Goal: Task Accomplishment & Management: Manage account settings

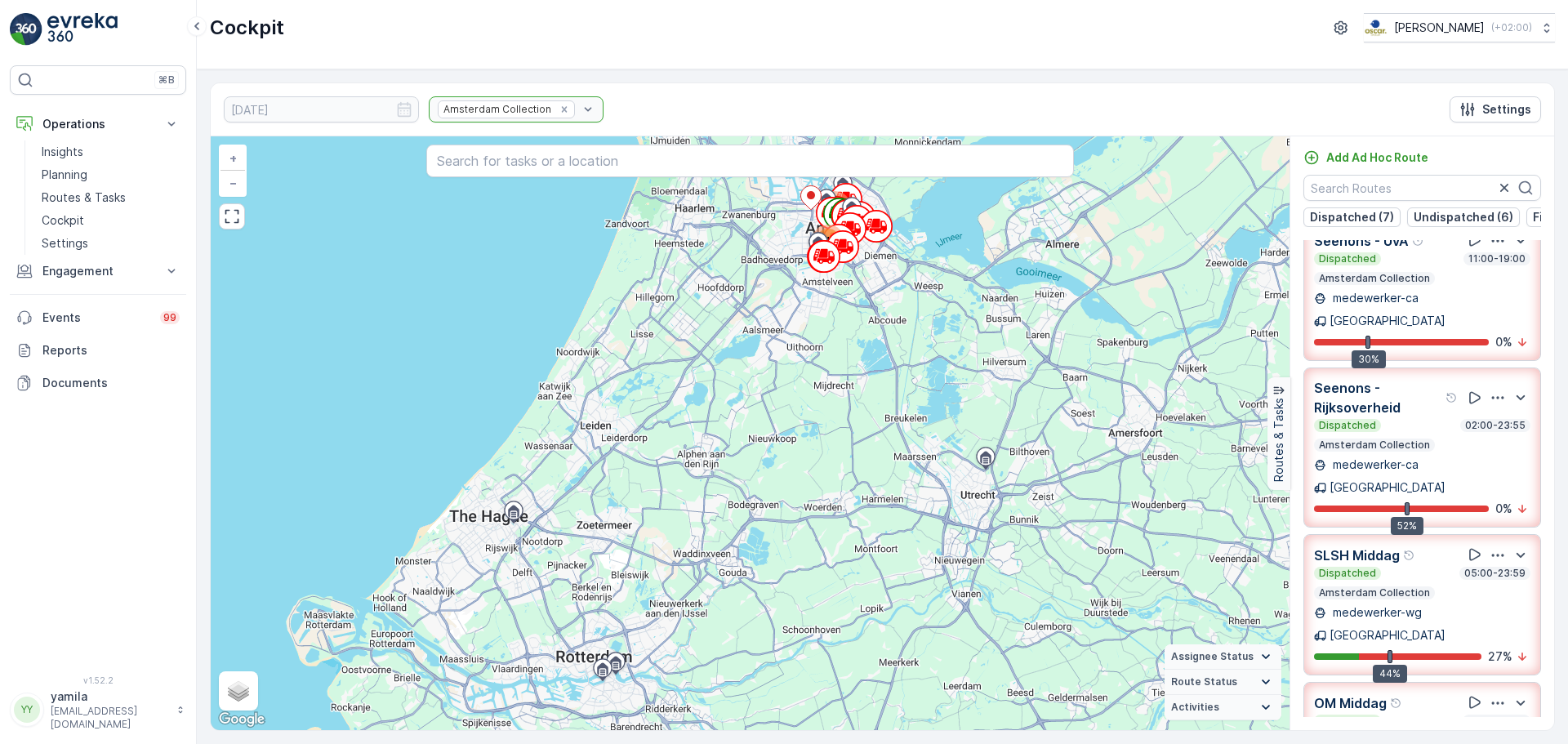
scroll to position [44, 0]
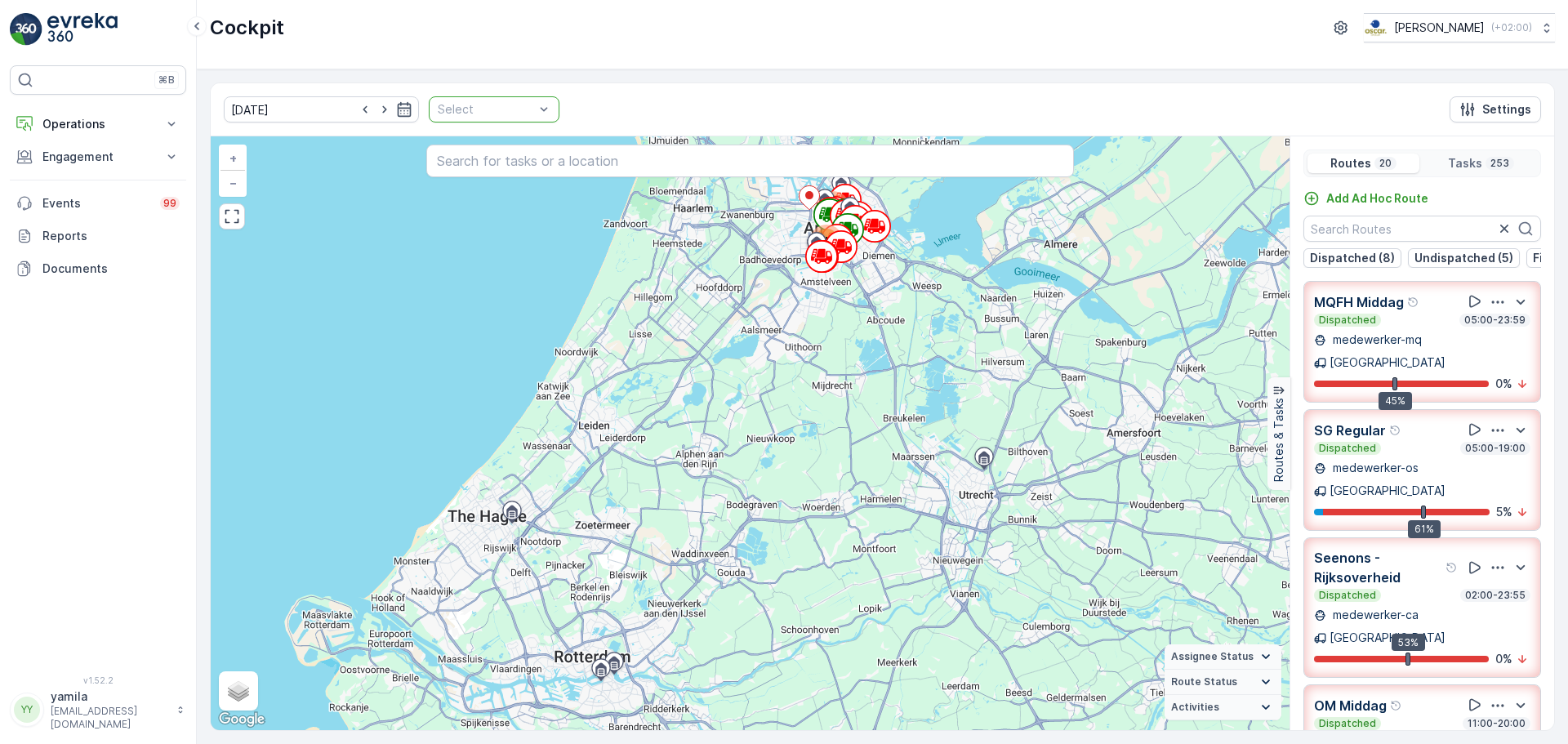
drag, startPoint x: 543, startPoint y: 105, endPoint x: 513, endPoint y: 113, distance: 31.0
click at [513, 113] on div "13.10.2025 Select Settings" at bounding box center [882, 109] width 1344 height 53
click at [513, 113] on div at bounding box center [486, 109] width 99 height 13
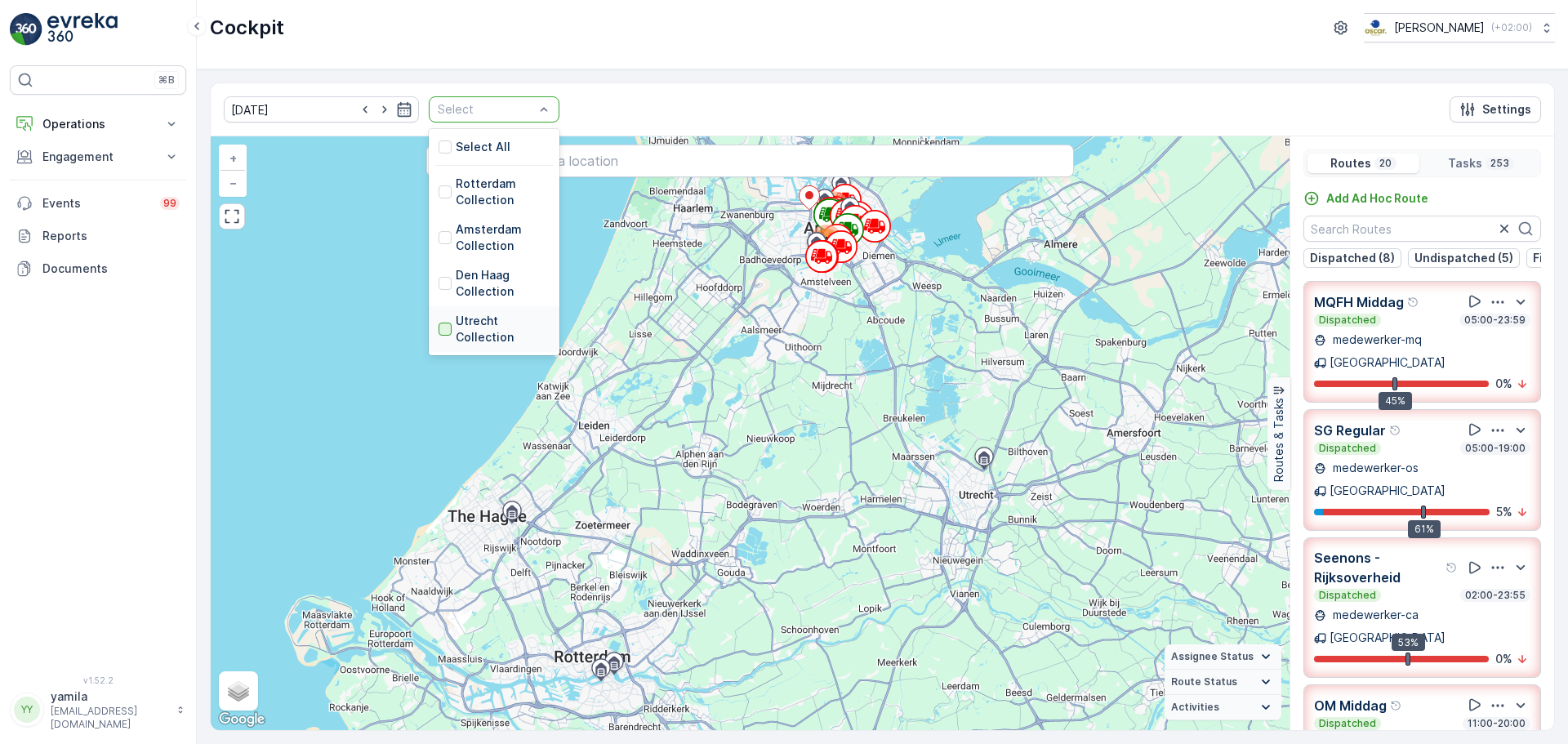
click at [439, 326] on div at bounding box center [445, 330] width 13 height 13
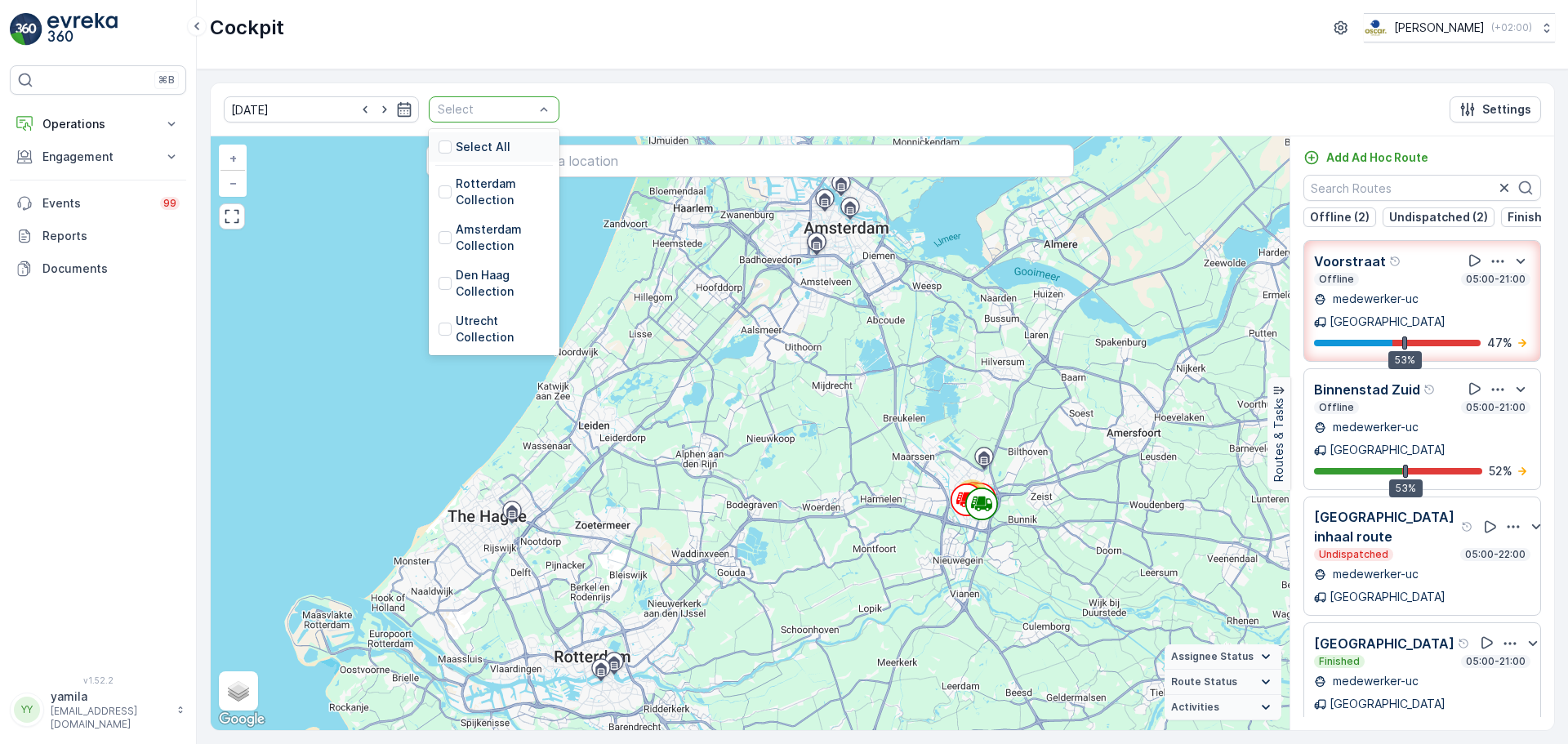
click at [515, 108] on div at bounding box center [486, 109] width 99 height 13
click at [439, 283] on div at bounding box center [445, 284] width 13 height 13
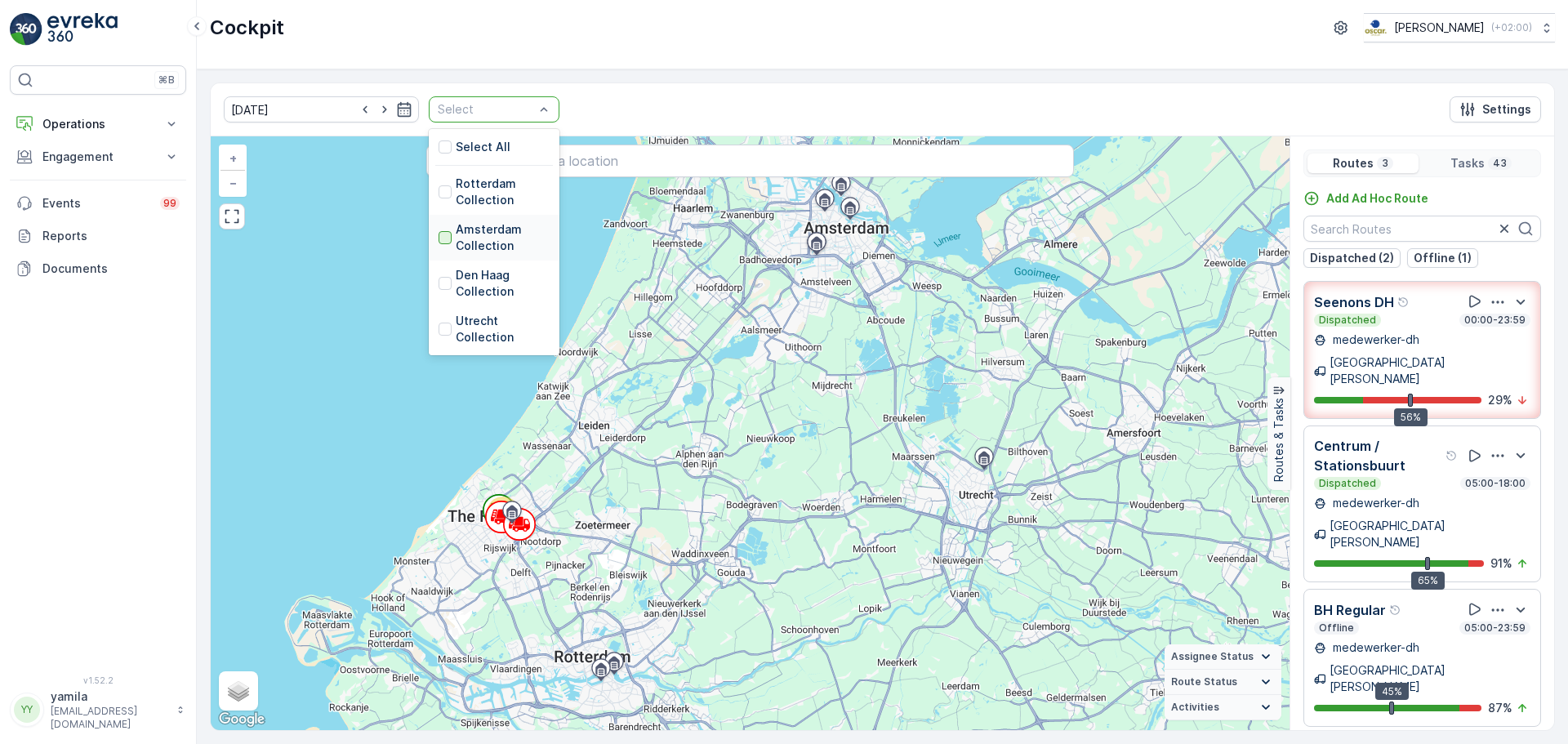
click at [439, 243] on div at bounding box center [445, 238] width 13 height 13
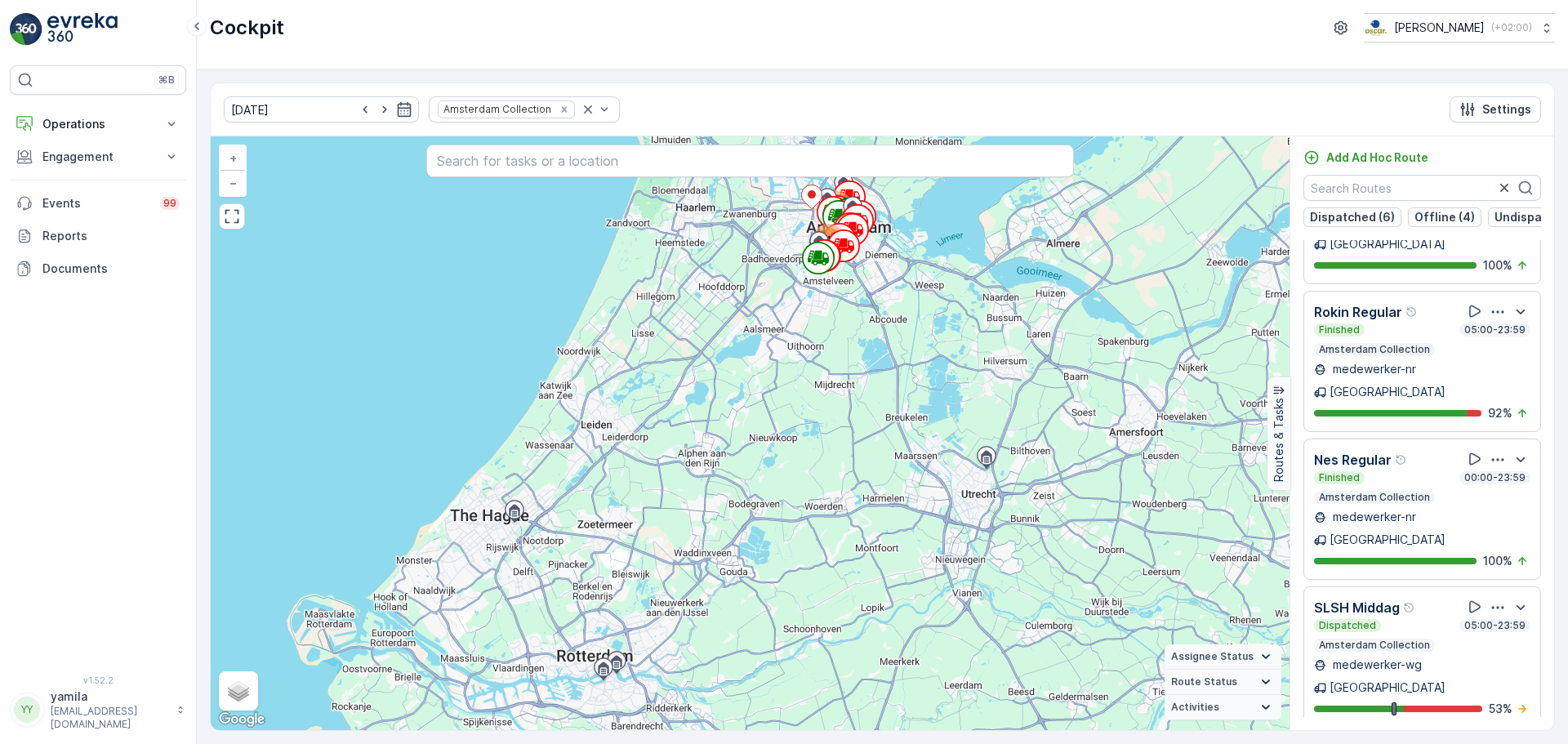
scroll to position [2044, 0]
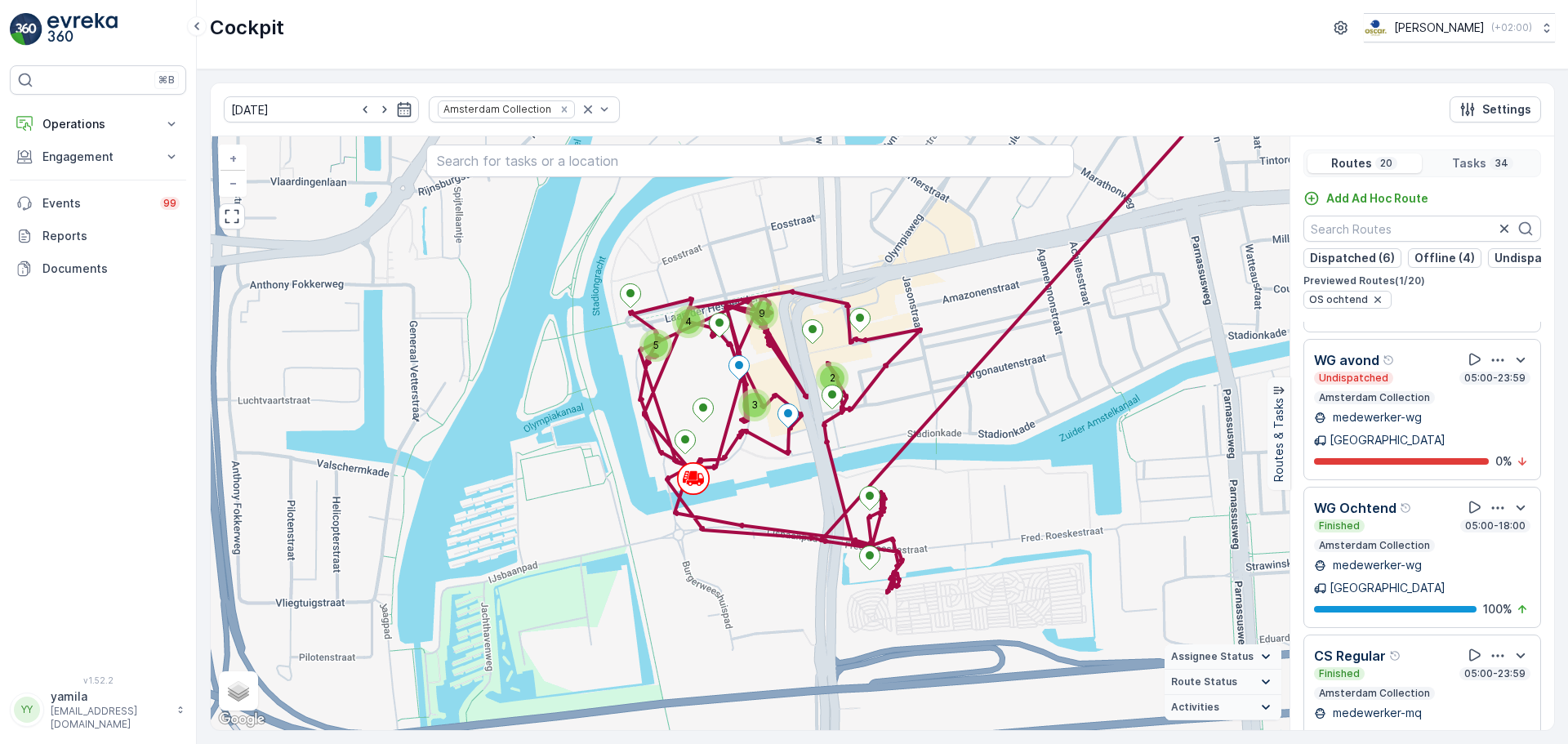
scroll to position [1814, 0]
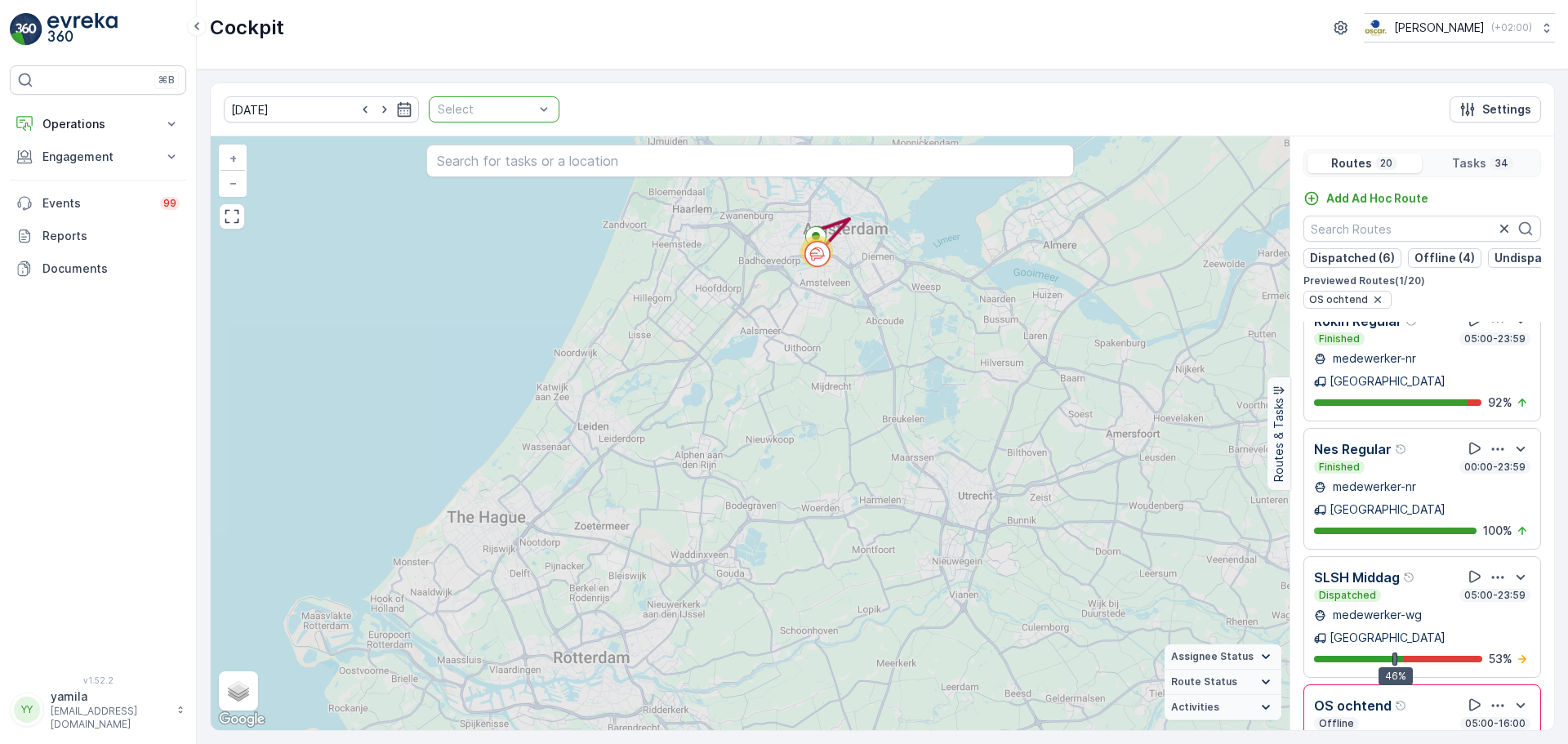
scroll to position [1539, 0]
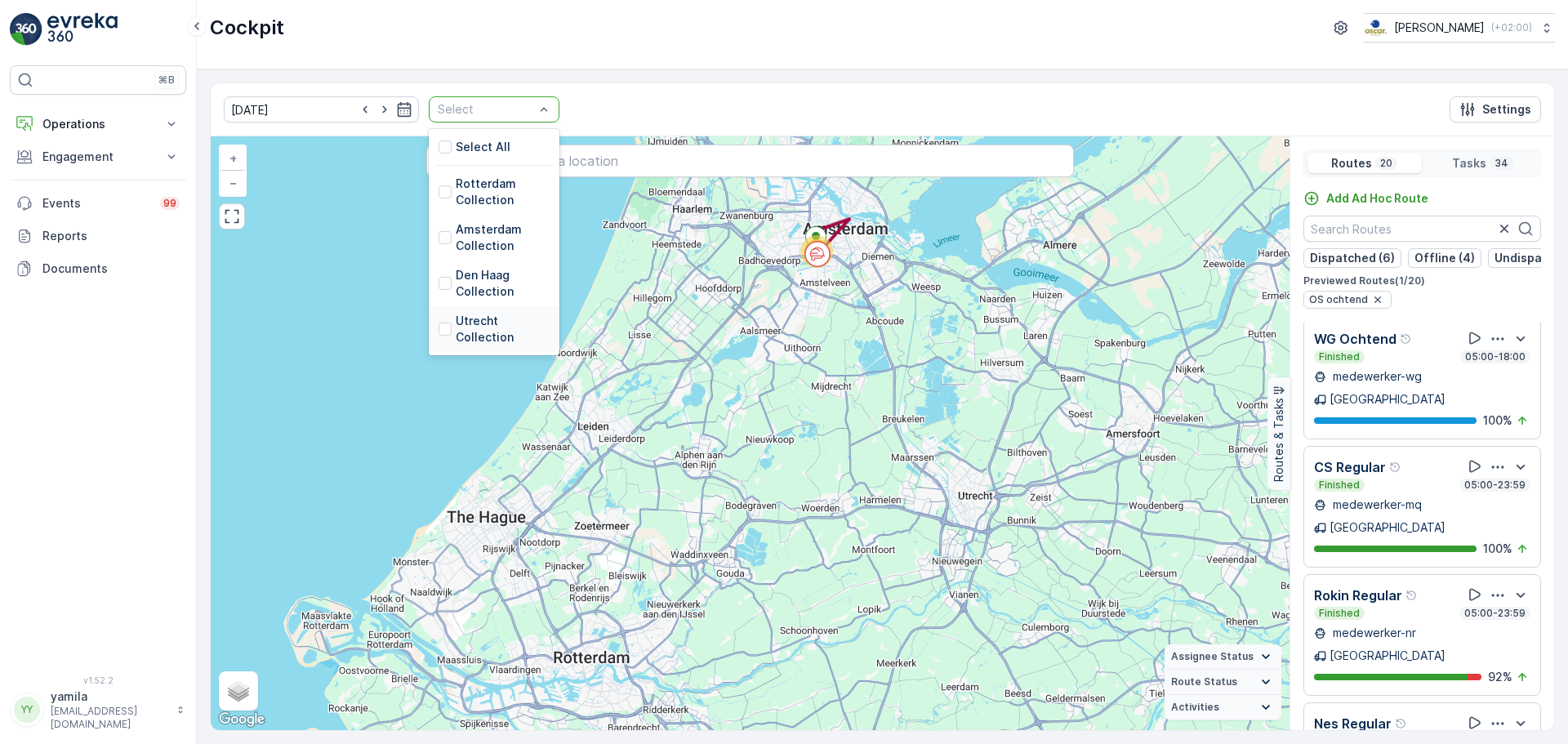
click at [439, 340] on div "Utrecht Collection" at bounding box center [494, 330] width 111 height 33
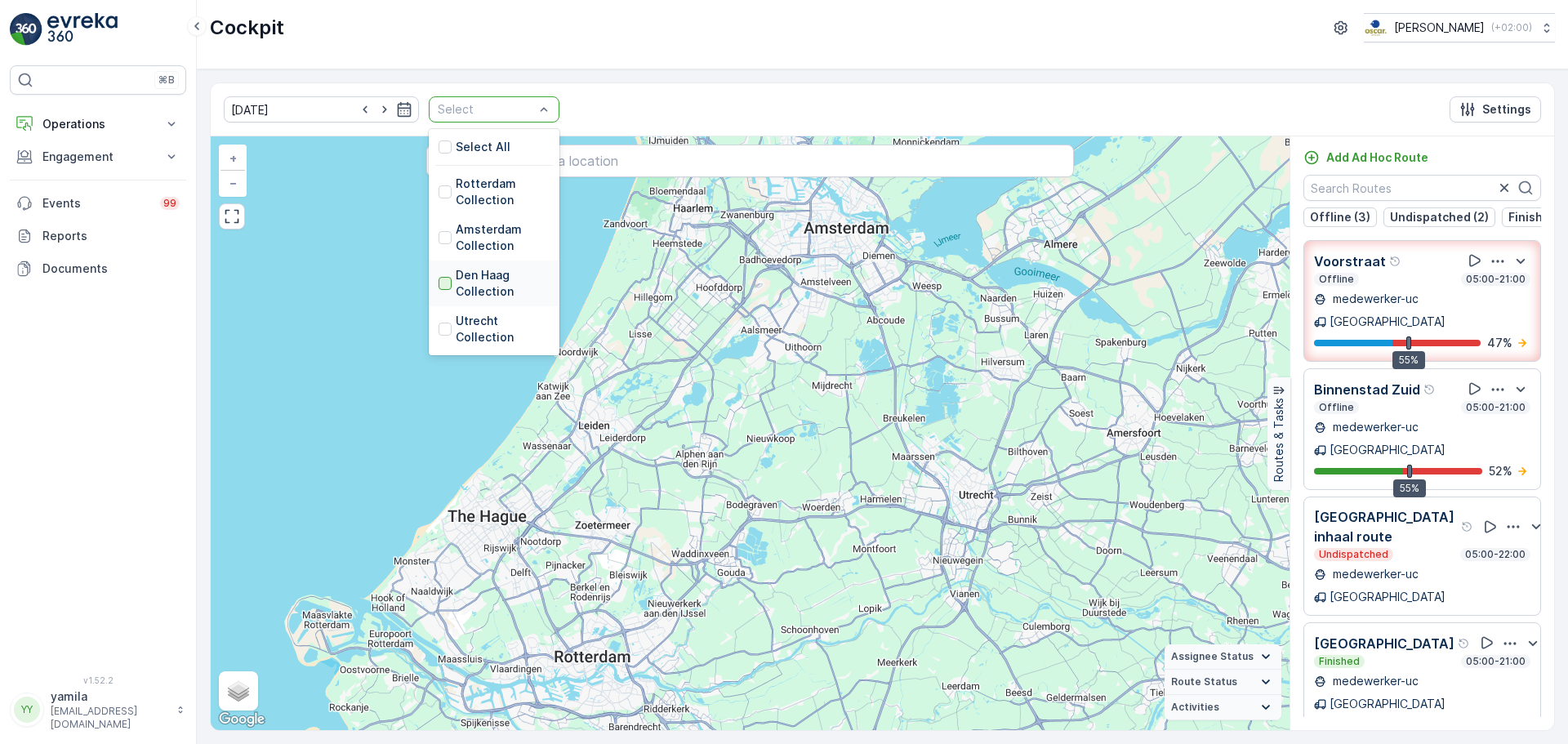
click at [439, 289] on div at bounding box center [445, 284] width 13 height 13
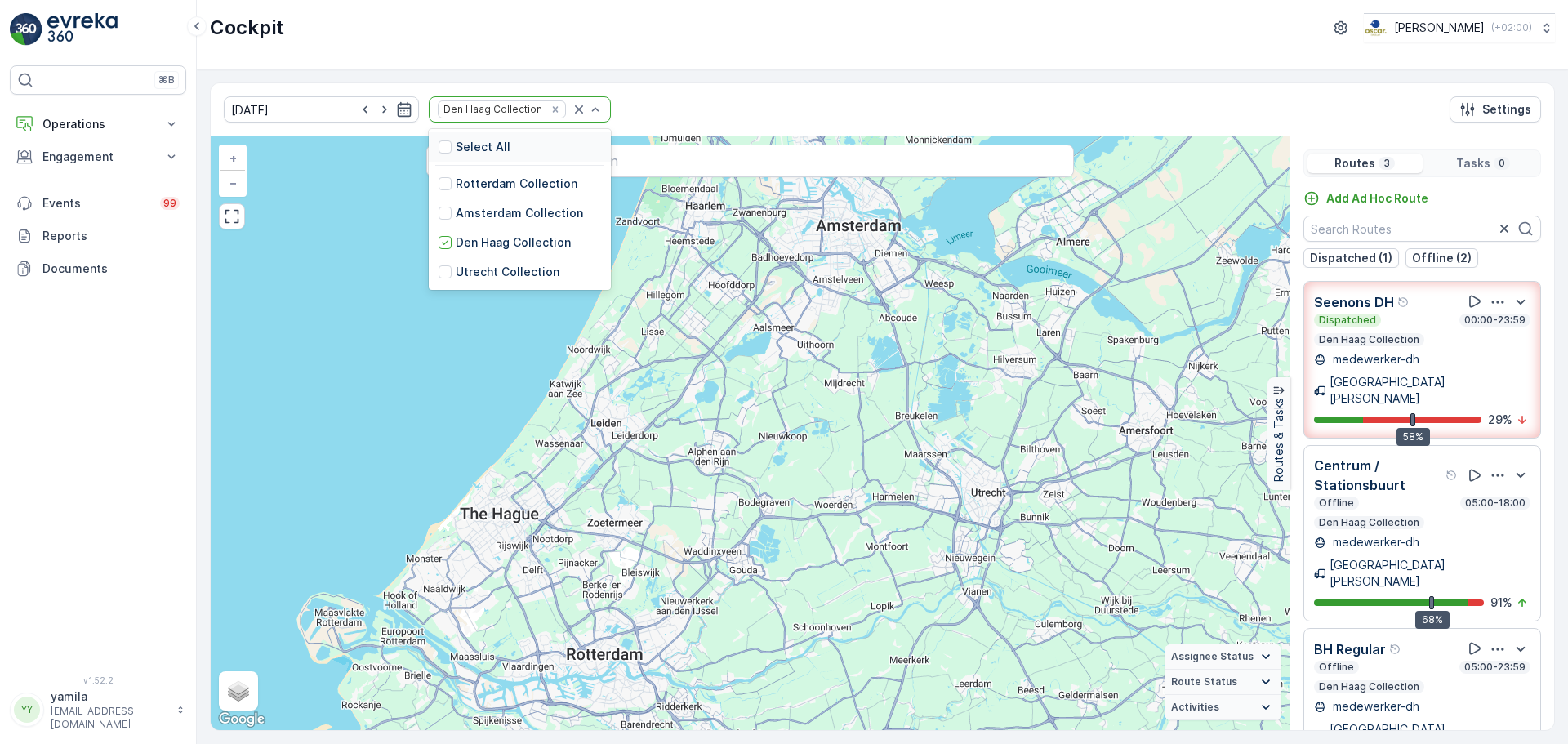
click at [545, 120] on div "Den Haag Collection" at bounding box center [520, 109] width 182 height 26
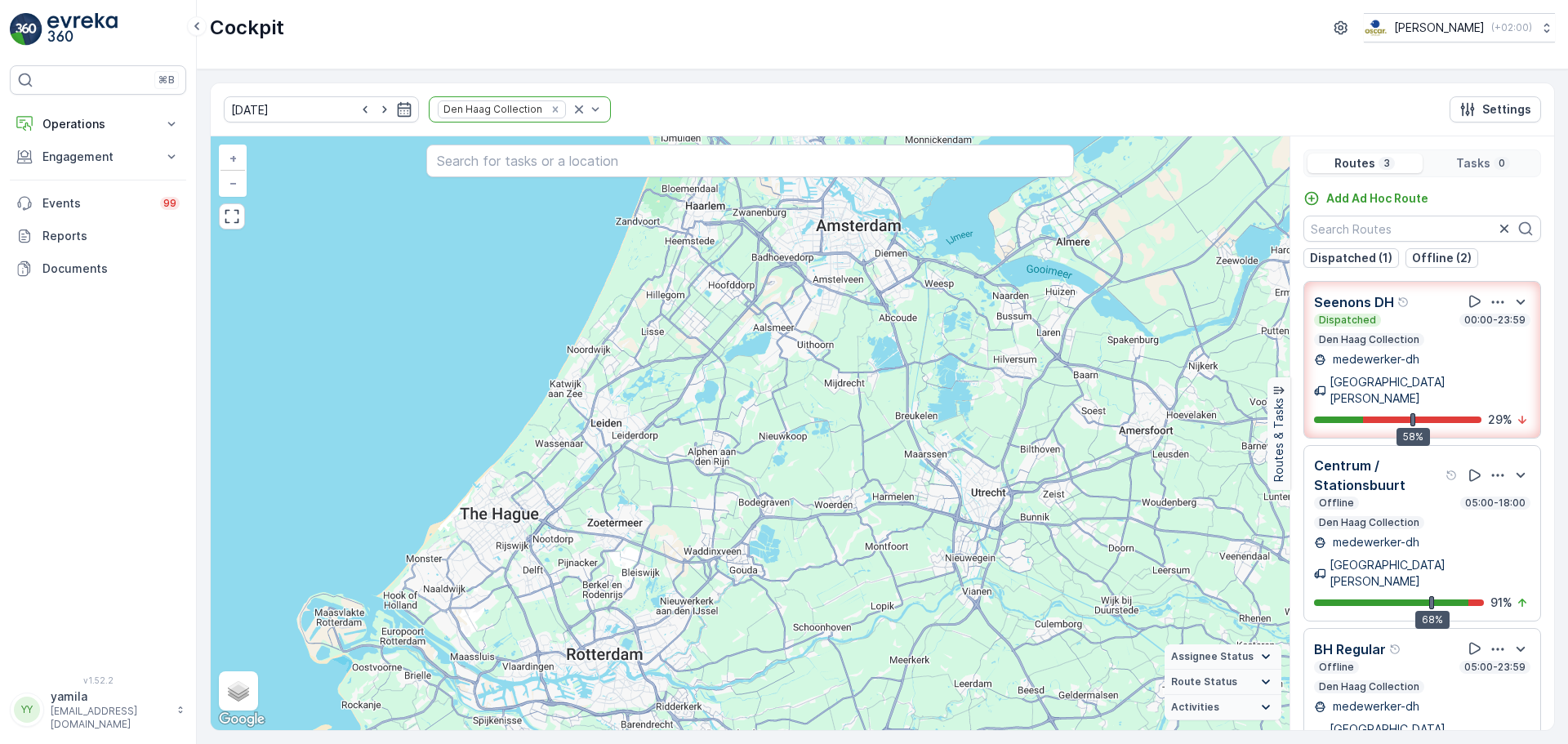
click at [533, 117] on div "Den Haag Collection" at bounding box center [502, 109] width 128 height 17
click at [550, 113] on icon "Remove Den Haag Collection" at bounding box center [556, 109] width 12 height 12
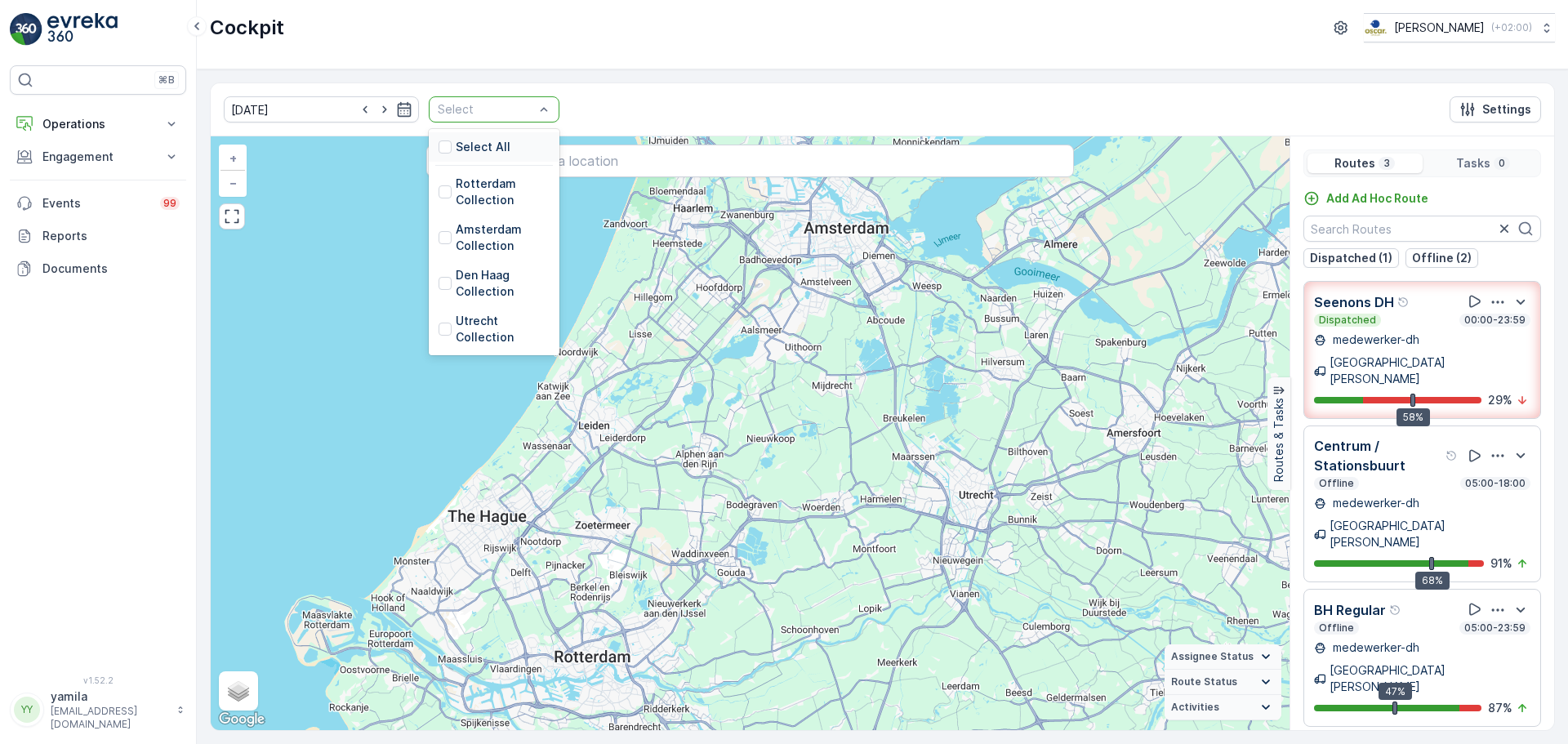
click at [541, 109] on div "Select" at bounding box center [494, 109] width 131 height 26
click at [439, 197] on div at bounding box center [445, 192] width 13 height 13
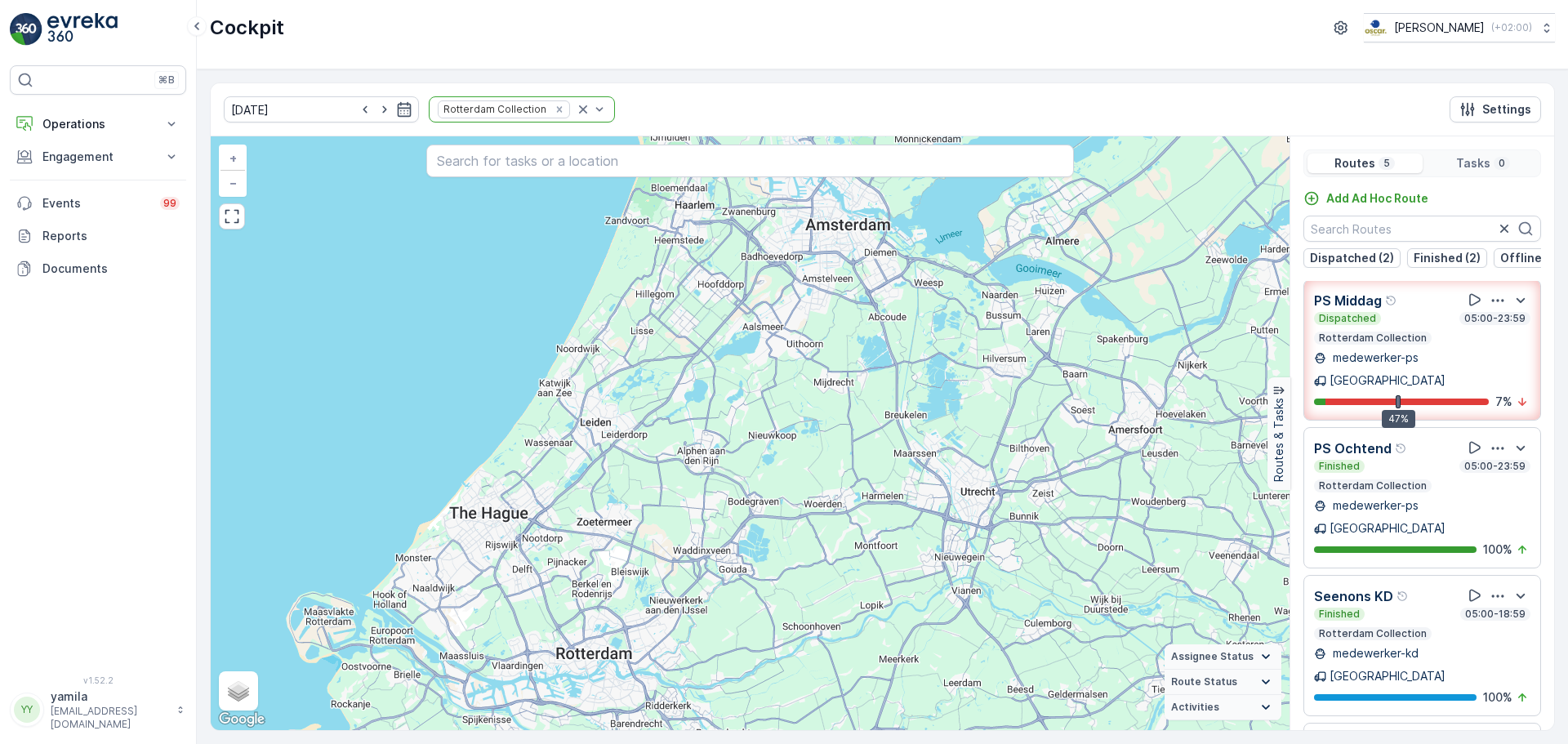
scroll to position [41, 0]
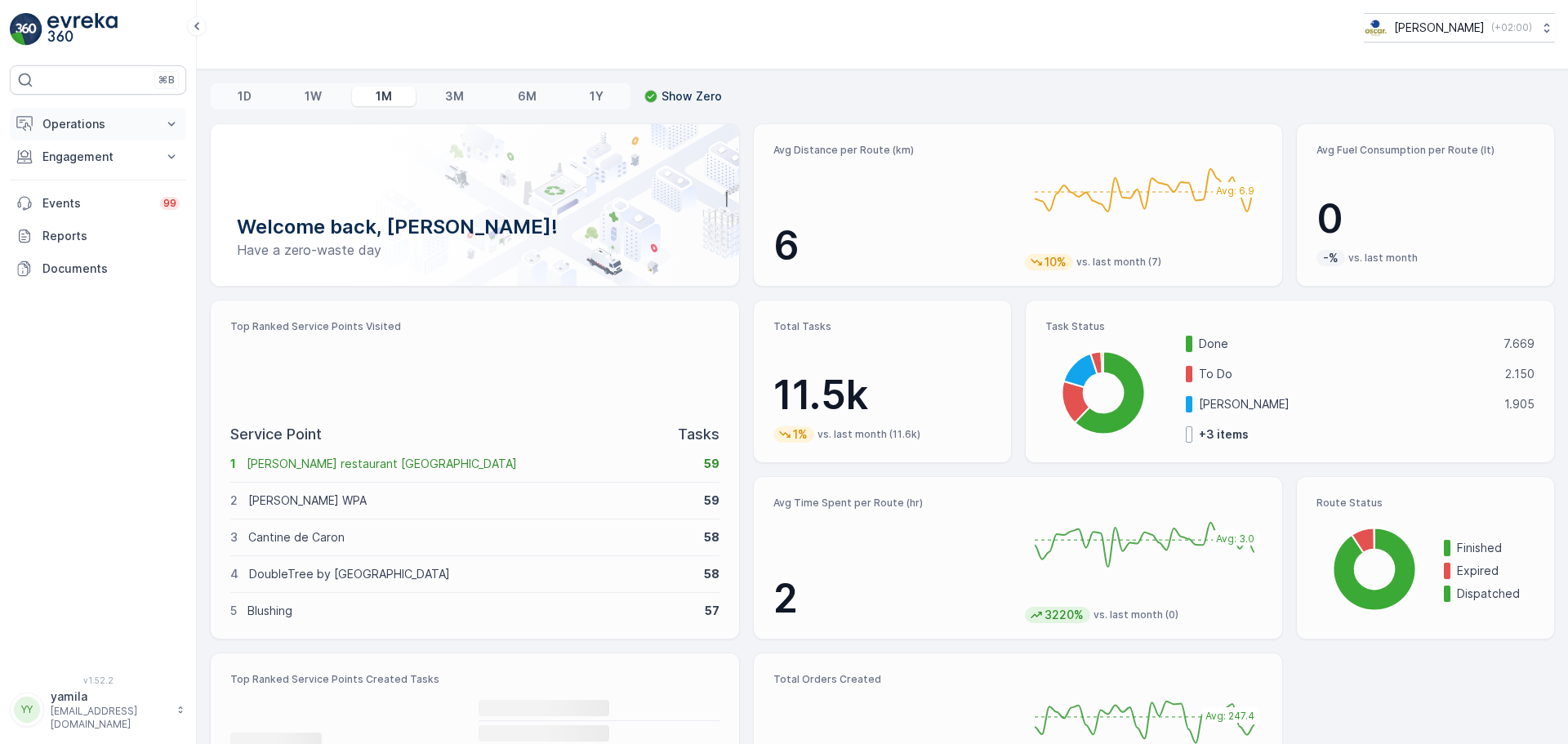
click at [90, 119] on p "Operations" at bounding box center [98, 124] width 111 height 16
click at [94, 192] on p "Routes & Tasks" at bounding box center [84, 198] width 84 height 16
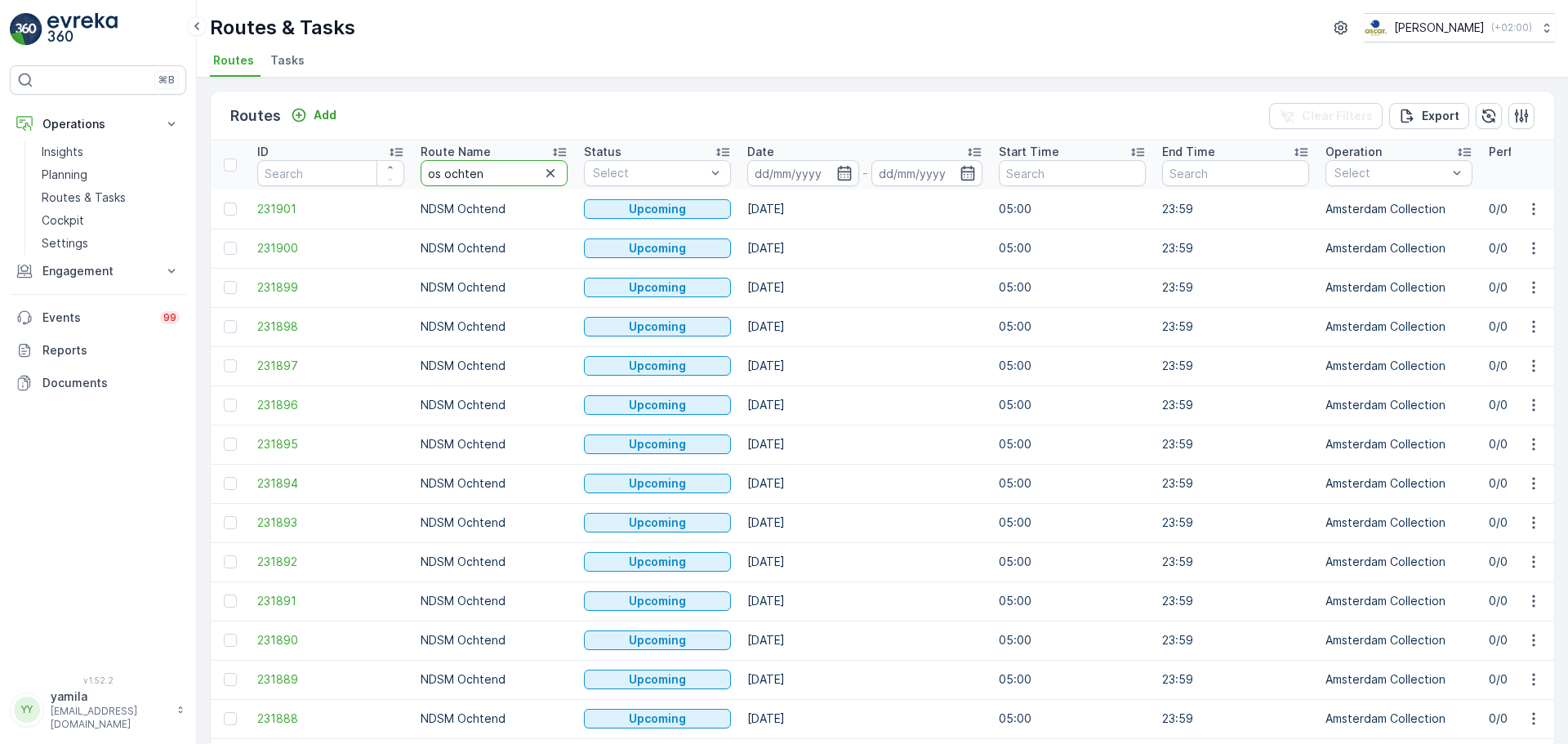
type input "os ochtend"
click at [794, 173] on input at bounding box center [803, 173] width 112 height 26
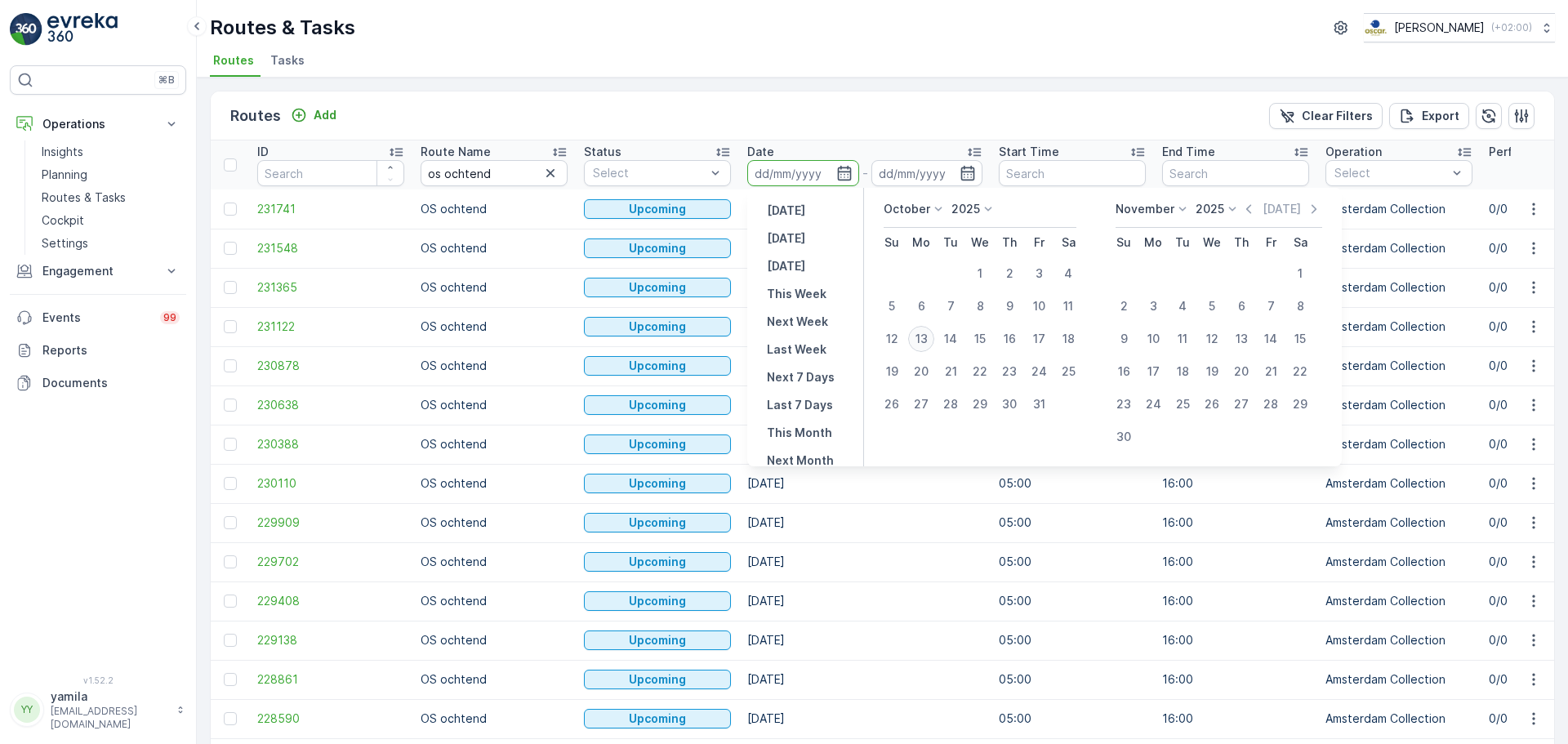
click at [920, 339] on div "13" at bounding box center [921, 340] width 26 height 26
type input "[DATE]"
click at [920, 339] on div "13" at bounding box center [921, 340] width 26 height 26
type input "[DATE]"
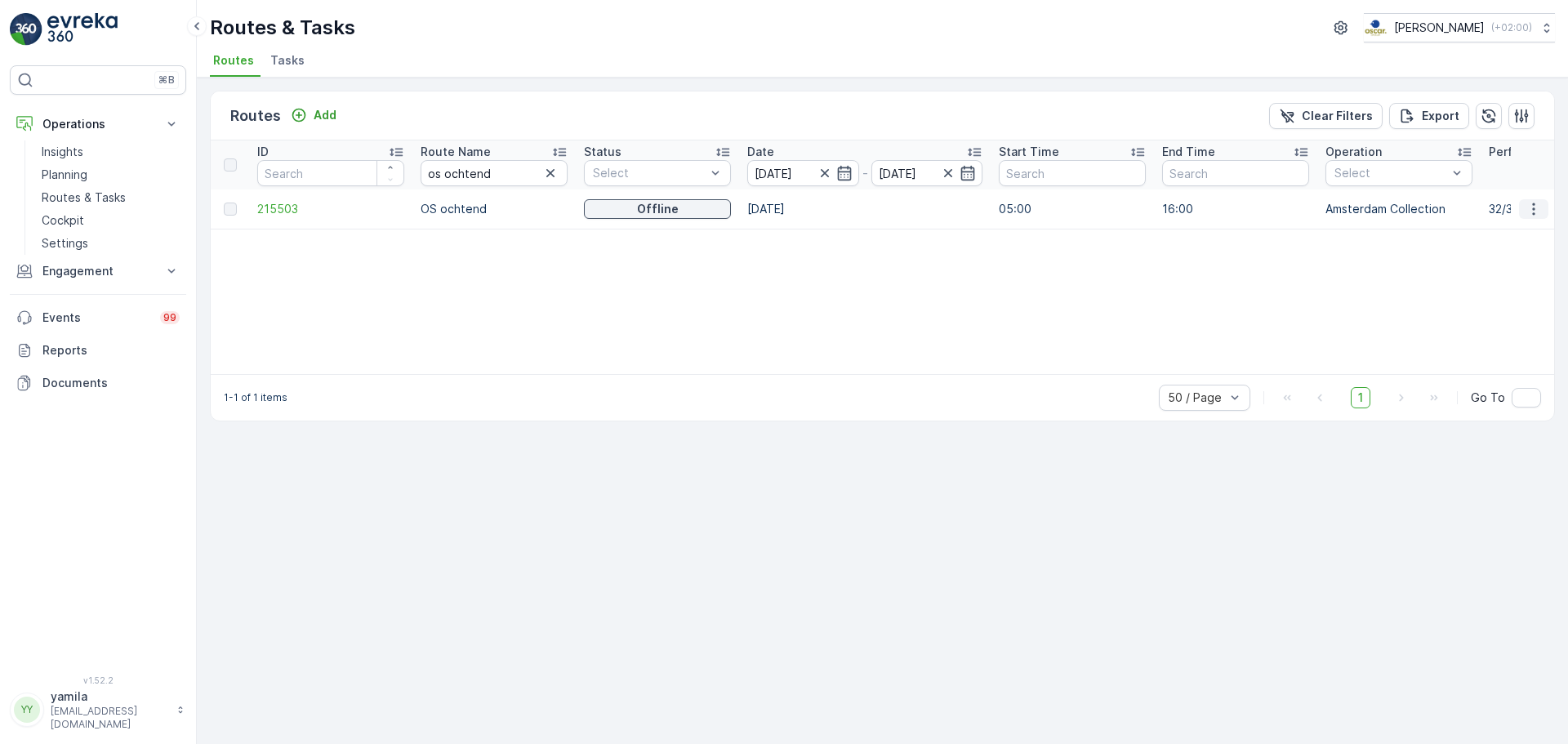
click at [1543, 210] on button "button" at bounding box center [1534, 210] width 30 height 20
click at [1458, 235] on span "See More Details" at bounding box center [1495, 233] width 95 height 16
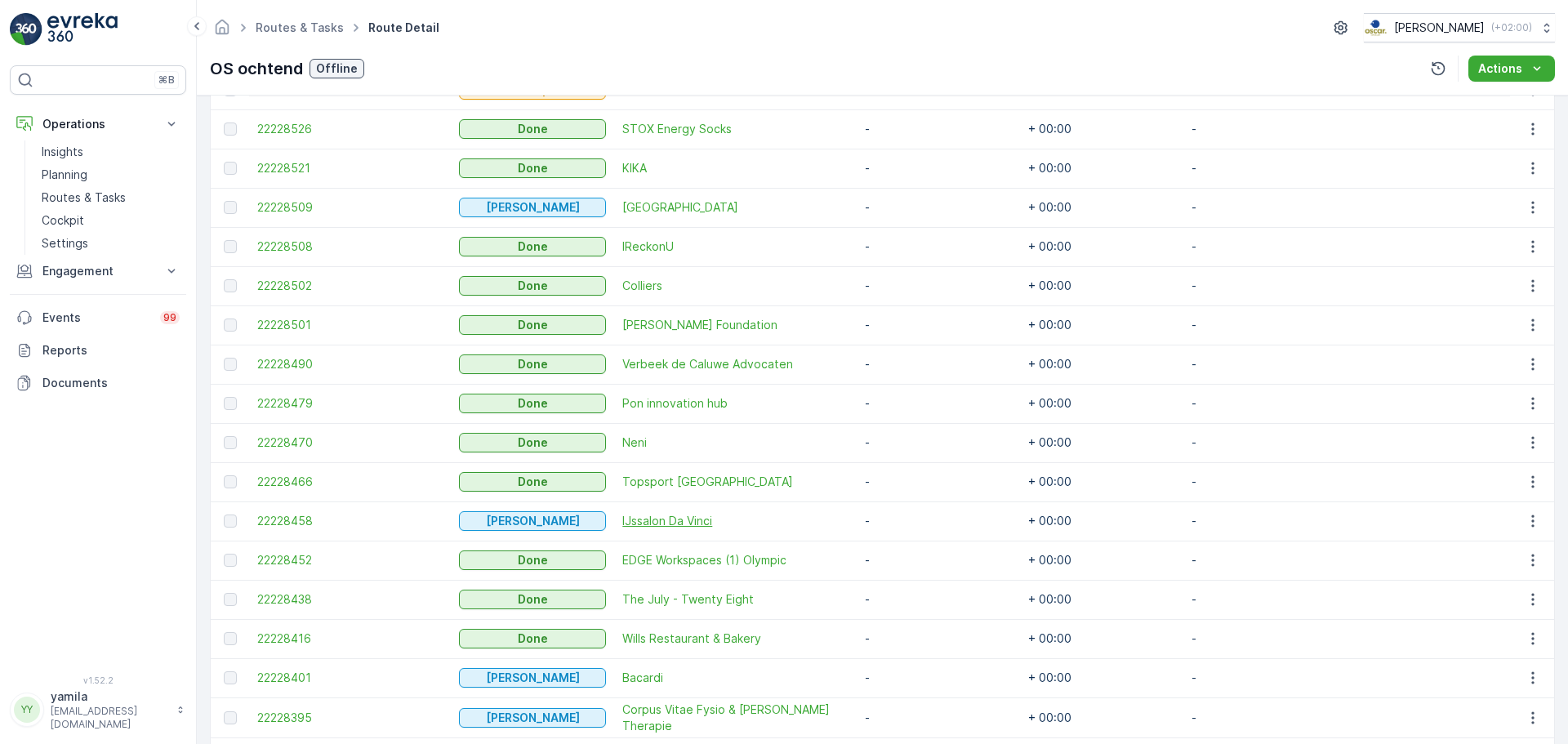
scroll to position [349, 0]
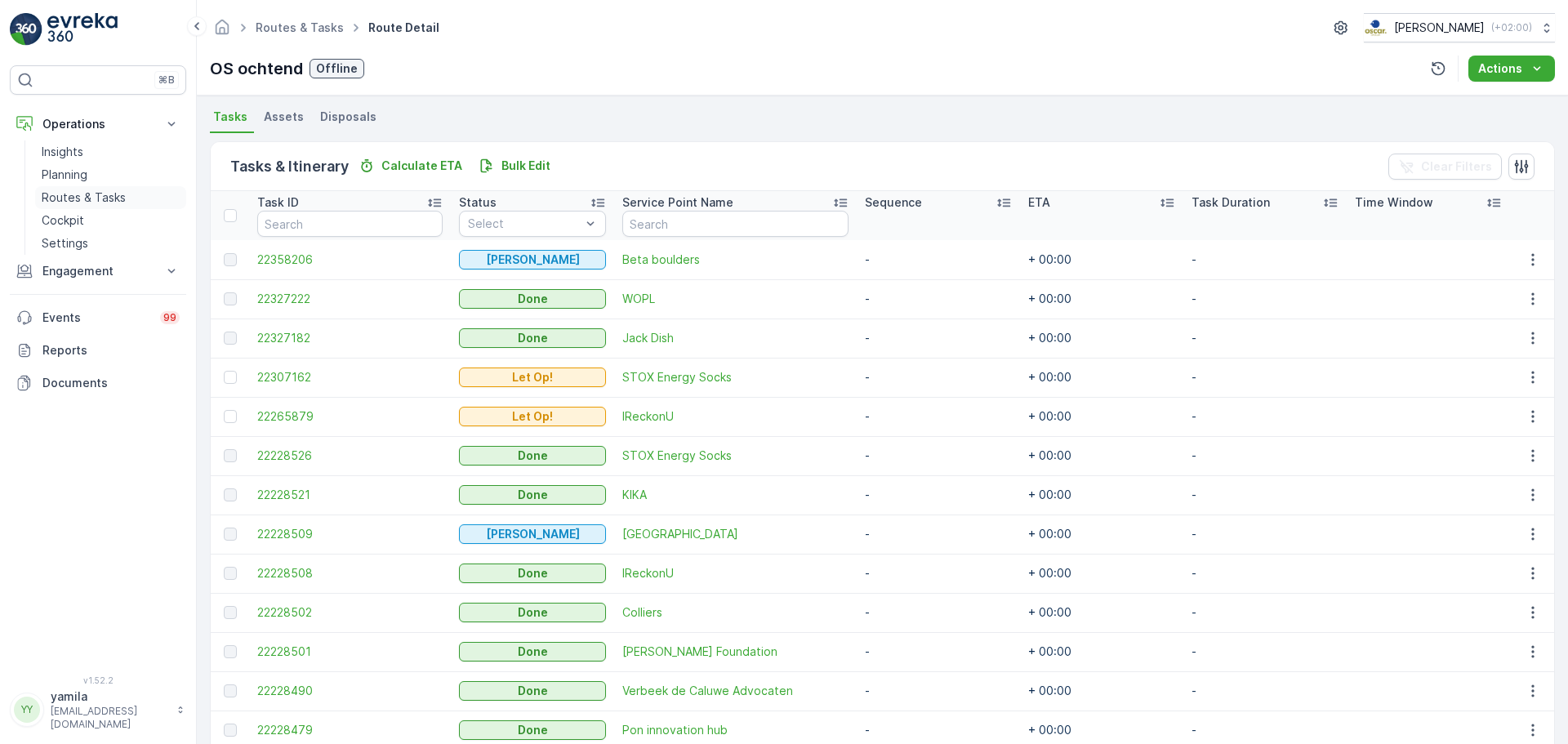
drag, startPoint x: 94, startPoint y: 205, endPoint x: 114, endPoint y: 192, distance: 23.9
click at [94, 205] on p "Routes & Tasks" at bounding box center [84, 198] width 84 height 16
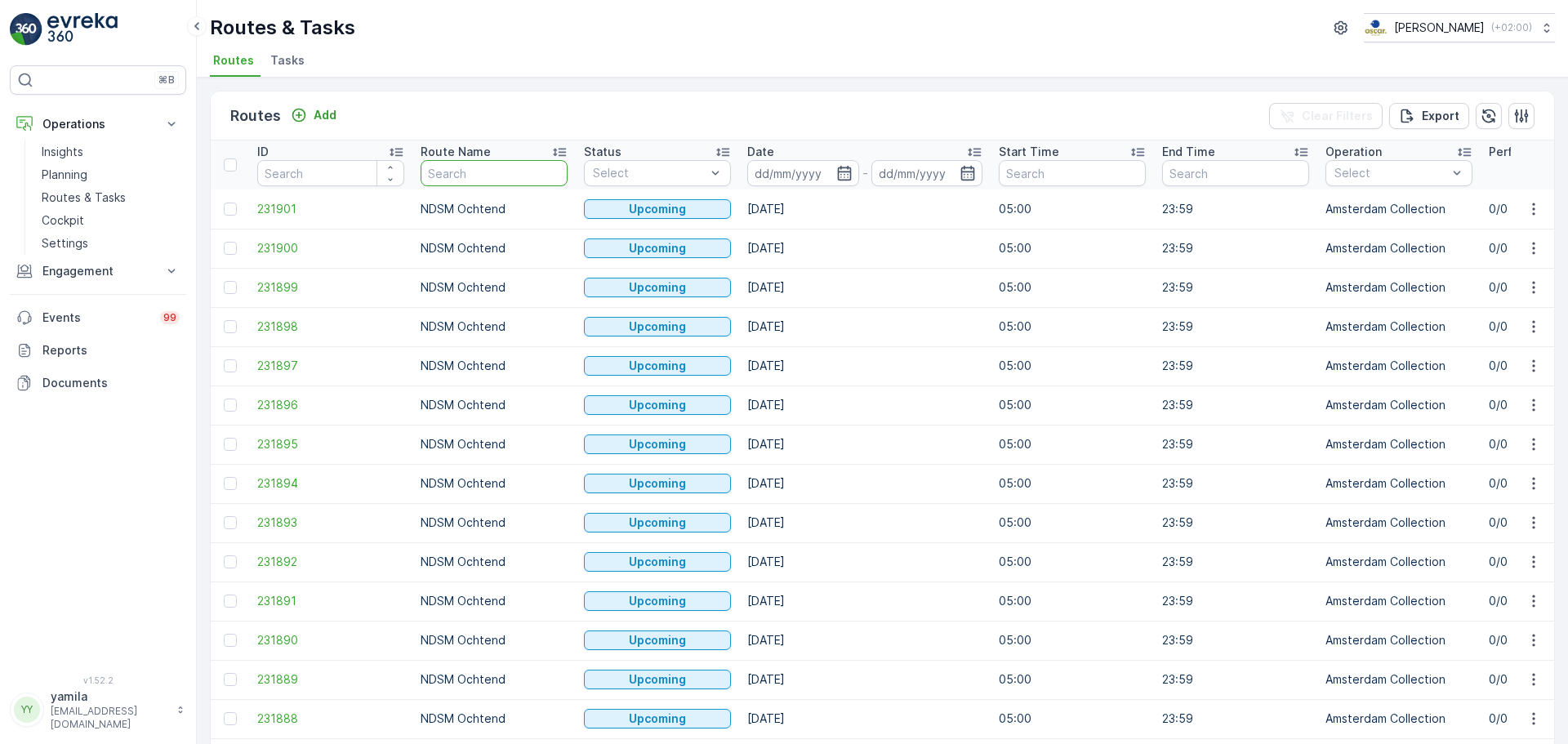
click at [460, 175] on input "text" at bounding box center [494, 173] width 147 height 26
type input "mq"
click at [804, 169] on input at bounding box center [803, 173] width 112 height 26
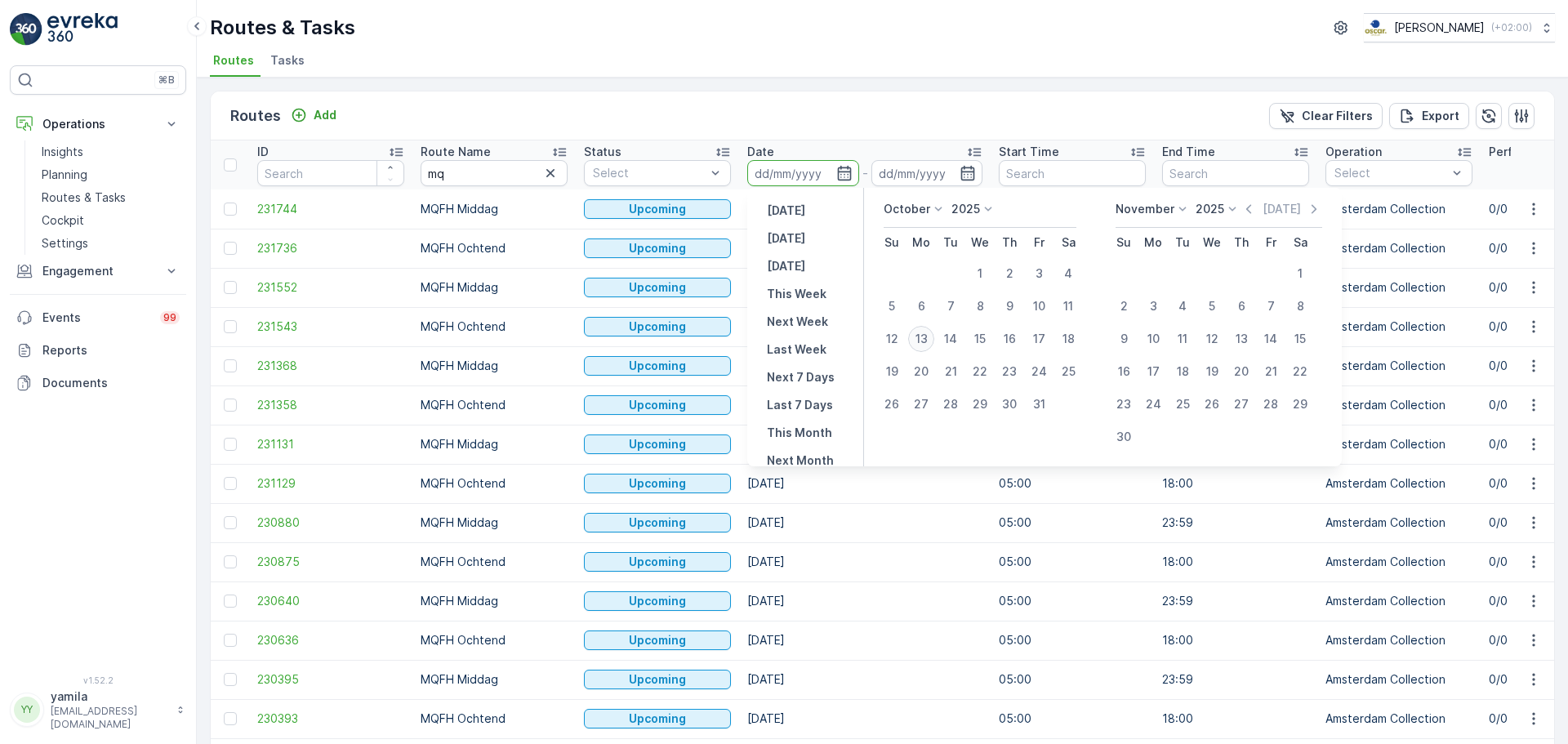
click at [922, 344] on div "13" at bounding box center [921, 340] width 26 height 26
type input "[DATE]"
click at [922, 344] on div "13" at bounding box center [921, 340] width 26 height 26
type input "[DATE]"
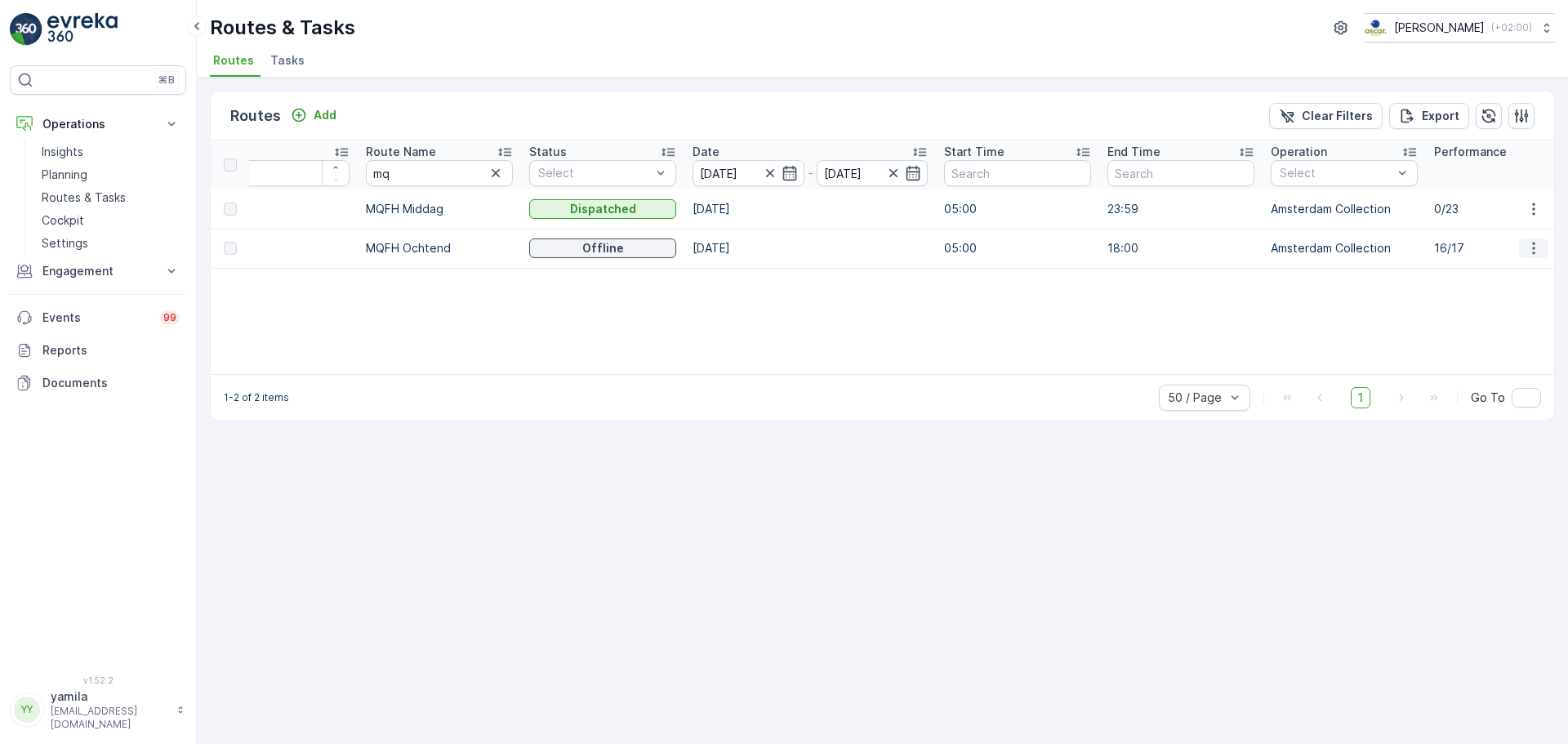
scroll to position [0, 56]
click at [1533, 253] on icon "button" at bounding box center [1533, 248] width 2 height 12
click at [1510, 263] on div "See More Details" at bounding box center [1504, 273] width 126 height 23
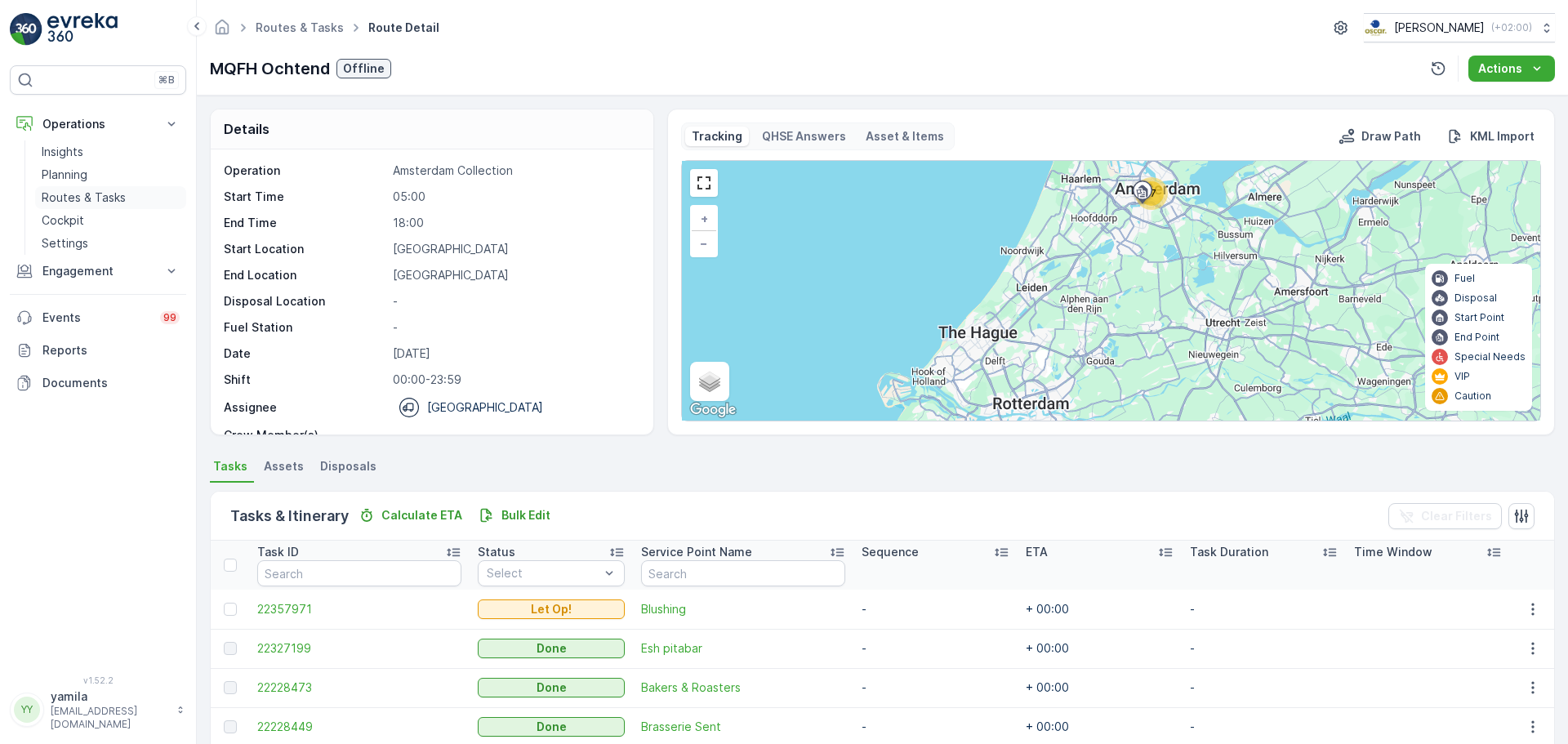
click at [113, 191] on p "Routes & Tasks" at bounding box center [84, 198] width 84 height 16
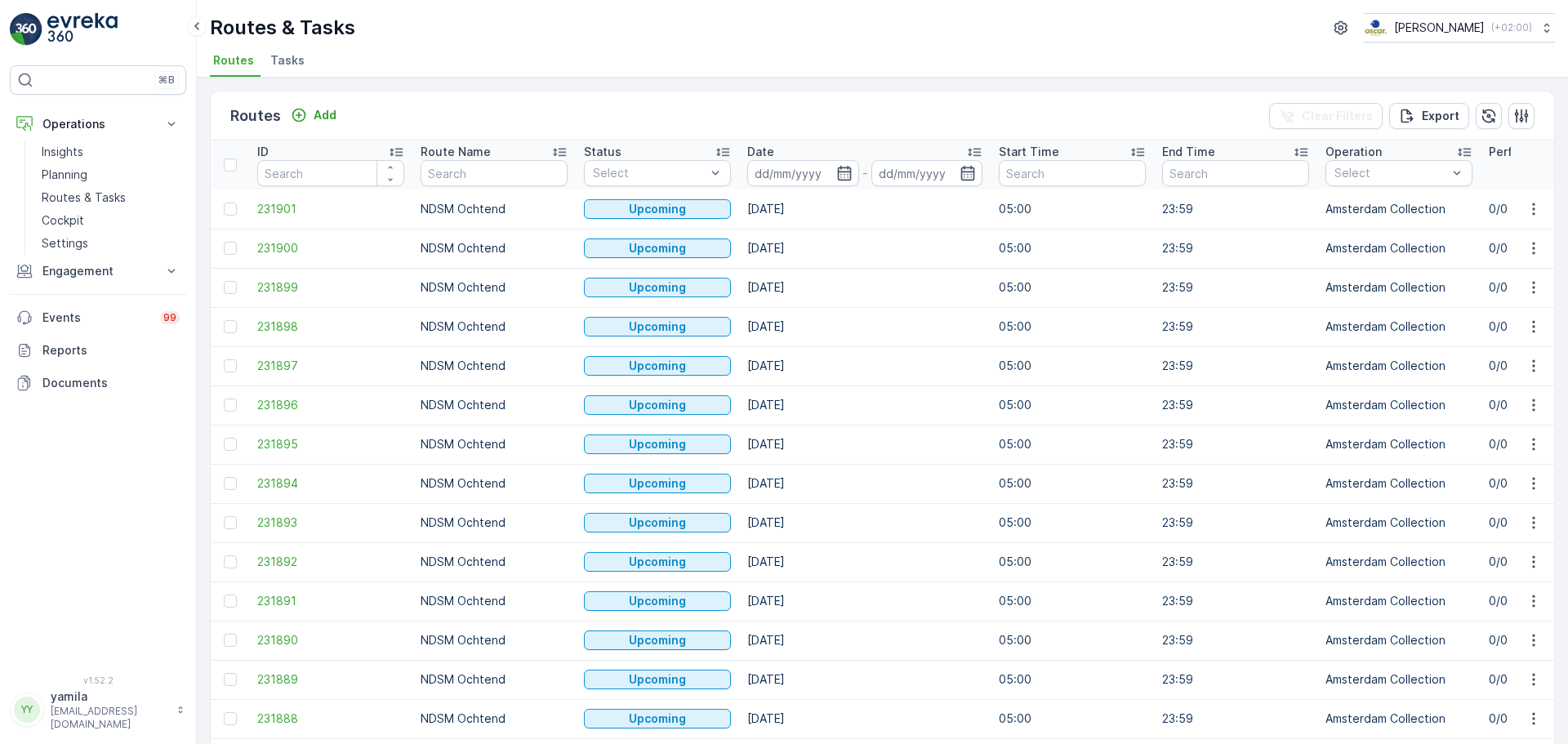
click at [490, 182] on input "text" at bounding box center [494, 173] width 147 height 26
type input "rokin"
click at [810, 173] on input at bounding box center [803, 173] width 112 height 26
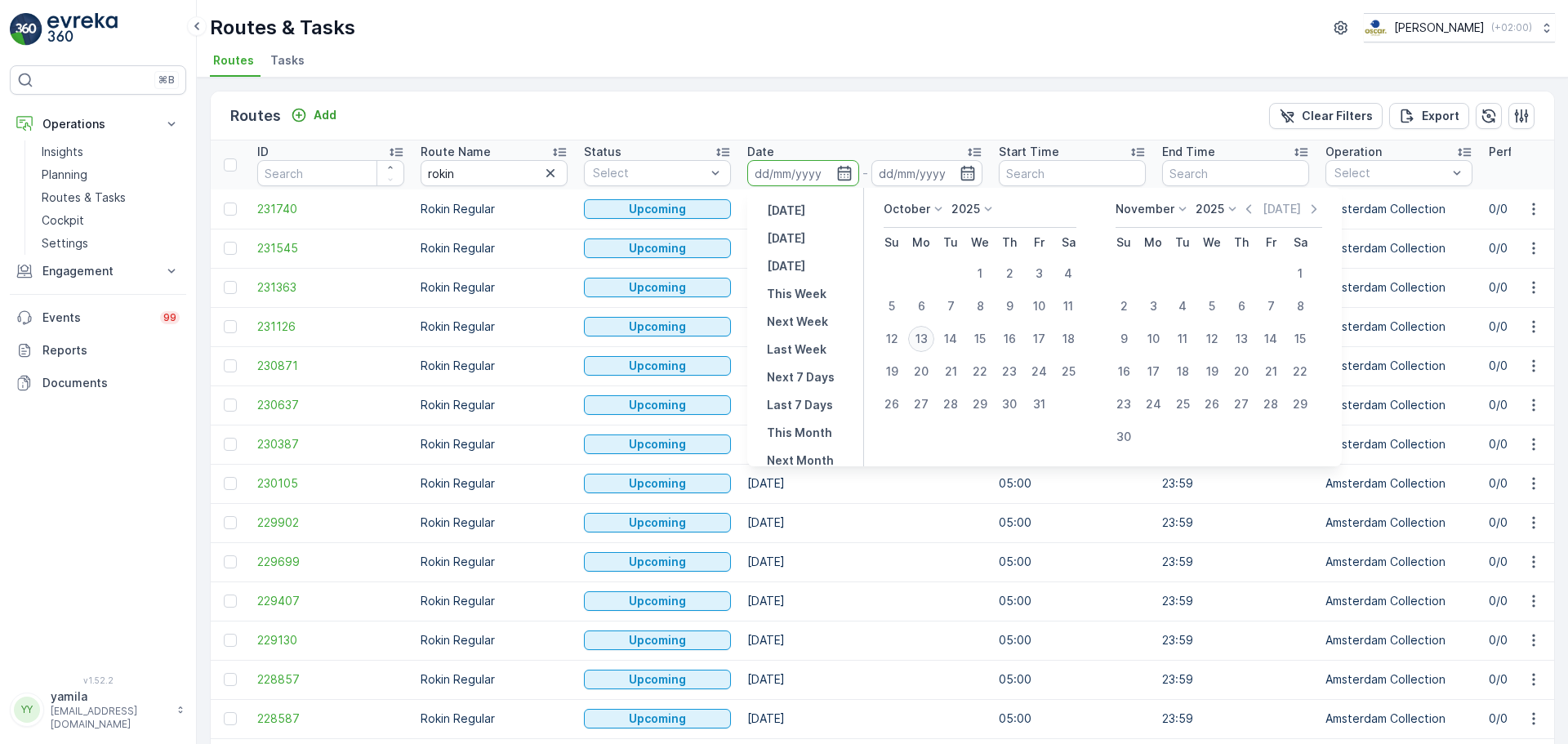
click at [918, 344] on div "13" at bounding box center [921, 340] width 26 height 26
type input "[DATE]"
click at [918, 344] on div "13" at bounding box center [921, 340] width 26 height 26
type input "[DATE]"
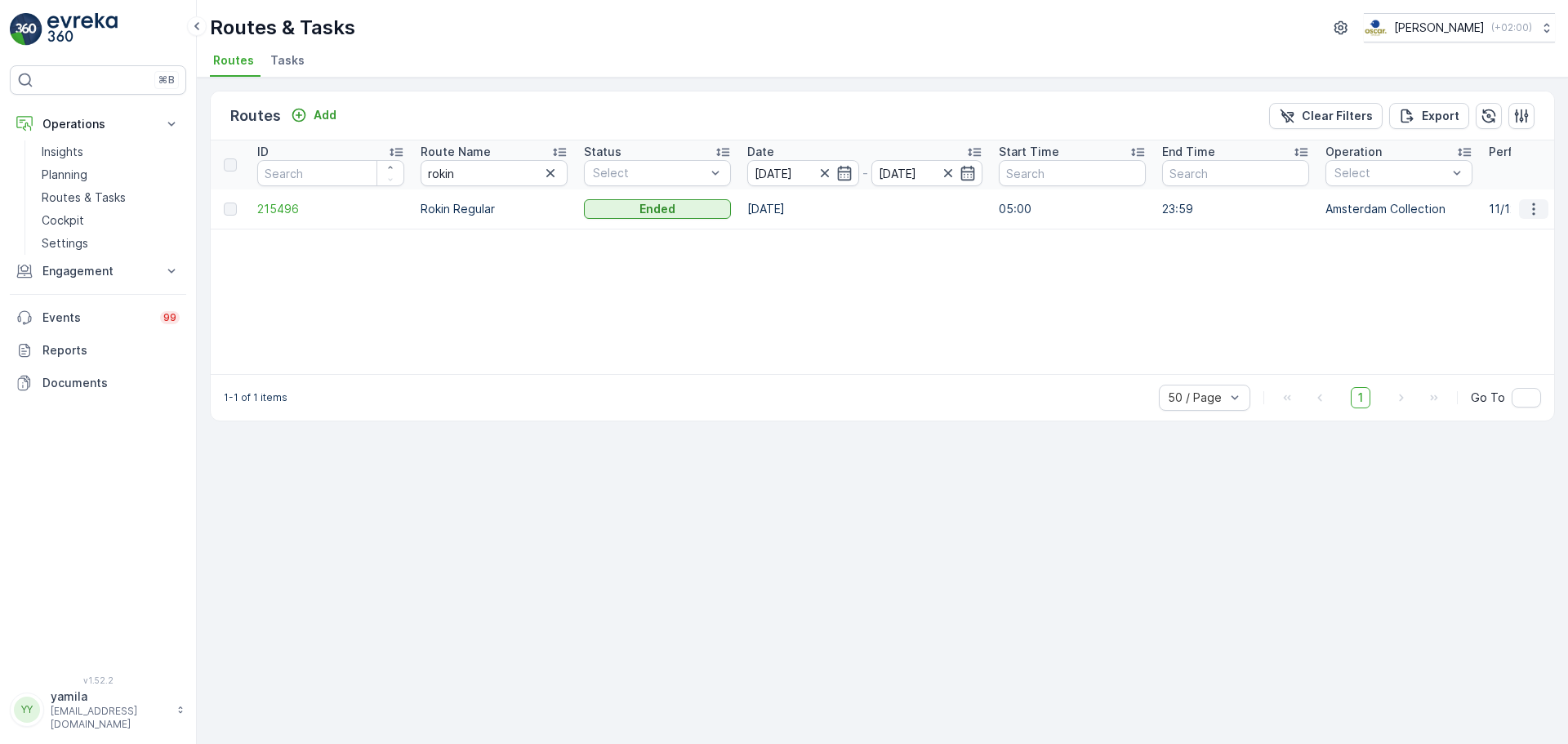
click at [1529, 211] on icon "button" at bounding box center [1534, 209] width 16 height 16
click at [1530, 233] on span "See More Details" at bounding box center [1495, 233] width 95 height 16
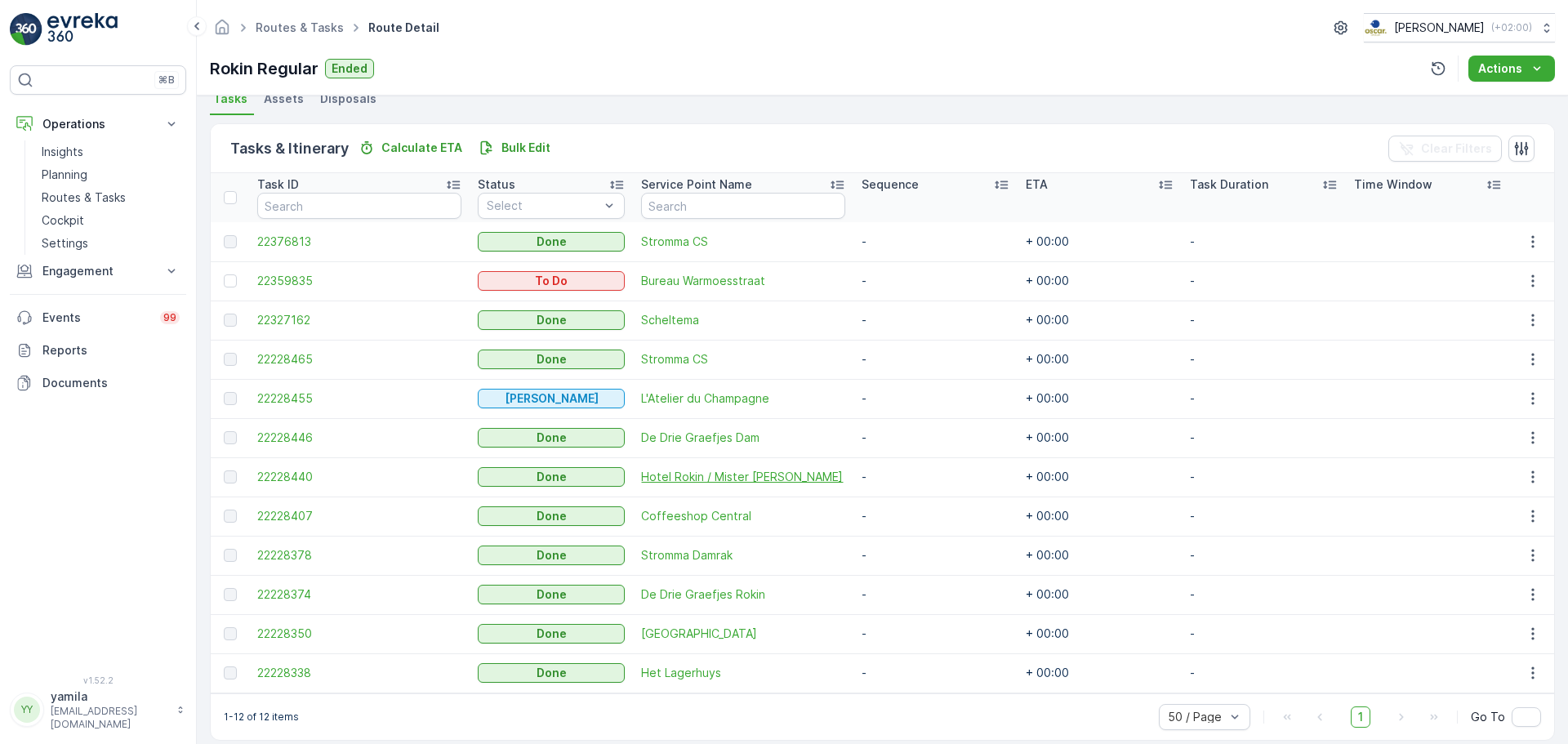
scroll to position [386, 0]
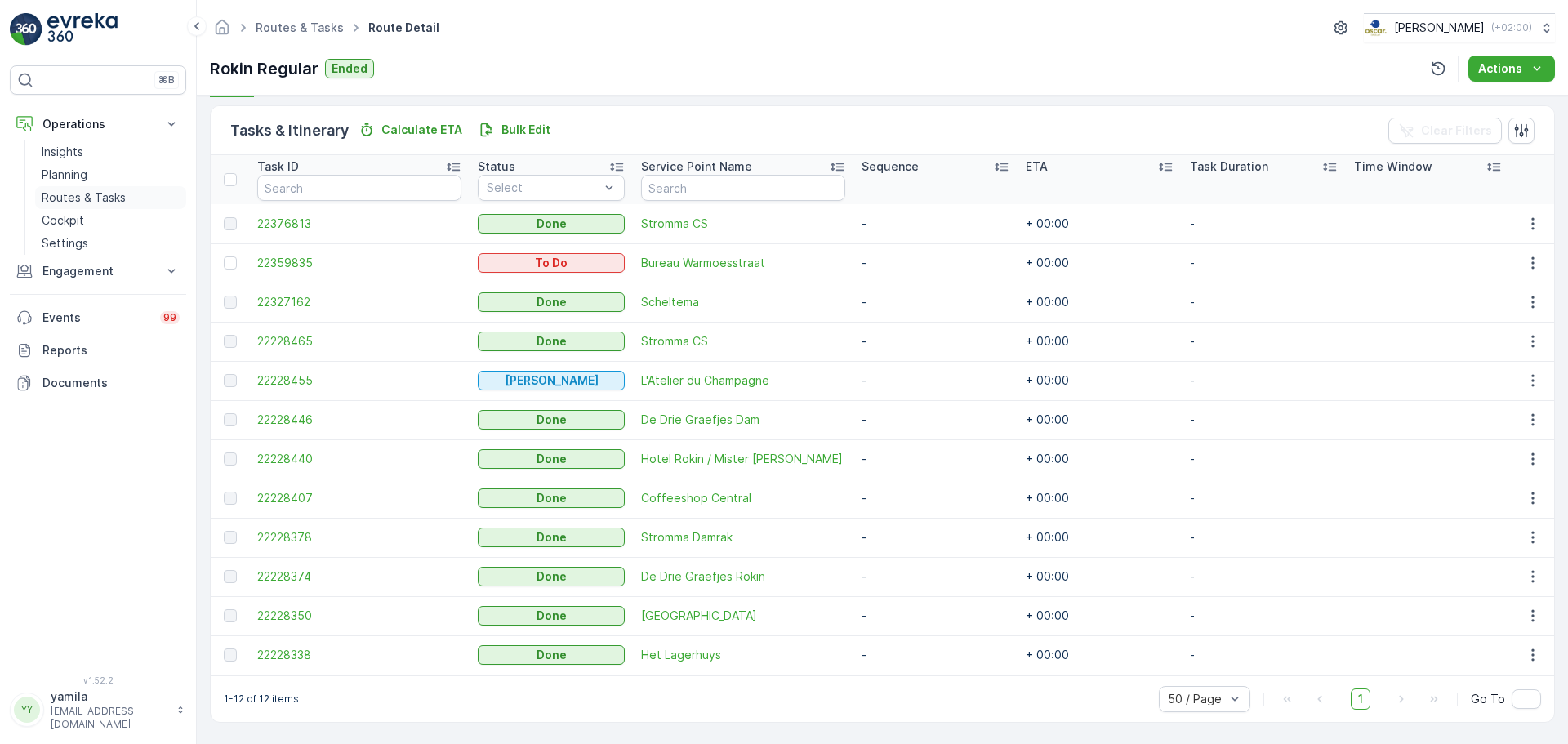
click at [77, 188] on link "Routes & Tasks" at bounding box center [111, 198] width 151 height 23
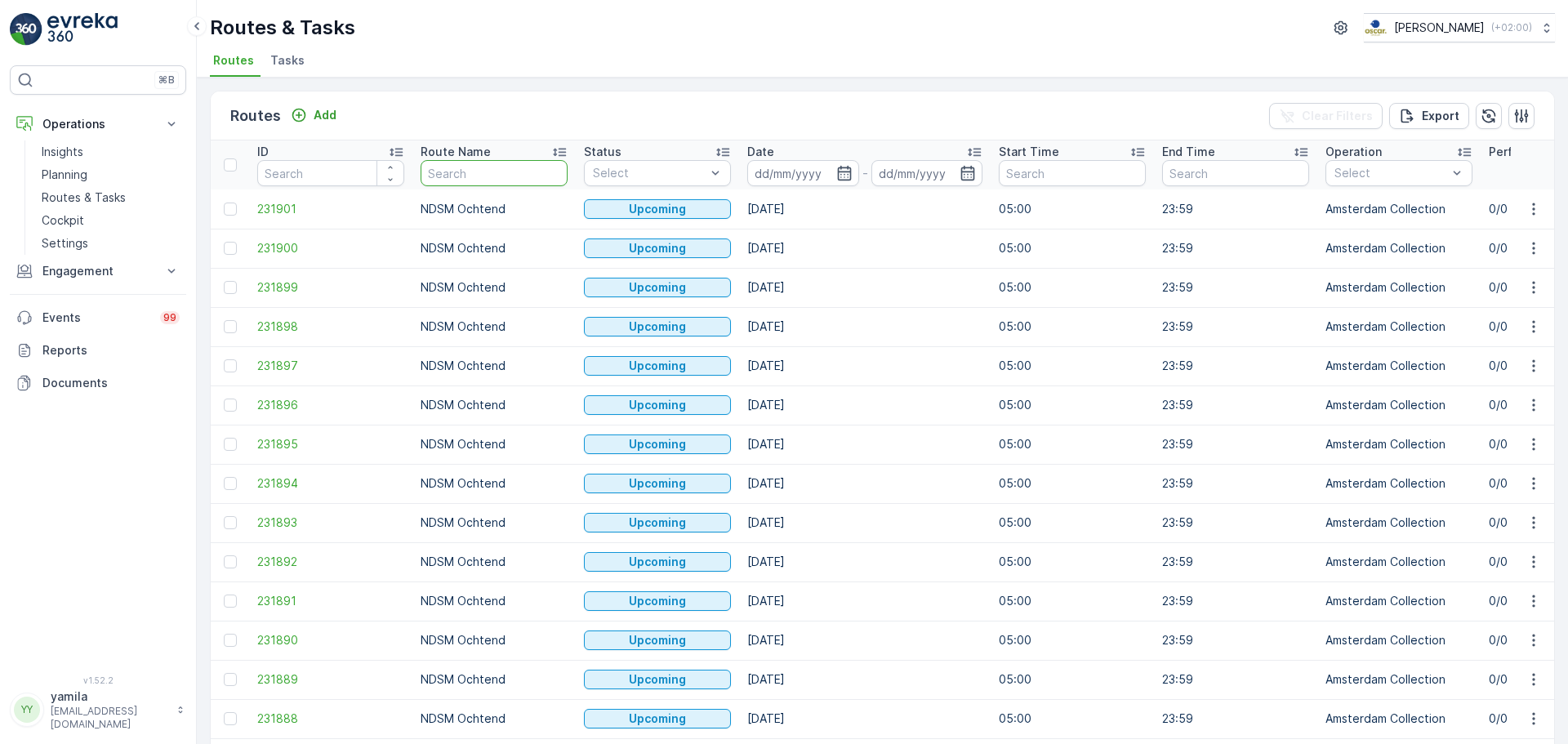
click at [459, 177] on input "text" at bounding box center [494, 173] width 147 height 26
type input "om"
click at [526, 173] on input "om" at bounding box center [494, 173] width 147 height 26
type input "om ochtend"
click at [788, 184] on input at bounding box center [803, 173] width 112 height 26
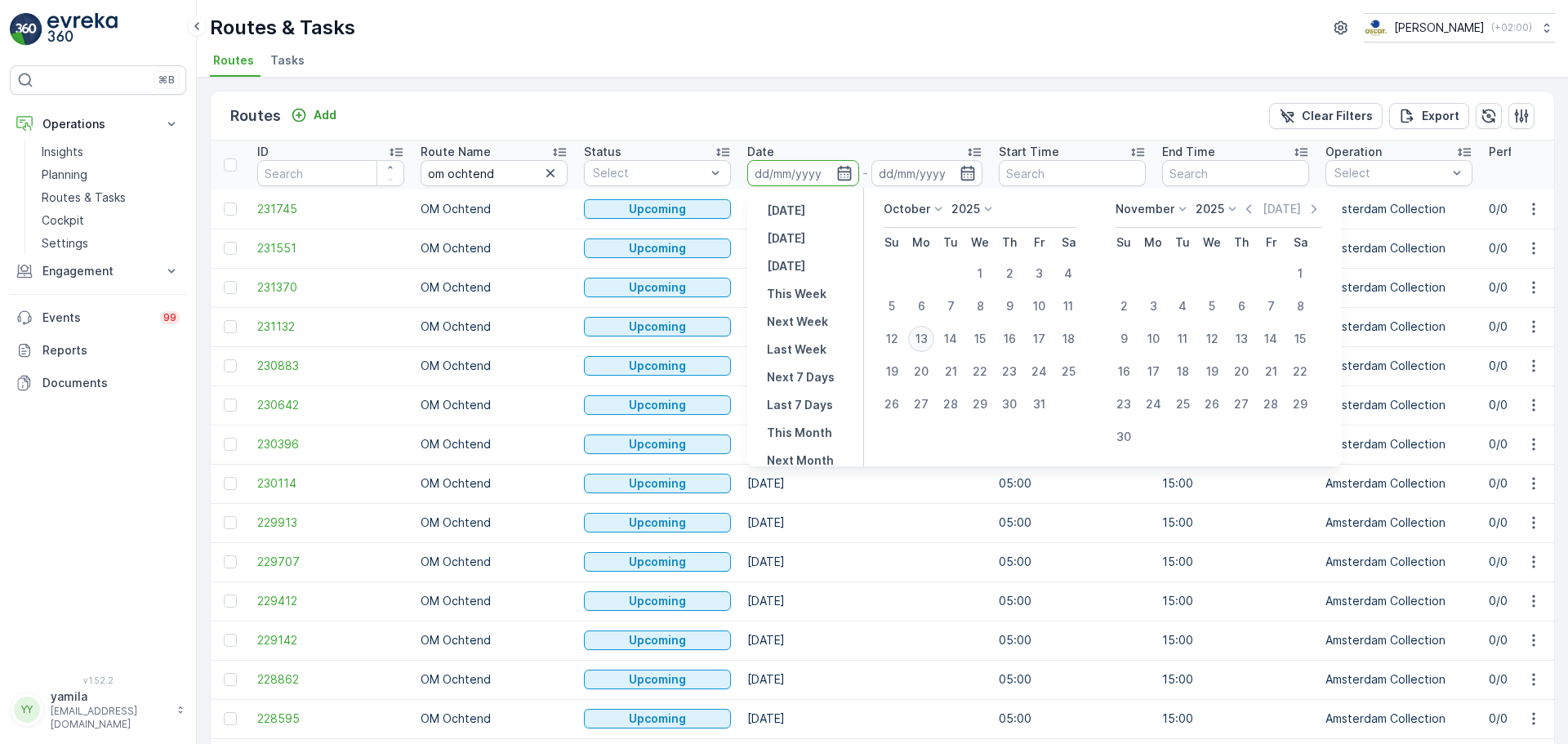
click at [925, 342] on div "13" at bounding box center [921, 340] width 26 height 26
type input "[DATE]"
click at [925, 342] on div "13" at bounding box center [921, 340] width 26 height 26
type input "[DATE]"
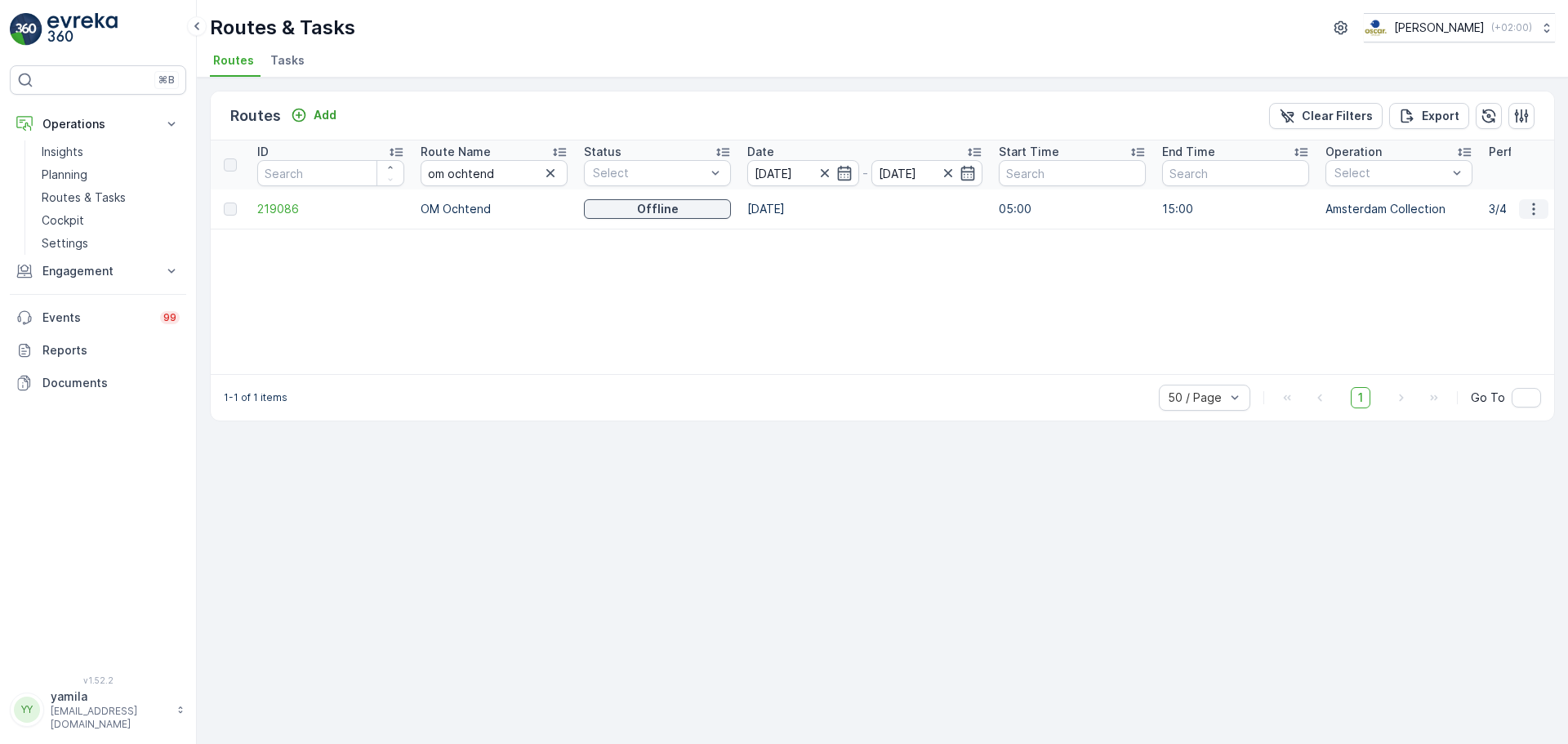
click at [1533, 201] on icon "button" at bounding box center [1534, 209] width 16 height 16
click at [1506, 223] on div "See More Details" at bounding box center [1504, 233] width 126 height 23
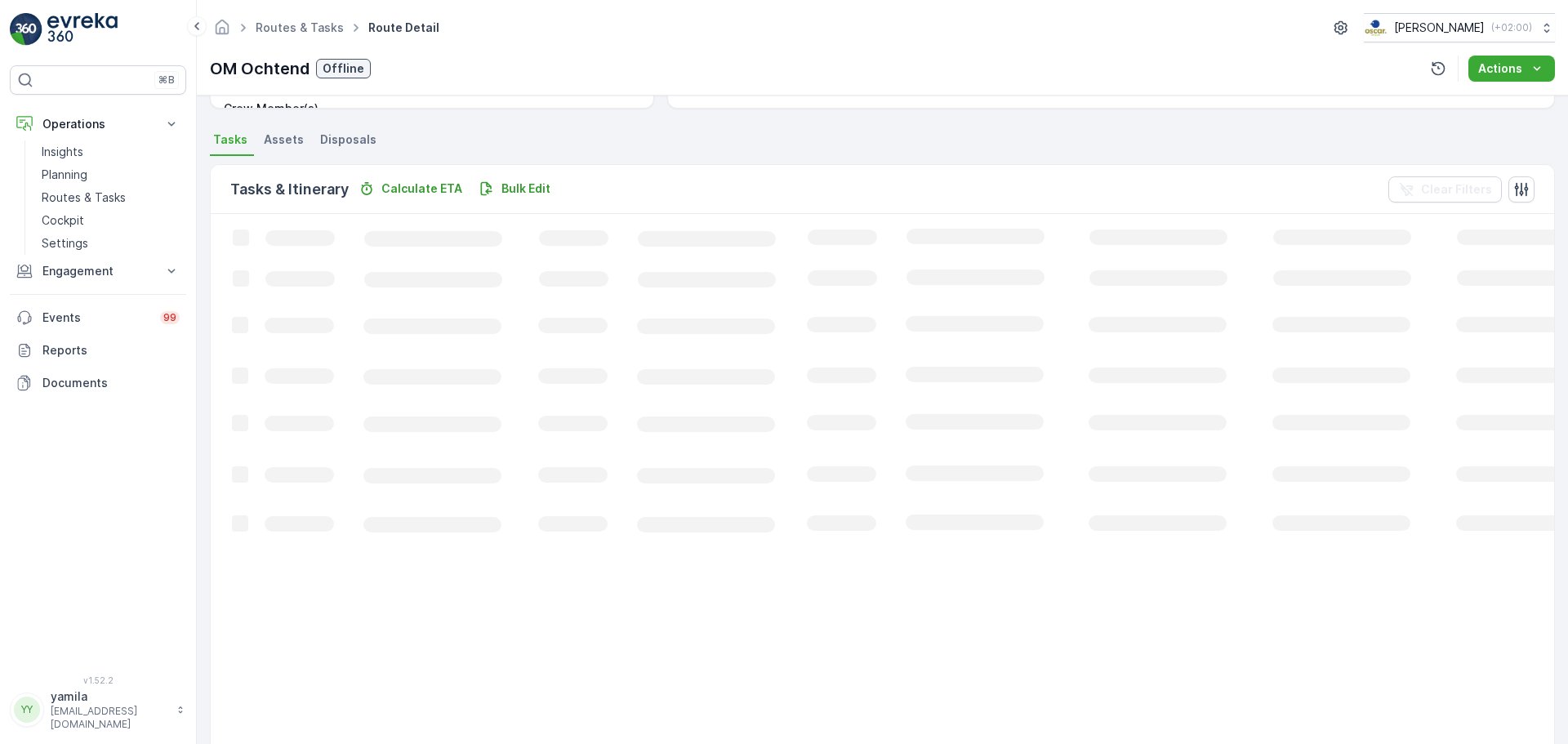
scroll to position [99, 0]
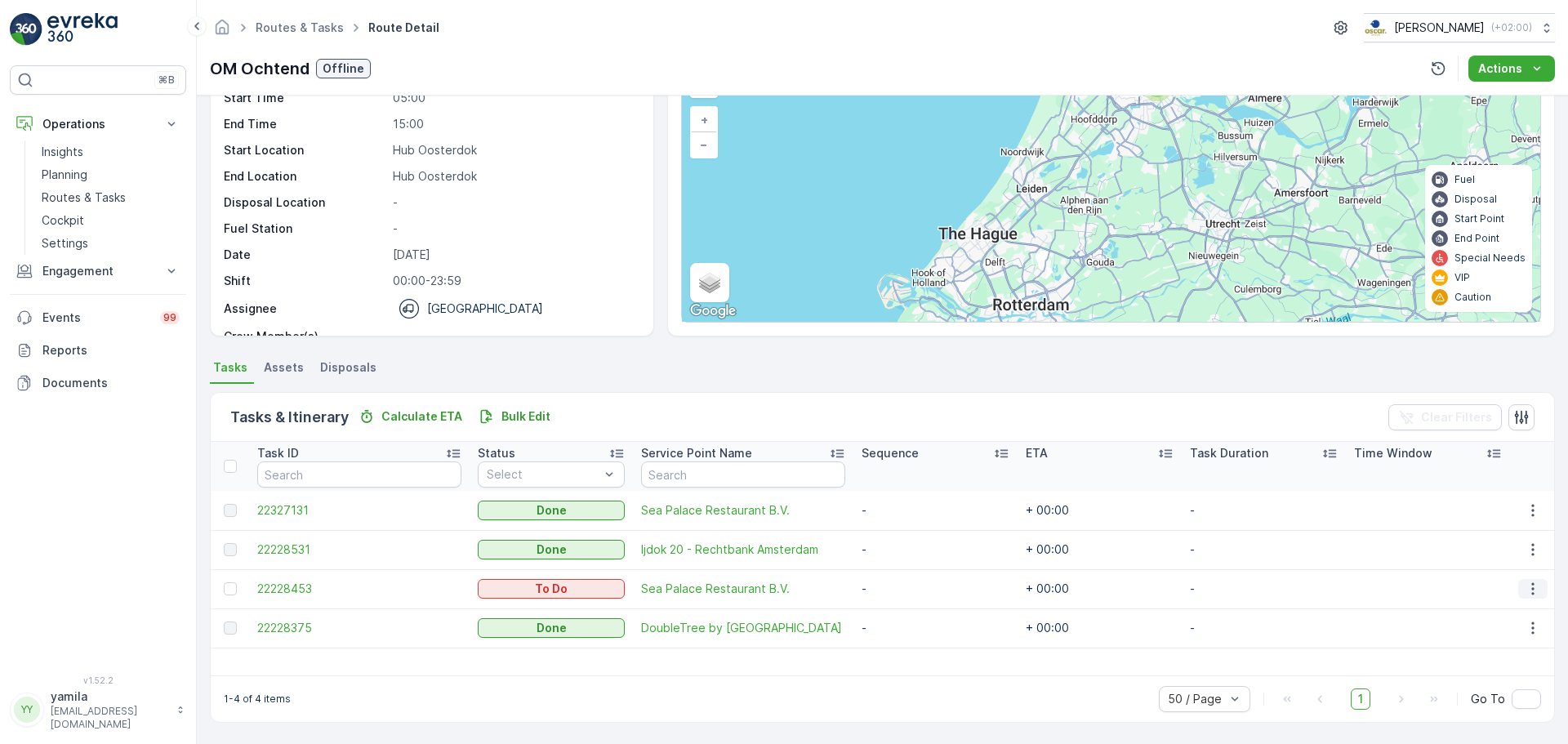
click at [1535, 589] on icon "button" at bounding box center [1533, 589] width 16 height 16
click at [1206, 657] on div "Task ID Status Select Service Point Name Sequence ETA Task Duration Time Window…" at bounding box center [882, 559] width 1344 height 233
click at [112, 192] on p "Routes & Tasks" at bounding box center [84, 198] width 84 height 16
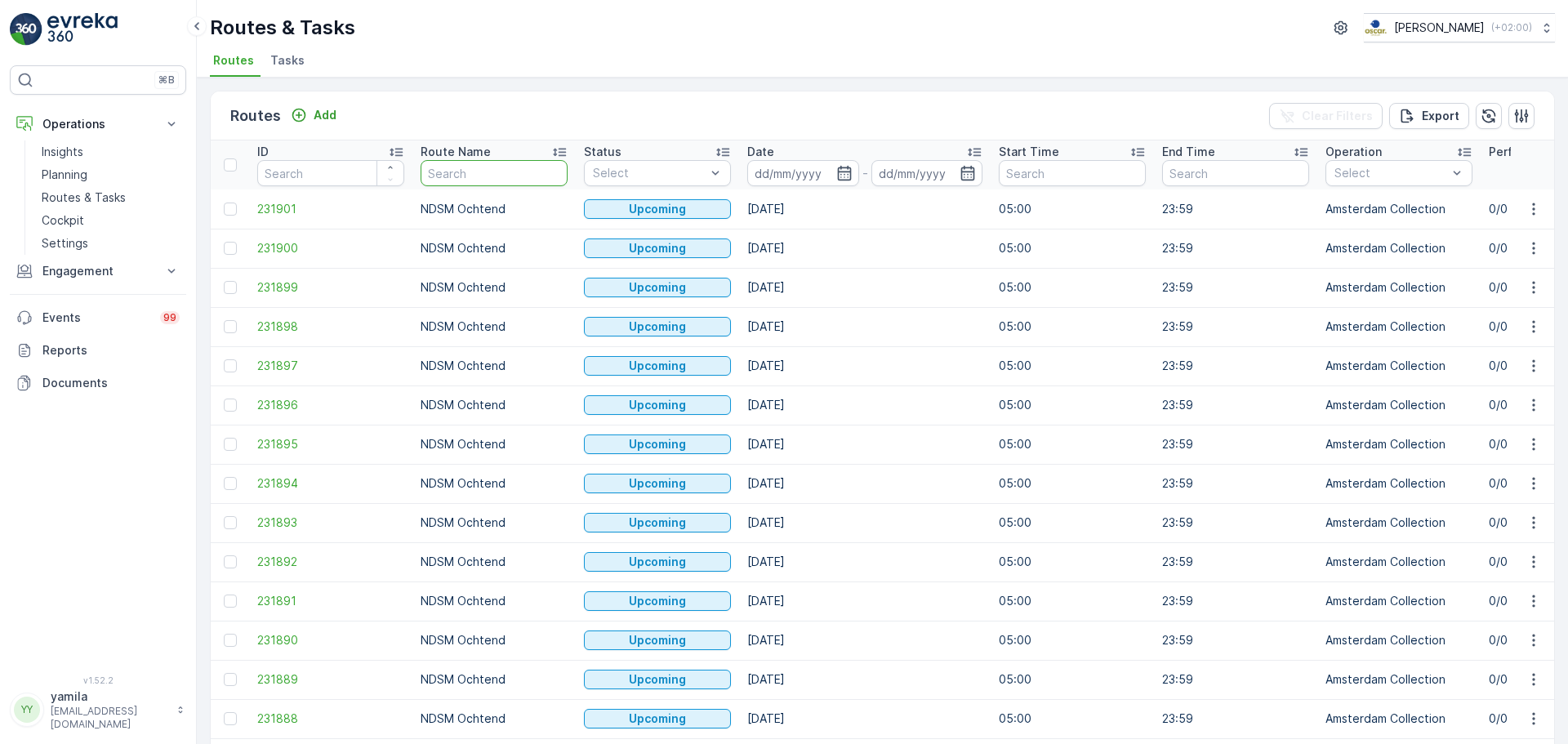
click at [459, 179] on input "text" at bounding box center [494, 173] width 147 height 26
type input "lombok"
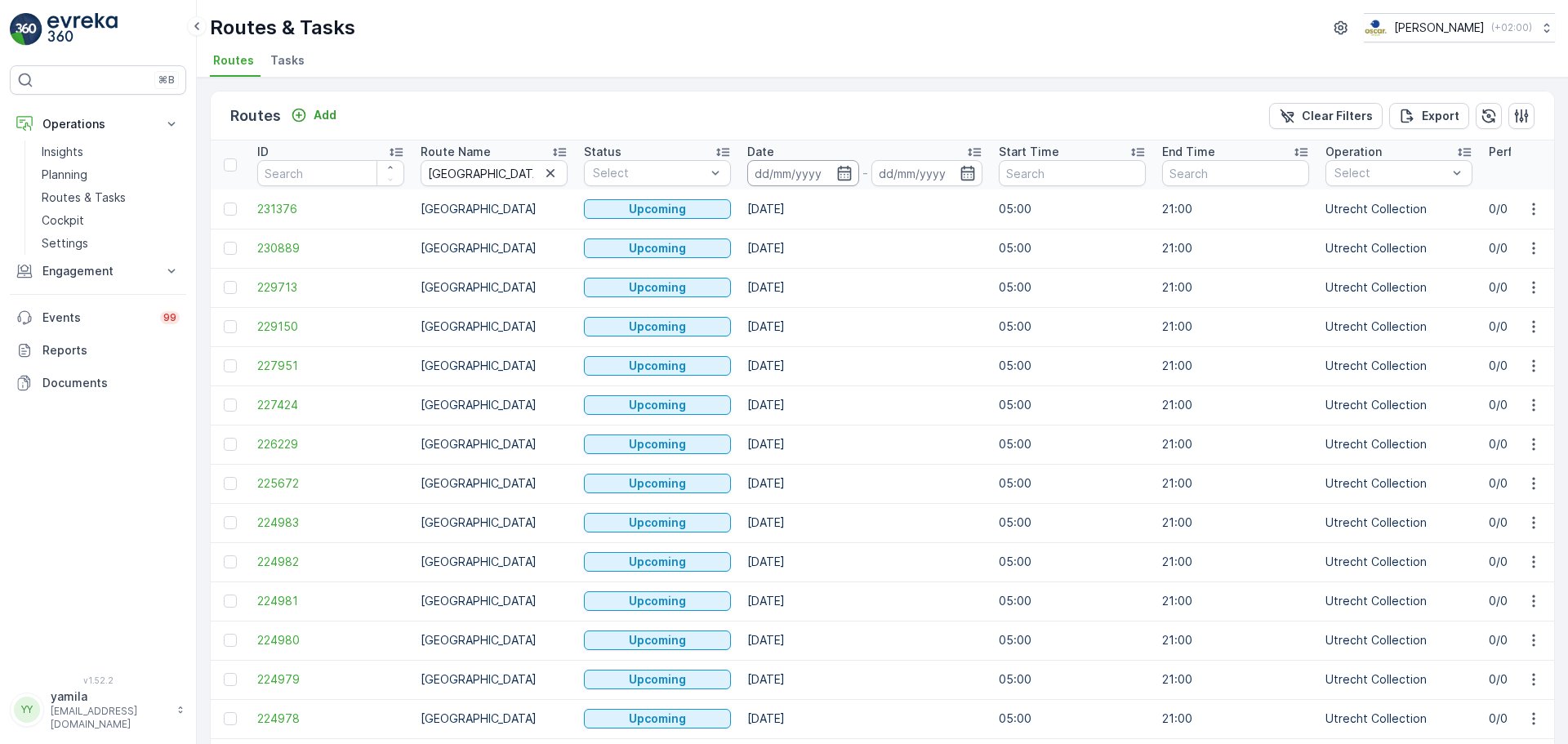
click at [775, 168] on input at bounding box center [803, 173] width 112 height 26
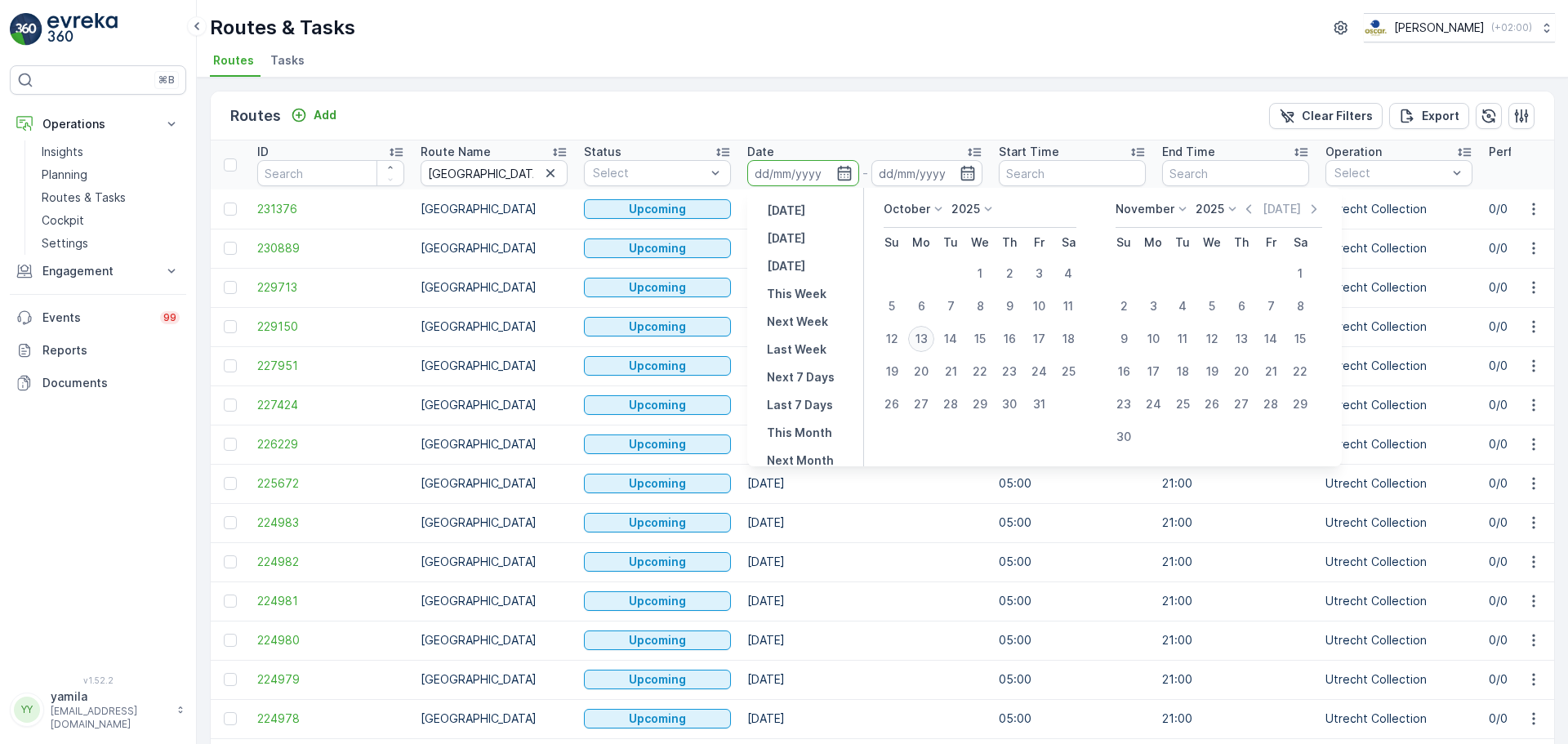
click at [924, 336] on div "13" at bounding box center [921, 340] width 26 height 26
type input "[DATE]"
click at [924, 336] on div "13" at bounding box center [921, 340] width 26 height 26
type input "[DATE]"
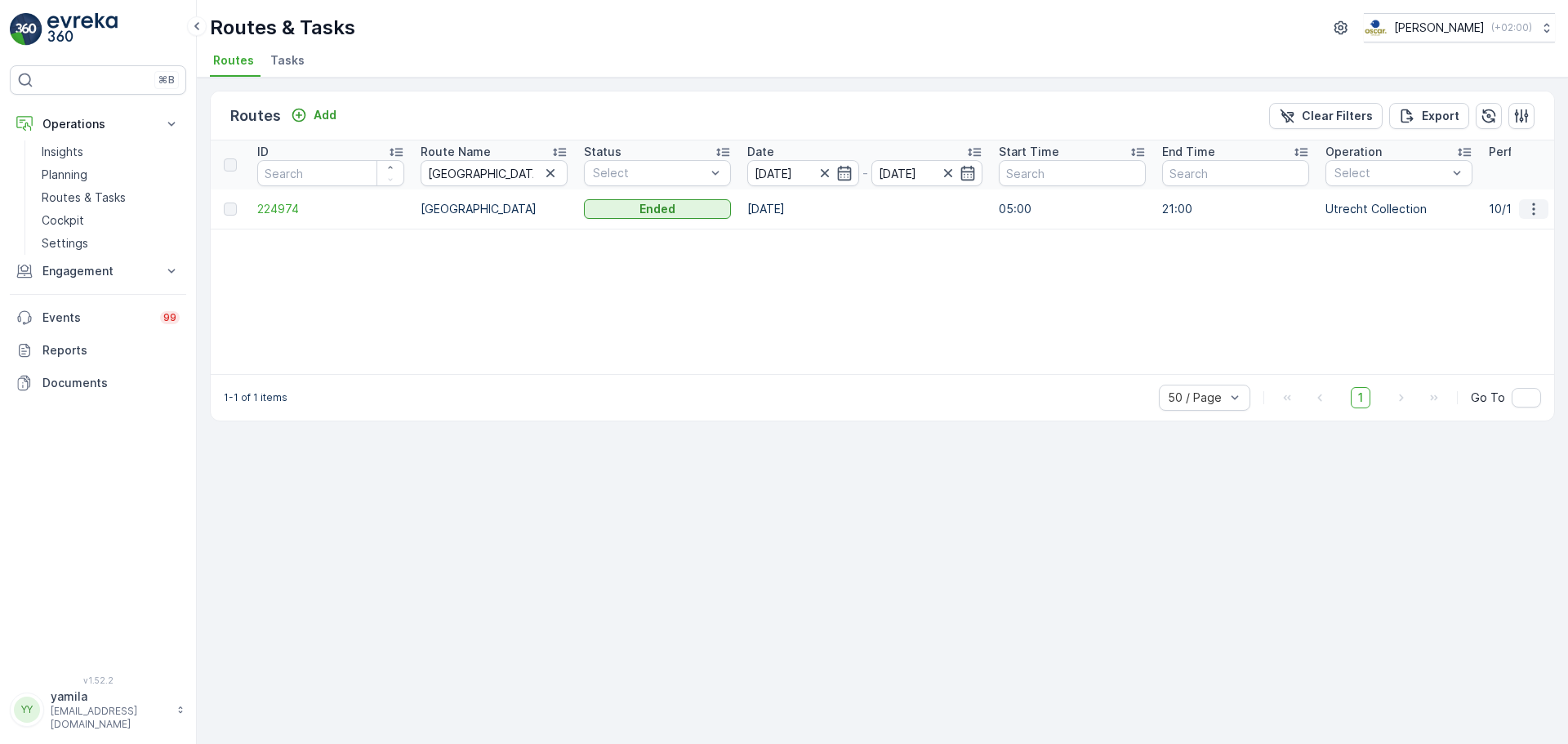
click at [1547, 203] on button "button" at bounding box center [1534, 210] width 30 height 20
click at [1512, 238] on span "See More Details" at bounding box center [1495, 233] width 95 height 16
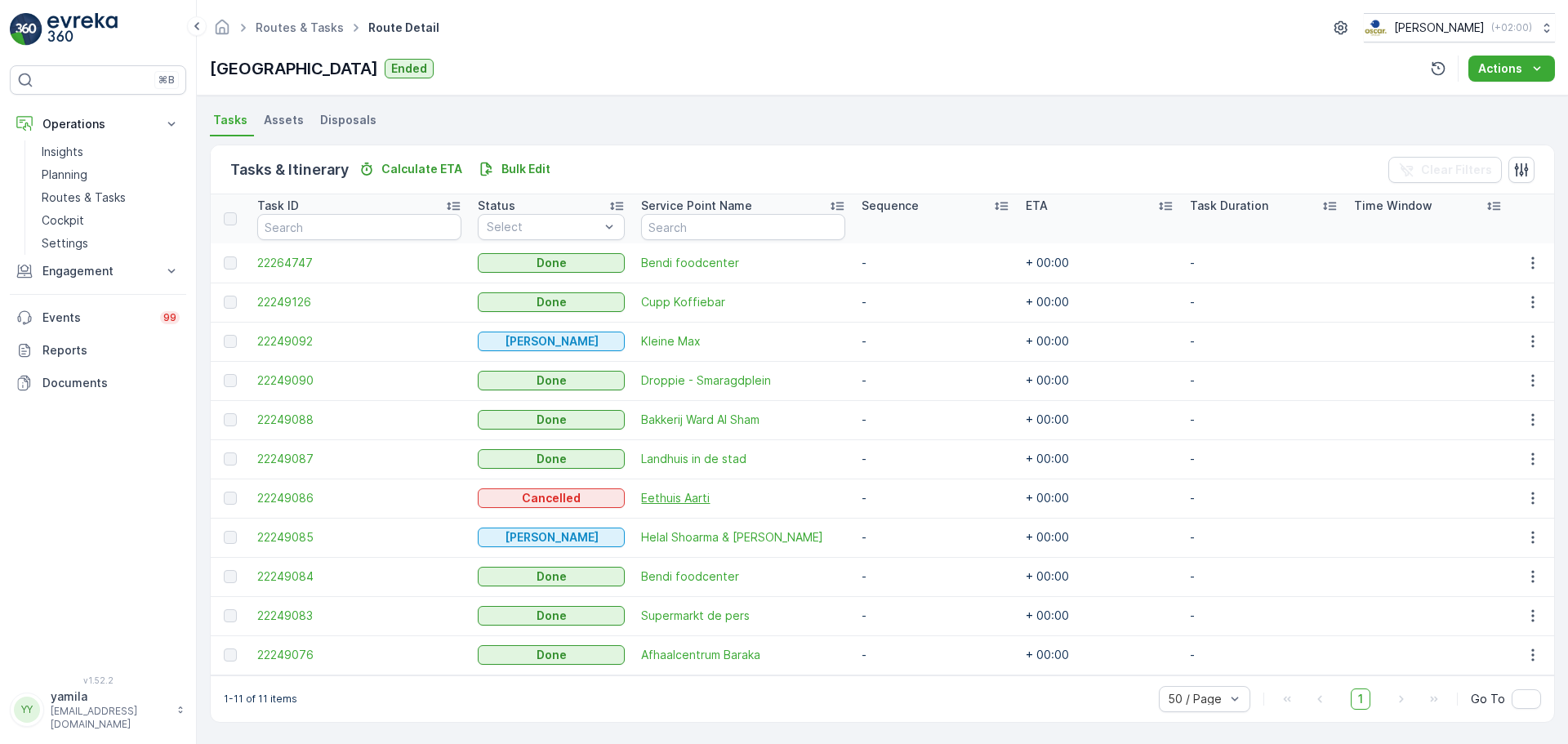
scroll to position [346, 0]
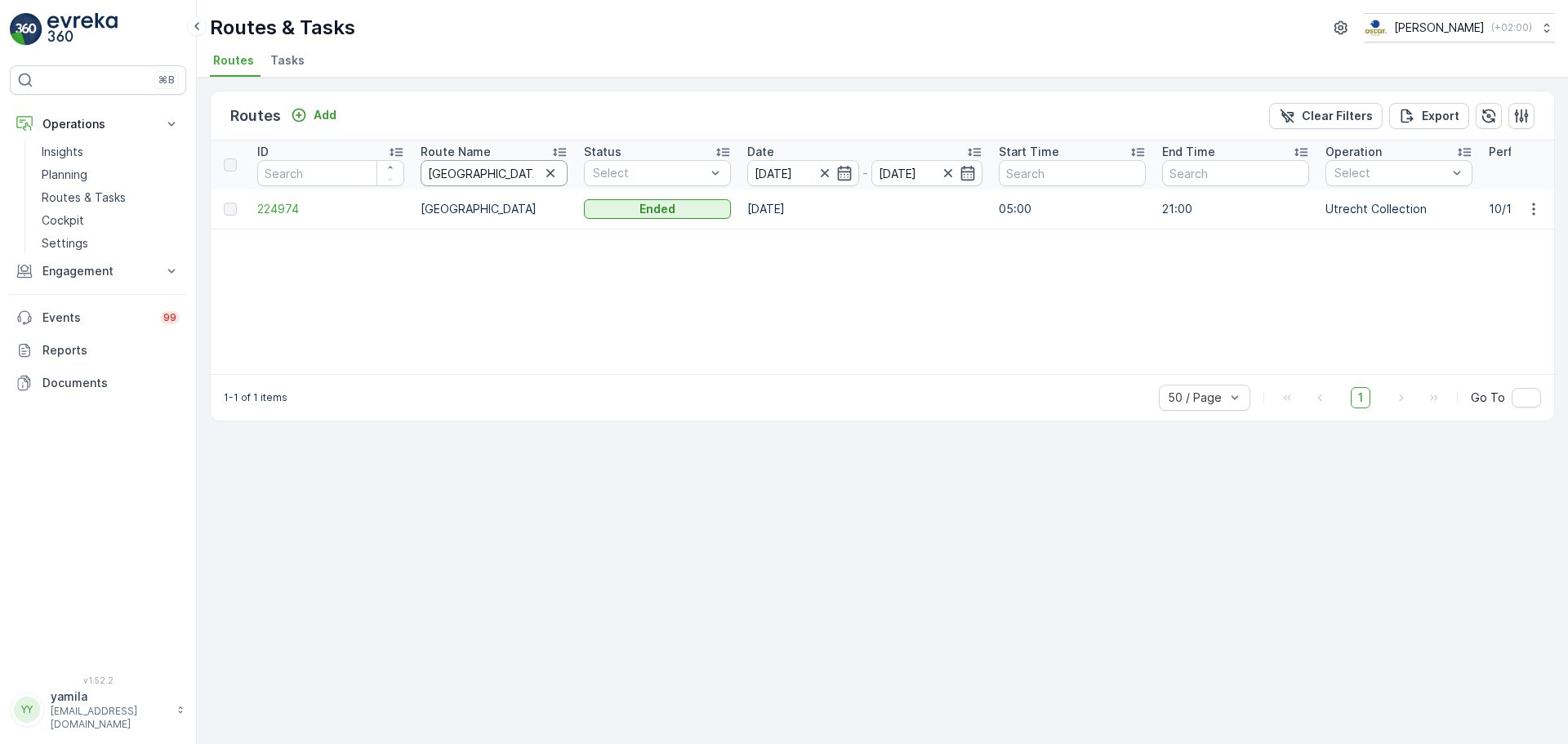
click at [482, 175] on input "lombok" at bounding box center [494, 173] width 147 height 26
type input "kd ochtend"
drag, startPoint x: 1543, startPoint y: 206, endPoint x: 1506, endPoint y: 232, distance: 45.2
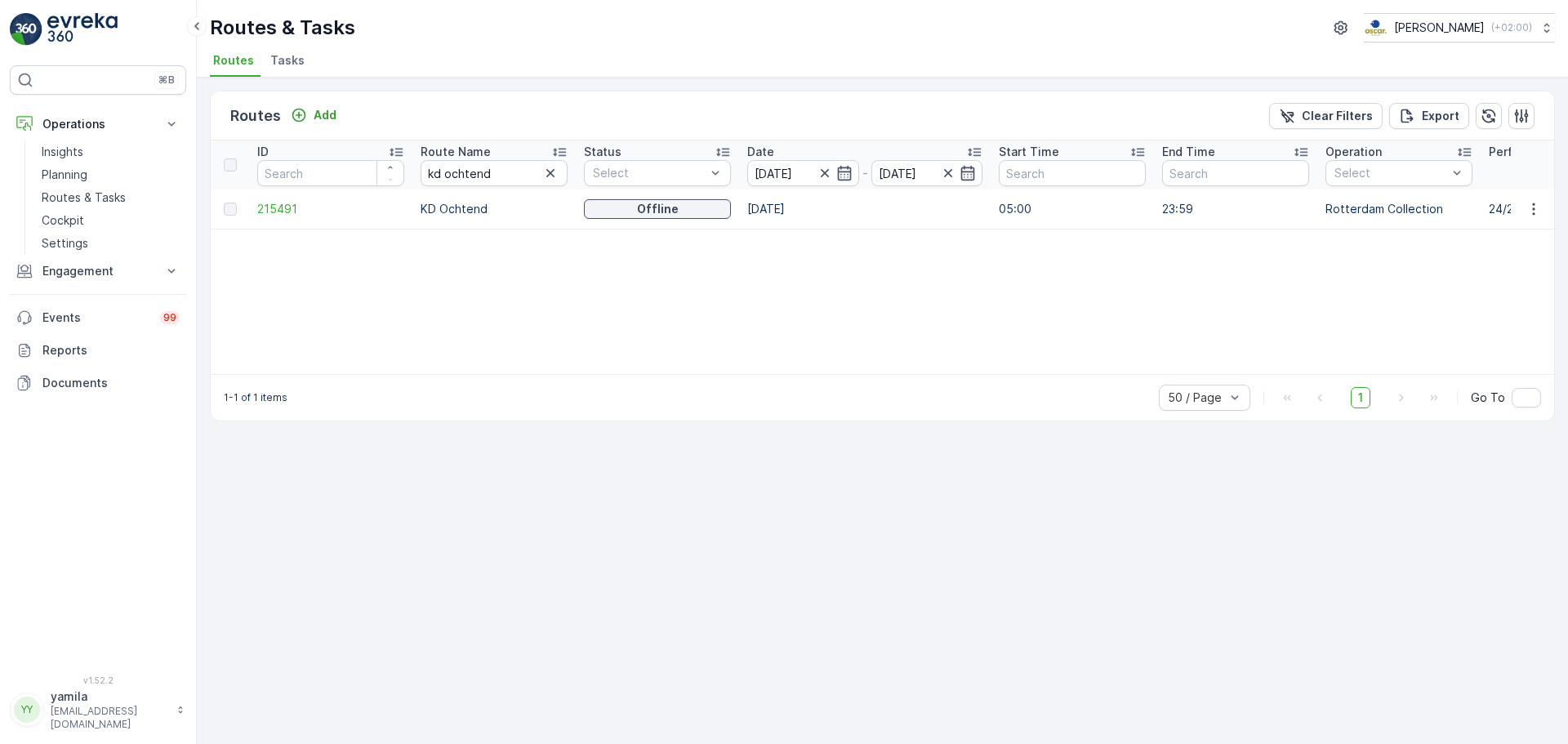
click at [1506, 232] on div "ID Route Name kd ochtend Status Select Date 13.10.2025 - 13.10.2025 Start Time …" at bounding box center [882, 257] width 1344 height 233
click at [1543, 205] on button "button" at bounding box center [1534, 210] width 30 height 20
click at [1513, 233] on span "See More Details" at bounding box center [1495, 233] width 95 height 16
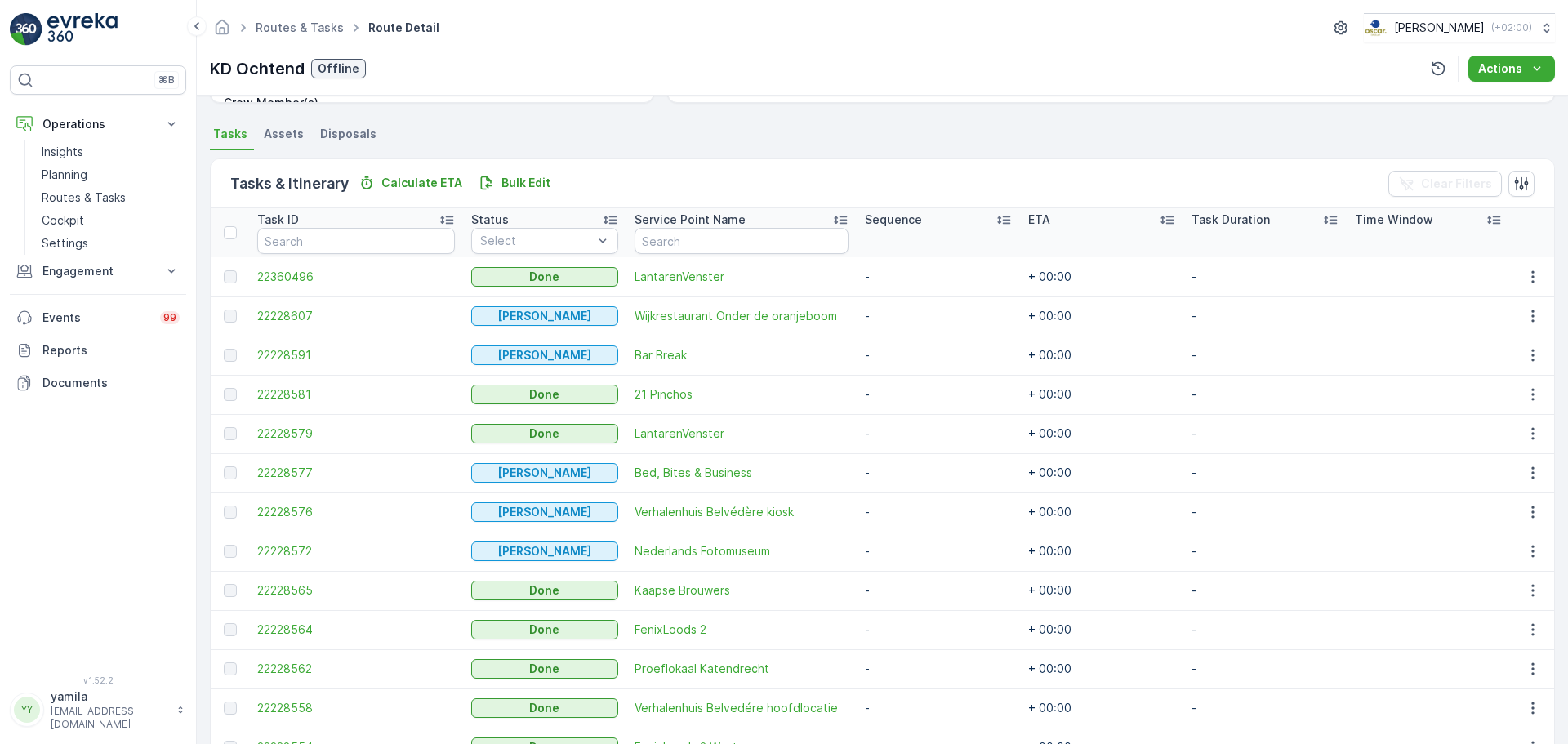
scroll to position [266, 0]
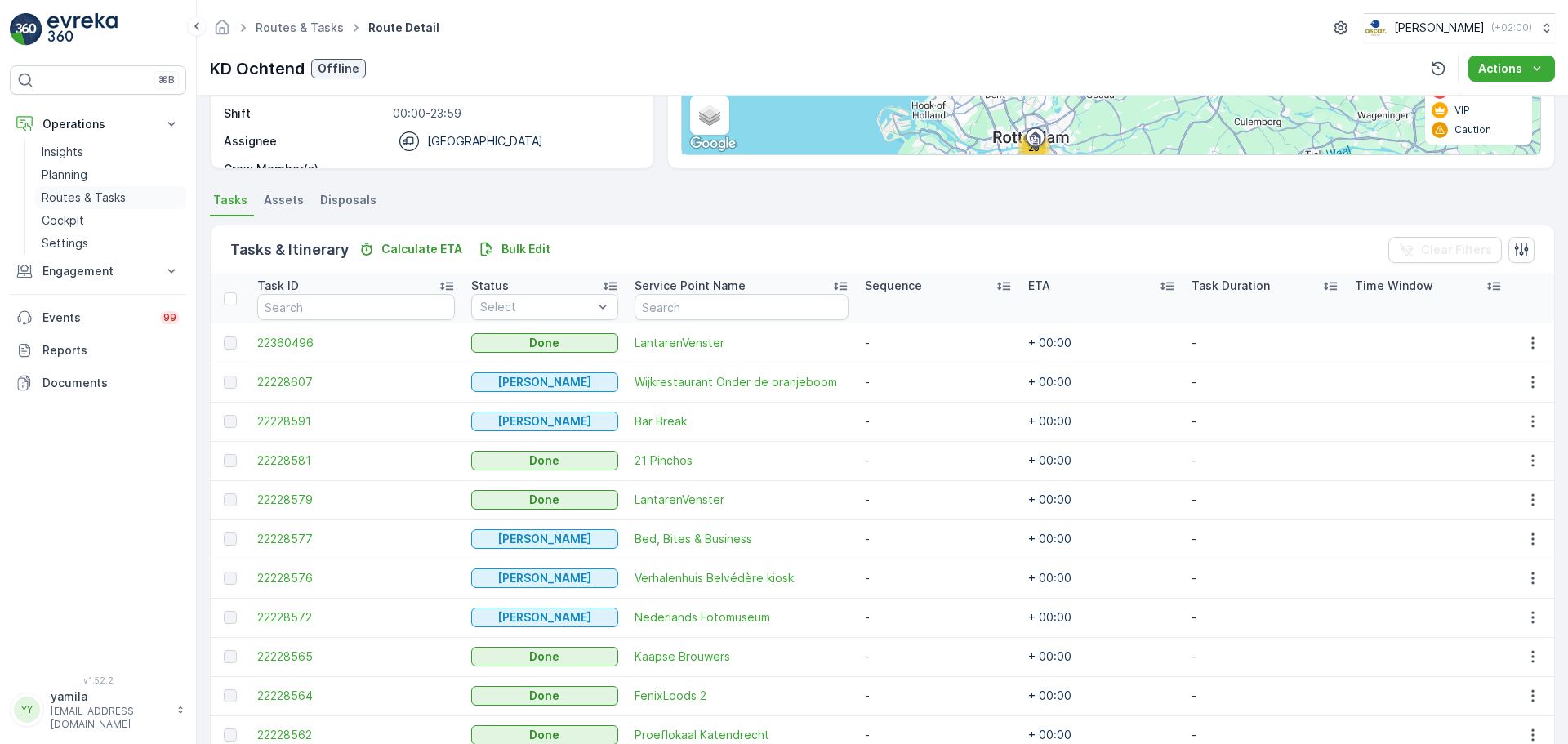
click at [99, 189] on link "Routes & Tasks" at bounding box center [111, 198] width 151 height 23
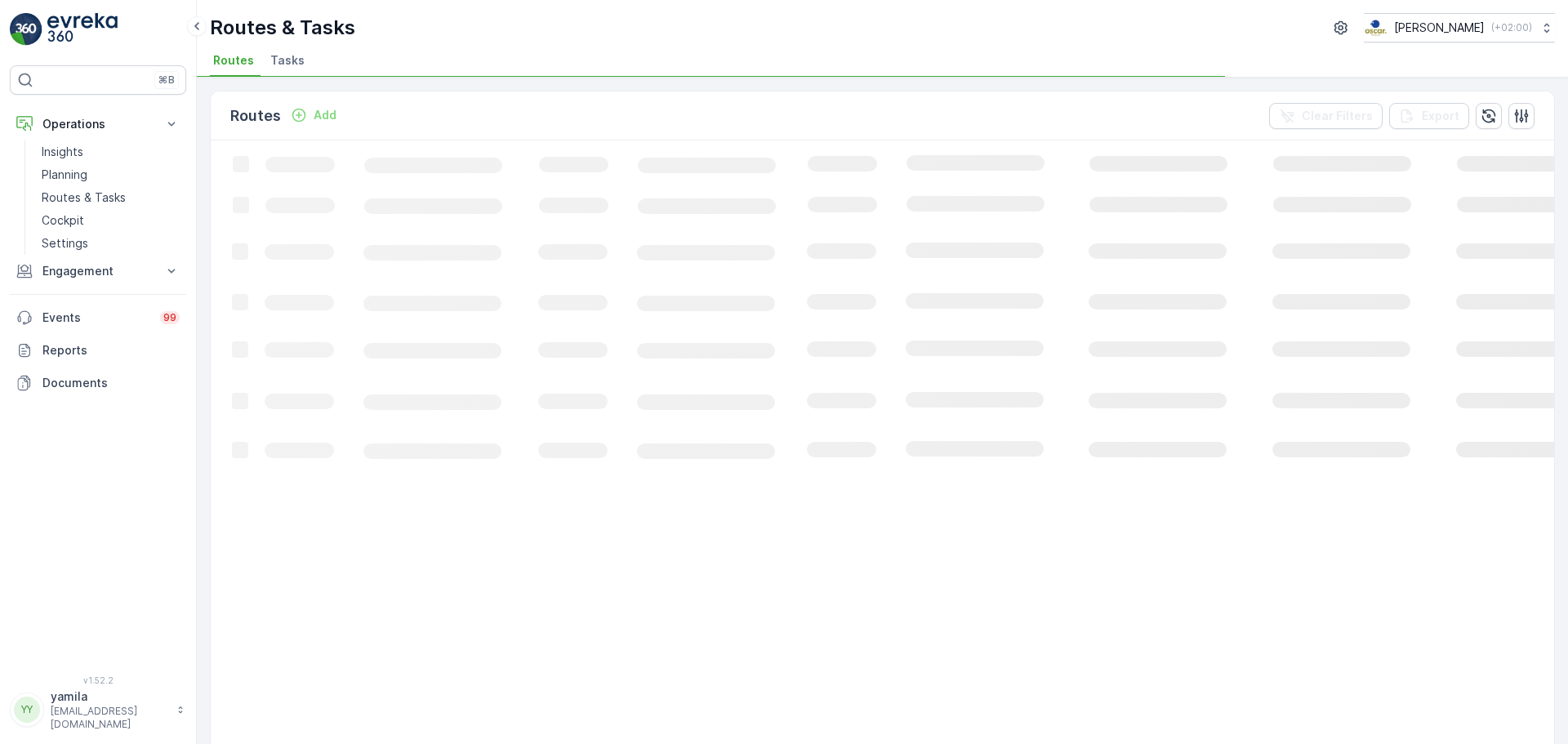
click at [292, 66] on span "Tasks" at bounding box center [288, 61] width 35 height 16
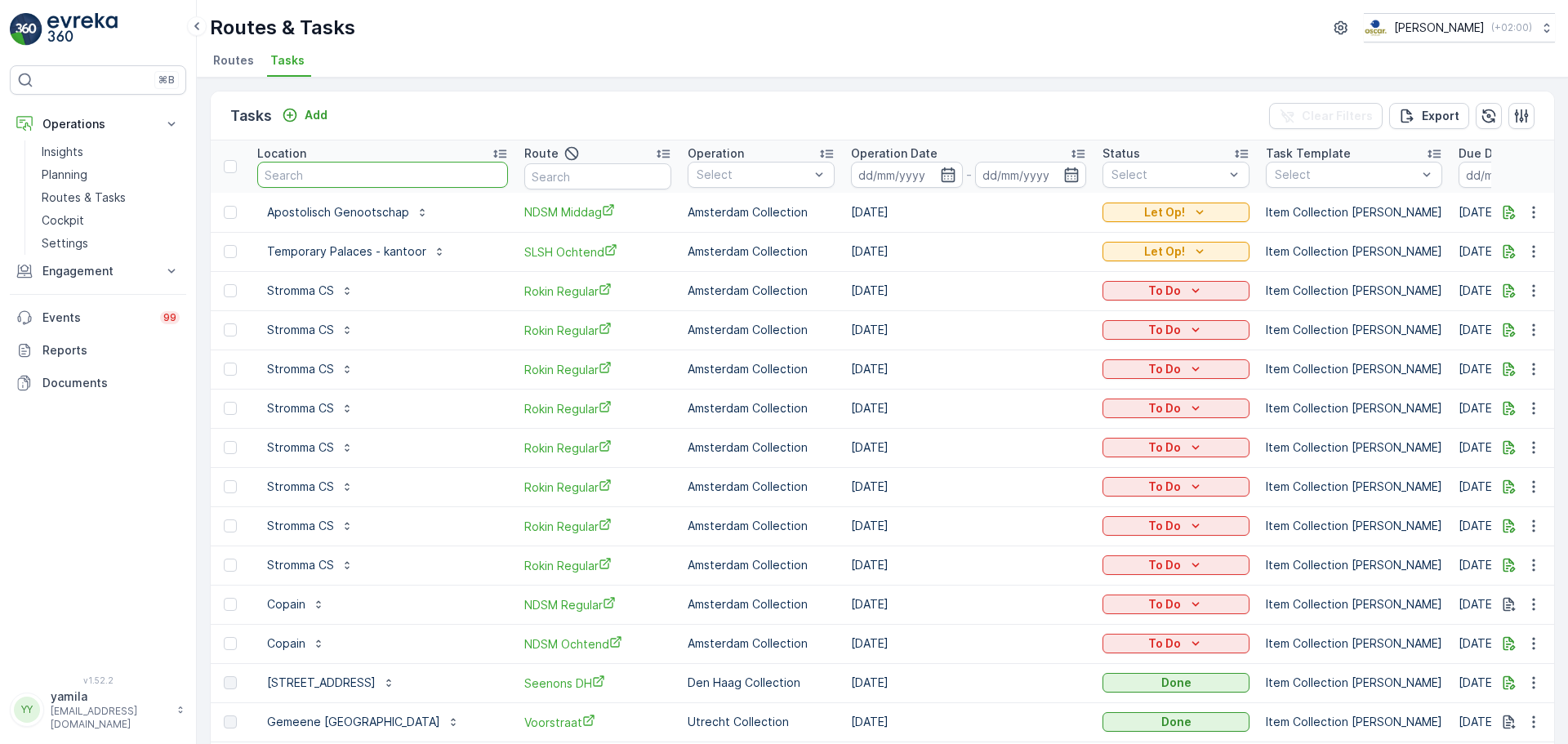
click at [357, 175] on input "text" at bounding box center [382, 175] width 251 height 26
type input "blushing"
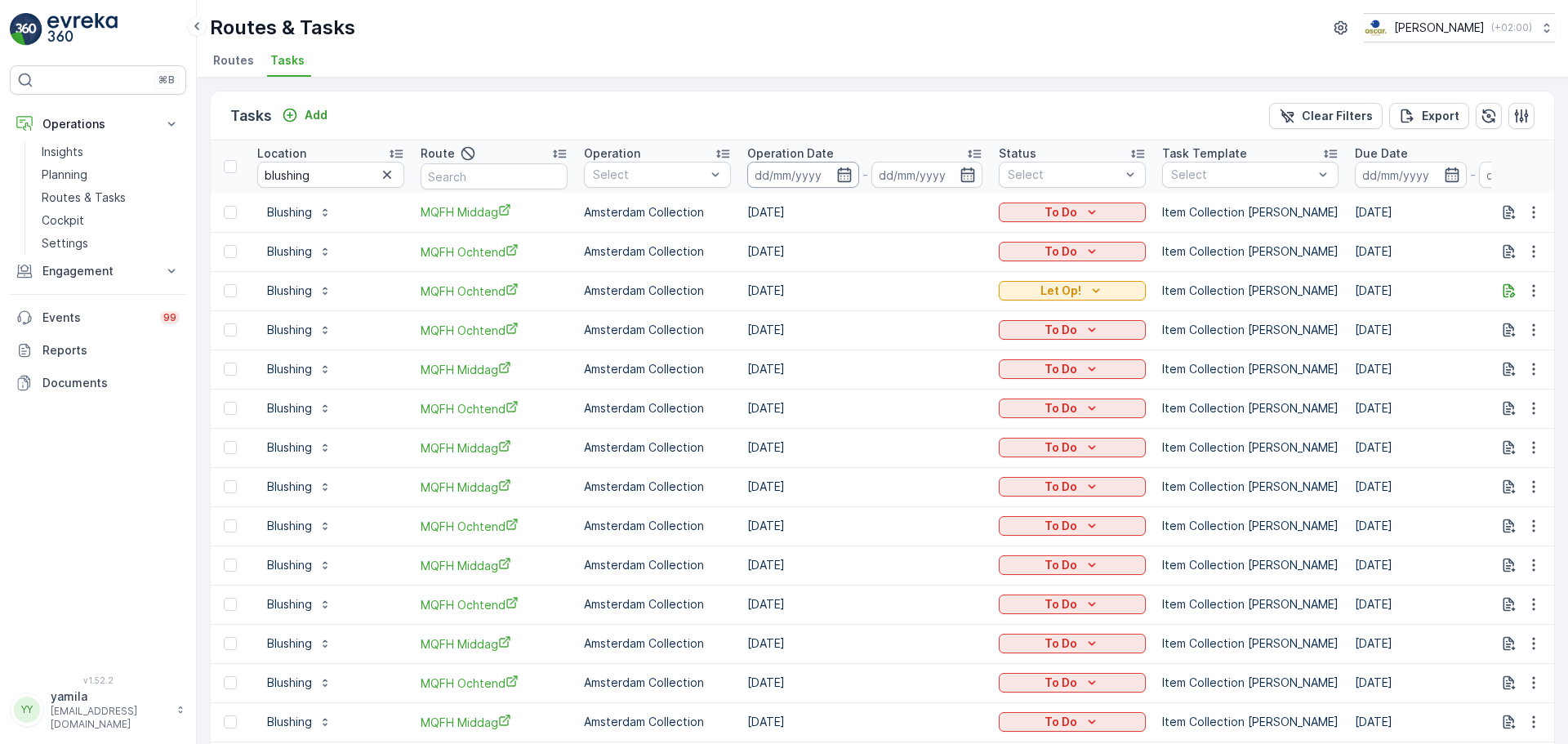
click at [814, 184] on input at bounding box center [803, 175] width 112 height 26
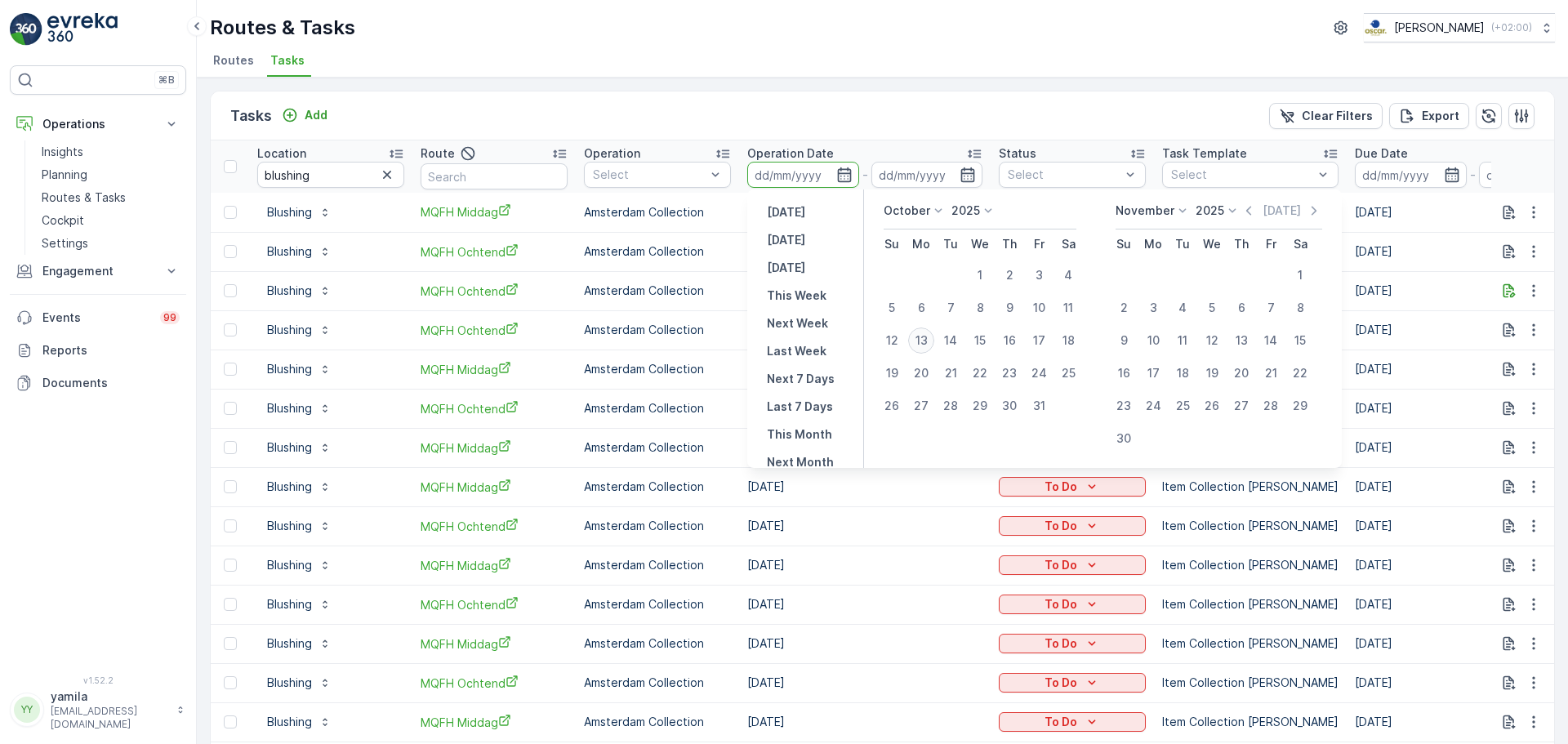
click at [920, 340] on div "13" at bounding box center [921, 341] width 26 height 26
type input "[DATE]"
click at [920, 340] on div "13" at bounding box center [921, 341] width 26 height 26
type input "[DATE]"
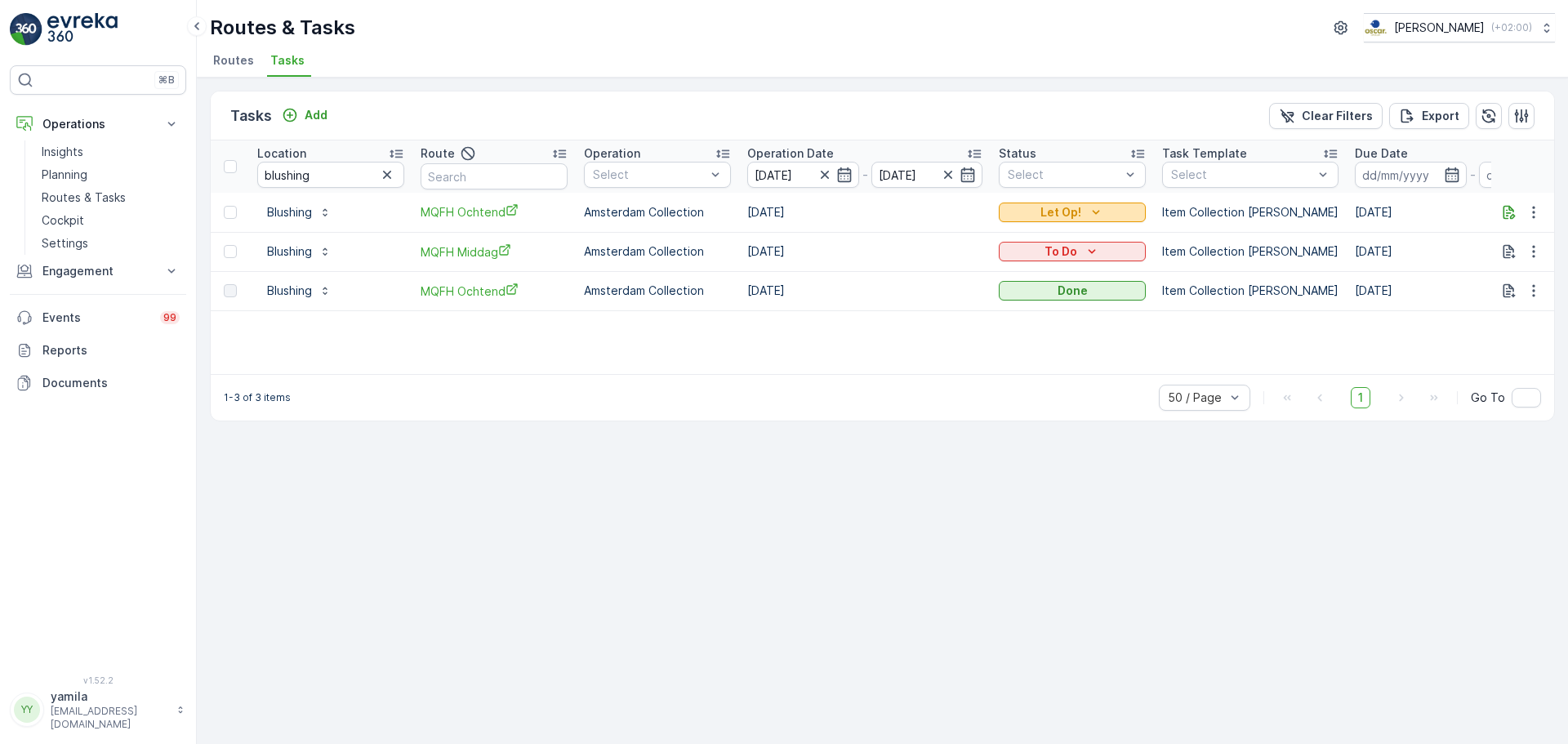
click at [1098, 214] on icon "Let Op!" at bounding box center [1096, 212] width 16 height 16
click at [1037, 257] on div "Done" at bounding box center [1054, 260] width 104 height 23
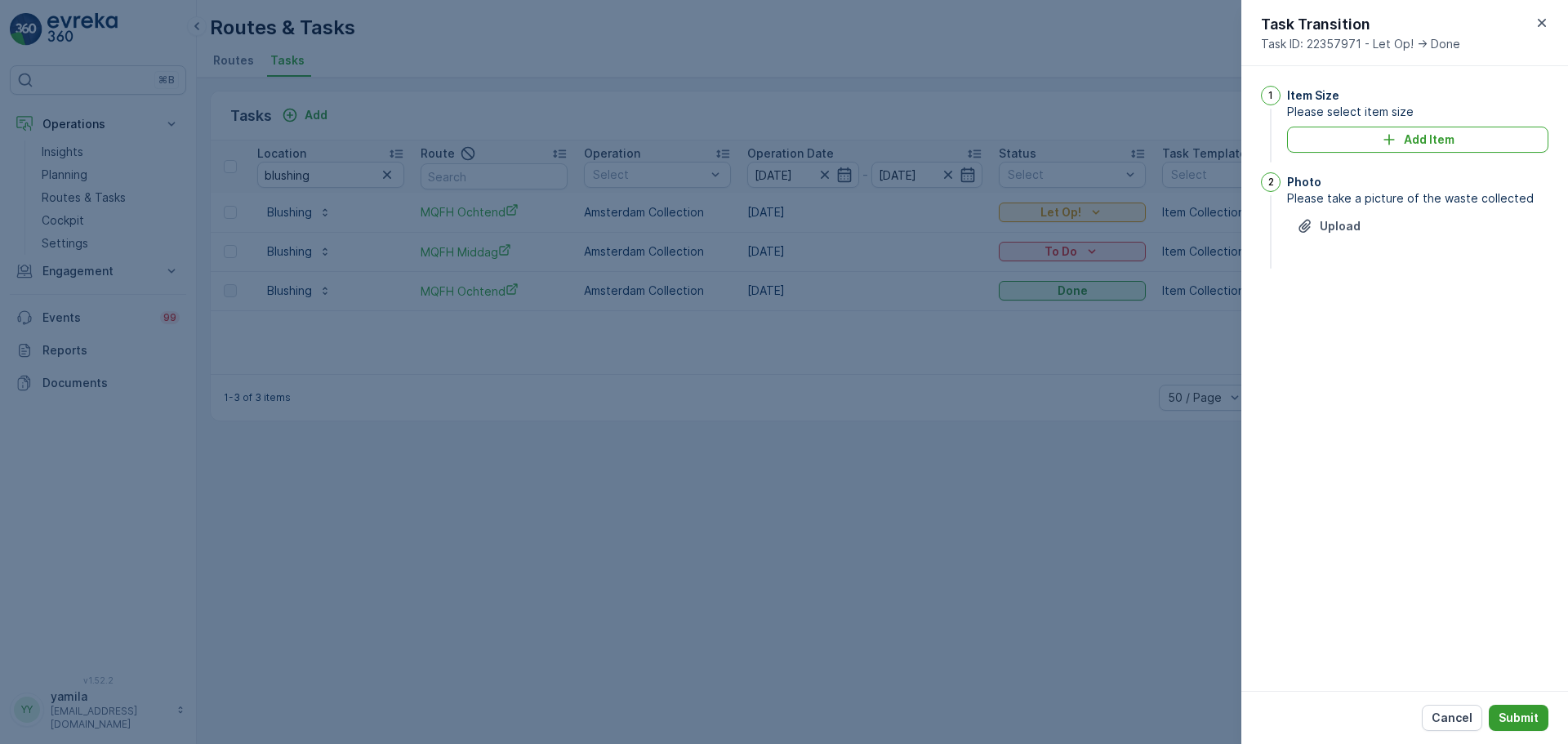
click at [1506, 720] on p "Submit" at bounding box center [1519, 719] width 40 height 16
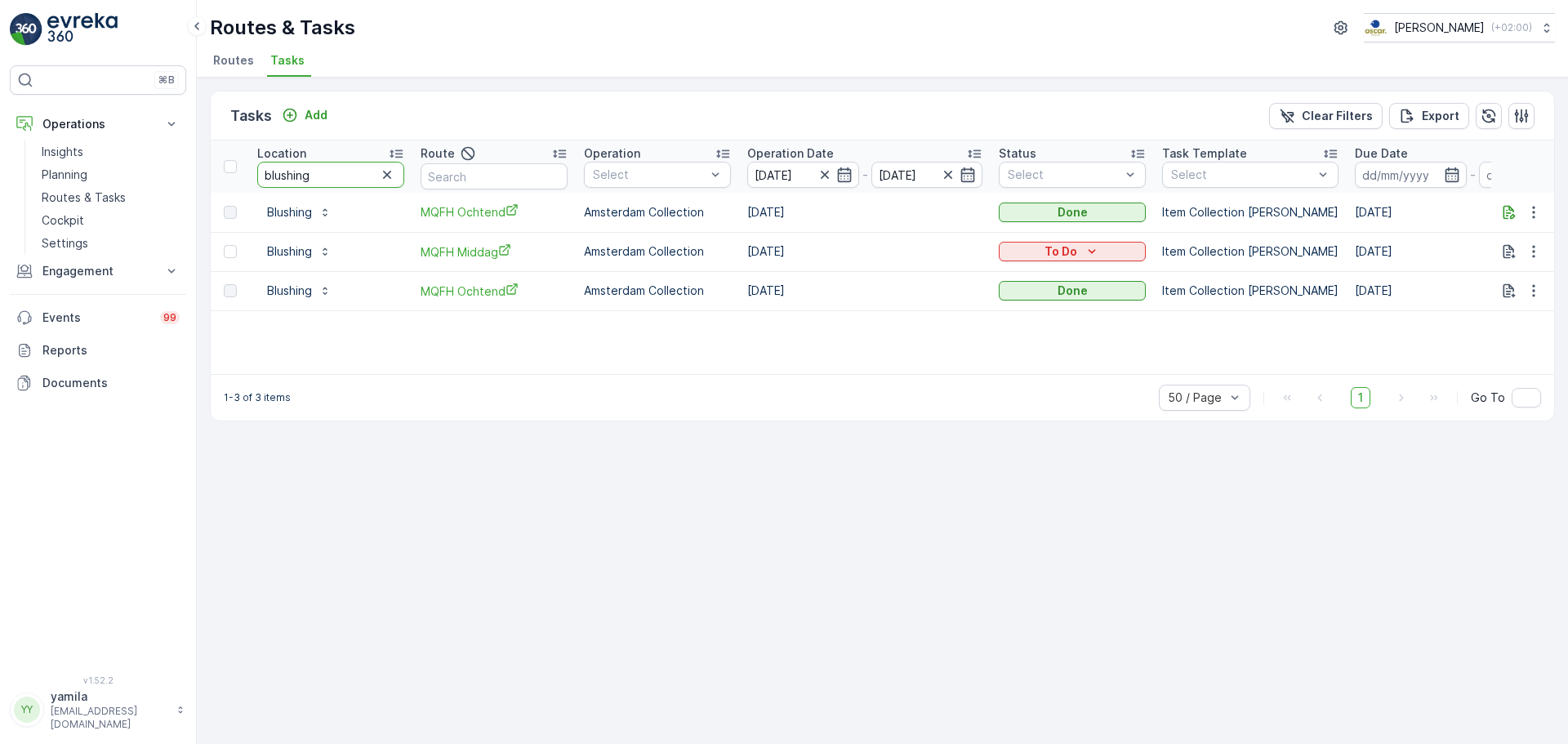
click at [318, 170] on input "blushing" at bounding box center [330, 175] width 147 height 26
type input "sea palace"
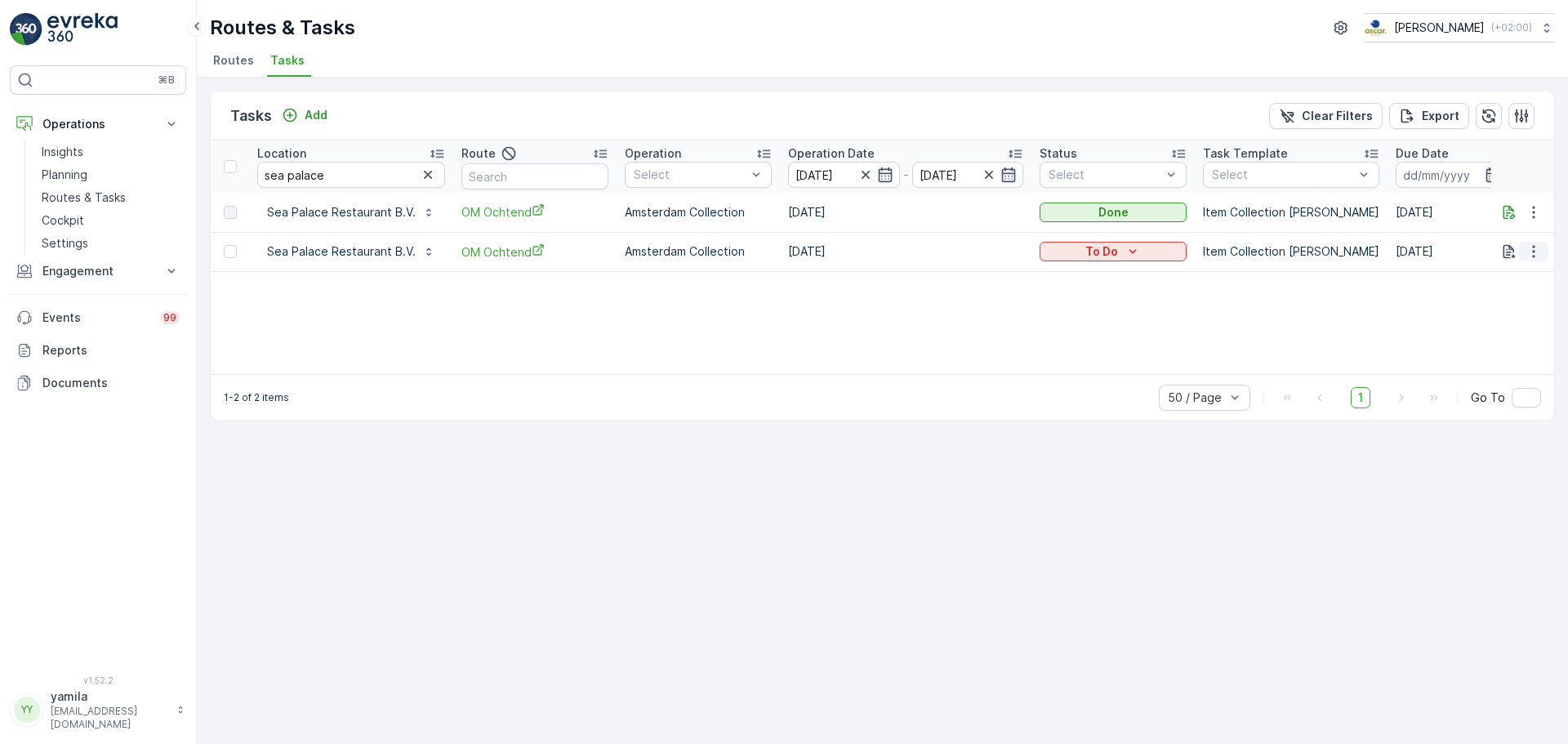
click at [1540, 250] on icon "button" at bounding box center [1534, 252] width 16 height 16
click at [1505, 211] on icon "button" at bounding box center [1510, 211] width 12 height 14
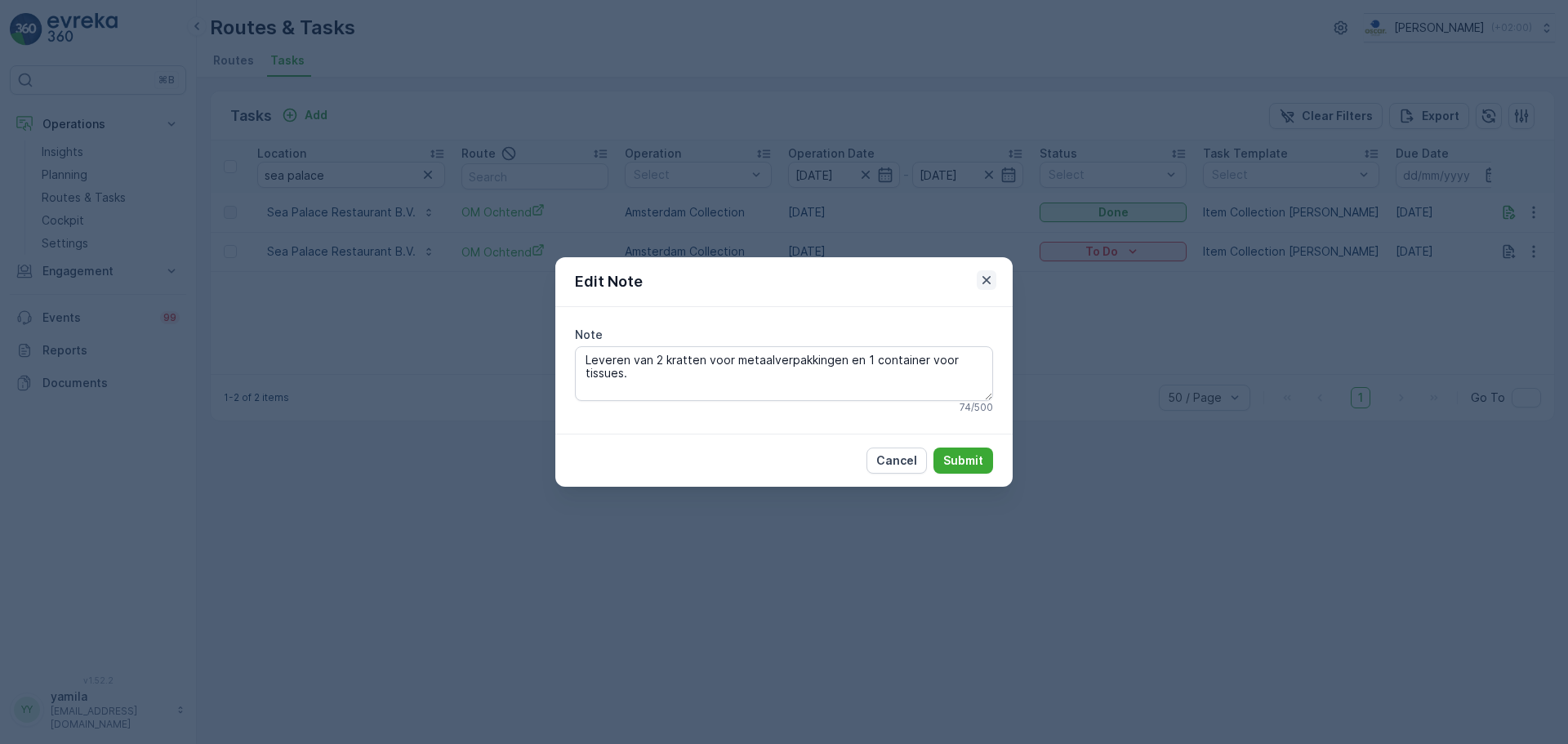
click at [984, 282] on icon "button" at bounding box center [987, 280] width 16 height 16
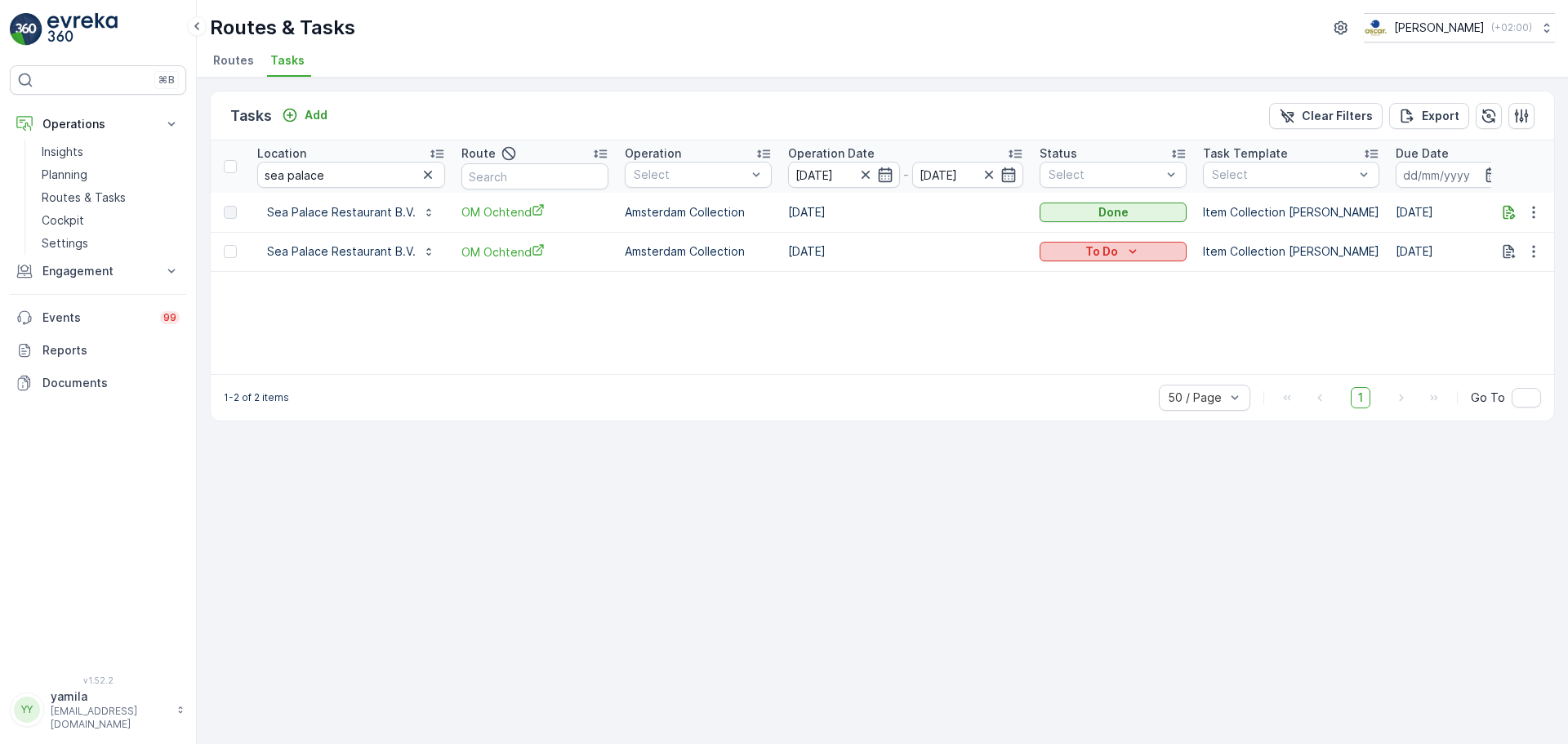
click at [1140, 246] on div "To Do" at bounding box center [1113, 252] width 134 height 16
click at [1055, 328] on span "Done" at bounding box center [1061, 322] width 30 height 16
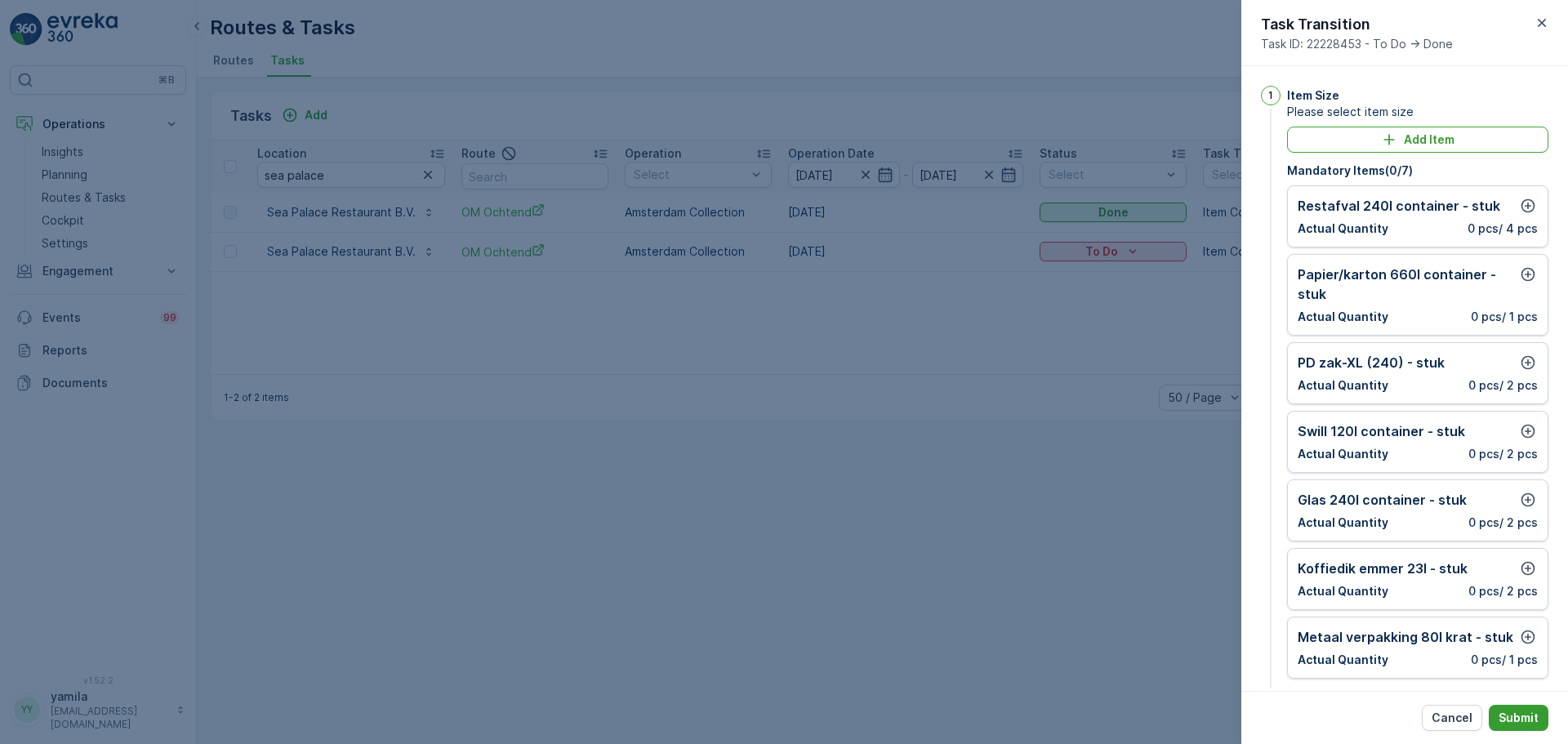
click at [1523, 712] on p "Submit" at bounding box center [1519, 719] width 40 height 16
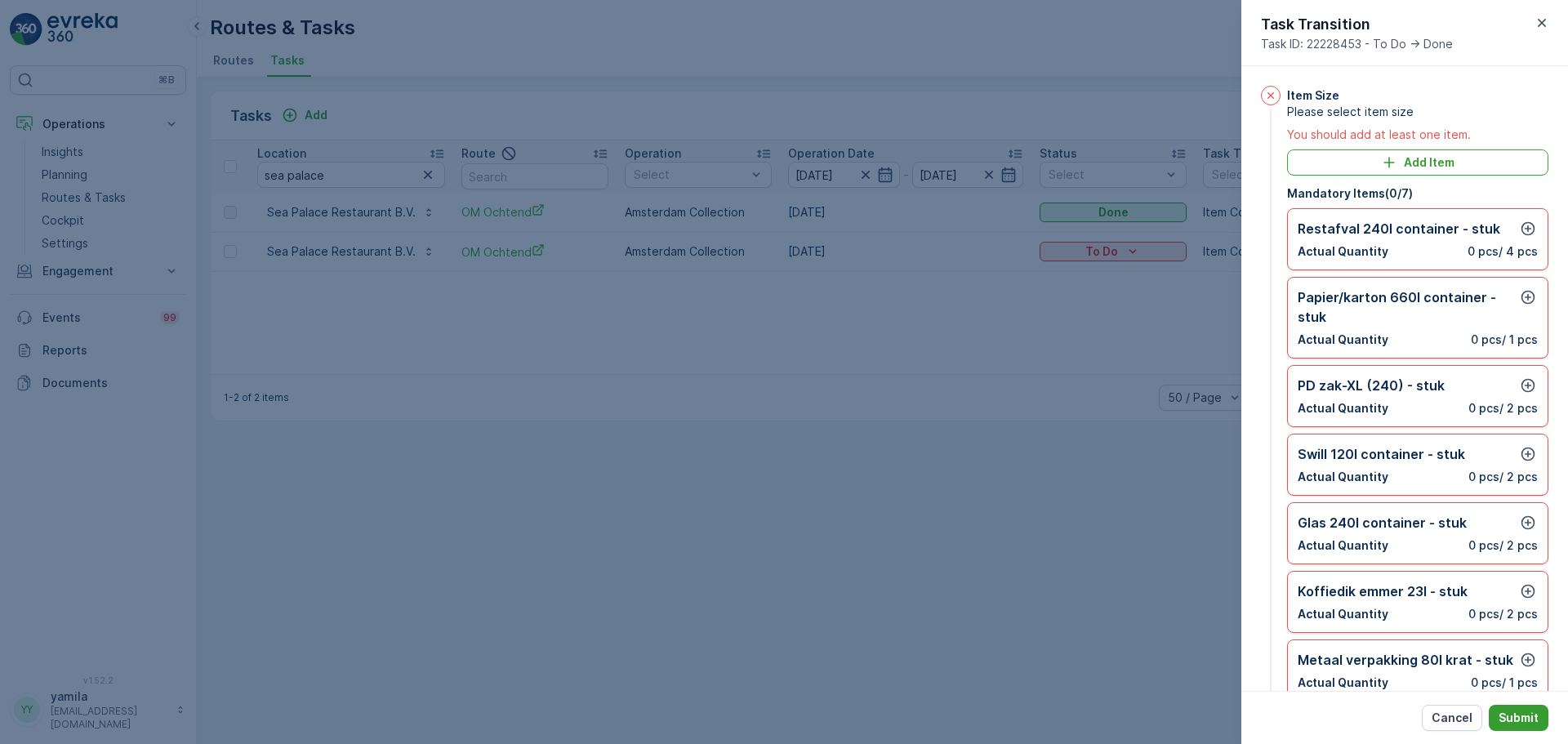
click at [1523, 712] on p "Submit" at bounding box center [1519, 719] width 40 height 16
click at [1526, 229] on icon "button" at bounding box center [1529, 229] width 16 height 16
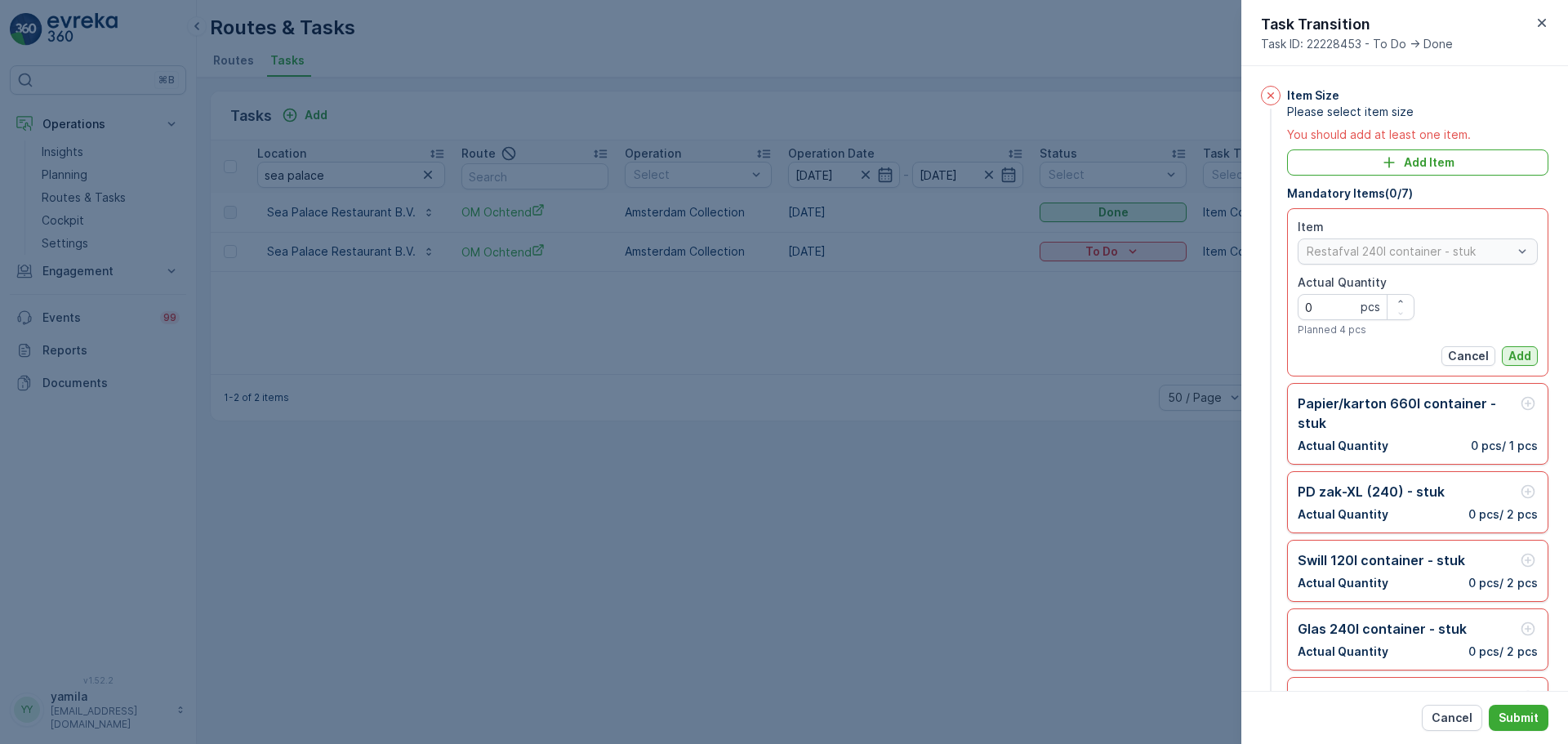
click at [1510, 348] on p "Add" at bounding box center [1520, 356] width 23 height 16
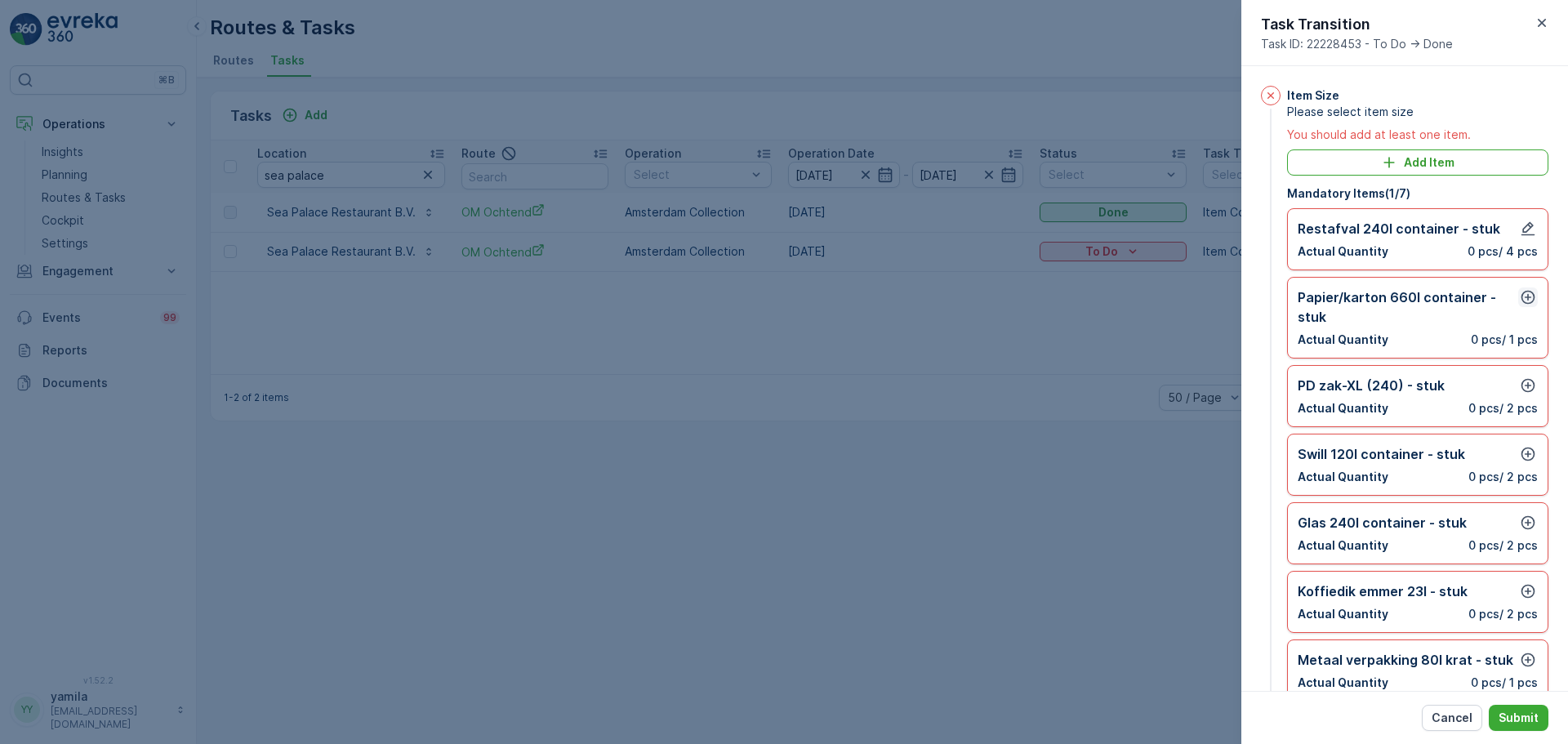
click at [1527, 298] on icon "button" at bounding box center [1529, 298] width 16 height 16
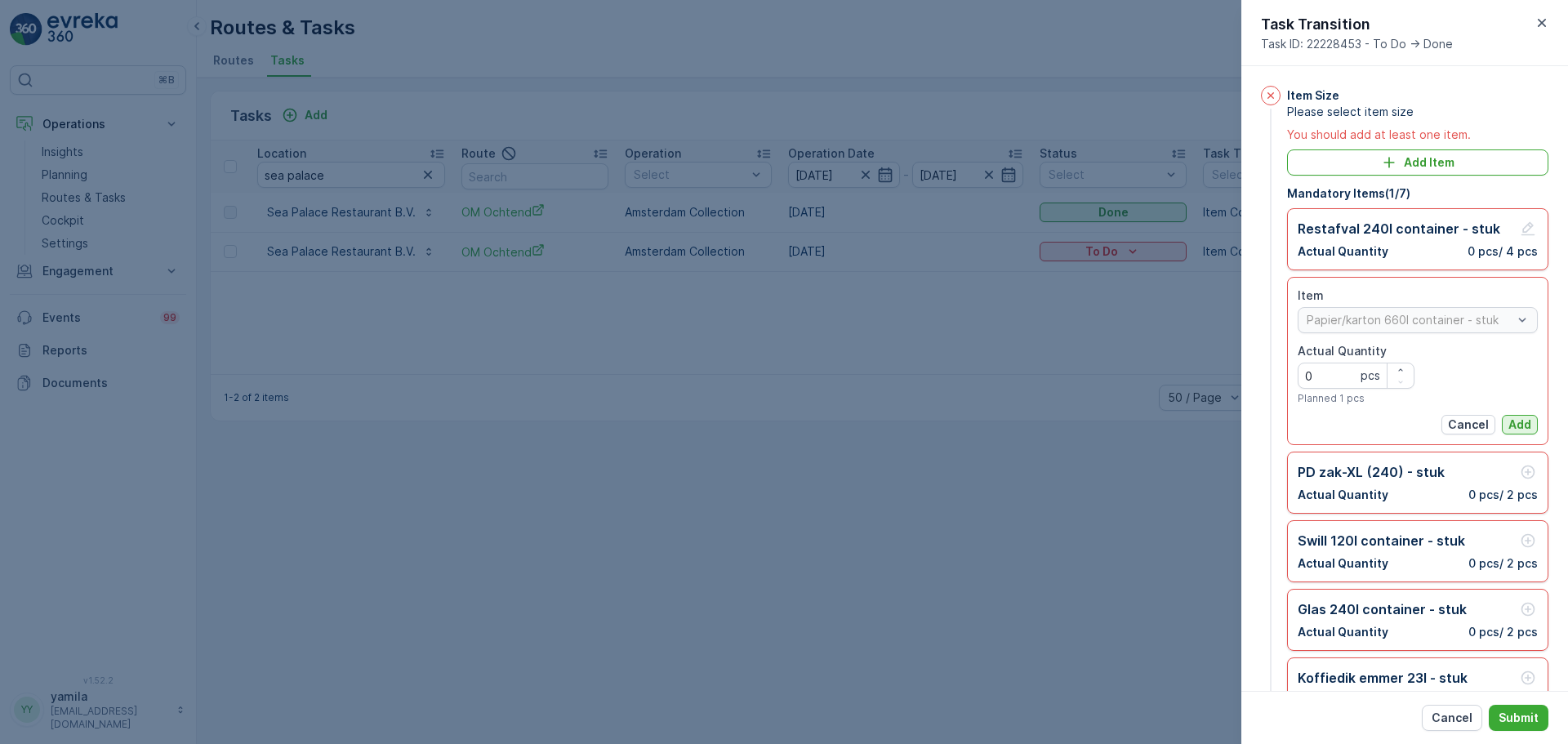
click at [1509, 418] on p "Add" at bounding box center [1520, 425] width 23 height 16
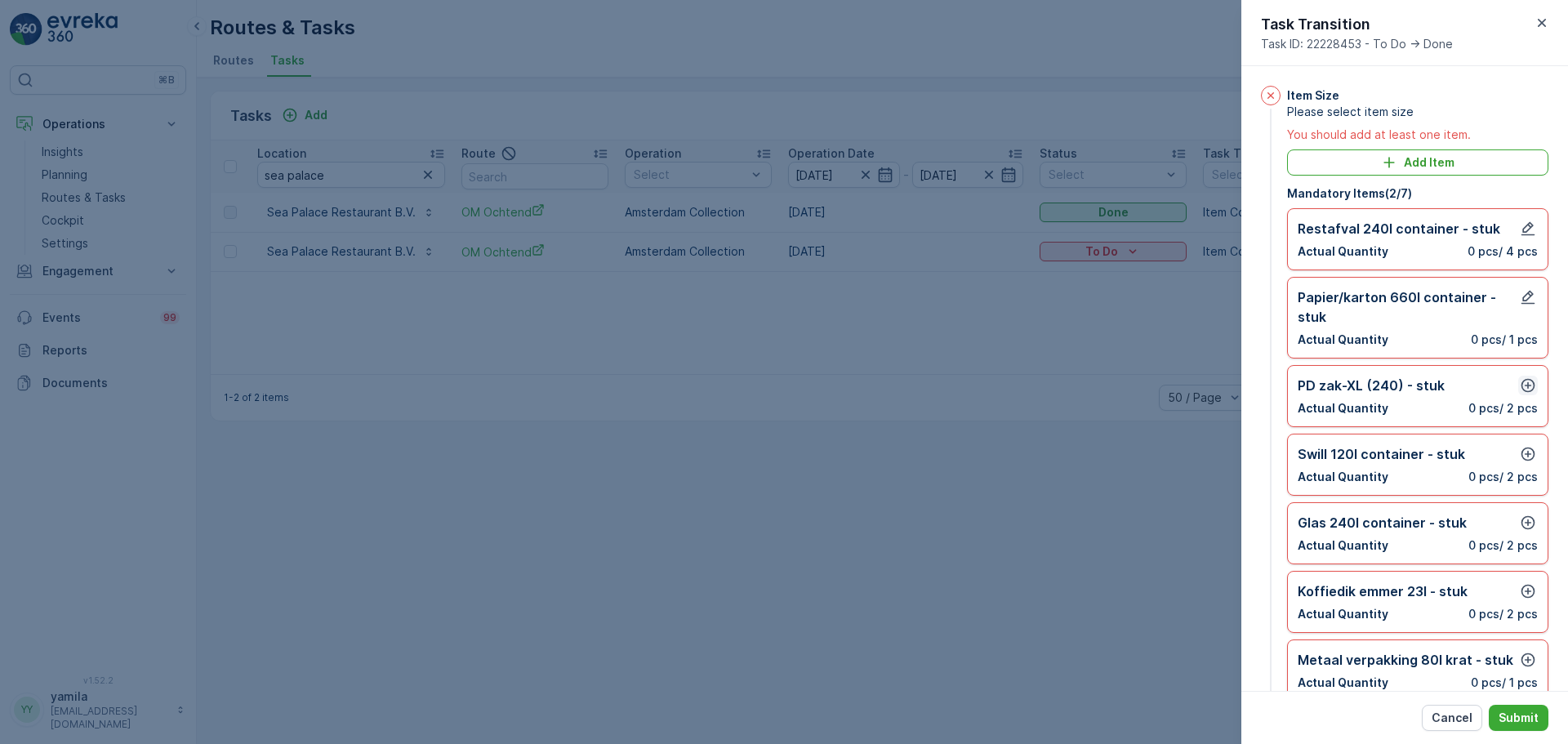
click at [1525, 387] on icon "button" at bounding box center [1529, 386] width 16 height 16
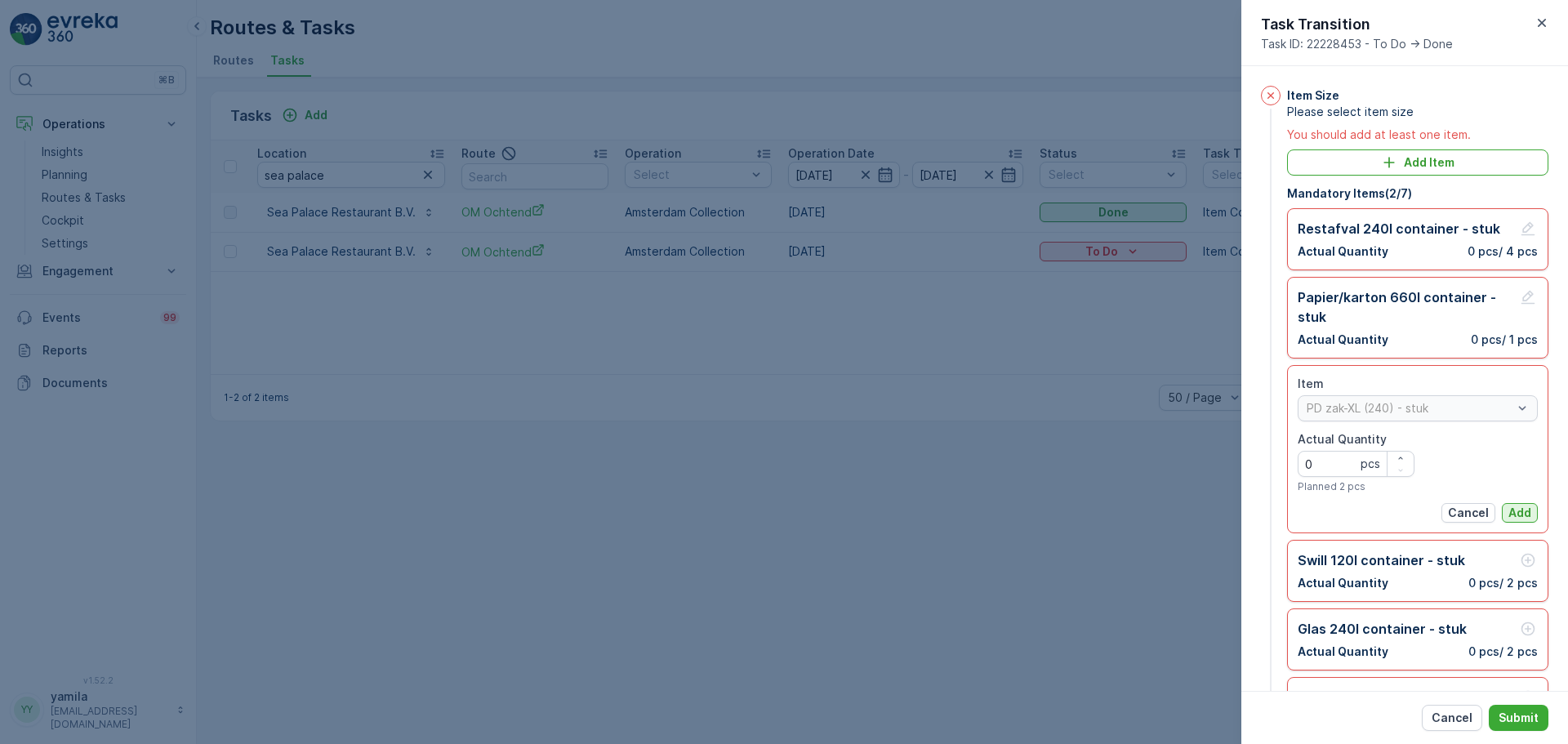
click at [1515, 507] on p "Add" at bounding box center [1520, 513] width 23 height 16
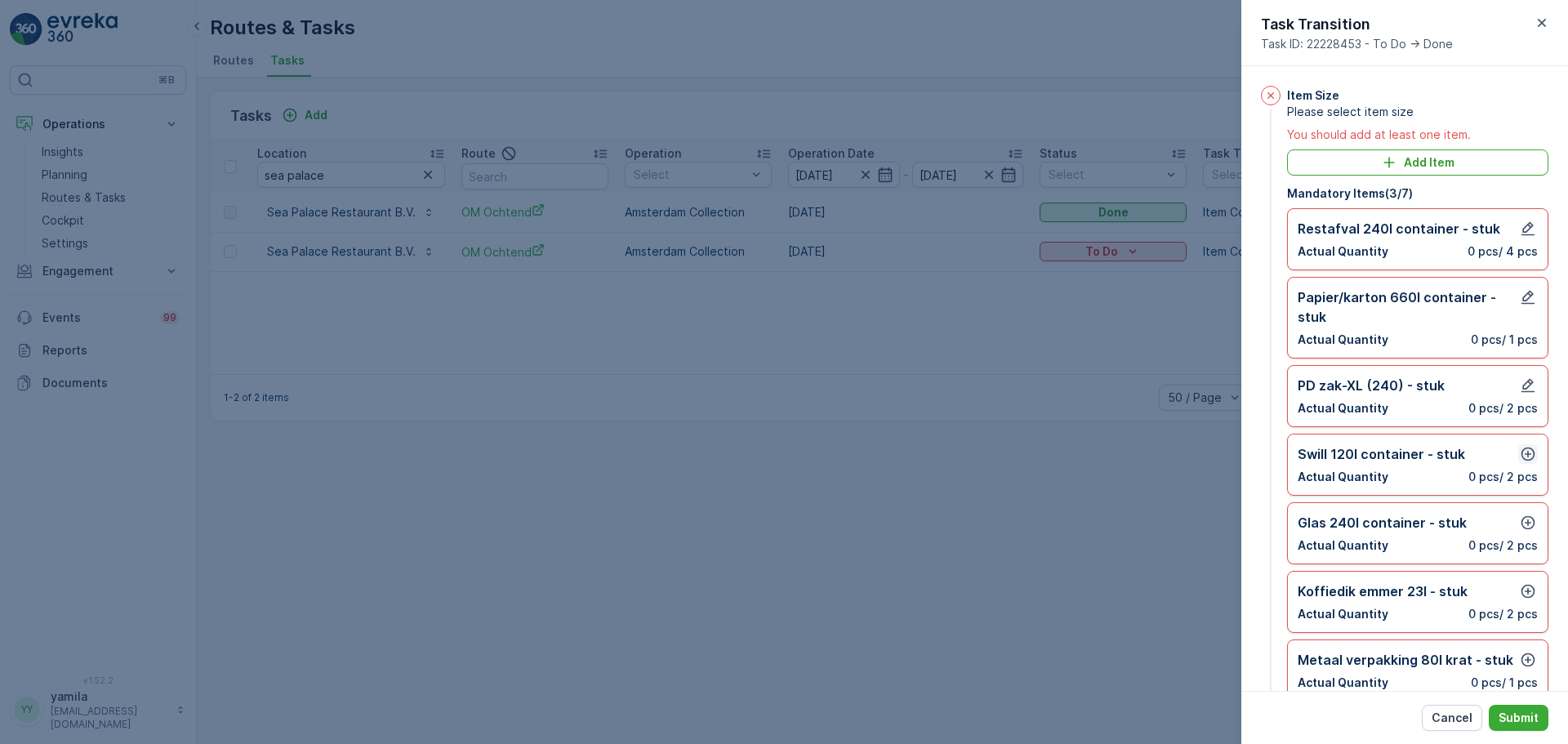
click at [1527, 455] on icon "button" at bounding box center [1529, 455] width 14 height 14
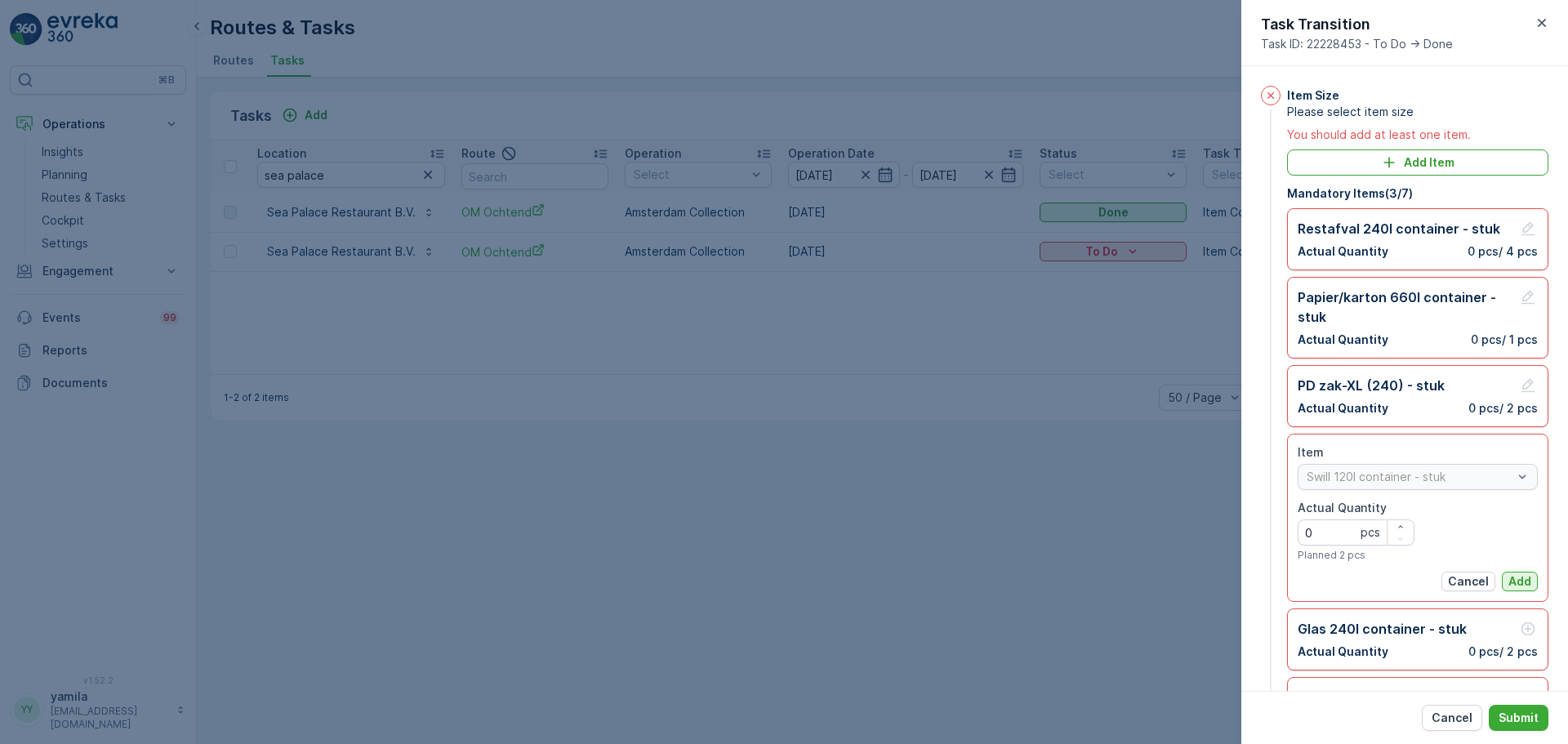
click at [1518, 577] on p "Add" at bounding box center [1520, 582] width 23 height 16
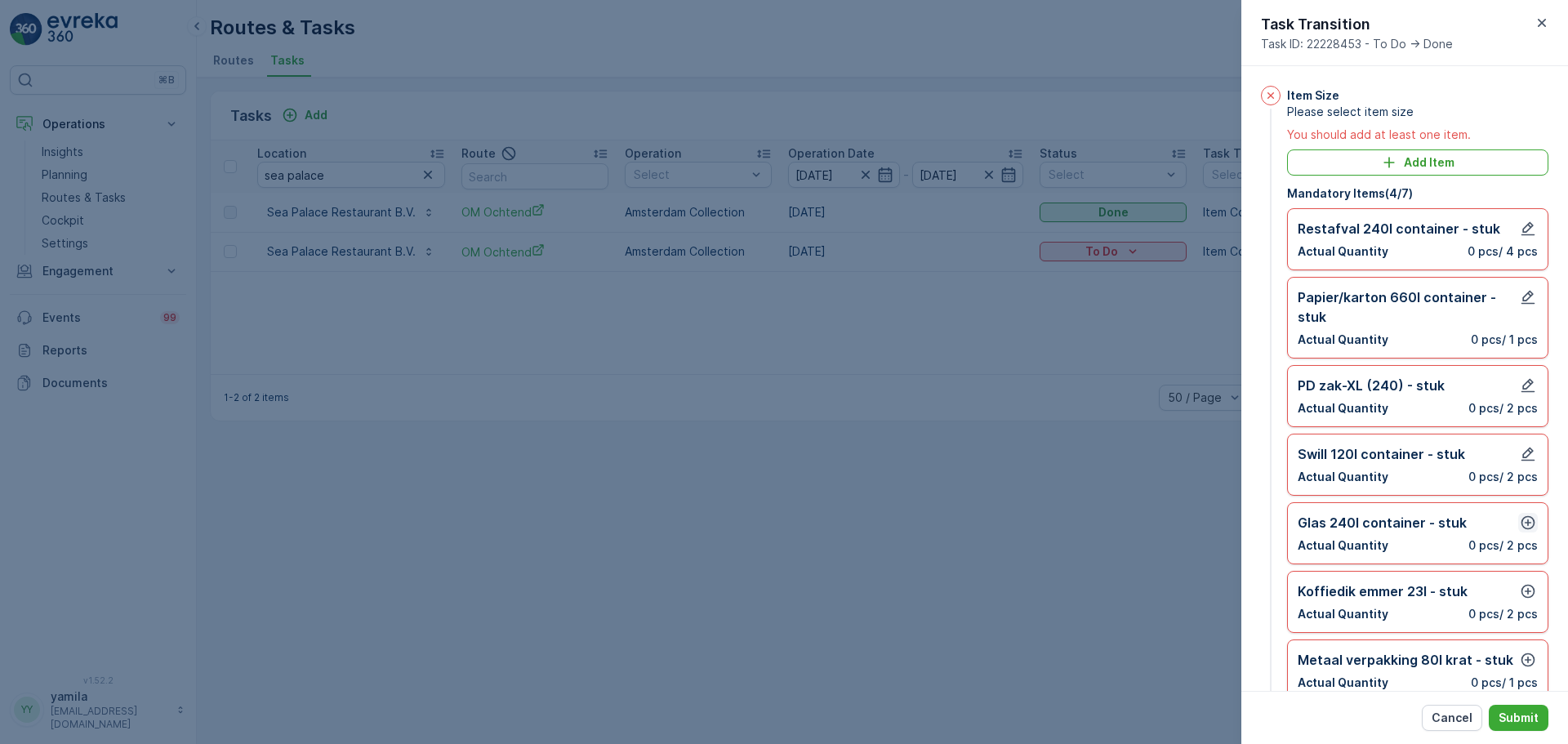
click at [1525, 528] on icon "button" at bounding box center [1529, 523] width 16 height 16
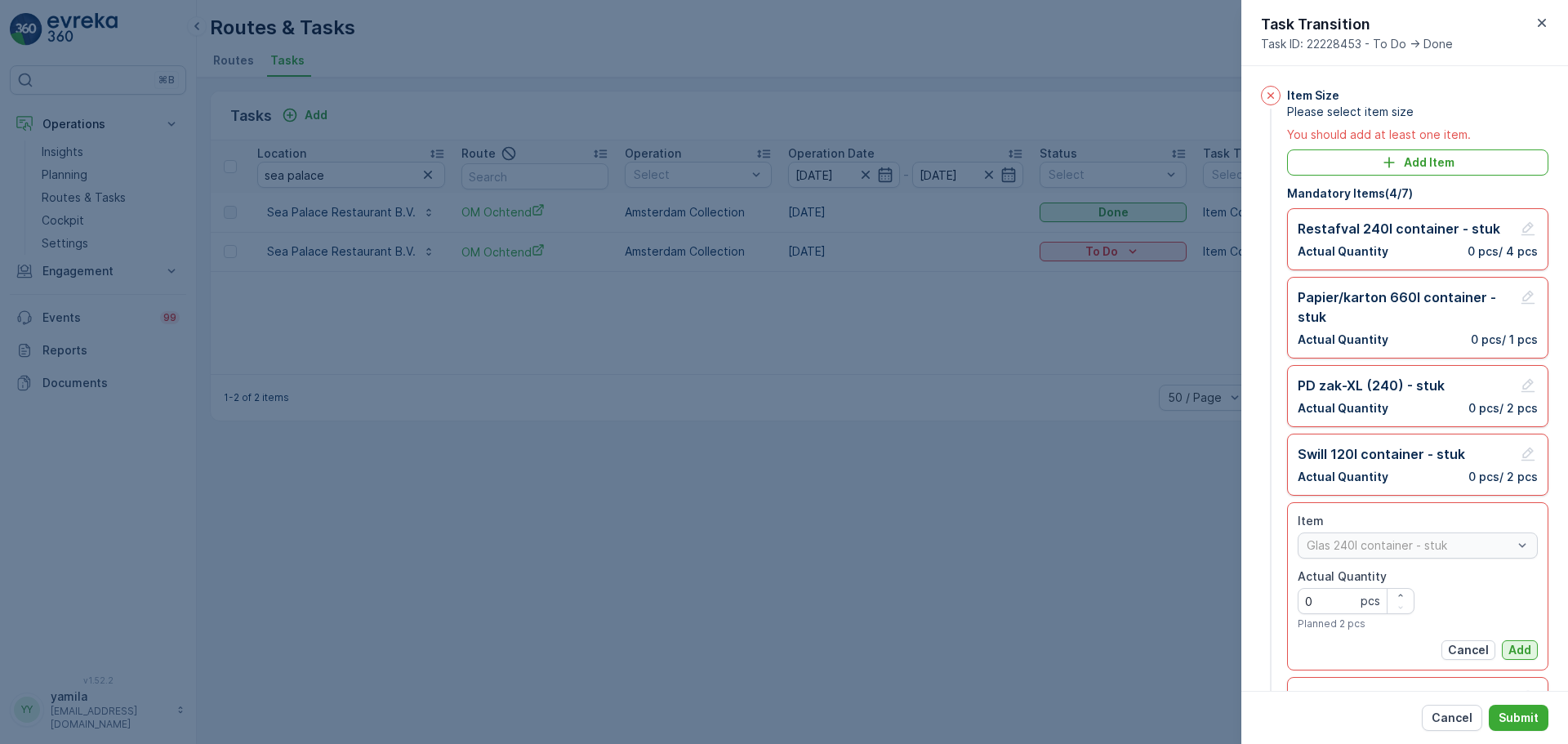
click at [1513, 649] on p "Add" at bounding box center [1520, 650] width 23 height 16
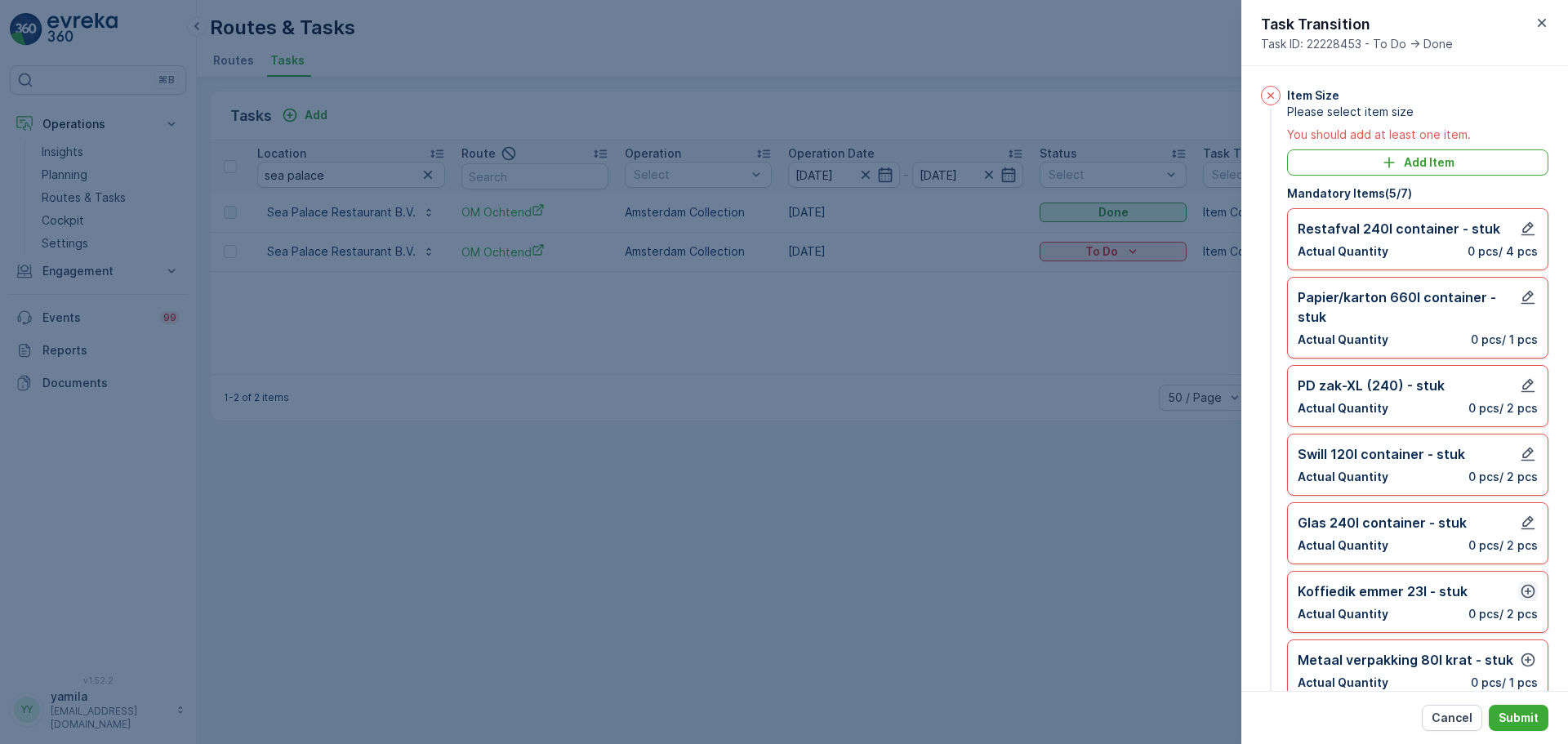
click at [1525, 590] on icon "button" at bounding box center [1529, 592] width 16 height 16
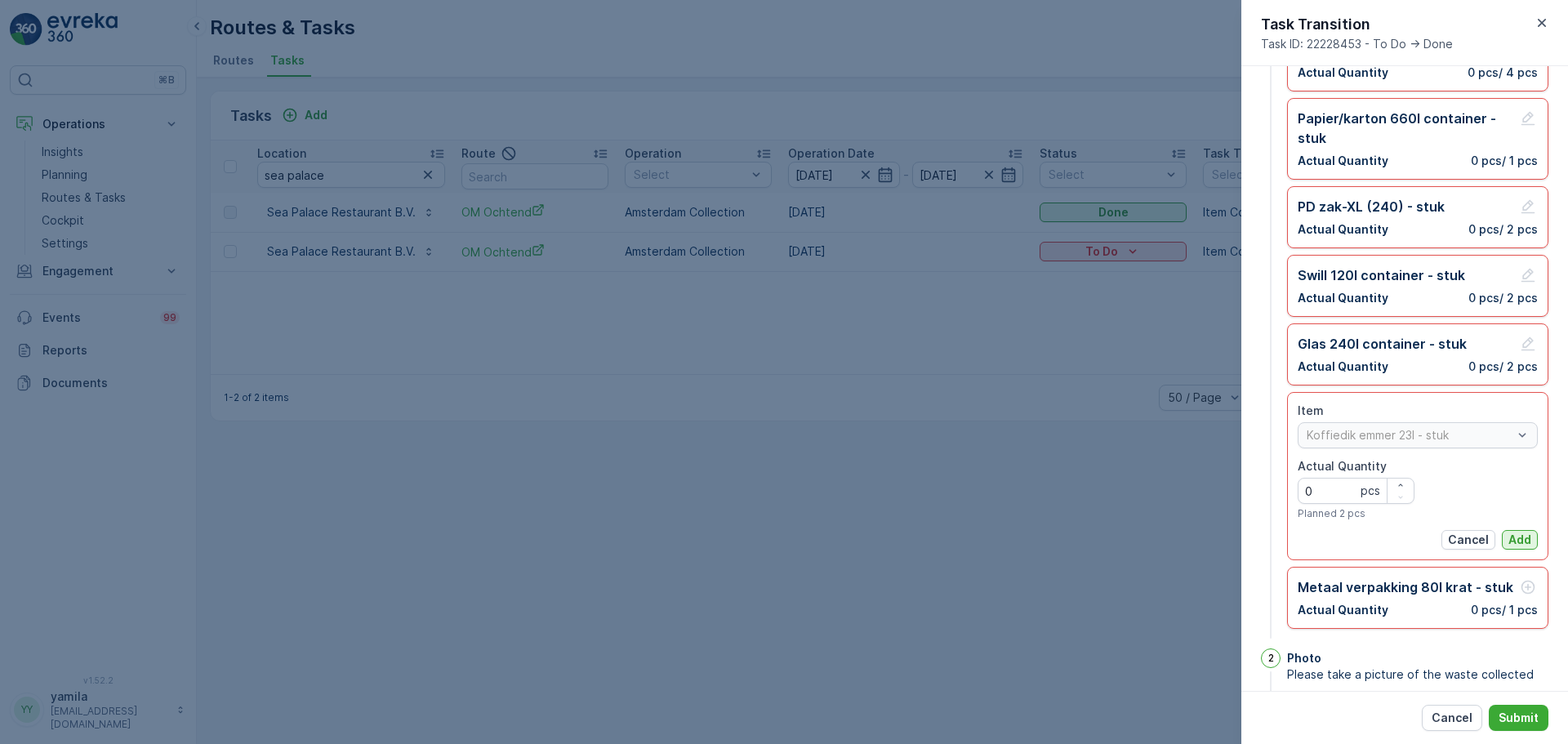
click at [1521, 534] on p "Add" at bounding box center [1520, 540] width 23 height 16
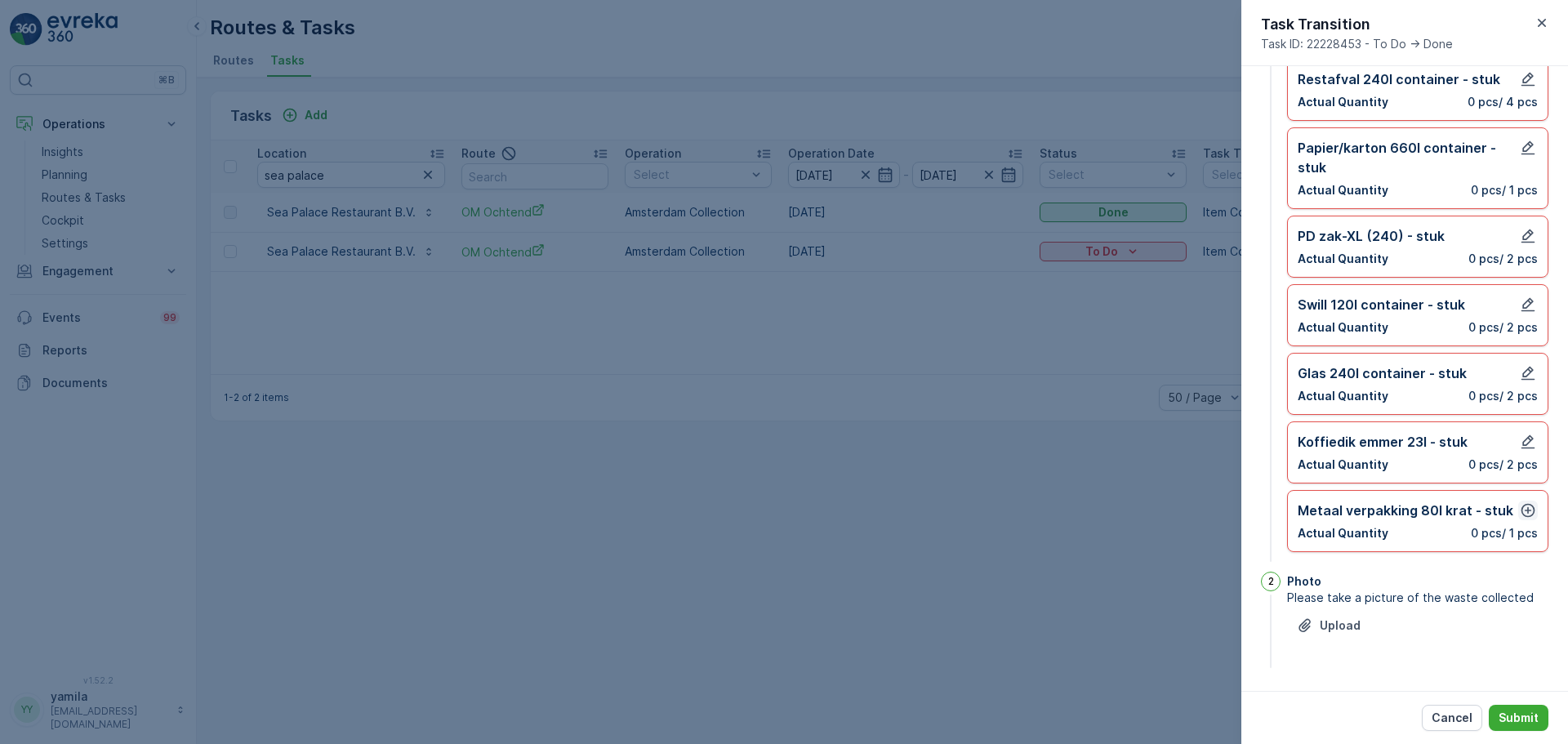
click at [1524, 515] on icon "button" at bounding box center [1529, 511] width 16 height 16
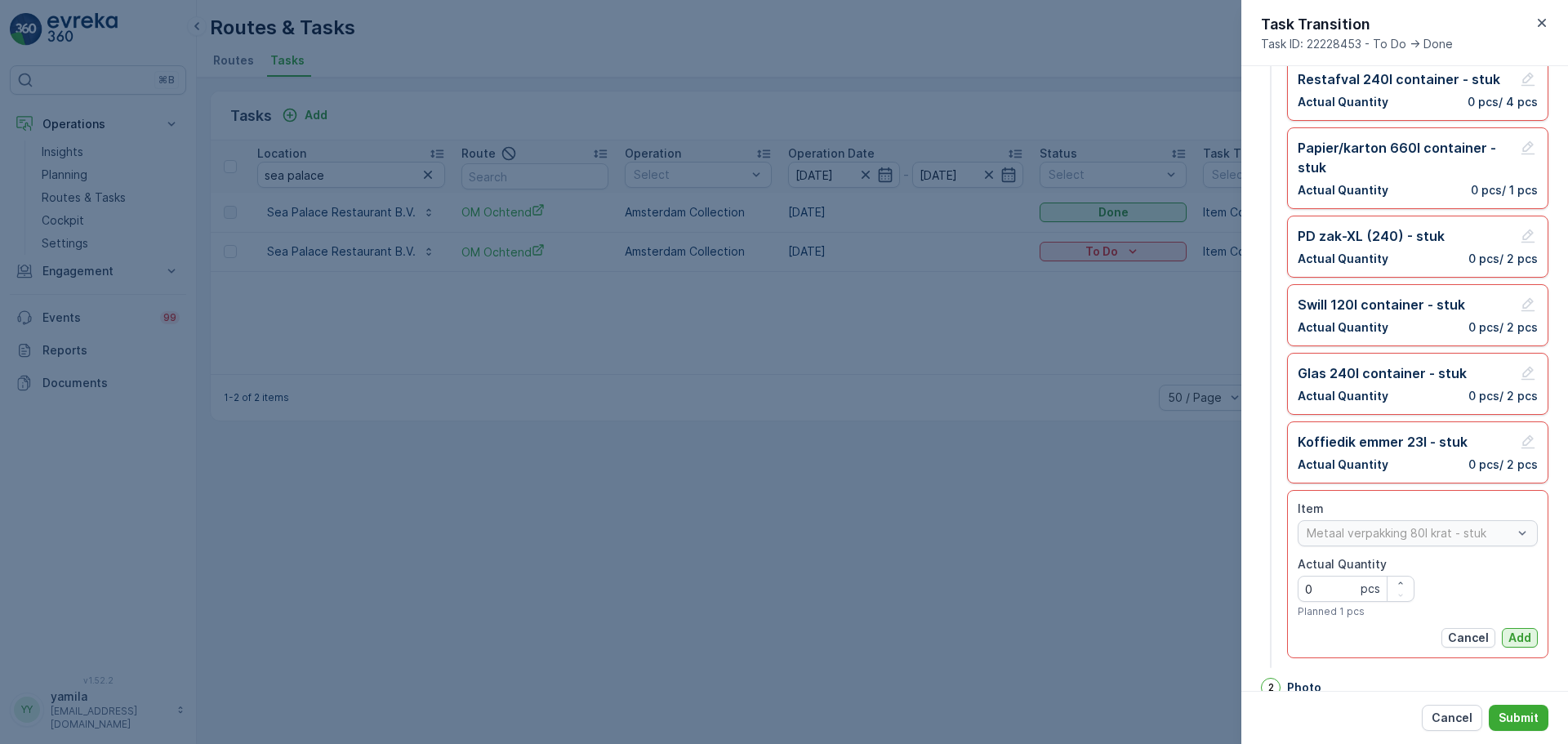
click at [1512, 631] on div "Item Metaal verpakking 80l krat - stuk Actual Quantity 0 pcs Planned 1 pcs Canc…" at bounding box center [1418, 574] width 240 height 147
click at [1512, 631] on p "Add" at bounding box center [1520, 638] width 23 height 16
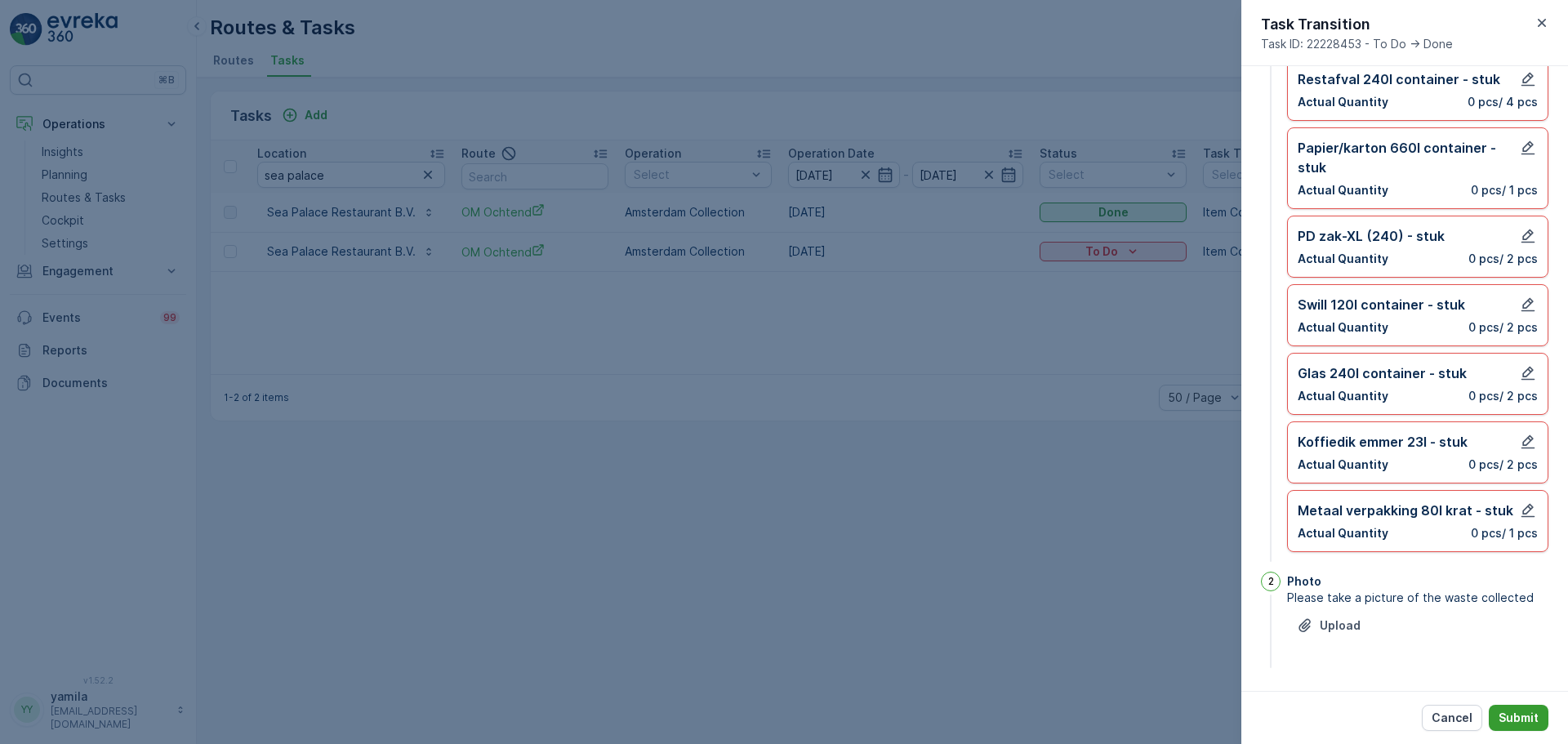
click at [1524, 716] on p "Submit" at bounding box center [1519, 719] width 40 height 16
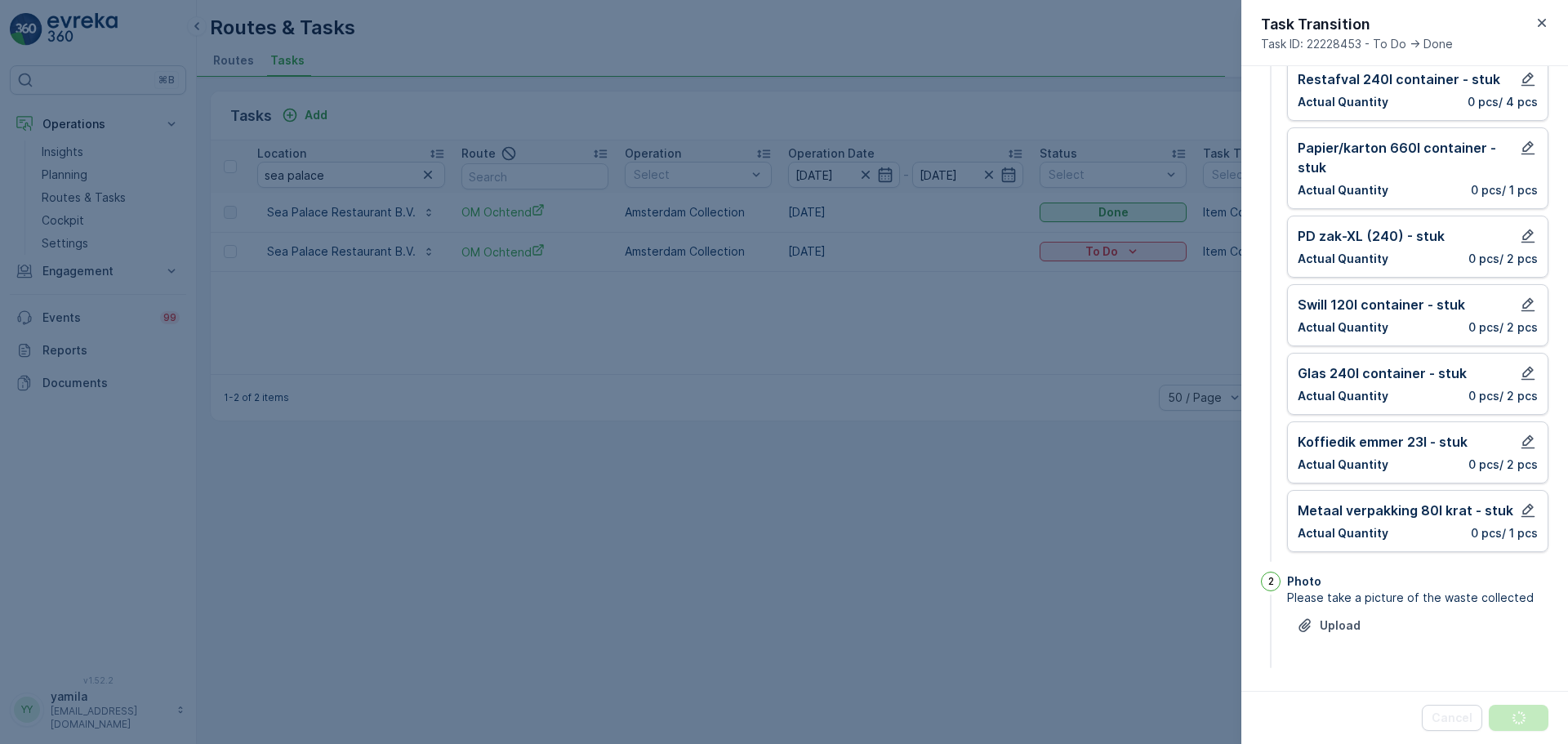
scroll to position [127, 0]
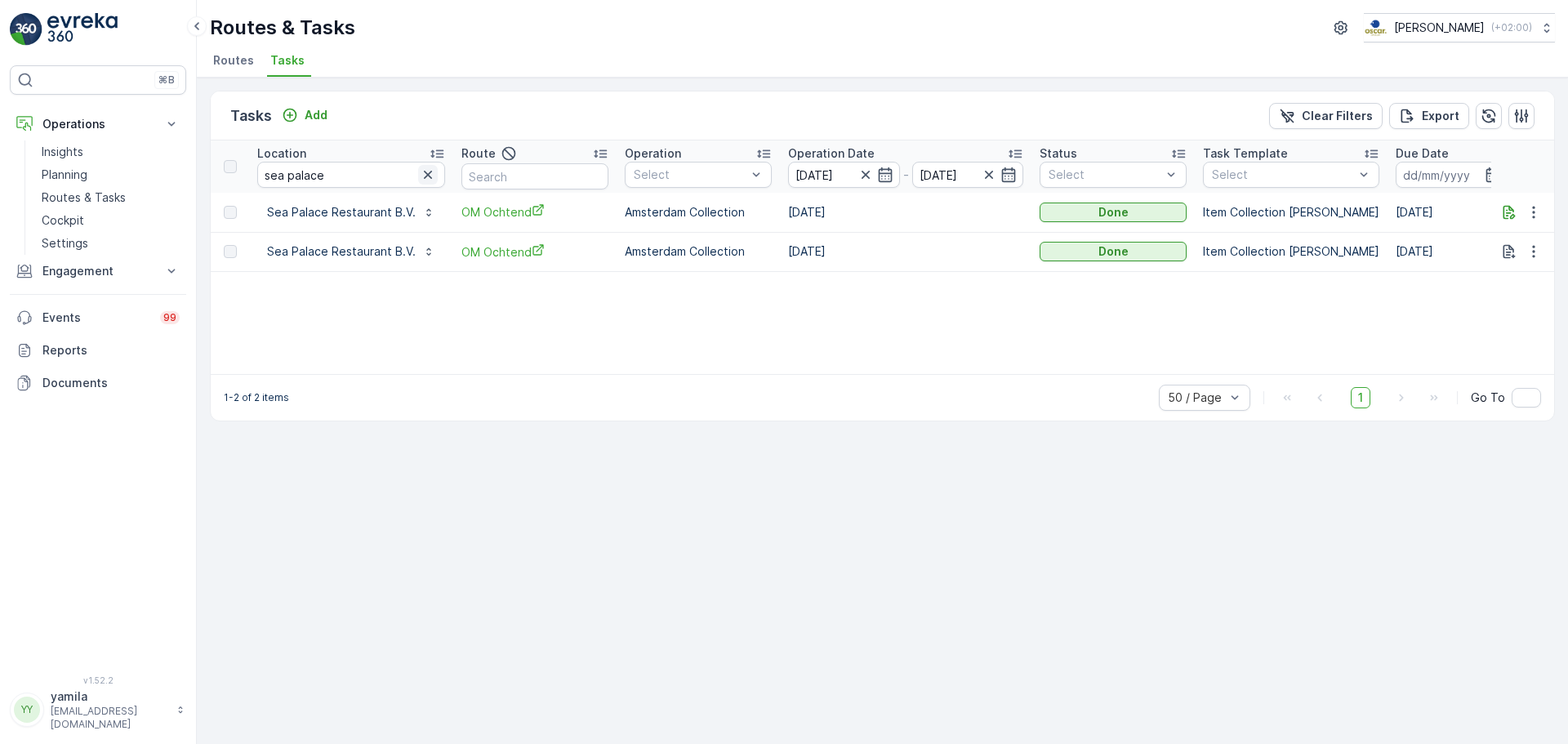
click at [432, 173] on icon "button" at bounding box center [428, 175] width 16 height 16
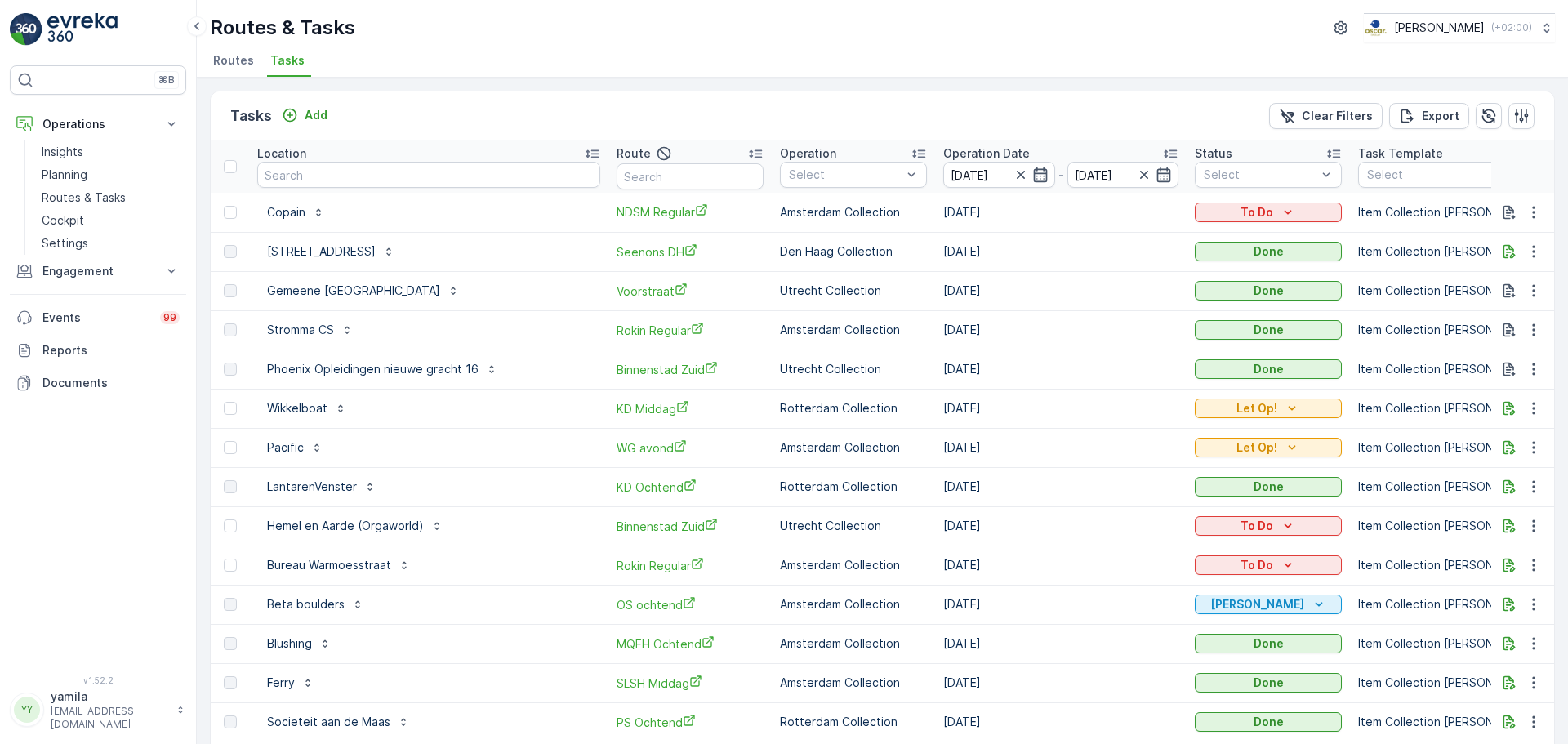
click at [1256, 188] on th "Status Select" at bounding box center [1268, 167] width 164 height 53
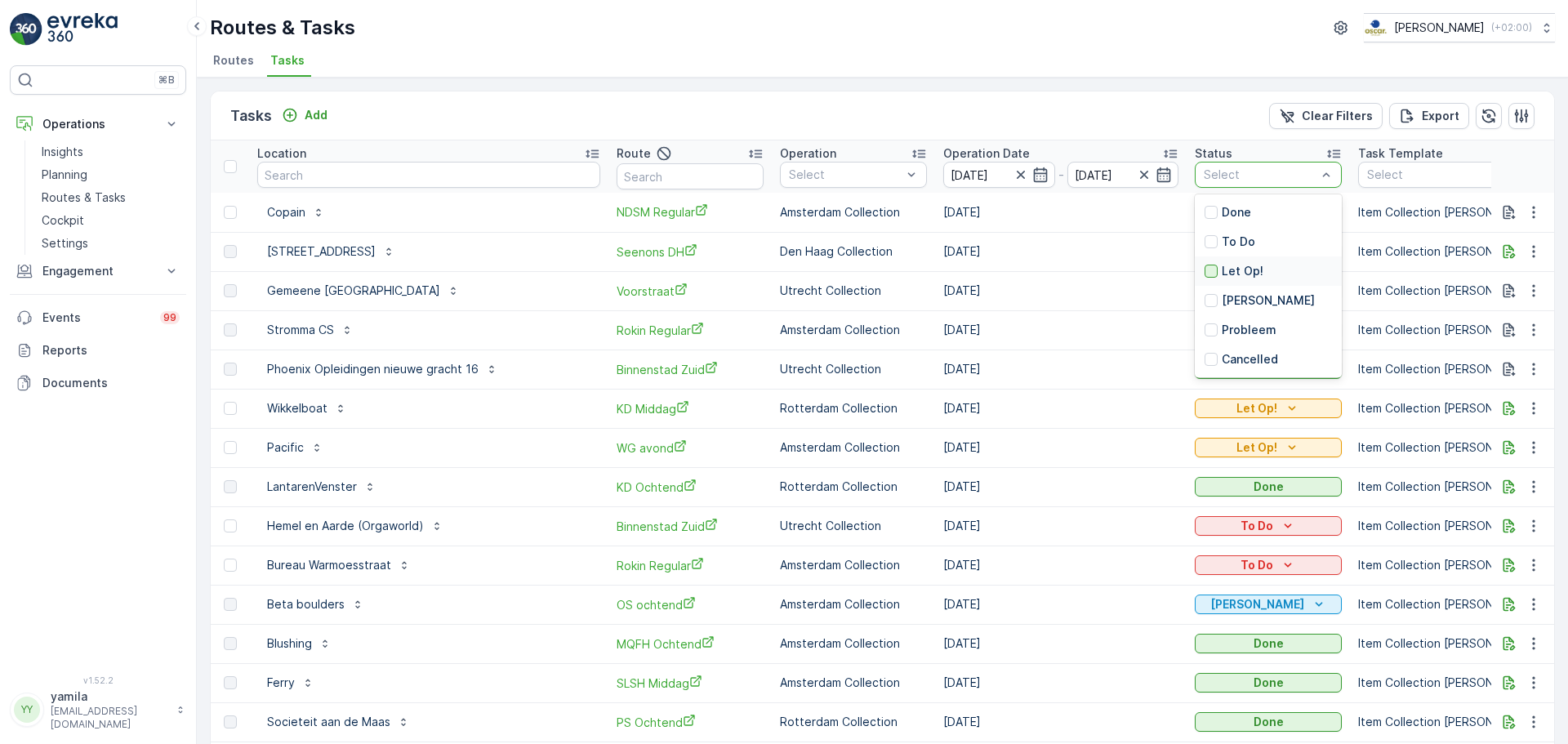
click at [1205, 270] on div at bounding box center [1211, 271] width 13 height 13
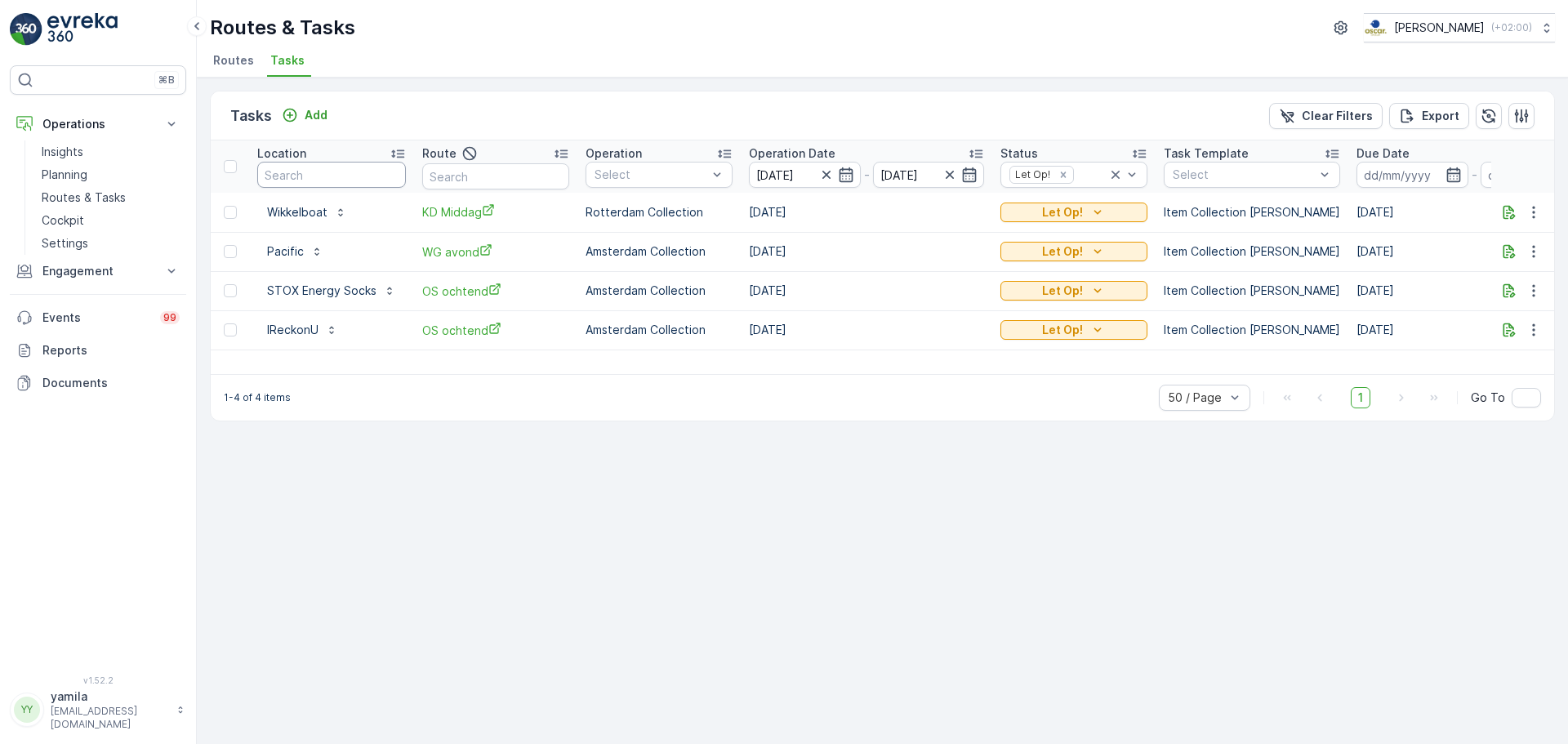
click at [307, 175] on input "text" at bounding box center [331, 175] width 149 height 26
click at [292, 55] on span "Tasks" at bounding box center [288, 61] width 35 height 16
click at [821, 179] on icon "button" at bounding box center [827, 175] width 16 height 16
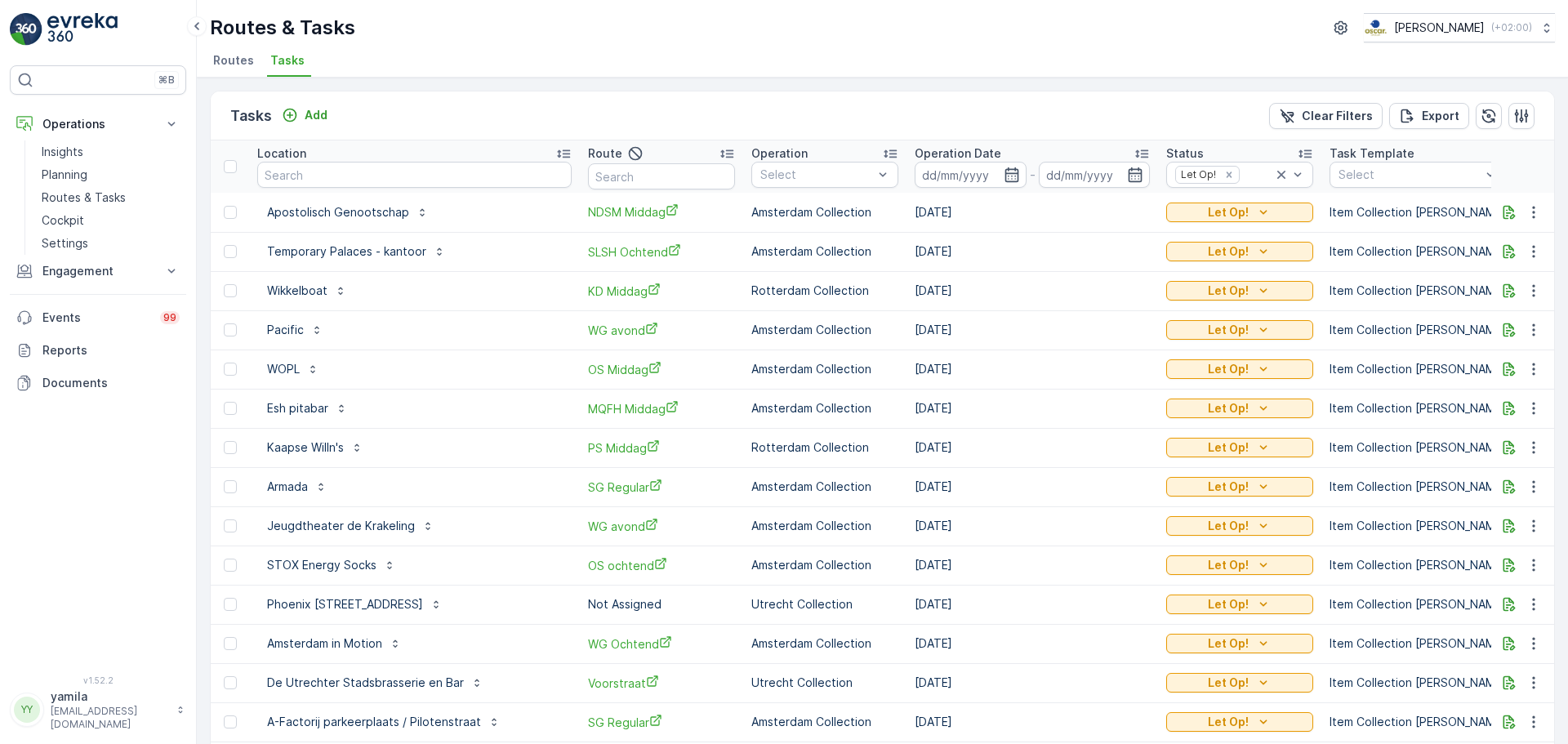
click at [325, 178] on input "text" at bounding box center [414, 175] width 315 height 26
type input "copain"
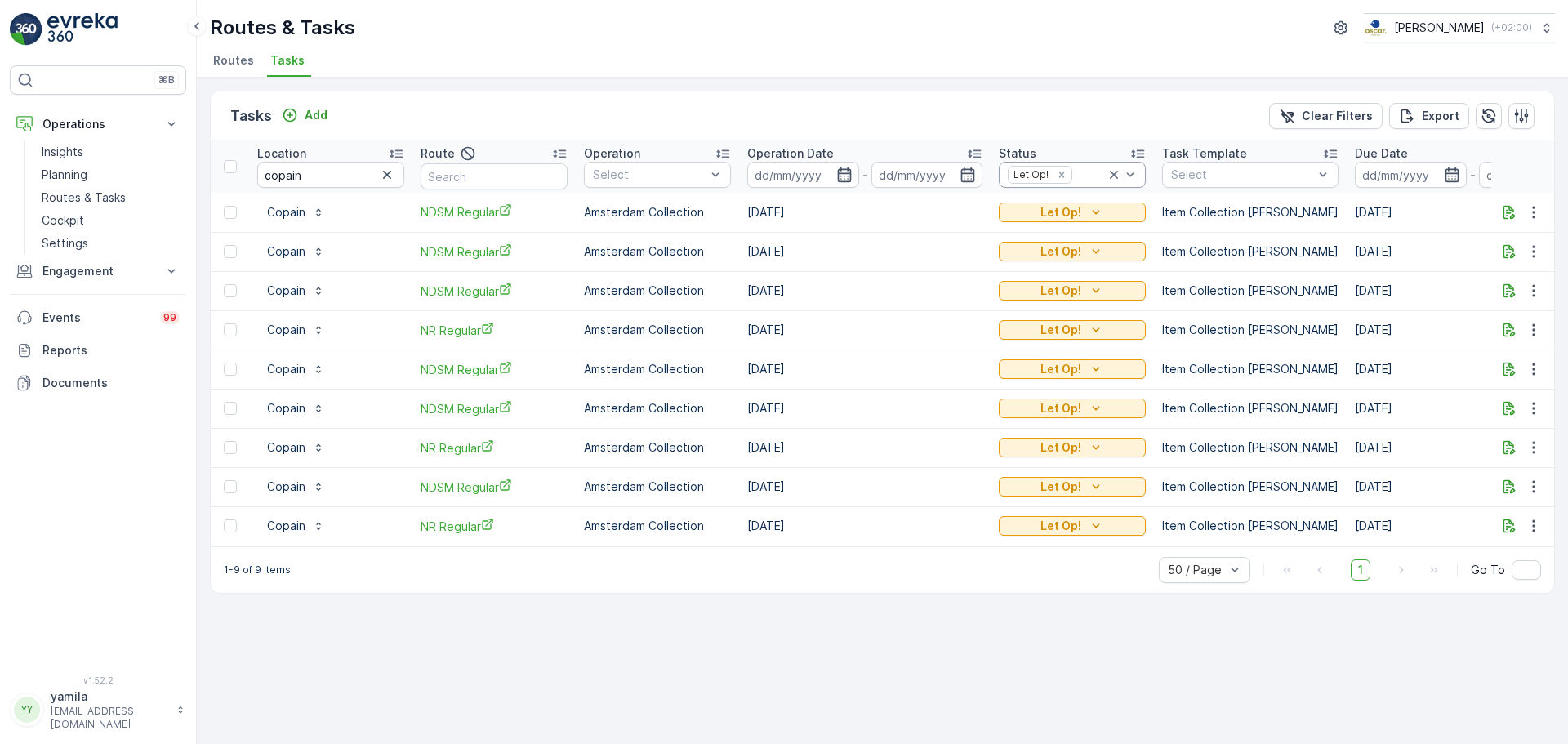
click at [1116, 174] on icon at bounding box center [1114, 175] width 8 height 8
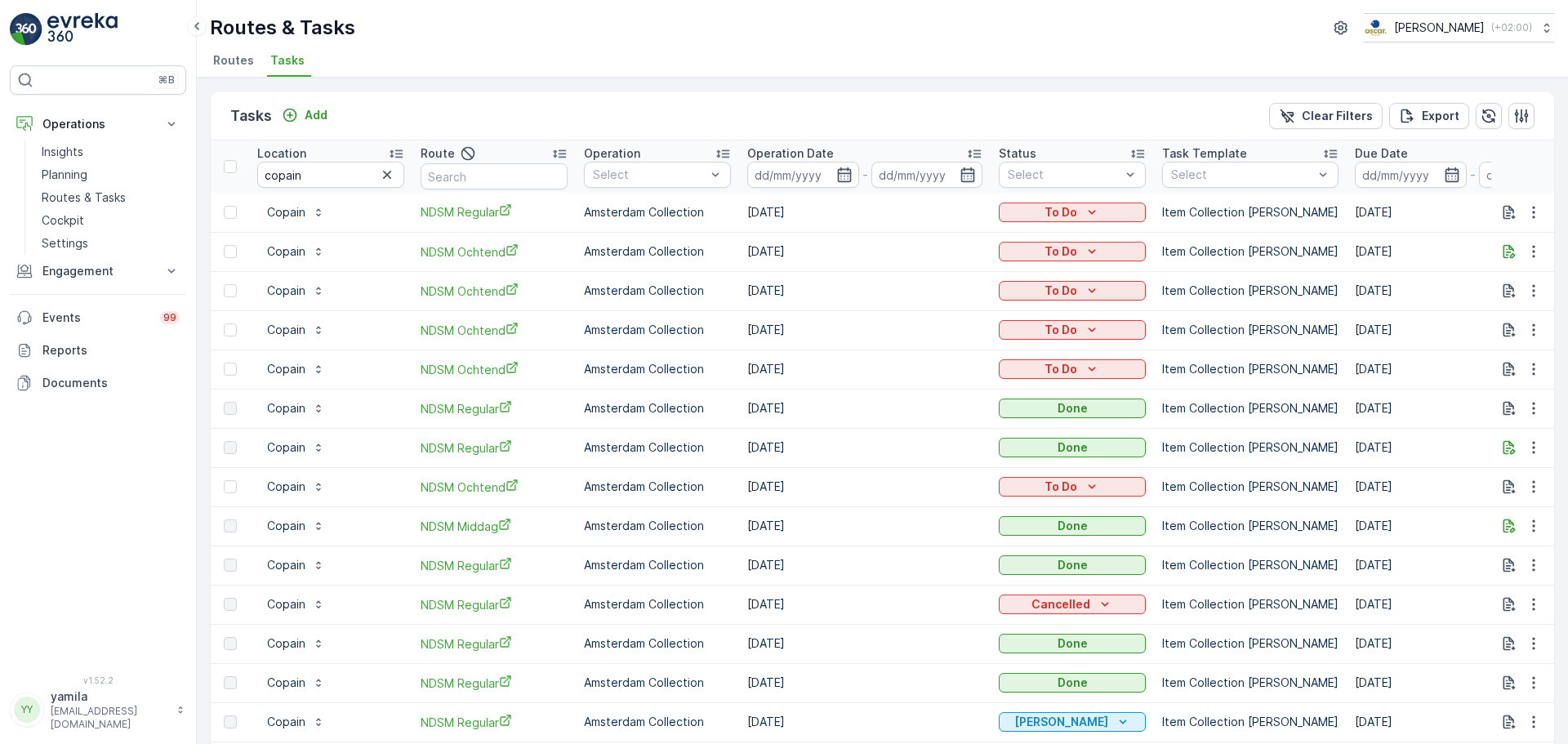
click at [814, 182] on input at bounding box center [803, 175] width 112 height 26
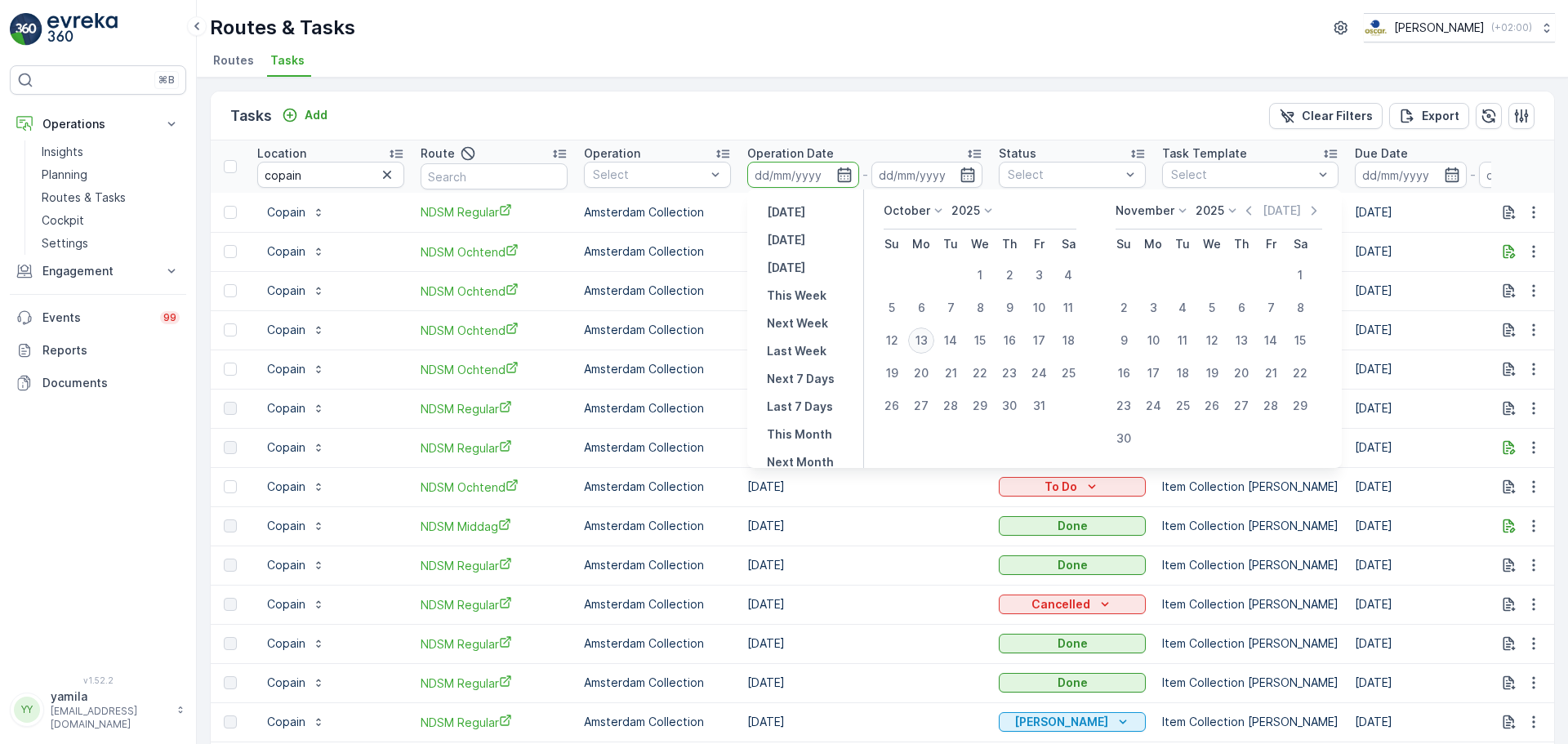
click at [928, 341] on div "13" at bounding box center [921, 341] width 26 height 26
type input "[DATE]"
click at [928, 341] on div "13" at bounding box center [921, 341] width 26 height 26
type input "[DATE]"
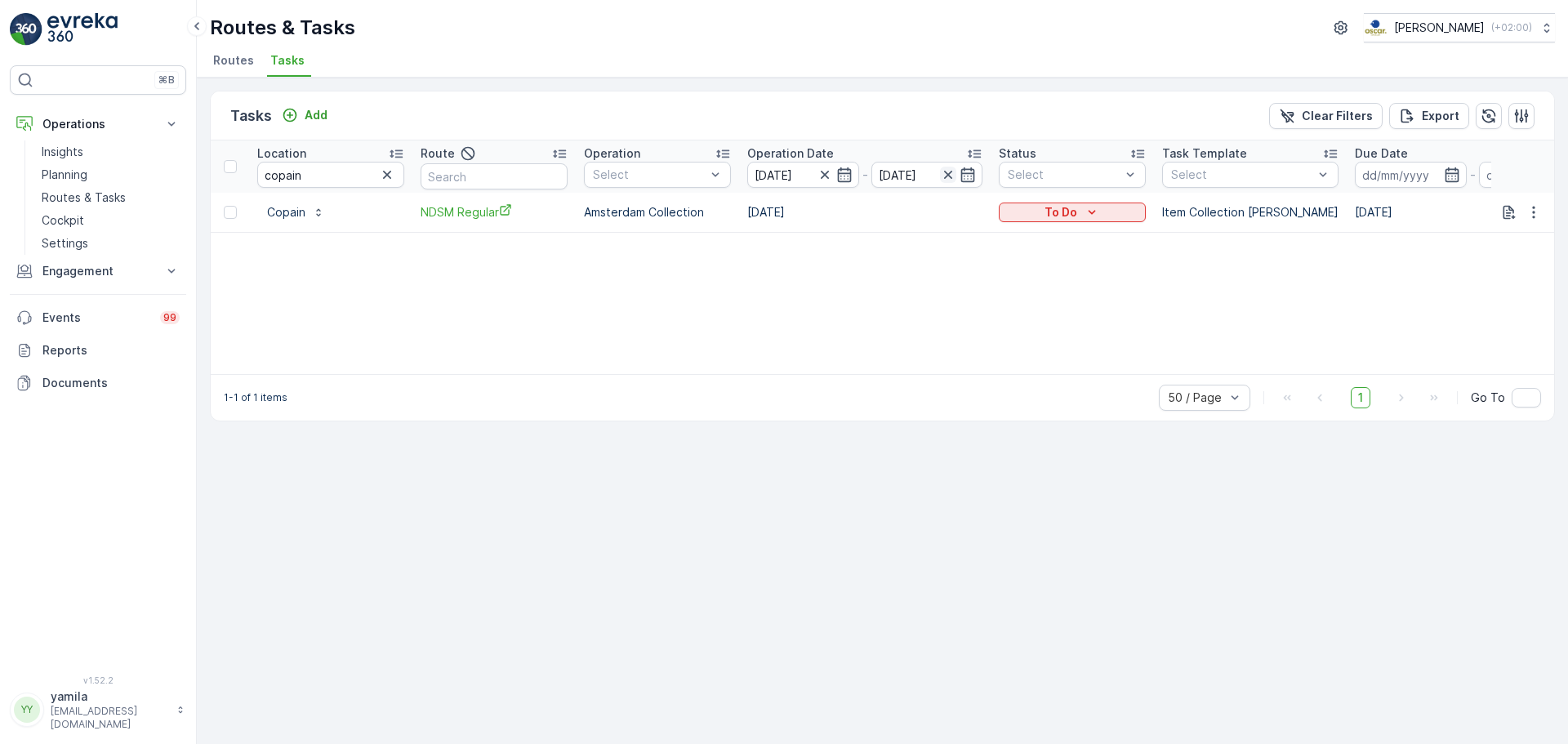
click at [956, 175] on icon "button" at bounding box center [948, 175] width 16 height 16
click at [821, 170] on icon "button" at bounding box center [825, 175] width 16 height 16
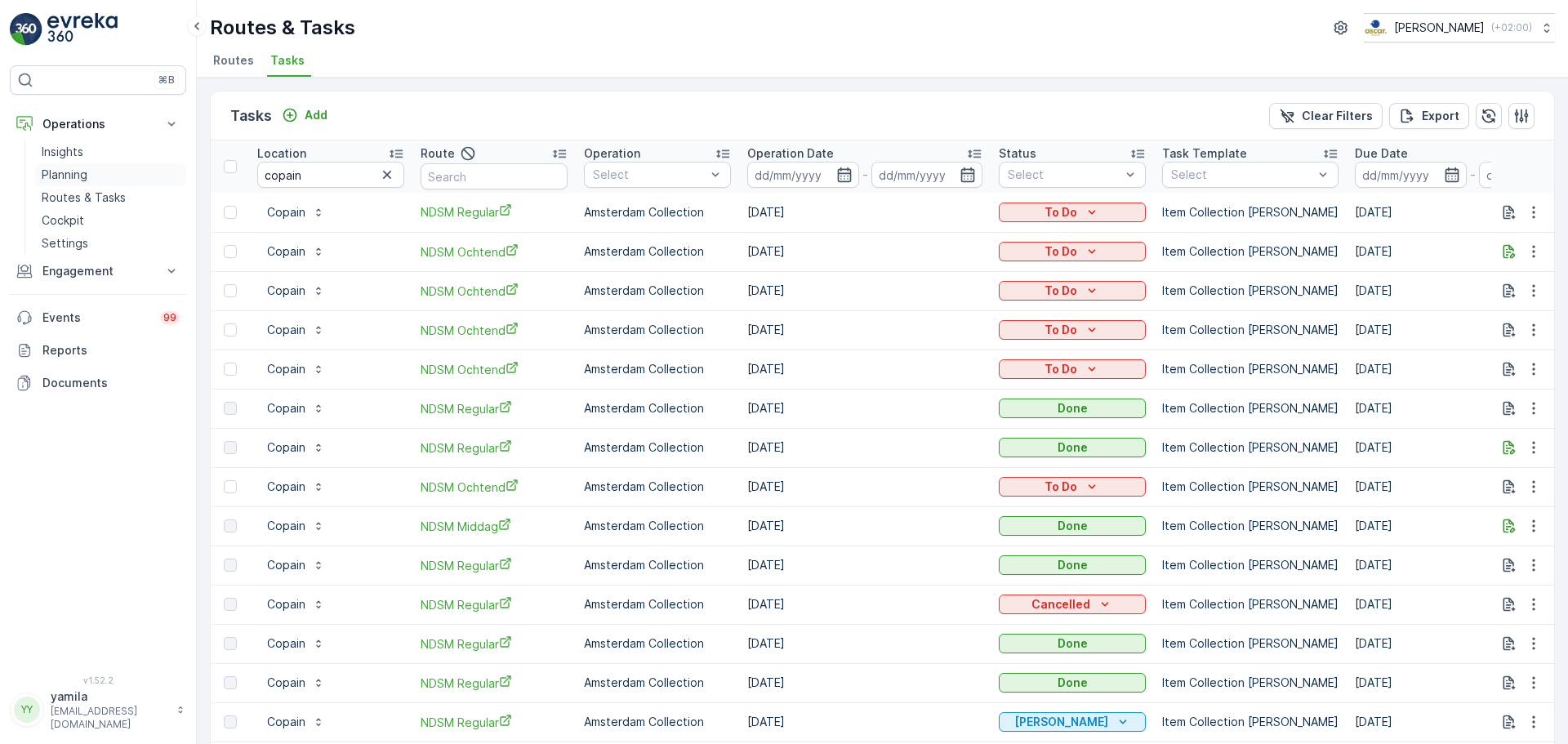
drag, startPoint x: 120, startPoint y: 196, endPoint x: 169, endPoint y: 175, distance: 53.3
click at [120, 195] on p "Routes & Tasks" at bounding box center [84, 198] width 84 height 16
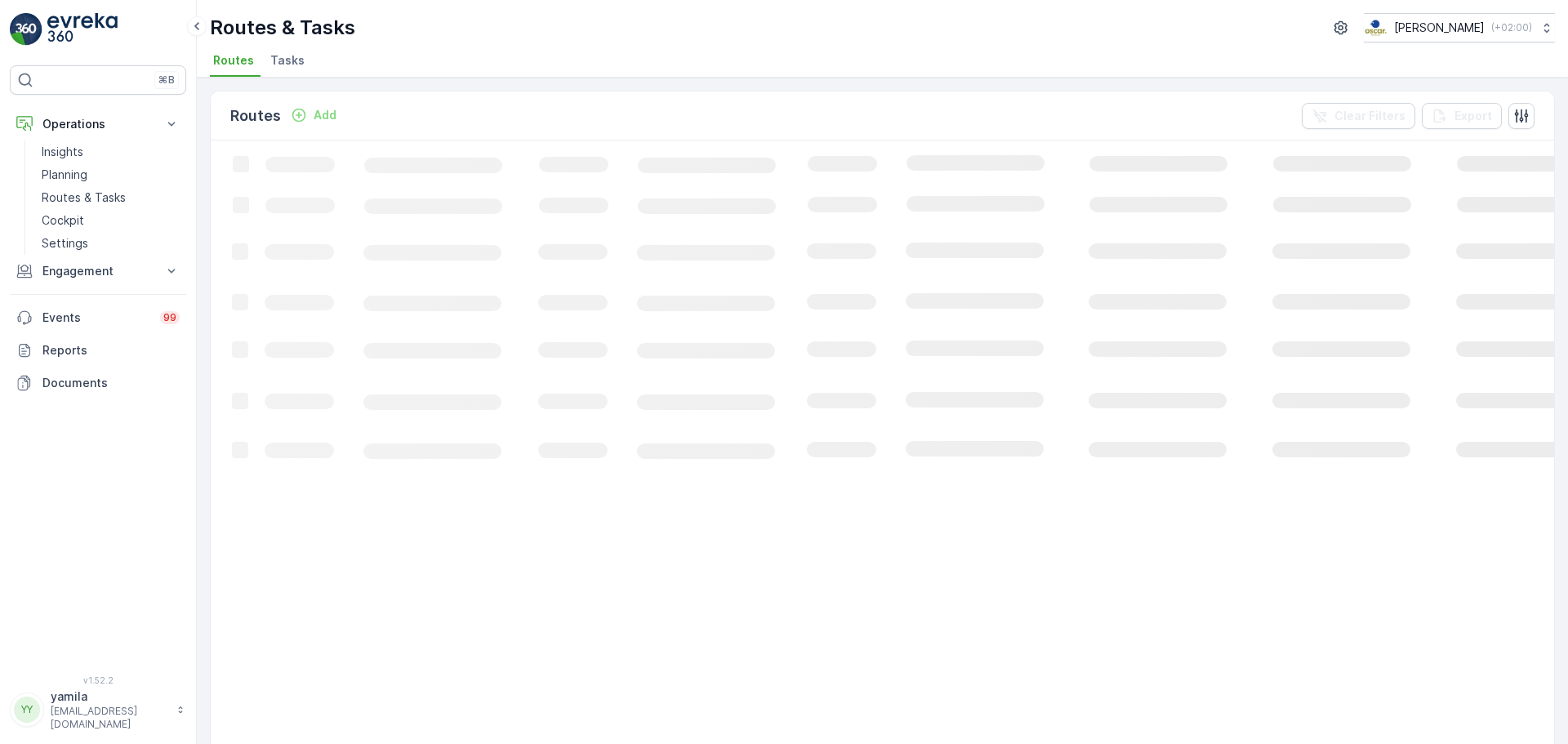
click at [282, 67] on span "Tasks" at bounding box center [288, 61] width 35 height 16
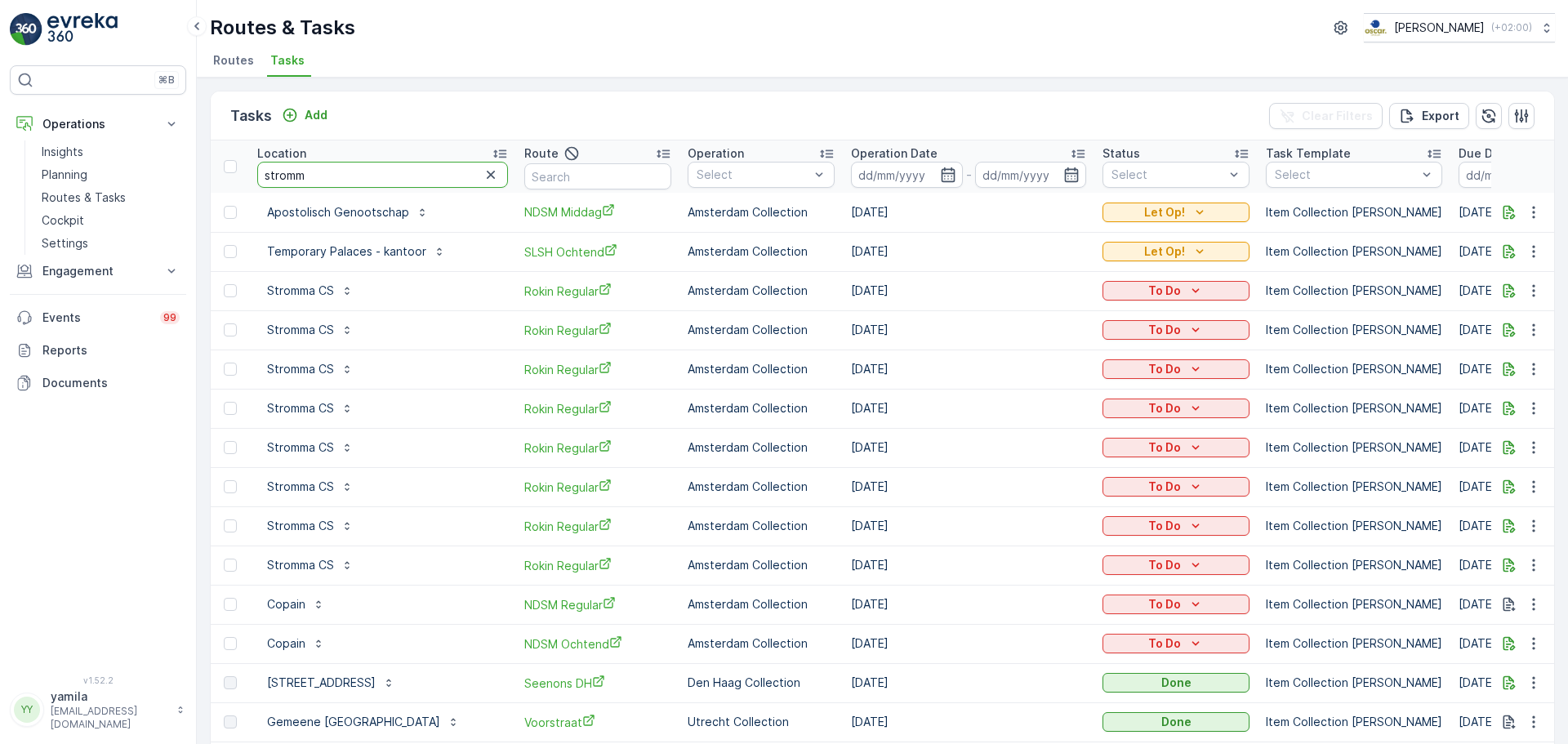
type input "stromma"
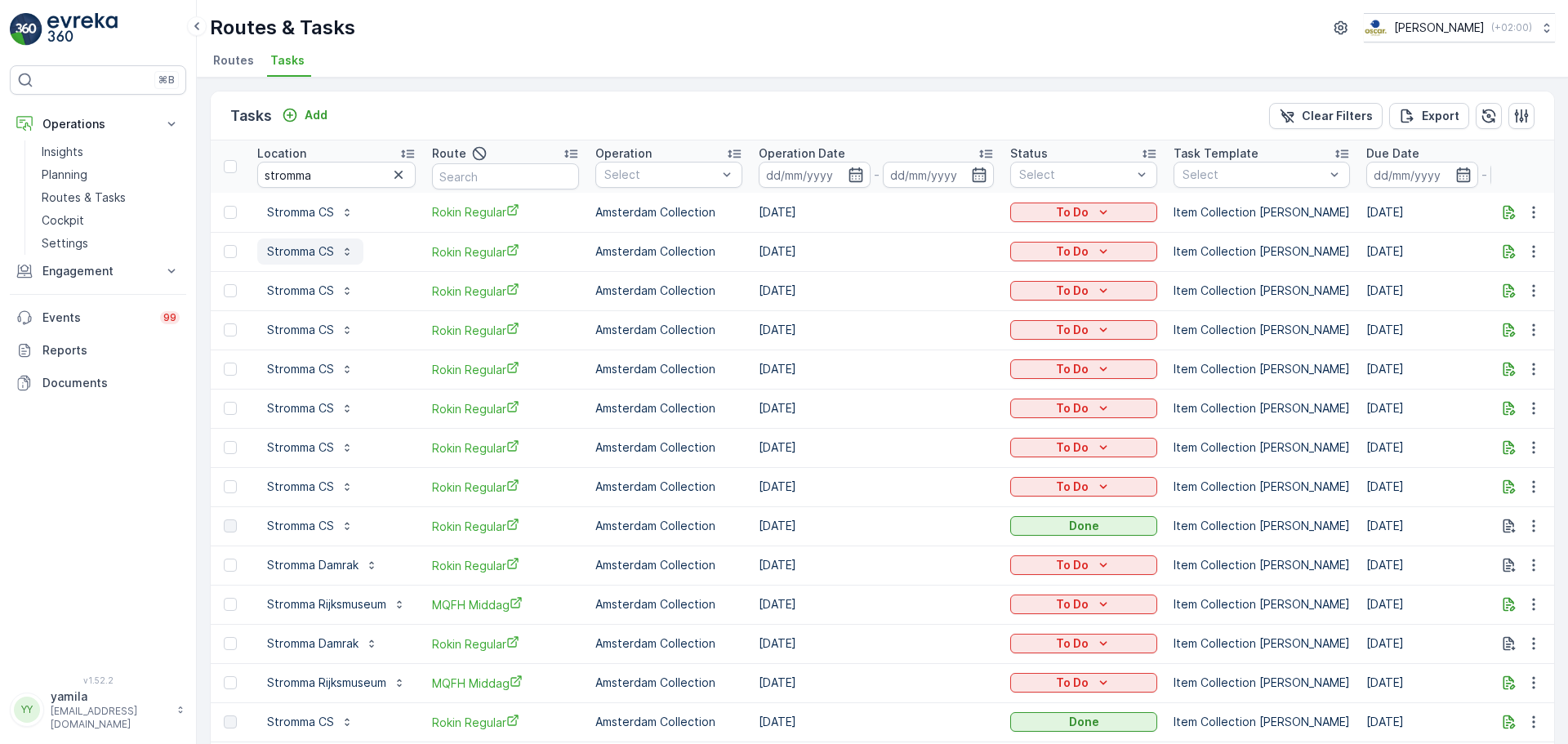
click at [295, 249] on p "Stromma CS" at bounding box center [300, 252] width 67 height 16
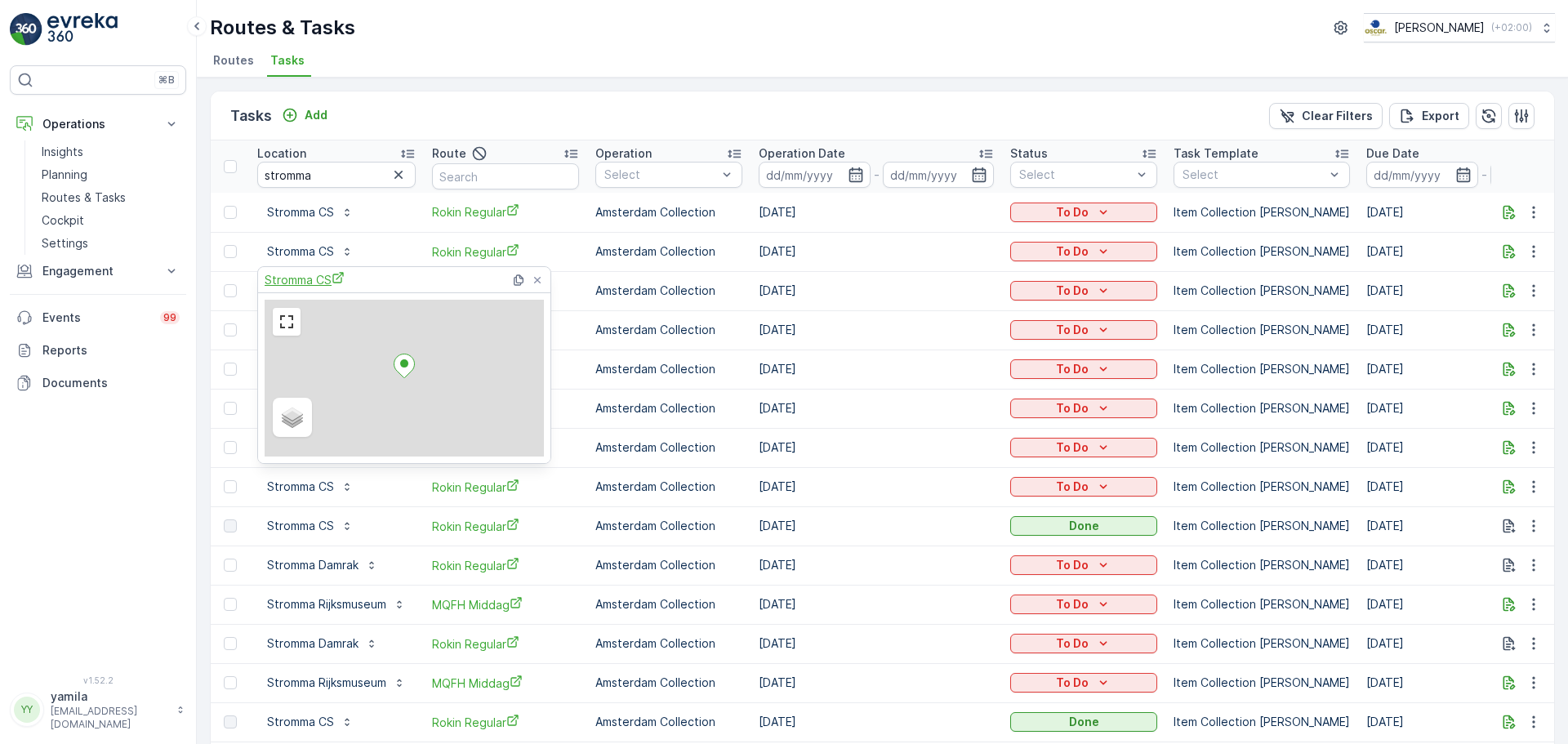
click at [311, 286] on span "Stromma CS" at bounding box center [304, 280] width 80 height 17
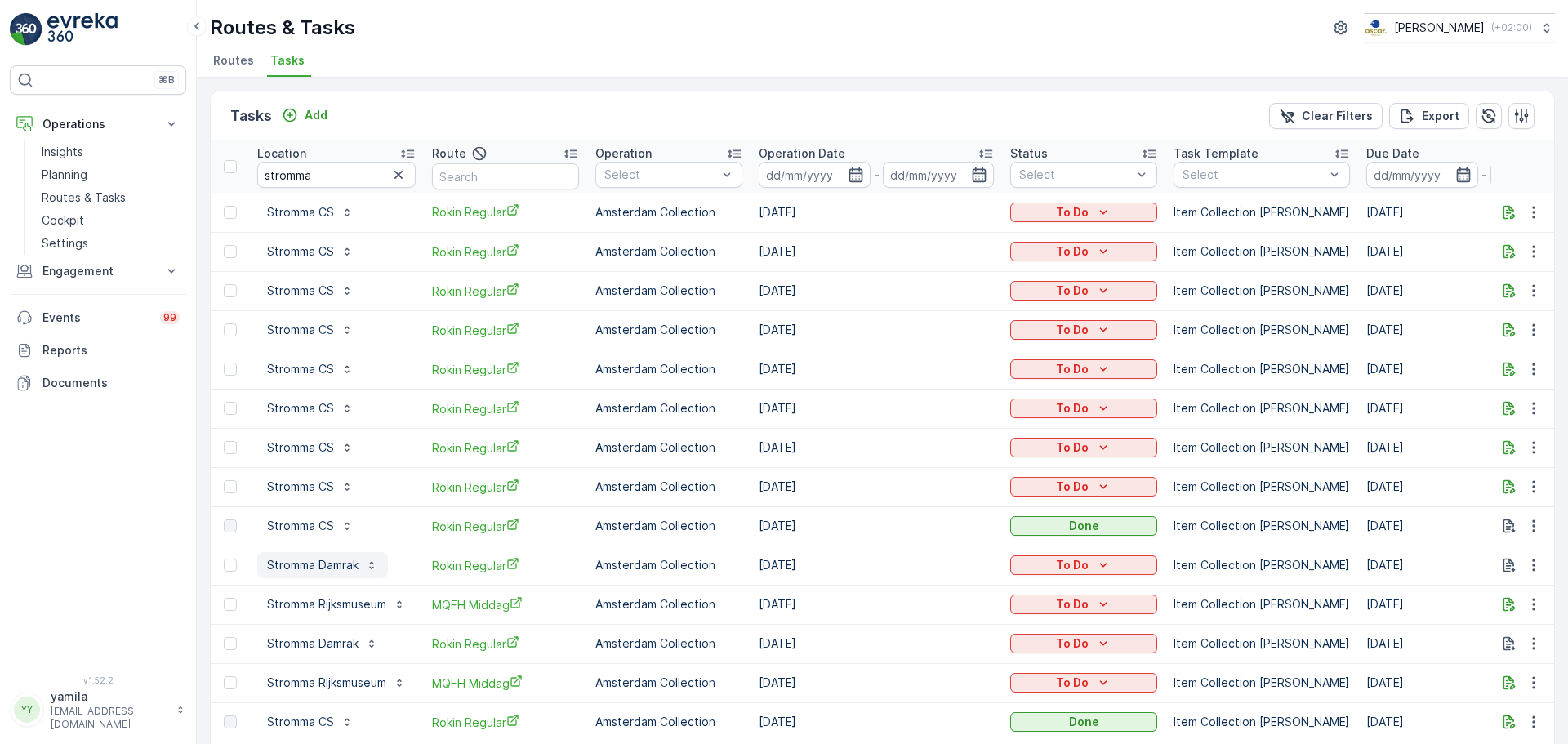
click at [324, 559] on p "Stromma Damrak" at bounding box center [312, 566] width 91 height 16
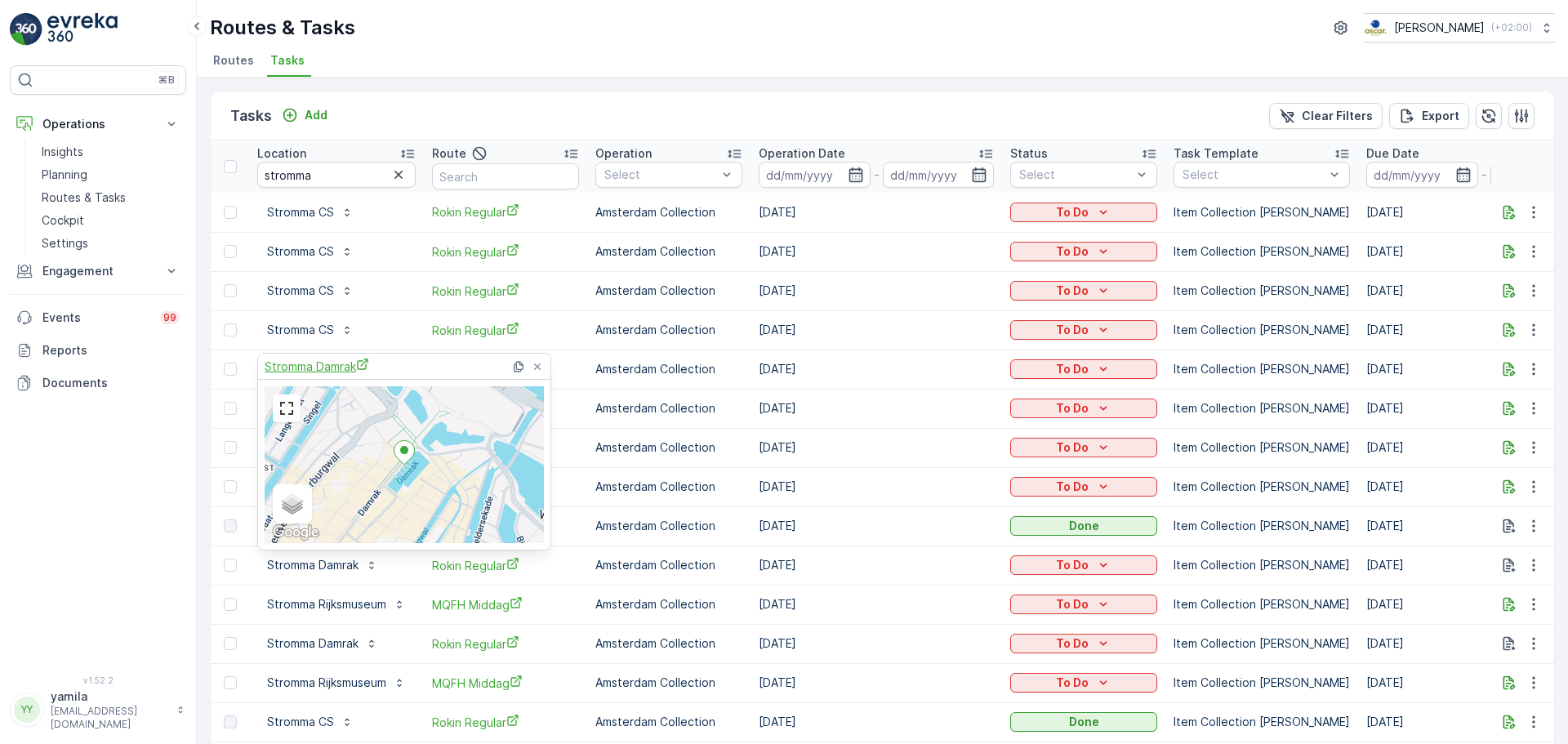
click at [348, 359] on span "Stromma Damrak" at bounding box center [316, 366] width 104 height 17
click at [342, 607] on p "Stromma Rijksmuseum" at bounding box center [326, 605] width 119 height 16
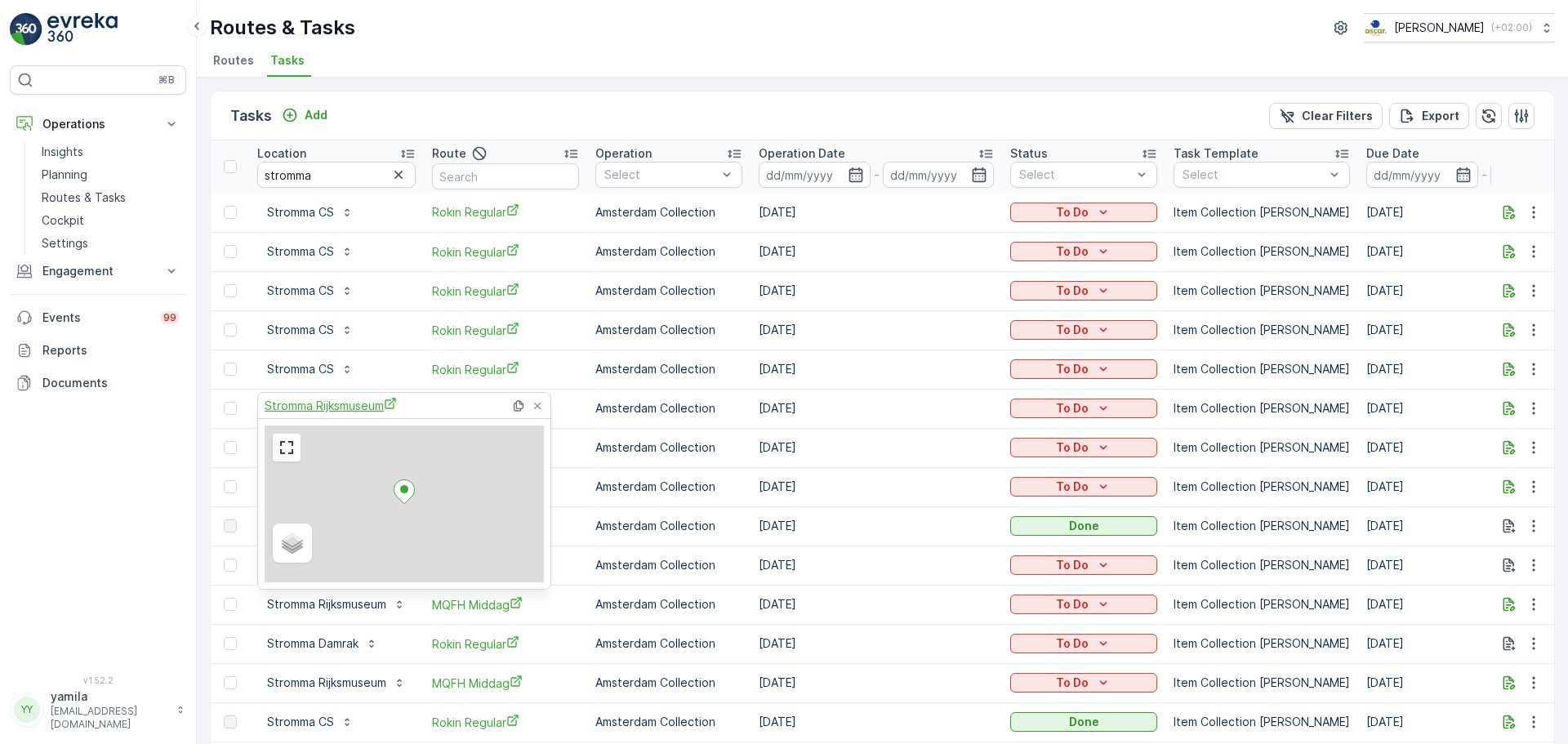
click at [330, 412] on span "Stromma Rijksmuseum" at bounding box center [330, 405] width 132 height 17
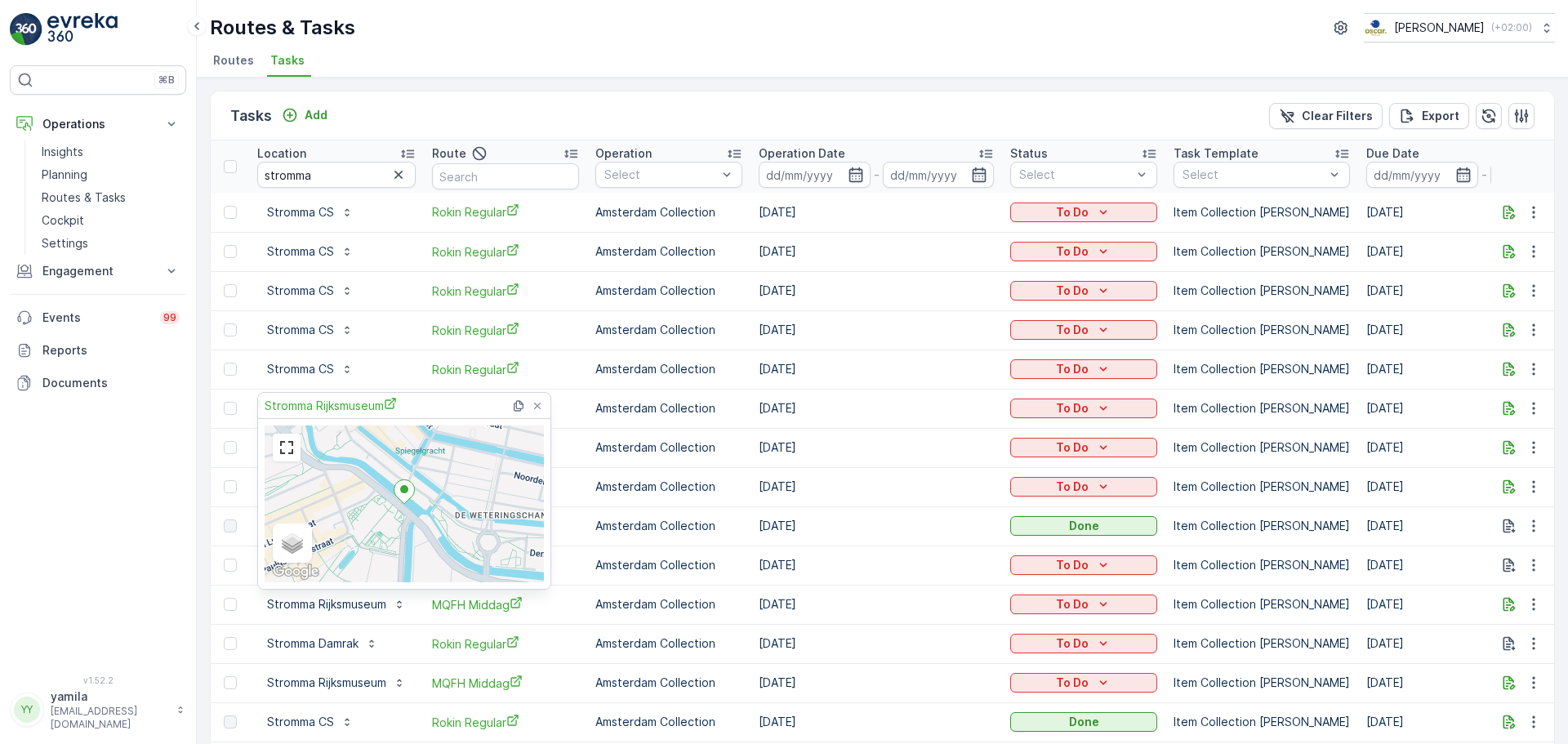
click at [492, 92] on div "Tasks Add Clear Filters Export" at bounding box center [882, 116] width 1344 height 49
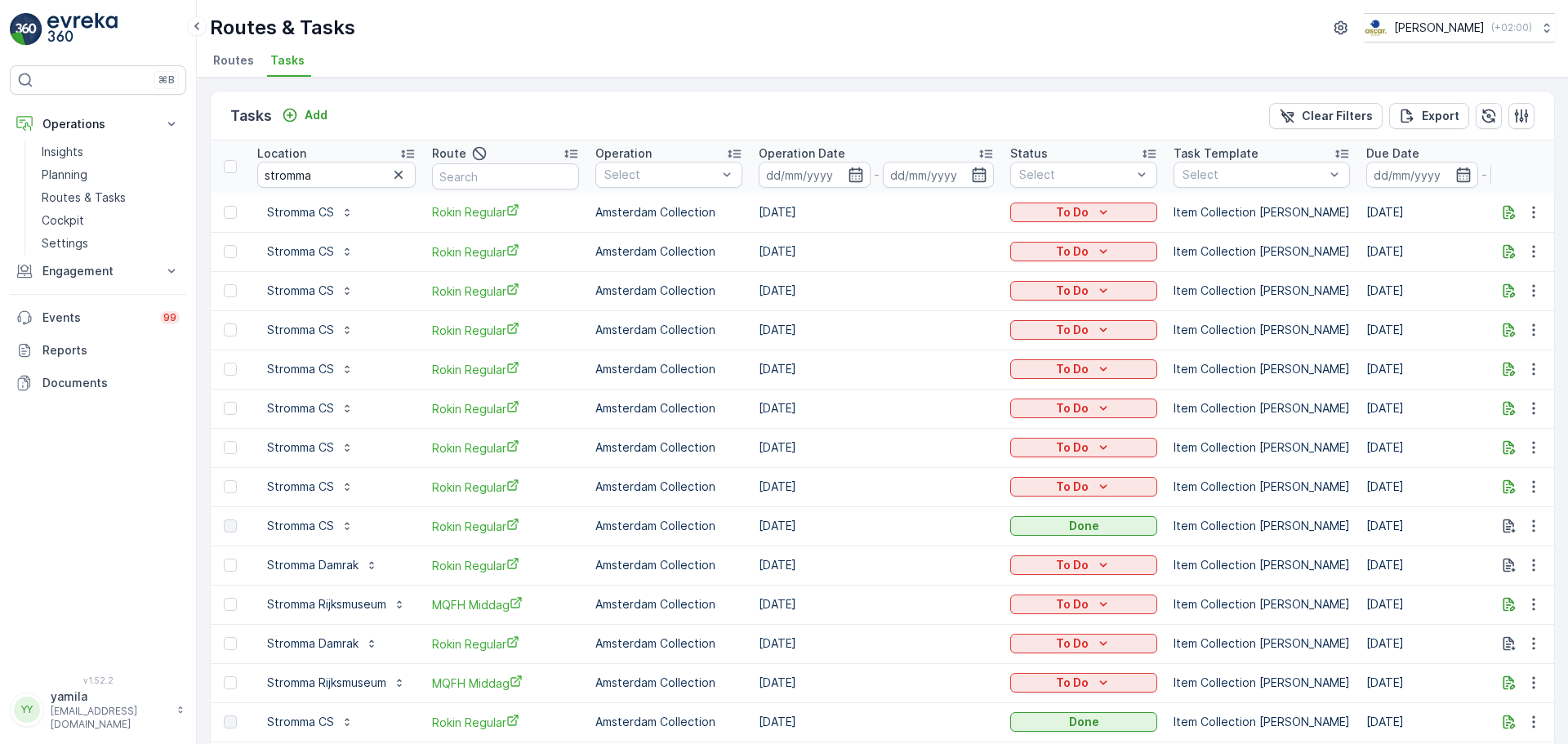
scroll to position [81, 0]
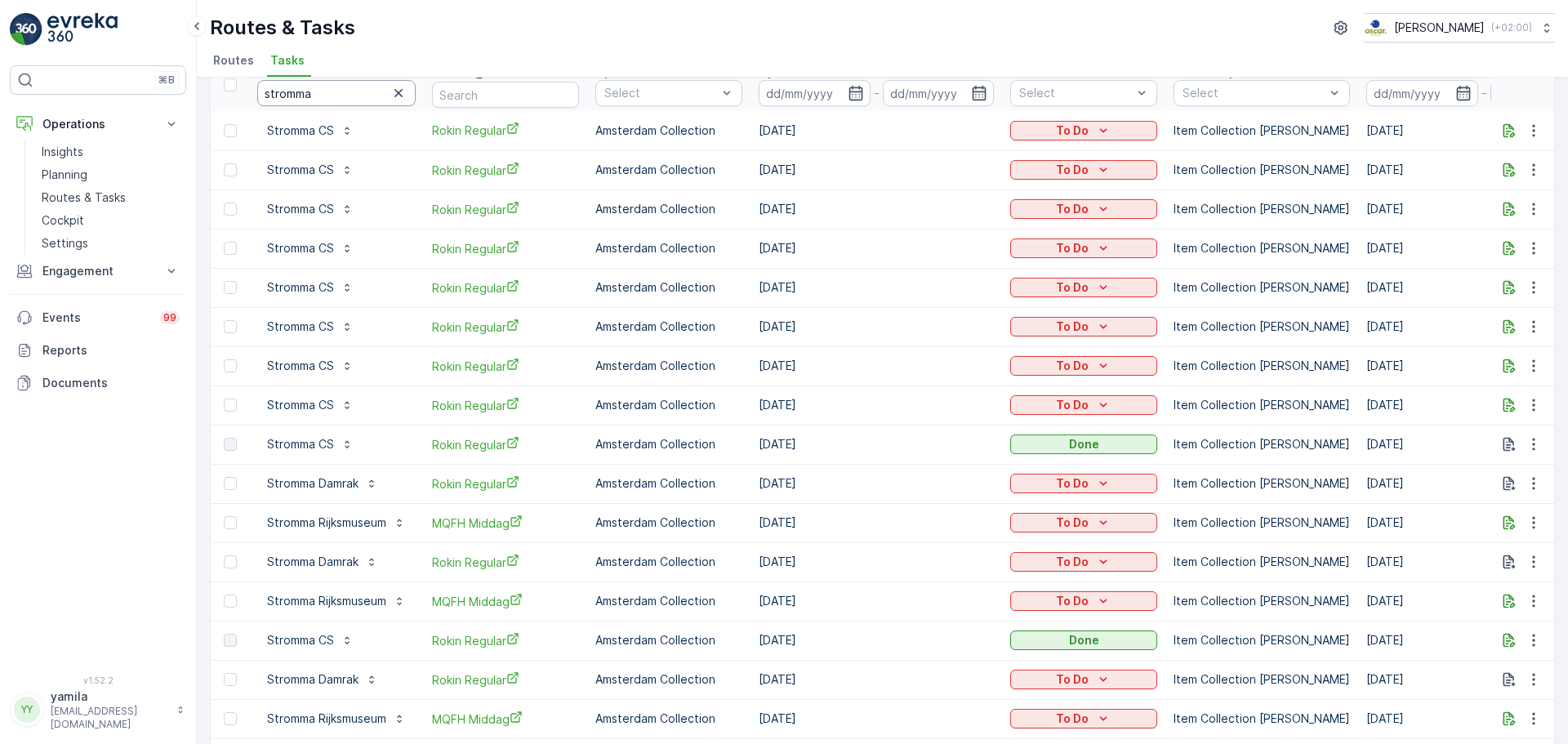
click at [328, 104] on input "stromma" at bounding box center [336, 93] width 159 height 26
type input "stox"
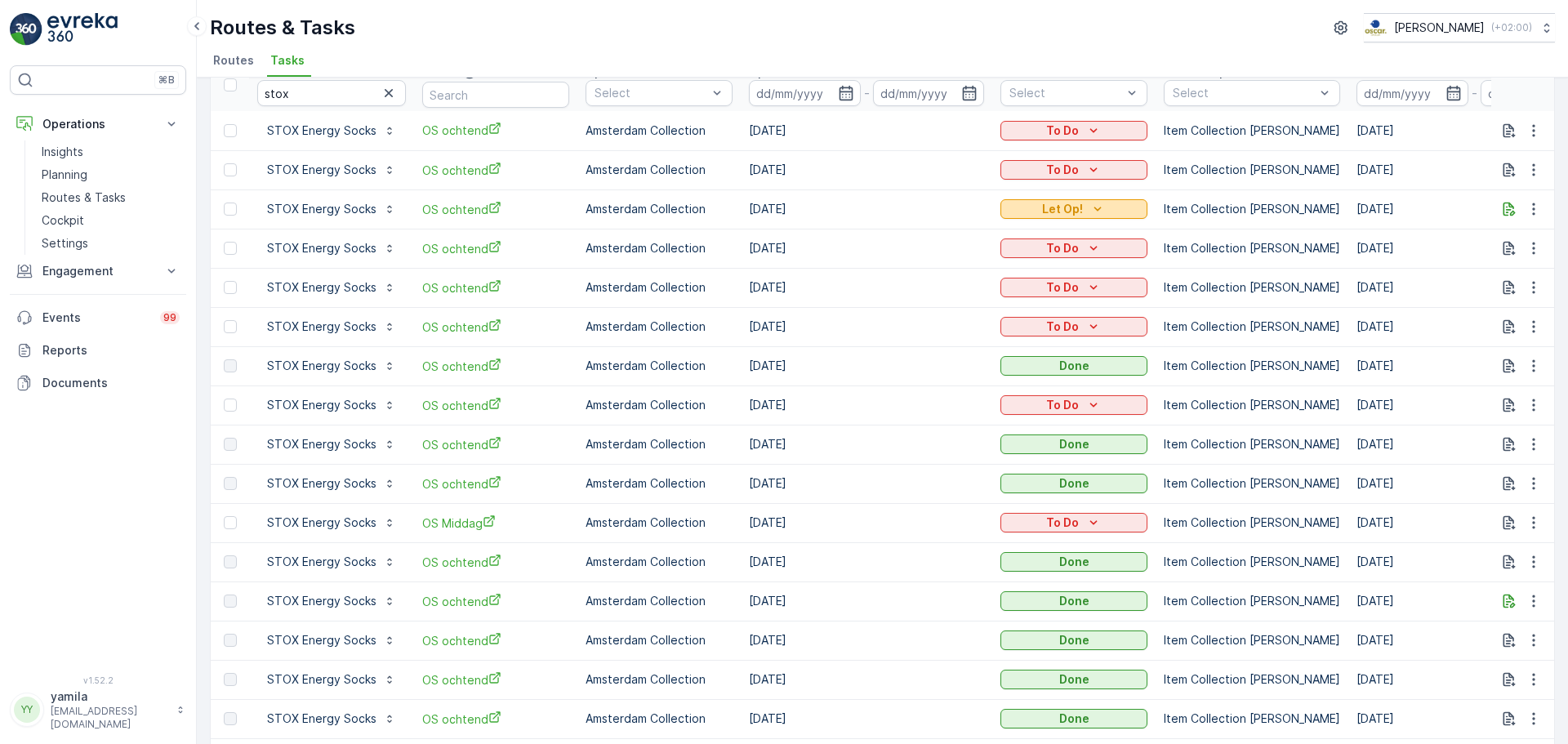
click at [1091, 212] on icon "Let Op!" at bounding box center [1098, 209] width 16 height 16
click at [1038, 256] on div "Done" at bounding box center [1054, 256] width 104 height 23
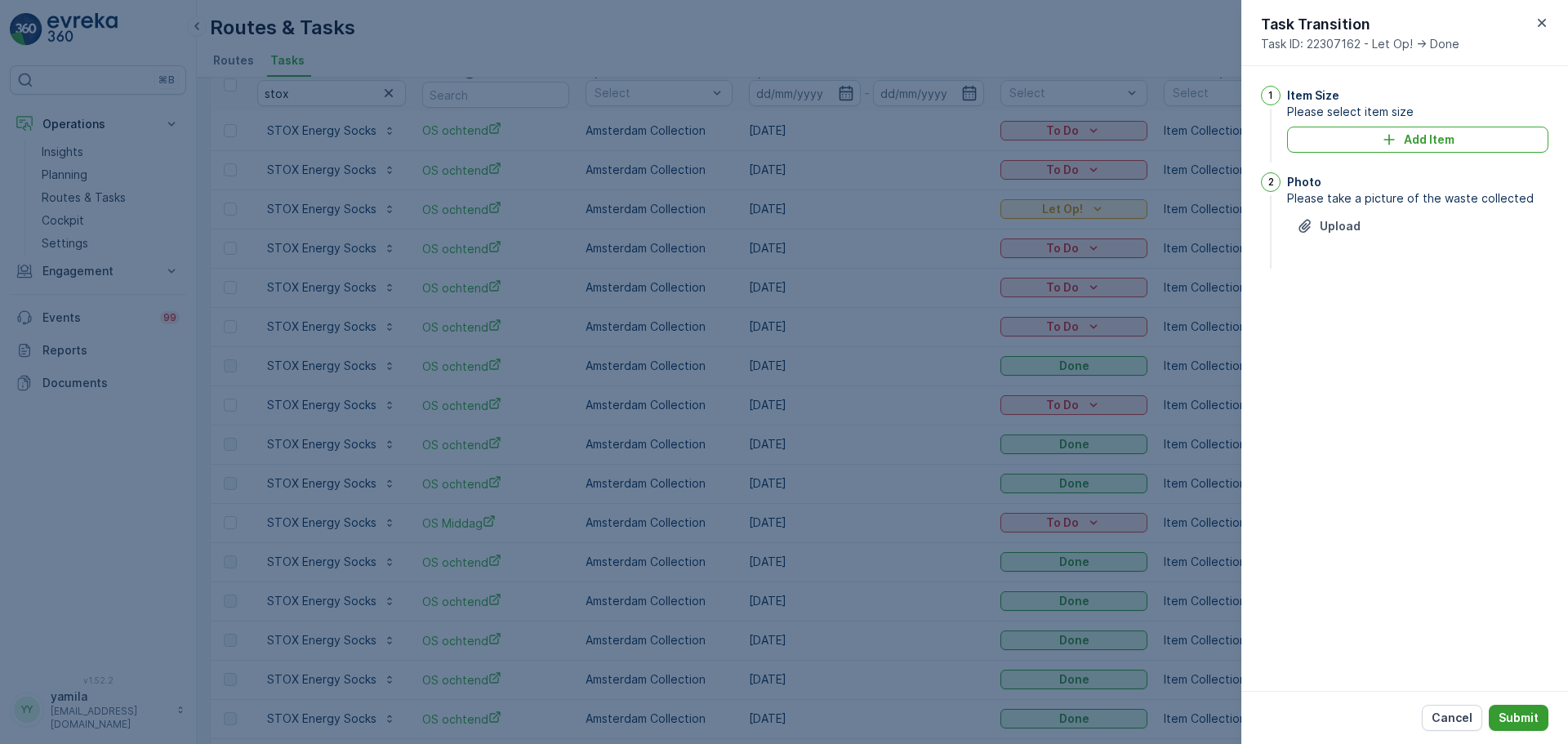
click at [1513, 722] on p "Submit" at bounding box center [1519, 719] width 40 height 16
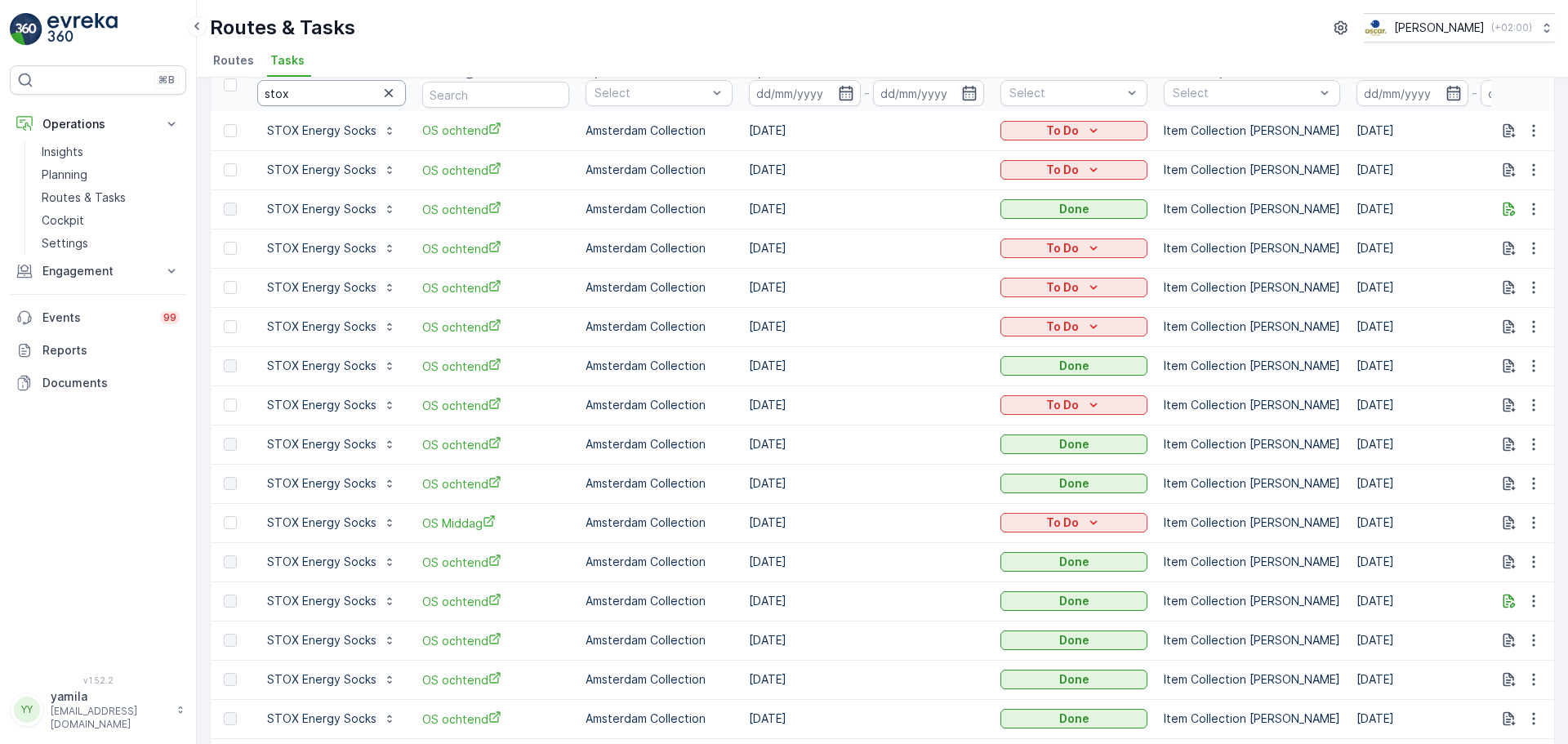
click at [281, 95] on input "stox" at bounding box center [331, 93] width 149 height 26
type input "theater de krakeling"
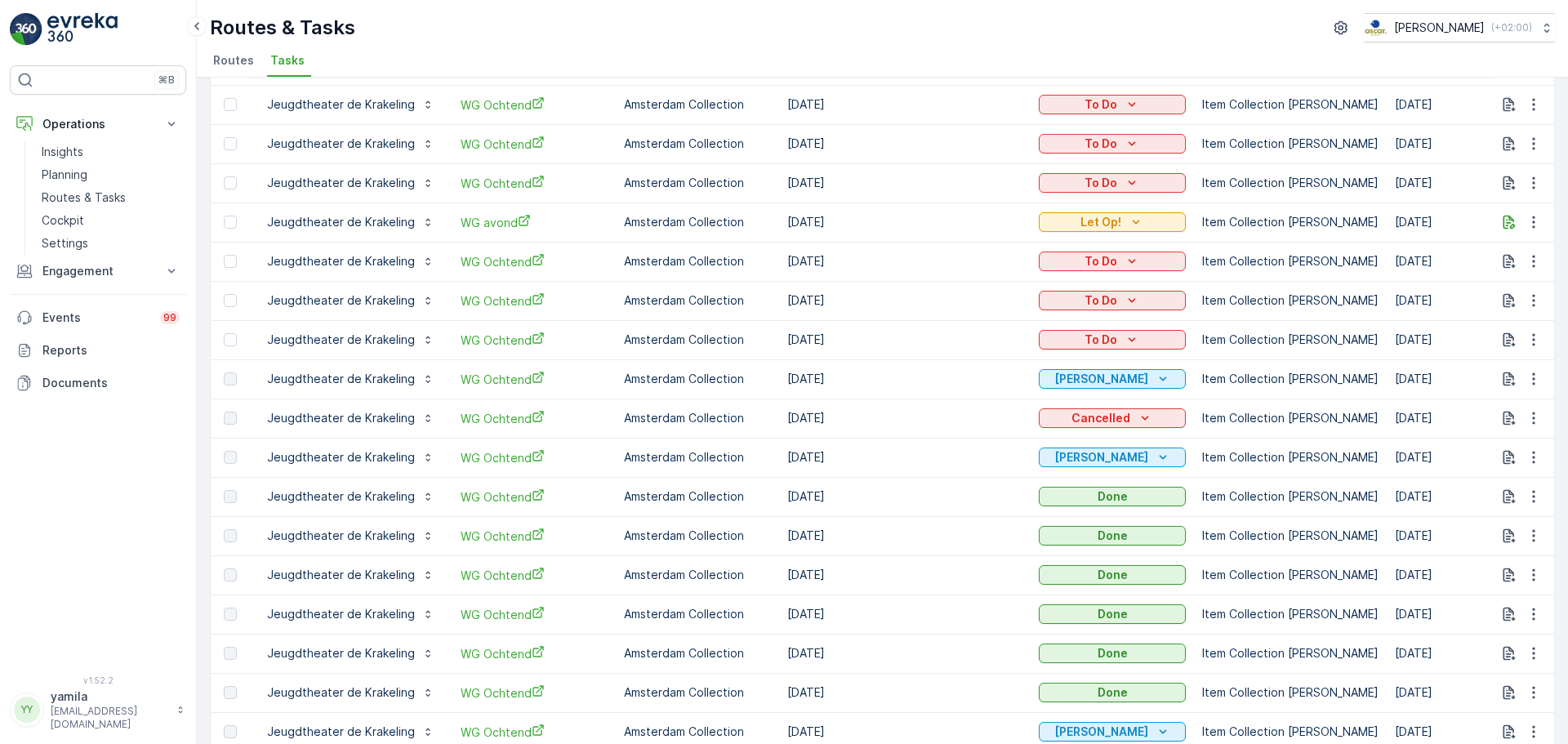
scroll to position [146, 0]
click at [1504, 226] on icon "button" at bounding box center [1510, 223] width 12 height 14
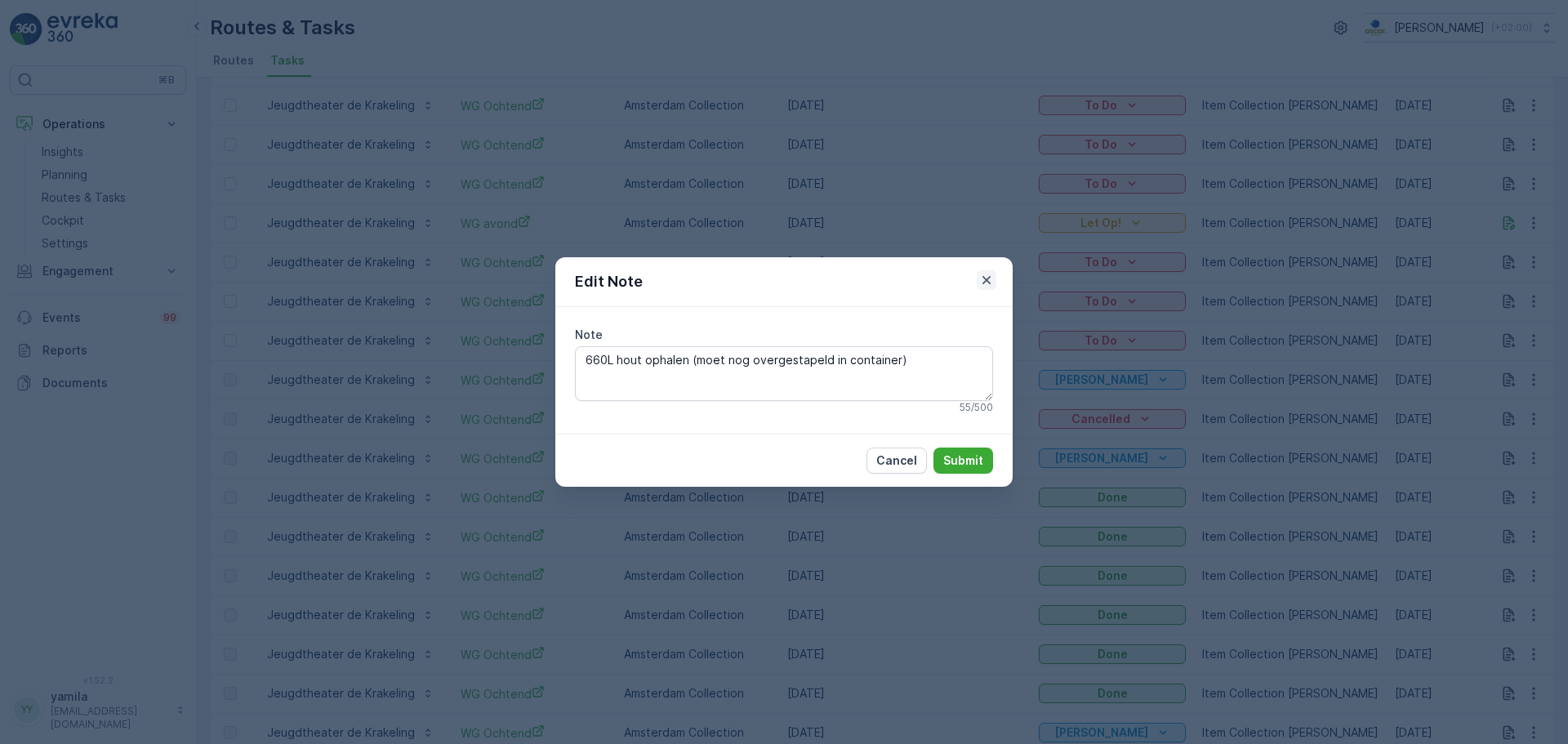
click at [986, 277] on icon "button" at bounding box center [987, 280] width 16 height 16
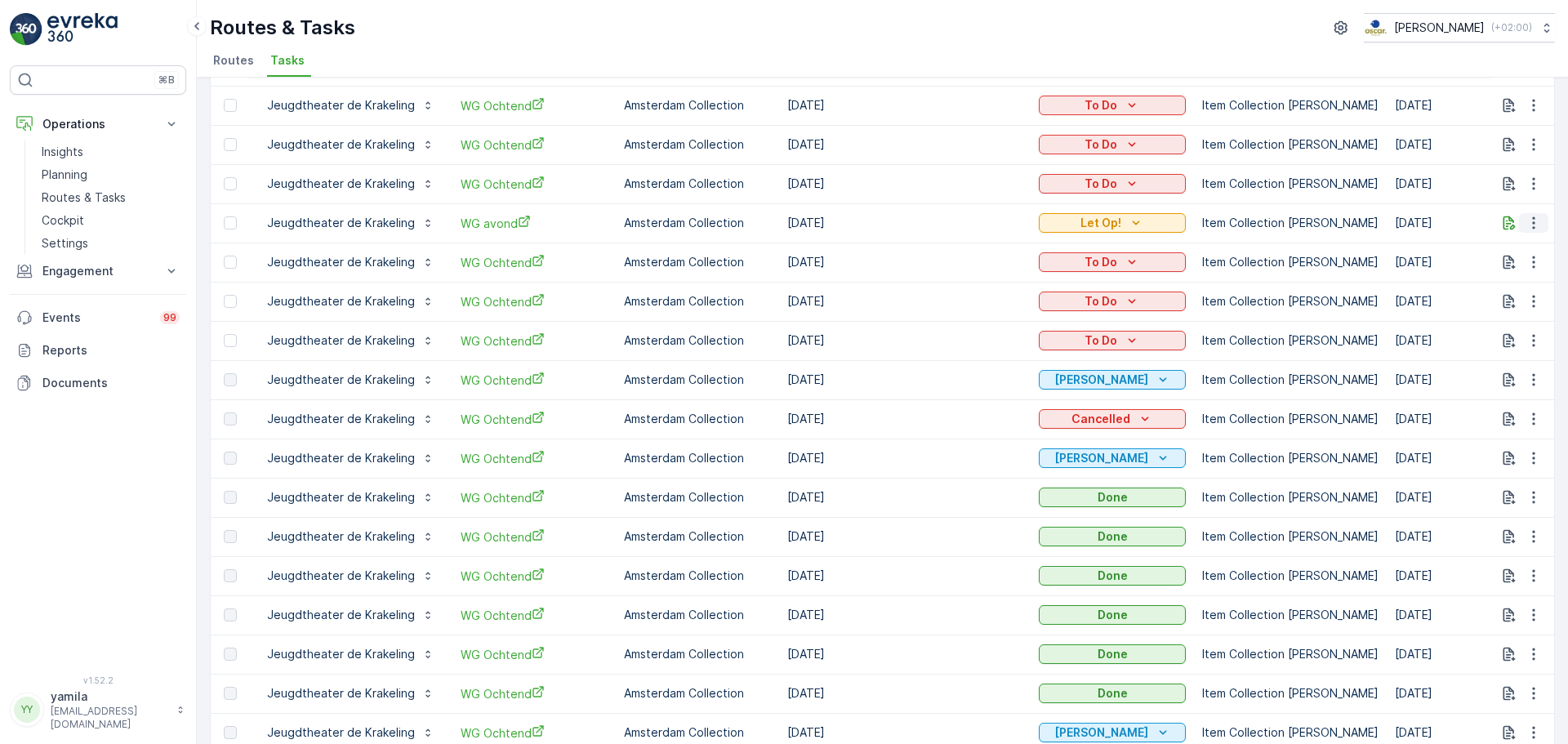
click at [1526, 220] on icon "button" at bounding box center [1534, 223] width 16 height 16
click at [1476, 299] on span "Change Route" at bounding box center [1492, 293] width 79 height 16
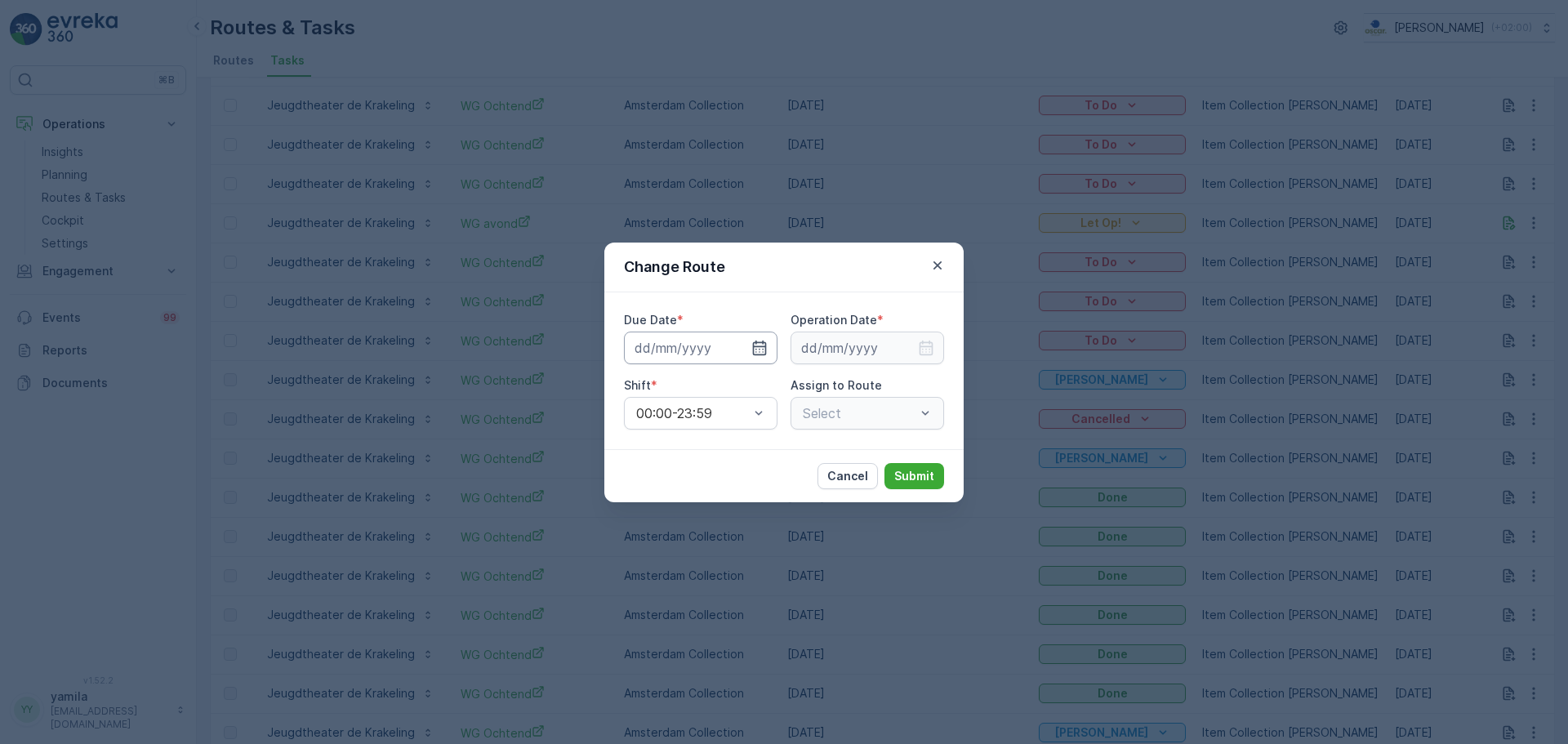
type input "09.10.2025"
click at [699, 358] on input "09.10.2025" at bounding box center [700, 349] width 154 height 33
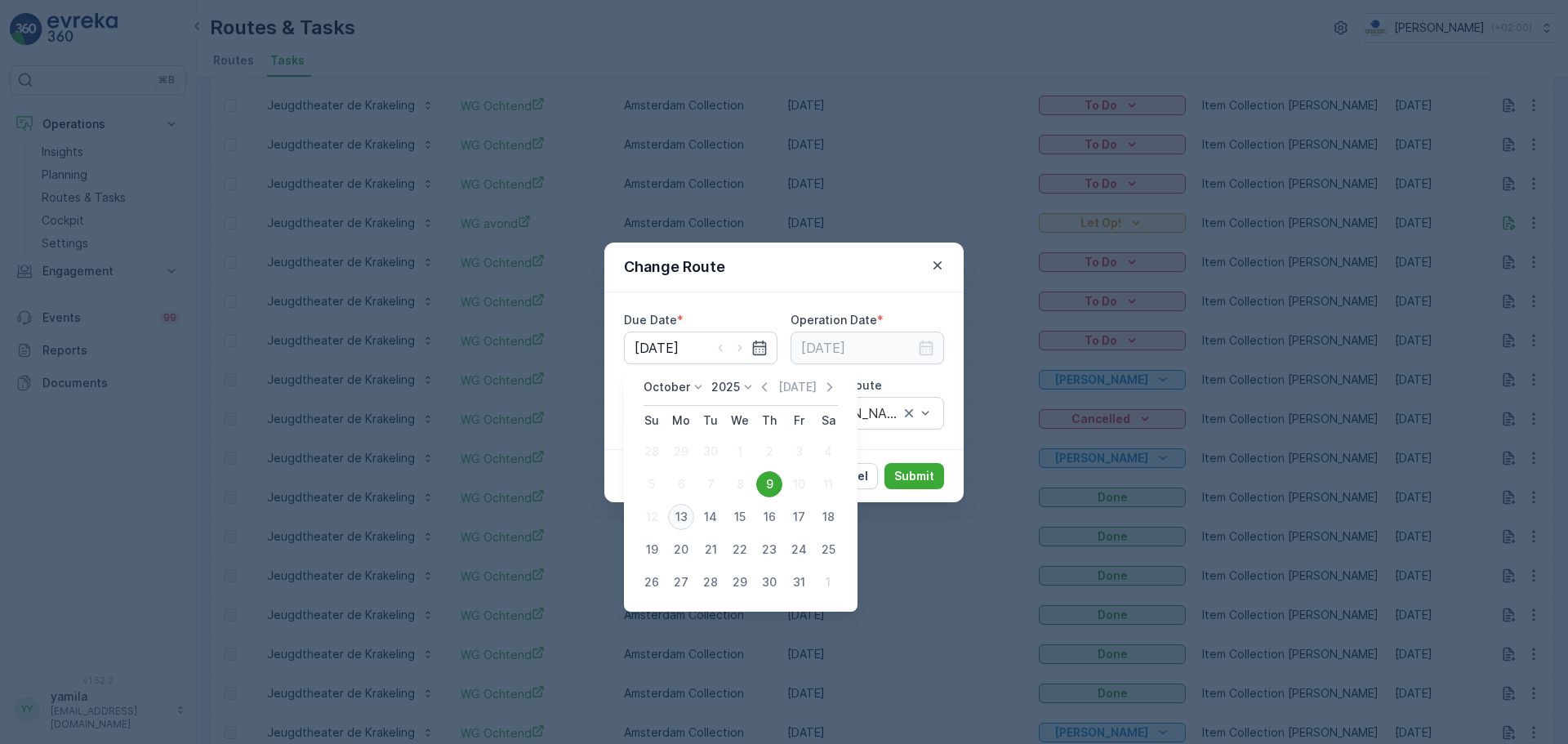
click at [685, 512] on div "13" at bounding box center [681, 517] width 26 height 26
type input "[DATE]"
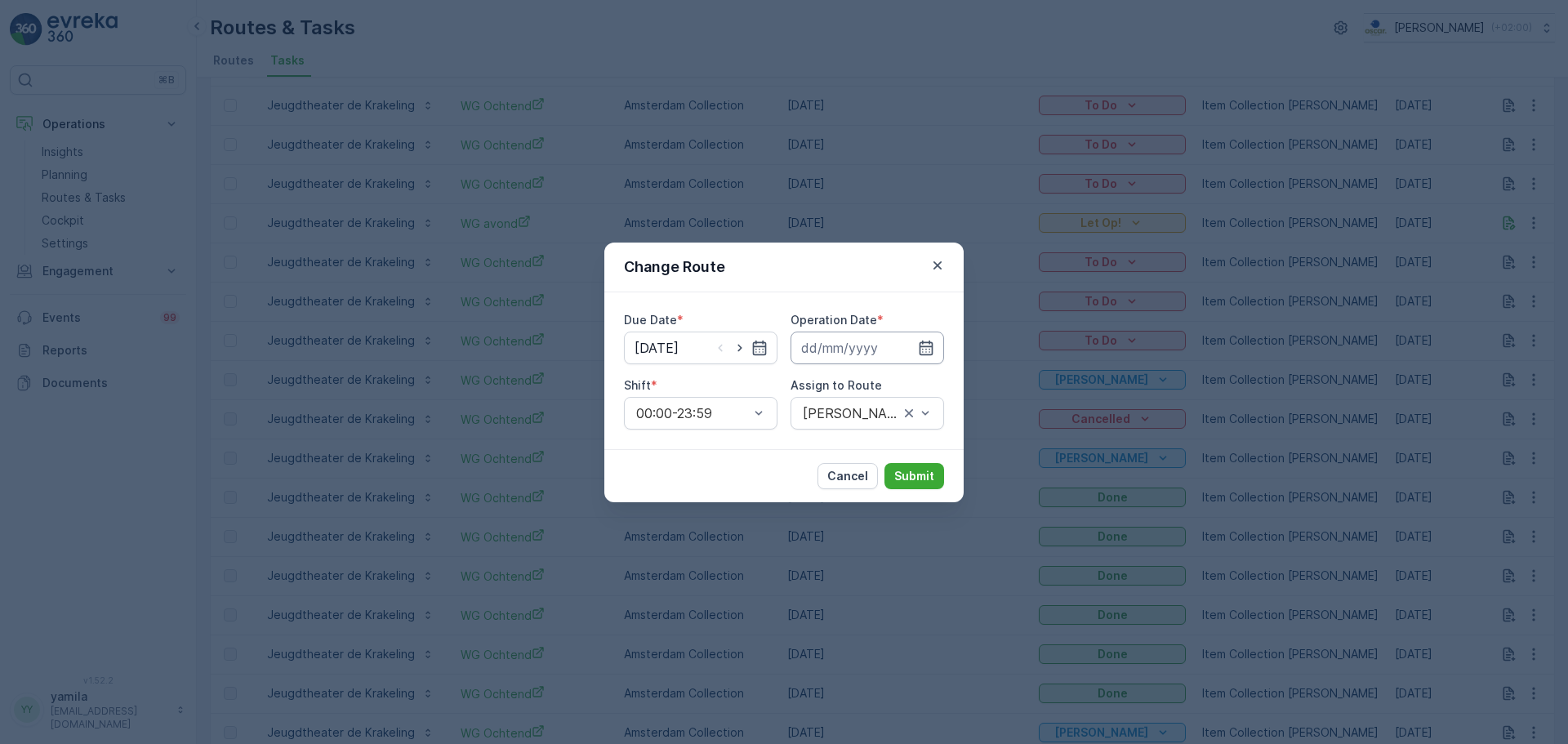
click at [827, 354] on input at bounding box center [867, 349] width 154 height 33
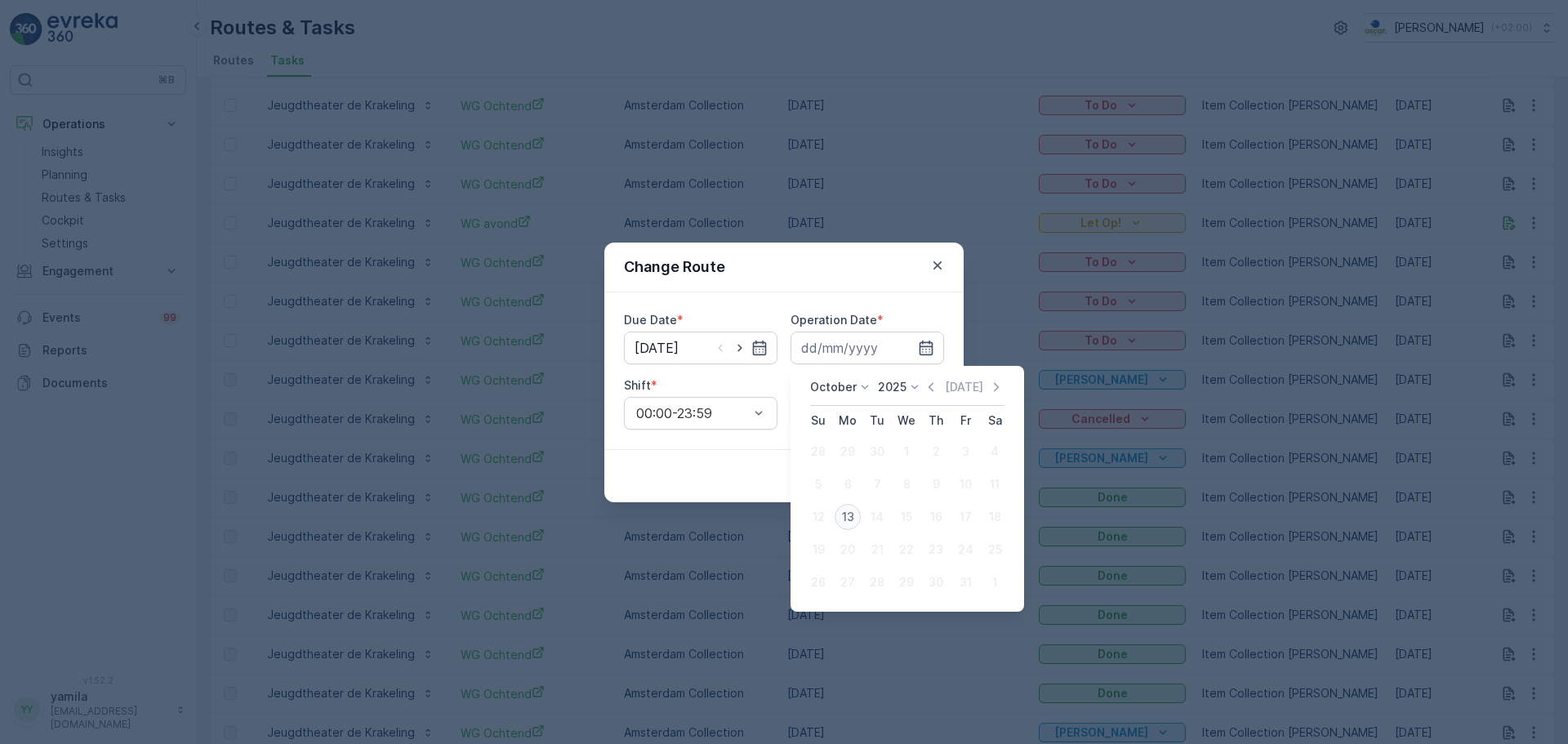
click at [847, 521] on div "13" at bounding box center [848, 517] width 26 height 26
type input "[DATE]"
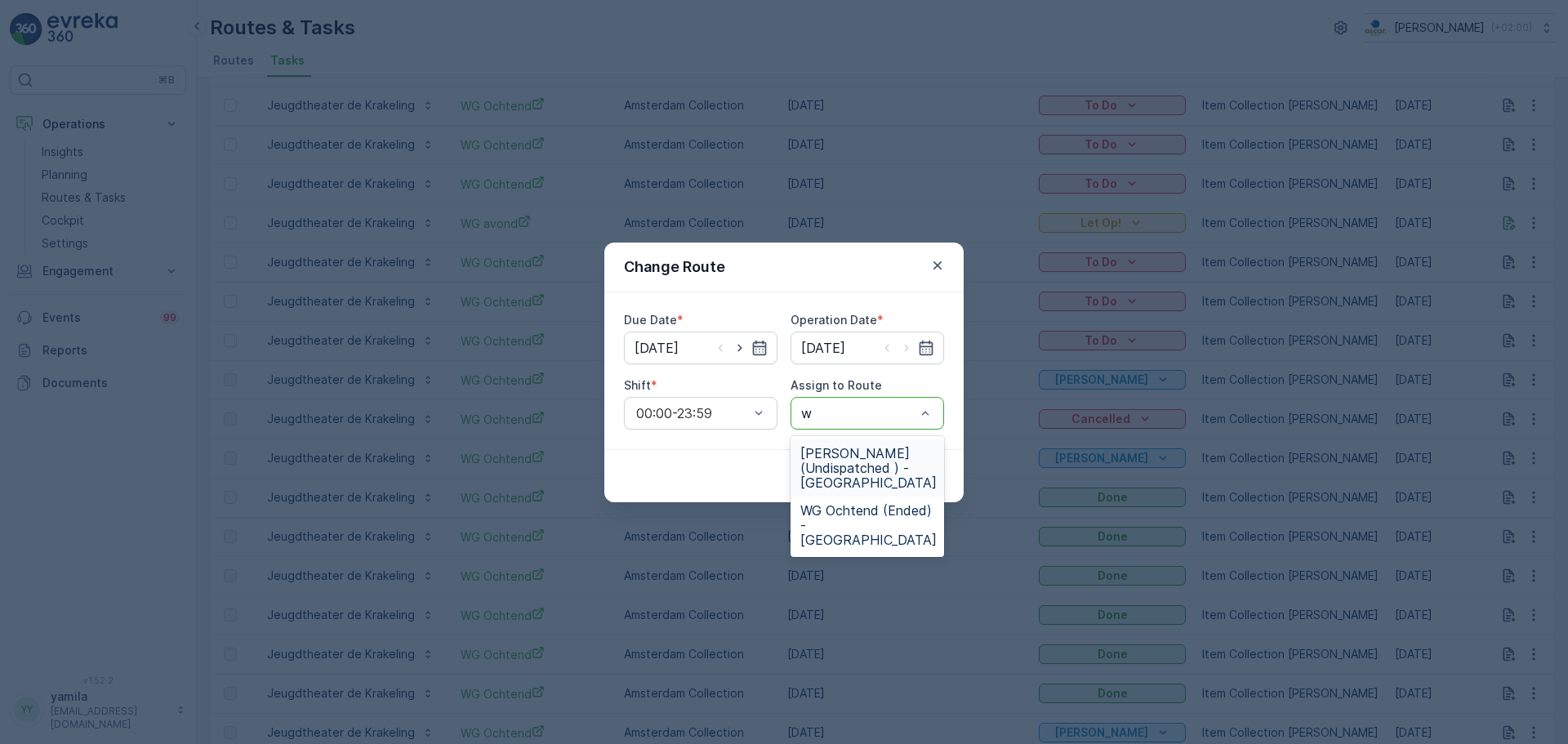
type input "wg"
click at [869, 474] on span "WG avond (Undispatched ) - Amsterdam" at bounding box center [869, 469] width 136 height 44
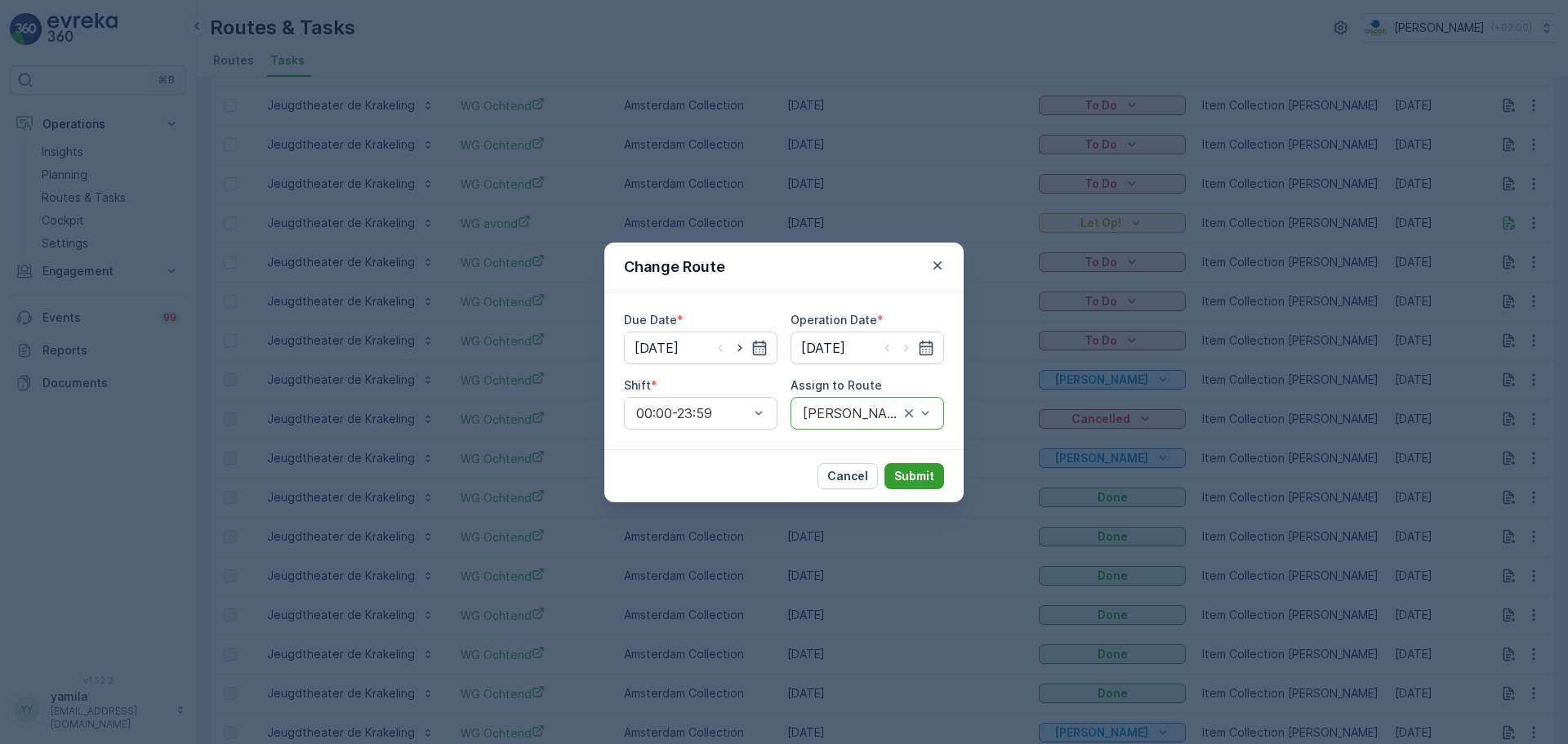
click at [914, 475] on p "Submit" at bounding box center [914, 476] width 40 height 16
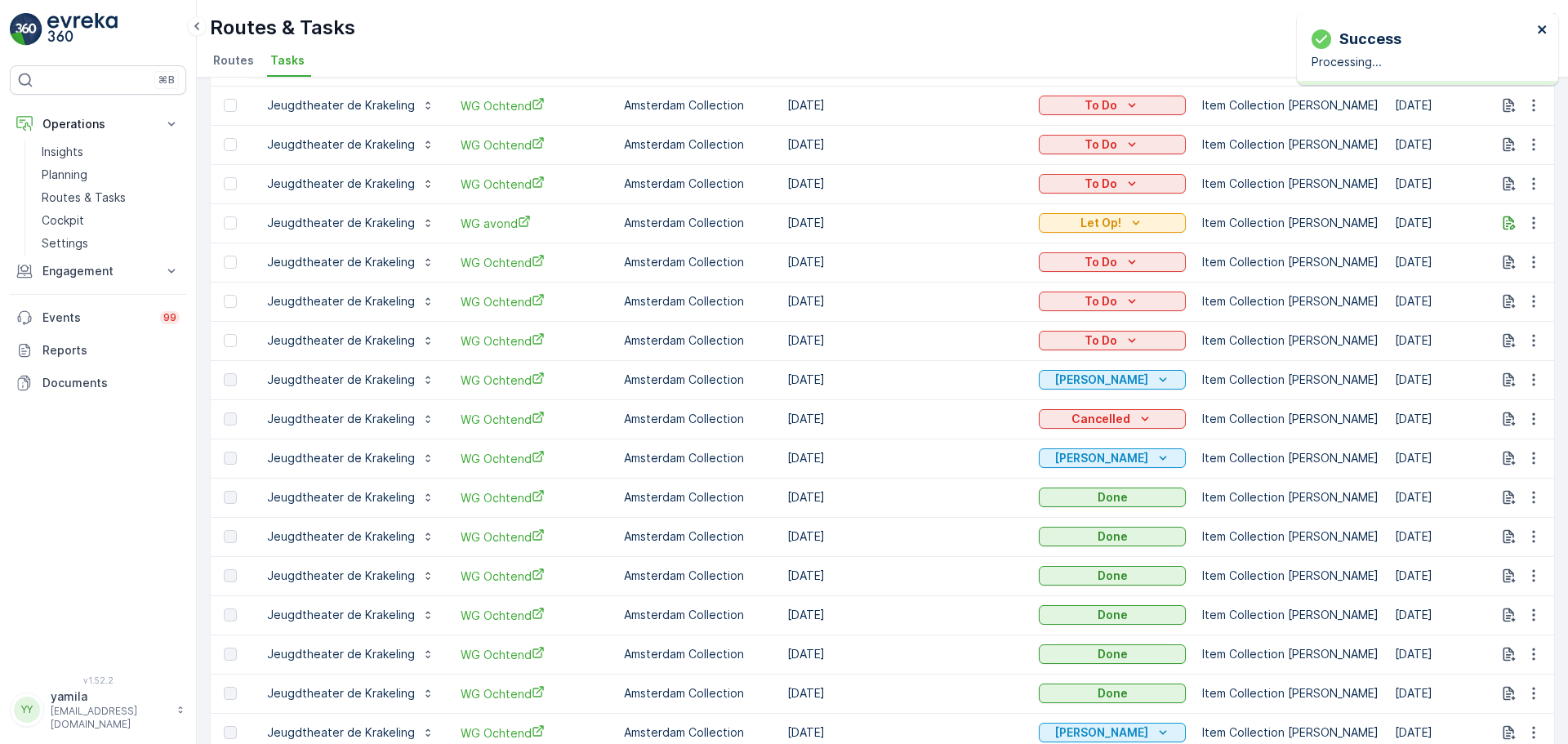
click at [1542, 28] on icon "close" at bounding box center [1543, 30] width 12 height 13
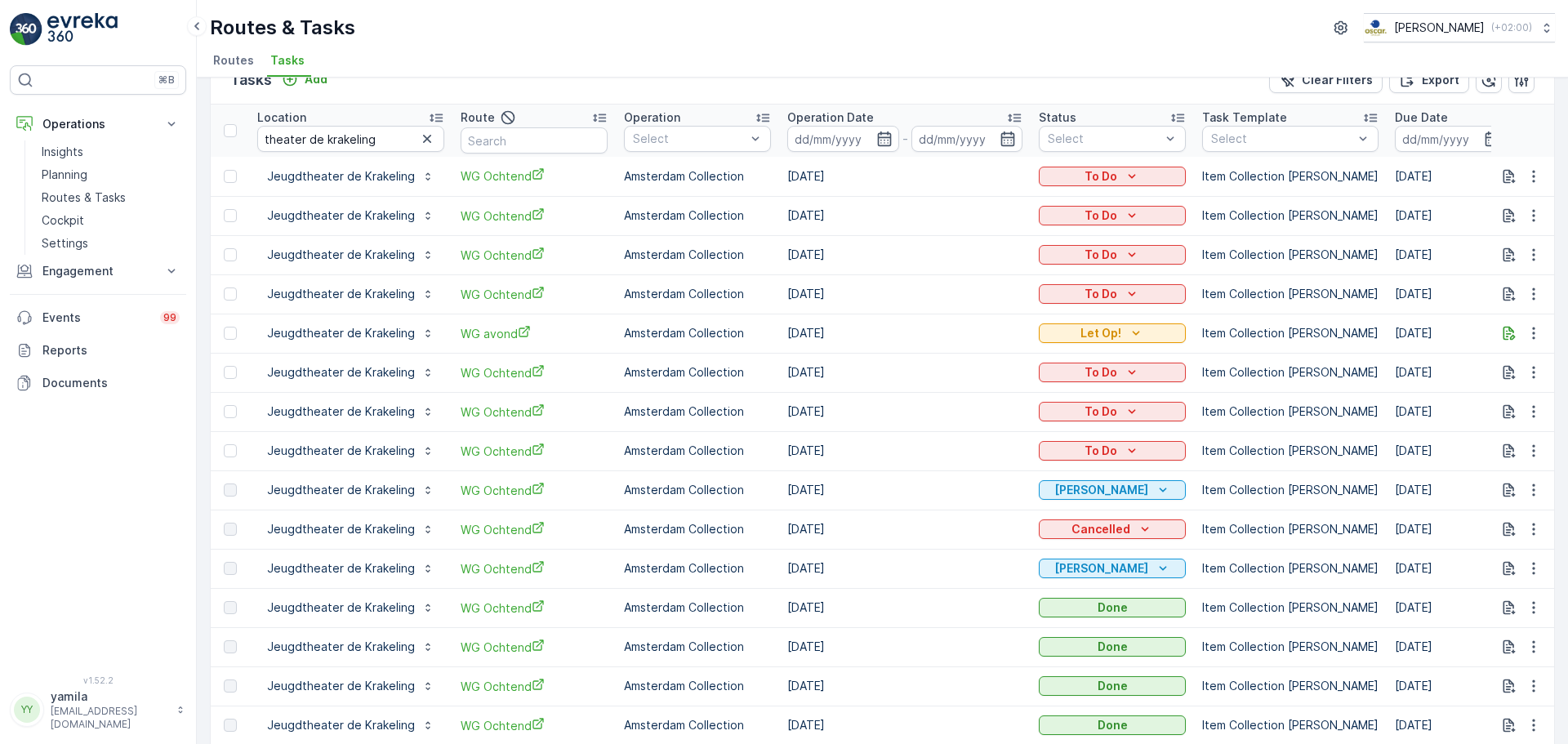
scroll to position [0, 0]
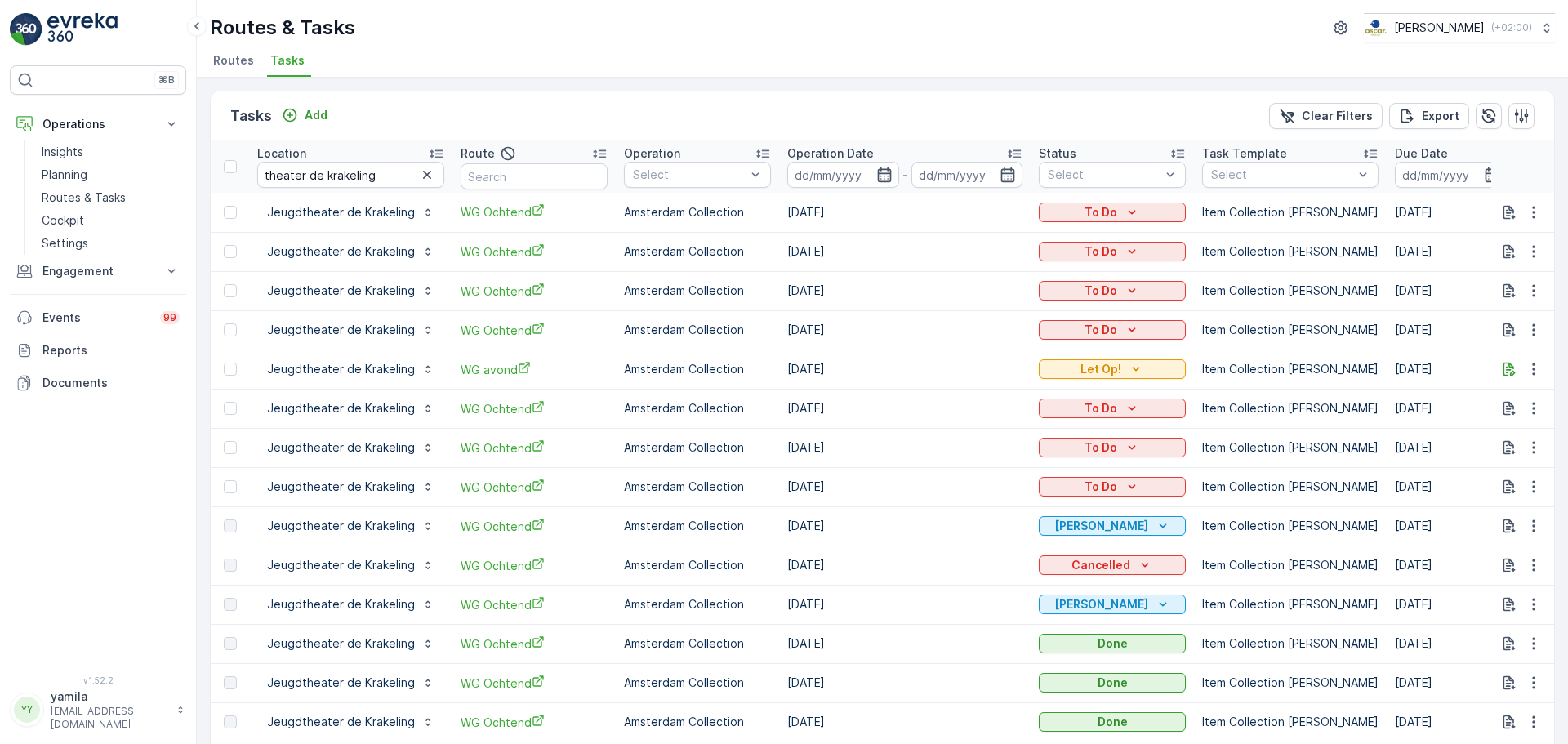
click at [305, 94] on div "Tasks Add Clear Filters Export" at bounding box center [882, 116] width 1344 height 49
click at [301, 109] on div "Add" at bounding box center [305, 115] width 46 height 16
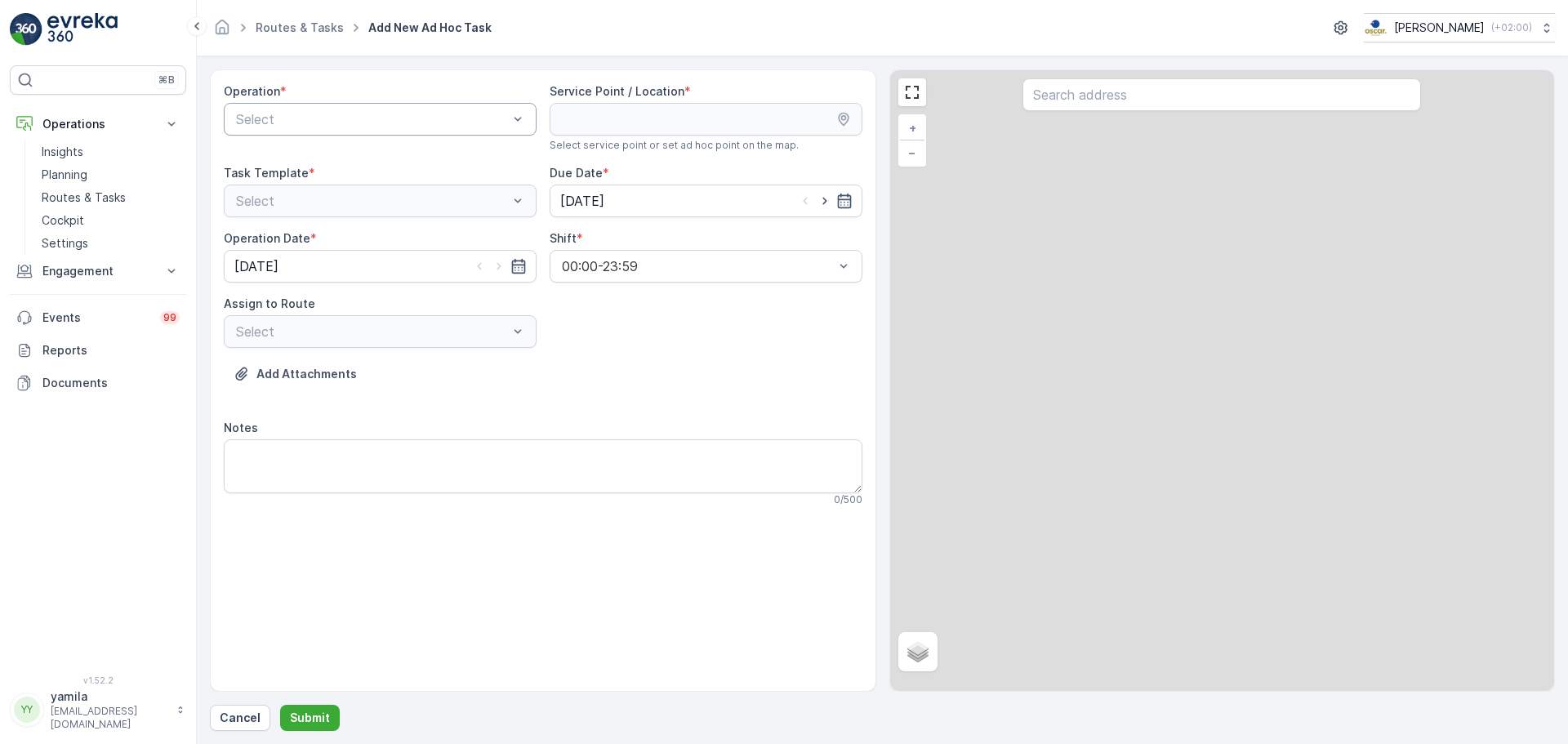
click at [319, 131] on div "Select" at bounding box center [380, 119] width 313 height 33
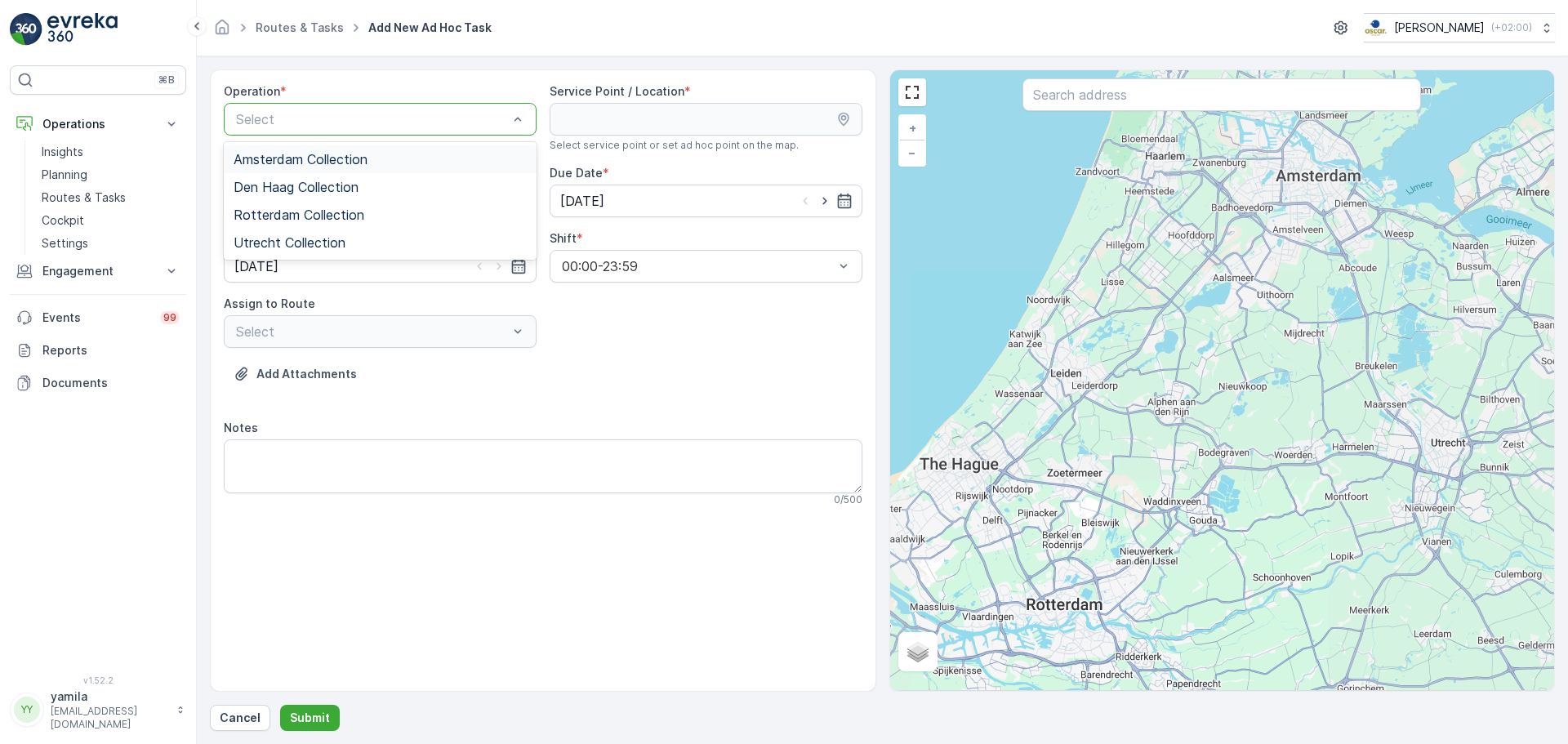
click at [313, 160] on span "Amsterdam Collection" at bounding box center [300, 159] width 134 height 15
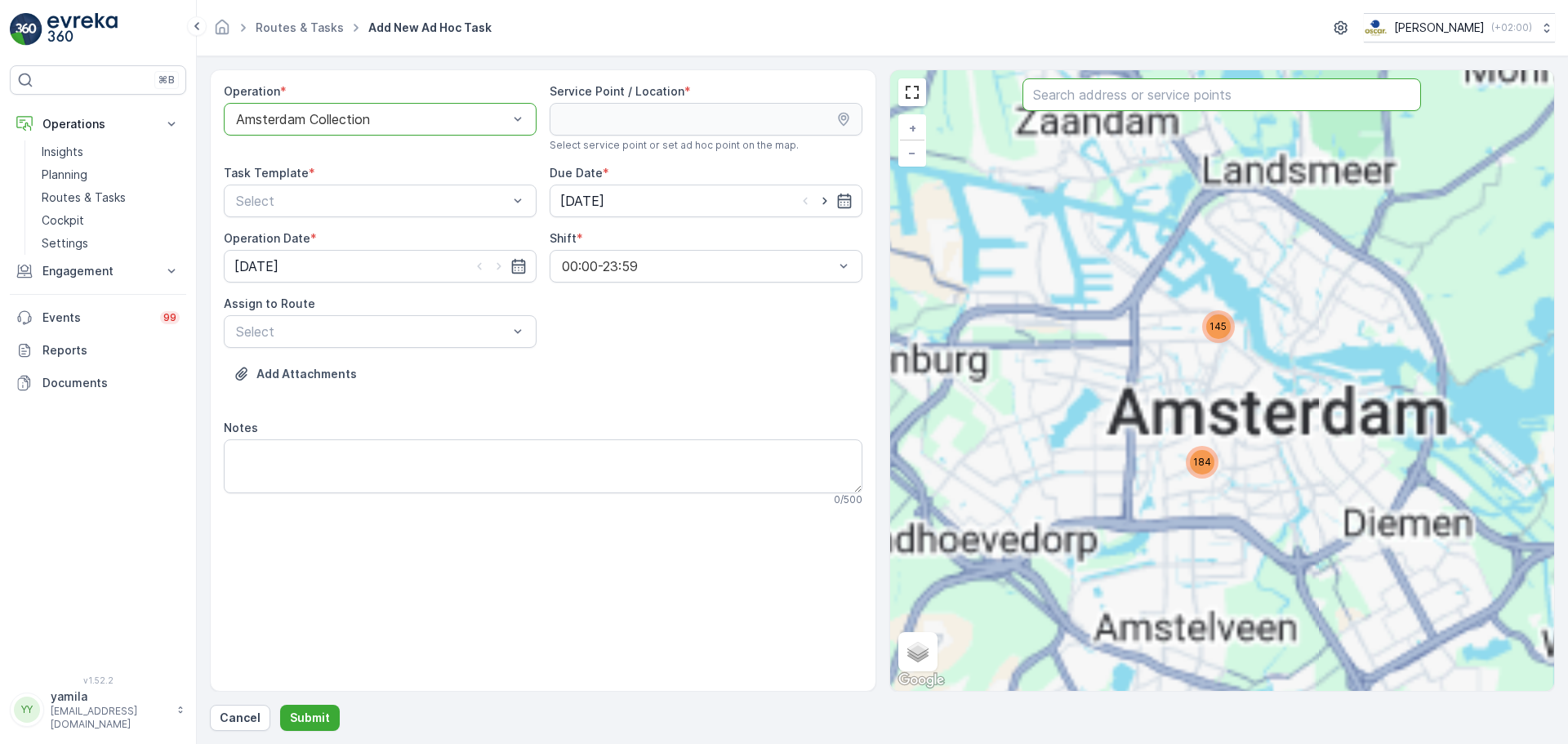
click at [1070, 99] on input "text" at bounding box center [1221, 95] width 399 height 33
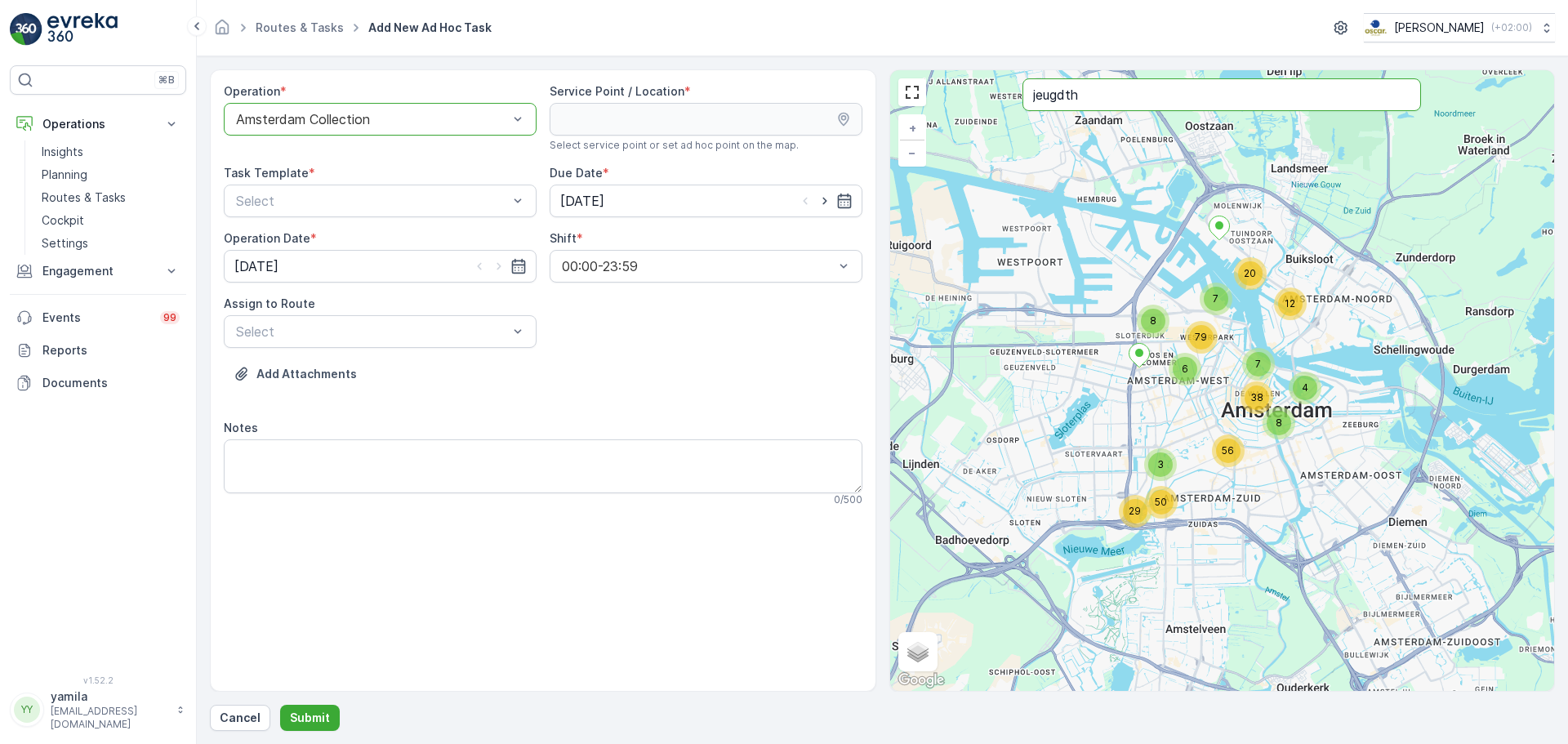
type input "jeugdth"
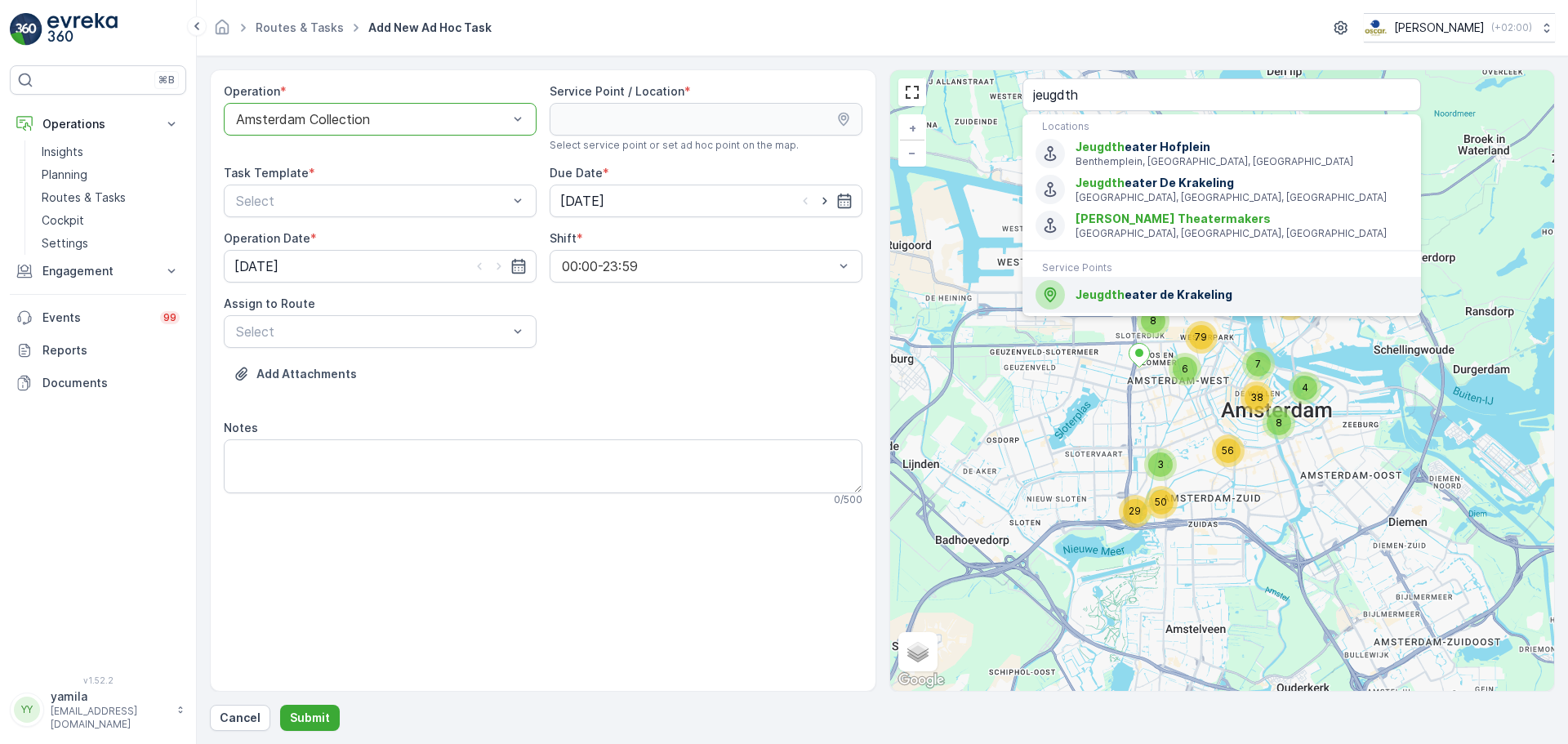
click at [1109, 294] on span "Jeugdth" at bounding box center [1100, 294] width 49 height 14
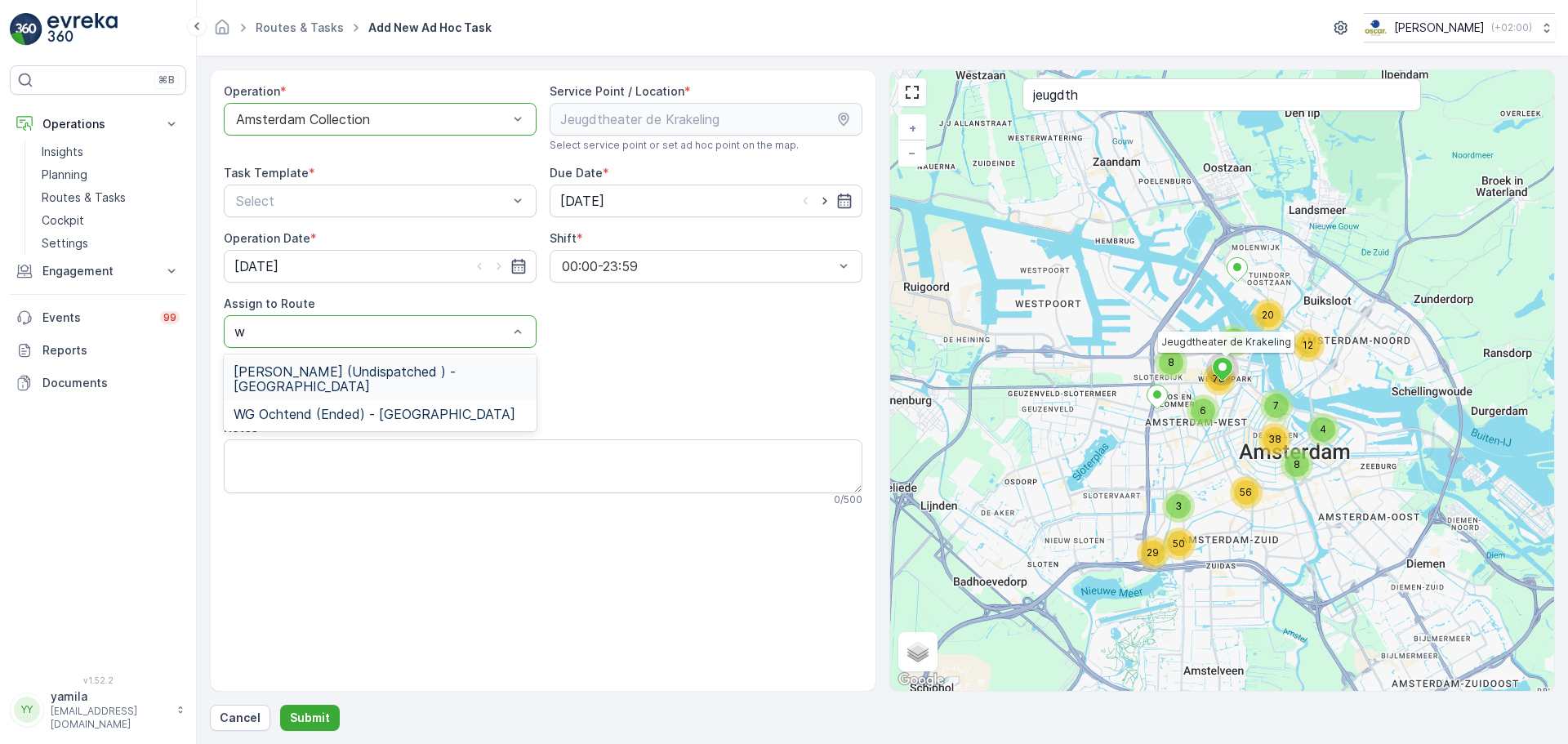
type input "wg"
click at [402, 369] on span "WG avond (Undispatched ) - Amsterdam" at bounding box center [380, 379] width 293 height 30
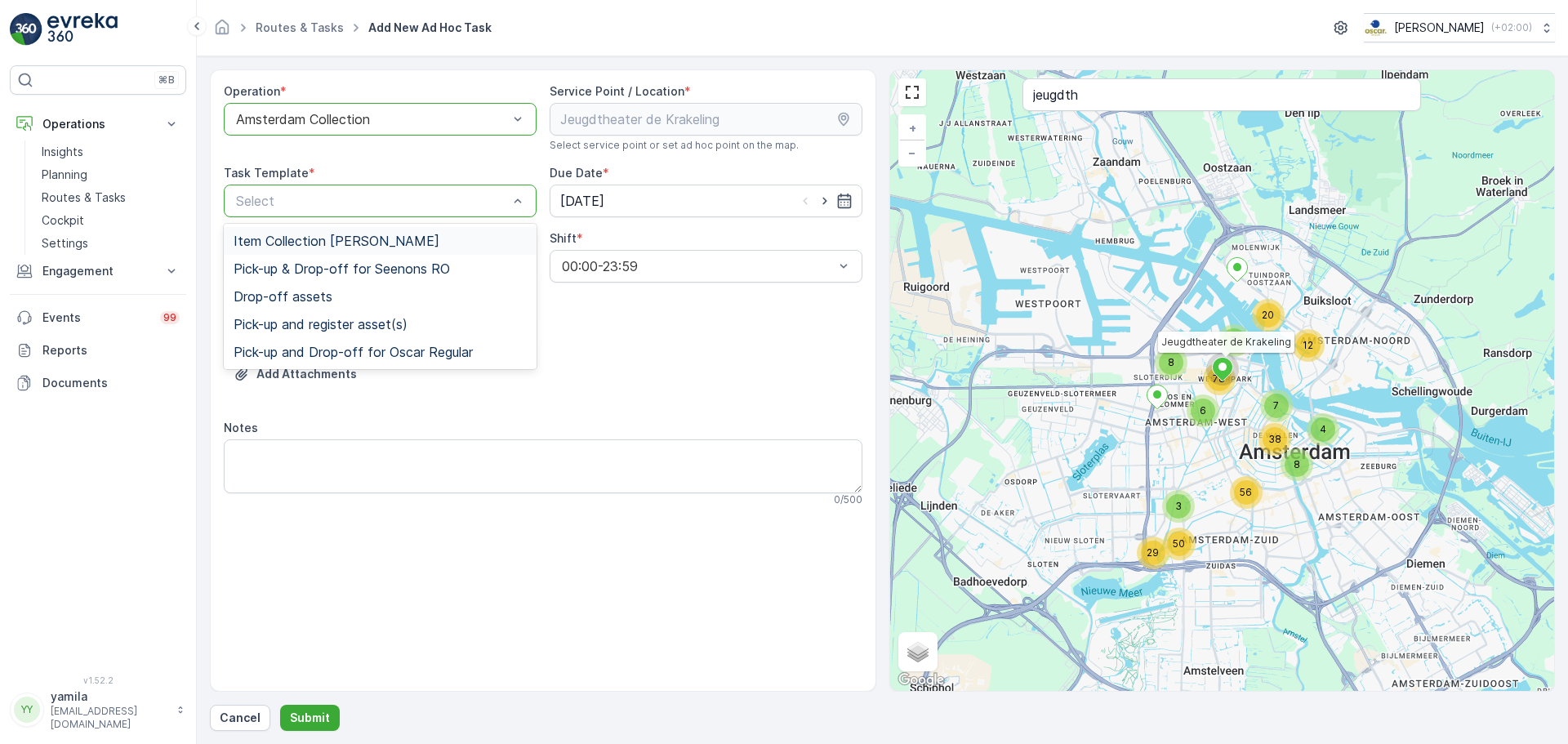
click at [296, 237] on span "Item Collection Oscar Regulier" at bounding box center [336, 241] width 205 height 15
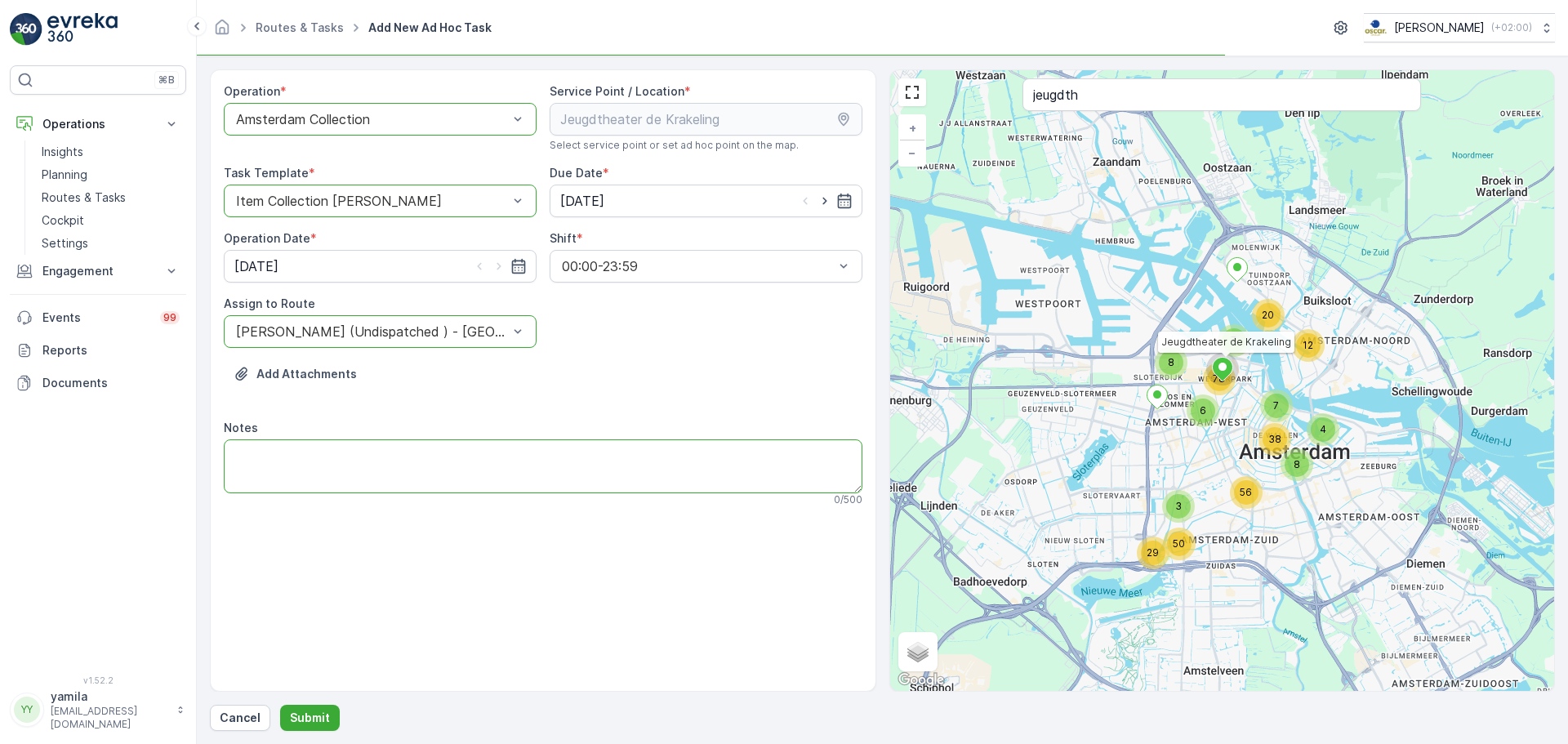
click at [394, 447] on textarea "Notes" at bounding box center [542, 467] width 639 height 54
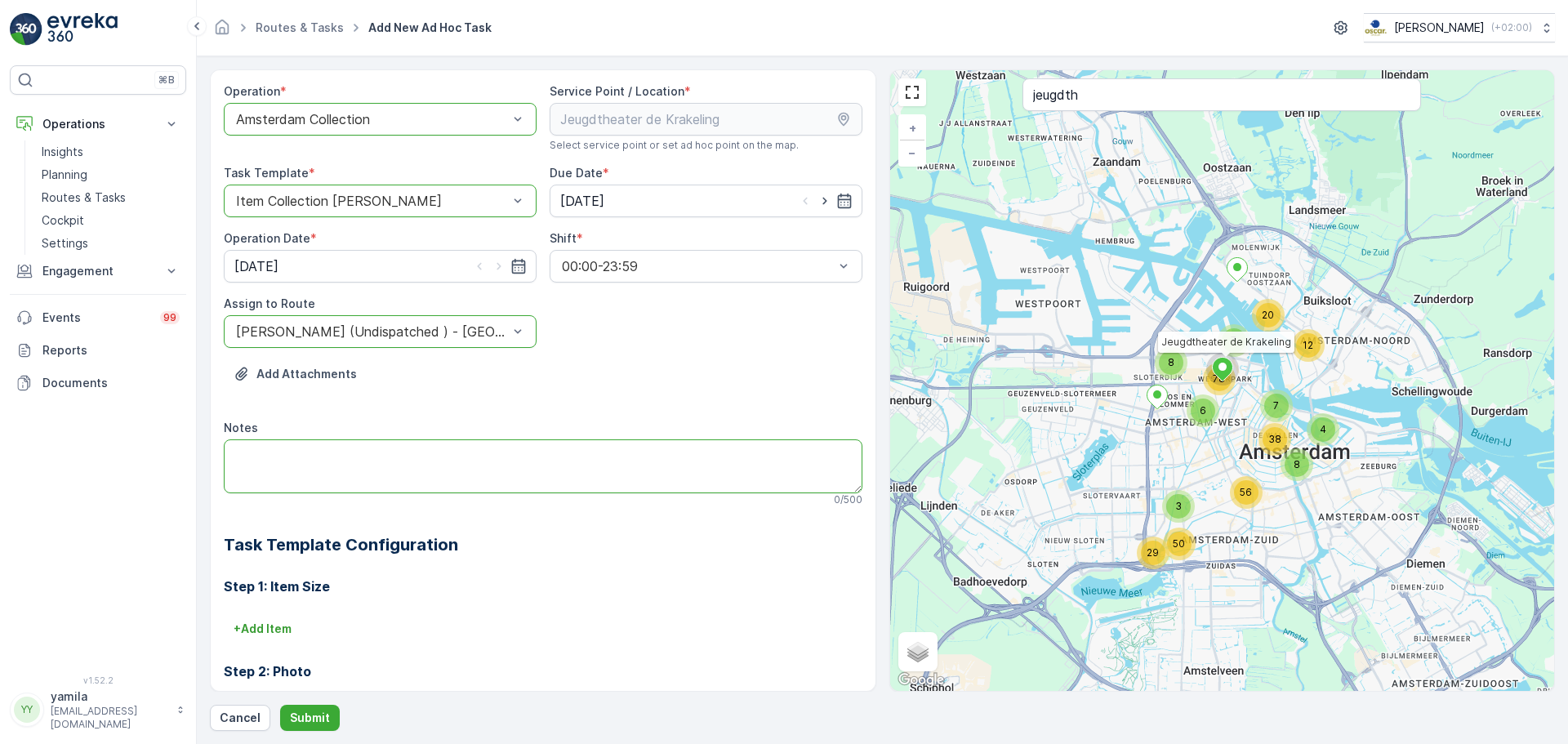
click at [416, 488] on textarea "Notes" at bounding box center [542, 467] width 639 height 54
click at [303, 716] on p "Submit" at bounding box center [310, 719] width 40 height 16
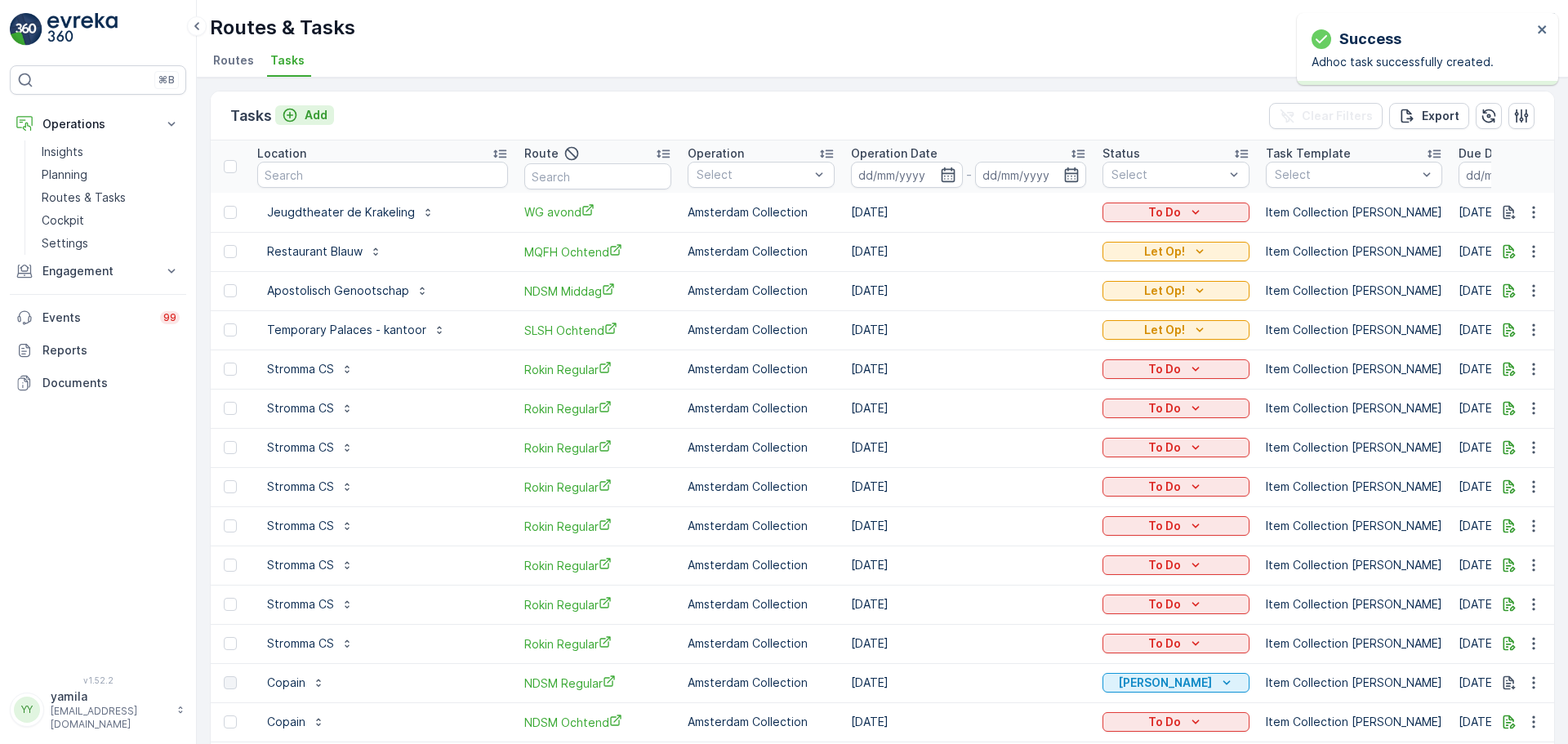
click at [301, 117] on div "Add" at bounding box center [305, 115] width 46 height 16
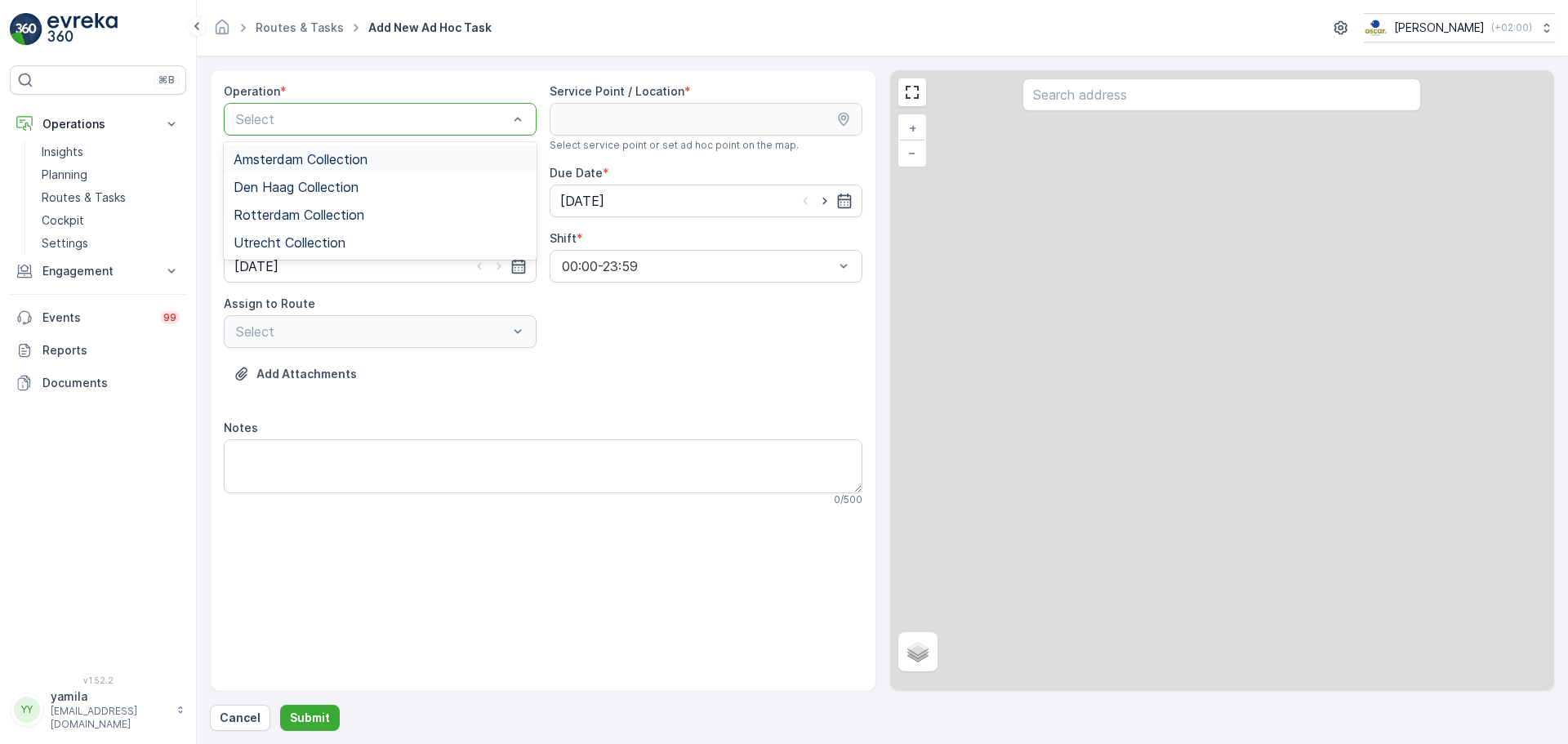
click at [337, 129] on div "Select" at bounding box center [380, 119] width 313 height 33
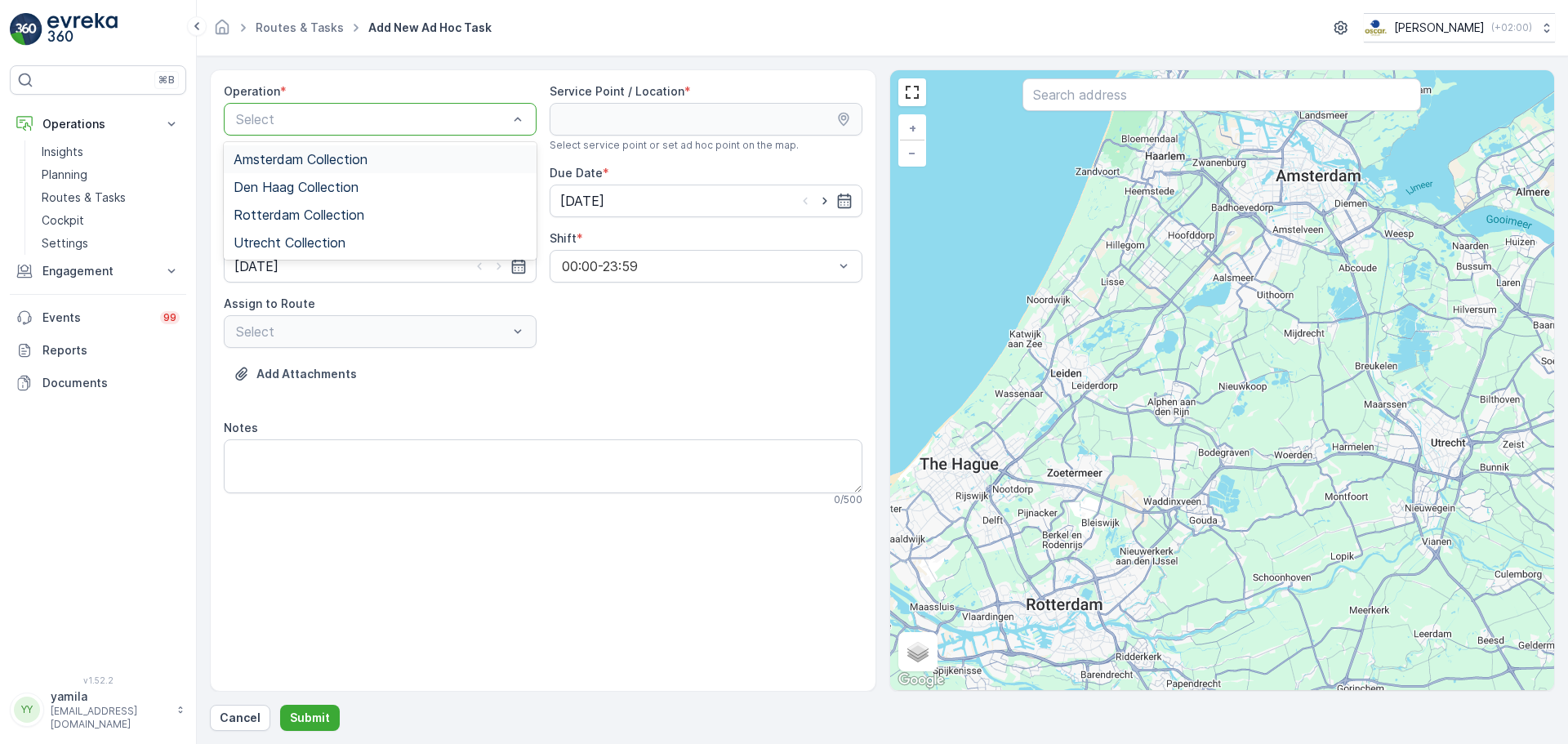
click at [338, 169] on div "Amsterdam Collection" at bounding box center [380, 159] width 313 height 28
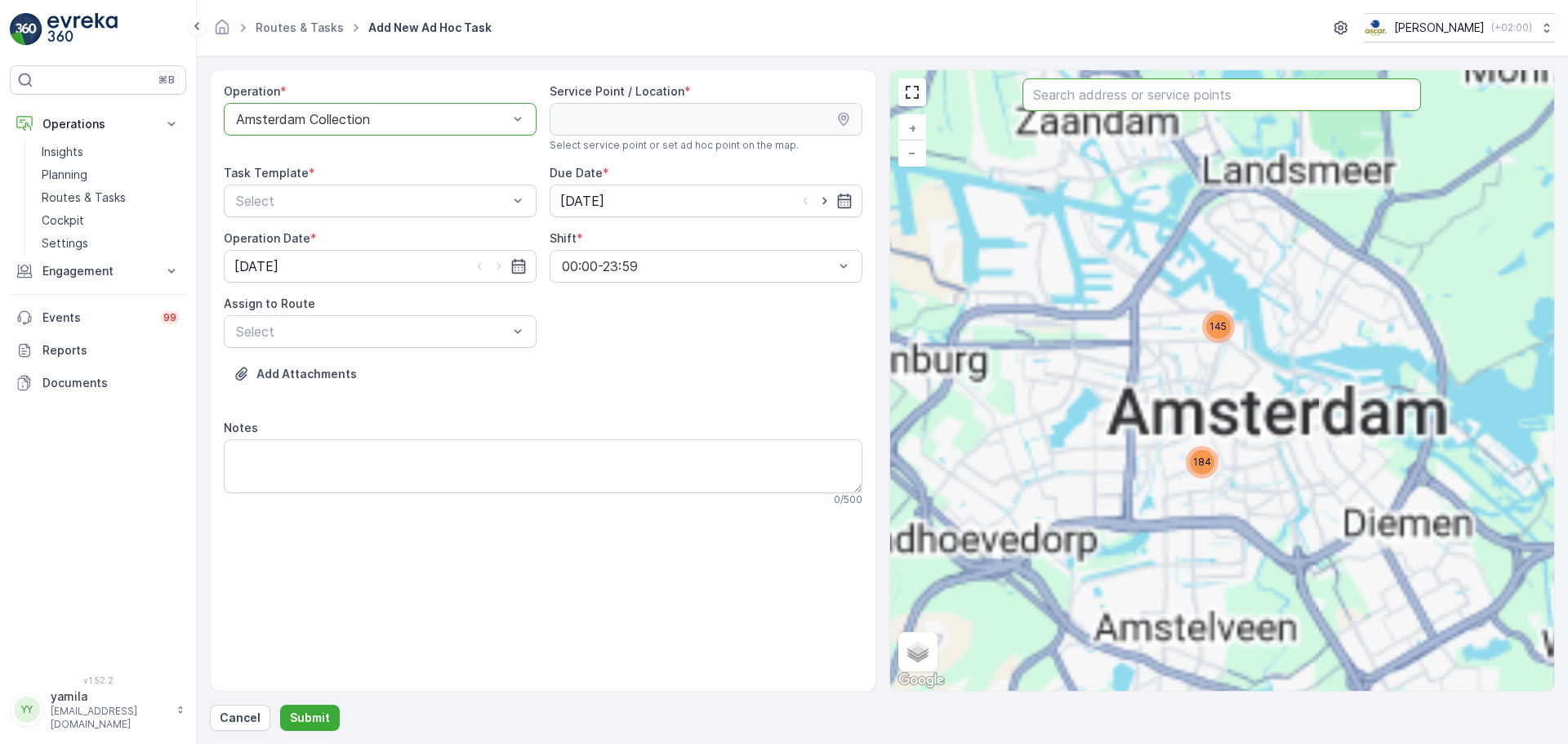
click at [1152, 109] on input "text" at bounding box center [1221, 95] width 399 height 33
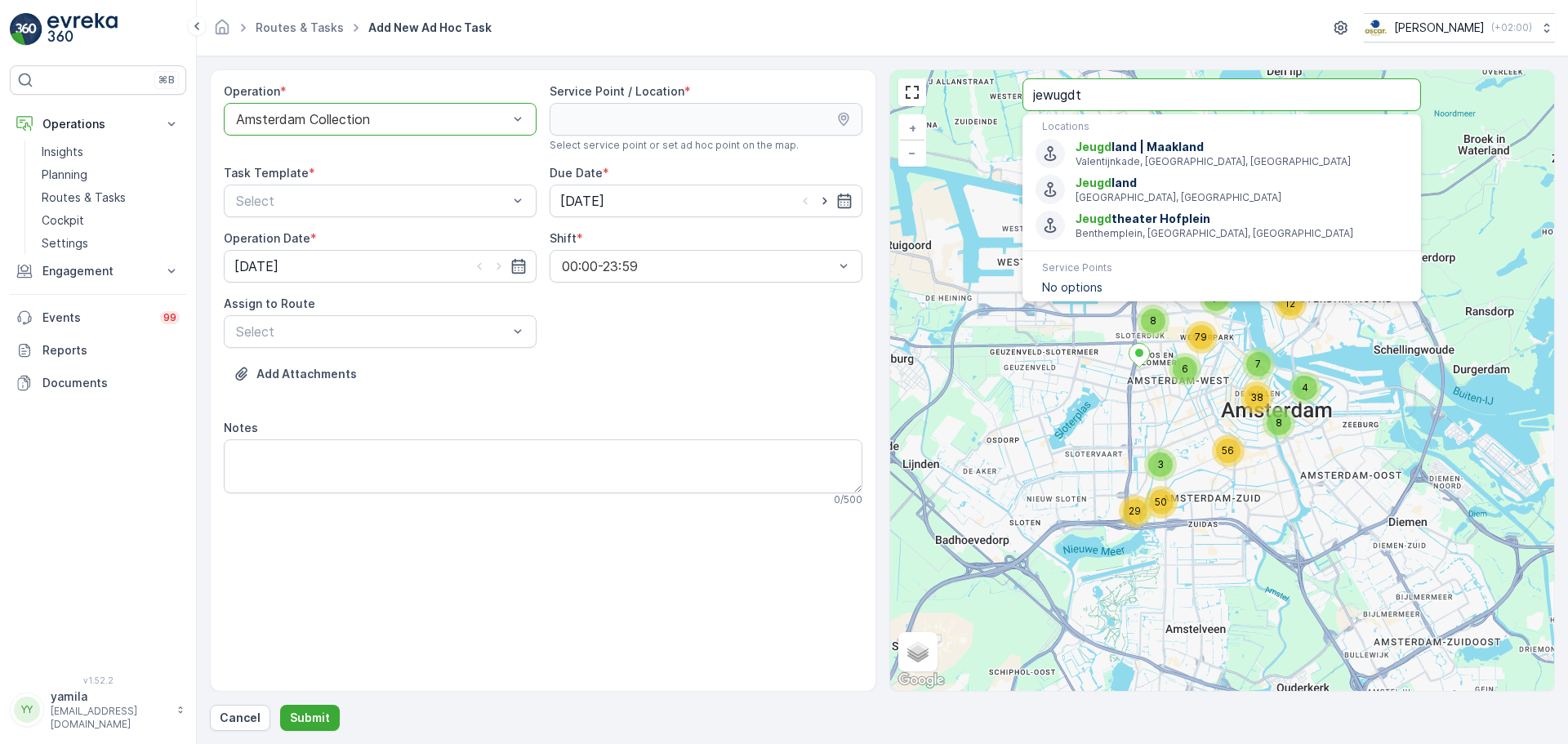
drag, startPoint x: 1100, startPoint y: 96, endPoint x: 1051, endPoint y: 95, distance: 49.0
click at [1051, 95] on input "jewugdt" at bounding box center [1221, 95] width 399 height 33
type input "jeugdth"
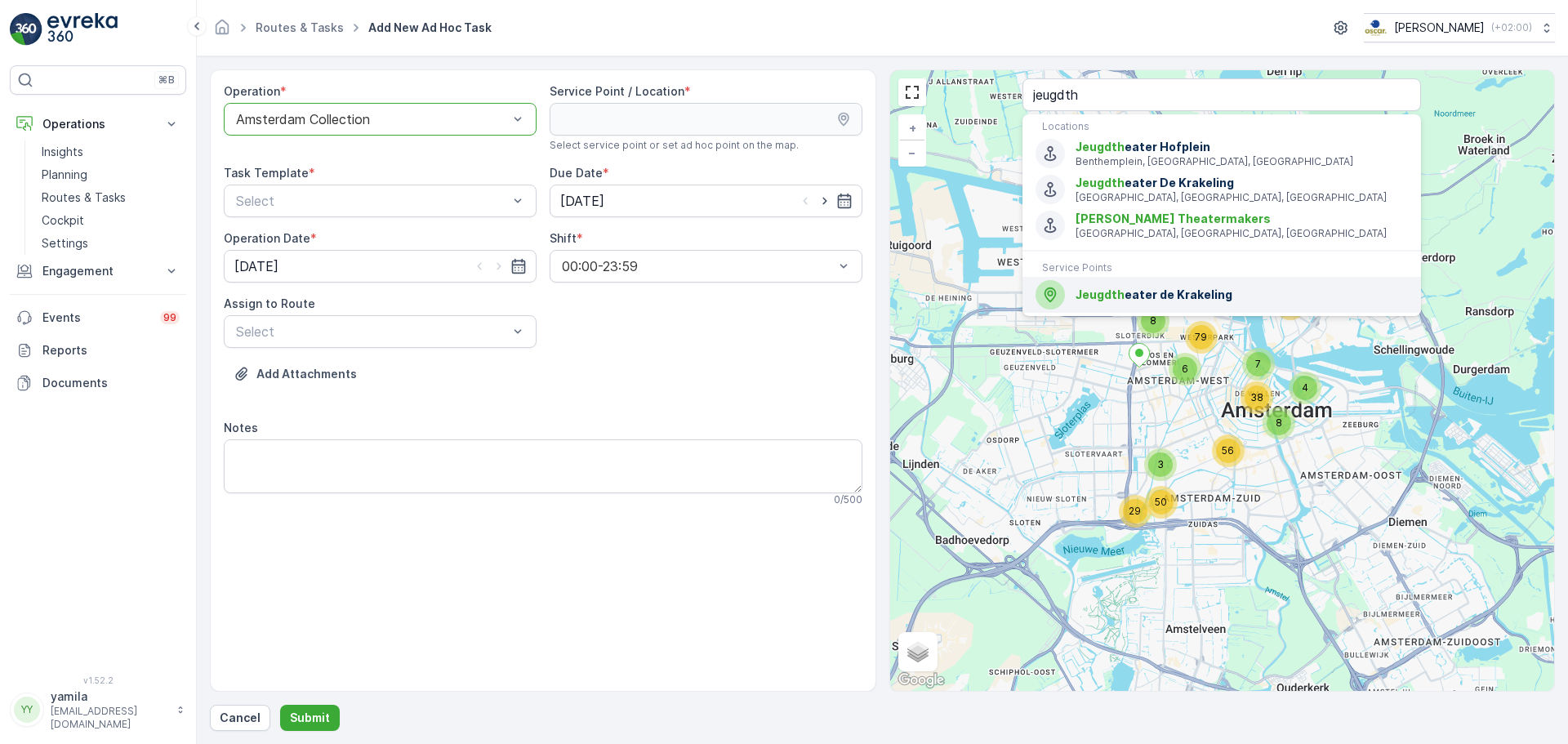
drag, startPoint x: 1137, startPoint y: 280, endPoint x: 820, endPoint y: 249, distance: 318.5
click at [1137, 281] on div "Jeugdth eater de Krakeling" at bounding box center [1221, 295] width 372 height 30
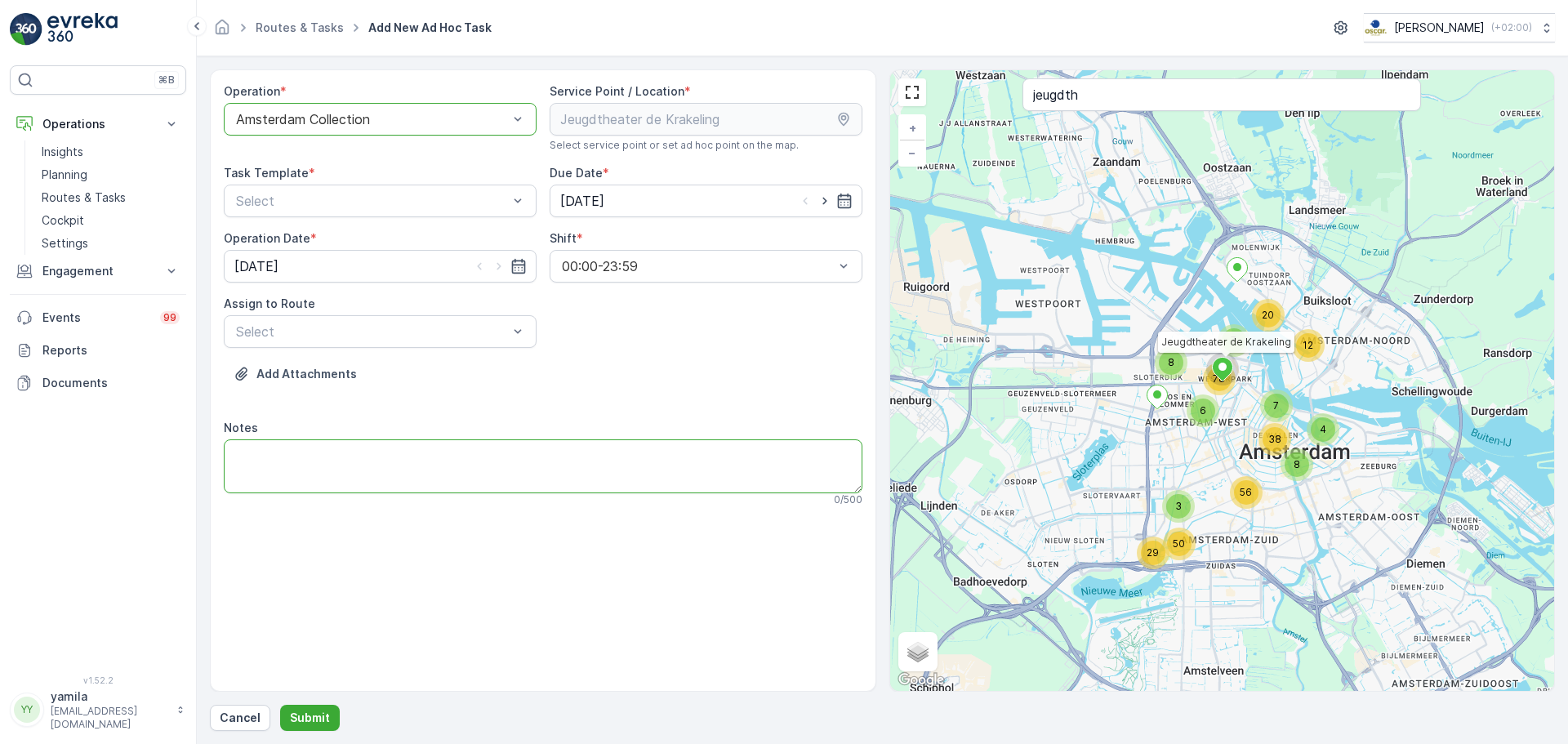
click at [353, 489] on textarea "Notes" at bounding box center [542, 467] width 639 height 54
type textarea "Brengen: 2x restafval bak 240"
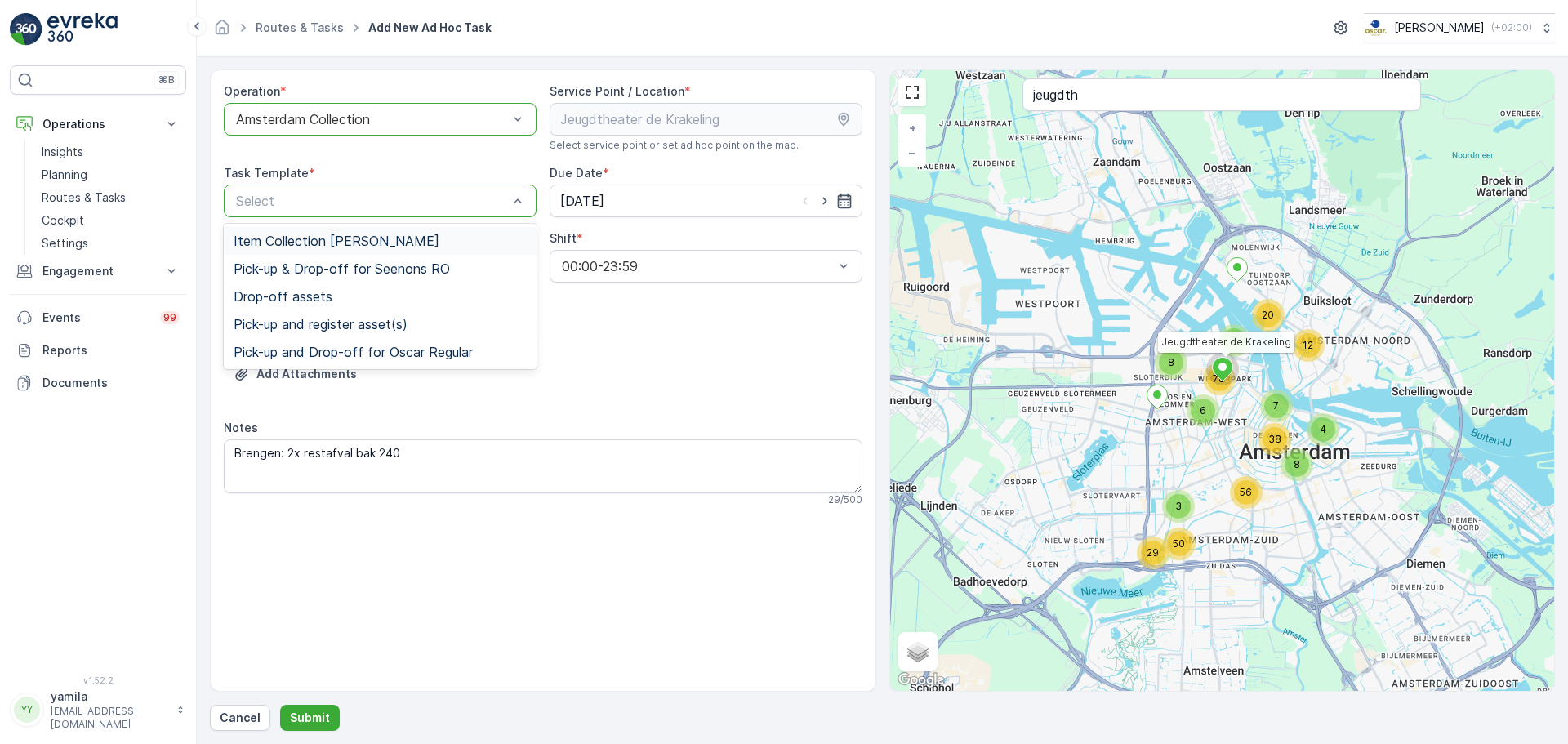
click at [332, 230] on div "Item Collection Oscar Regulier" at bounding box center [380, 241] width 313 height 28
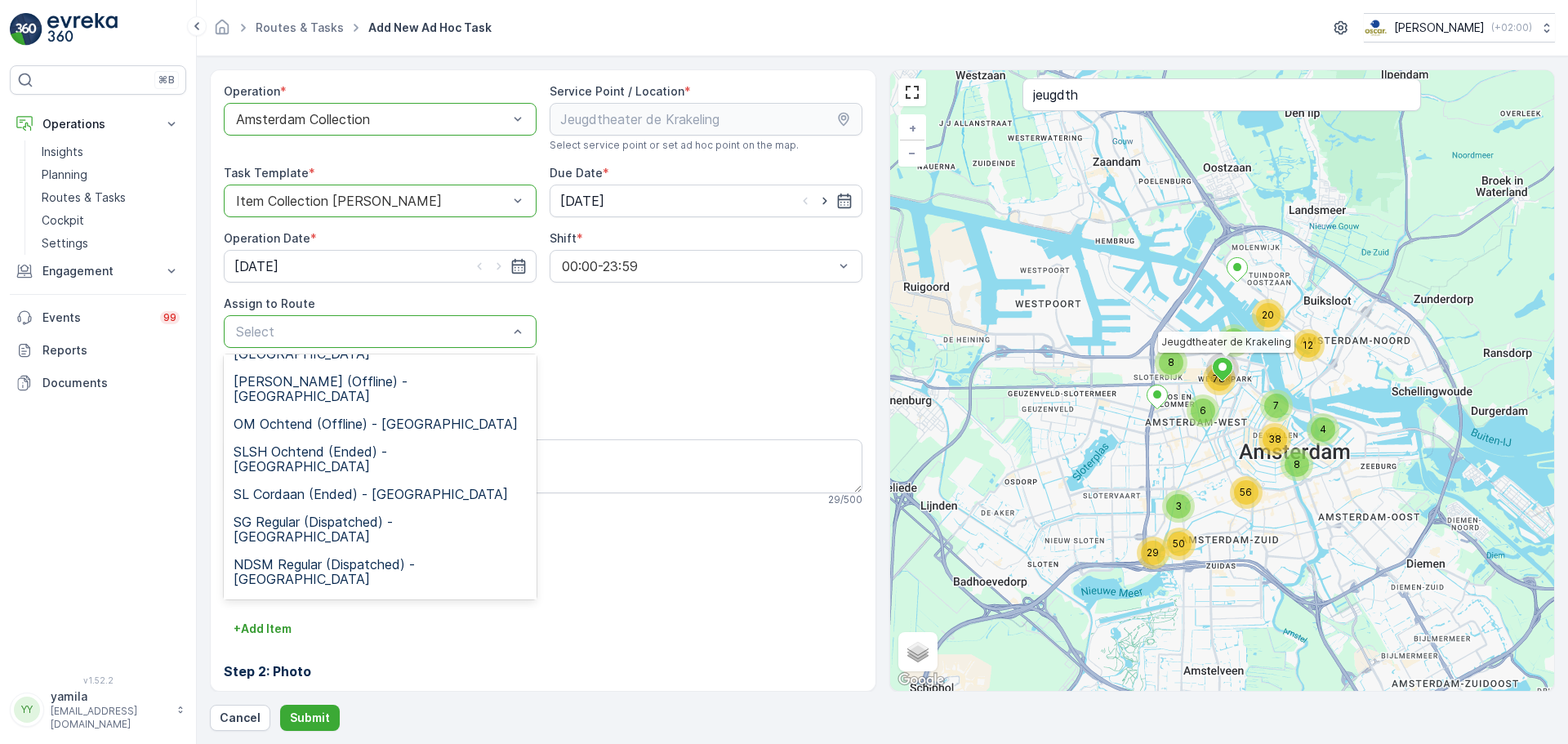
scroll to position [332, 0]
click at [308, 626] on span "WG avond (Undispatched ) - Amsterdam" at bounding box center [380, 640] width 293 height 30
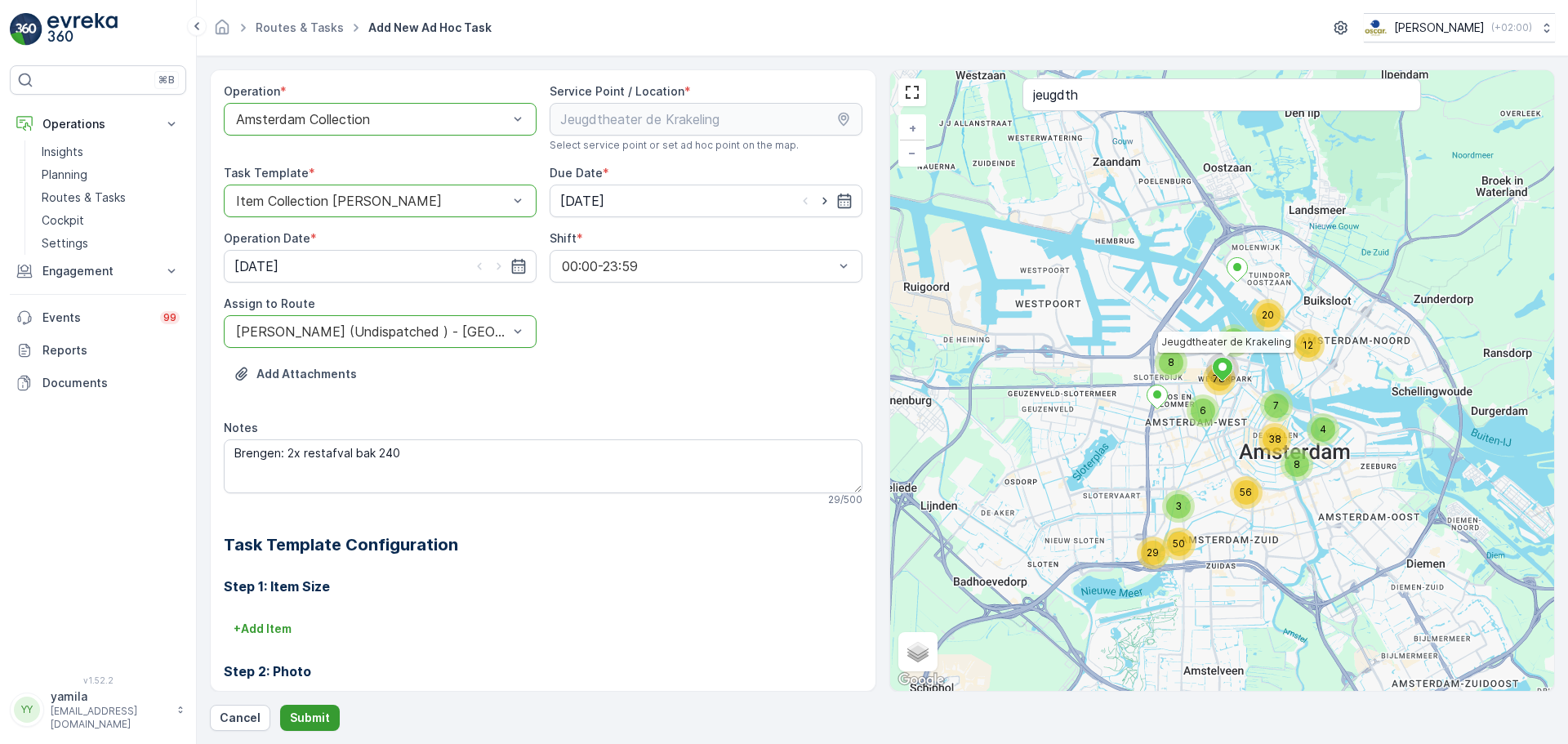
click at [305, 723] on p "Submit" at bounding box center [310, 719] width 40 height 16
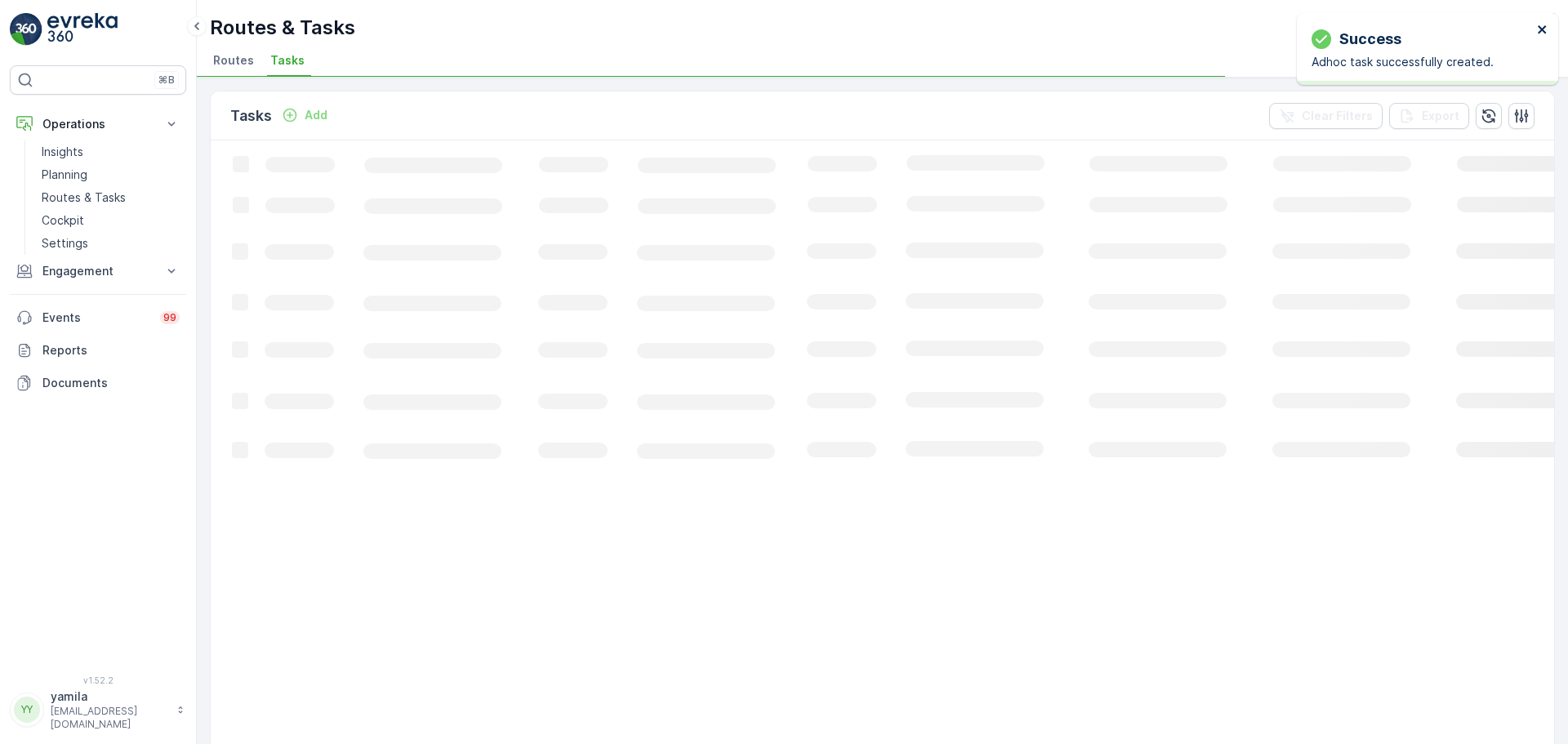
click at [1544, 31] on icon "close" at bounding box center [1542, 30] width 8 height 8
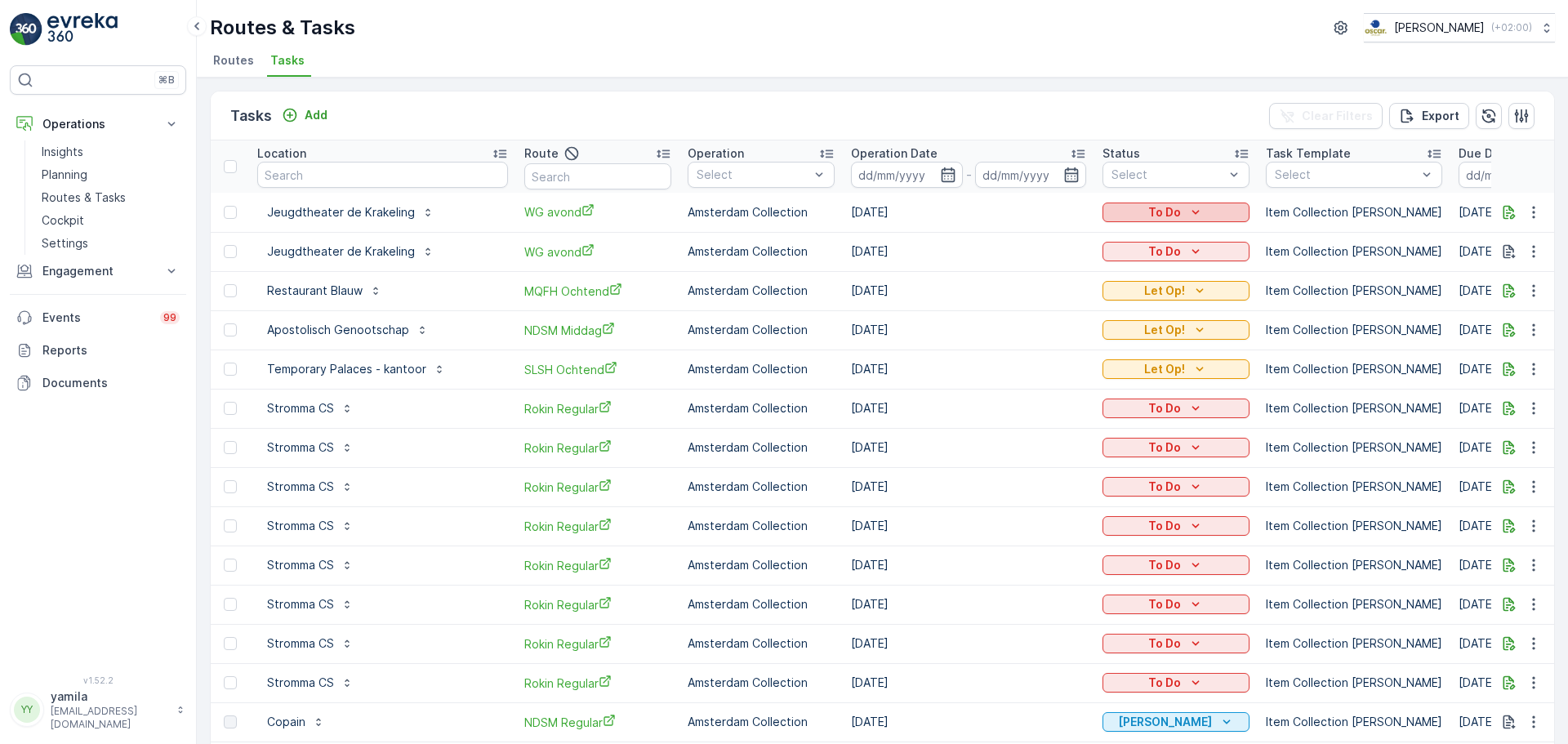
click at [1160, 213] on p "To Do" at bounding box center [1164, 212] width 33 height 16
click at [1126, 238] on span "Let Op!" at bounding box center [1128, 237] width 41 height 16
click at [250, 82] on div "Tasks Add Clear Filters Export Location Route Operation Select Operation Date -…" at bounding box center [883, 410] width 1372 height 667
click at [235, 54] on span "Routes" at bounding box center [233, 61] width 41 height 16
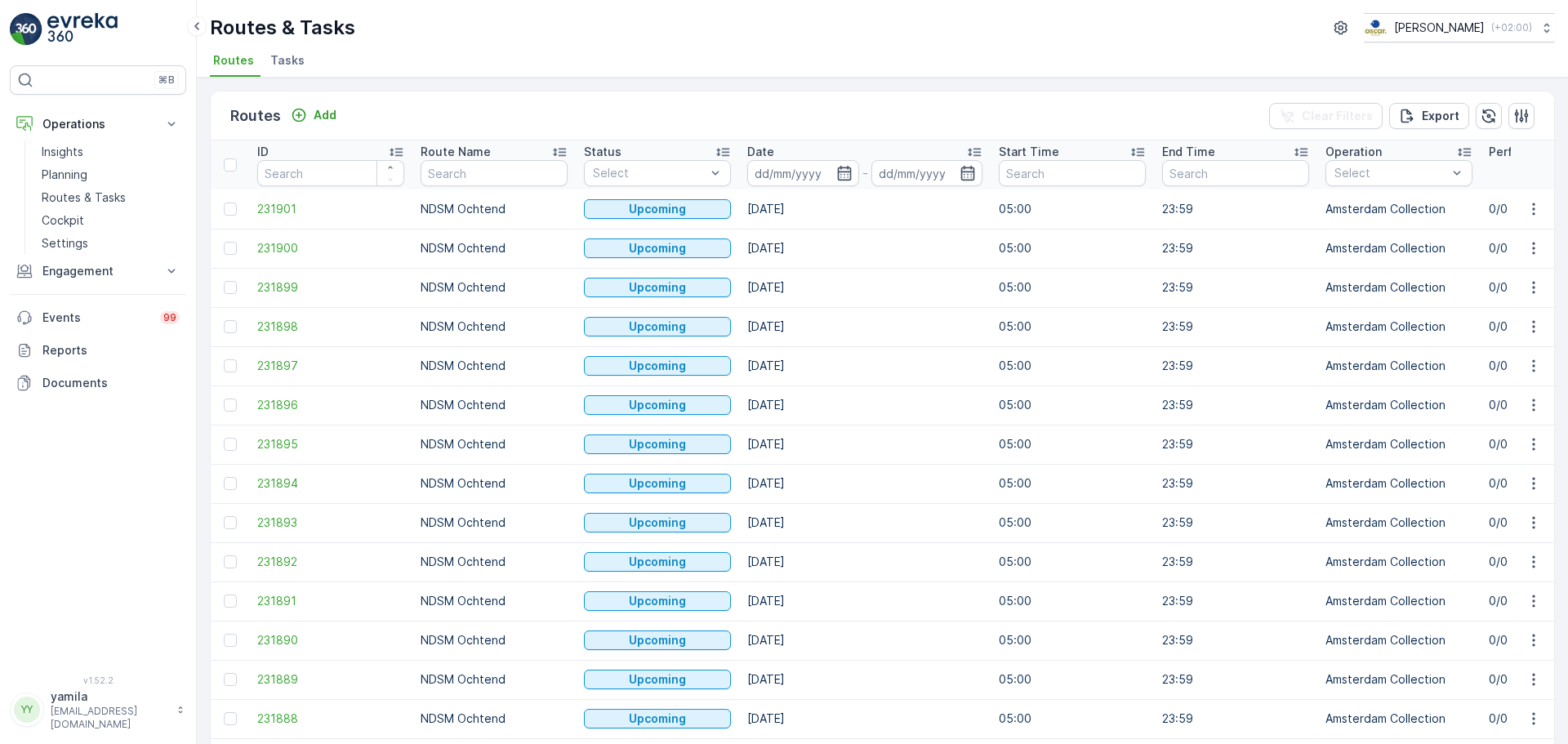
click at [482, 173] on input "text" at bounding box center [494, 173] width 147 height 26
type input "os"
click at [808, 180] on input at bounding box center [803, 173] width 112 height 26
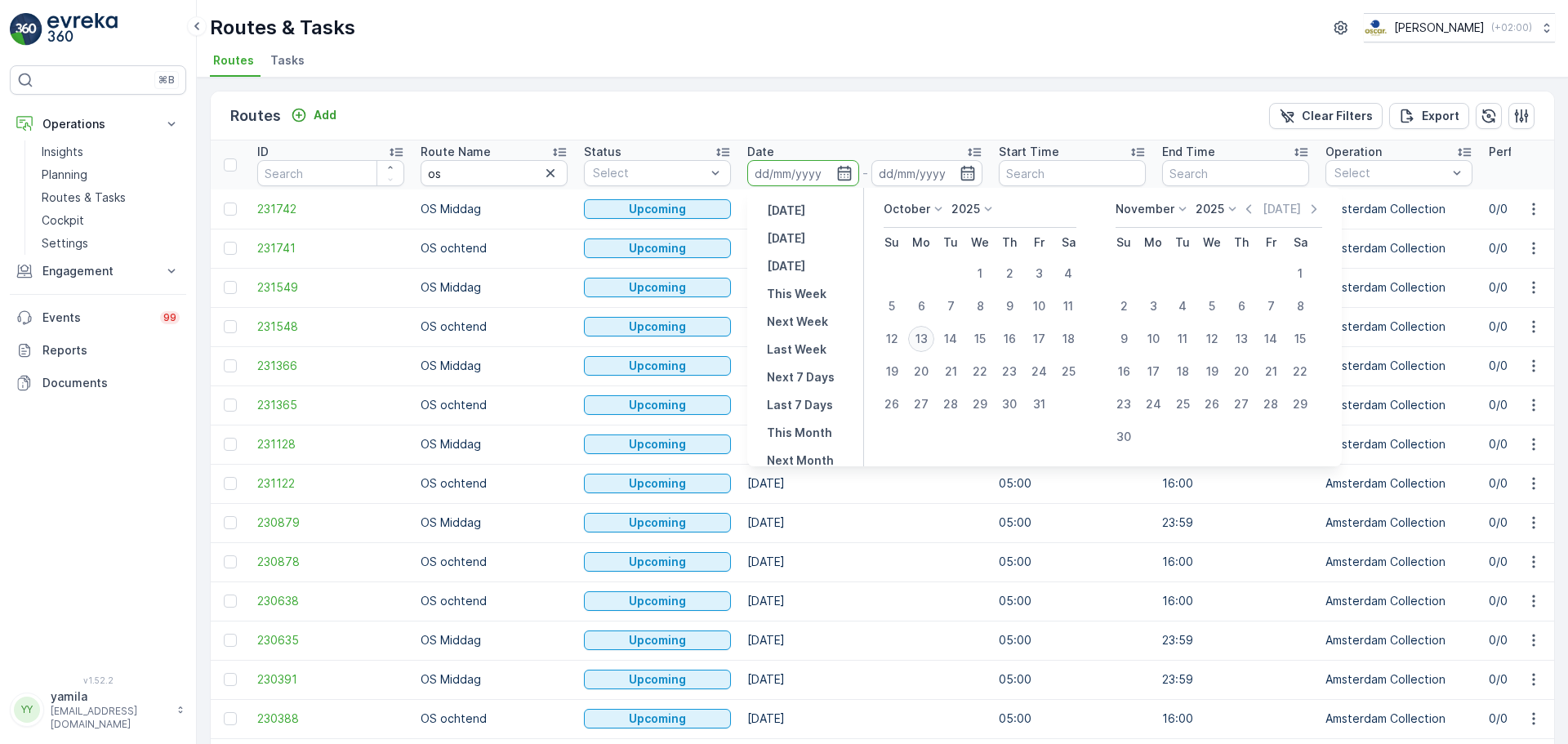
click at [920, 341] on div "13" at bounding box center [921, 340] width 26 height 26
type input "[DATE]"
click at [920, 341] on div "13" at bounding box center [921, 340] width 26 height 26
type input "[DATE]"
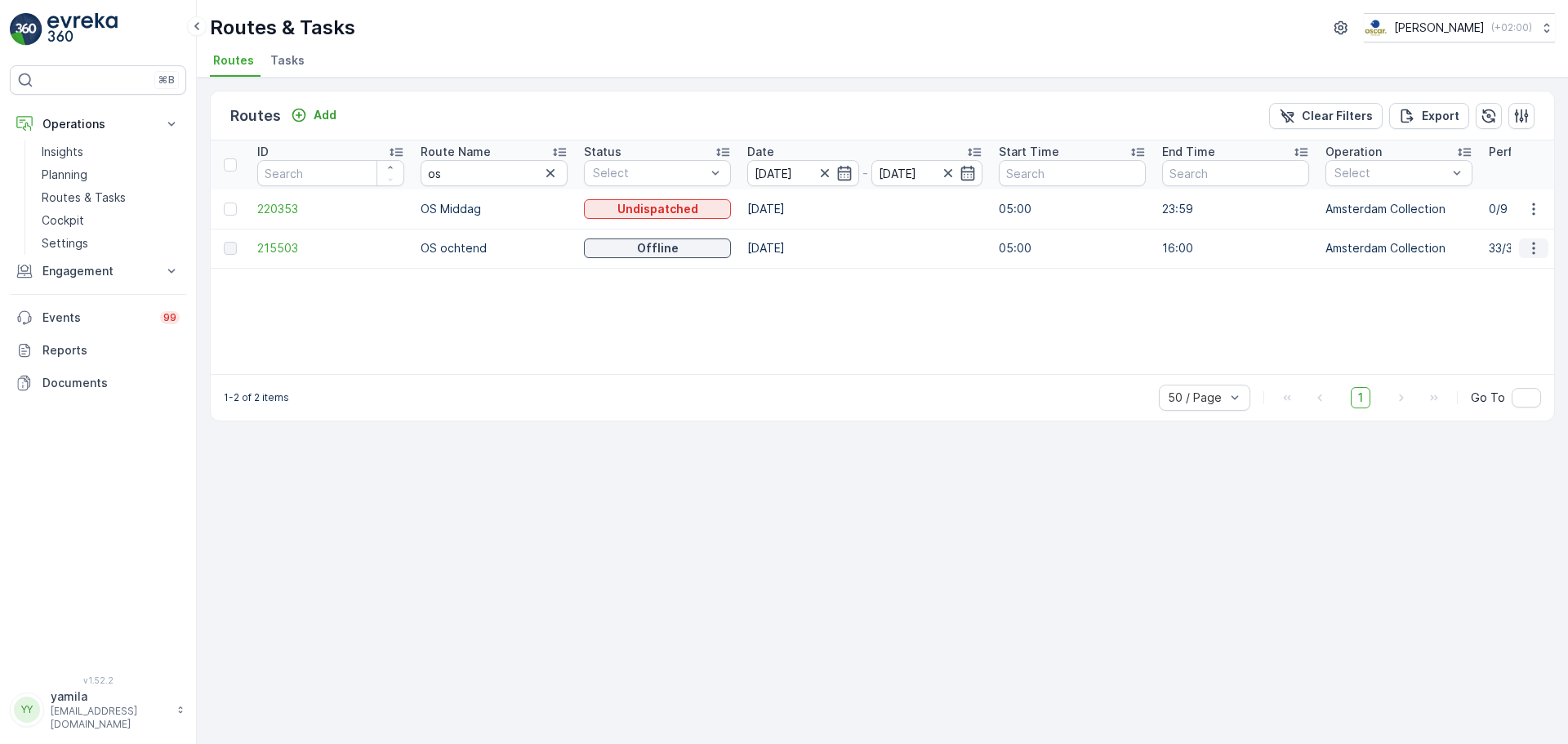
click at [1536, 252] on icon "button" at bounding box center [1534, 248] width 16 height 16
click at [1518, 272] on span "See More Details" at bounding box center [1495, 273] width 95 height 16
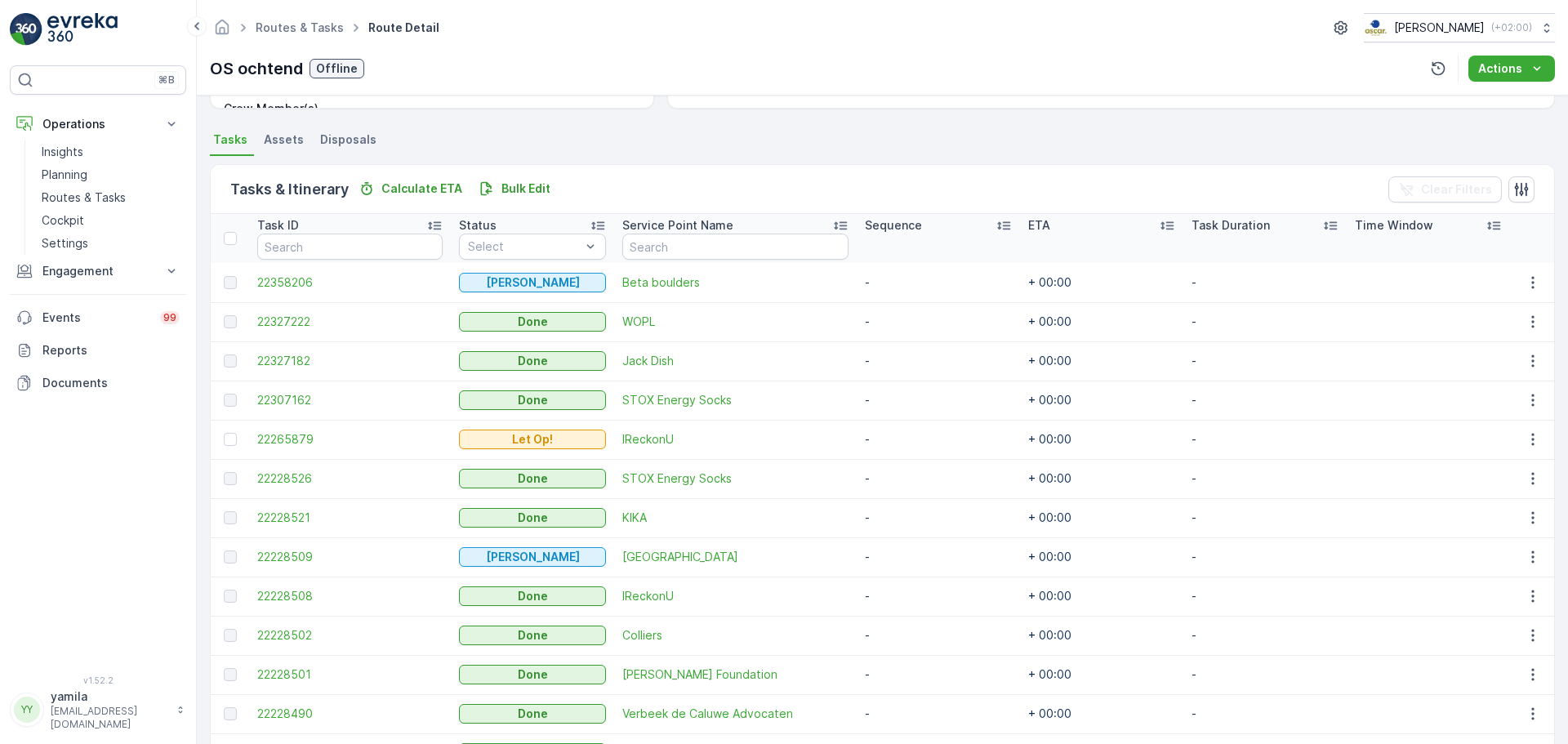
scroll to position [409, 0]
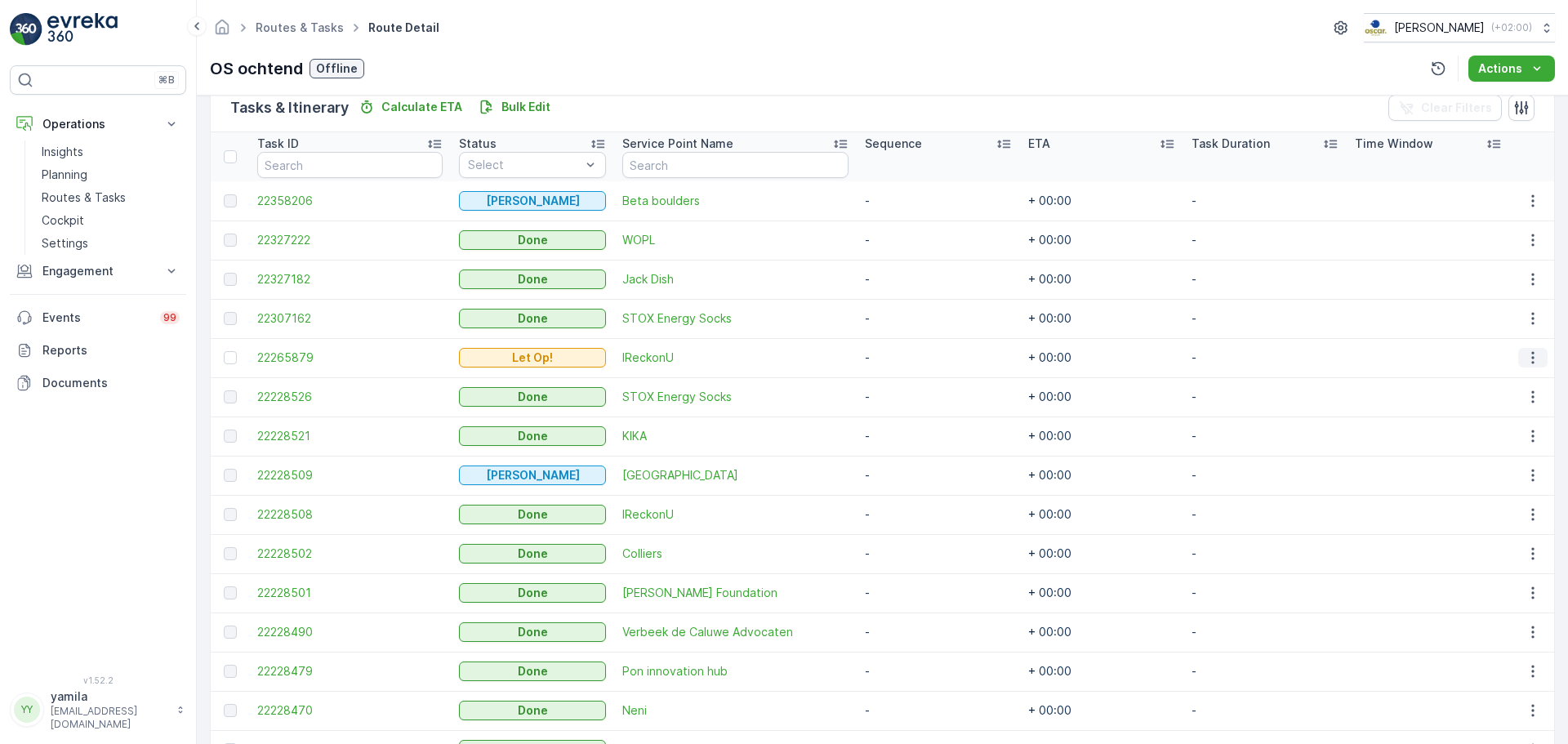
click at [1526, 354] on icon "button" at bounding box center [1533, 358] width 16 height 16
click at [1481, 430] on span "Change Route" at bounding box center [1492, 428] width 79 height 16
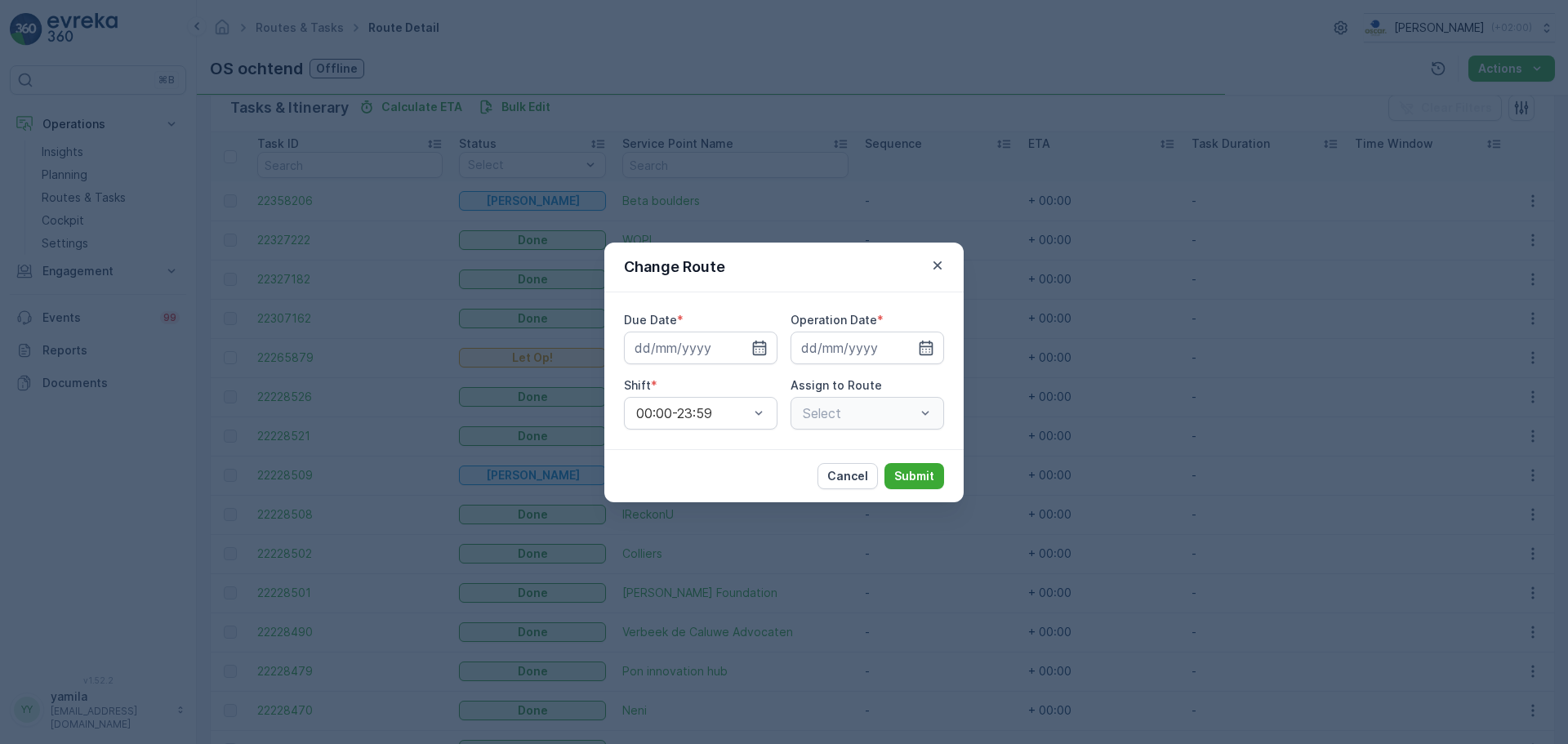
type input "[DATE]"
click at [876, 213] on div "Change Route Due Date * 13.10.2025 Operation Date * 13.10.2025 Shift * 00:00-23…" at bounding box center [784, 372] width 1568 height 744
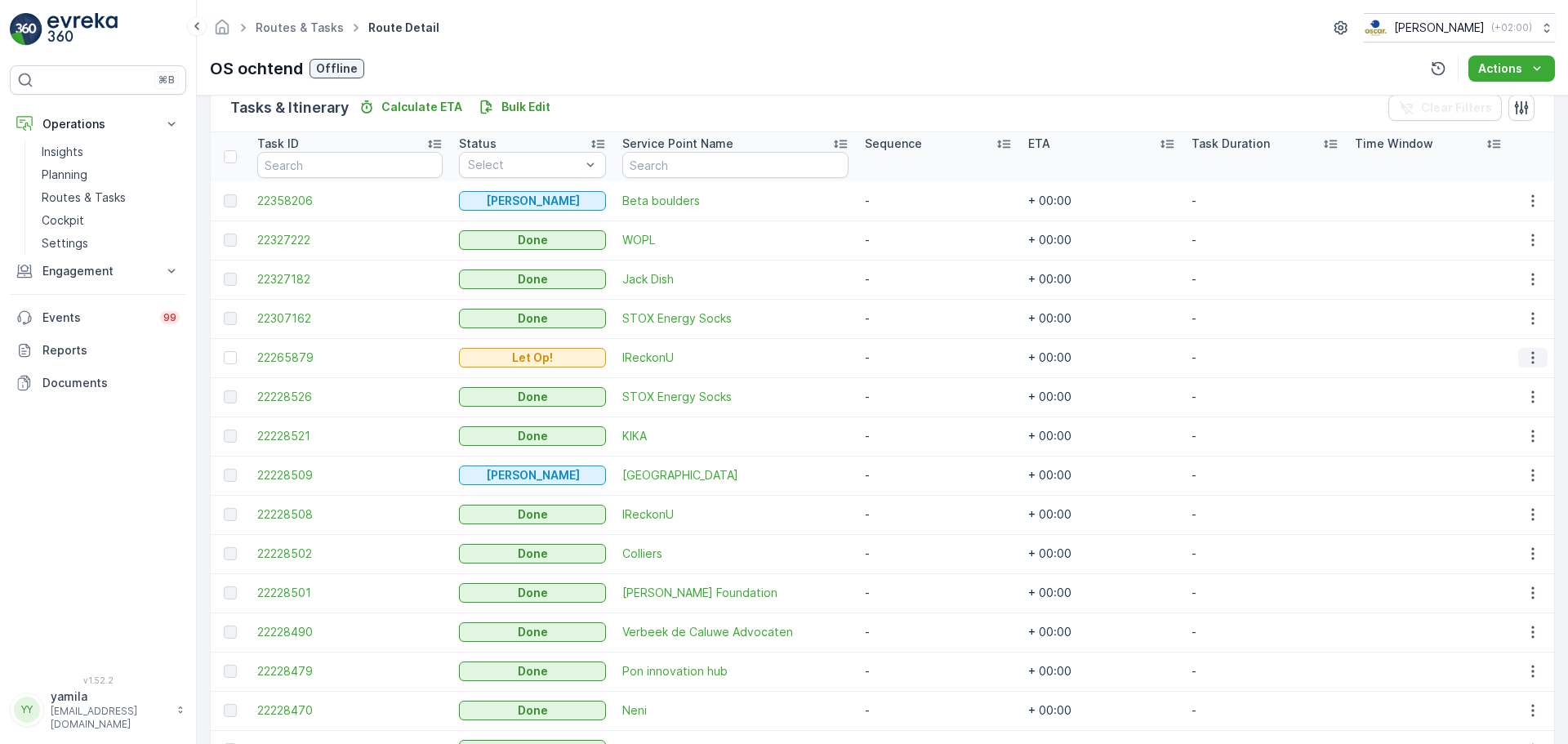
click at [1519, 357] on button "button" at bounding box center [1533, 358] width 30 height 20
click at [1489, 425] on span "Change Route" at bounding box center [1492, 428] width 79 height 16
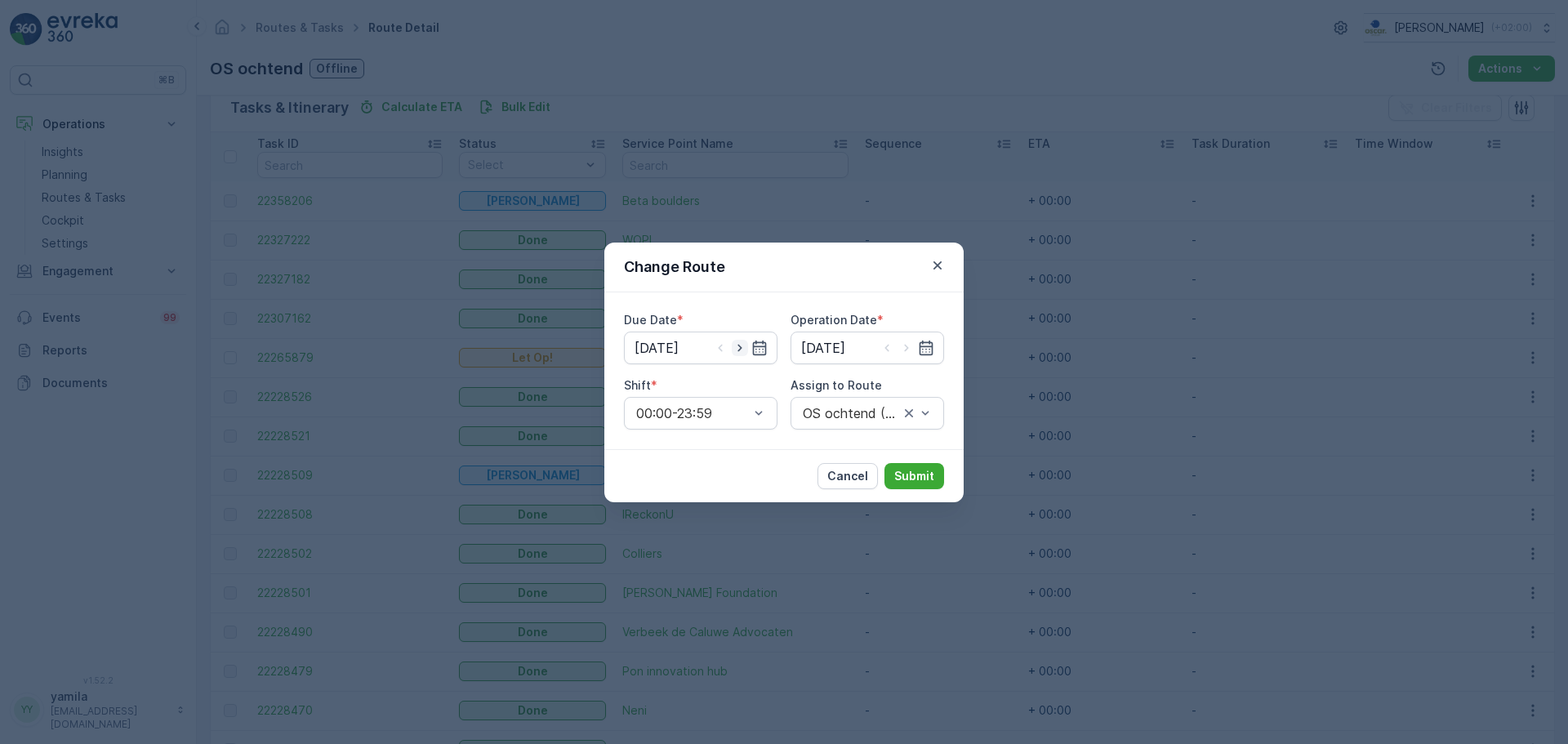
click at [740, 344] on icon "button" at bounding box center [740, 348] width 16 height 16
type input "14.10.2025"
click at [905, 353] on icon "button" at bounding box center [906, 348] width 16 height 16
type input "14.10.2025"
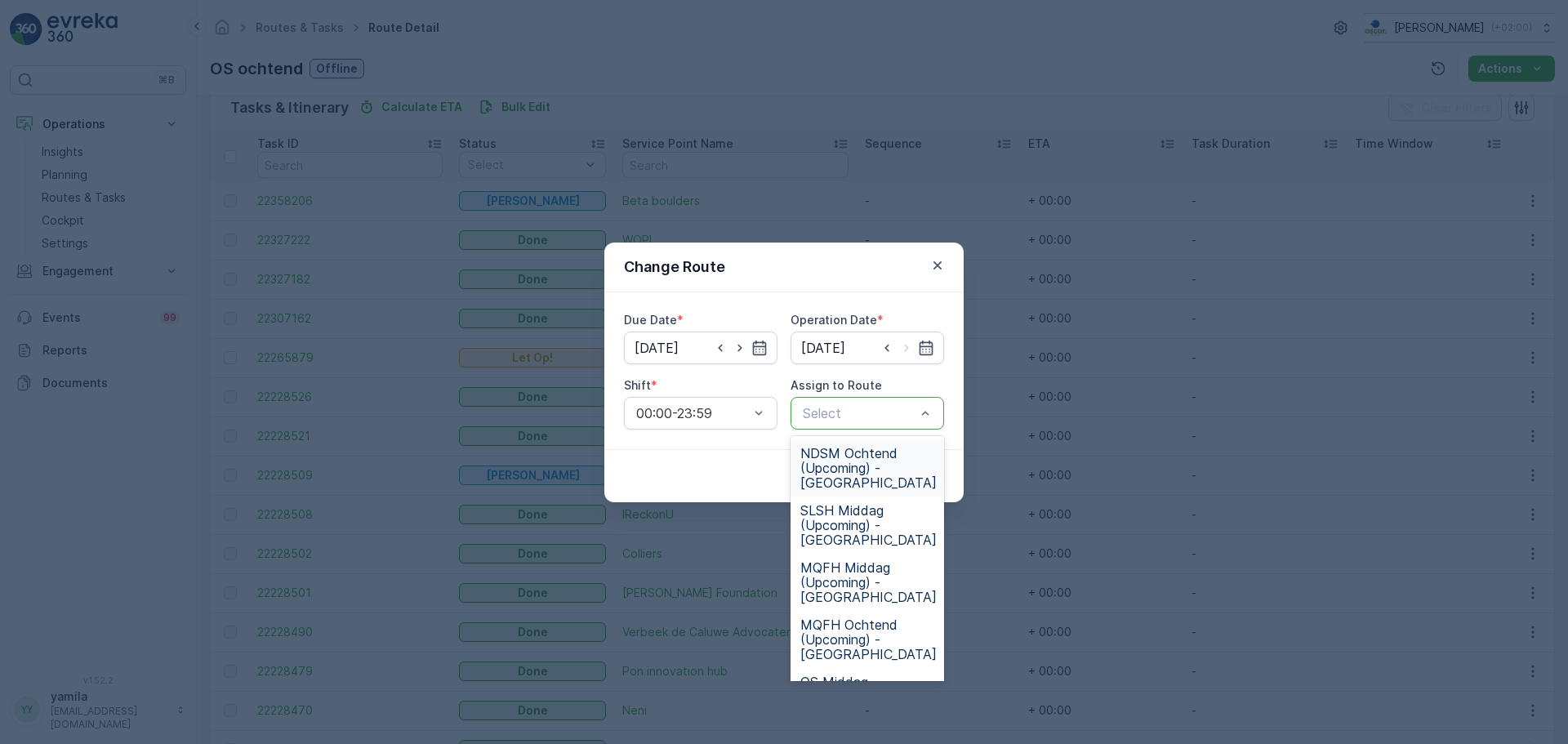
click at [901, 423] on div "Select" at bounding box center [867, 414] width 154 height 33
type input "os"
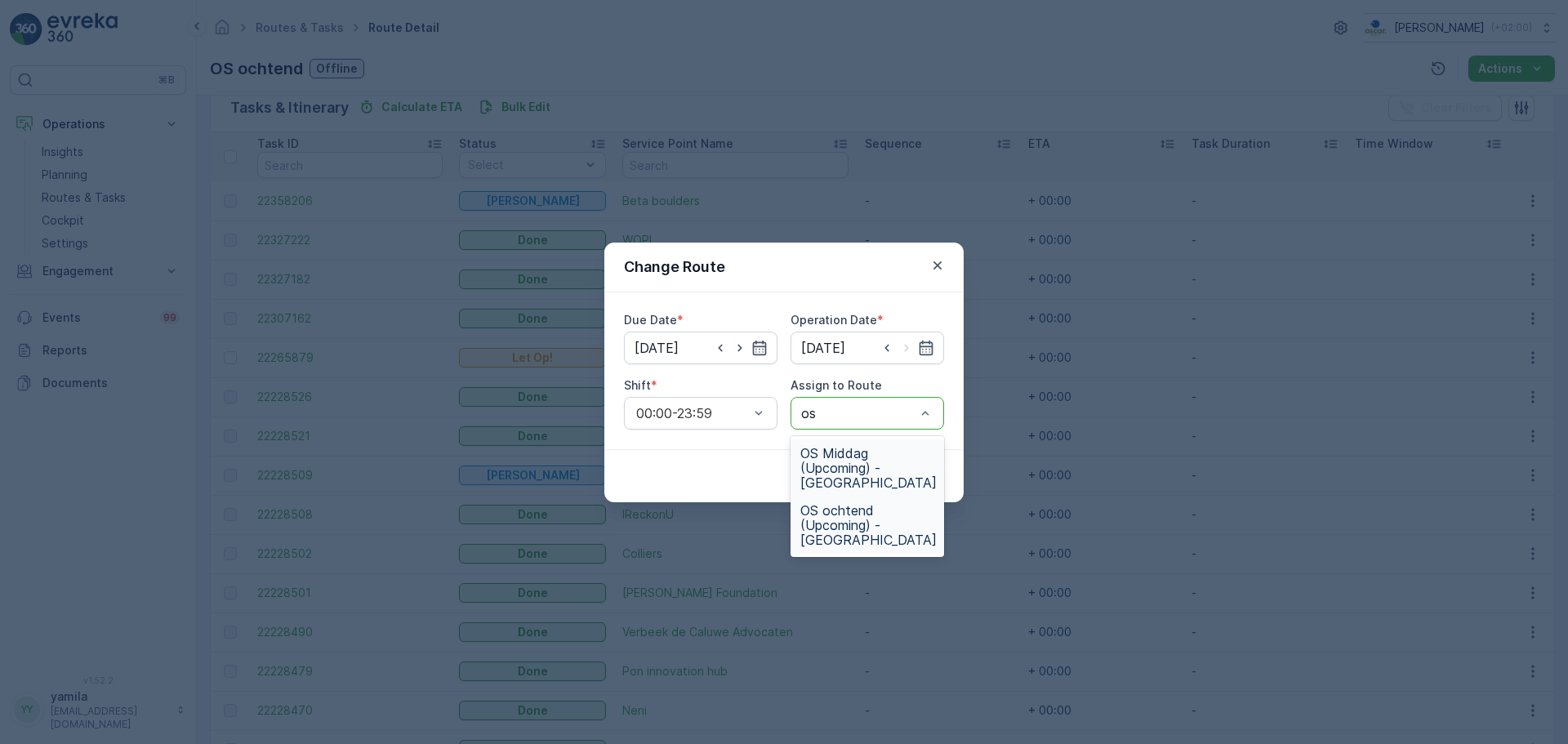
click at [867, 529] on span "OS ochtend (Upcoming) - Amsterdam" at bounding box center [869, 525] width 136 height 44
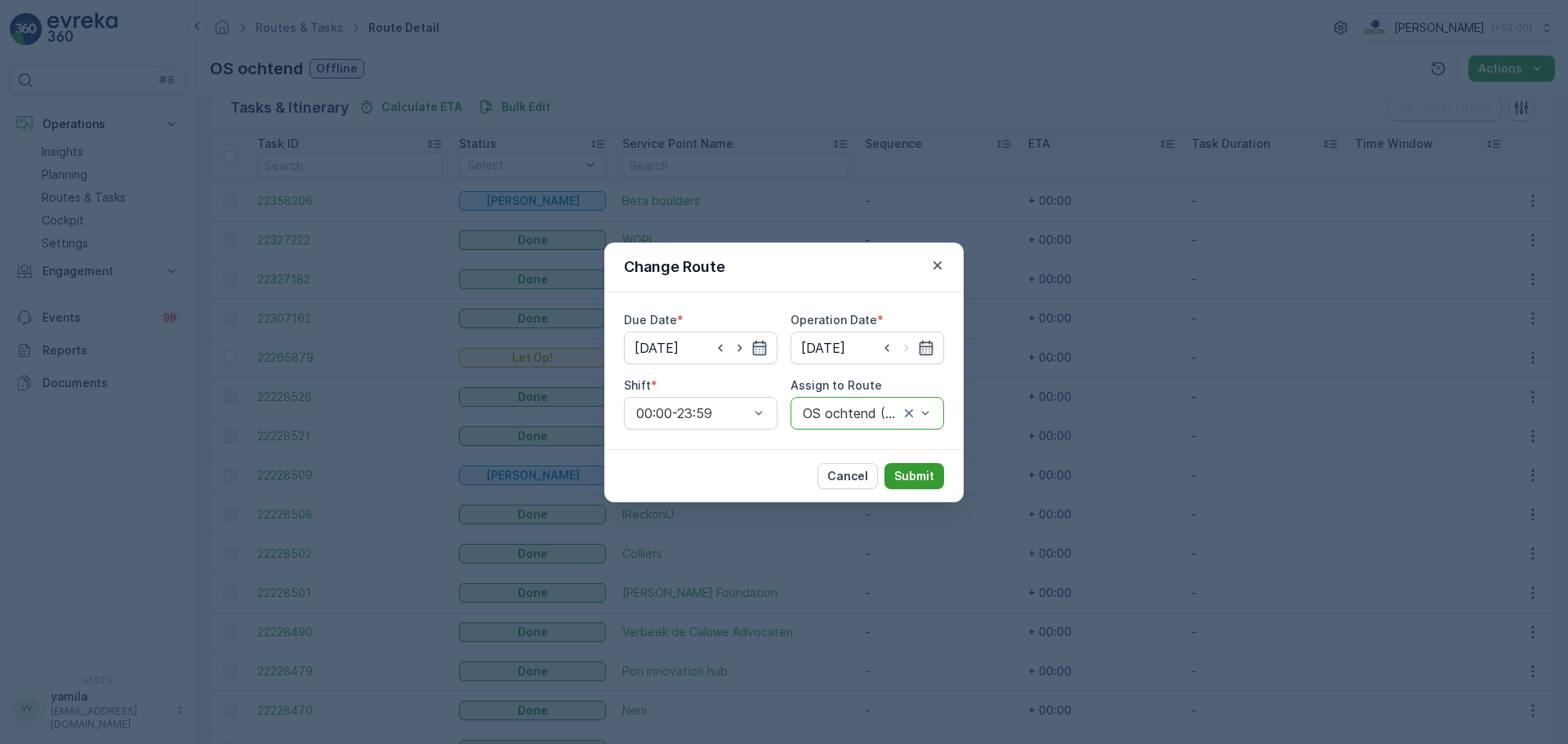
click at [913, 474] on p "Submit" at bounding box center [914, 476] width 40 height 16
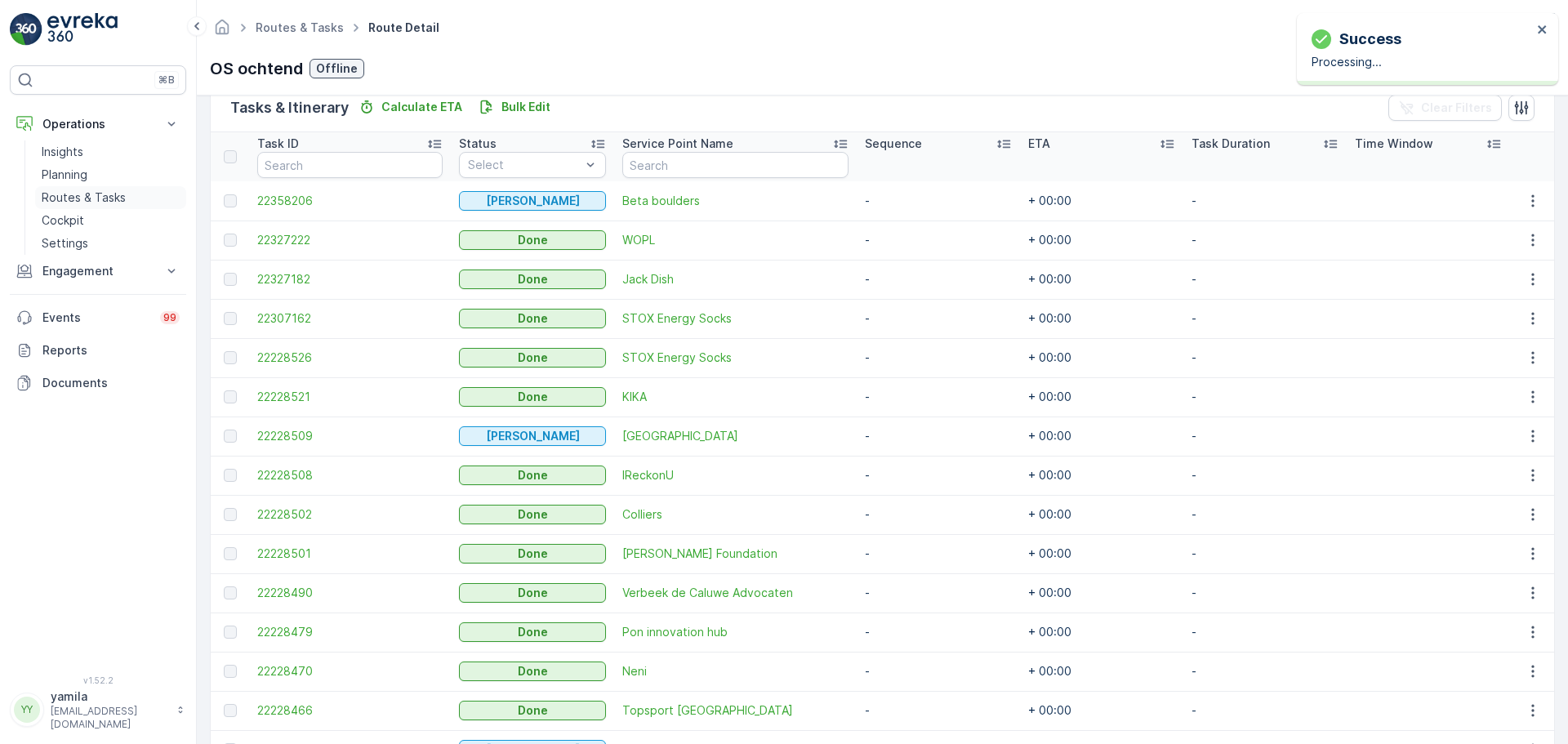
click at [103, 199] on p "Routes & Tasks" at bounding box center [84, 198] width 84 height 16
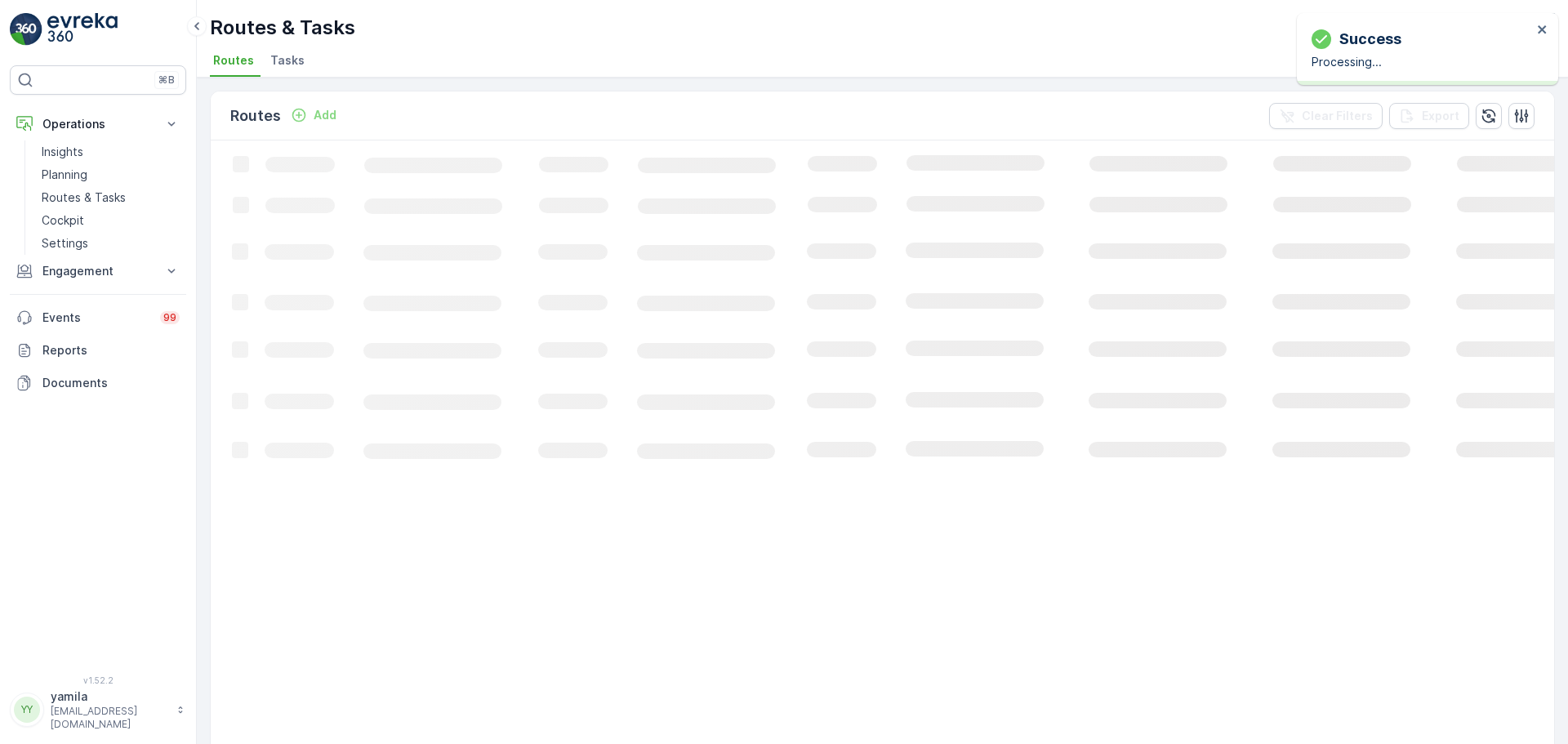
click at [293, 59] on span "Tasks" at bounding box center [288, 61] width 35 height 16
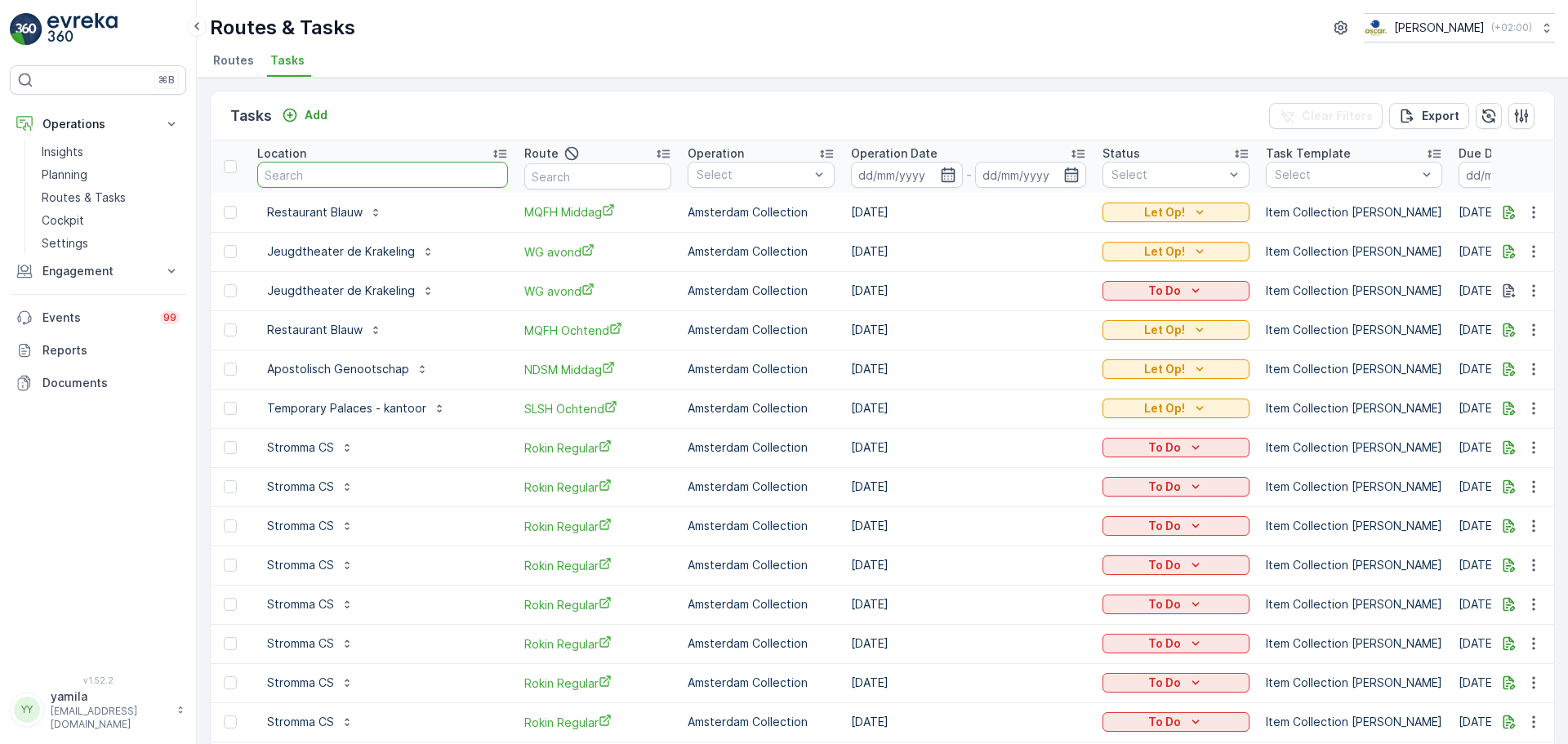
click at [369, 180] on input "text" at bounding box center [382, 175] width 251 height 26
type input "blauw"
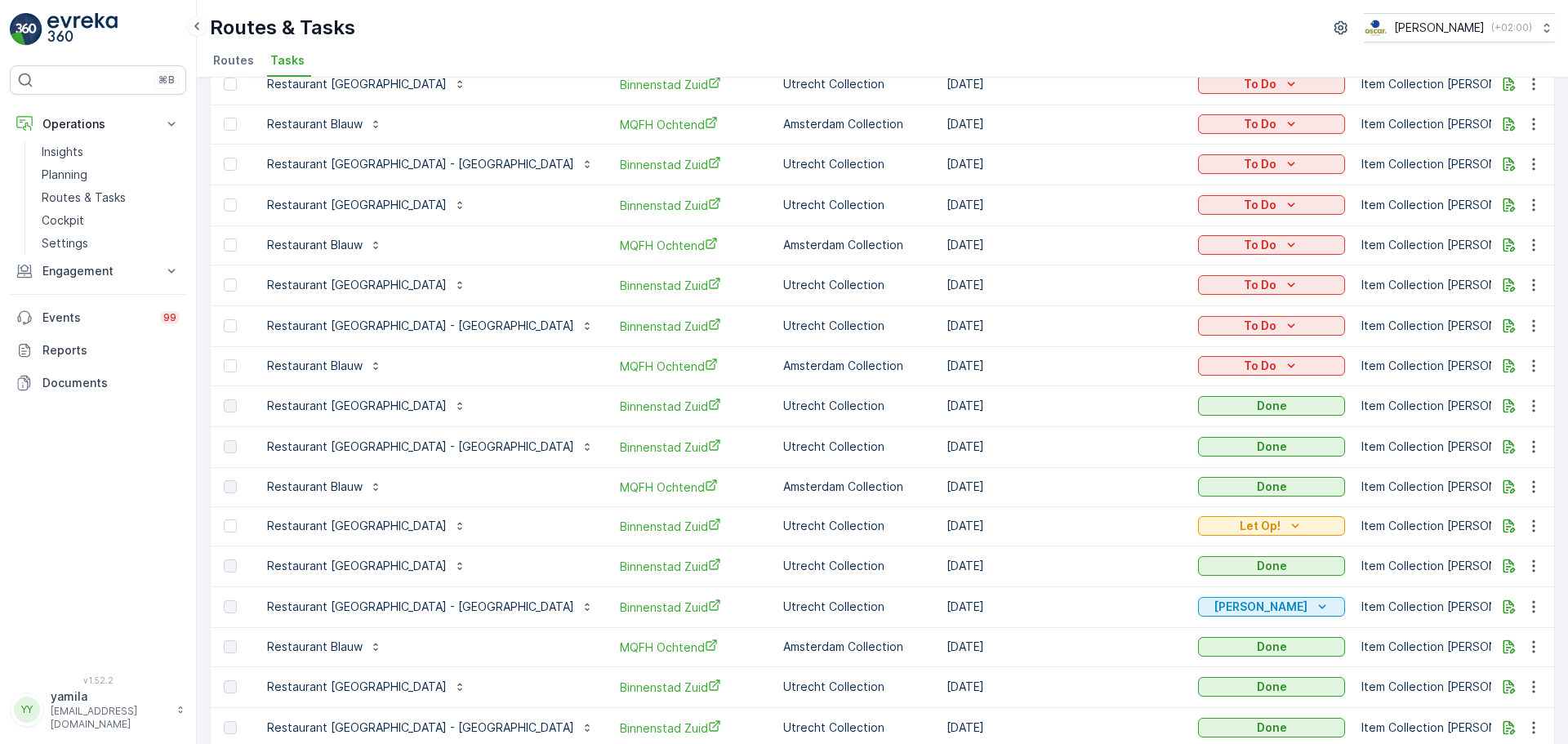
scroll to position [732, 0]
click at [620, 287] on span "Binnenstad Zuid" at bounding box center [693, 284] width 147 height 17
click at [135, 199] on link "Routes & Tasks" at bounding box center [111, 198] width 151 height 23
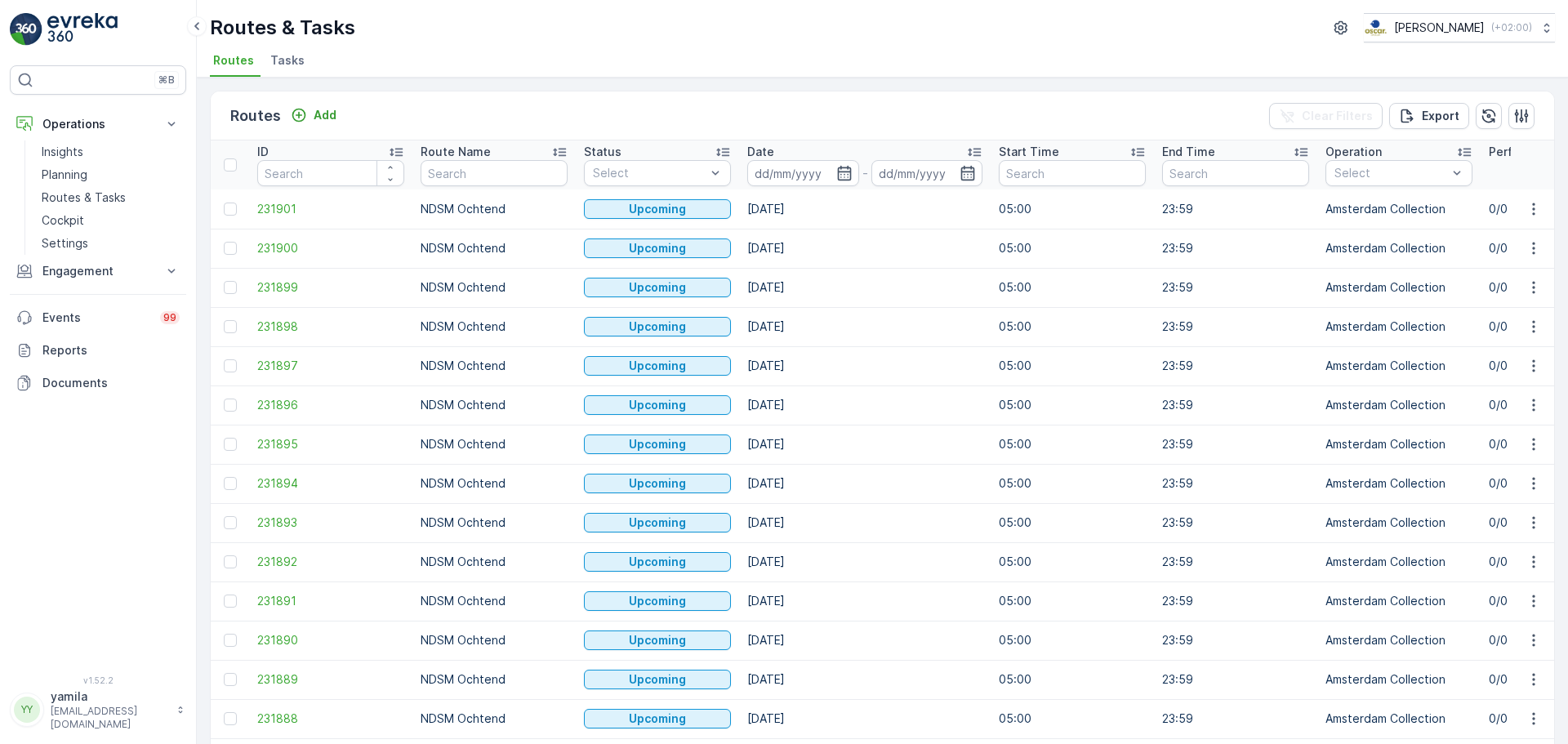
click at [433, 182] on input "text" at bounding box center [494, 173] width 147 height 26
type input "seennos"
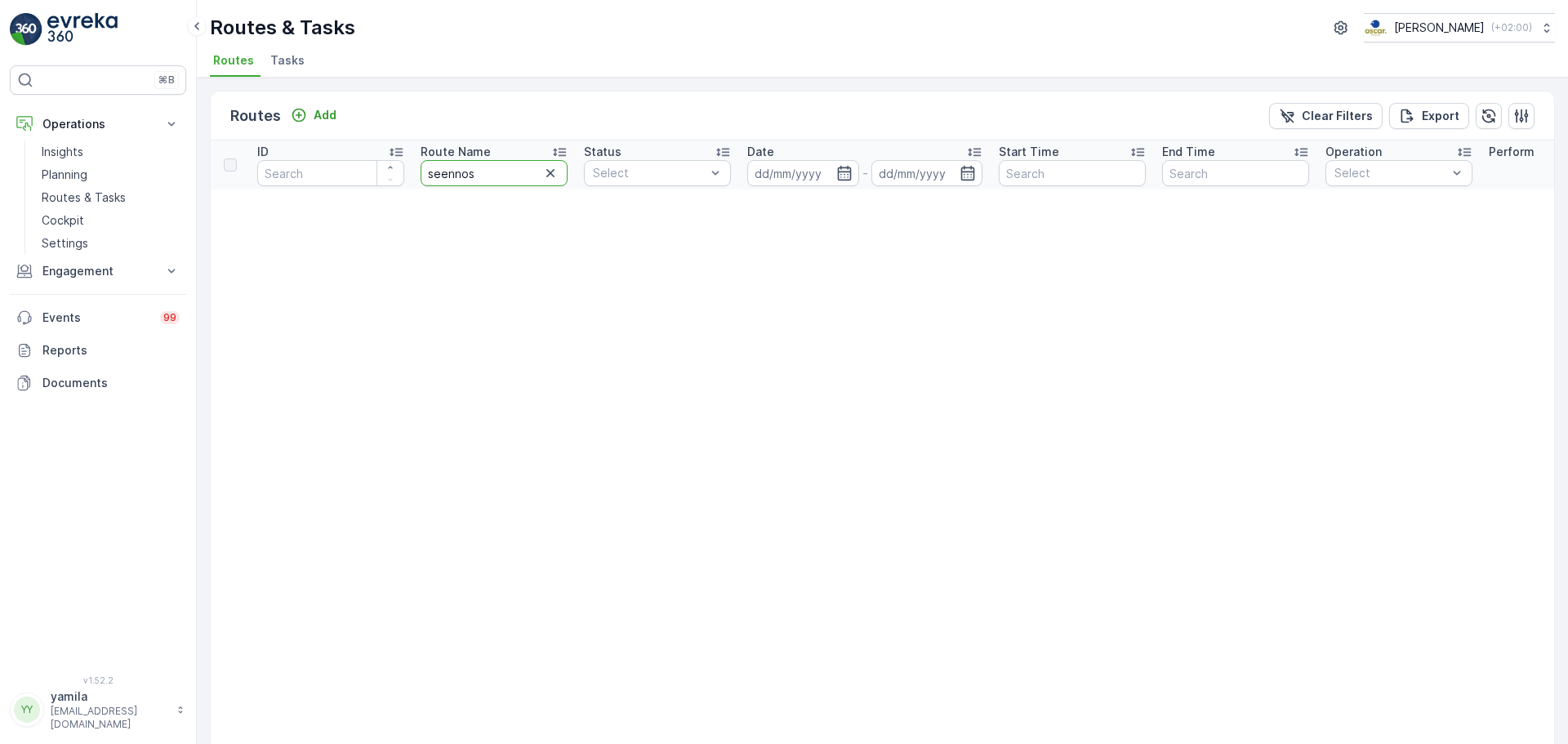
drag, startPoint x: 498, startPoint y: 178, endPoint x: 479, endPoint y: 174, distance: 19.4
click at [454, 175] on input "seennos" at bounding box center [494, 173] width 147 height 26
type input "seenon"
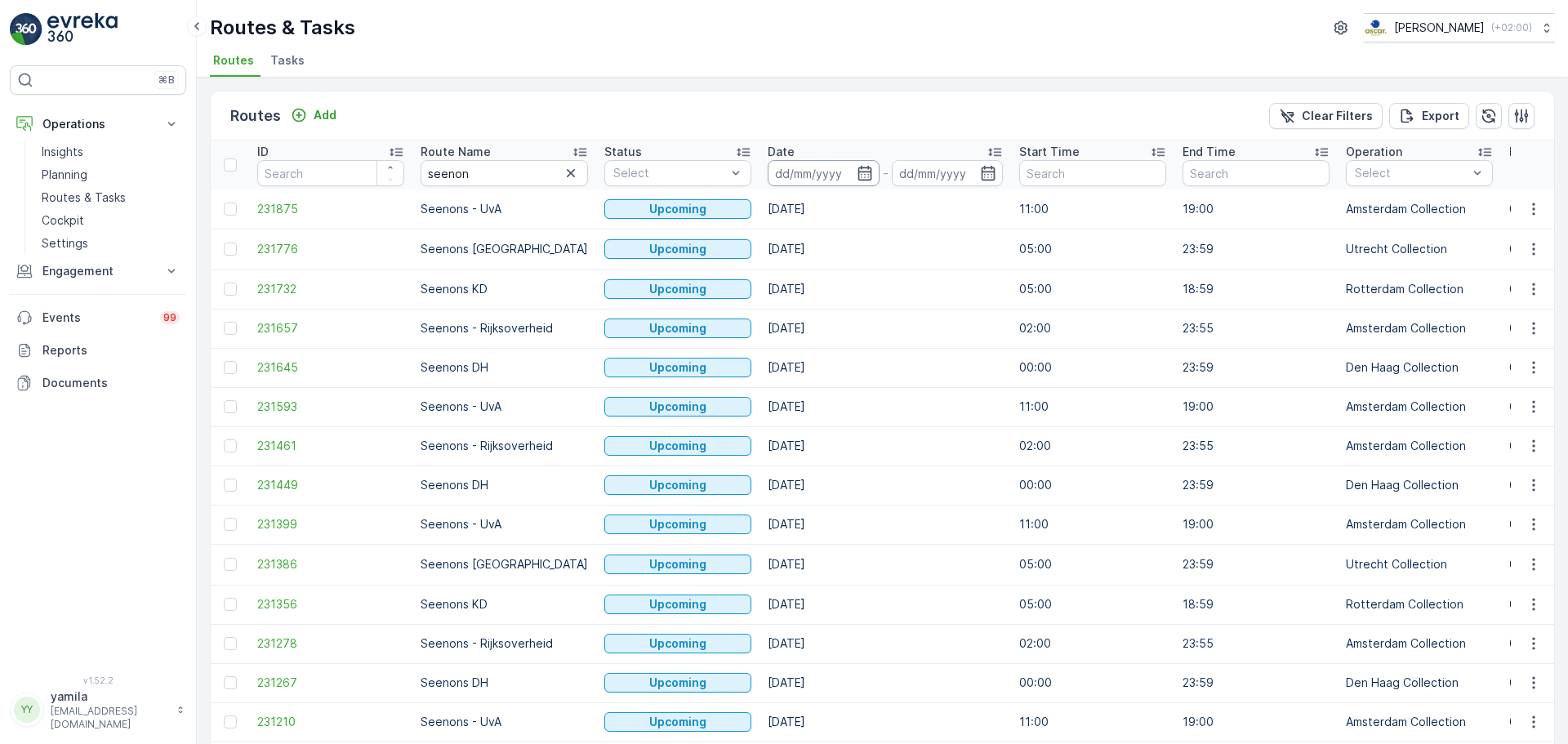
click at [789, 178] on input at bounding box center [823, 173] width 112 height 26
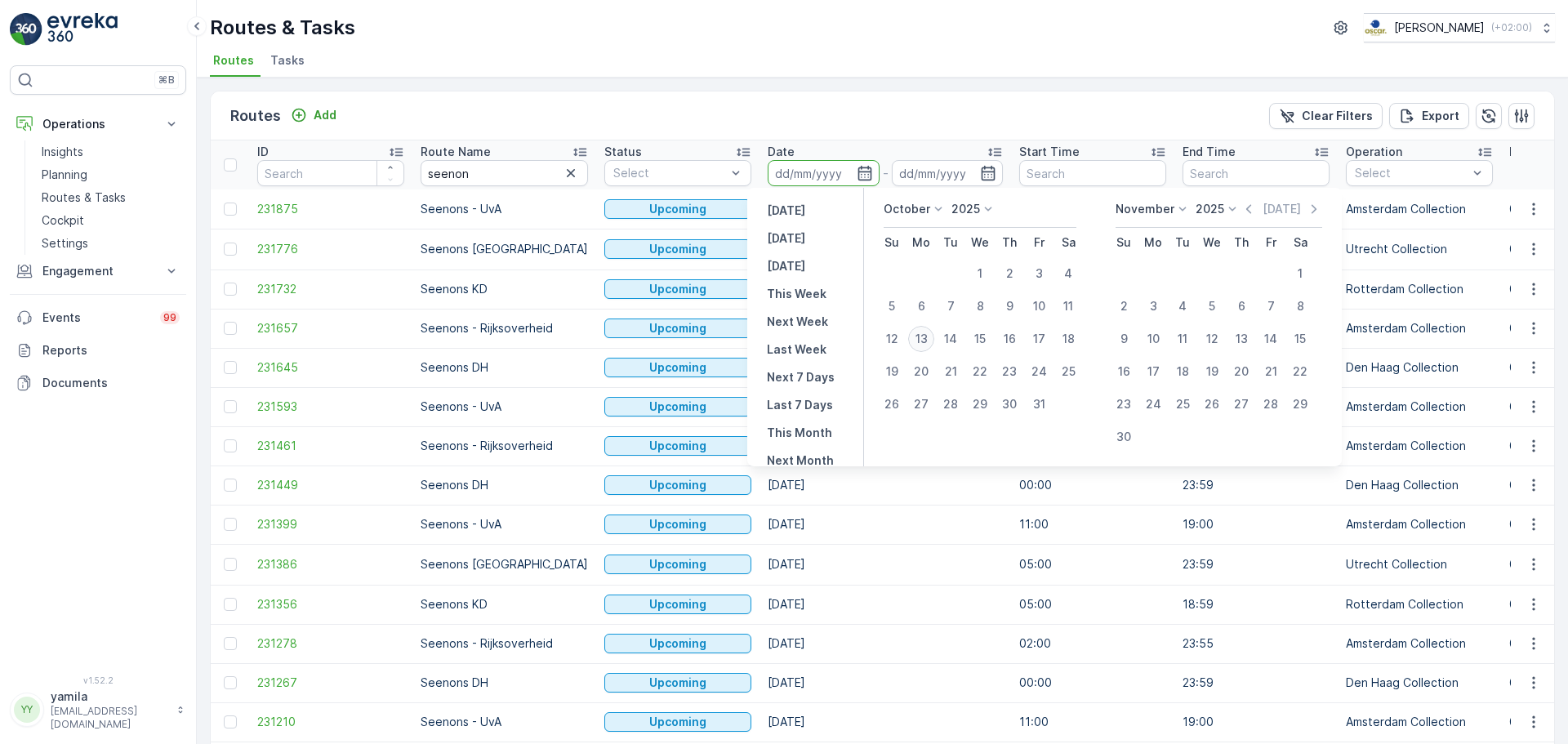
click at [920, 335] on div "13" at bounding box center [921, 340] width 26 height 26
type input "[DATE]"
click at [920, 335] on div "13" at bounding box center [921, 340] width 26 height 26
type input "[DATE]"
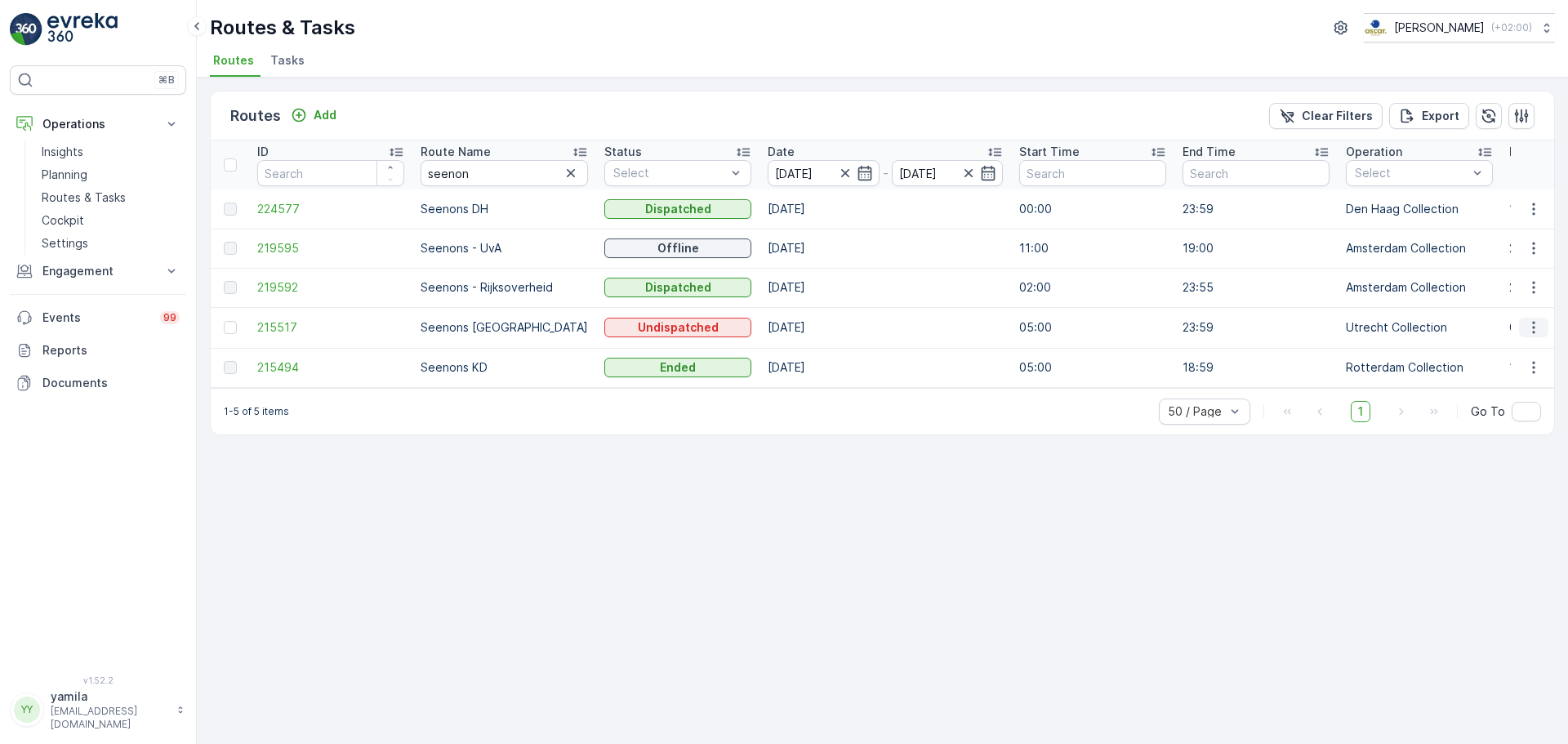
click at [1528, 330] on icon "button" at bounding box center [1534, 328] width 16 height 16
click at [1526, 357] on span "See More Details" at bounding box center [1495, 351] width 95 height 16
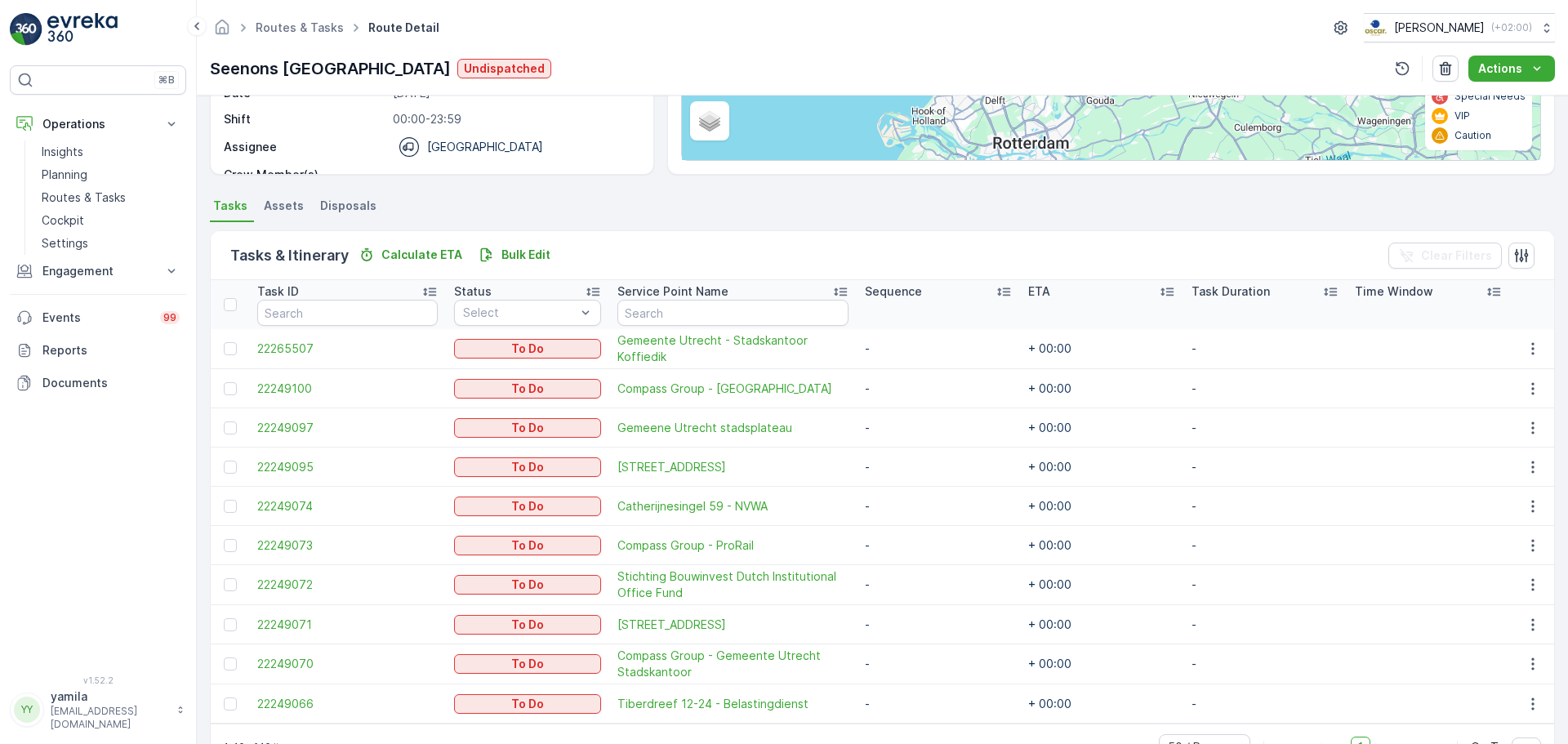
scroll to position [310, 0]
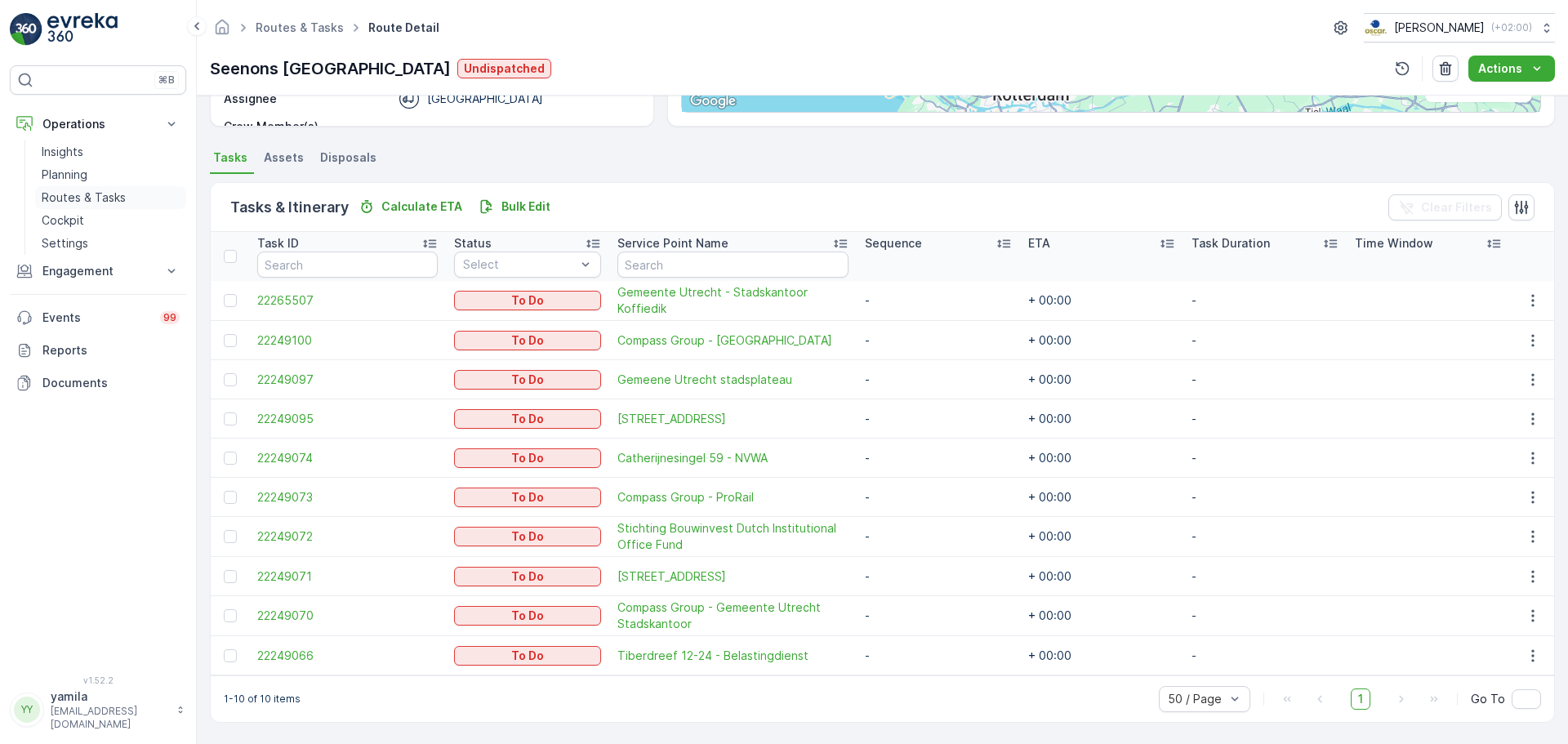
click at [109, 200] on p "Routes & Tasks" at bounding box center [84, 198] width 84 height 16
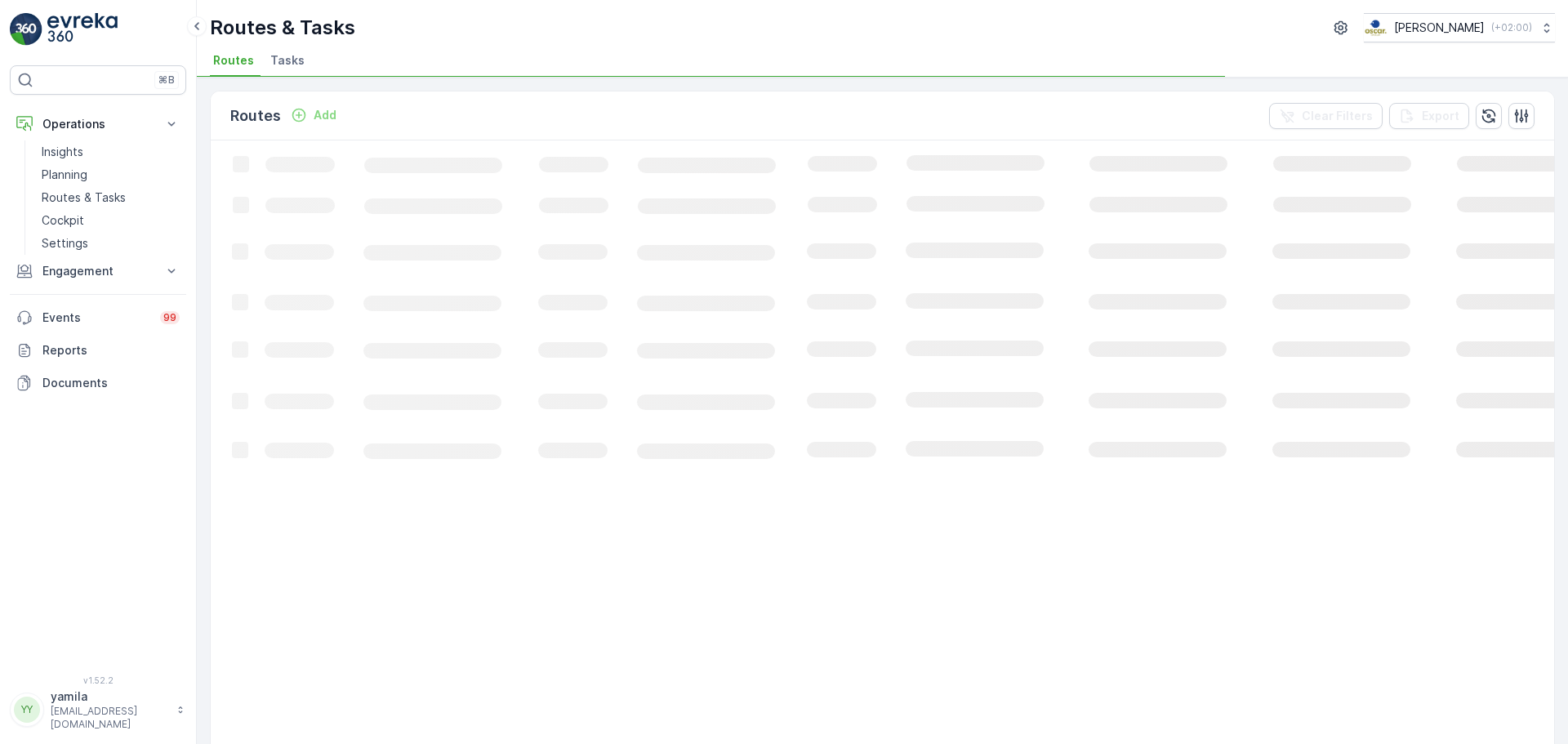
click at [305, 62] on li "Tasks" at bounding box center [289, 63] width 44 height 28
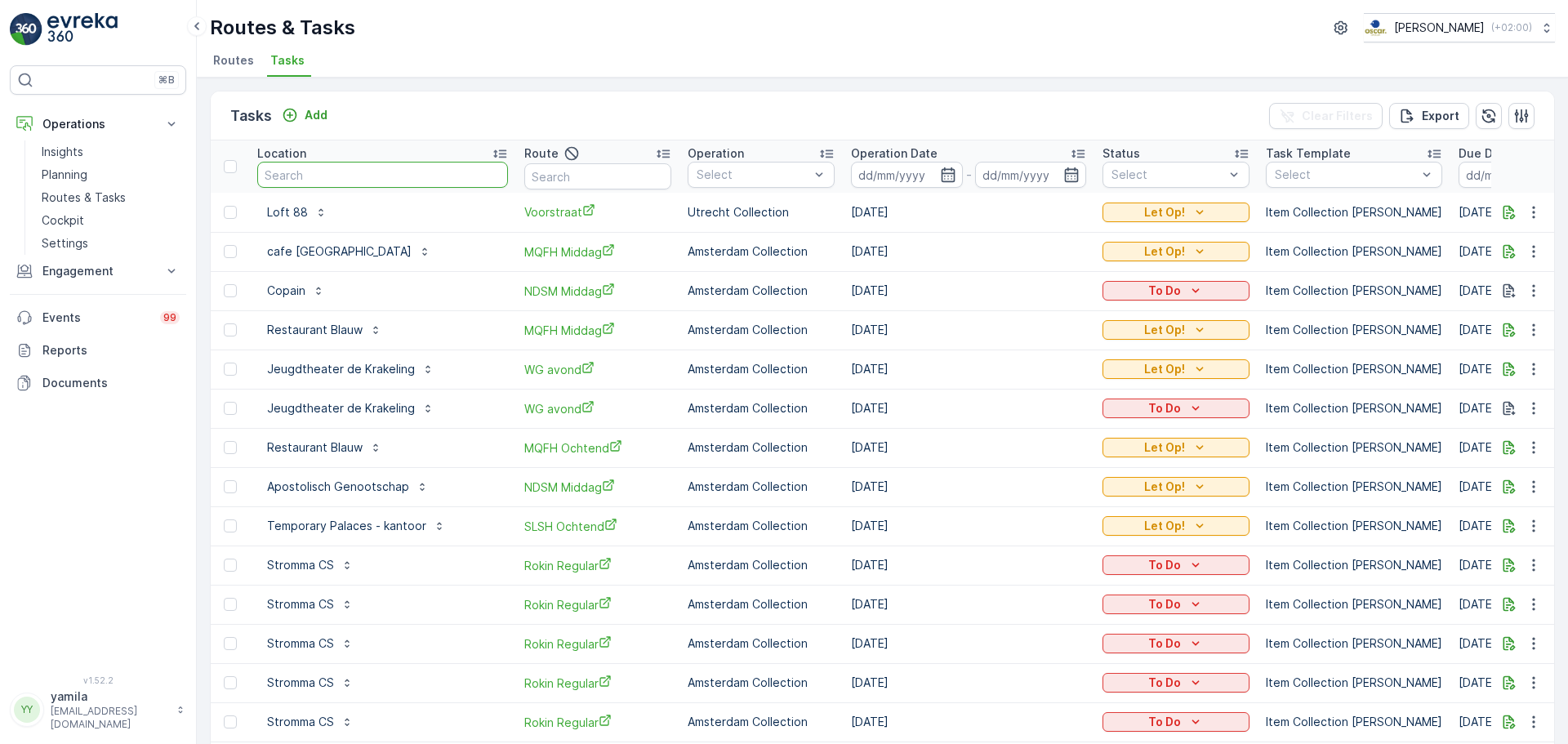
click at [344, 187] on input "text" at bounding box center [382, 175] width 251 height 26
type input "voda"
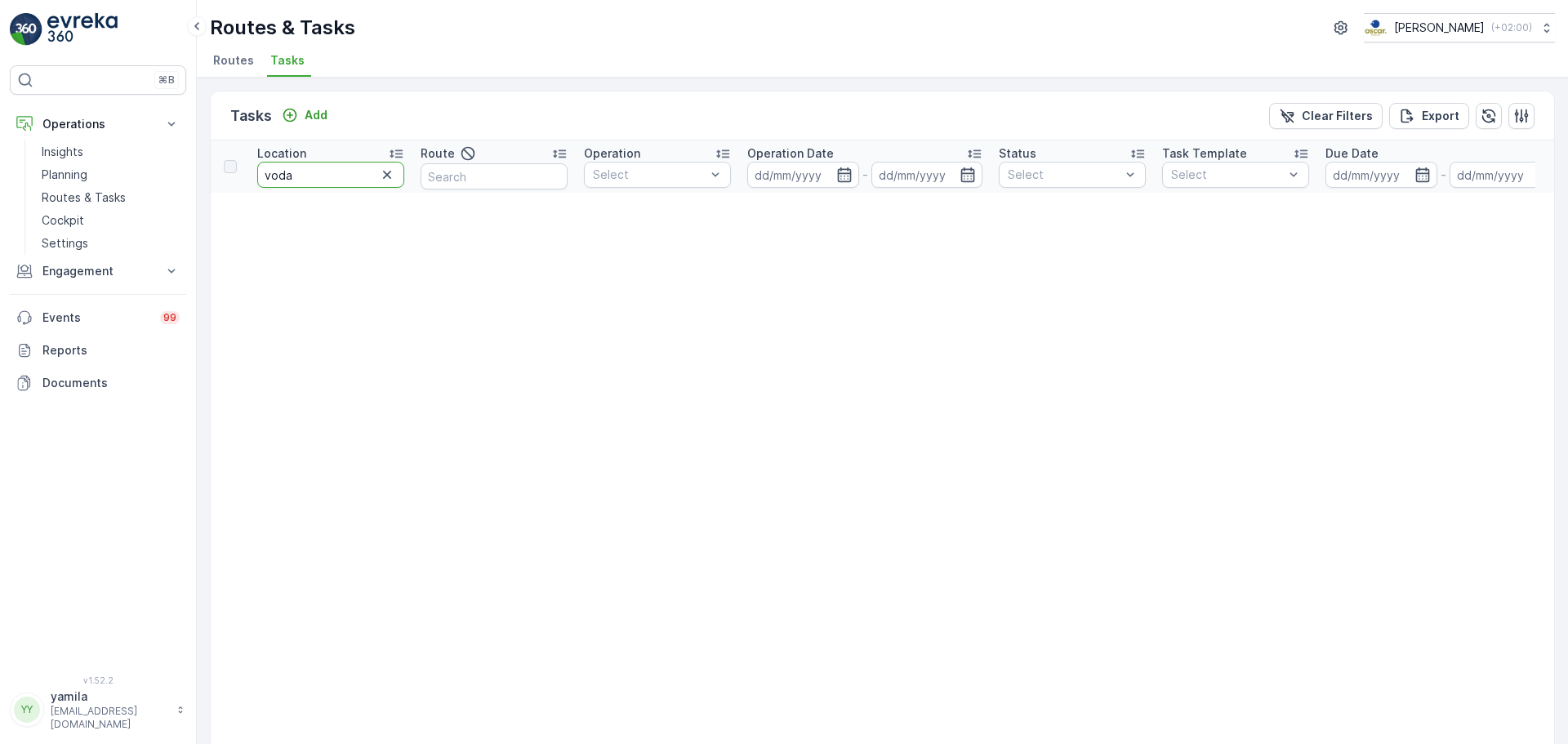
click at [344, 187] on input "voda" at bounding box center [330, 175] width 147 height 26
type input "klr"
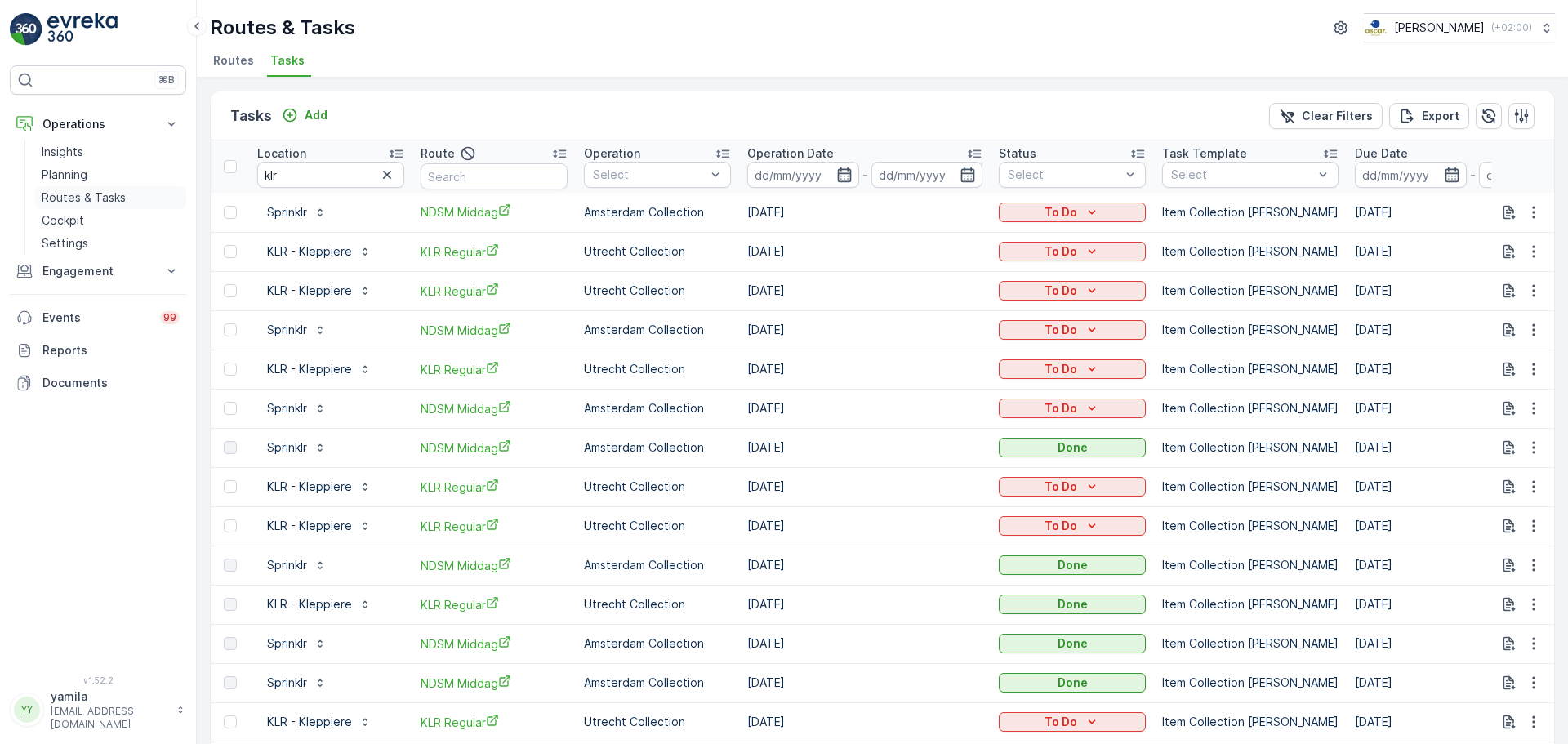
click at [79, 196] on p "Routes & Tasks" at bounding box center [84, 198] width 84 height 16
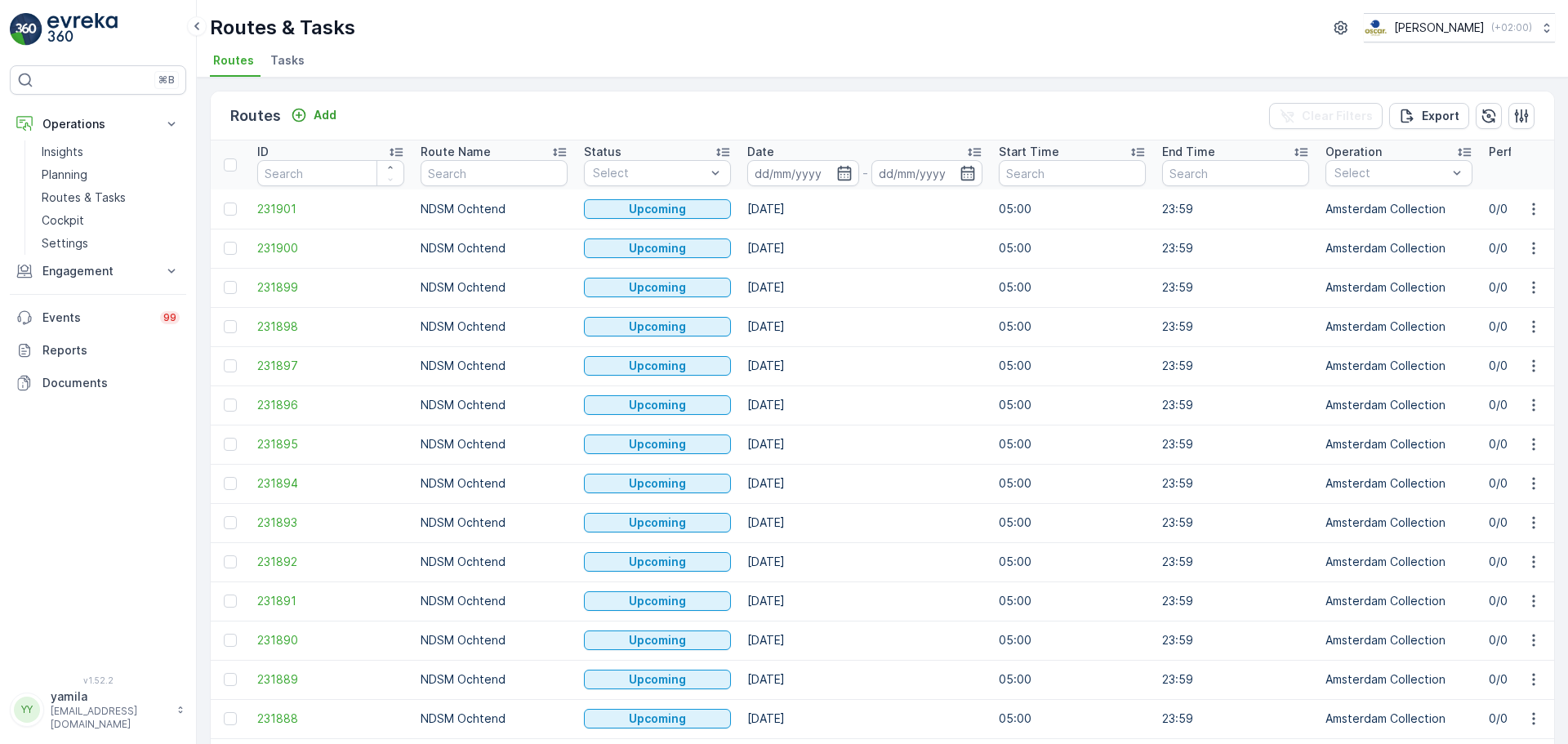
click at [781, 159] on div "Date" at bounding box center [865, 152] width 235 height 16
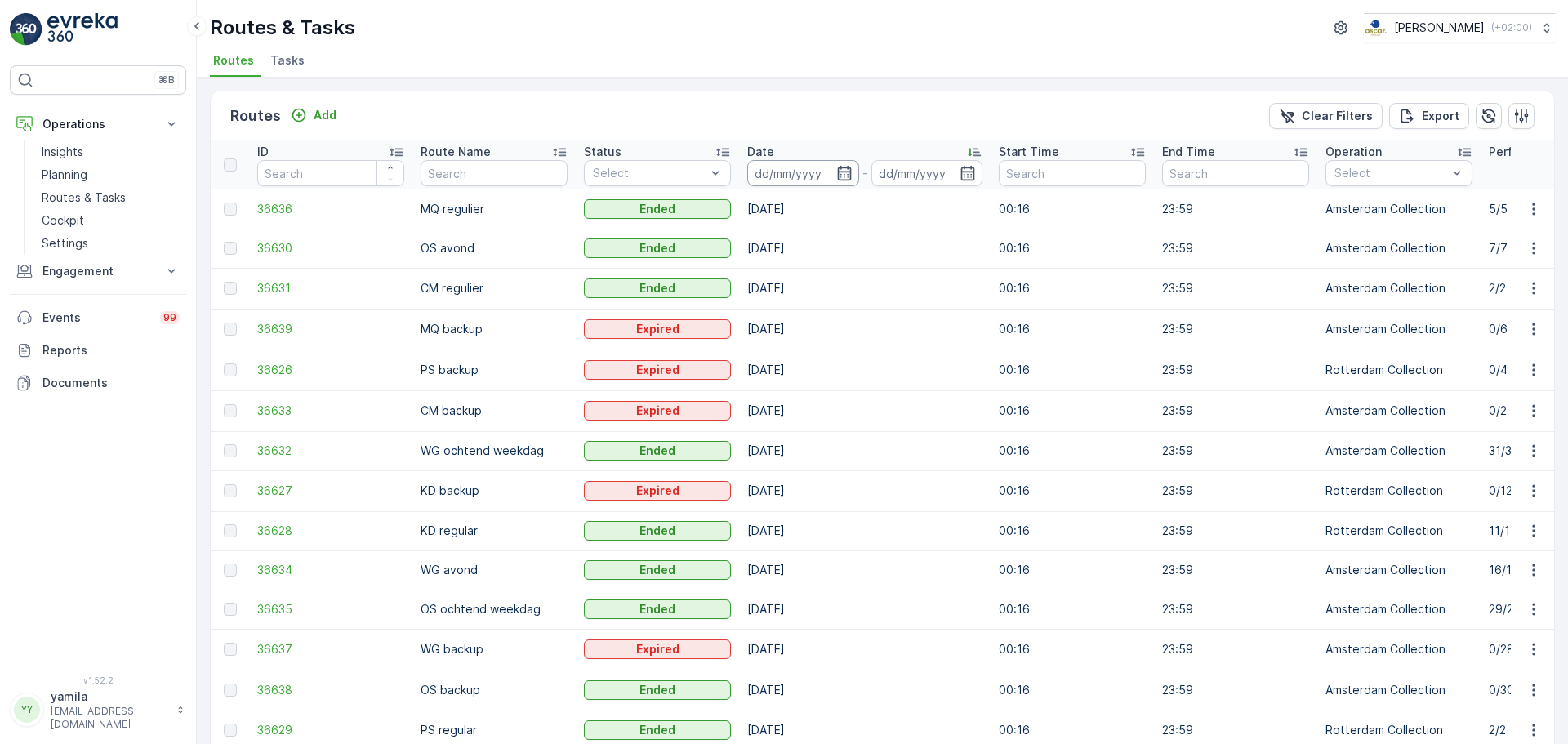
click at [830, 182] on input at bounding box center [803, 173] width 112 height 26
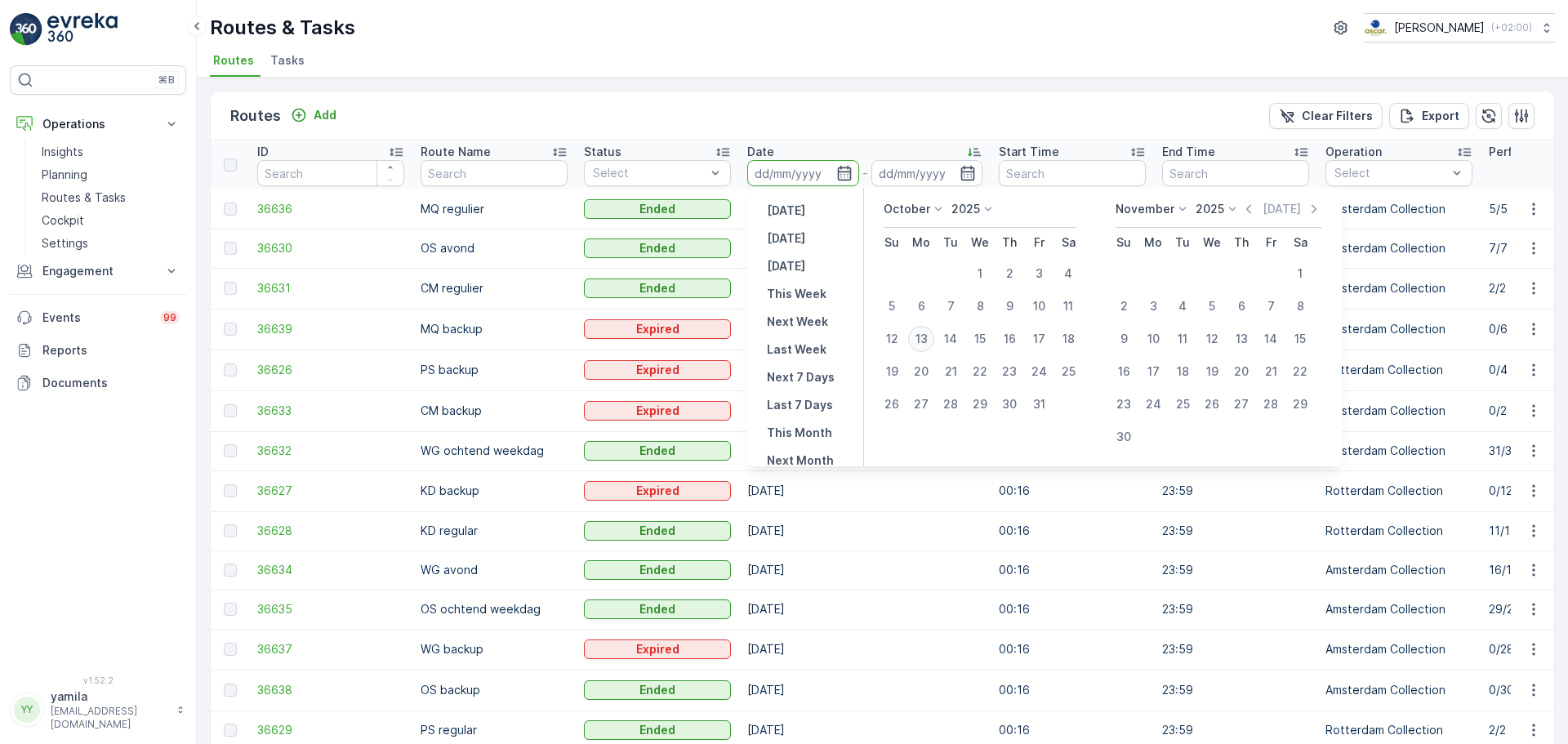
click at [920, 330] on div "13" at bounding box center [921, 340] width 26 height 26
type input "[DATE]"
click at [920, 330] on div "13" at bounding box center [921, 340] width 26 height 26
type input "[DATE]"
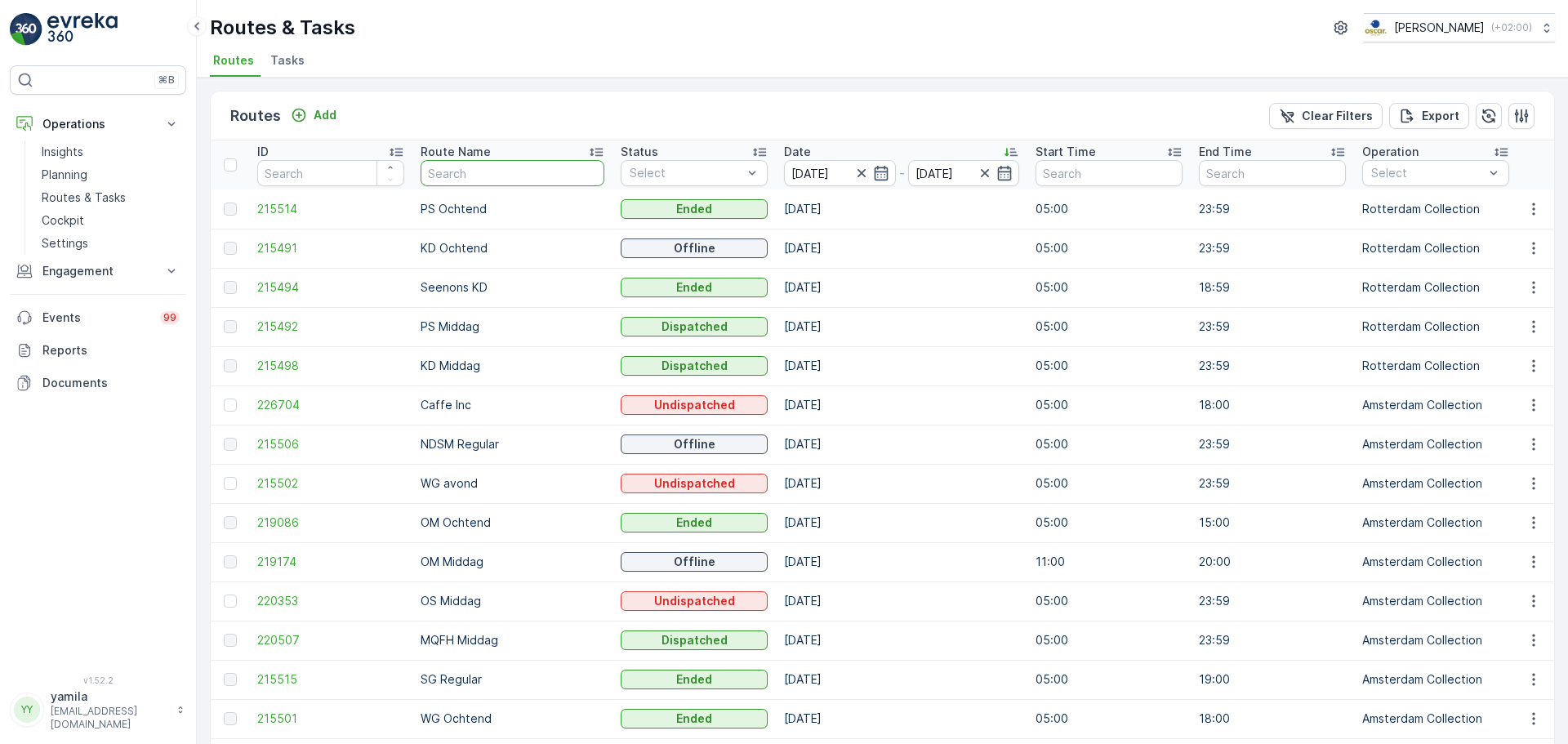
click at [510, 183] on input "text" at bounding box center [513, 173] width 184 height 26
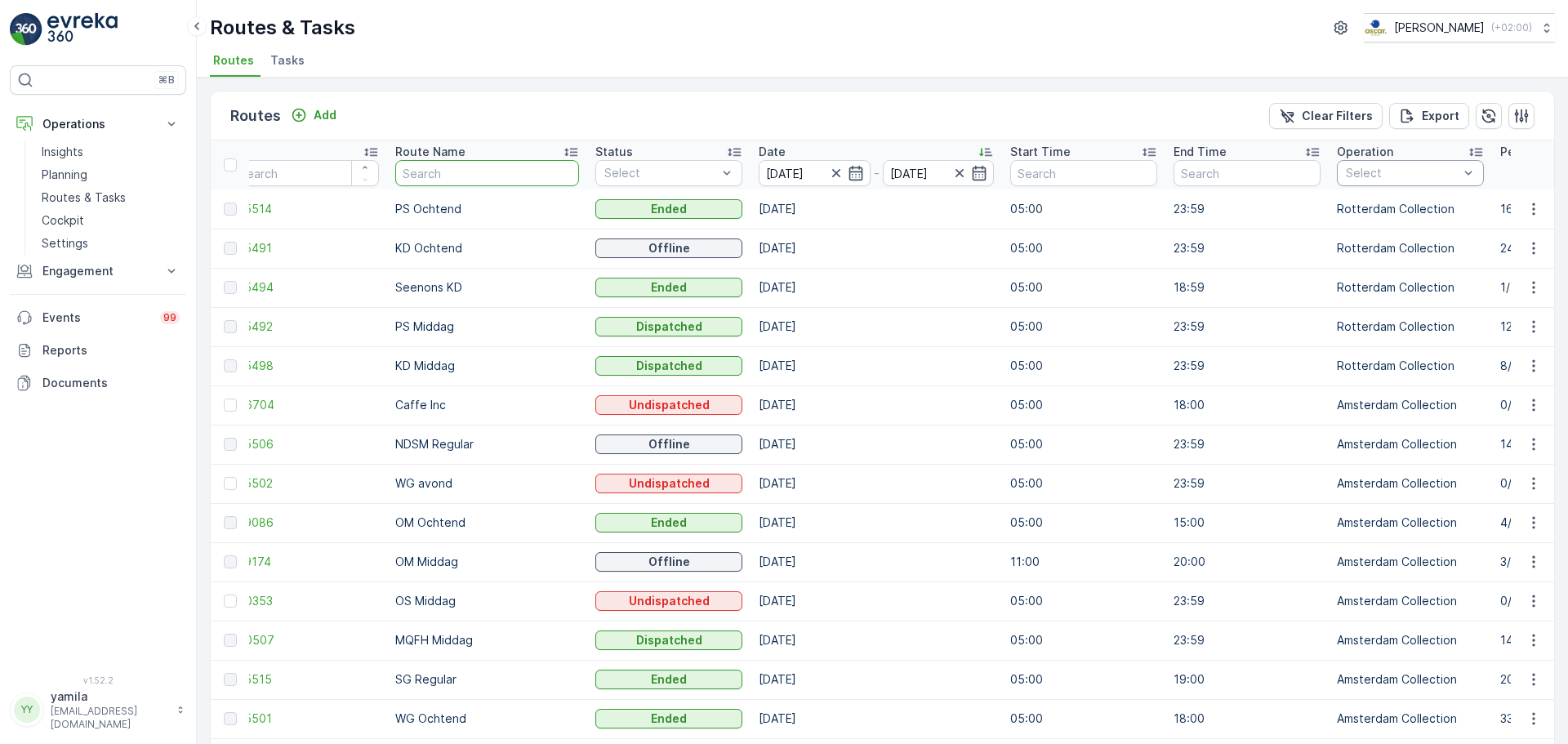
scroll to position [0, 26]
click at [1346, 220] on div at bounding box center [1353, 219] width 13 height 13
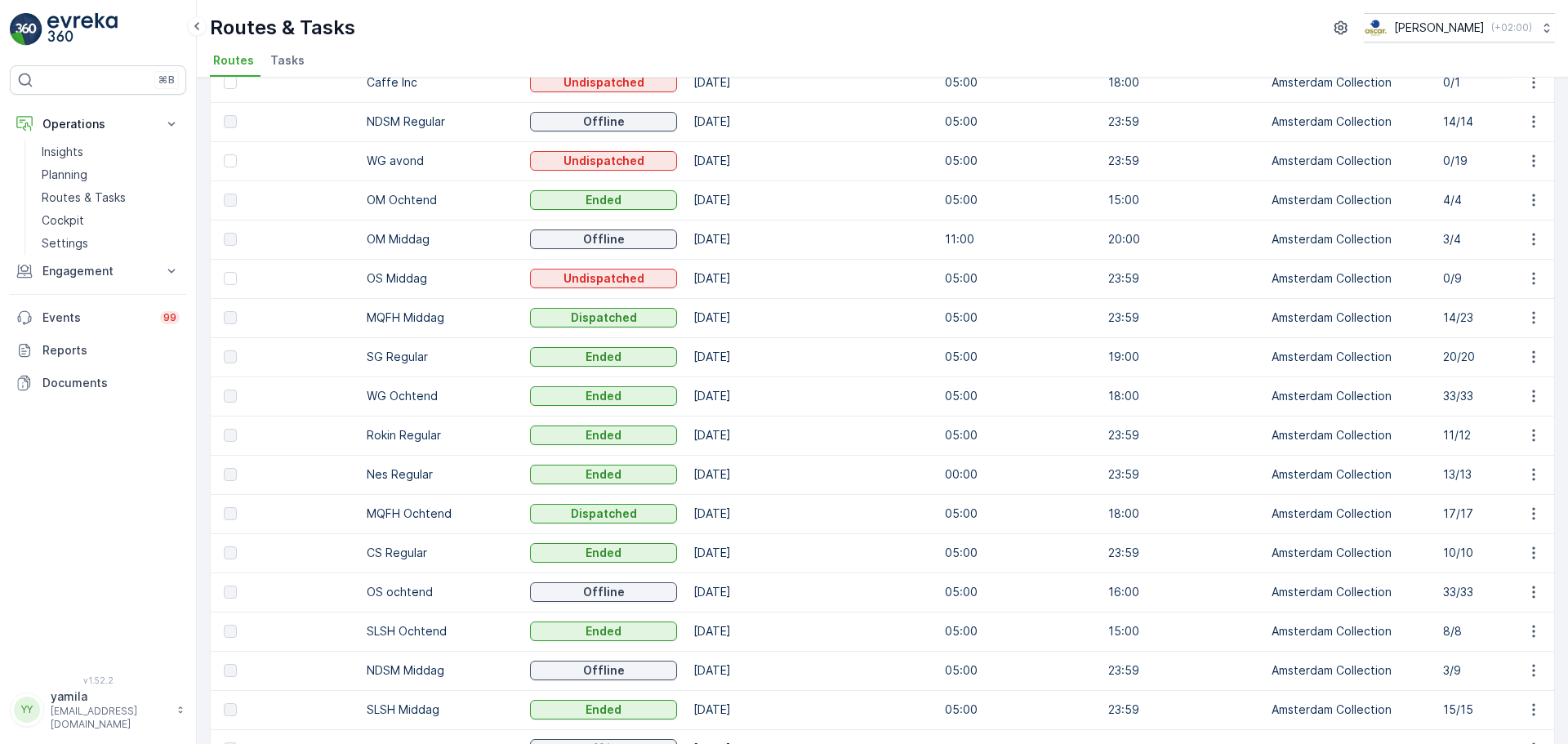
scroll to position [164, 0]
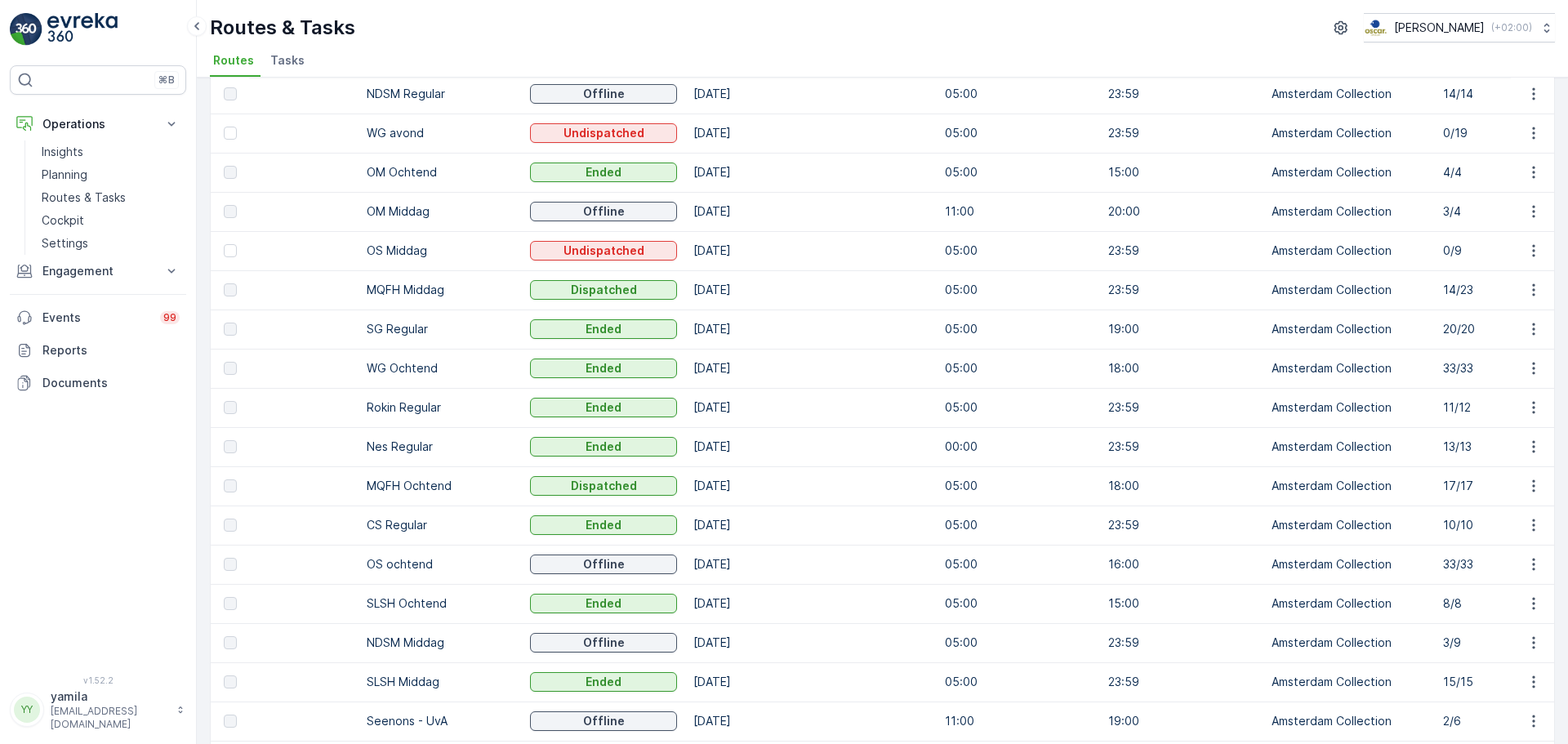
click at [1452, 443] on p "13/13" at bounding box center [1516, 447] width 147 height 16
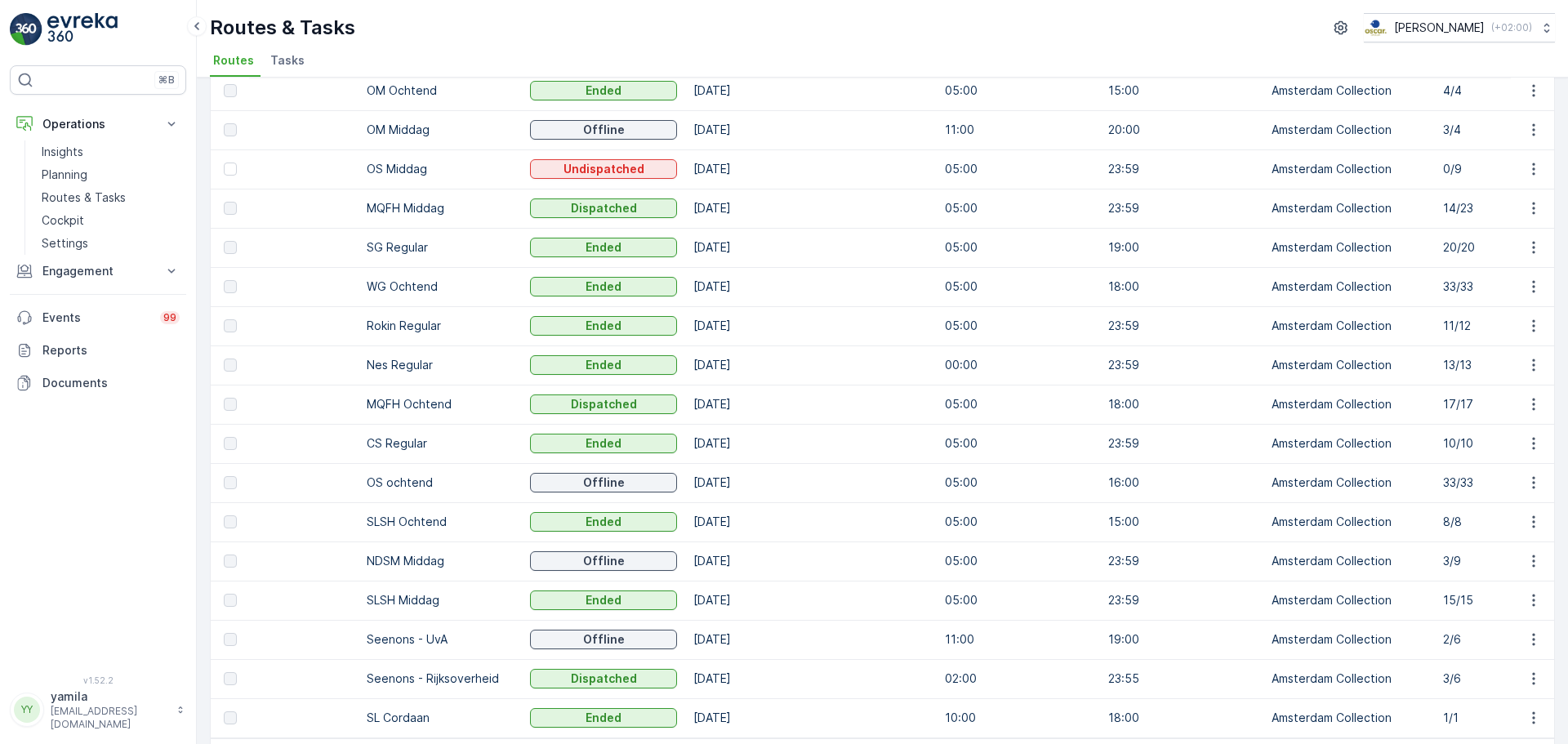
scroll to position [308, 0]
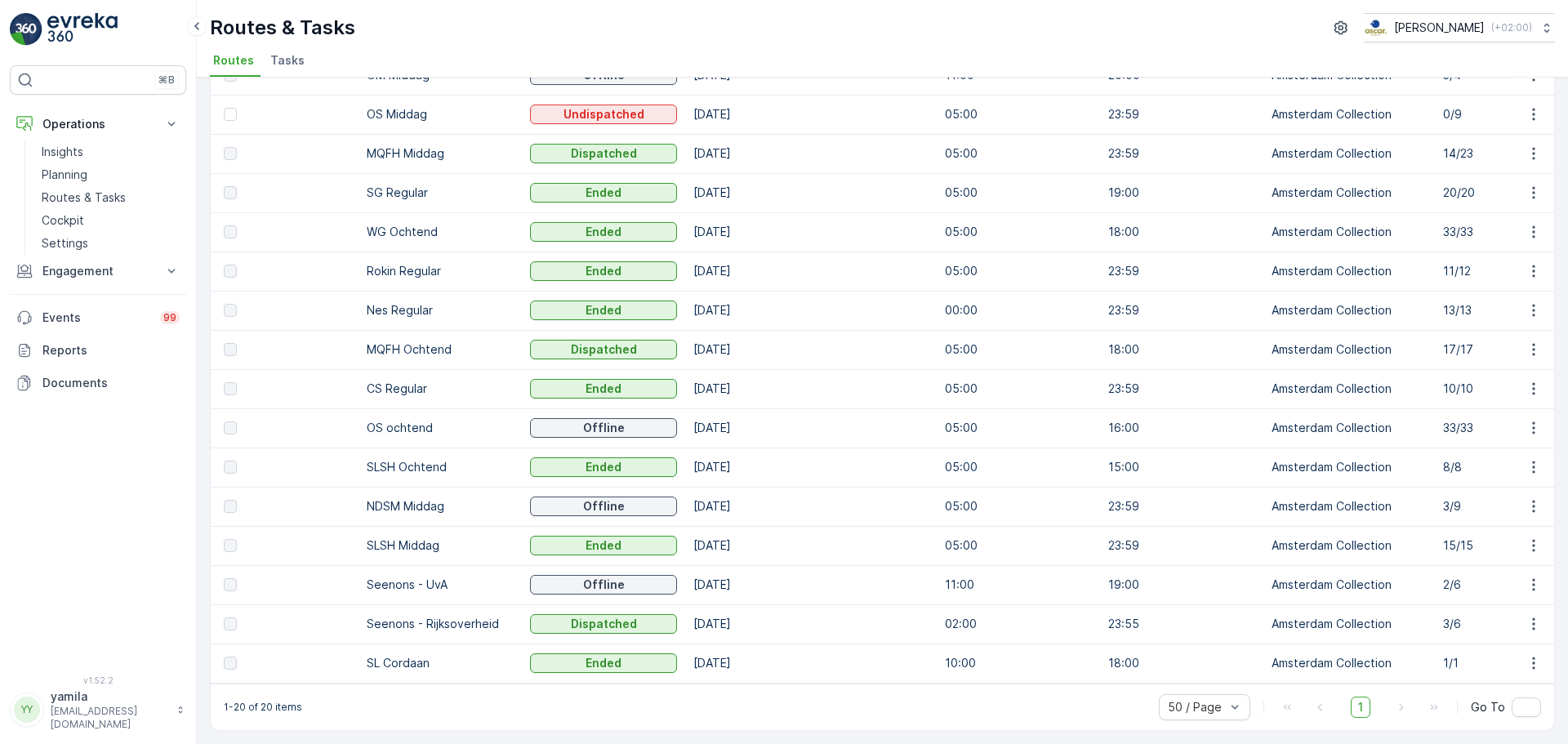
click at [440, 498] on p "NDSM Middag" at bounding box center [440, 506] width 147 height 16
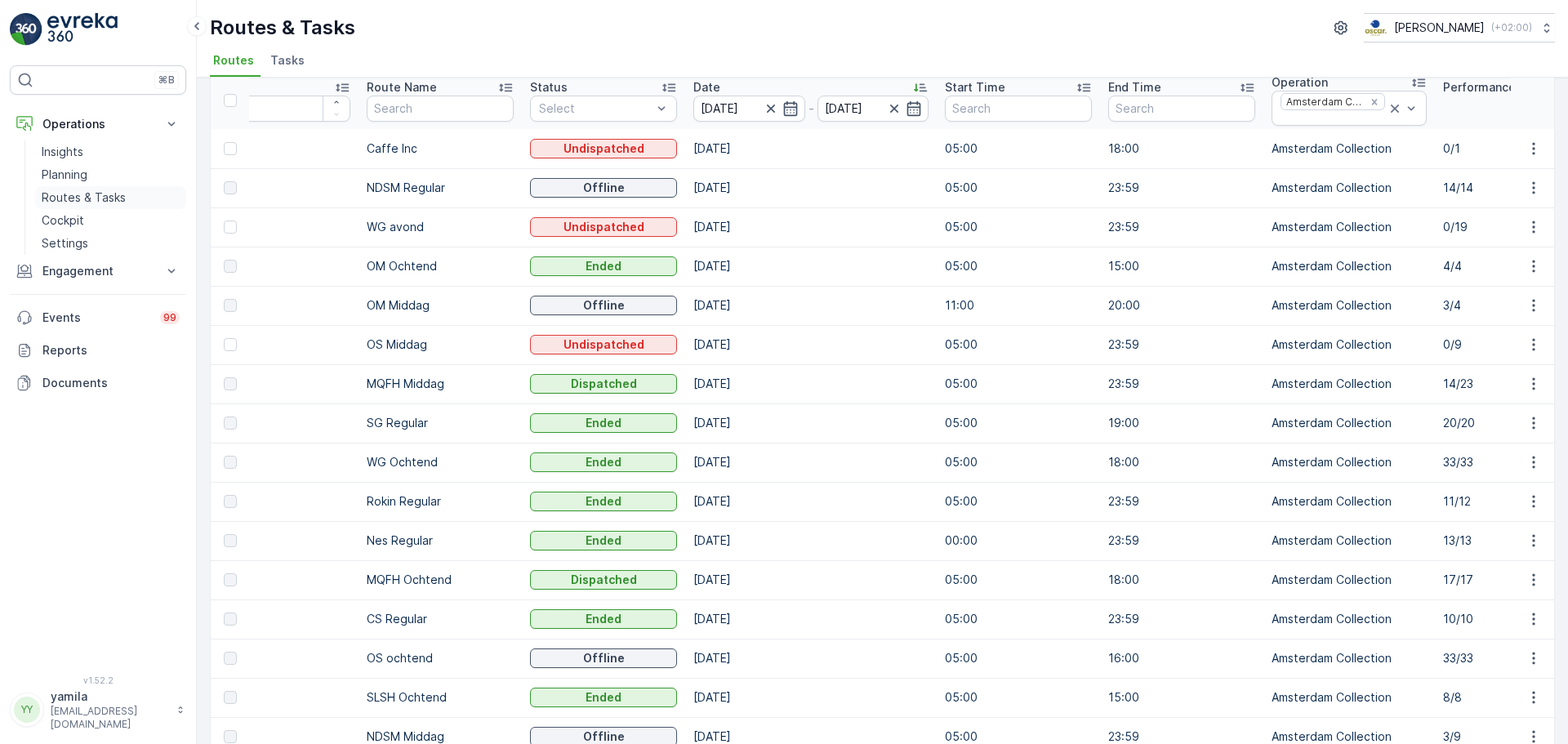
scroll to position [0, 0]
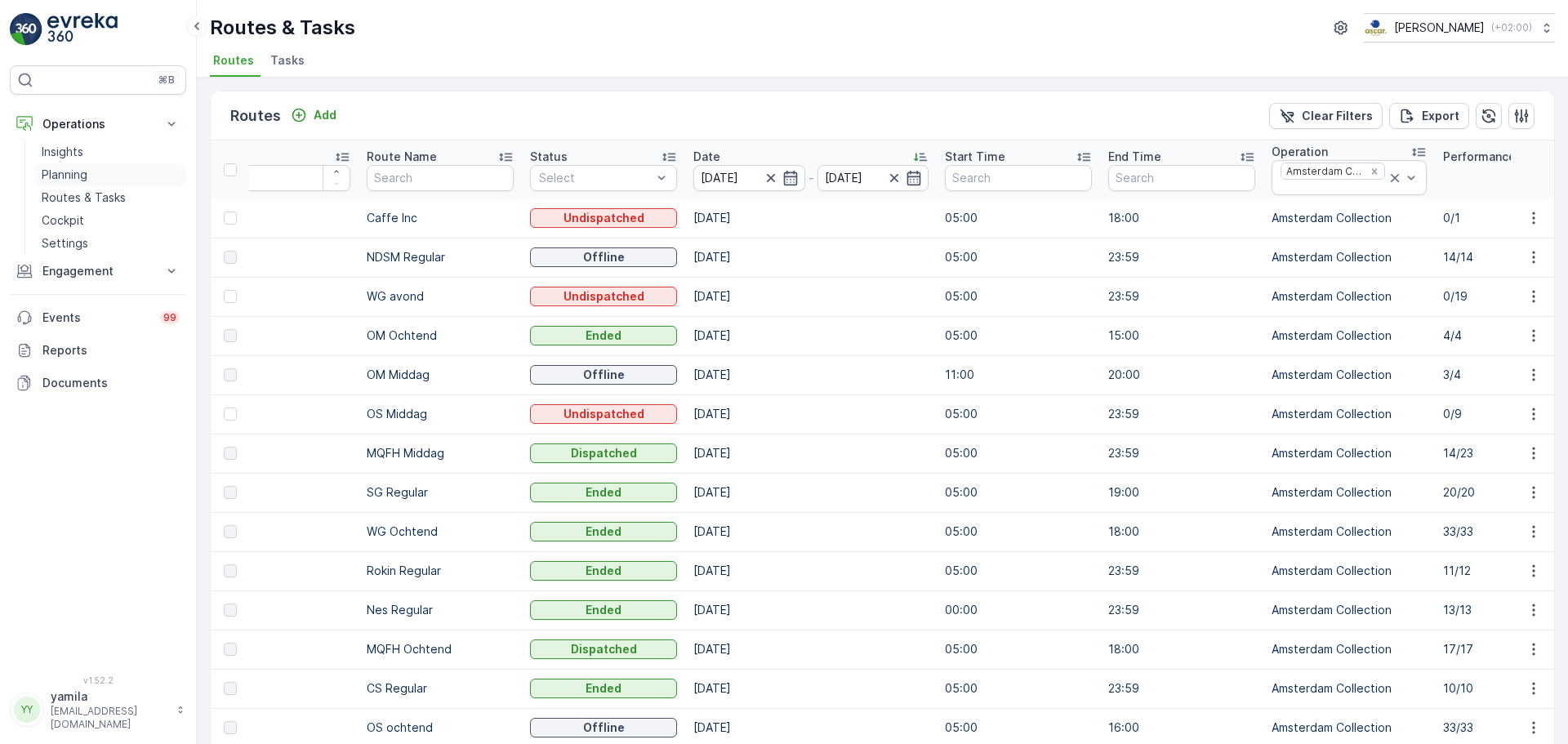
click at [116, 192] on p "Routes & Tasks" at bounding box center [84, 198] width 84 height 16
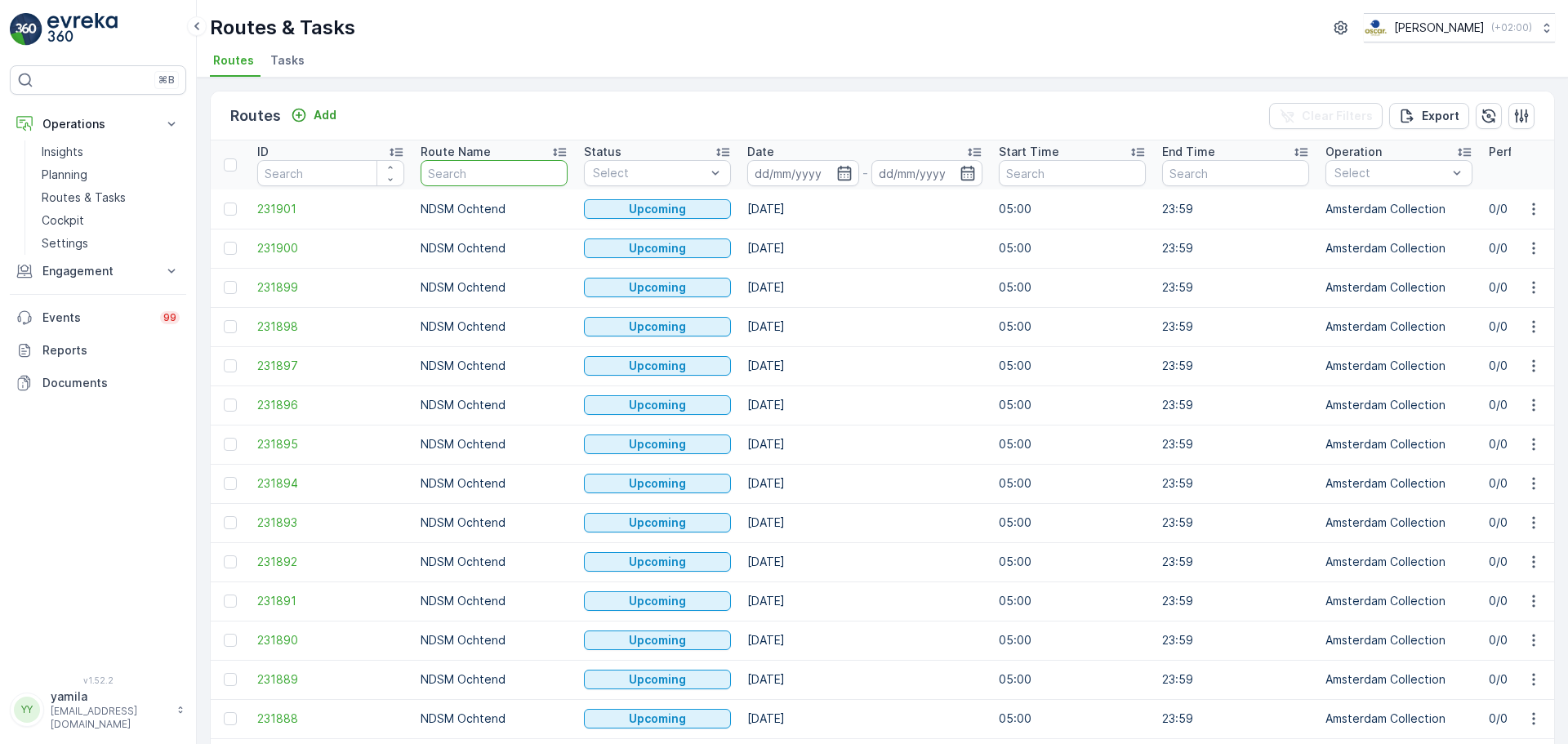
click at [450, 175] on input "text" at bounding box center [494, 173] width 147 height 26
type input "lombok"
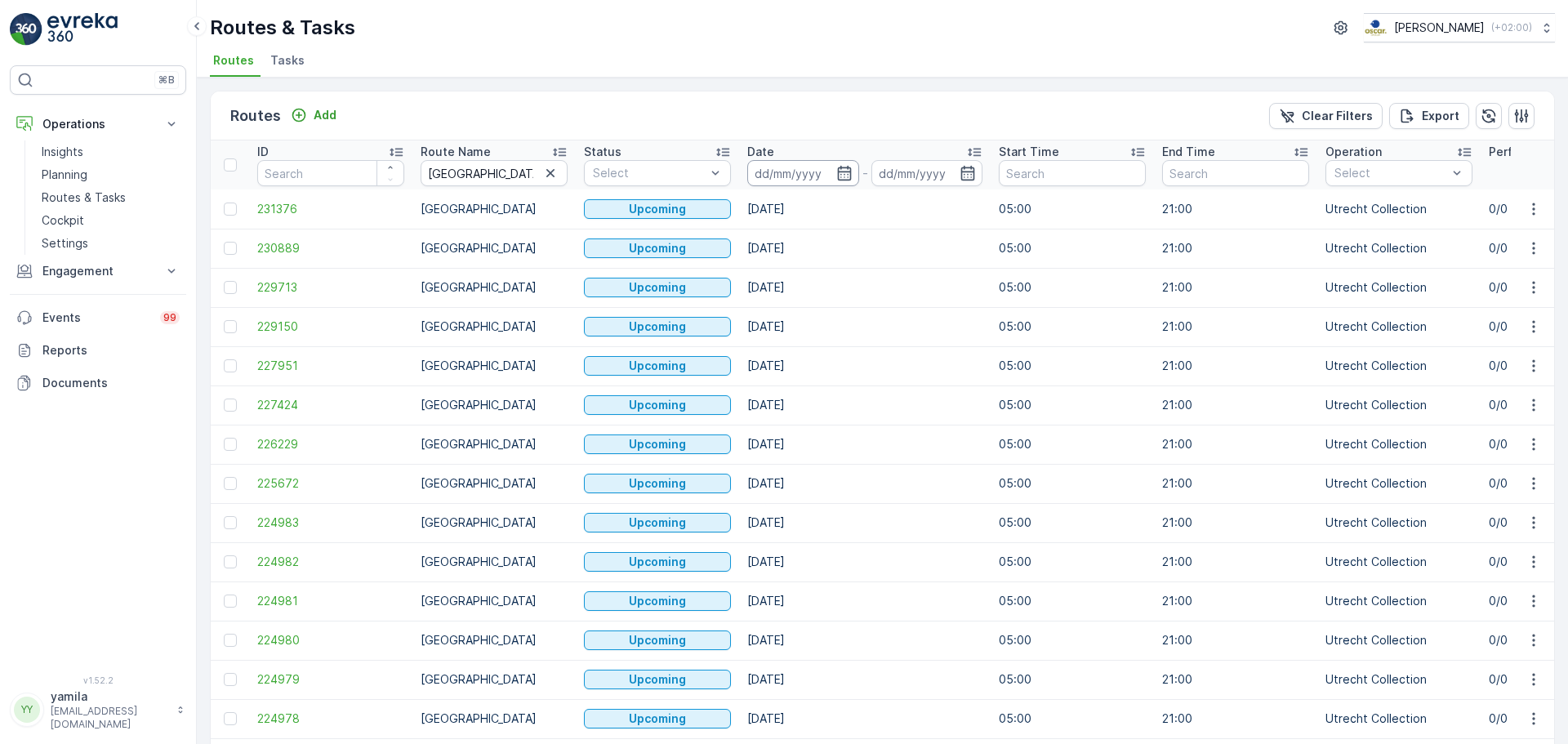
click at [773, 183] on input at bounding box center [803, 173] width 112 height 26
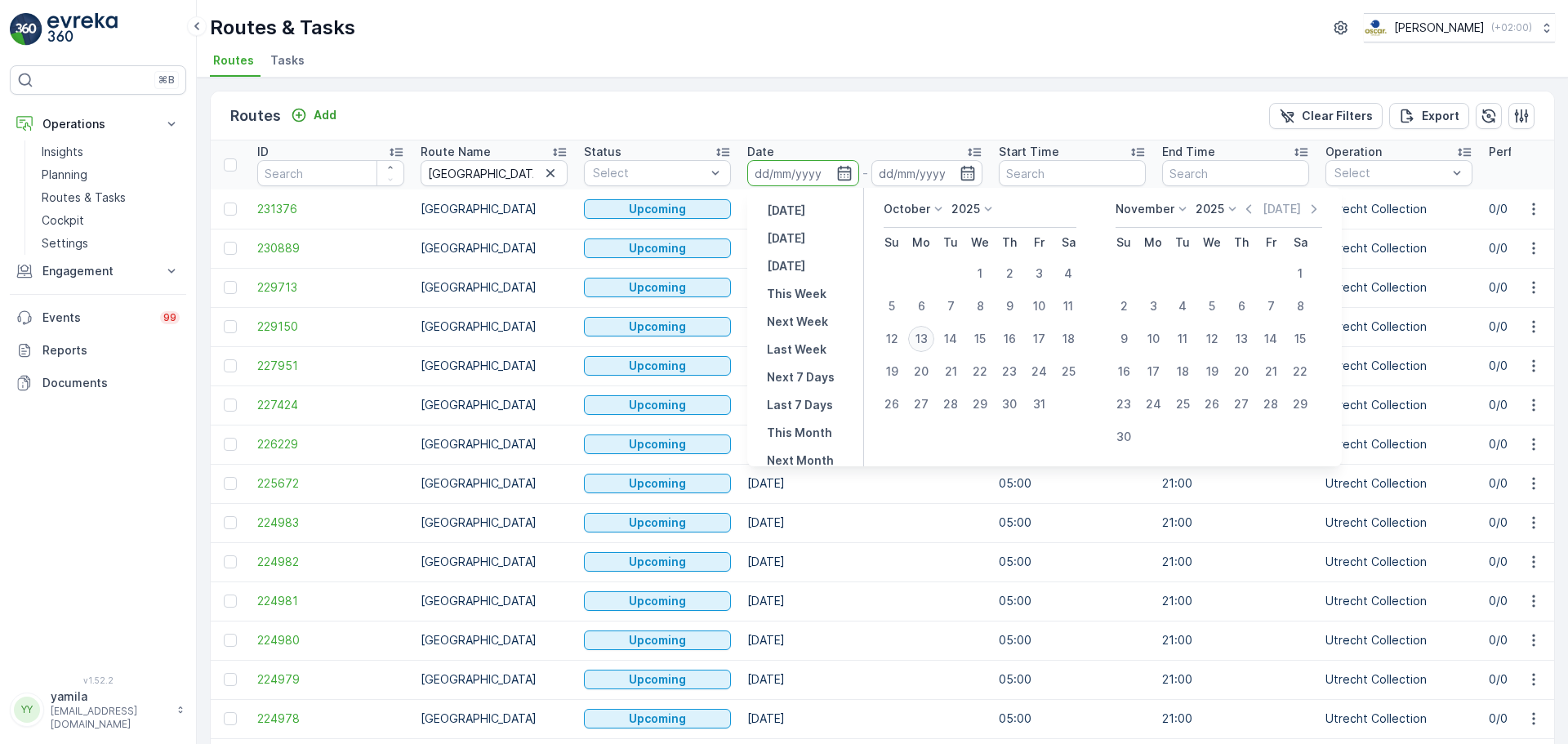
click at [918, 340] on div "13" at bounding box center [921, 340] width 26 height 26
type input "[DATE]"
click at [918, 340] on div "13" at bounding box center [921, 340] width 26 height 26
type input "[DATE]"
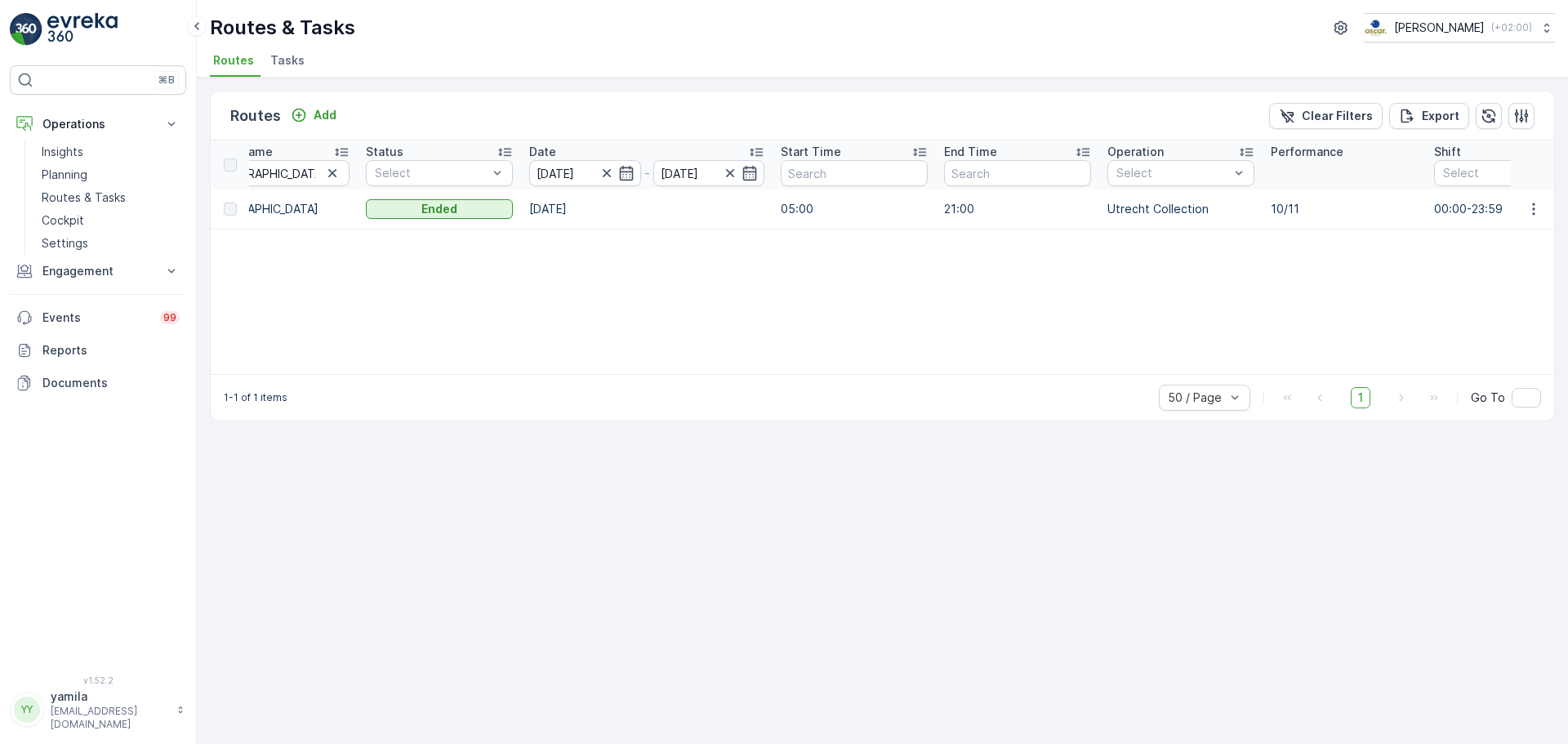
scroll to position [0, 219]
click at [1517, 205] on td at bounding box center [1533, 210] width 44 height 39
click at [1535, 210] on icon "button" at bounding box center [1534, 209] width 16 height 16
click at [1506, 226] on span "See More Details" at bounding box center [1495, 233] width 95 height 16
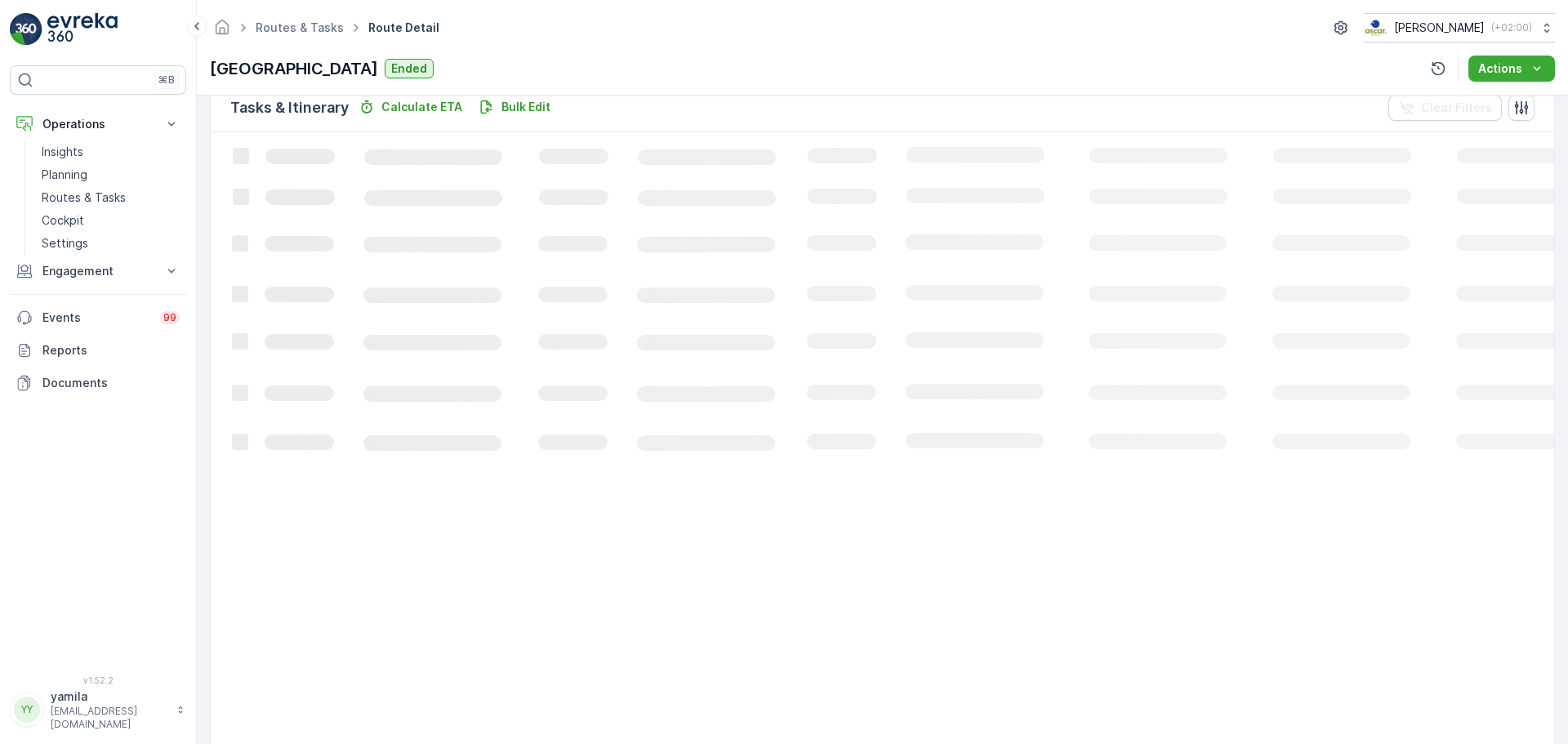
scroll to position [346, 0]
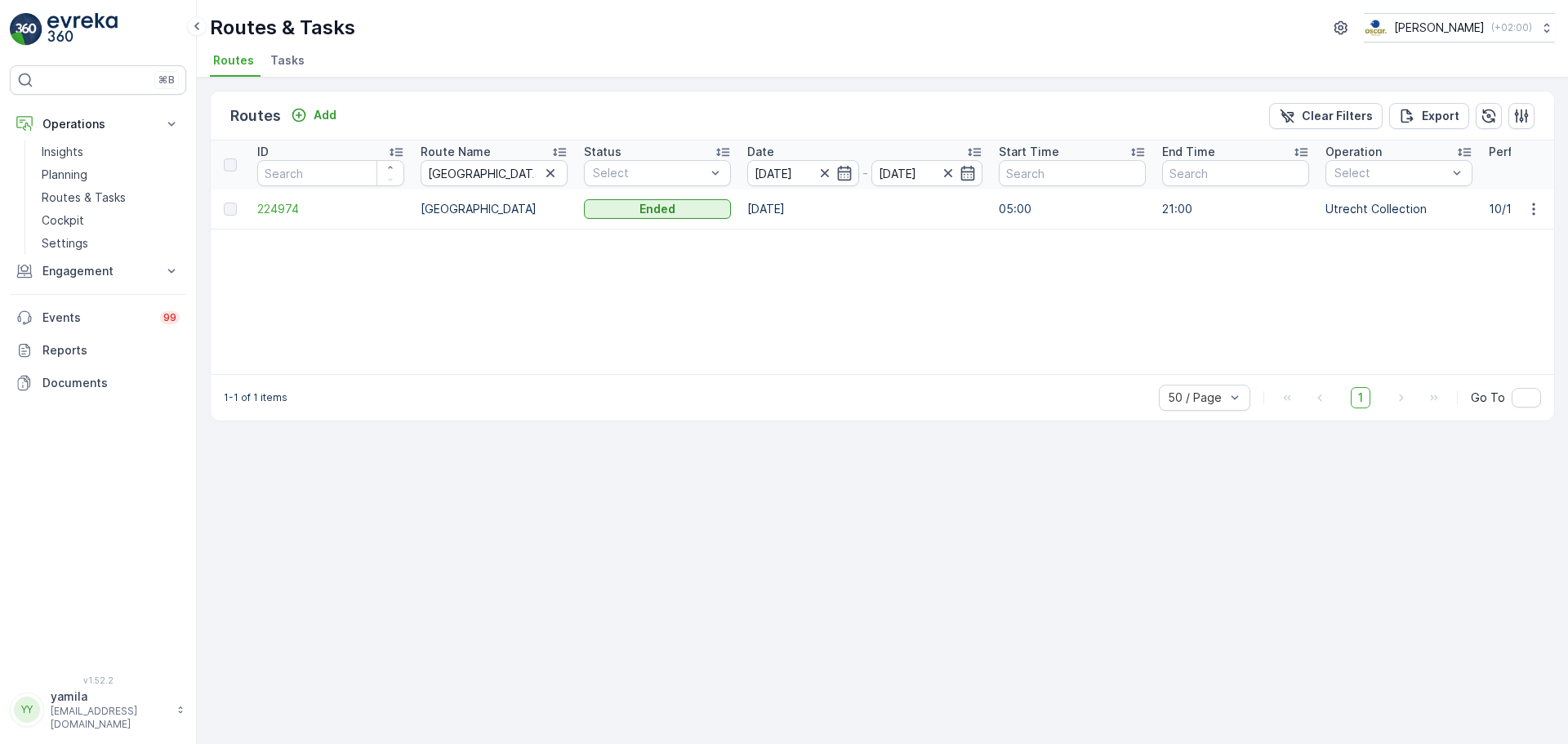
click at [463, 178] on input "lombok" at bounding box center [494, 173] width 147 height 26
click at [463, 178] on input "lombok" at bounding box center [494, 173] width 147 height 26
type input "voorstraat"
click at [1545, 214] on button "button" at bounding box center [1534, 210] width 30 height 20
click at [1523, 224] on div "See More Details" at bounding box center [1504, 233] width 126 height 23
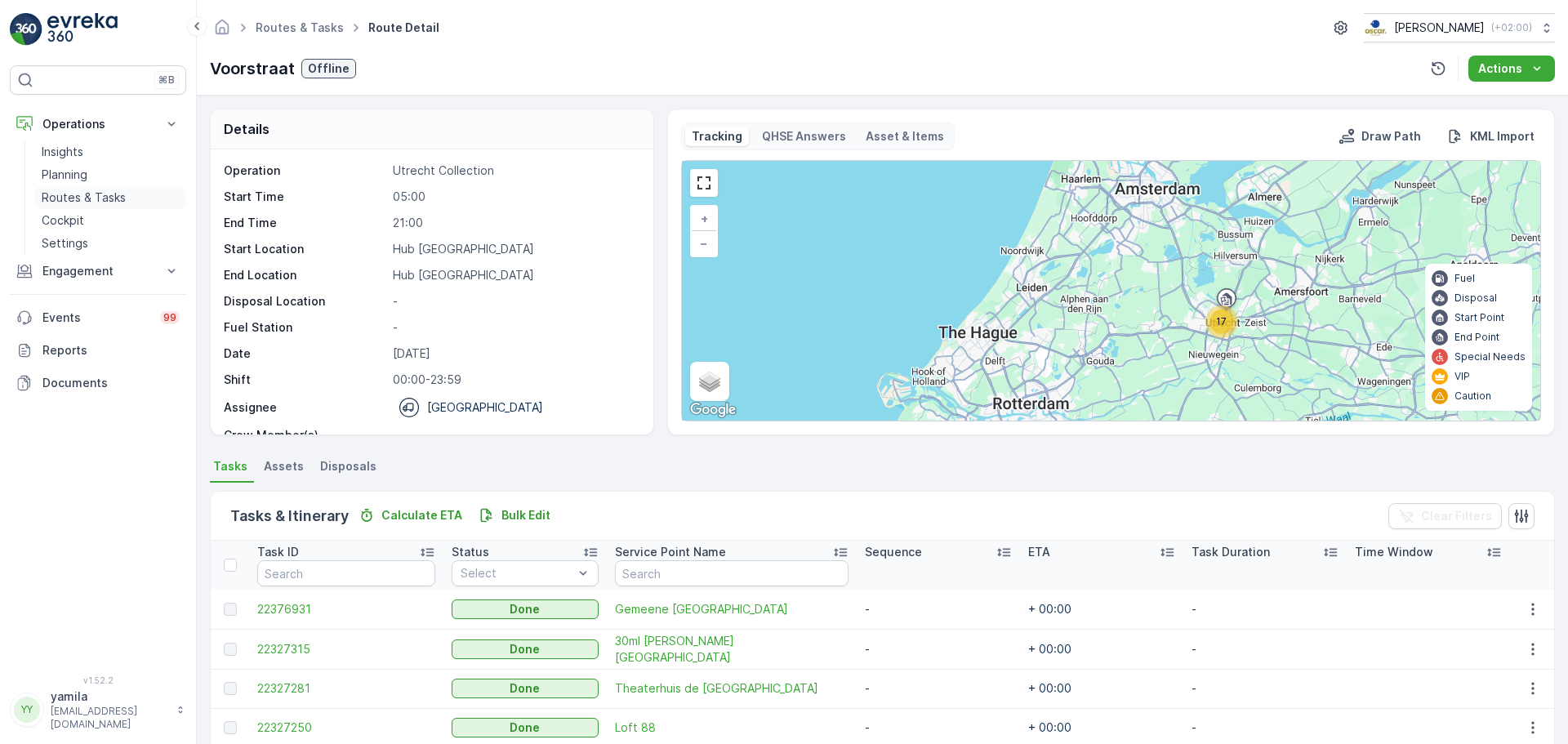
click at [99, 193] on p "Routes & Tasks" at bounding box center [84, 198] width 84 height 16
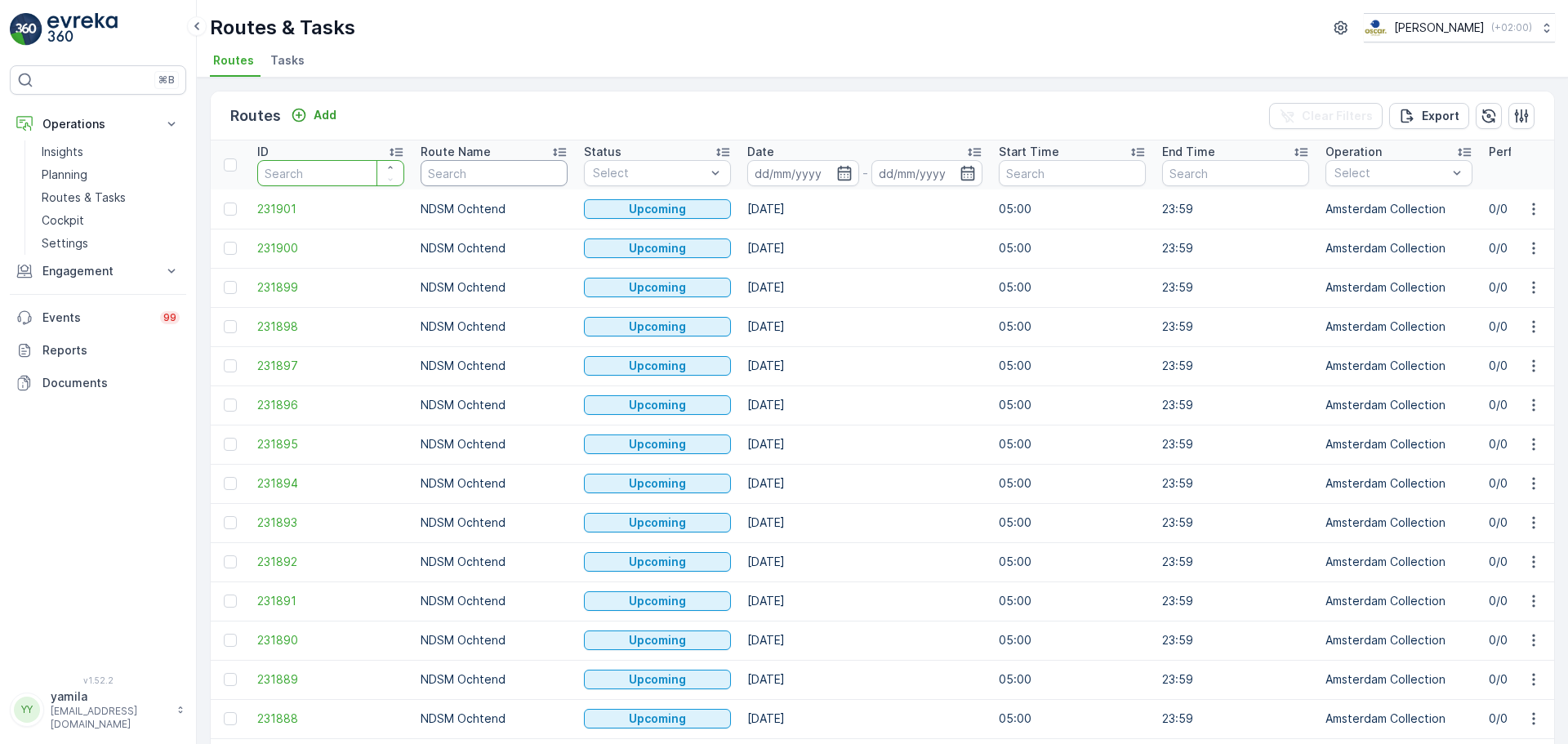
click at [450, 166] on input "text" at bounding box center [494, 173] width 147 height 26
type input "overvecht"
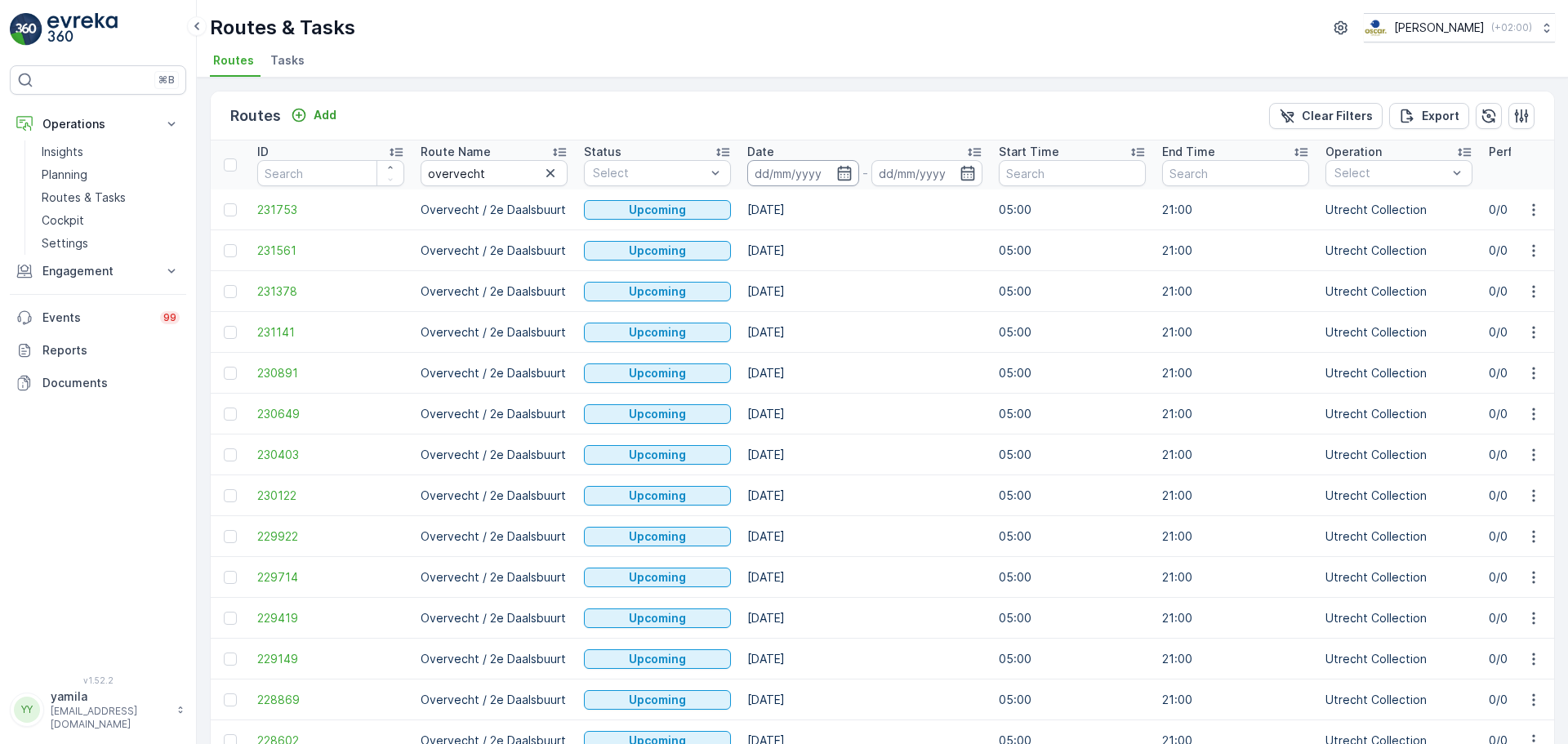
click at [782, 164] on input at bounding box center [803, 173] width 112 height 26
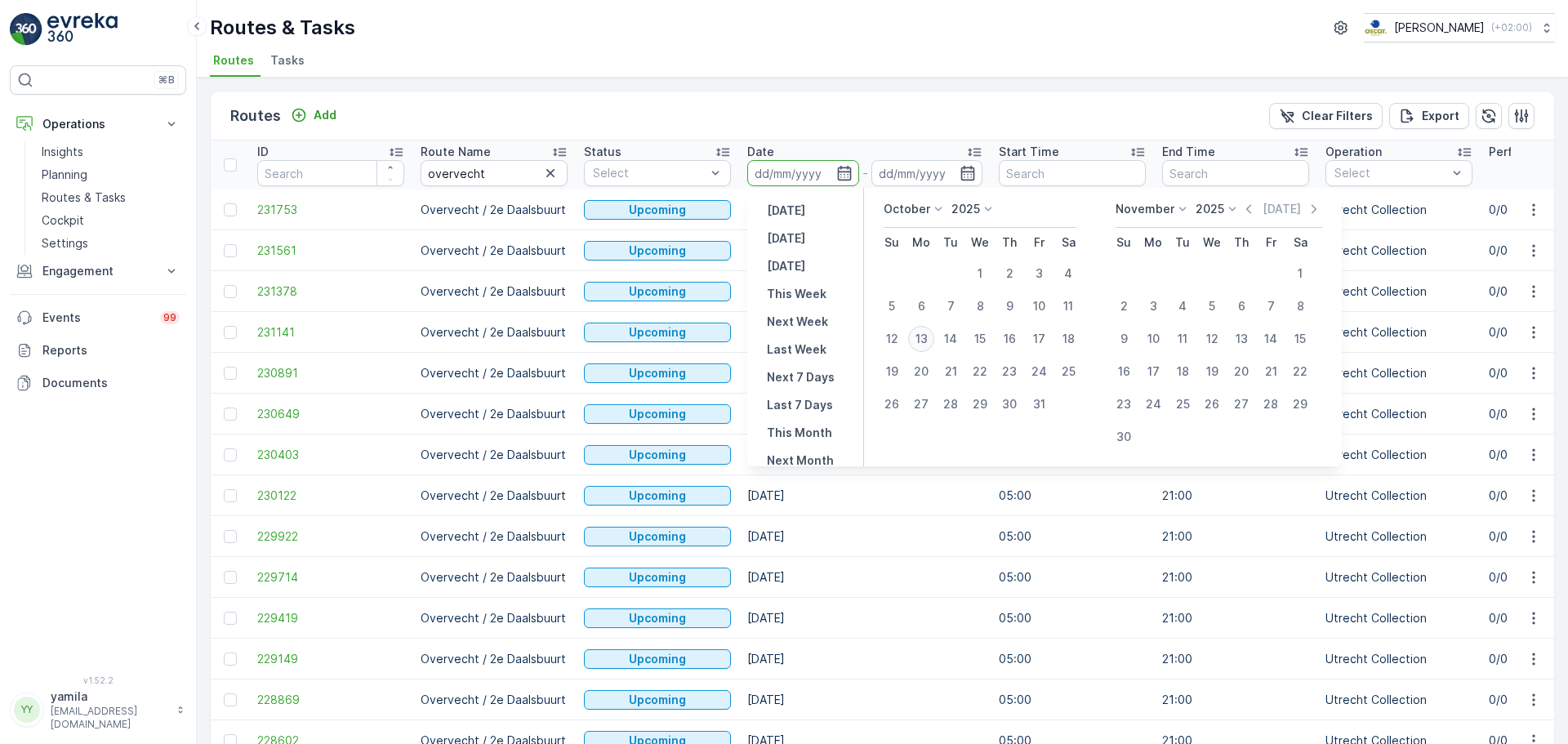
click at [927, 337] on div "13" at bounding box center [921, 340] width 26 height 26
type input "[DATE]"
click at [927, 336] on div "13" at bounding box center [921, 340] width 26 height 26
type input "[DATE]"
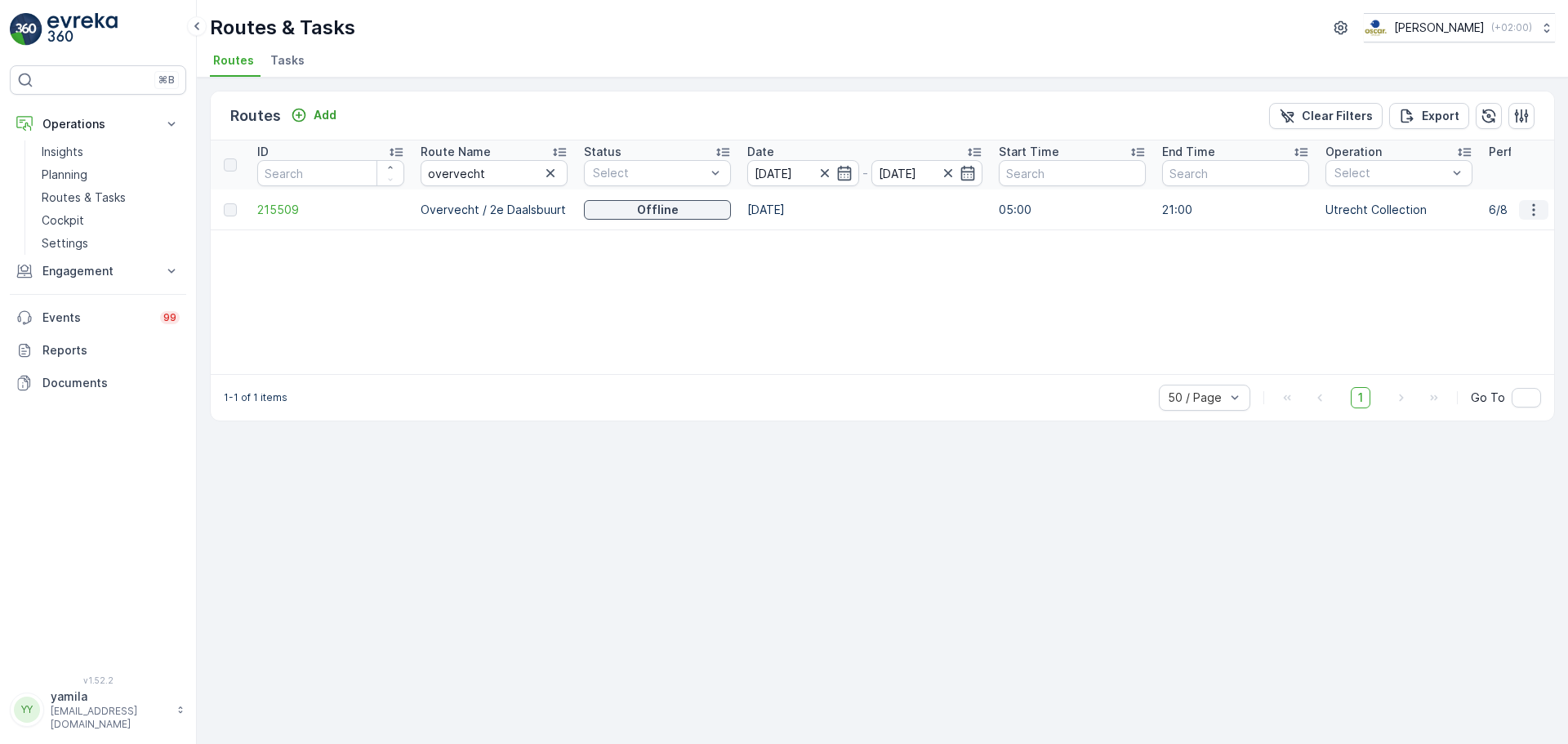
drag, startPoint x: 1551, startPoint y: 214, endPoint x: 1529, endPoint y: 215, distance: 22.0
click at [1548, 214] on td at bounding box center [1533, 210] width 44 height 41
click at [1527, 215] on icon "button" at bounding box center [1534, 210] width 16 height 16
click at [1513, 233] on span "See More Details" at bounding box center [1495, 234] width 95 height 16
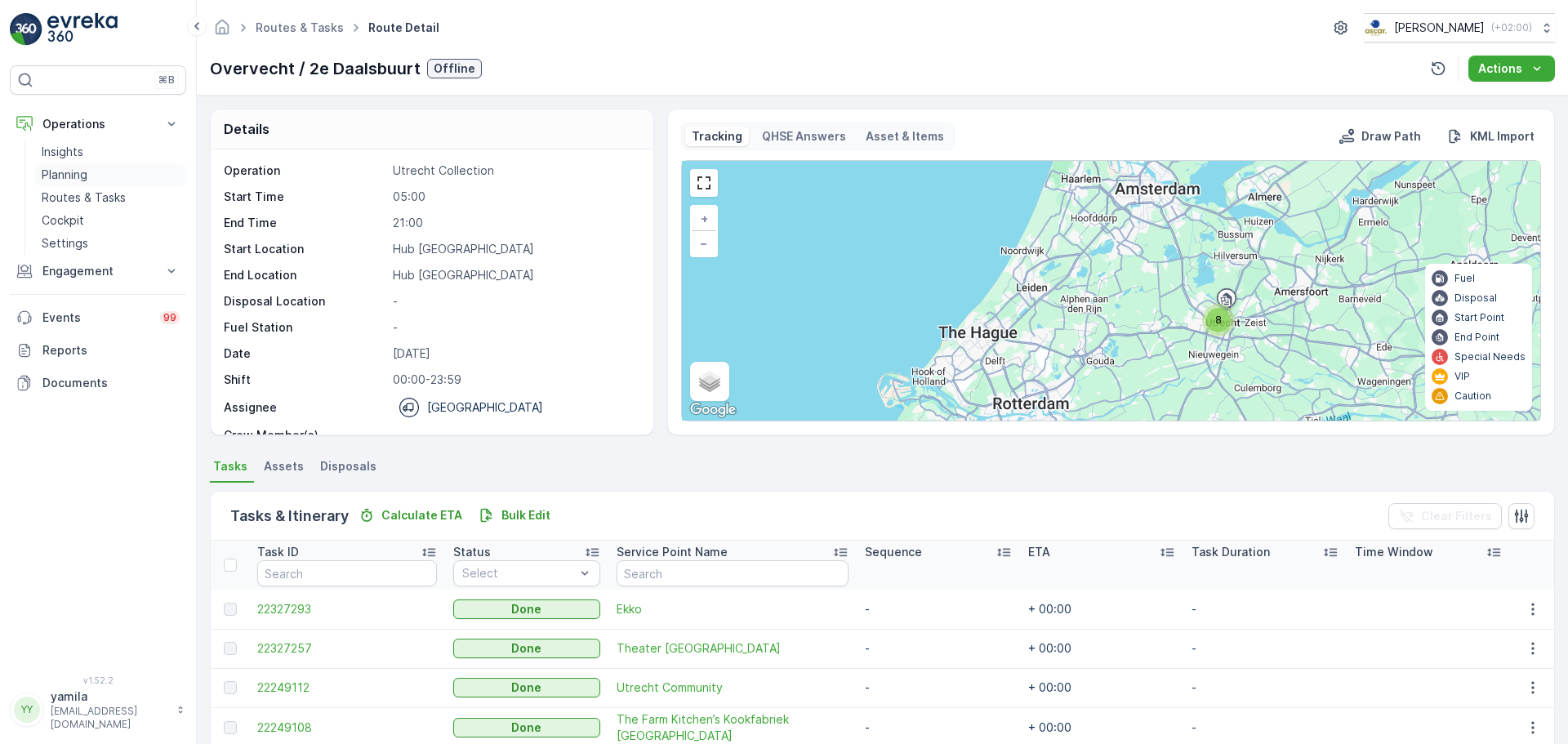
click at [94, 197] on p "Routes & Tasks" at bounding box center [84, 198] width 84 height 16
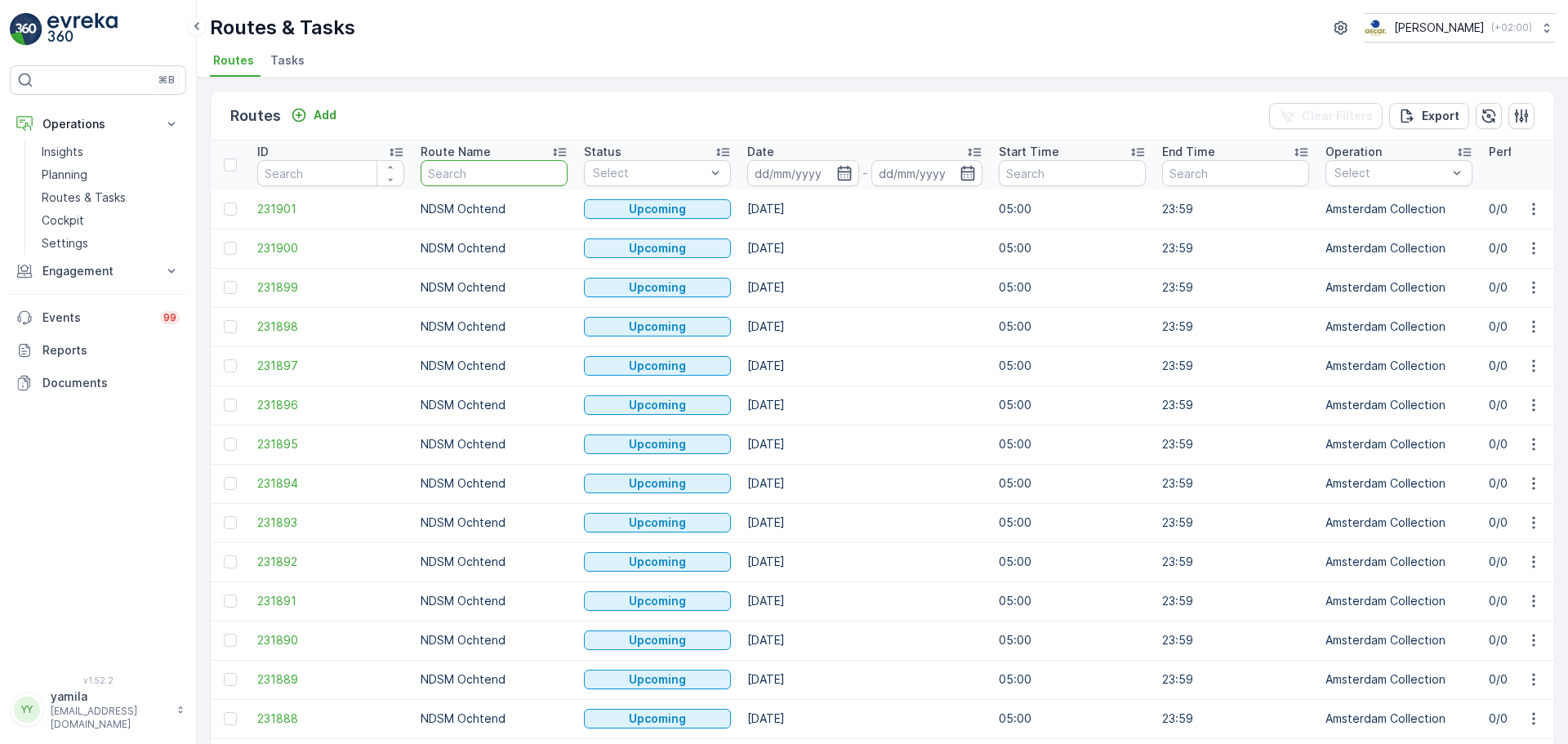
click at [473, 175] on input "text" at bounding box center [494, 173] width 147 height 26
type input "centrum"
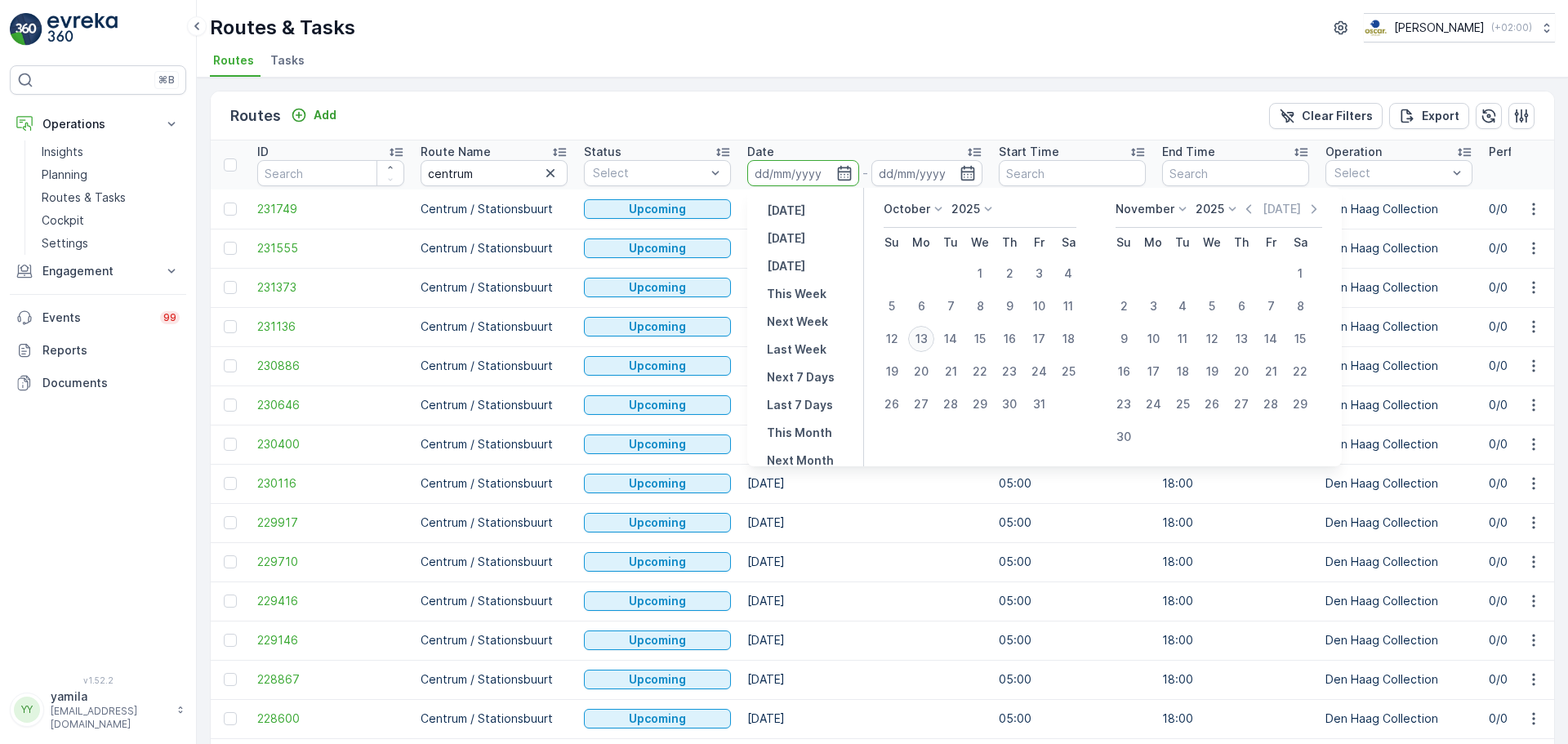
click at [914, 339] on div "13" at bounding box center [921, 340] width 26 height 26
type input "[DATE]"
click at [914, 339] on div "13" at bounding box center [921, 340] width 26 height 26
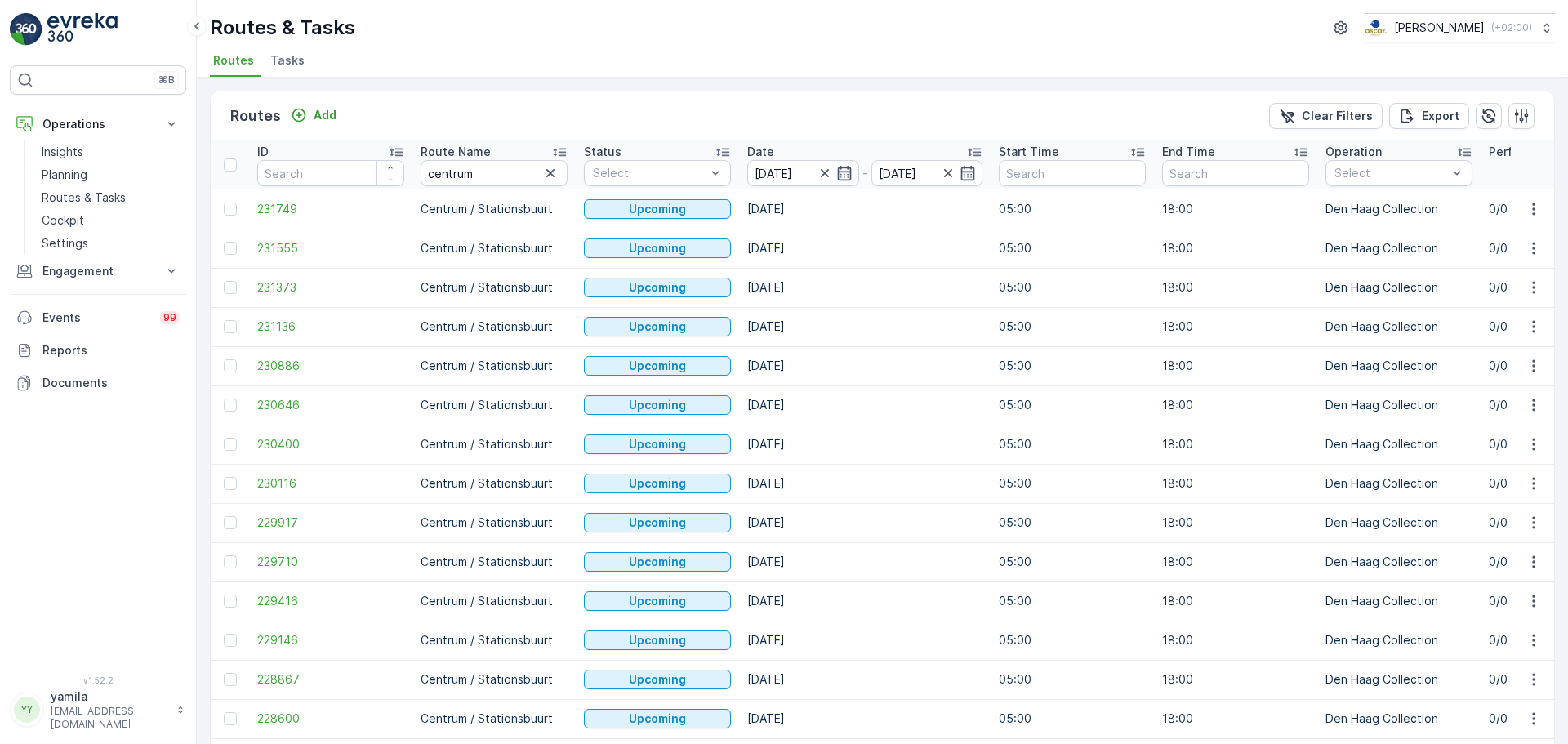
type input "[DATE]"
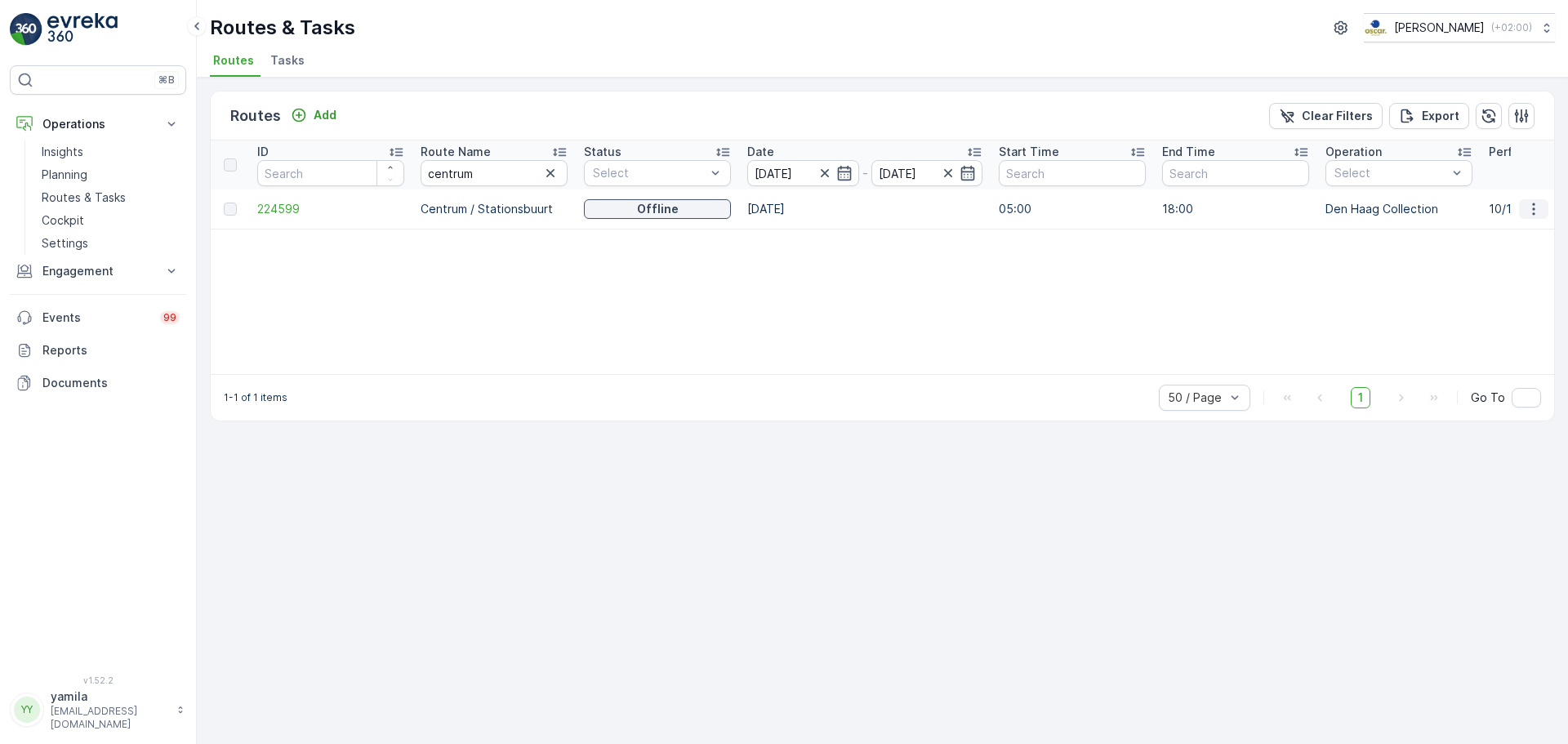
click at [1537, 206] on icon "button" at bounding box center [1534, 209] width 16 height 16
click at [1522, 224] on div "See More Details" at bounding box center [1504, 233] width 126 height 23
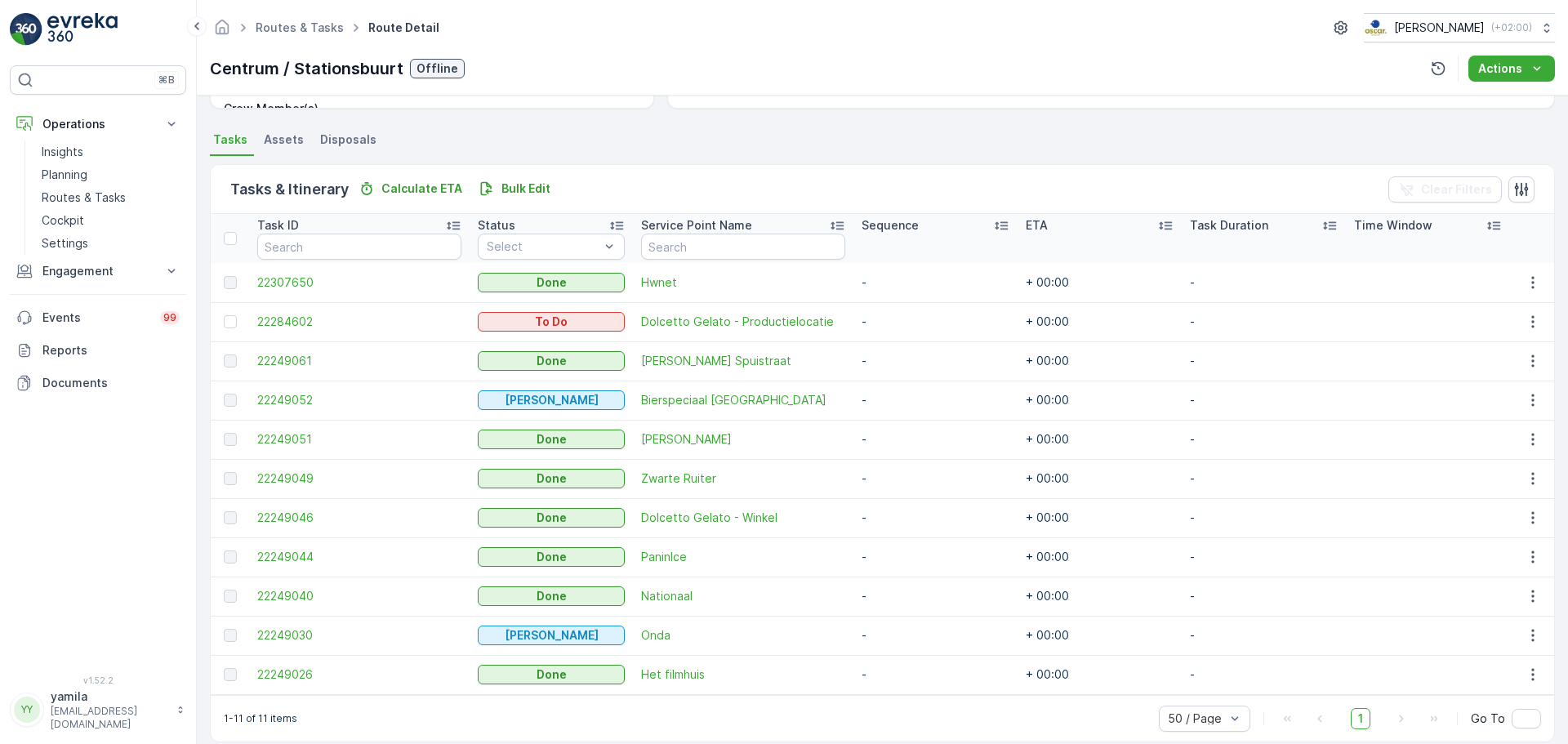
scroll to position [346, 0]
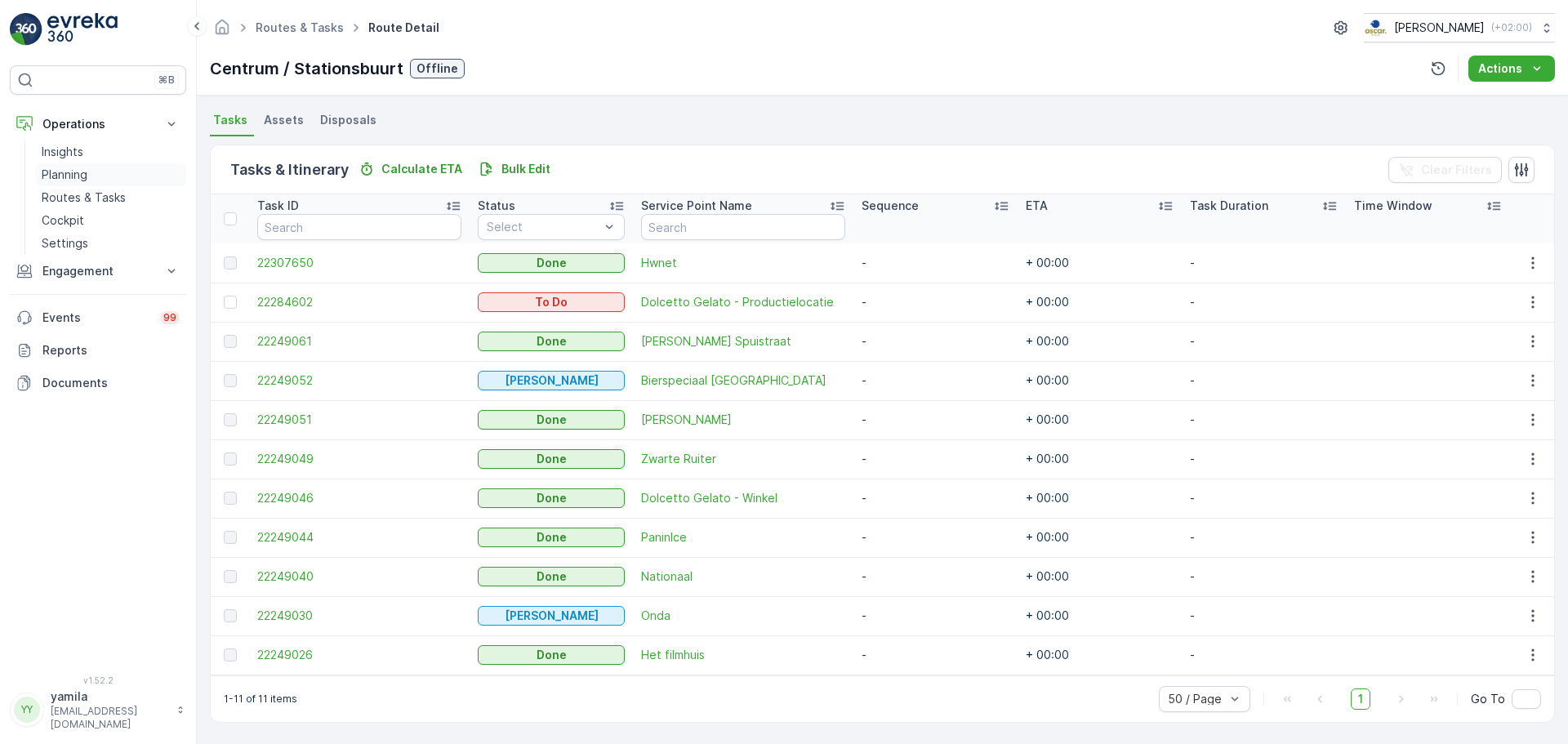
click at [115, 196] on p "Routes & Tasks" at bounding box center [84, 198] width 84 height 16
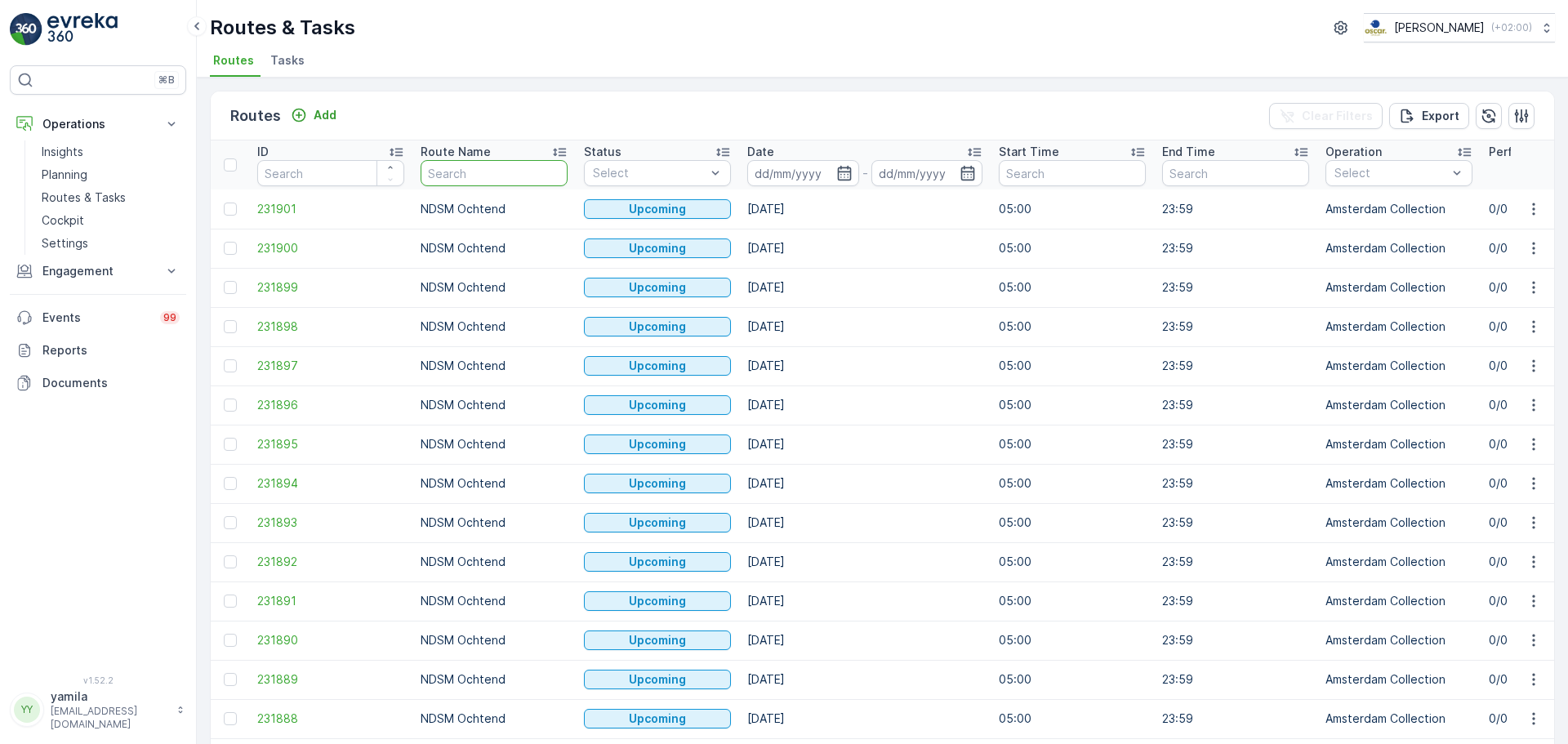
click at [482, 183] on input "text" at bounding box center [494, 173] width 147 height 26
type input "kd ochtend"
click at [798, 162] on input at bounding box center [803, 173] width 112 height 26
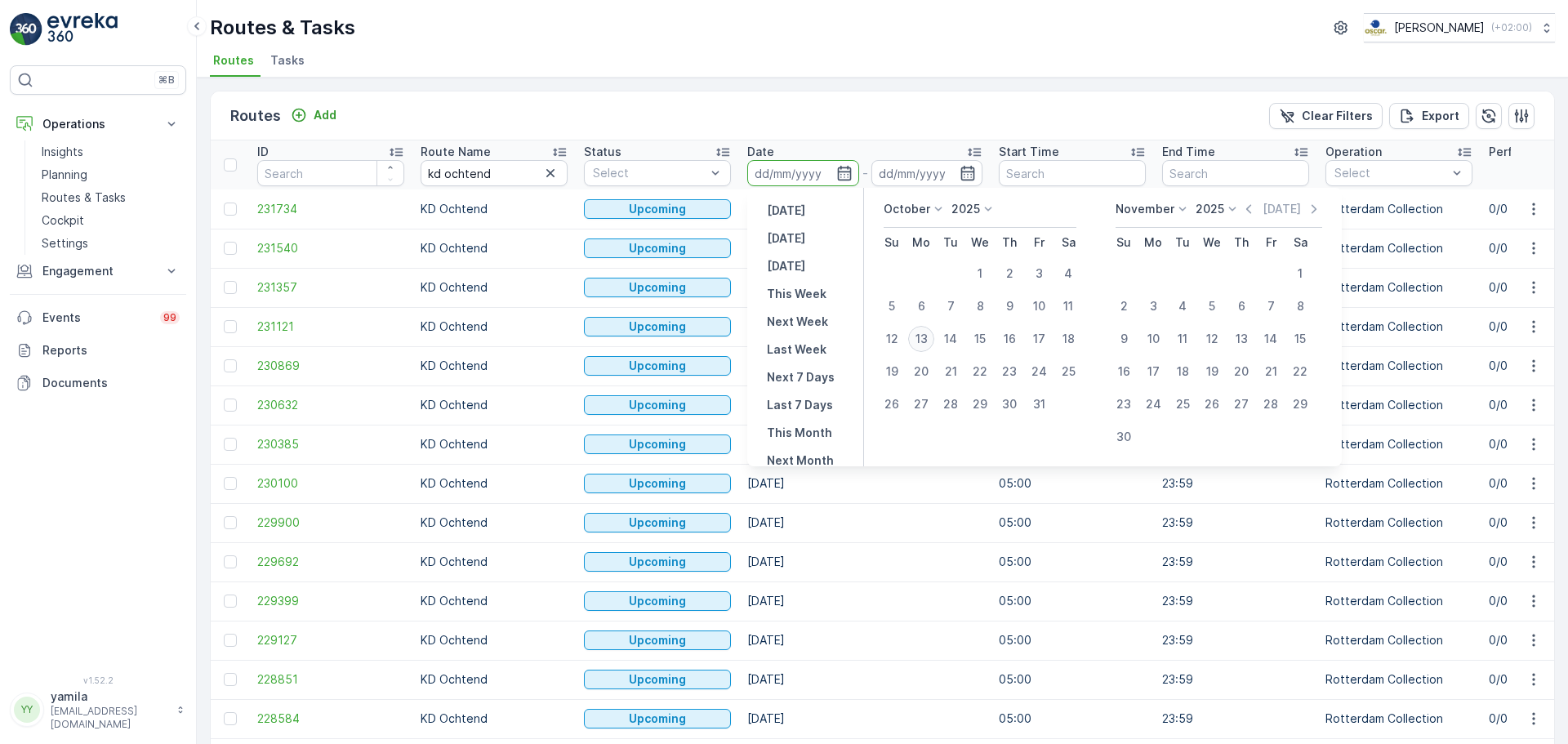
click at [930, 341] on div "13" at bounding box center [921, 340] width 26 height 26
type input "[DATE]"
click at [930, 341] on div "13" at bounding box center [921, 340] width 26 height 26
type input "[DATE]"
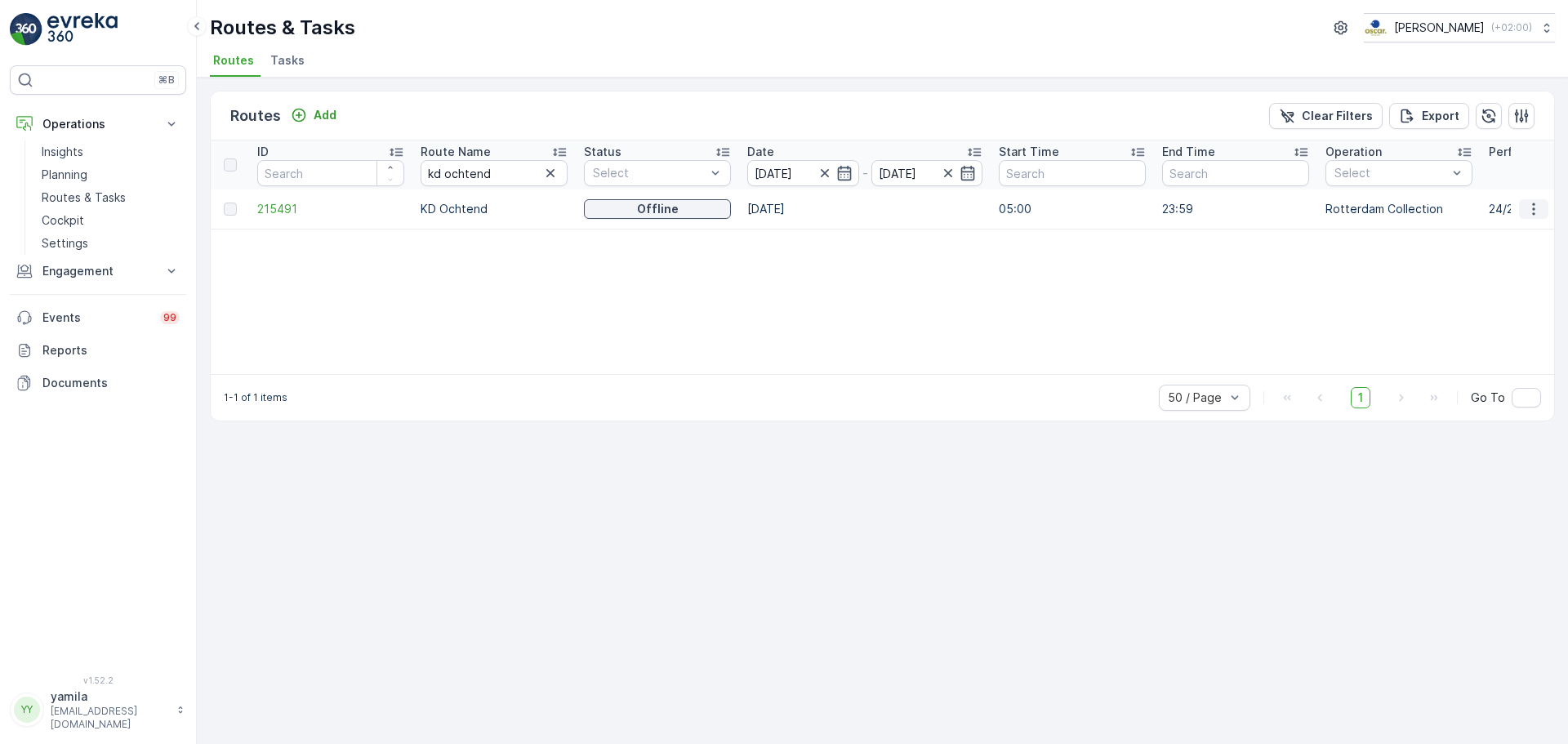
click at [1540, 209] on icon "button" at bounding box center [1534, 209] width 16 height 16
click at [1507, 233] on span "See More Details" at bounding box center [1495, 233] width 95 height 16
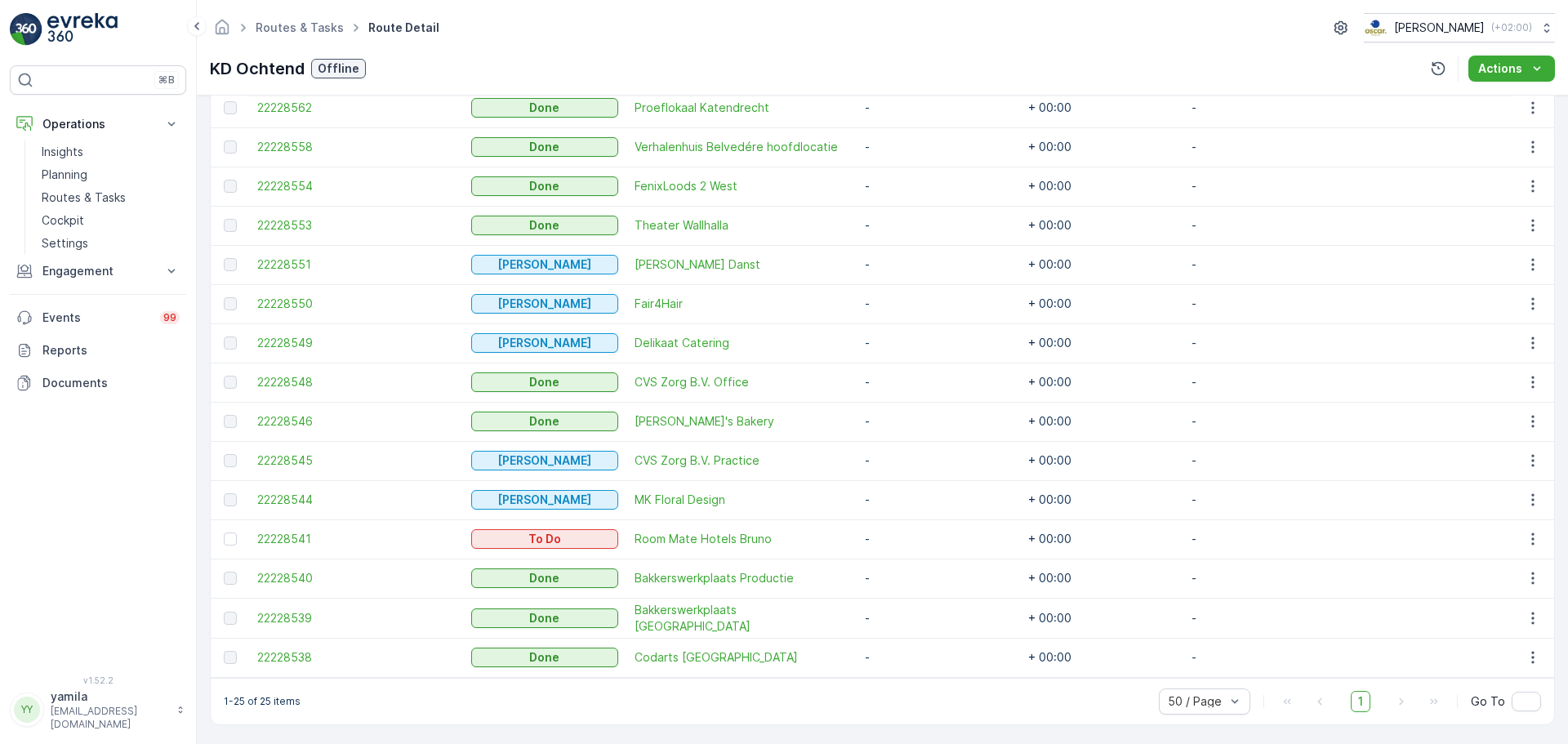
scroll to position [895, 0]
click at [102, 206] on link "Routes & Tasks" at bounding box center [111, 198] width 151 height 23
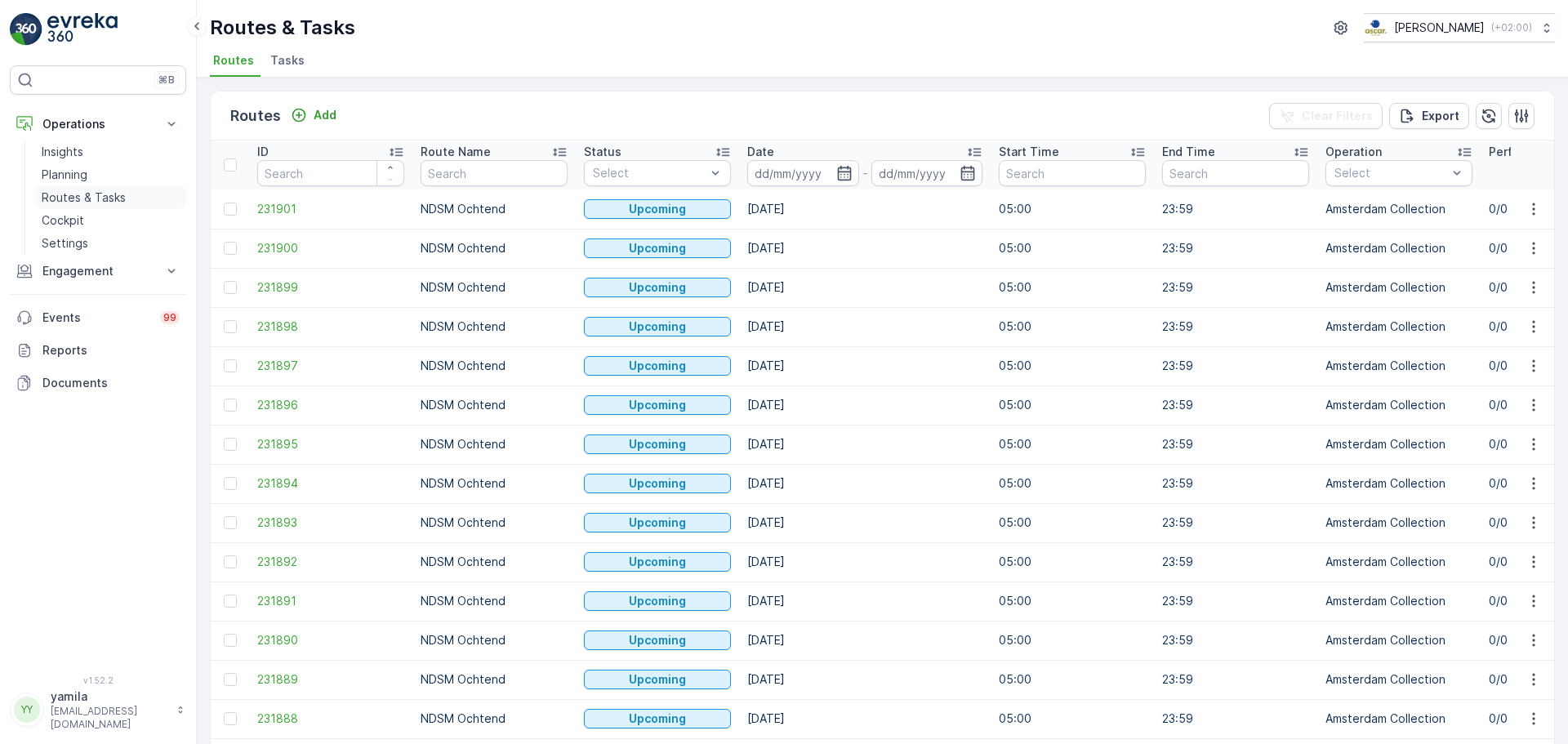
click at [100, 196] on p "Routes & Tasks" at bounding box center [84, 198] width 84 height 16
click at [479, 183] on input "text" at bounding box center [494, 173] width 147 height 26
type input "n"
type input "bh regul"
click at [780, 169] on input at bounding box center [803, 173] width 112 height 26
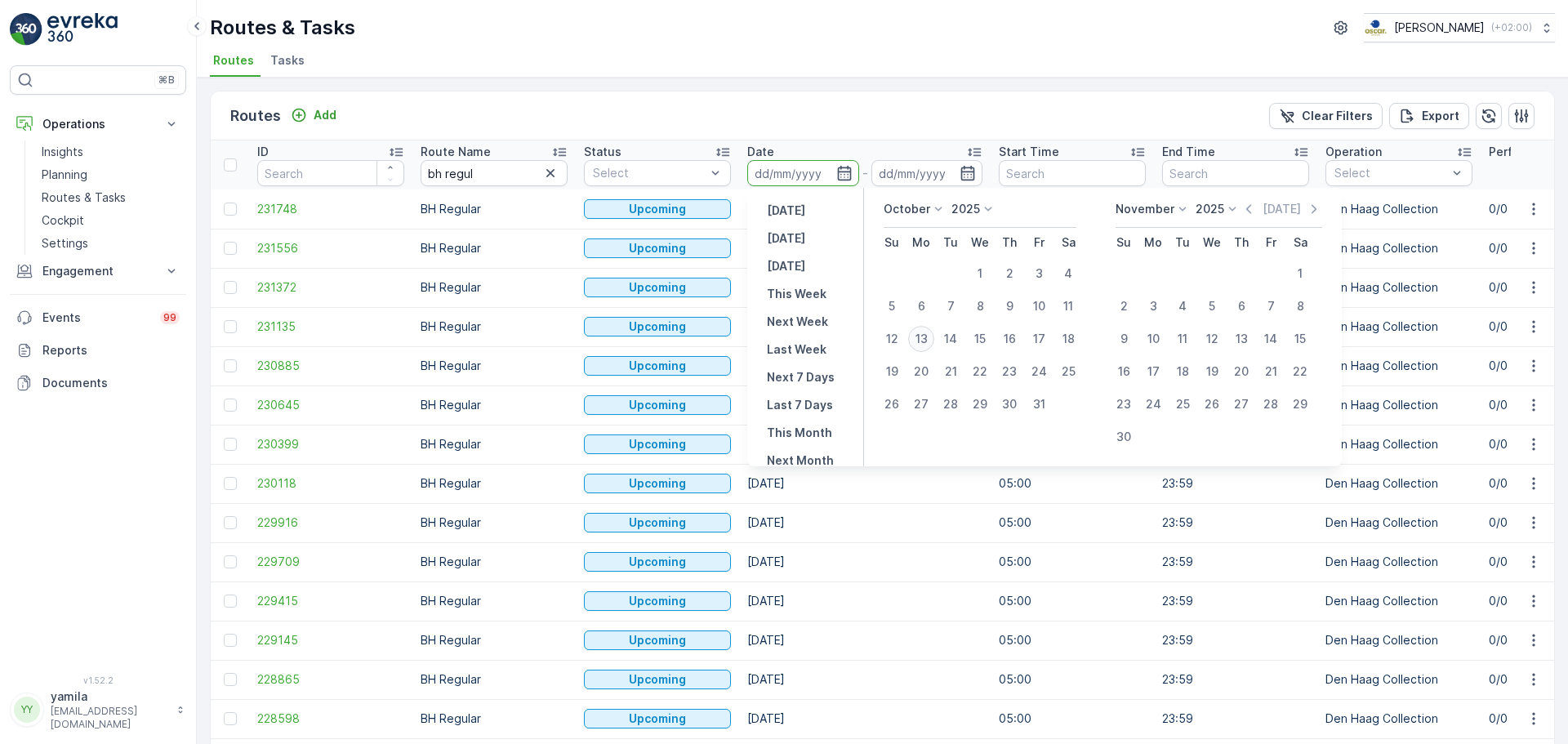
click at [925, 338] on div "13" at bounding box center [921, 340] width 26 height 26
type input "[DATE]"
click at [925, 338] on div "13" at bounding box center [921, 340] width 26 height 26
type input "[DATE]"
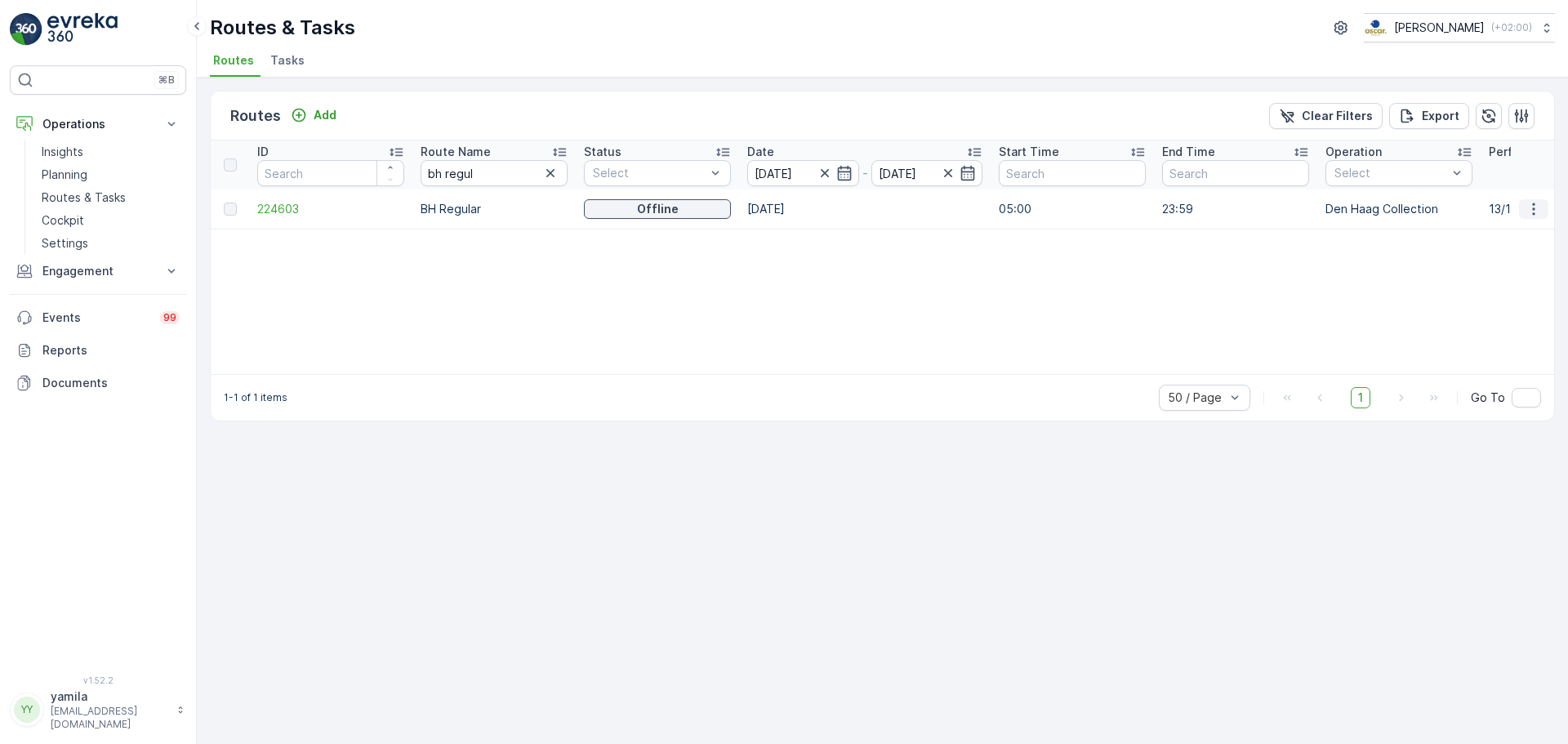
click at [1533, 206] on icon "button" at bounding box center [1534, 209] width 16 height 16
click at [1523, 235] on span "See More Details" at bounding box center [1495, 233] width 95 height 16
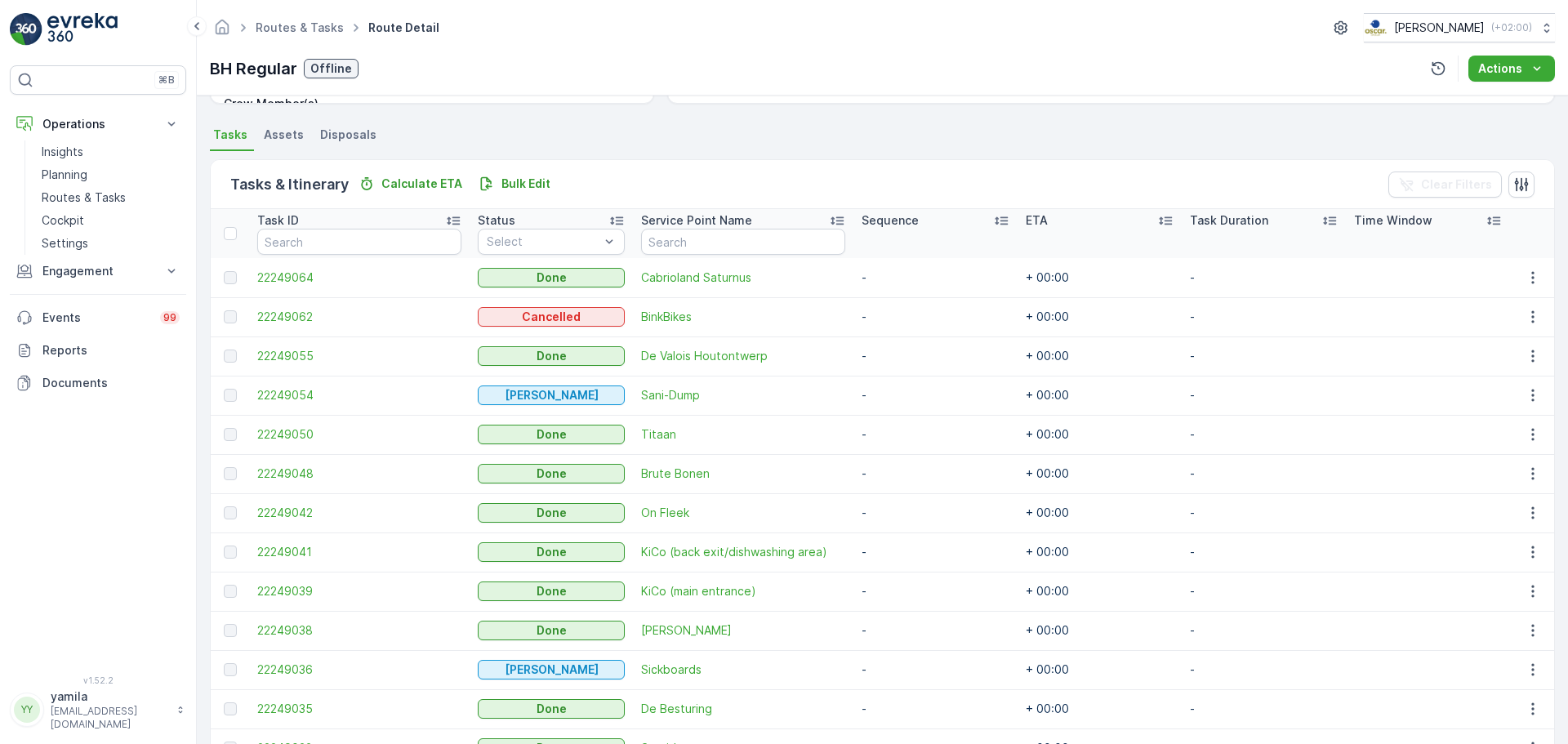
scroll to position [177, 0]
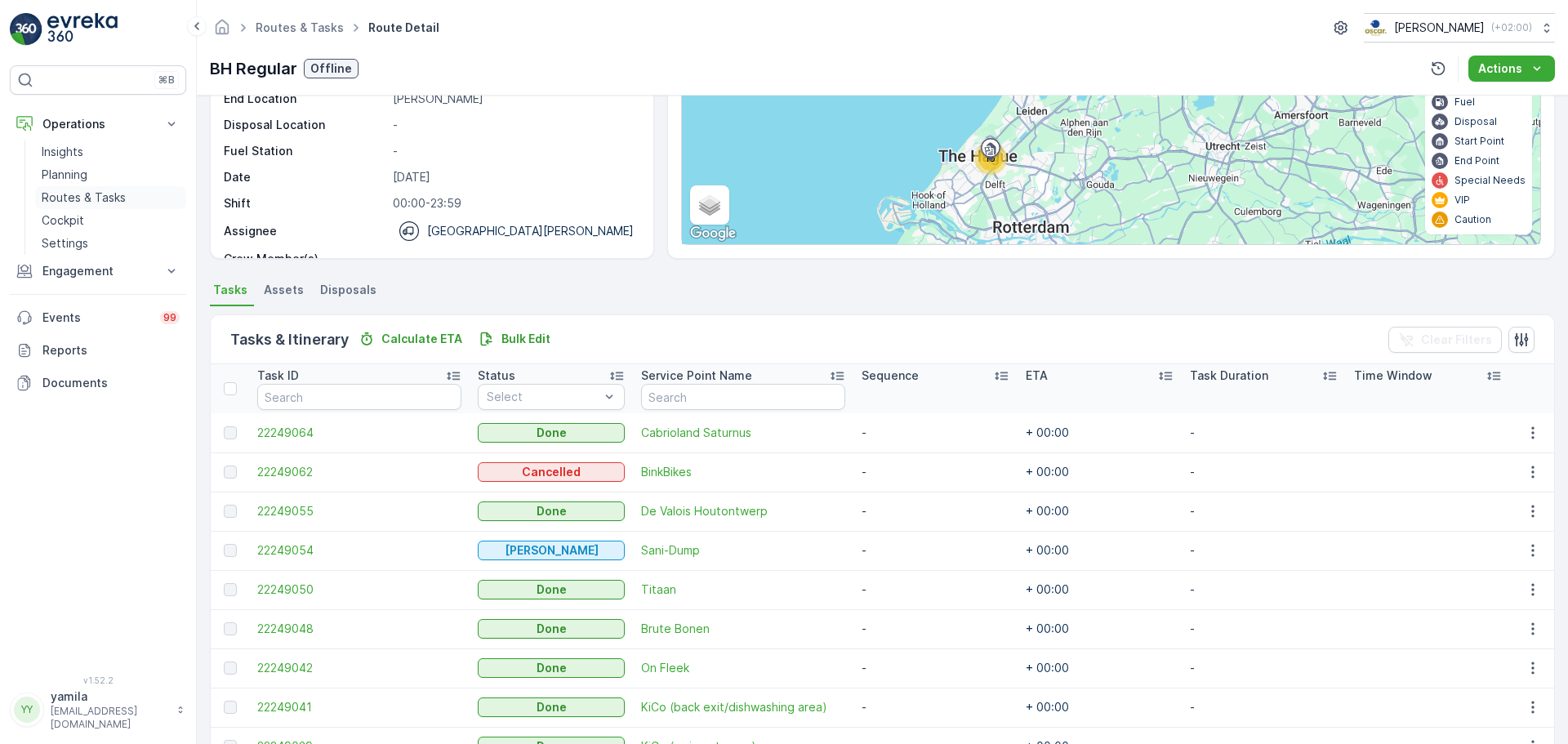
click at [96, 193] on p "Routes & Tasks" at bounding box center [84, 198] width 84 height 16
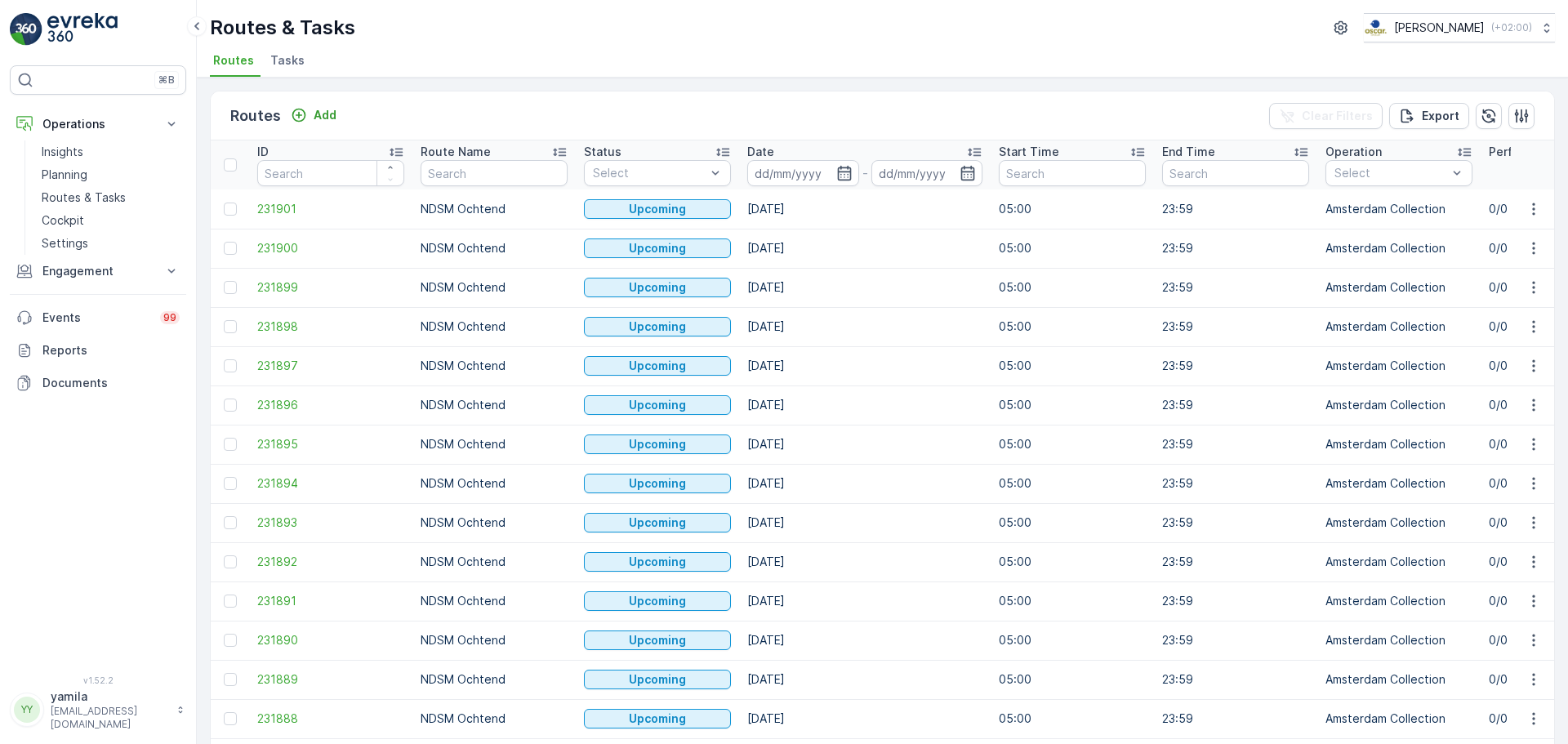
click at [463, 178] on input "text" at bounding box center [494, 173] width 147 height 26
type input "kd ochtend"
click at [798, 177] on input at bounding box center [803, 173] width 112 height 26
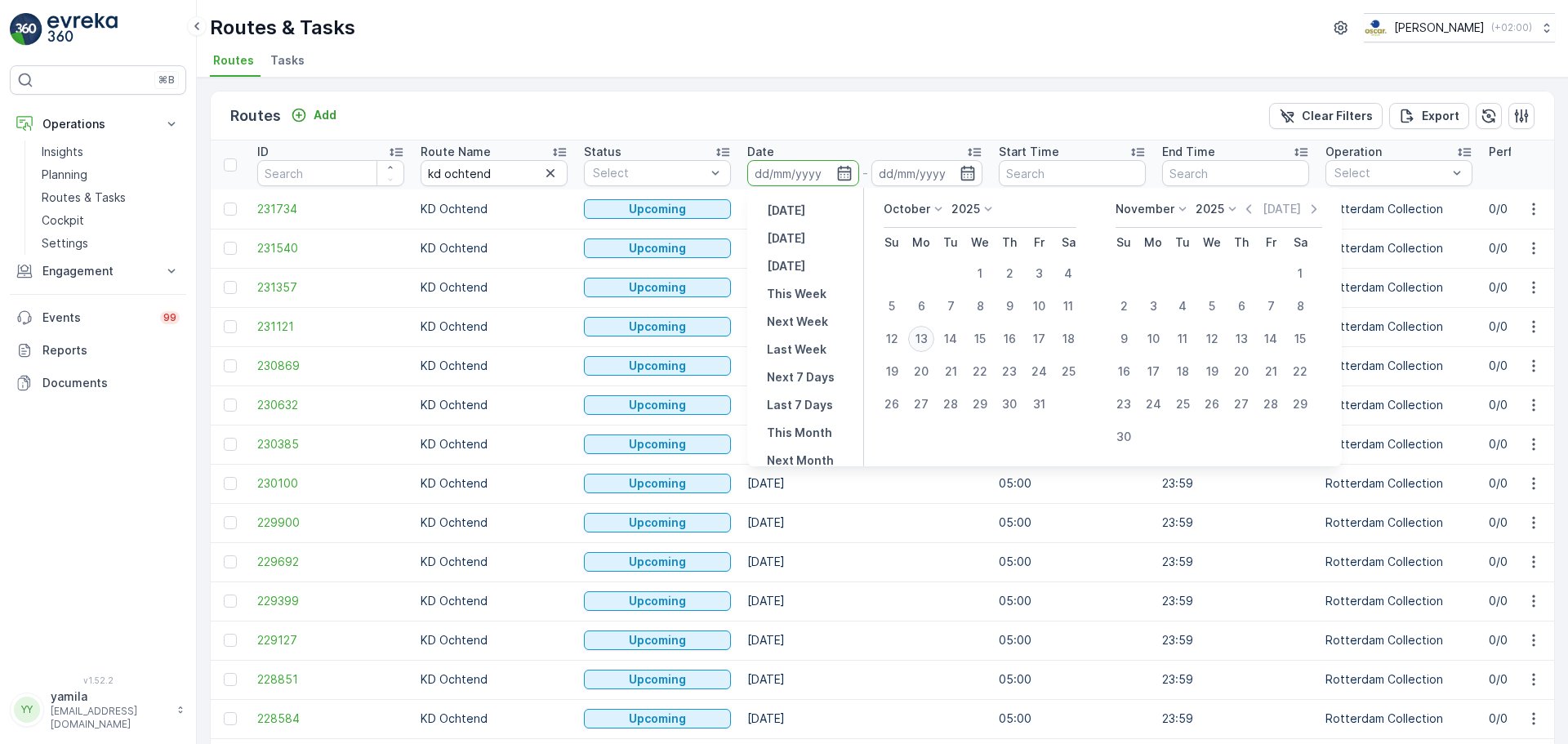
click at [922, 339] on div "13" at bounding box center [921, 340] width 26 height 26
type input "[DATE]"
click at [922, 339] on div "13" at bounding box center [921, 340] width 26 height 26
type input "[DATE]"
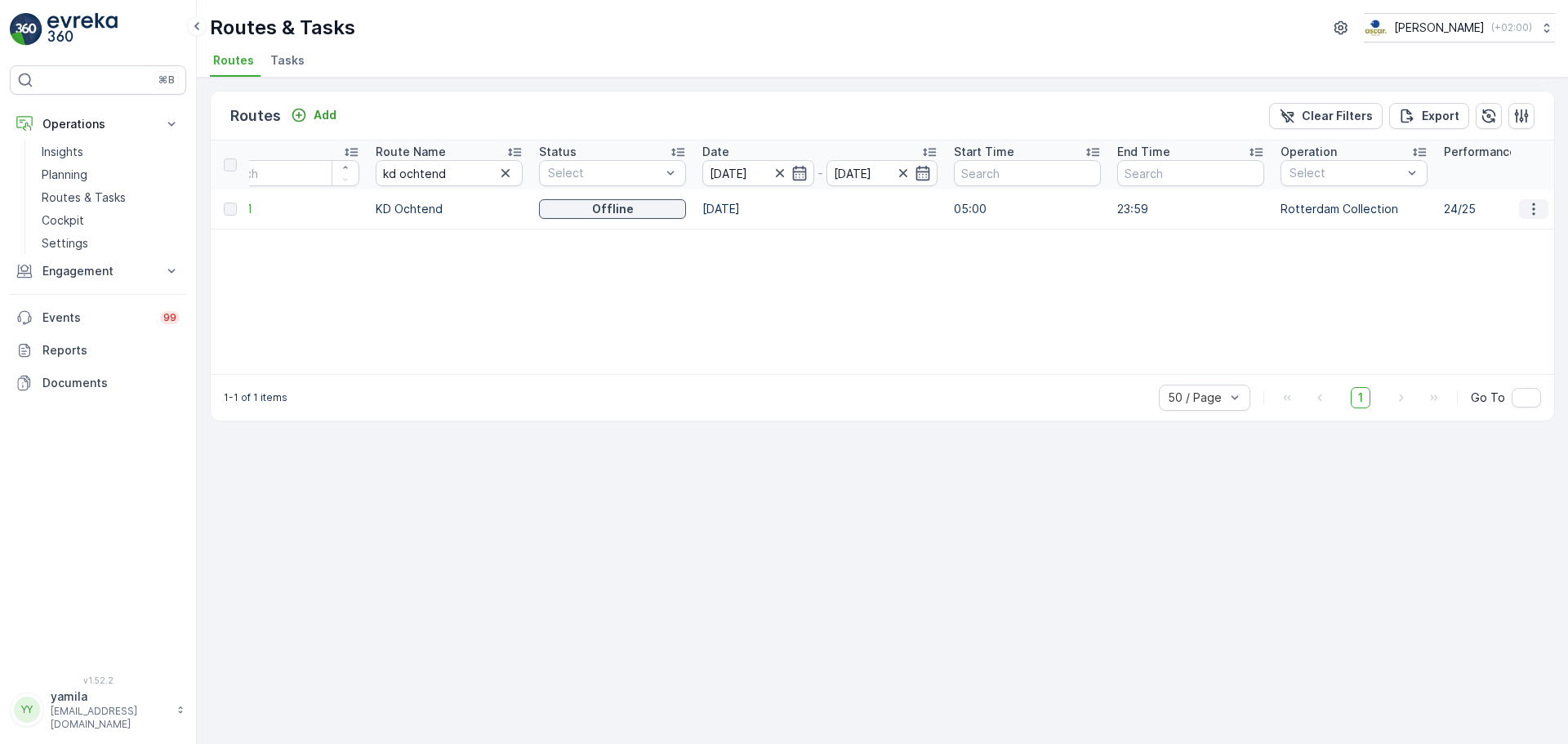
scroll to position [0, 46]
click at [1539, 213] on icon "button" at bounding box center [1534, 209] width 16 height 16
click at [1523, 229] on span "See More Details" at bounding box center [1495, 233] width 95 height 16
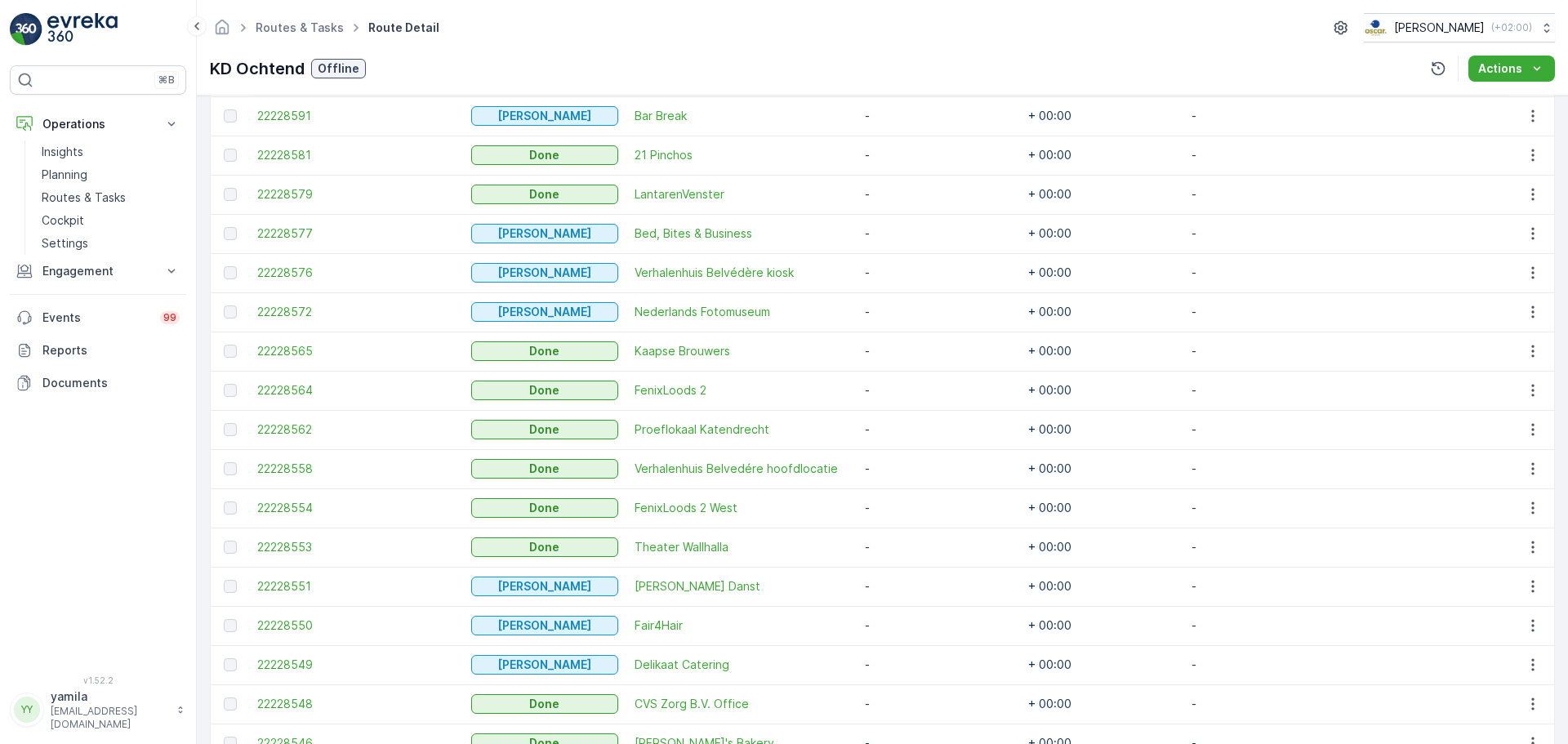
scroll to position [895, 0]
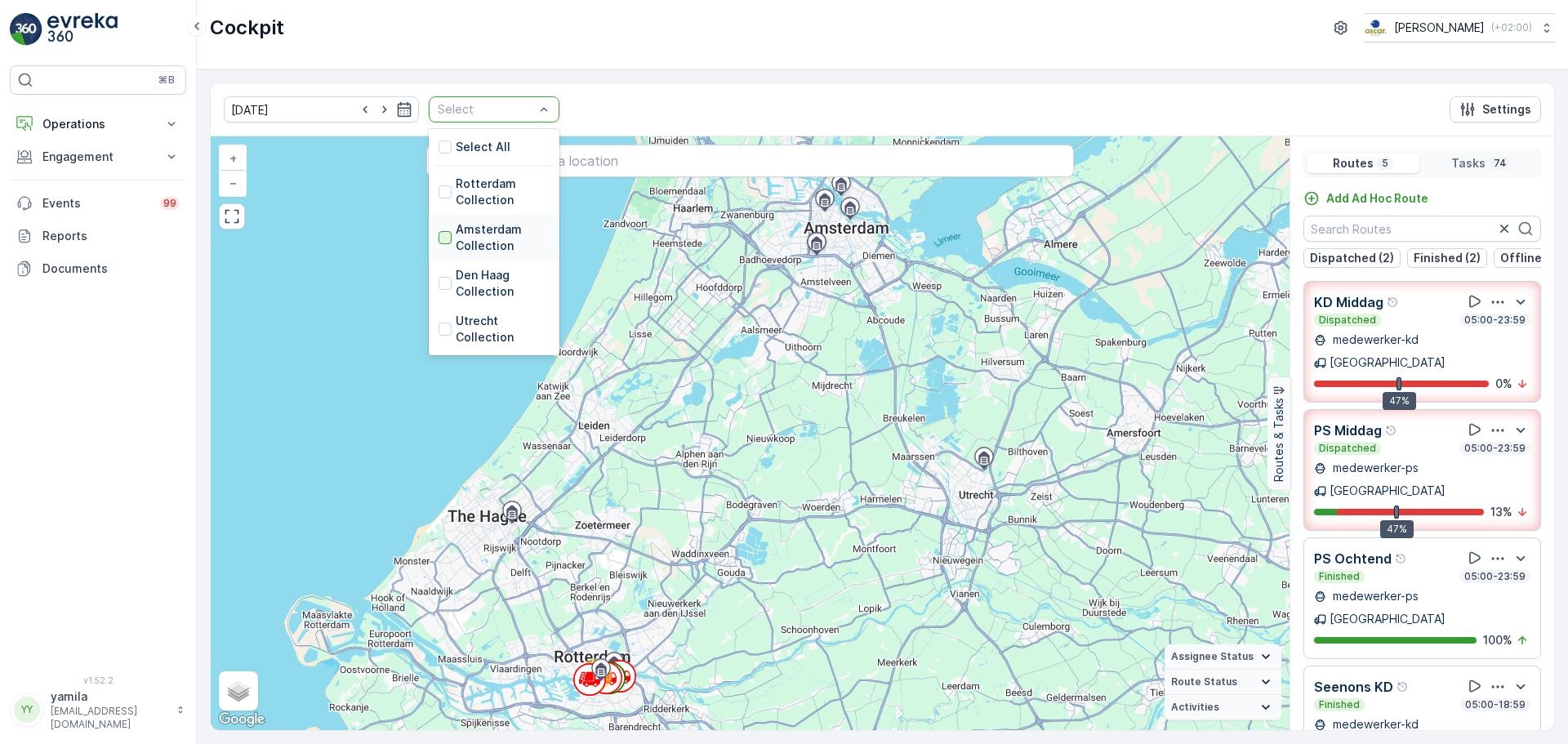
click at [439, 233] on div at bounding box center [445, 238] width 13 height 13
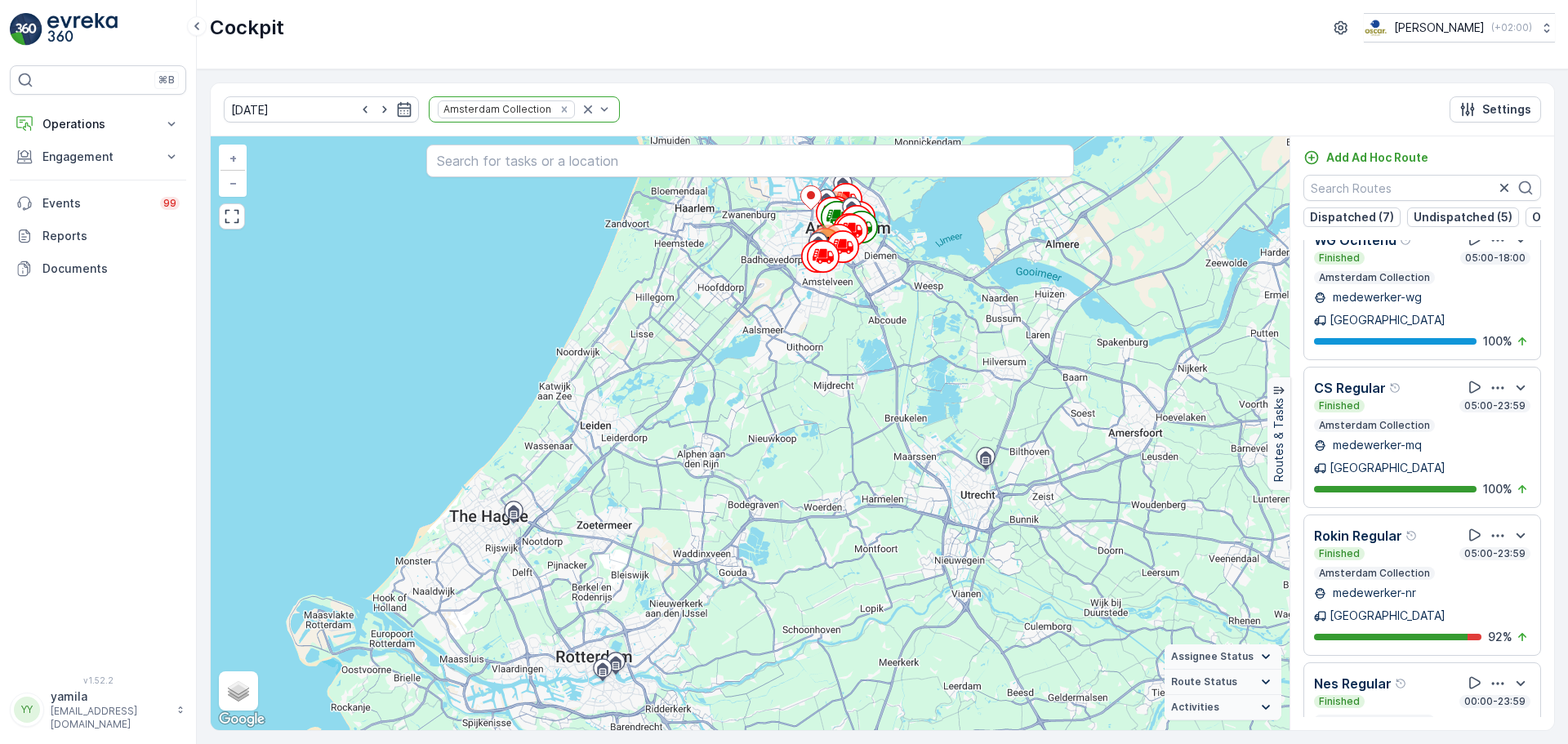
scroll to position [1791, 0]
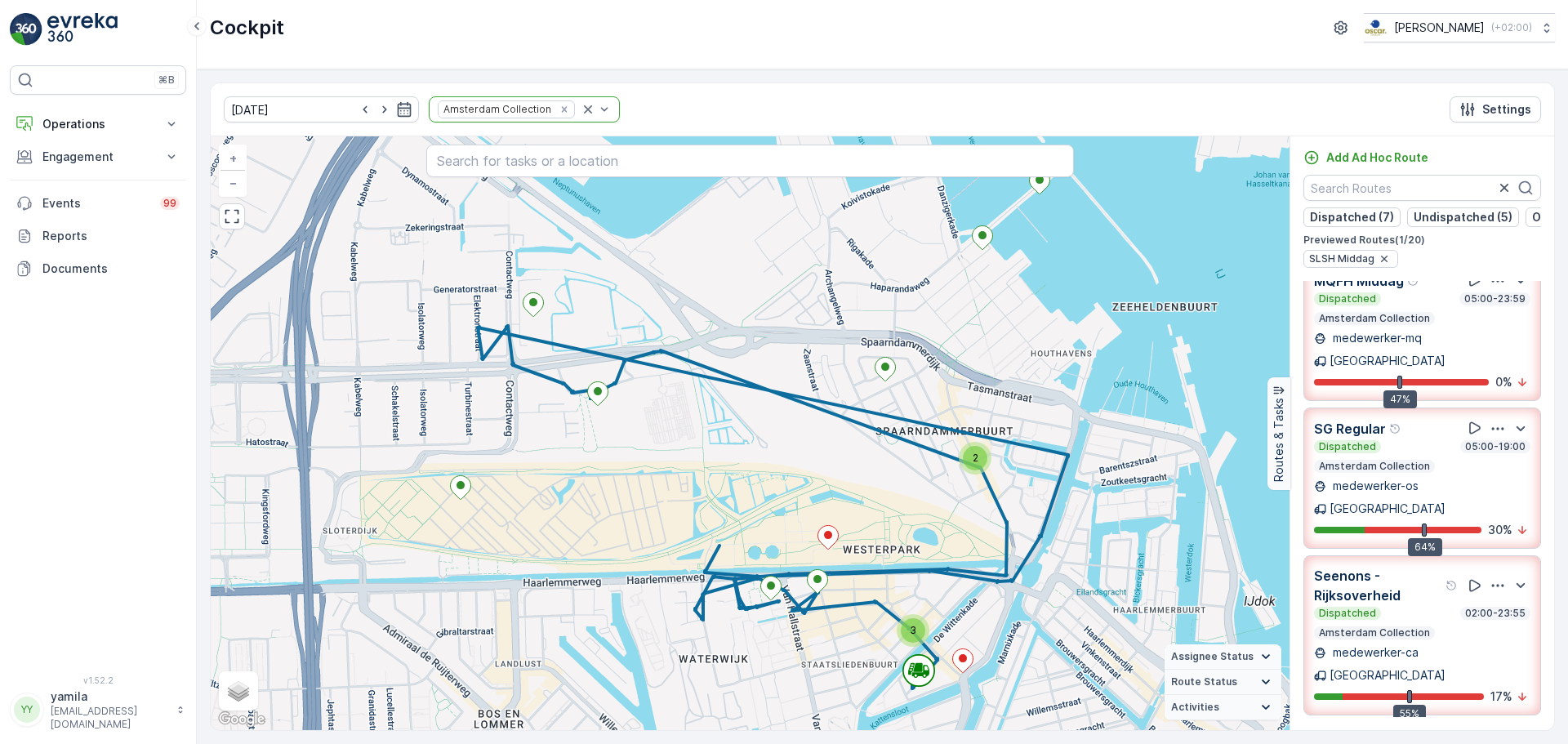
scroll to position [0, 0]
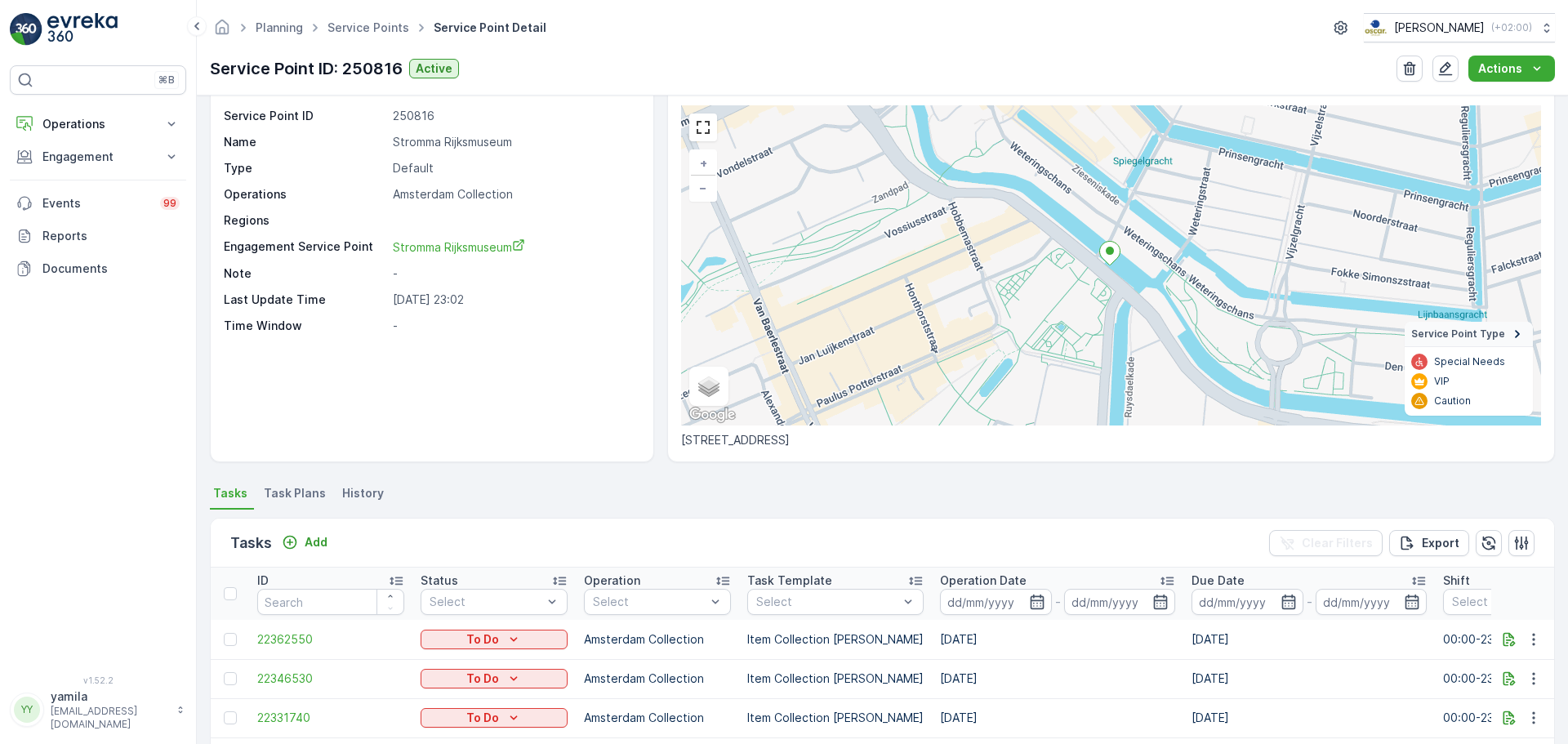
scroll to position [81, 0]
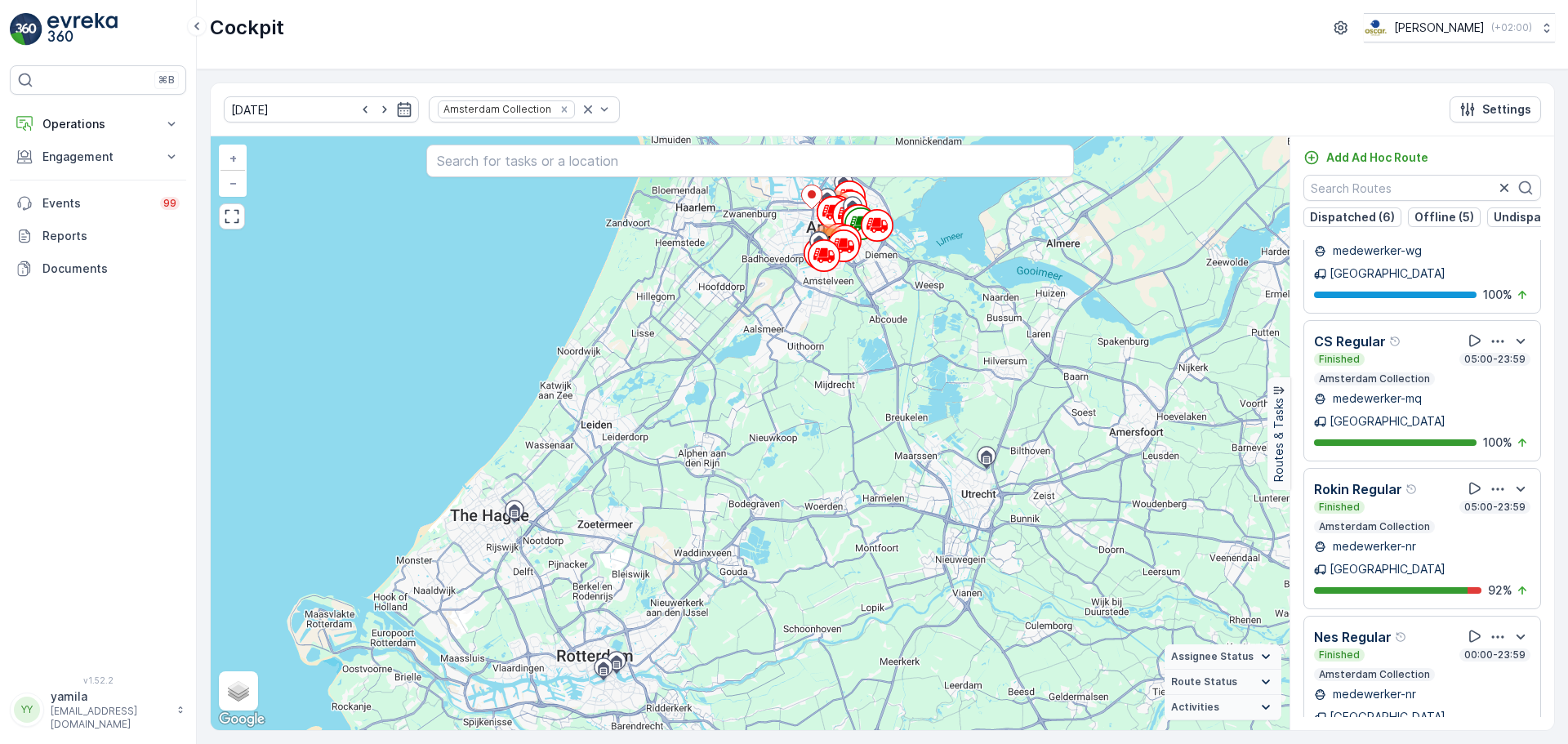
scroll to position [1717, 0]
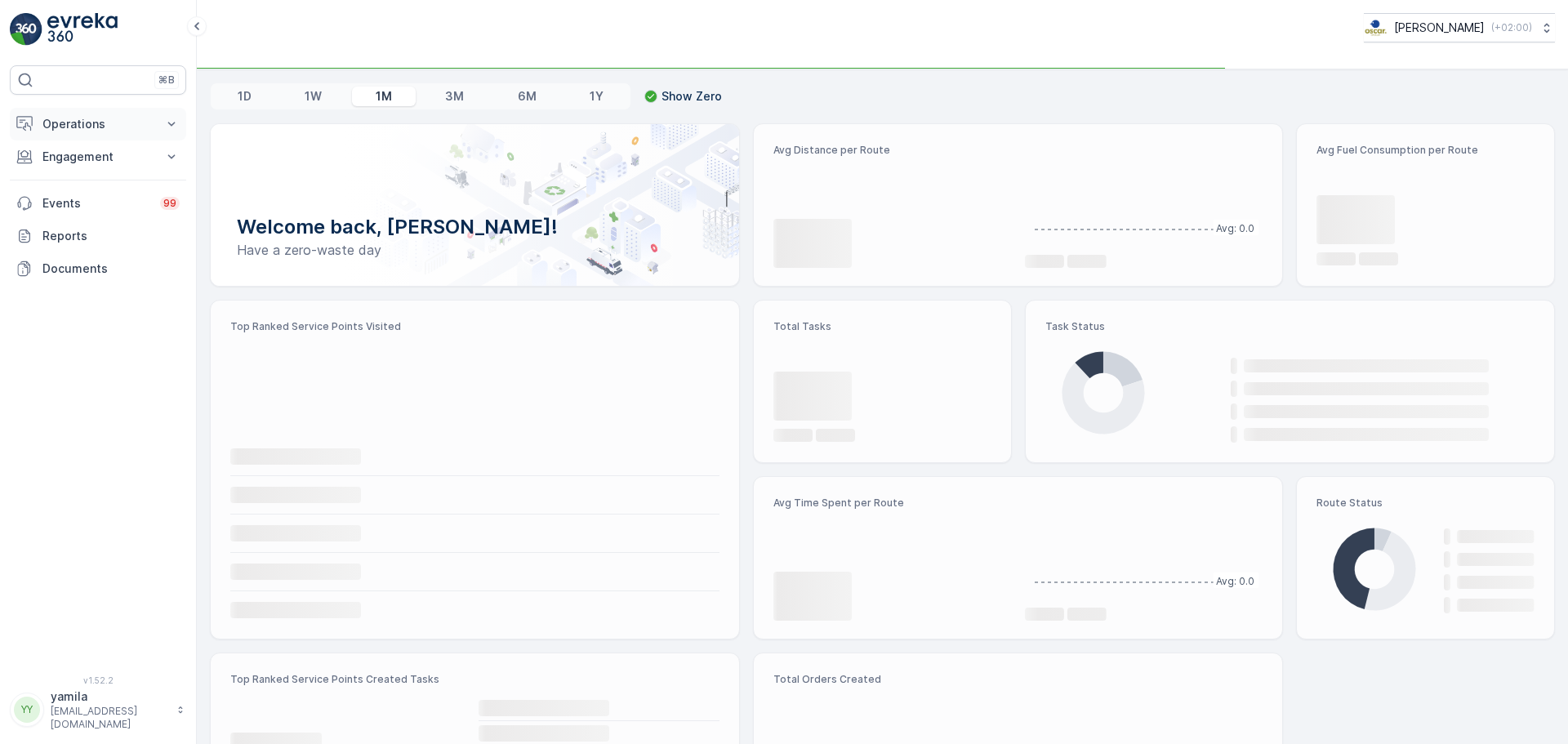
click at [85, 121] on p "Operations" at bounding box center [98, 124] width 111 height 16
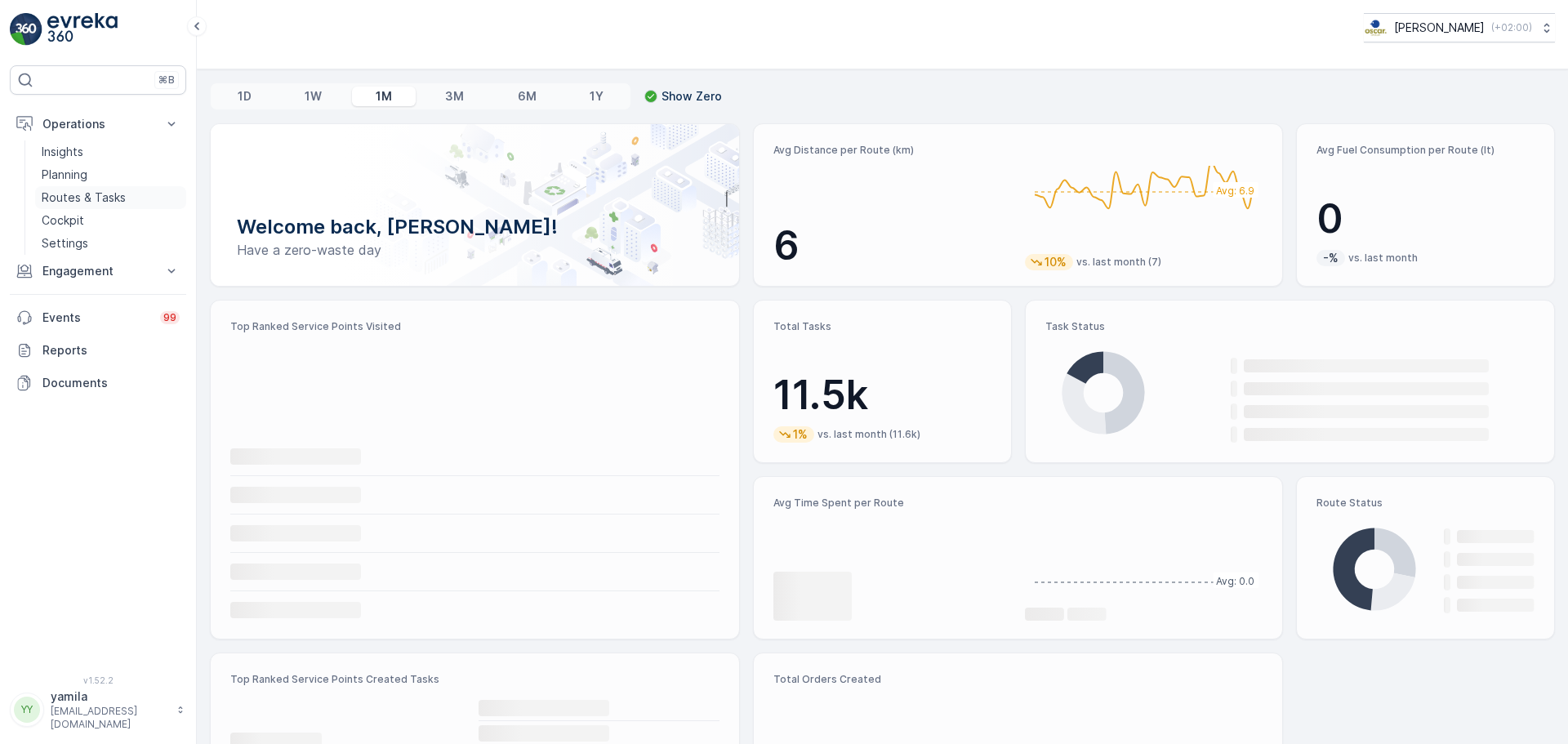
click at [103, 200] on p "Routes & Tasks" at bounding box center [84, 198] width 84 height 16
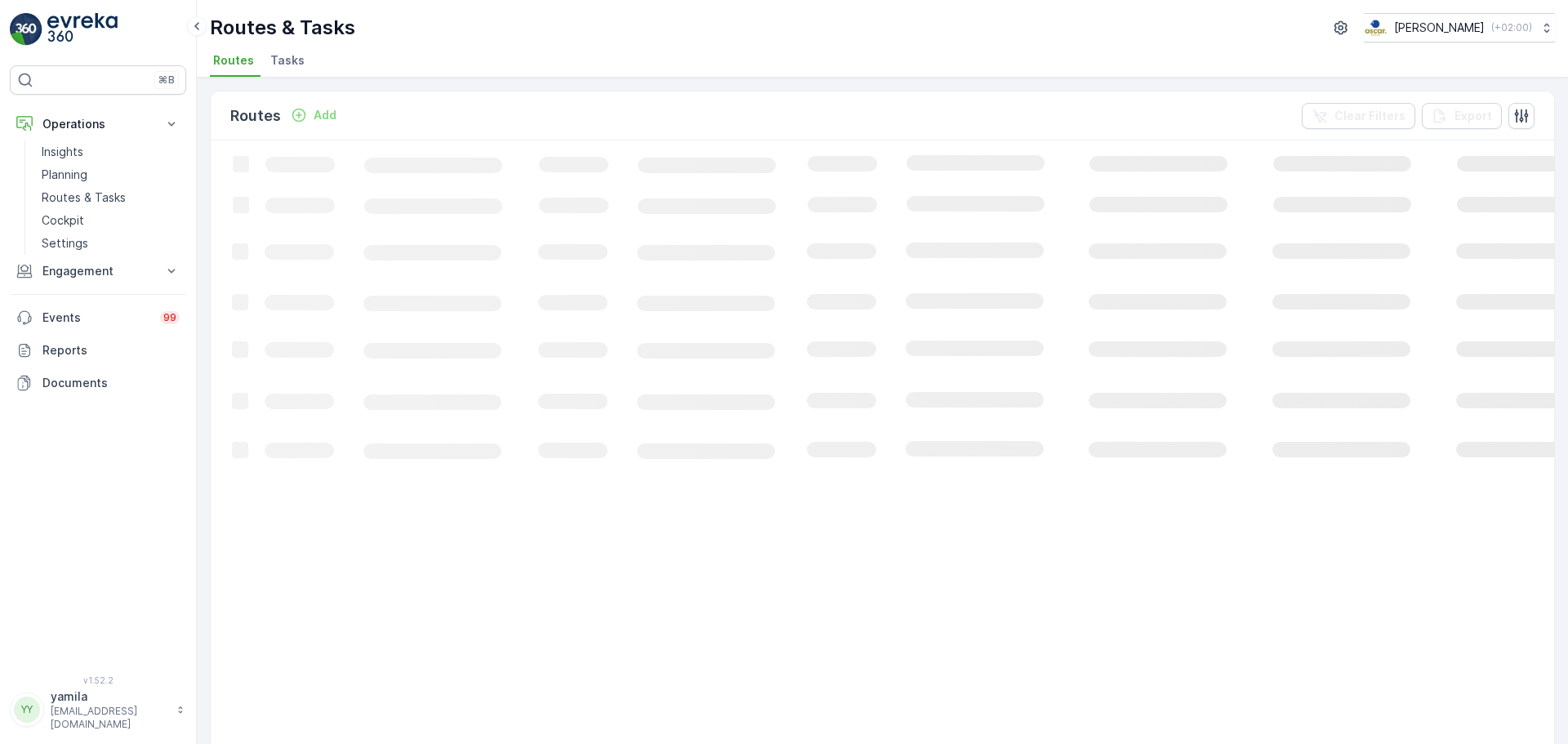
click at [288, 58] on span "Tasks" at bounding box center [288, 61] width 35 height 16
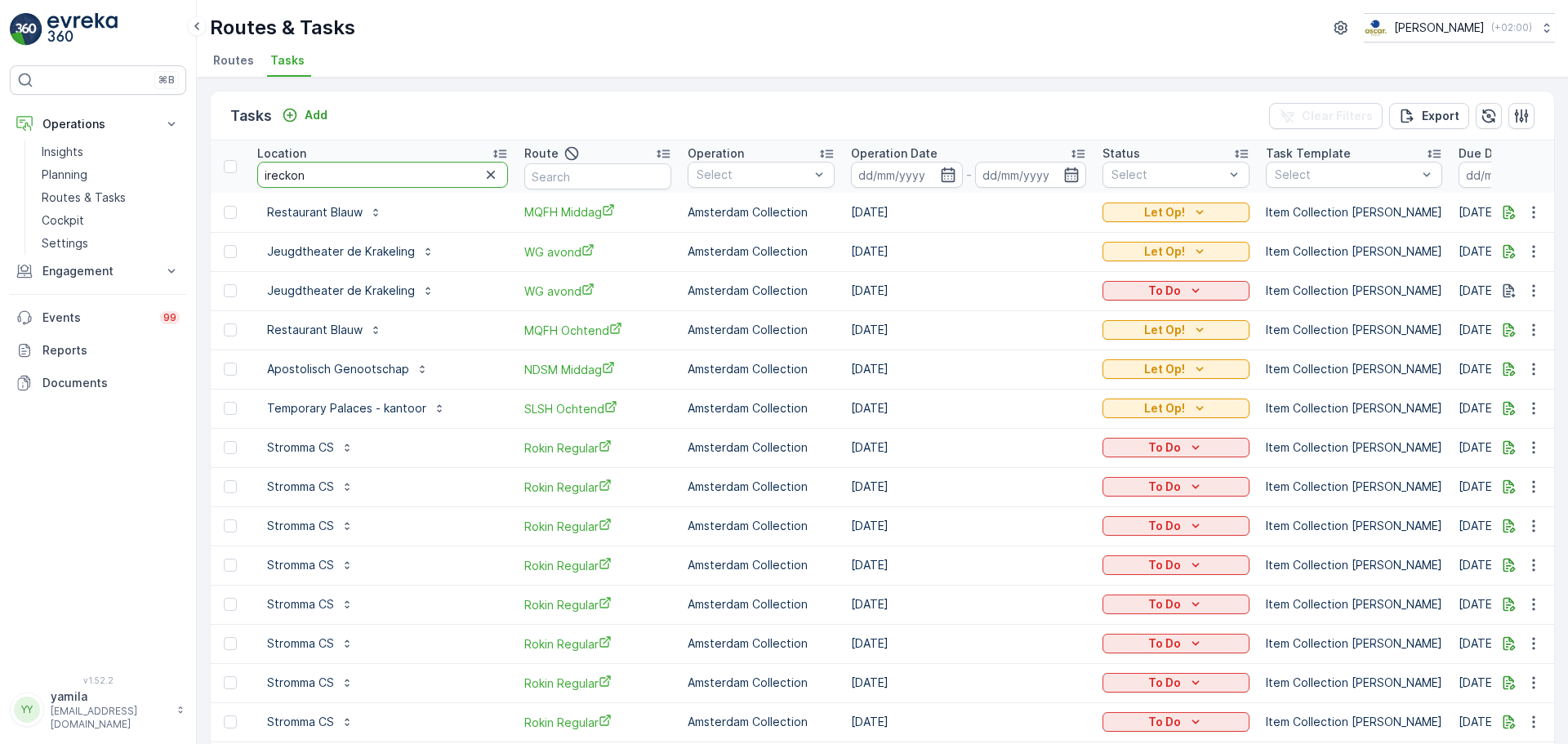
type input "ireckonu"
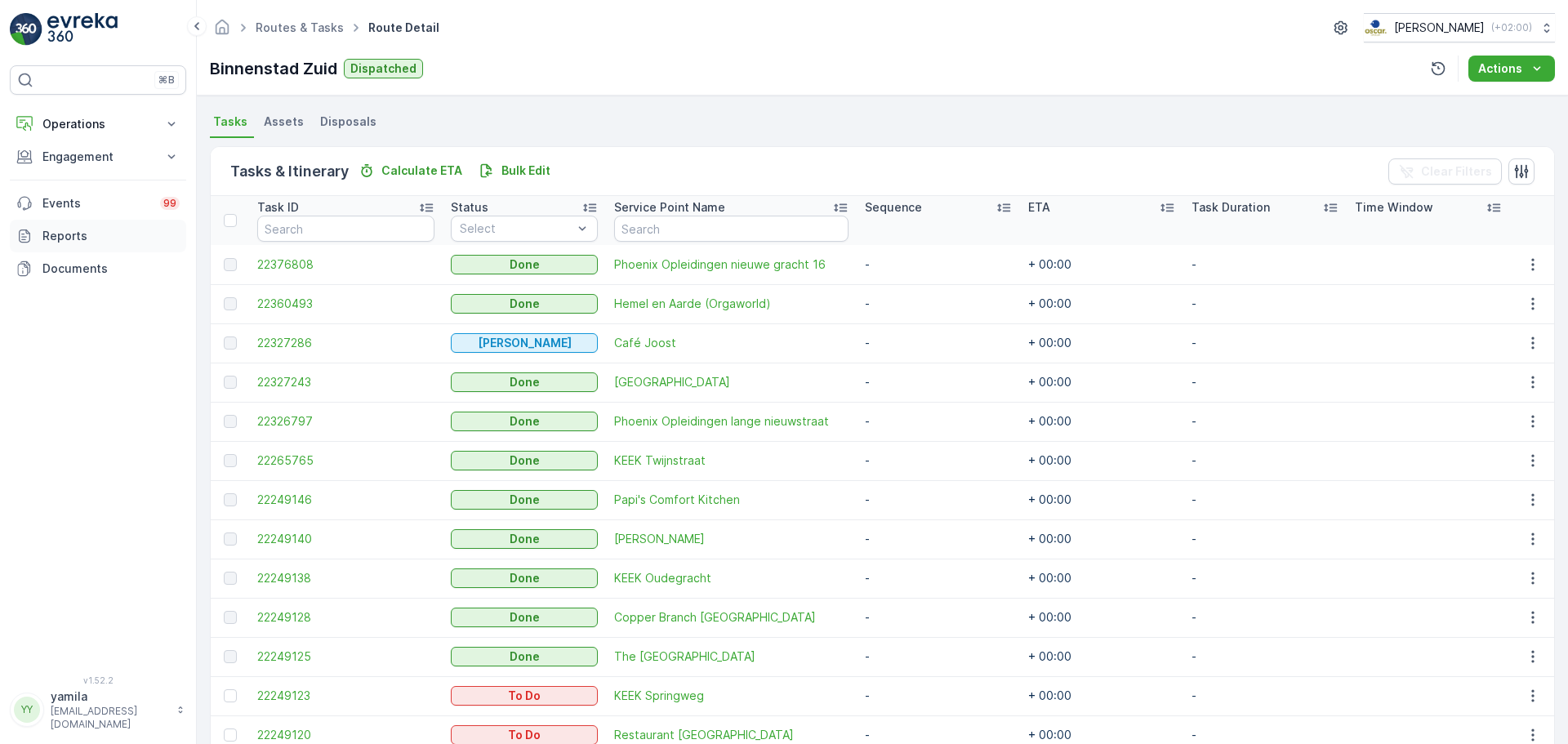
scroll to position [248, 0]
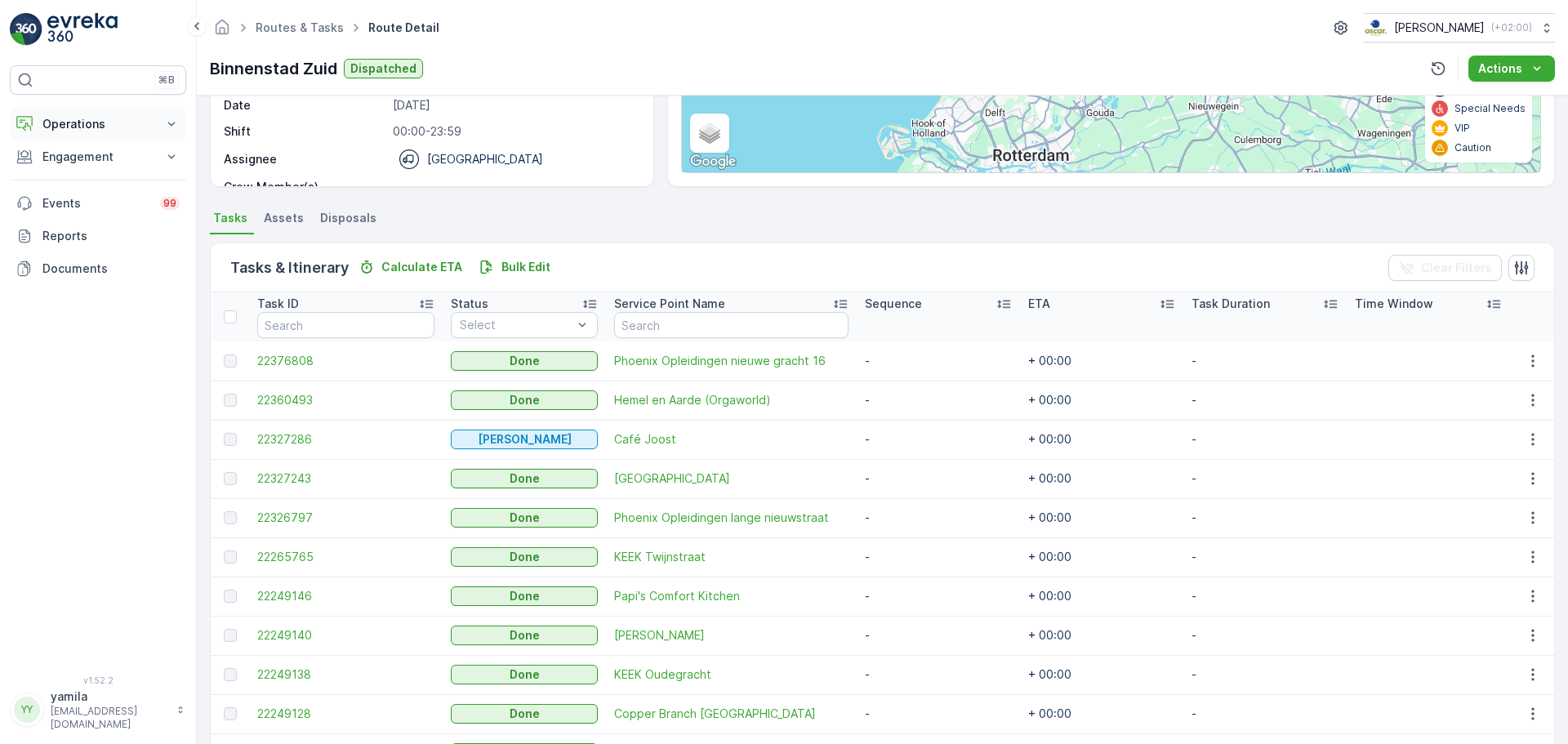
click at [96, 123] on p "Operations" at bounding box center [98, 124] width 111 height 16
click at [90, 195] on p "Routes & Tasks" at bounding box center [84, 198] width 84 height 16
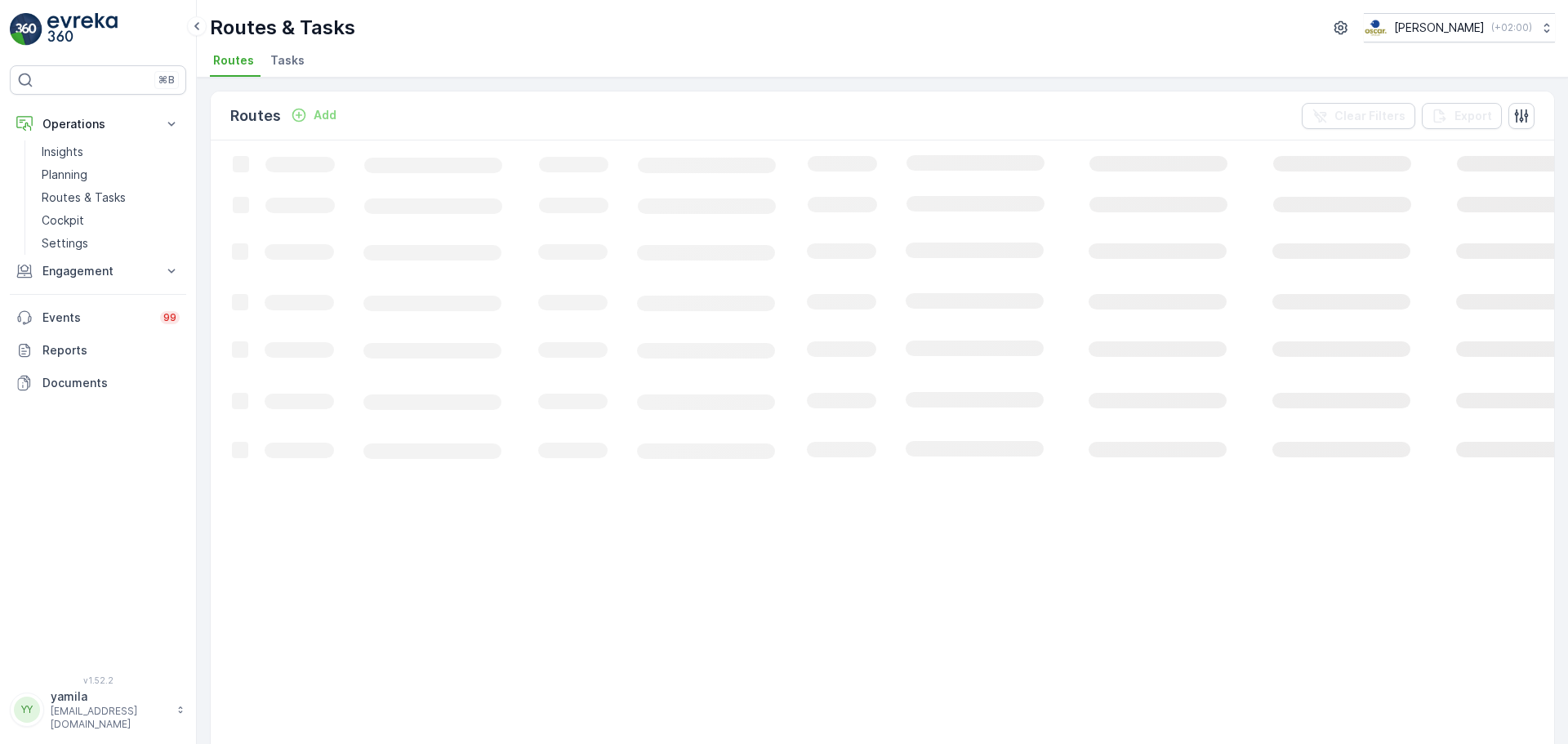
click at [295, 62] on span "Tasks" at bounding box center [288, 61] width 35 height 16
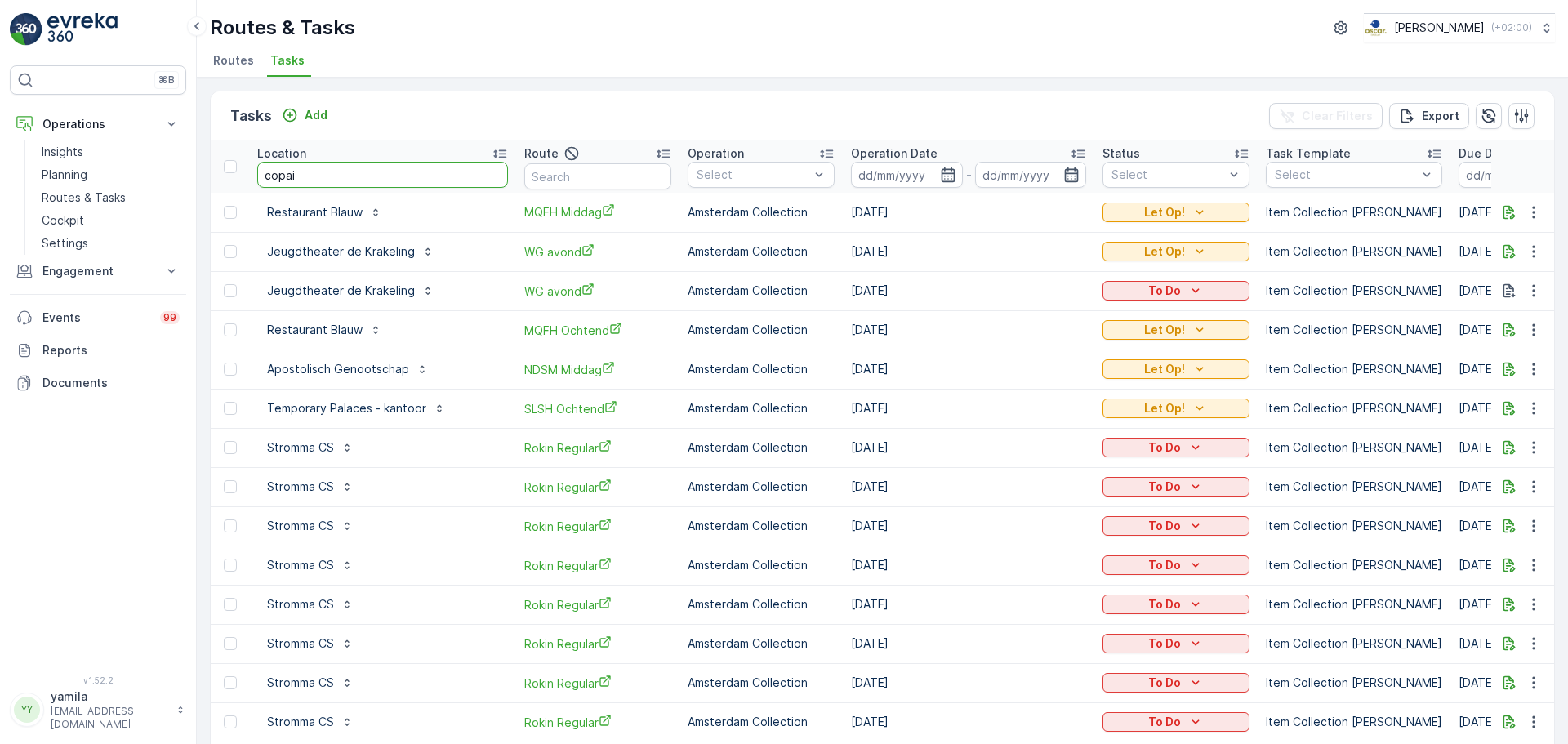
type input "copain"
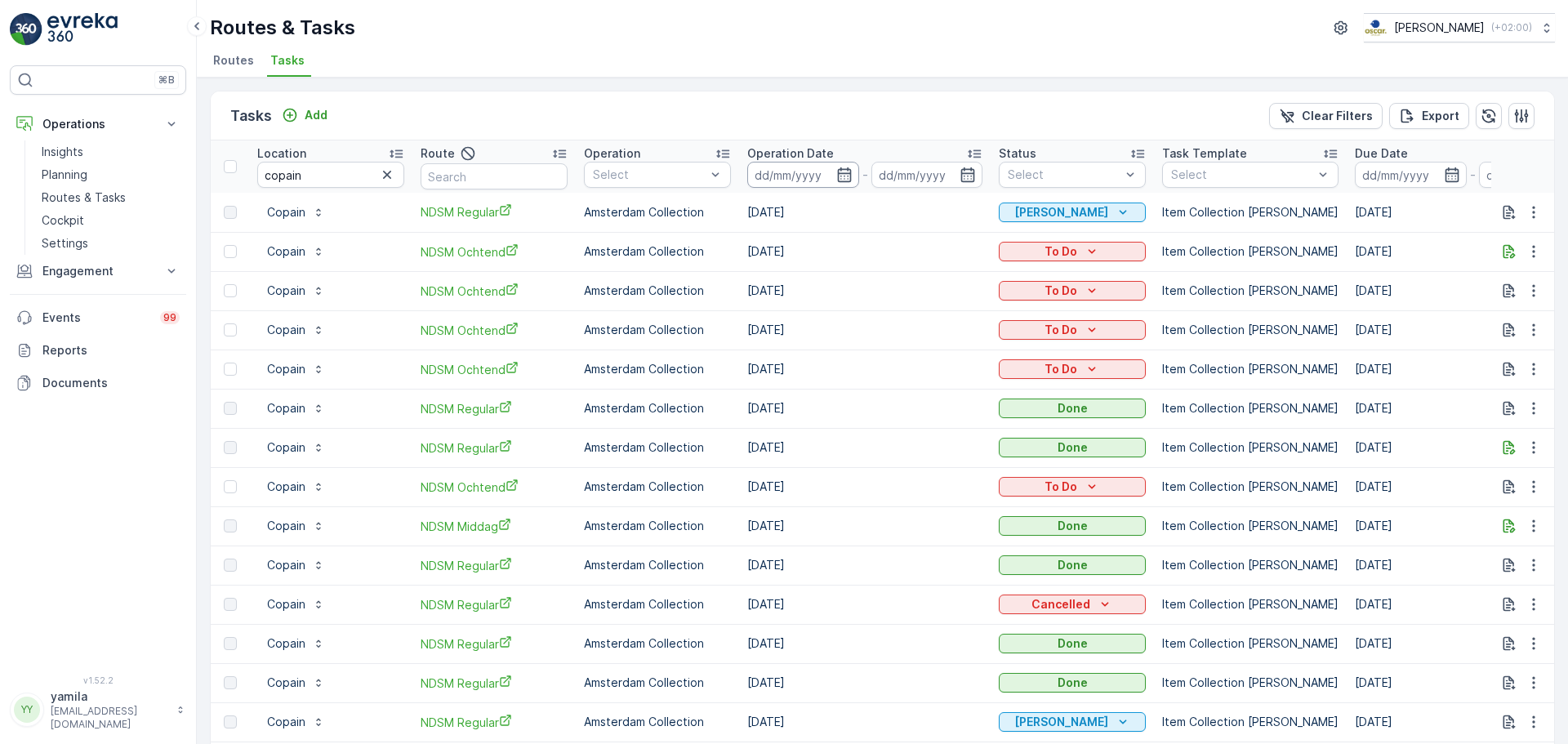
click at [820, 177] on input at bounding box center [803, 175] width 112 height 26
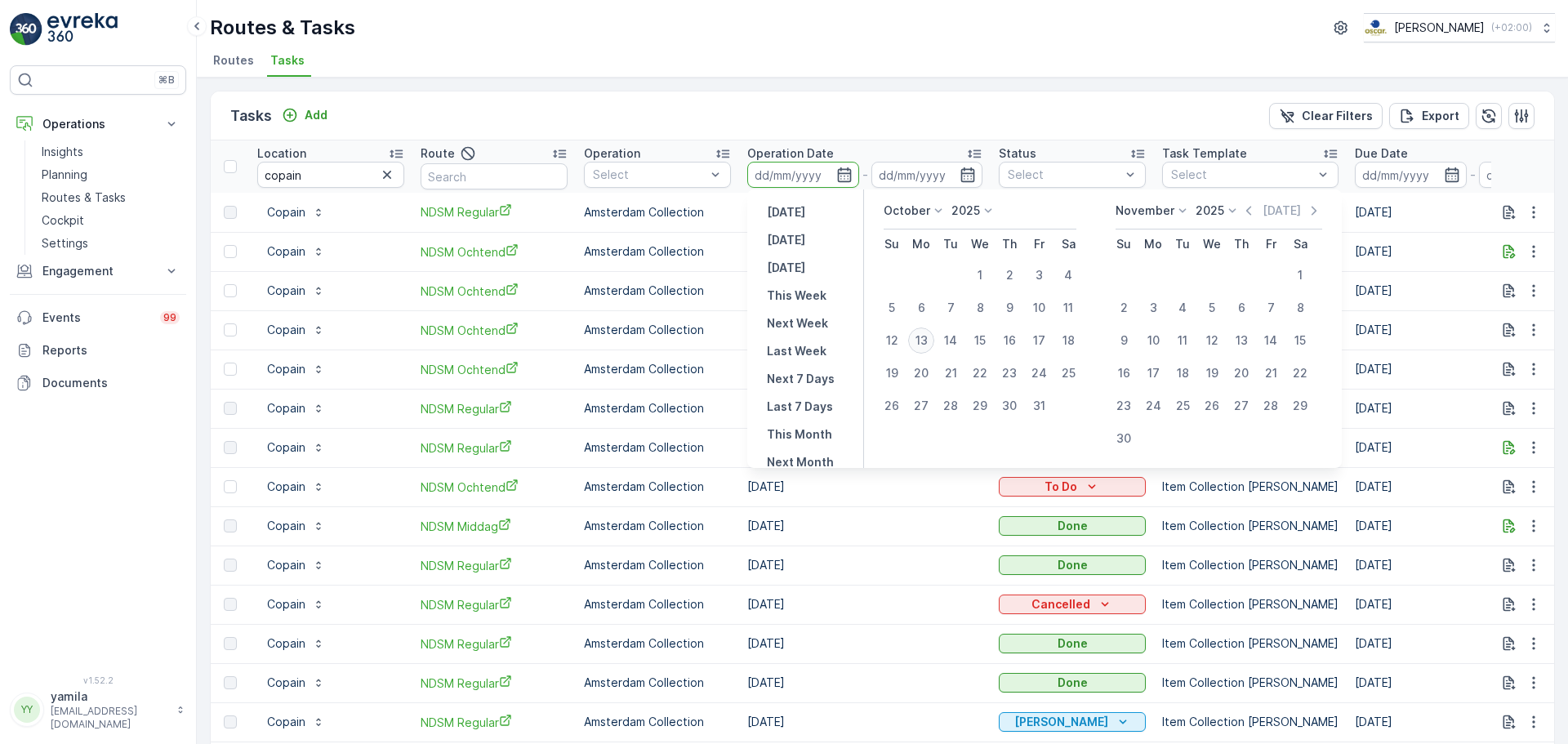
click at [929, 339] on div "13" at bounding box center [921, 341] width 26 height 26
type input "[DATE]"
click at [929, 339] on div "13" at bounding box center [921, 341] width 26 height 26
type input "[DATE]"
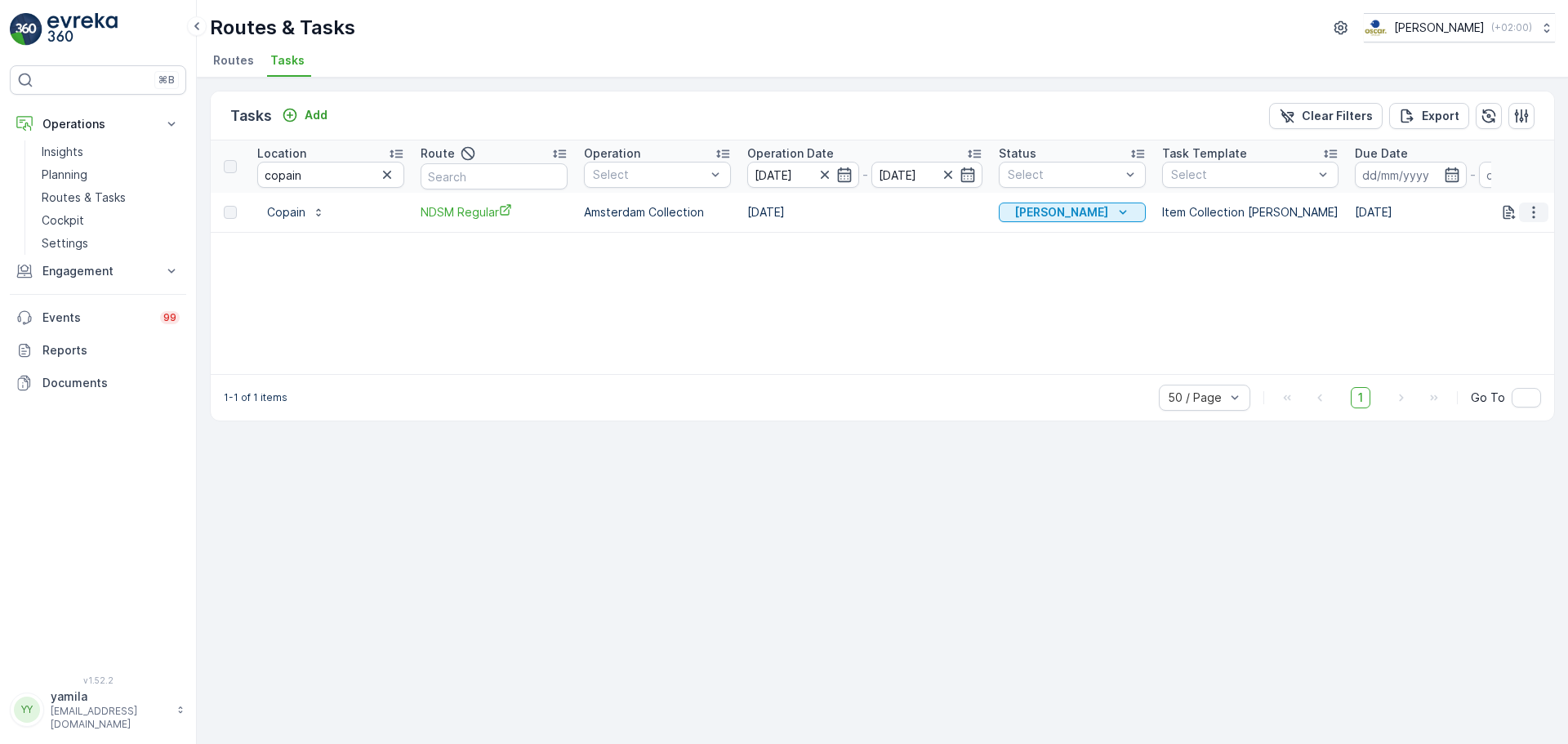
click at [1533, 215] on icon "button" at bounding box center [1534, 212] width 16 height 16
click at [1521, 240] on span "See More Details" at bounding box center [1514, 237] width 95 height 16
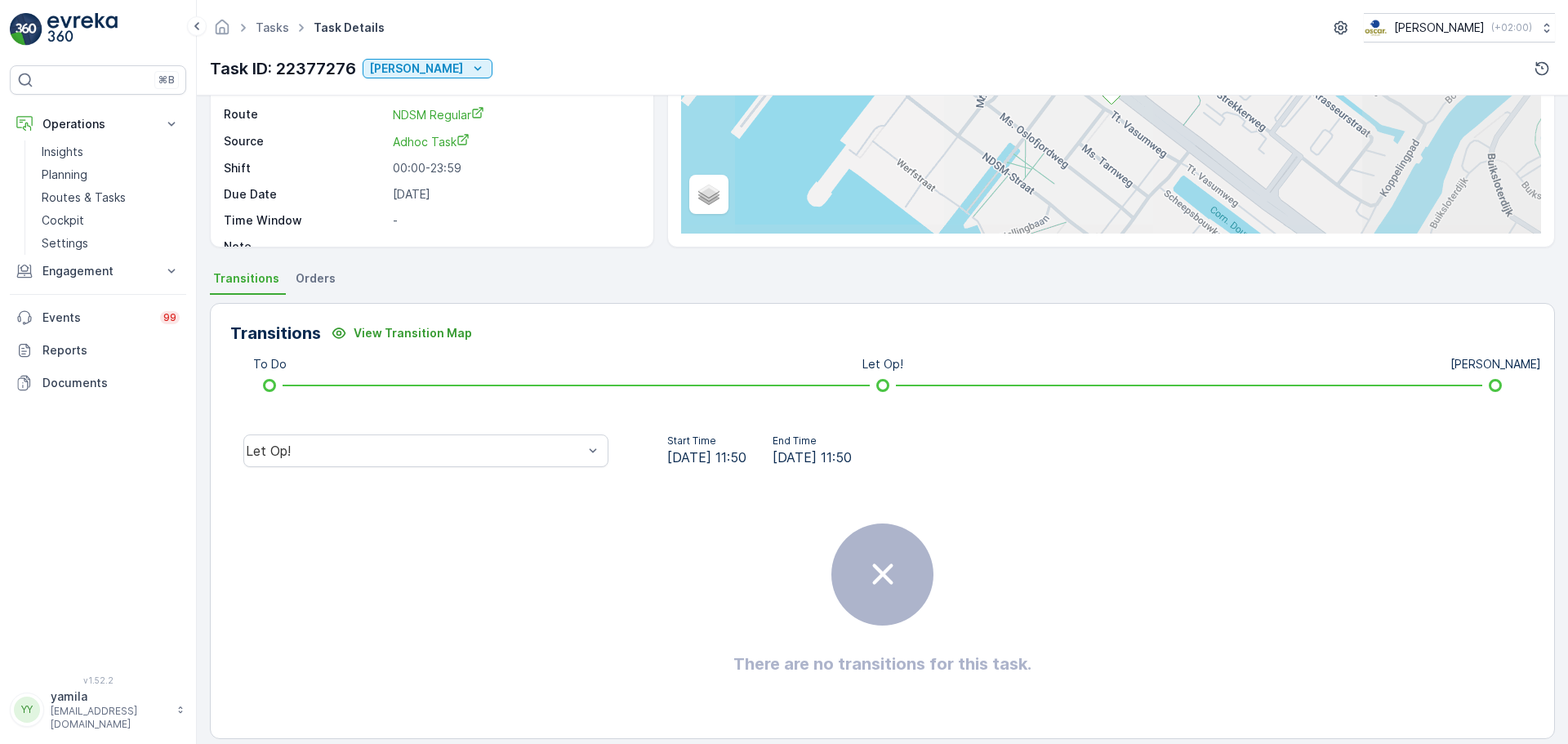
scroll to position [204, 0]
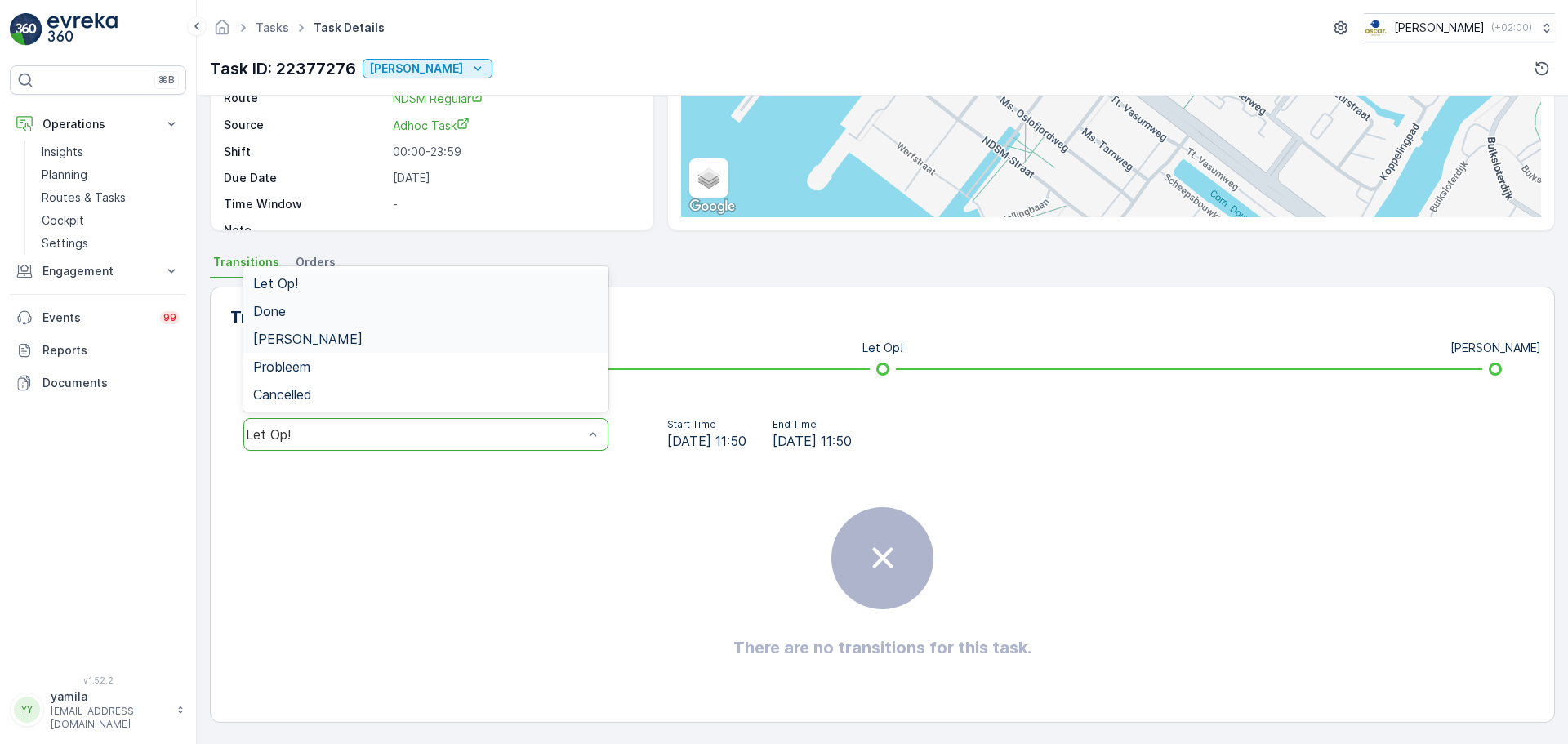
click at [316, 306] on div "Done" at bounding box center [426, 312] width 345 height 15
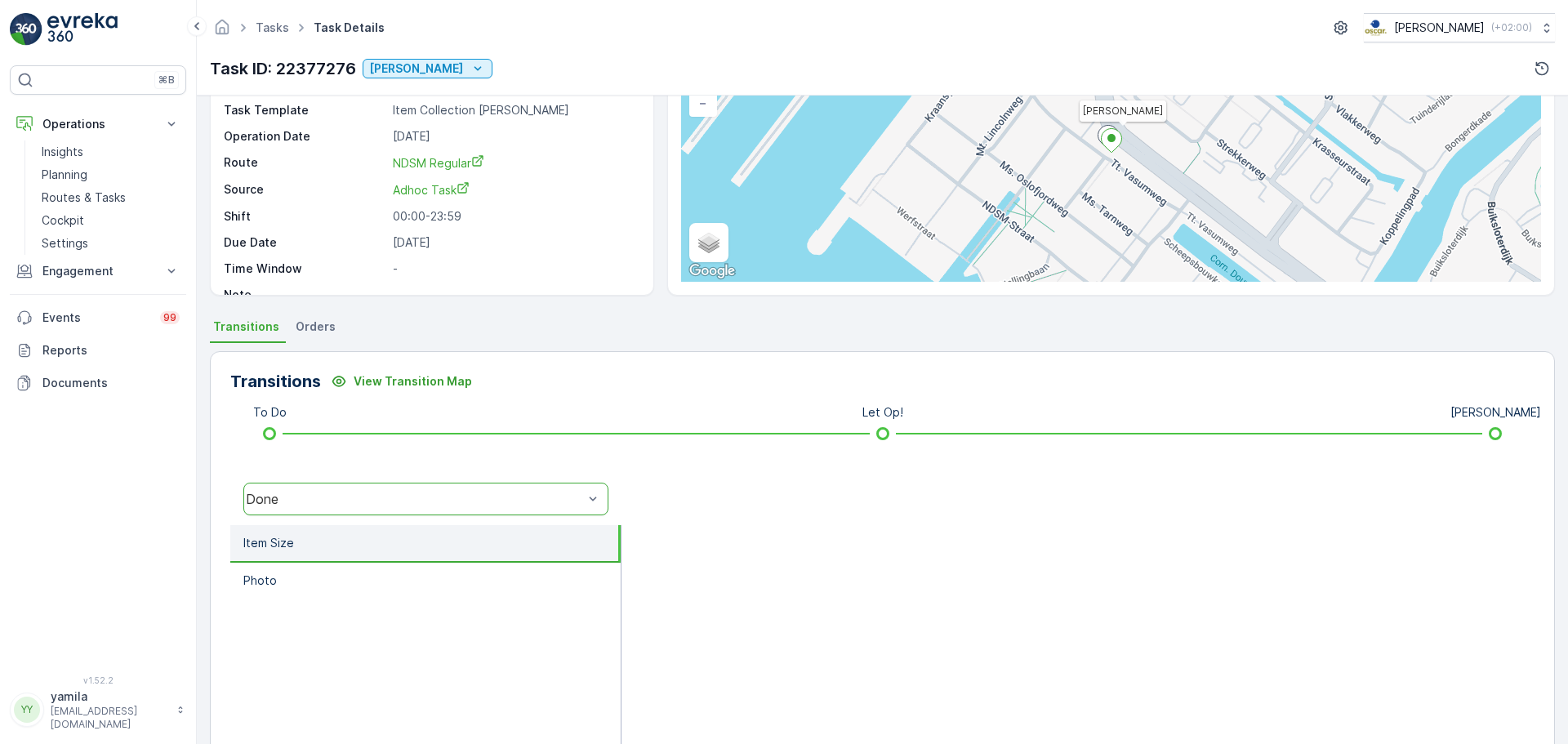
scroll to position [0, 0]
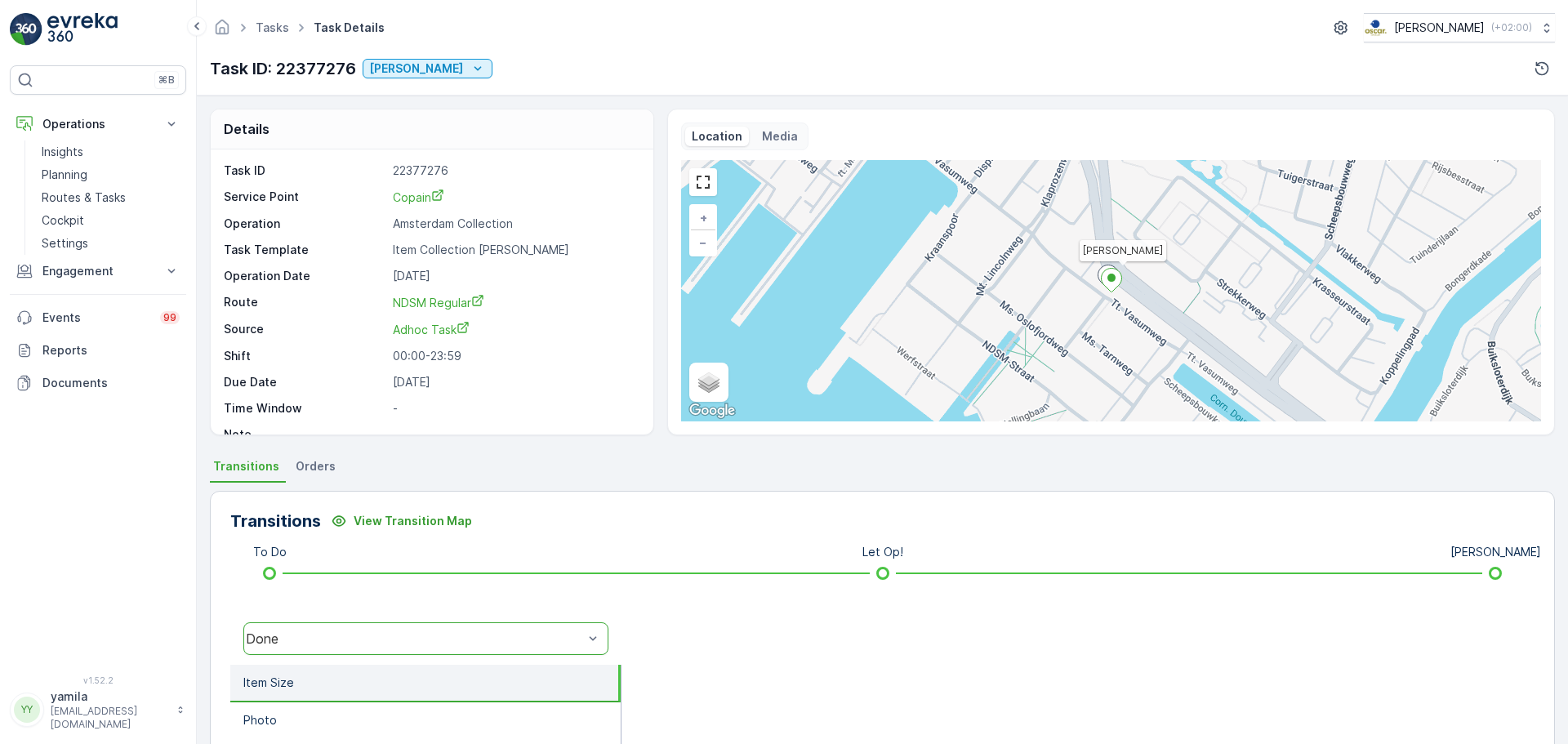
click at [316, 469] on span "Orders" at bounding box center [316, 467] width 40 height 16
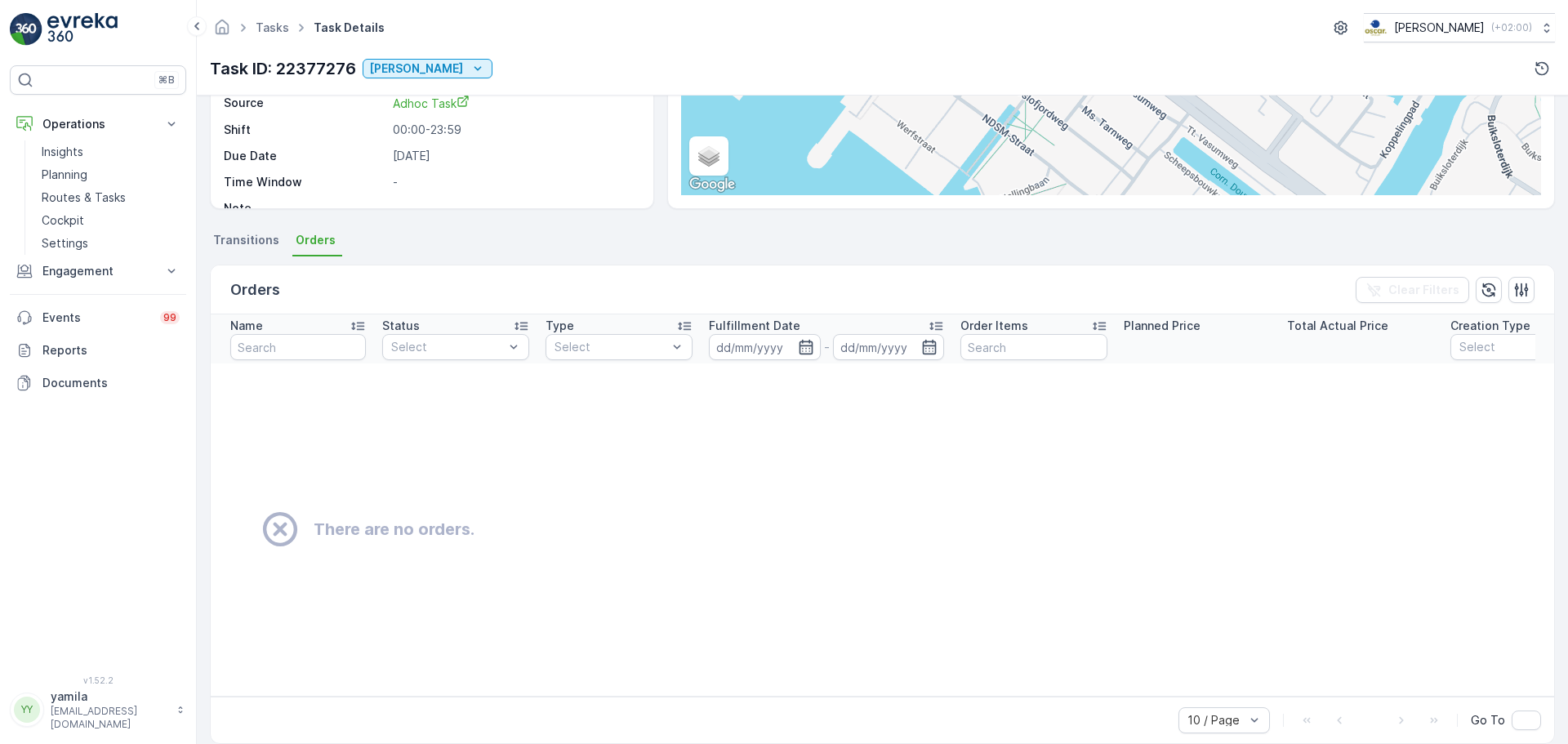
scroll to position [256, 0]
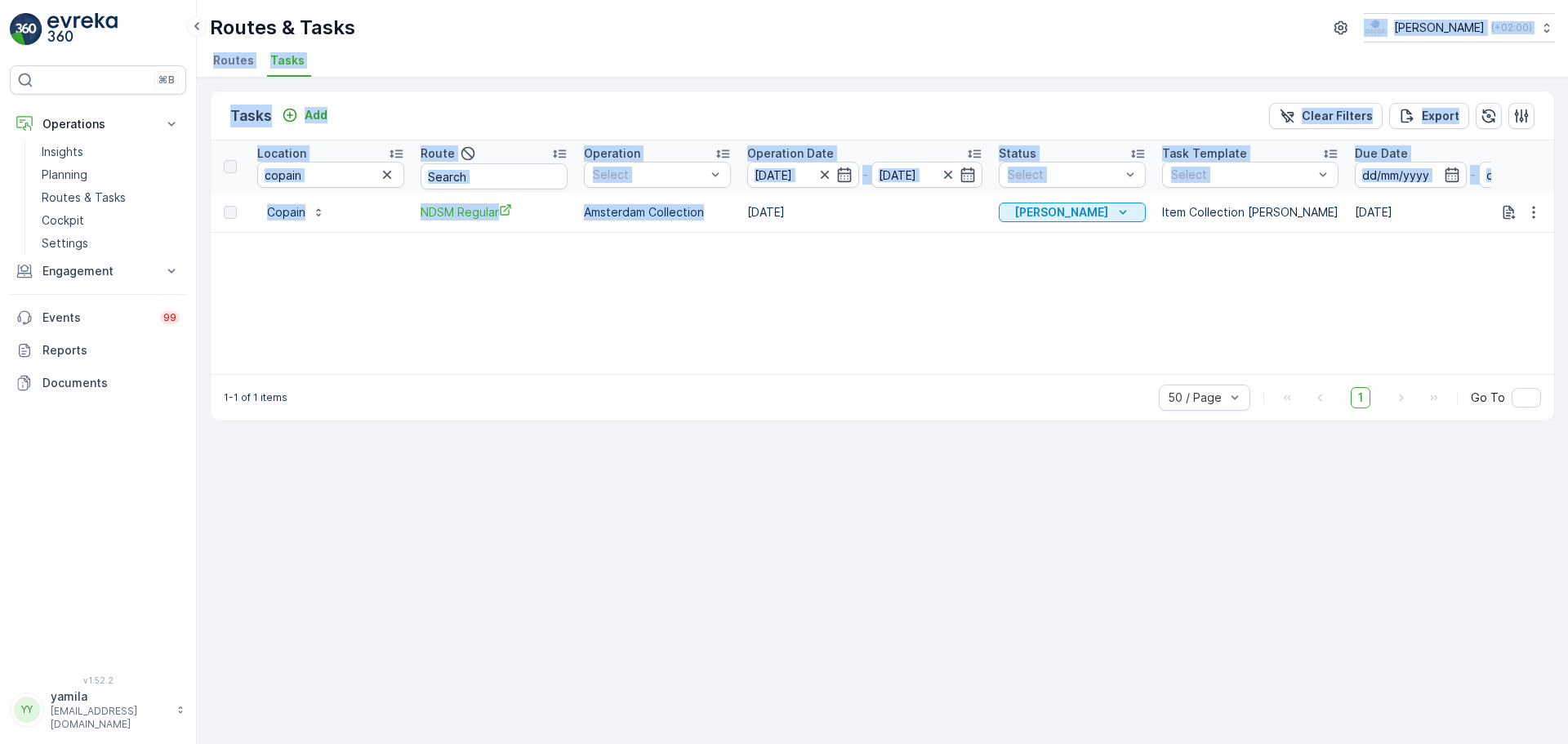
drag, startPoint x: 692, startPoint y: -99, endPoint x: 675, endPoint y: -99, distance: 17.0
click at [675, 0] on html "⌘B Operations Insights Planning Routes & Tasks Cockpit Settings Engagement Insi…" at bounding box center [784, 372] width 1568 height 744
click at [523, 358] on div "Location copain Route Operation Select Operation Date 13.10.2025 - 13.10.2025 S…" at bounding box center [882, 257] width 1344 height 233
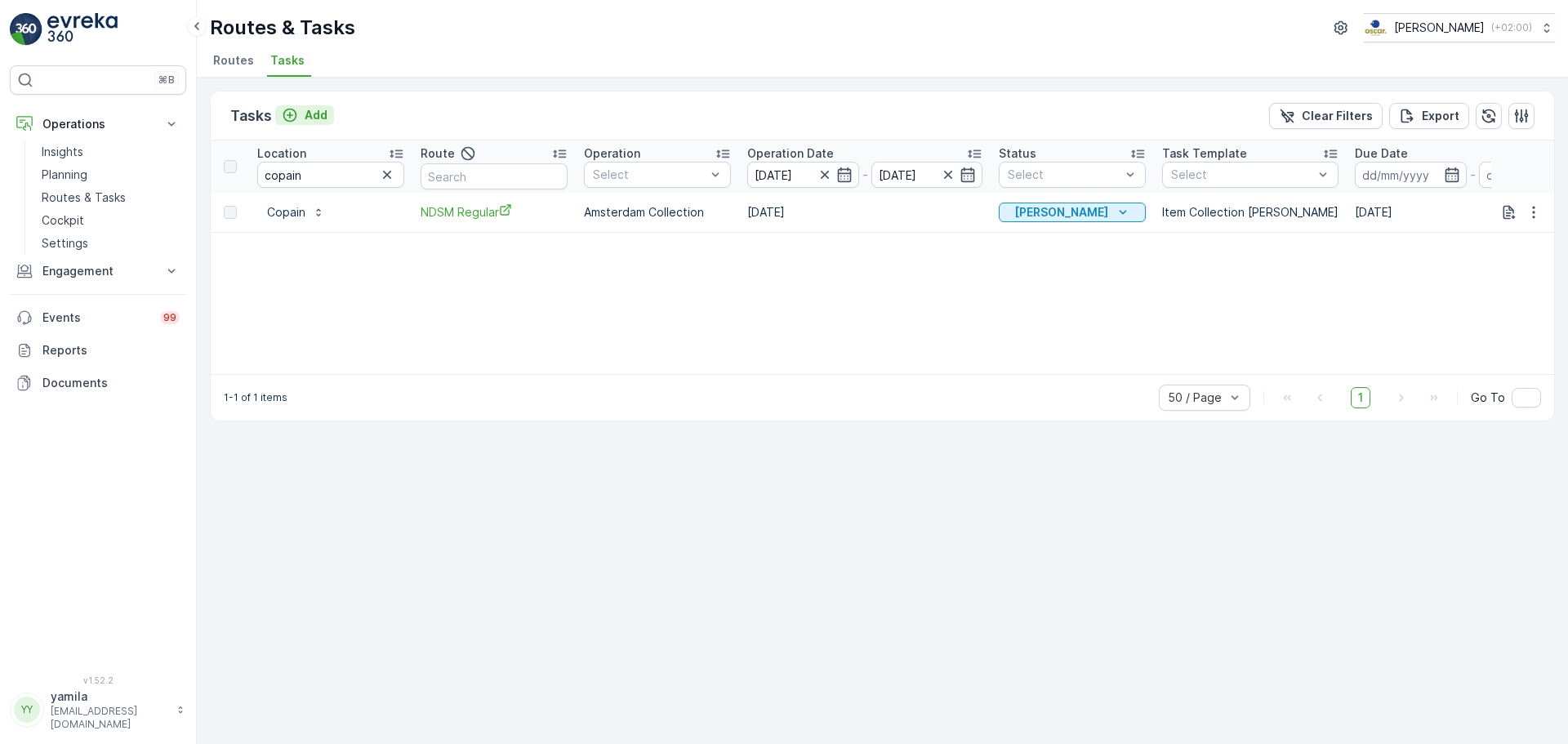
click at [317, 113] on p "Add" at bounding box center [316, 115] width 23 height 16
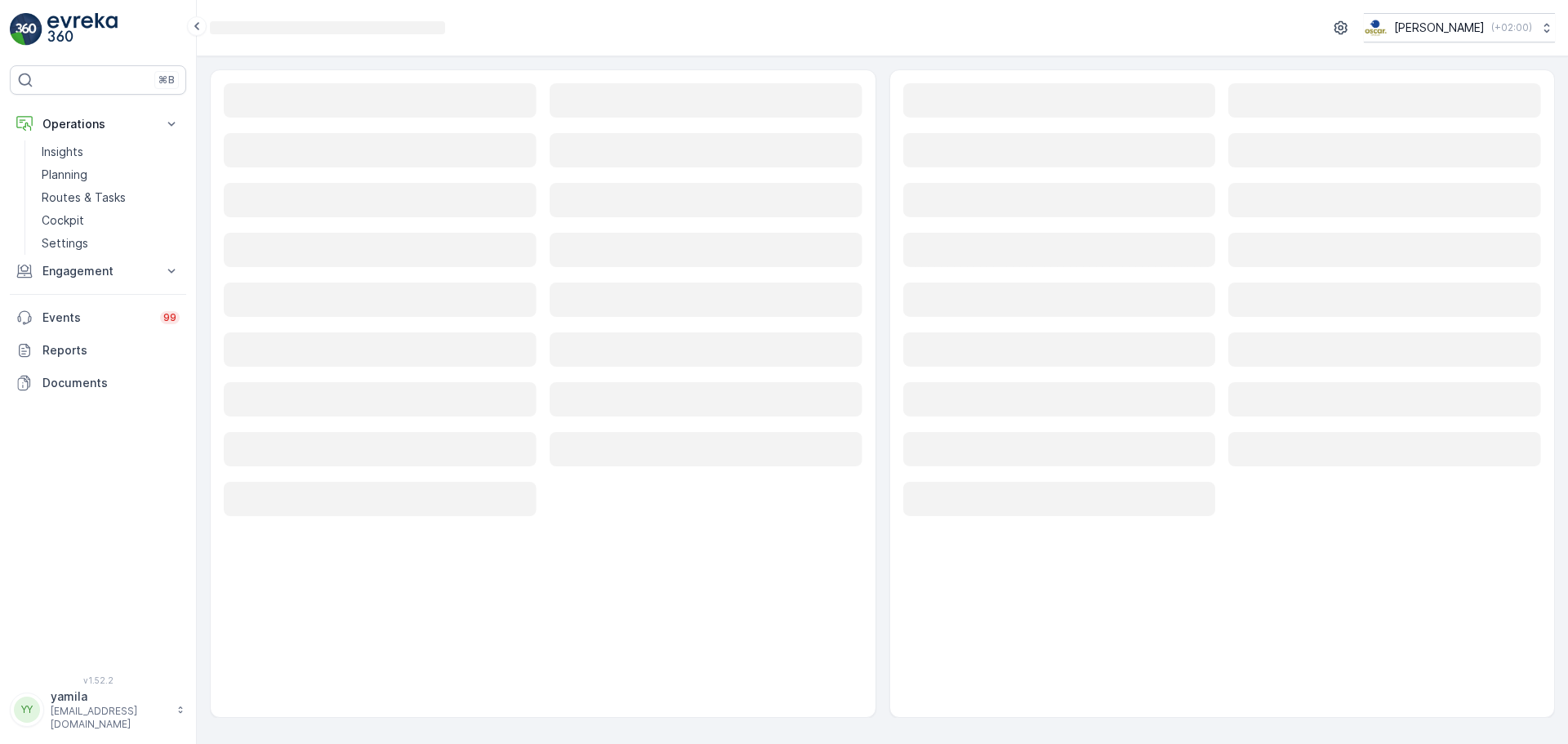
click at [297, 113] on rect at bounding box center [380, 100] width 313 height 35
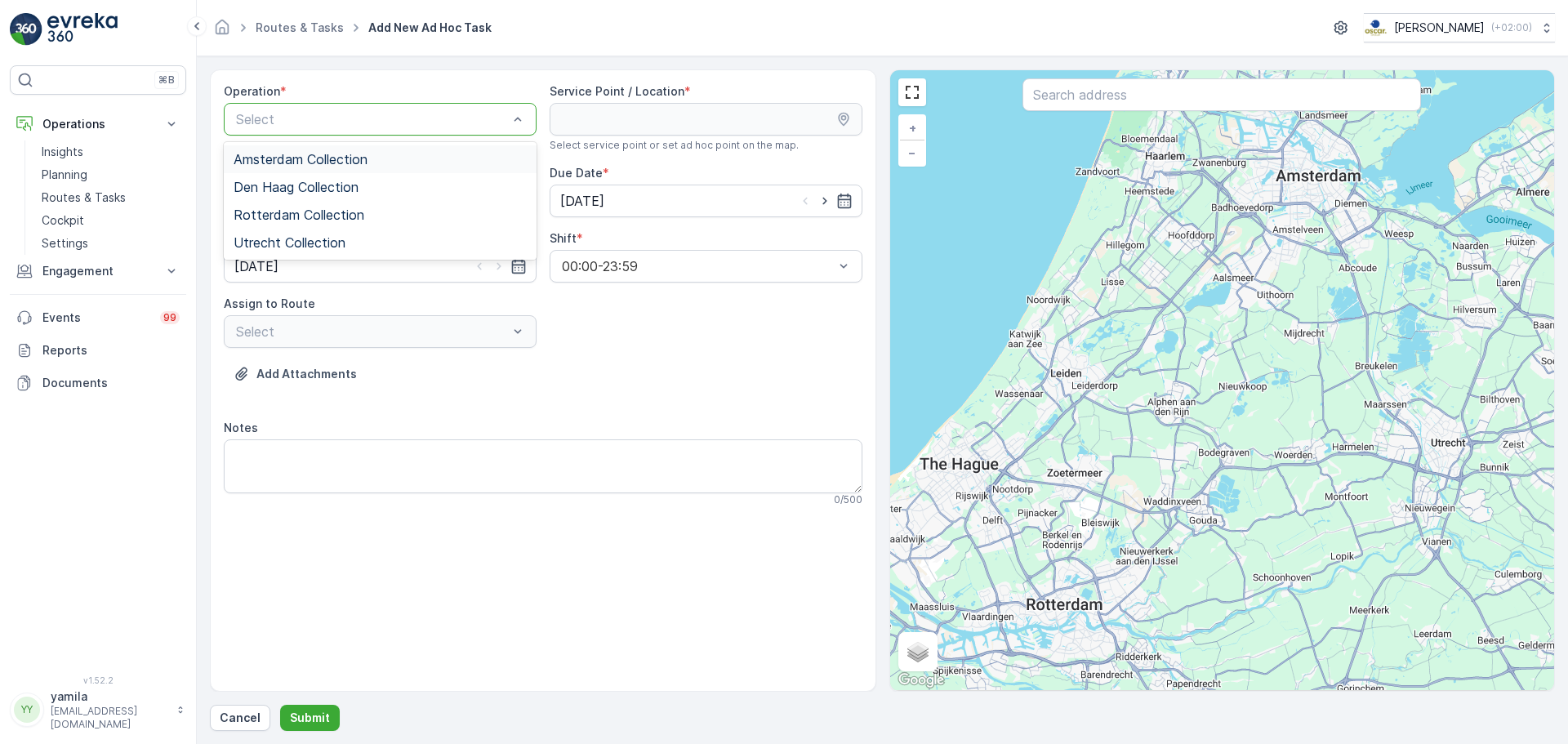
click at [310, 159] on span "Amsterdam Collection" at bounding box center [300, 159] width 134 height 15
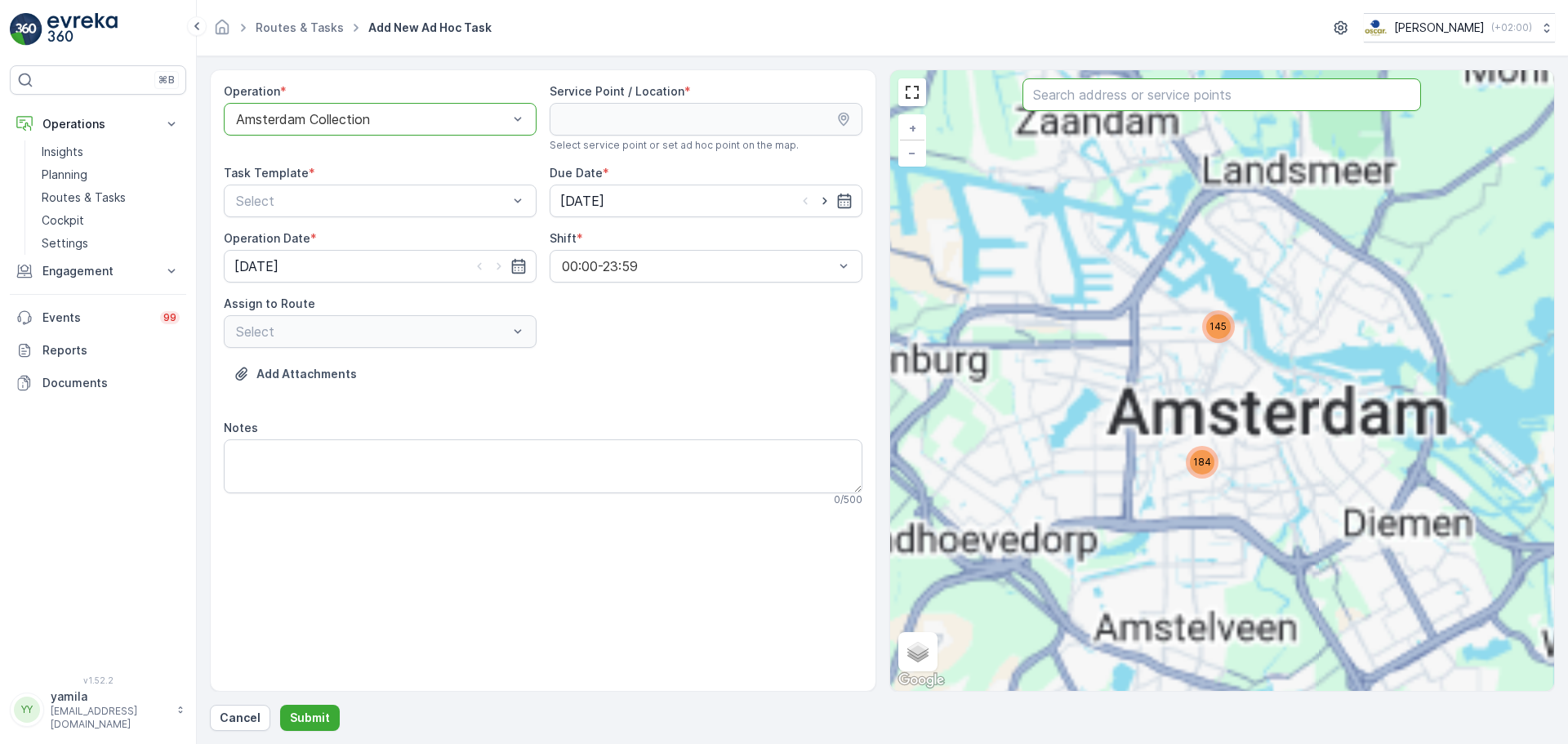
click at [1088, 105] on input "text" at bounding box center [1221, 95] width 399 height 33
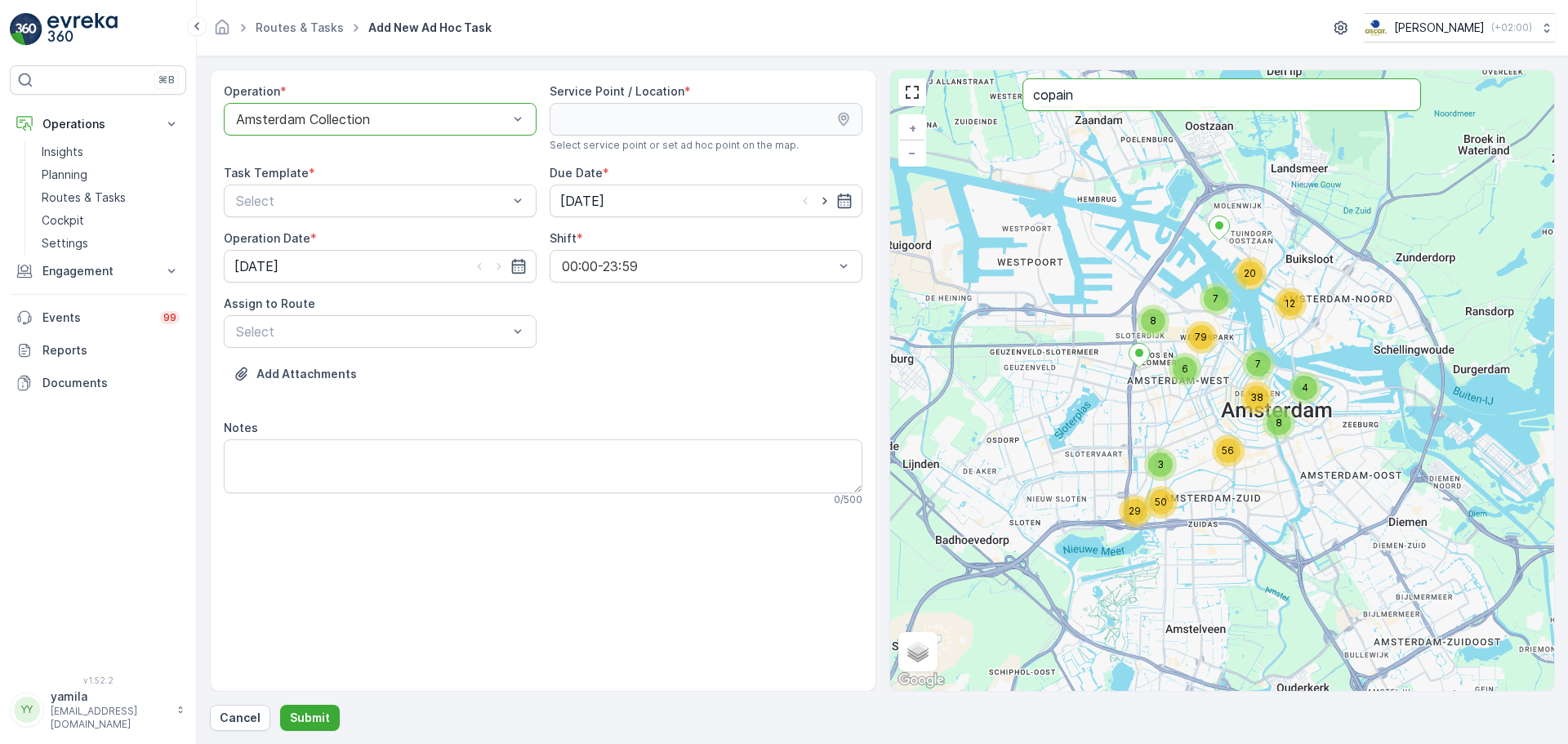
type input "copain"
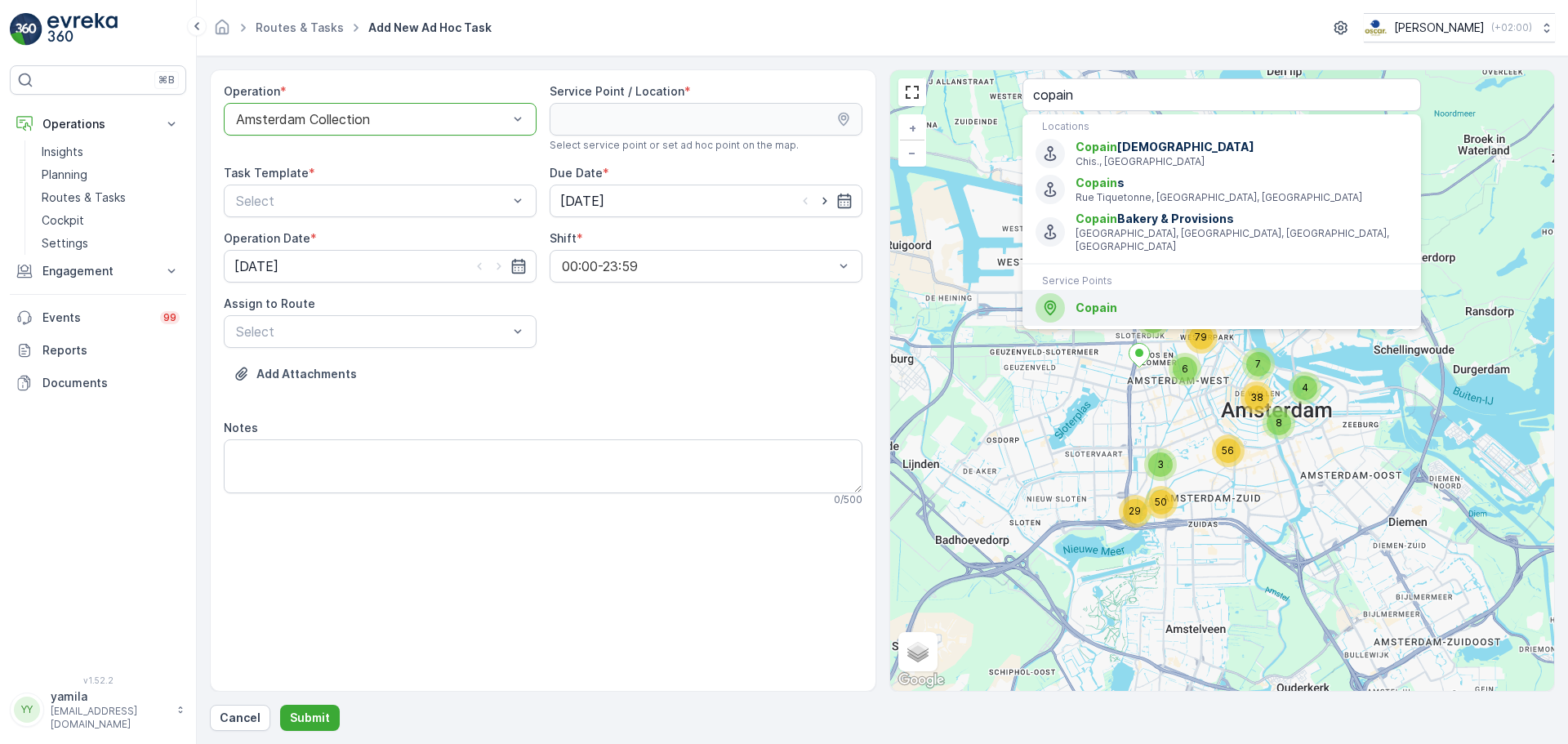
click at [1102, 301] on span "Copain" at bounding box center [1096, 307] width 42 height 14
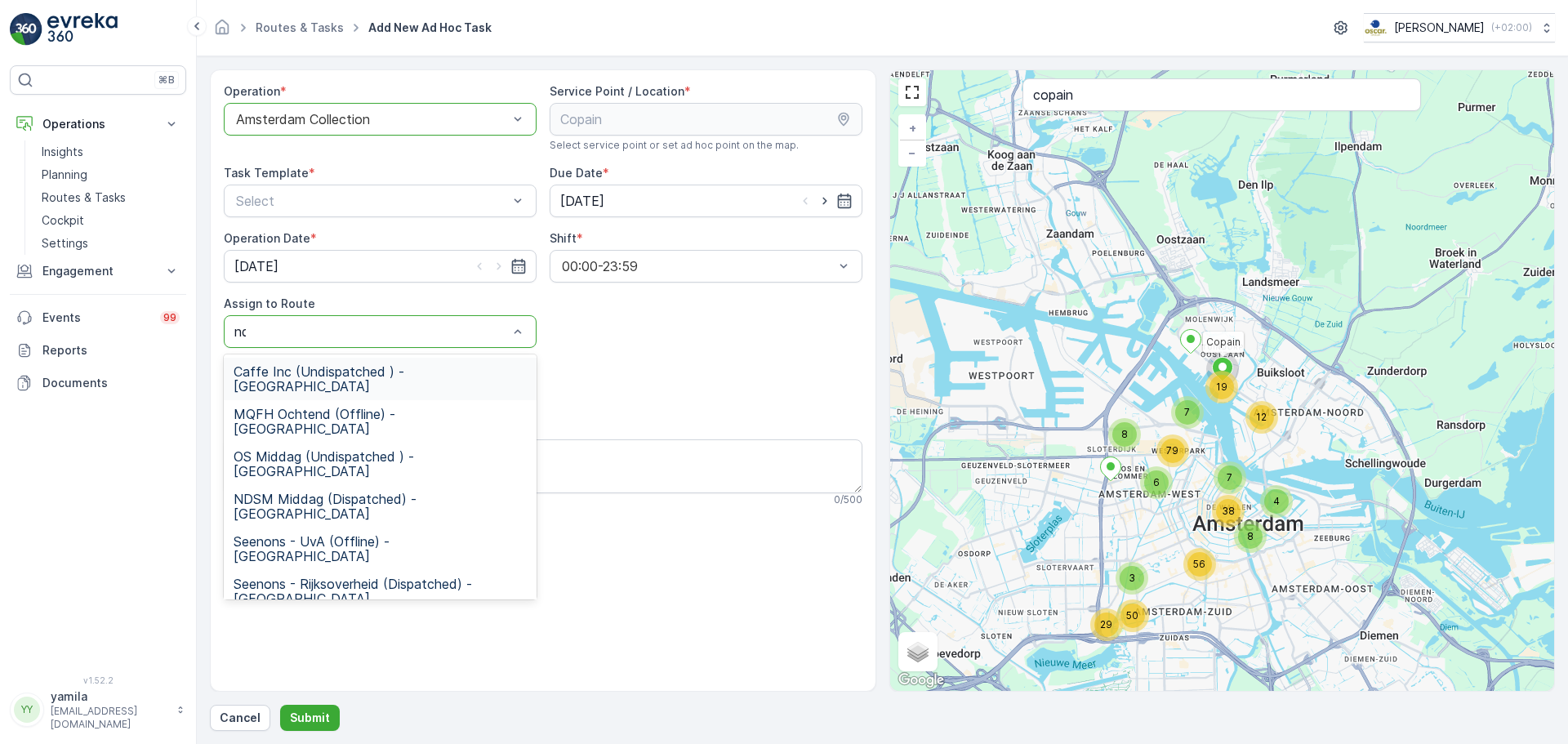
type input "ndsm"
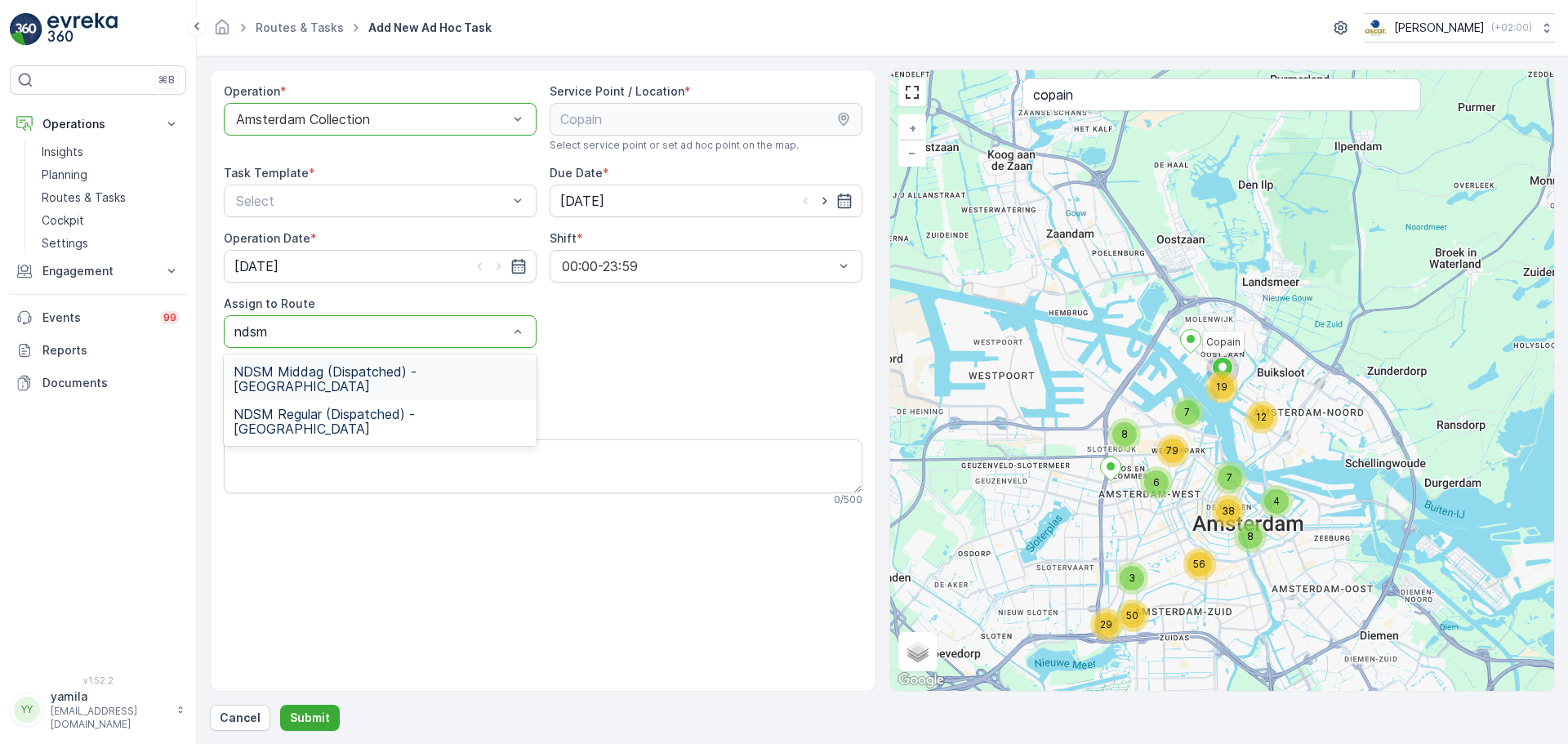
click at [376, 358] on div "NDSM Middag (Dispatched) - Amsterdam NDSM Regular (Dispatched) - Amsterdam" at bounding box center [380, 400] width 313 height 91
click at [374, 367] on span "NDSM Middag (Dispatched) - Amsterdam" at bounding box center [380, 379] width 293 height 30
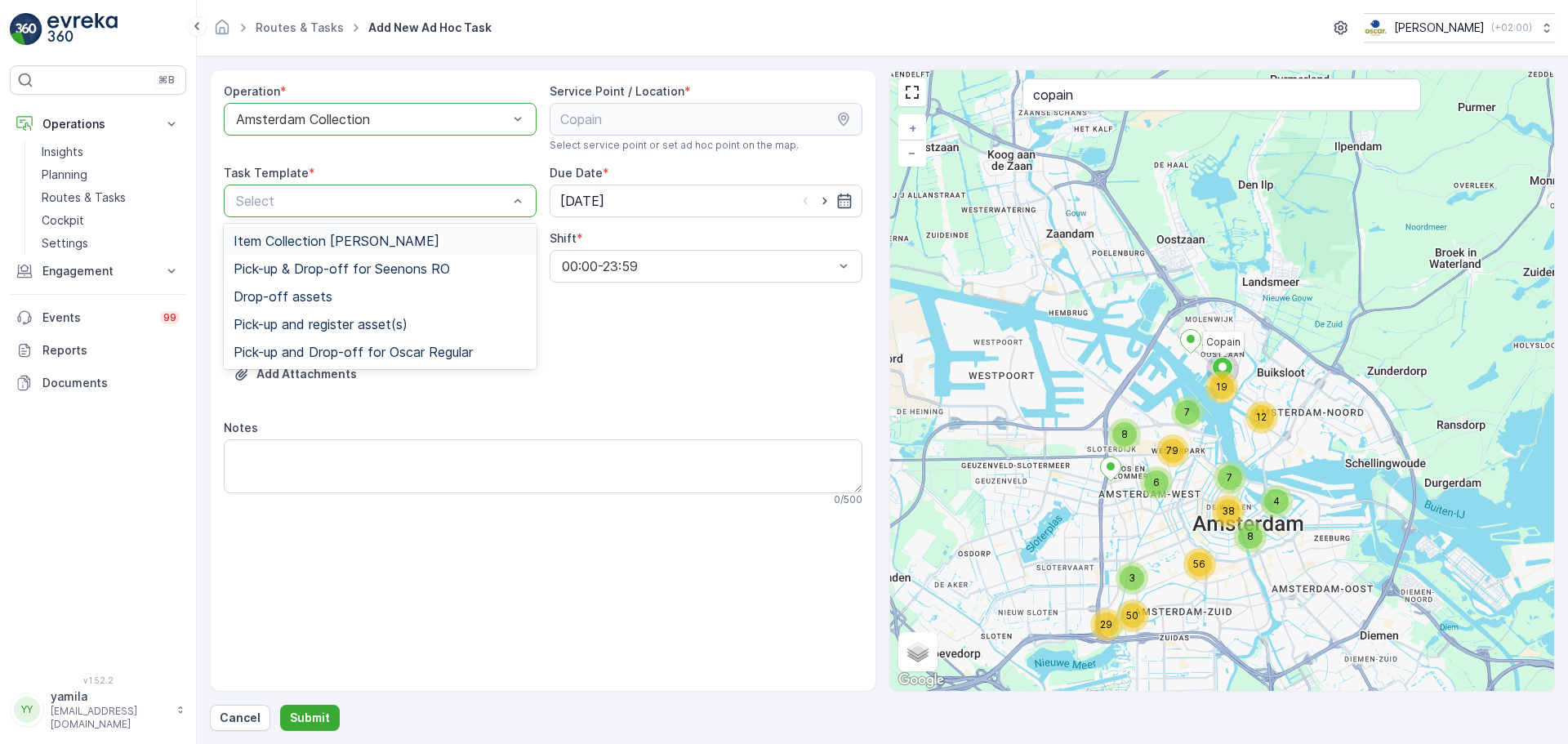
click at [338, 229] on div "Item Collection Oscar Regulier" at bounding box center [380, 241] width 313 height 28
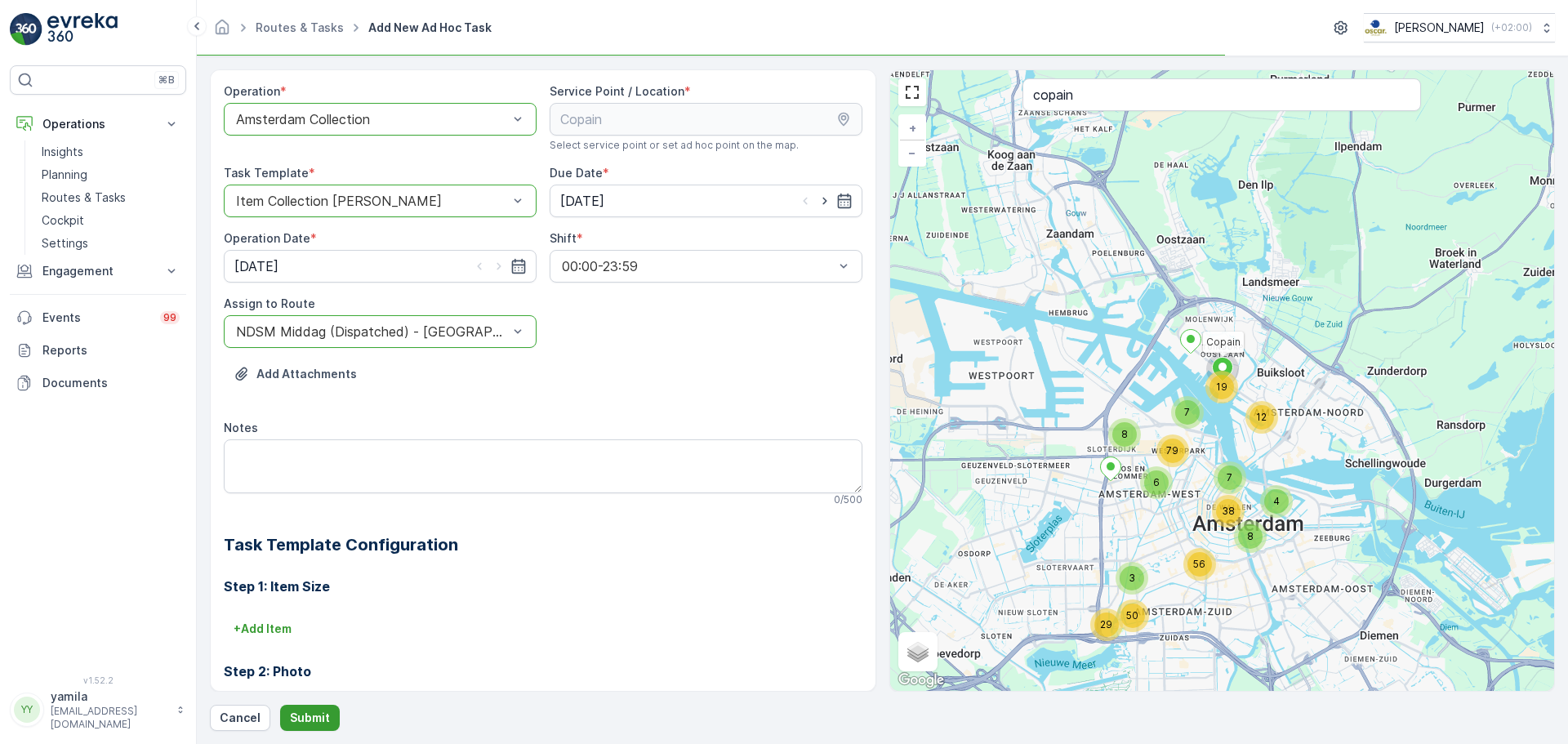
click at [310, 715] on p "Submit" at bounding box center [310, 719] width 40 height 16
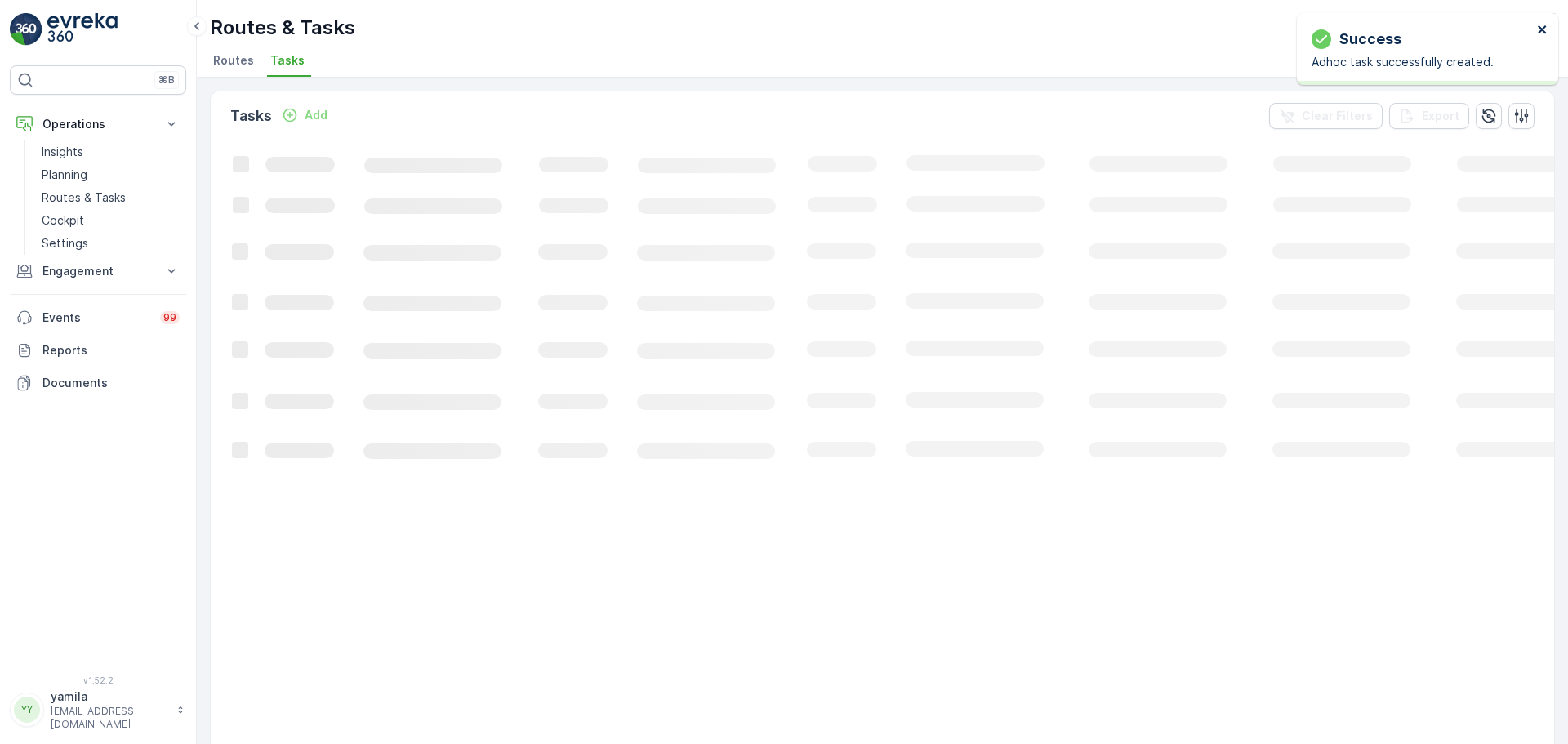
click at [1538, 29] on icon "close" at bounding box center [1543, 30] width 12 height 13
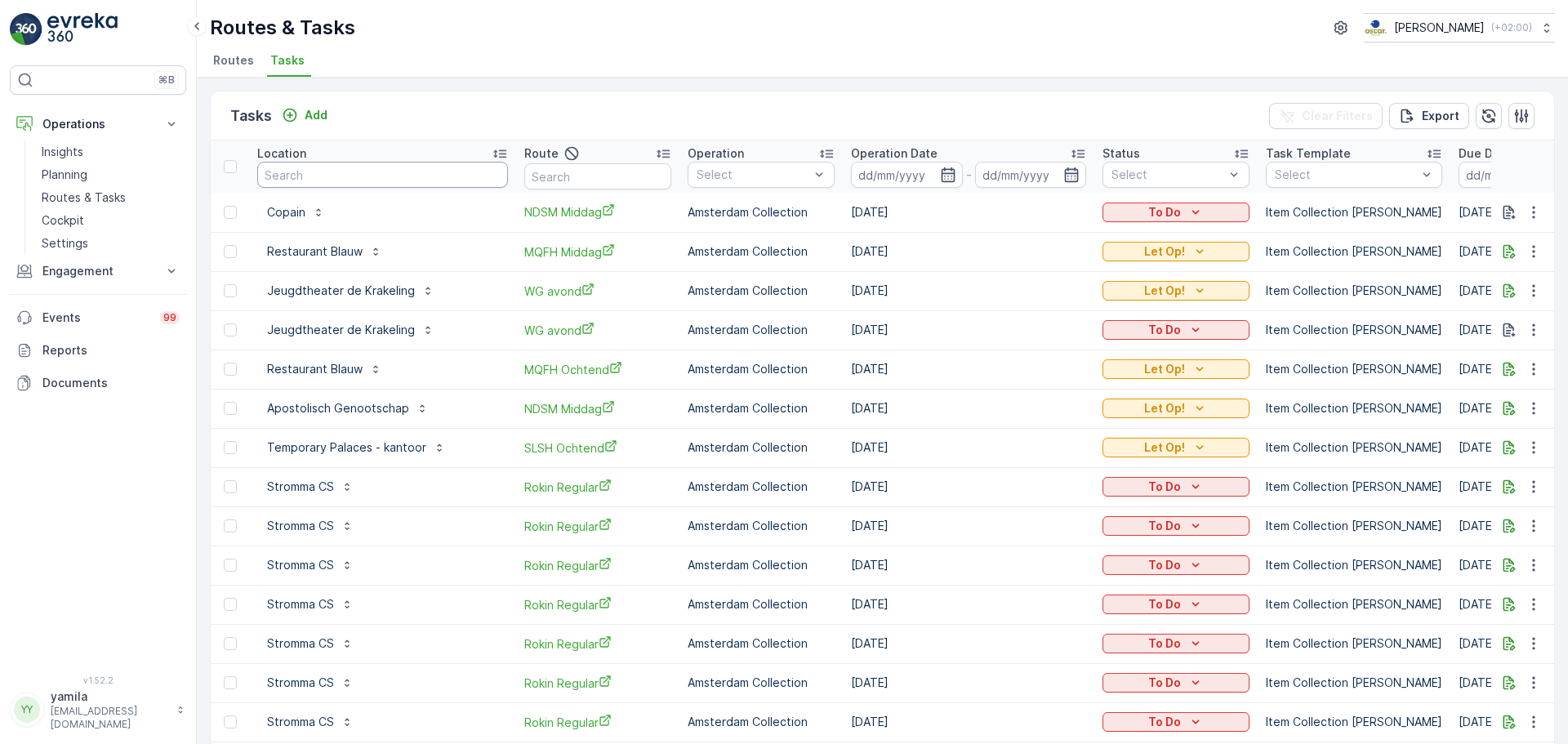
click at [349, 184] on input "text" at bounding box center [382, 175] width 251 height 26
type input "café schinkel"
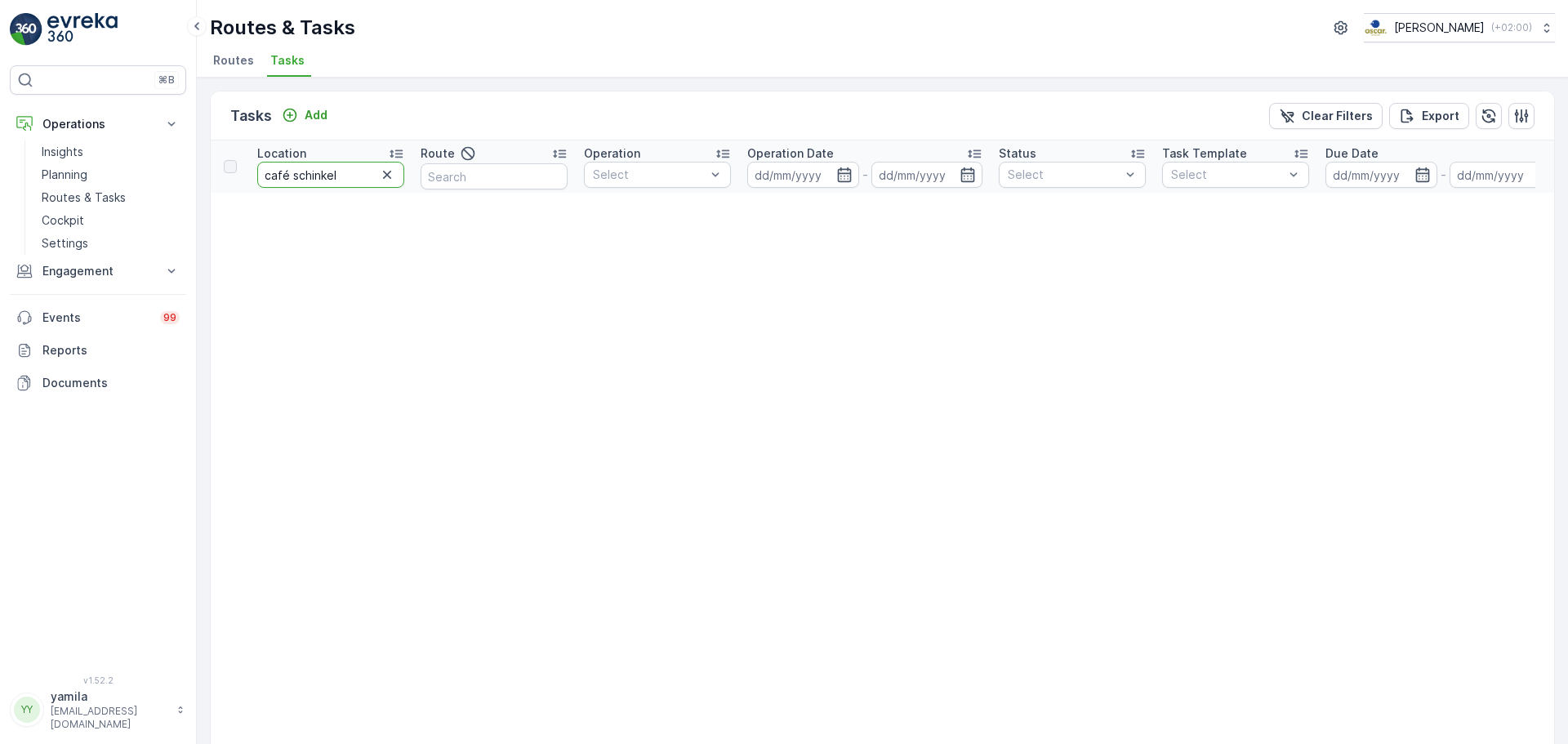
drag, startPoint x: 349, startPoint y: 184, endPoint x: 276, endPoint y: 176, distance: 73.4
click at [276, 176] on input "café schinkel" at bounding box center [330, 175] width 147 height 26
type input "cafe schinkel"
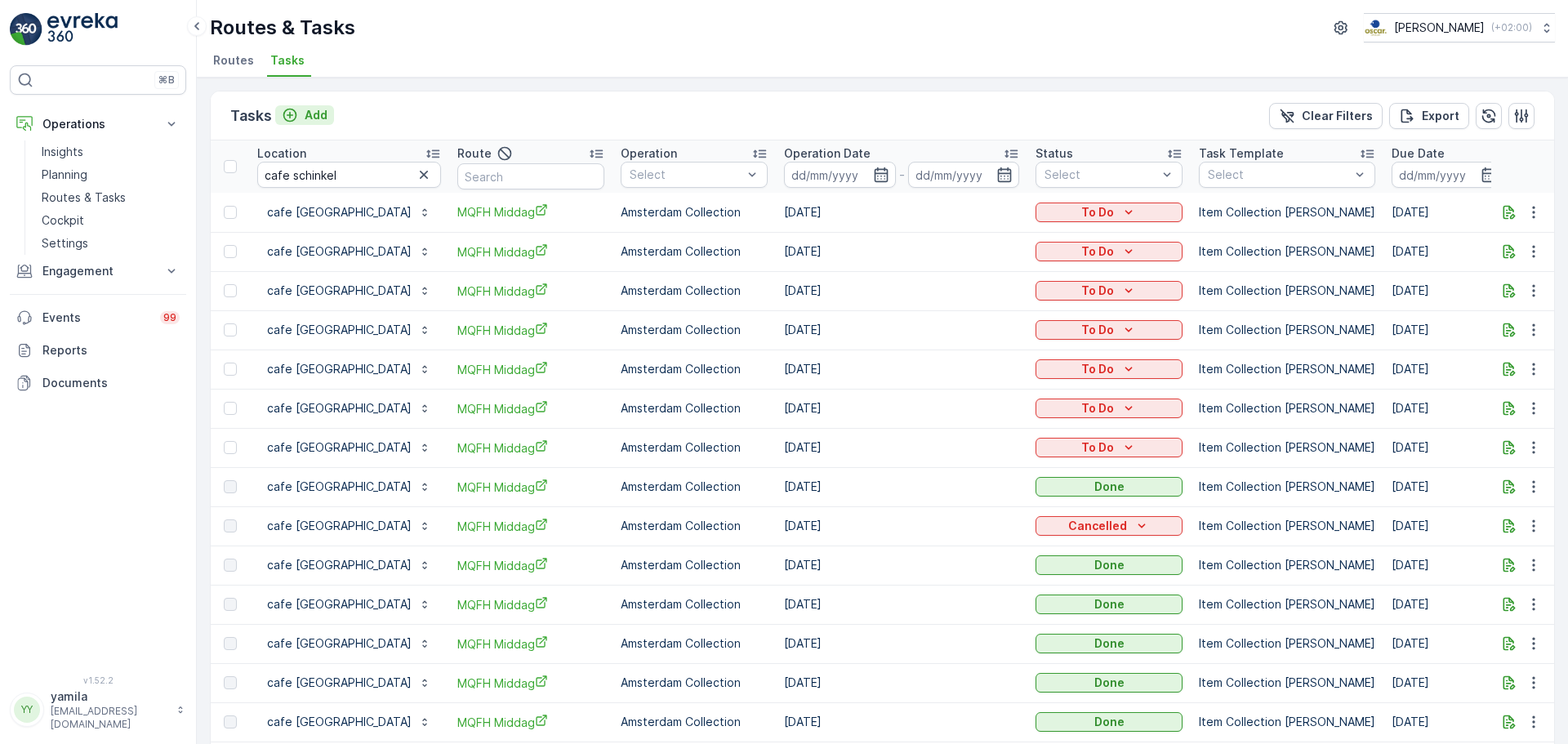
click at [313, 117] on p "Add" at bounding box center [316, 115] width 23 height 16
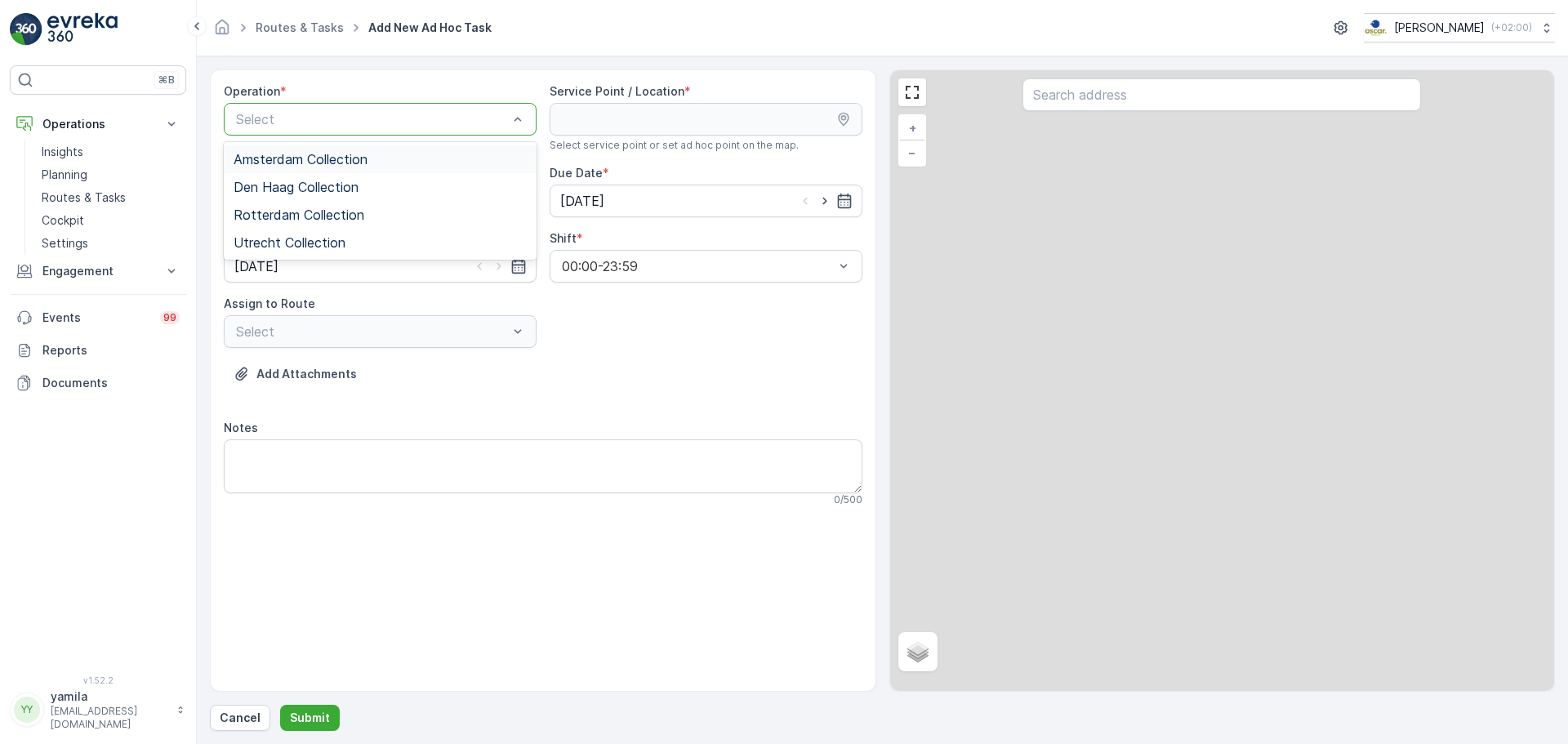
click at [293, 157] on span "Amsterdam Collection" at bounding box center [300, 159] width 134 height 15
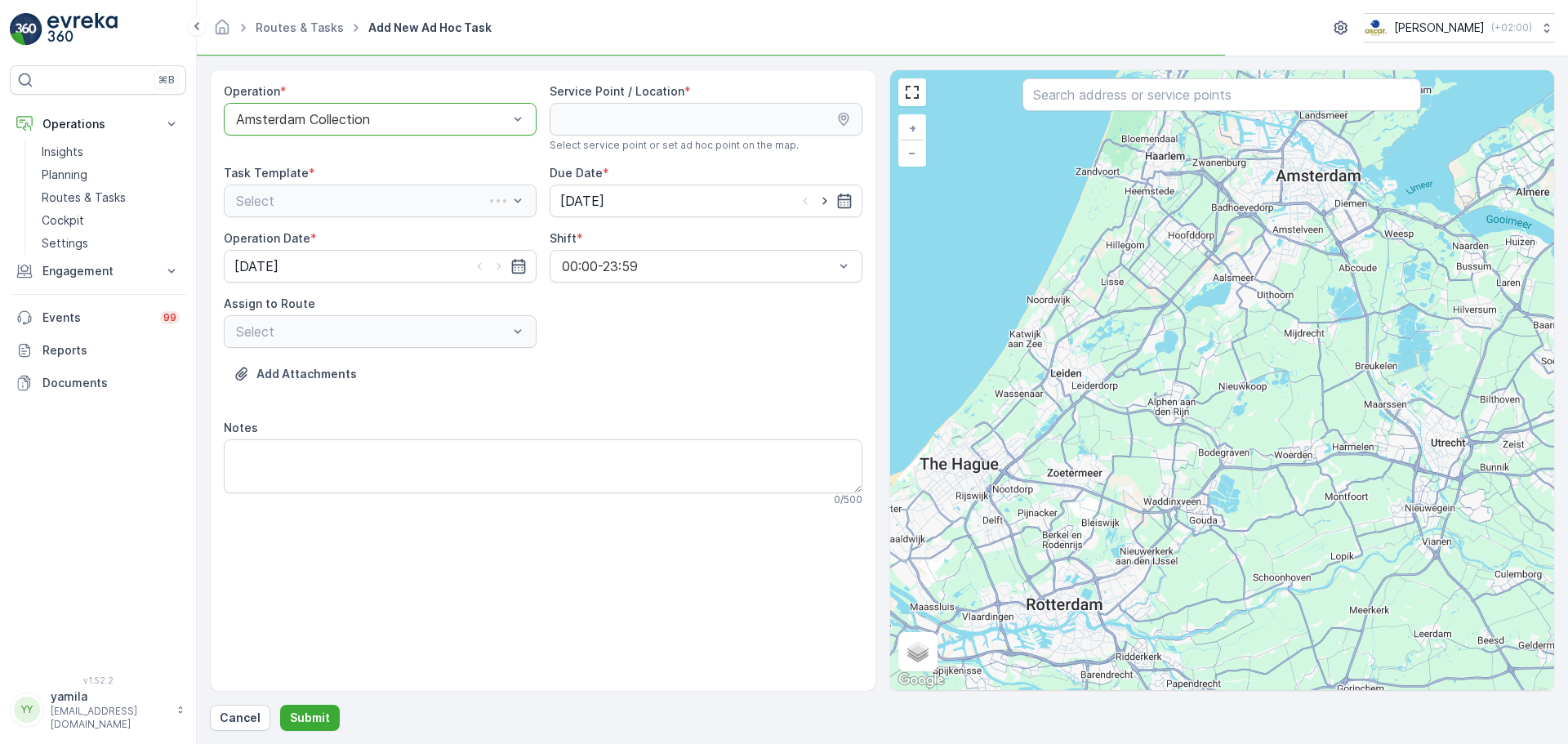
click at [1073, 105] on input "text" at bounding box center [1221, 95] width 399 height 33
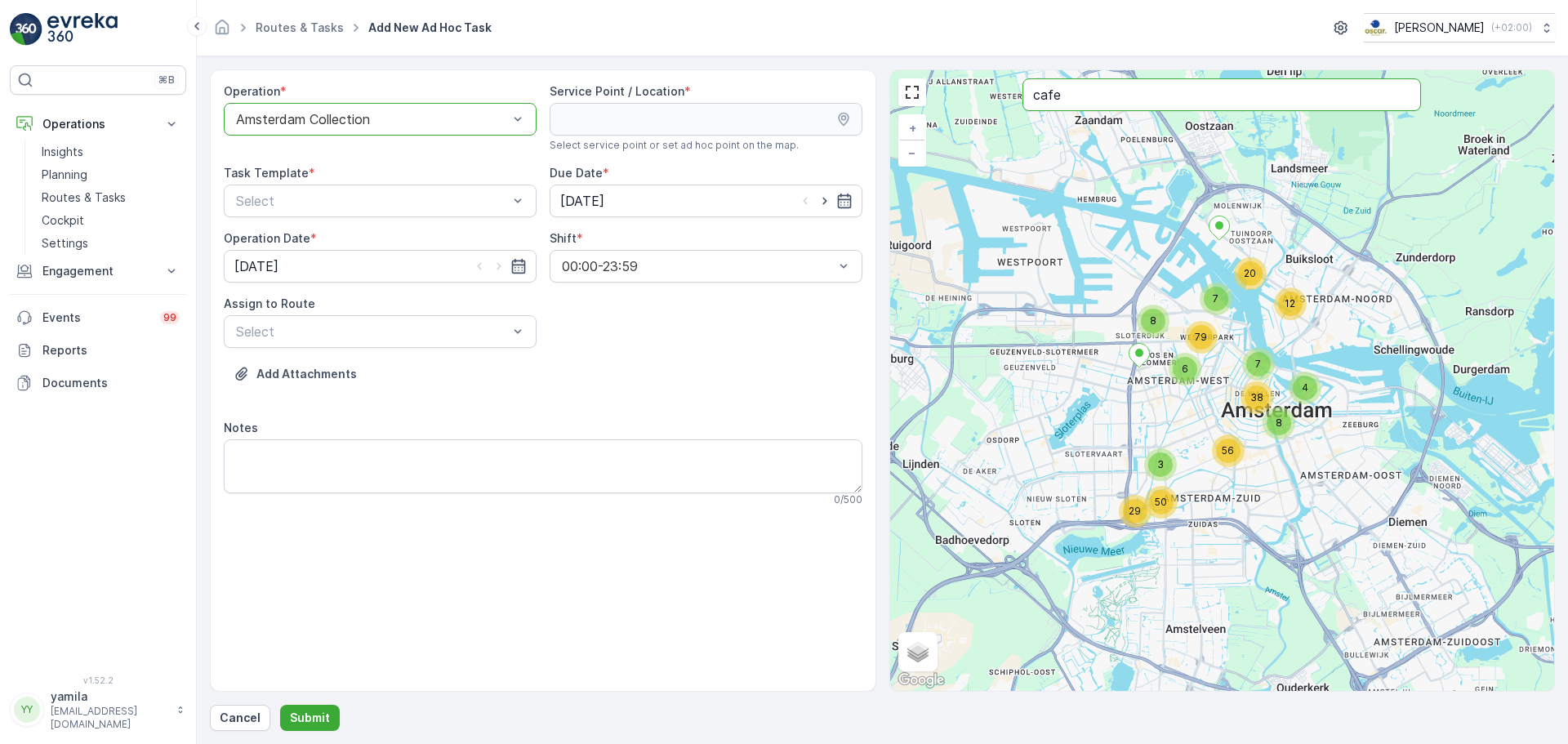
type input "cafe"
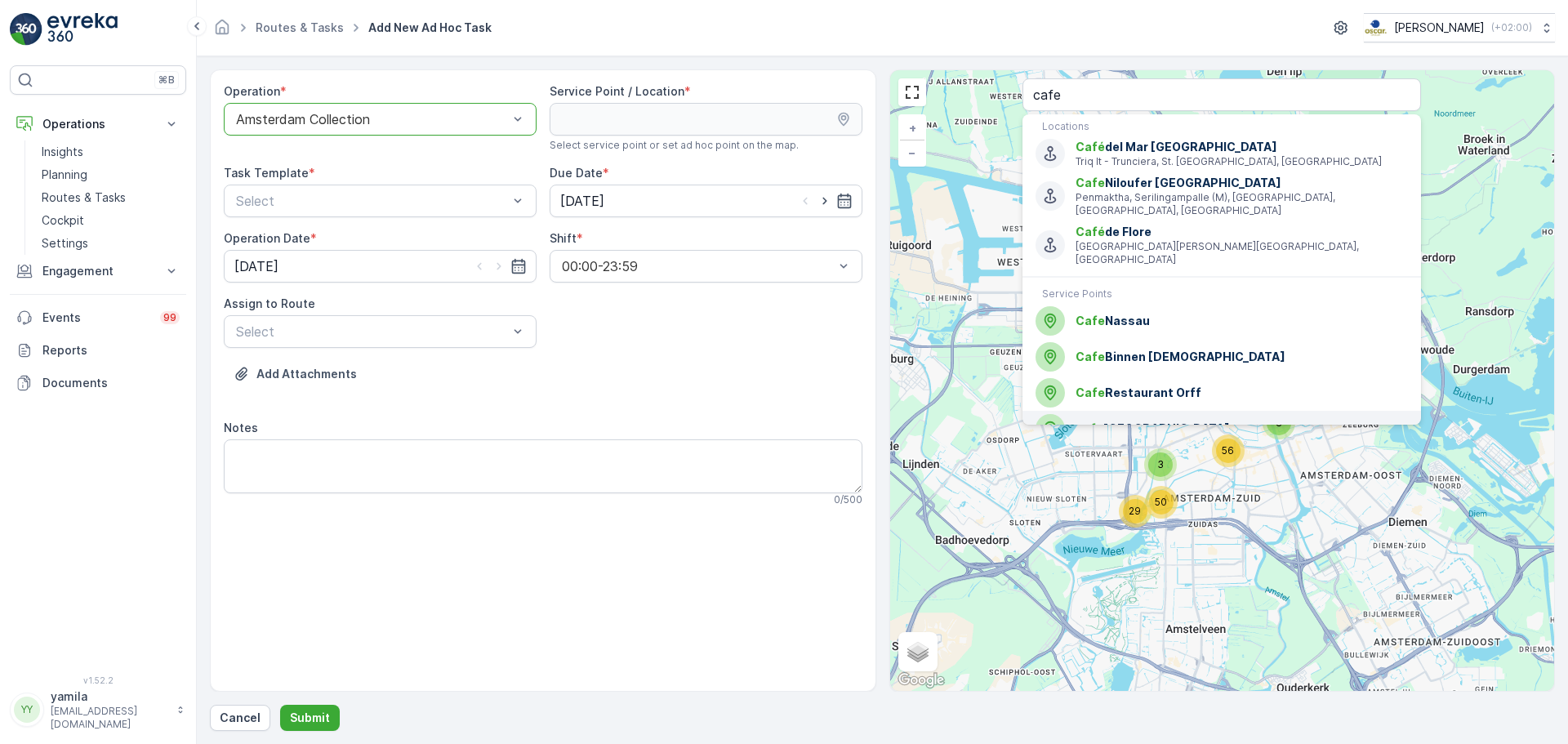
click at [1131, 421] on span "cafe Schinkelhaven" at bounding box center [1242, 429] width 332 height 16
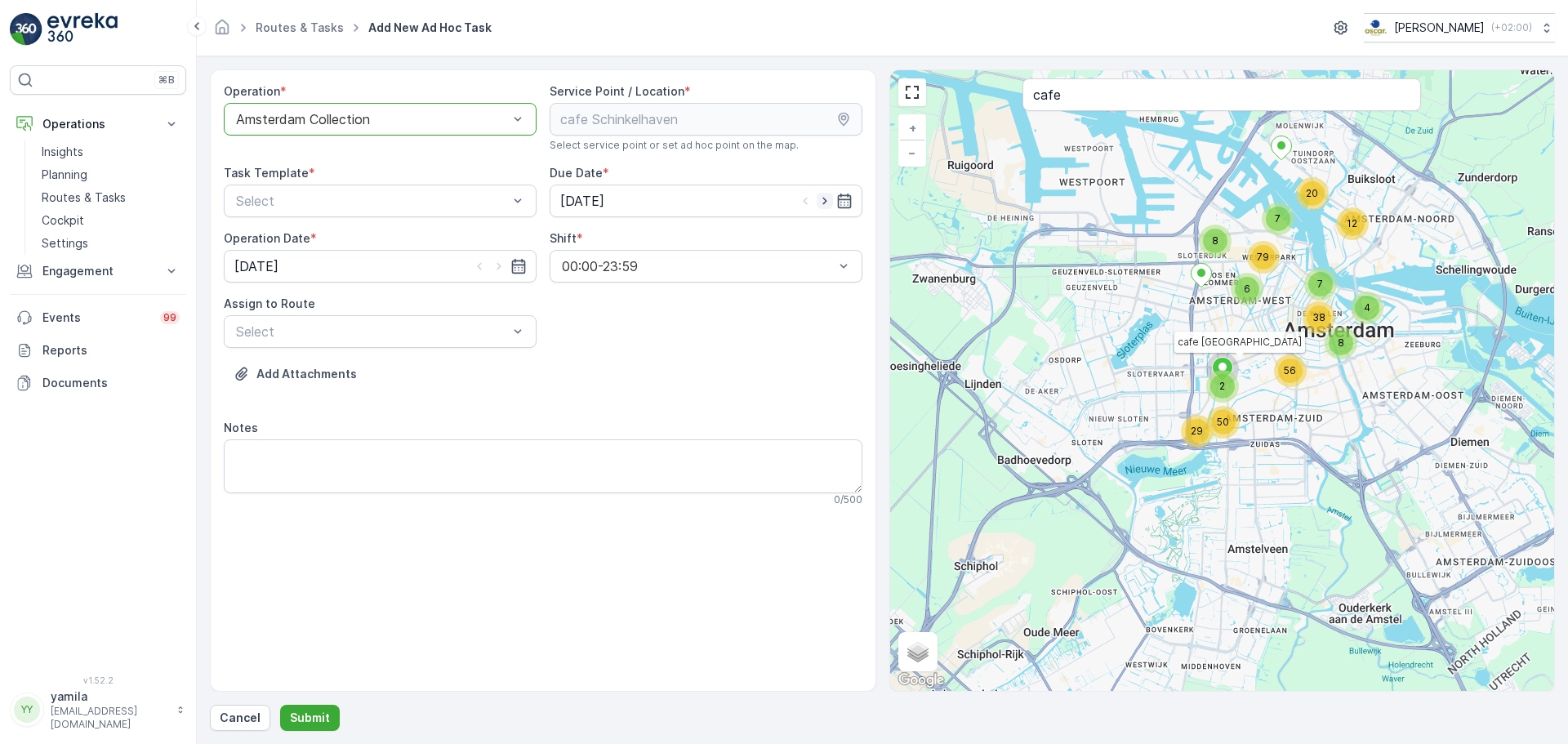
click at [830, 203] on icon "button" at bounding box center [825, 201] width 16 height 16
type input "14.10.2025"
click at [505, 261] on icon "button" at bounding box center [499, 266] width 16 height 16
type input "14.10.2025"
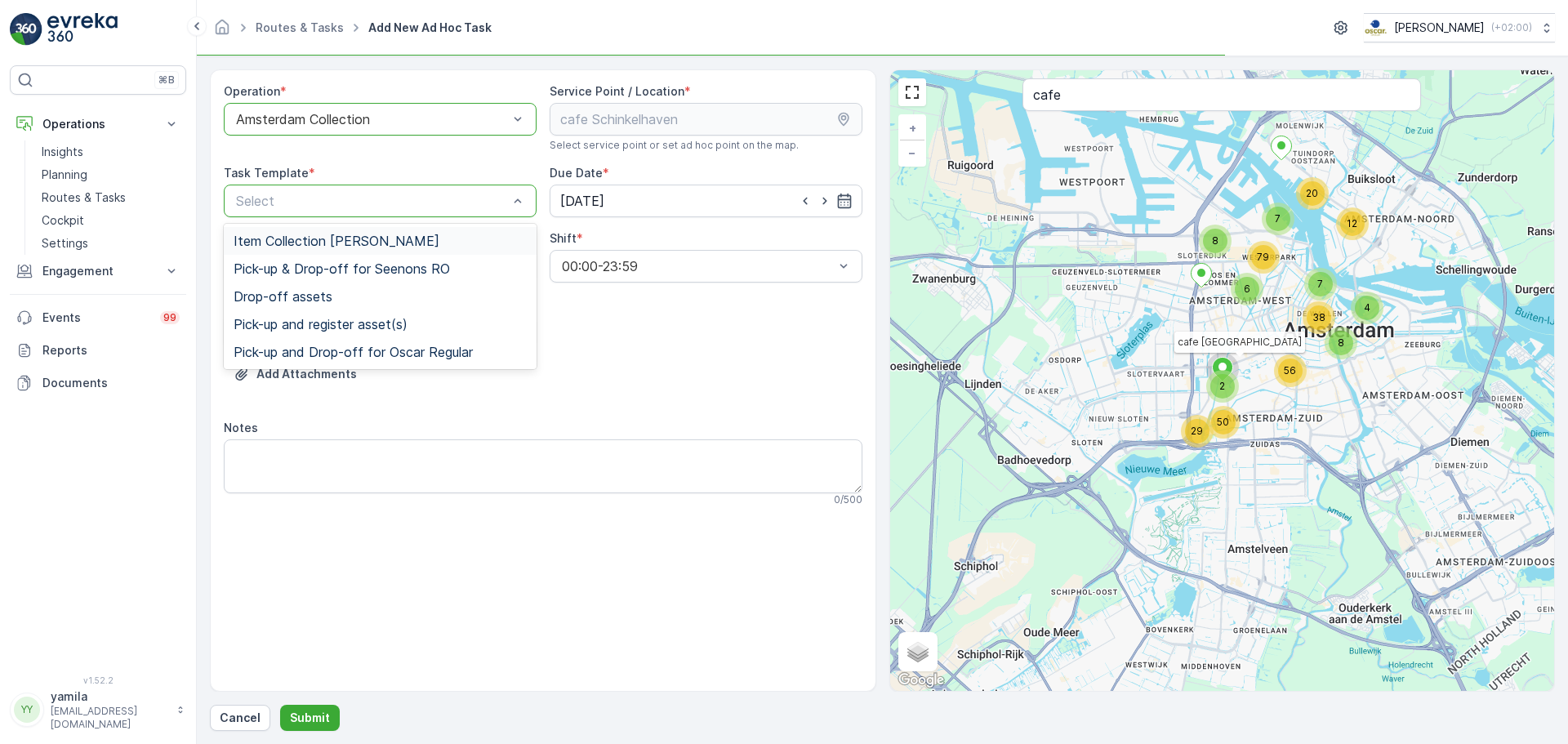
click at [384, 187] on div "Select" at bounding box center [380, 201] width 313 height 33
click at [363, 232] on div "Item Collection Oscar Regulier" at bounding box center [380, 241] width 313 height 28
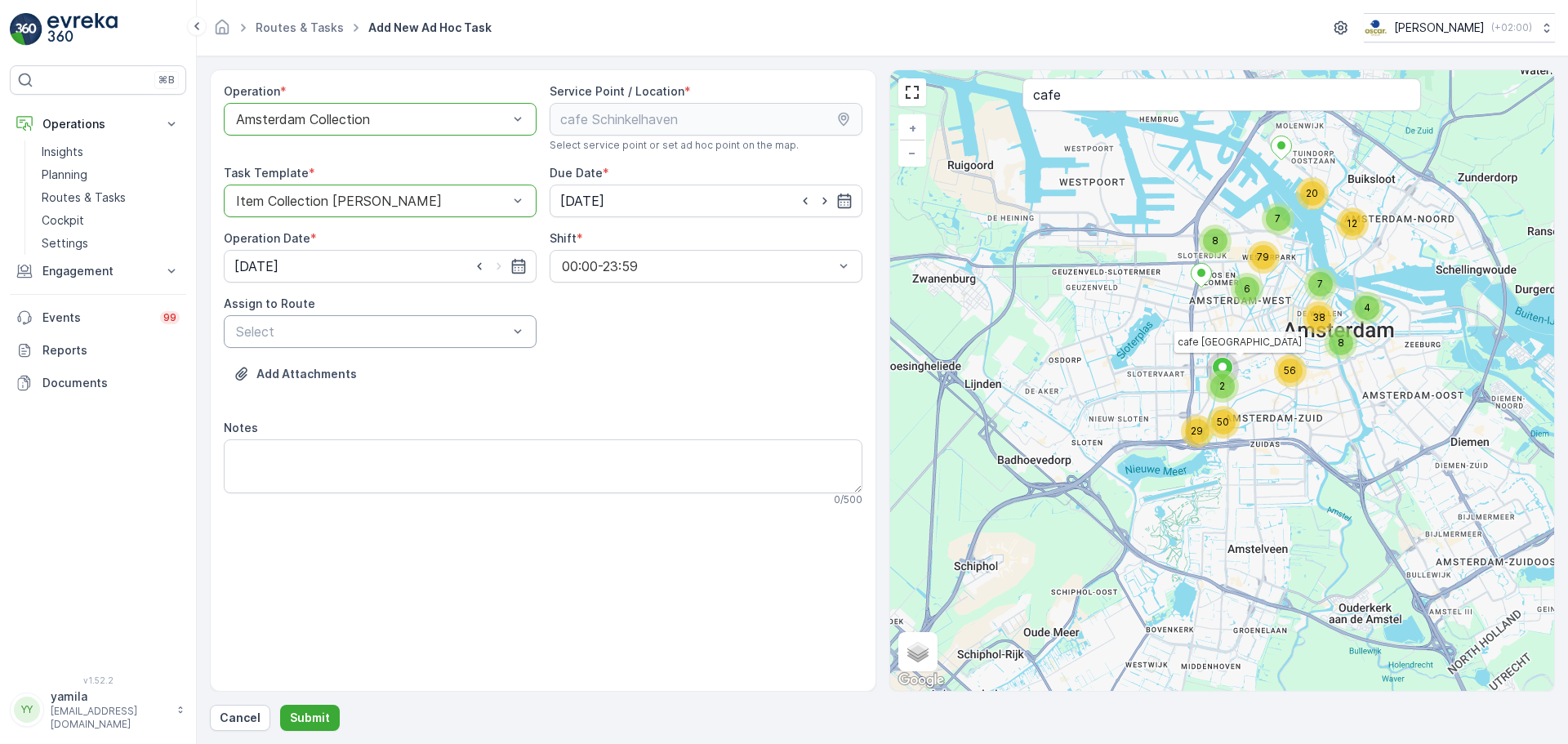
click at [373, 344] on div "Select" at bounding box center [380, 332] width 313 height 33
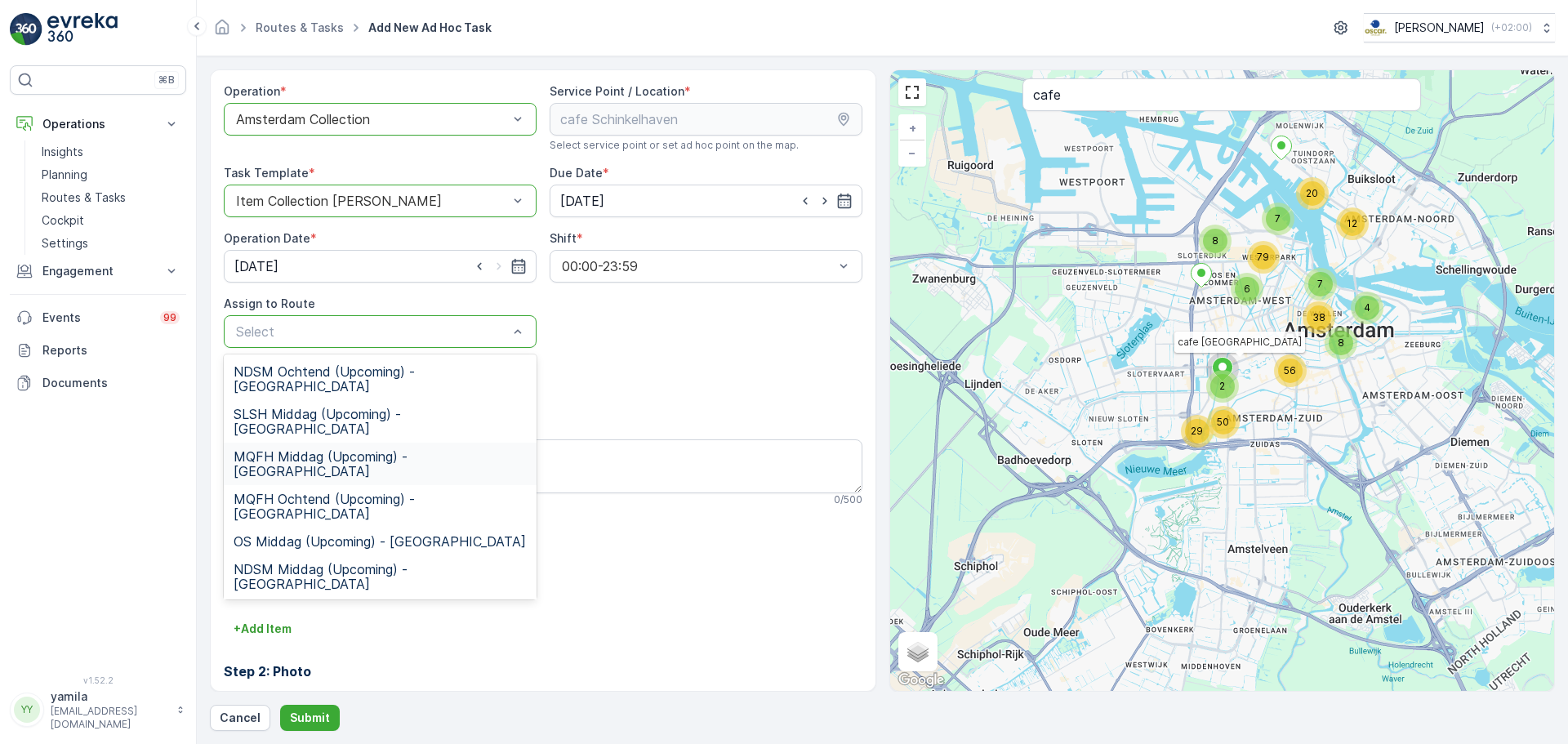
click at [330, 443] on div "MQFH Middag (Upcoming) - Amsterdam" at bounding box center [380, 464] width 313 height 43
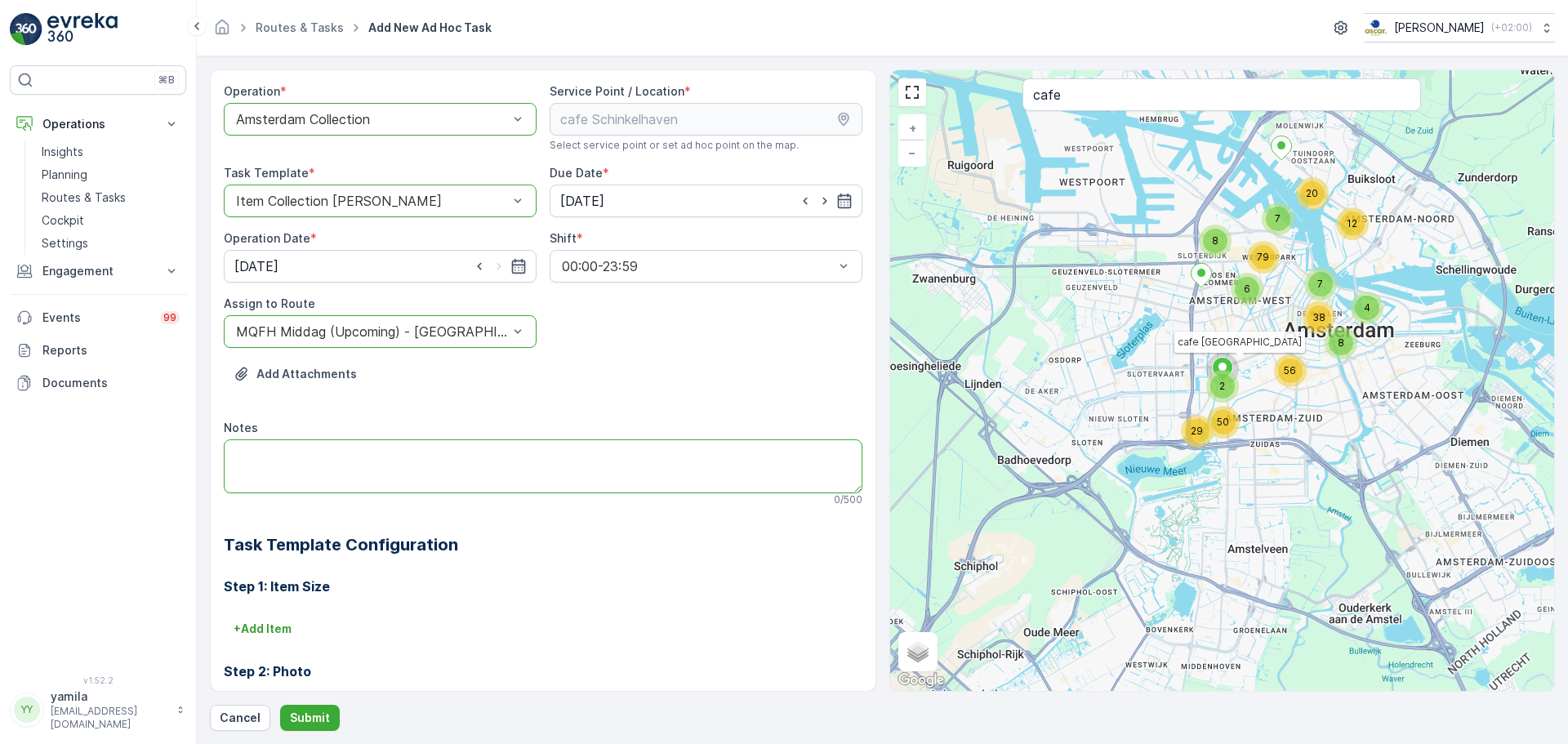
click at [321, 483] on textarea "Notes" at bounding box center [542, 467] width 639 height 54
type textarea "1"
type textarea "140 L rest zakken brengen"
click at [325, 717] on p "Submit" at bounding box center [310, 719] width 40 height 16
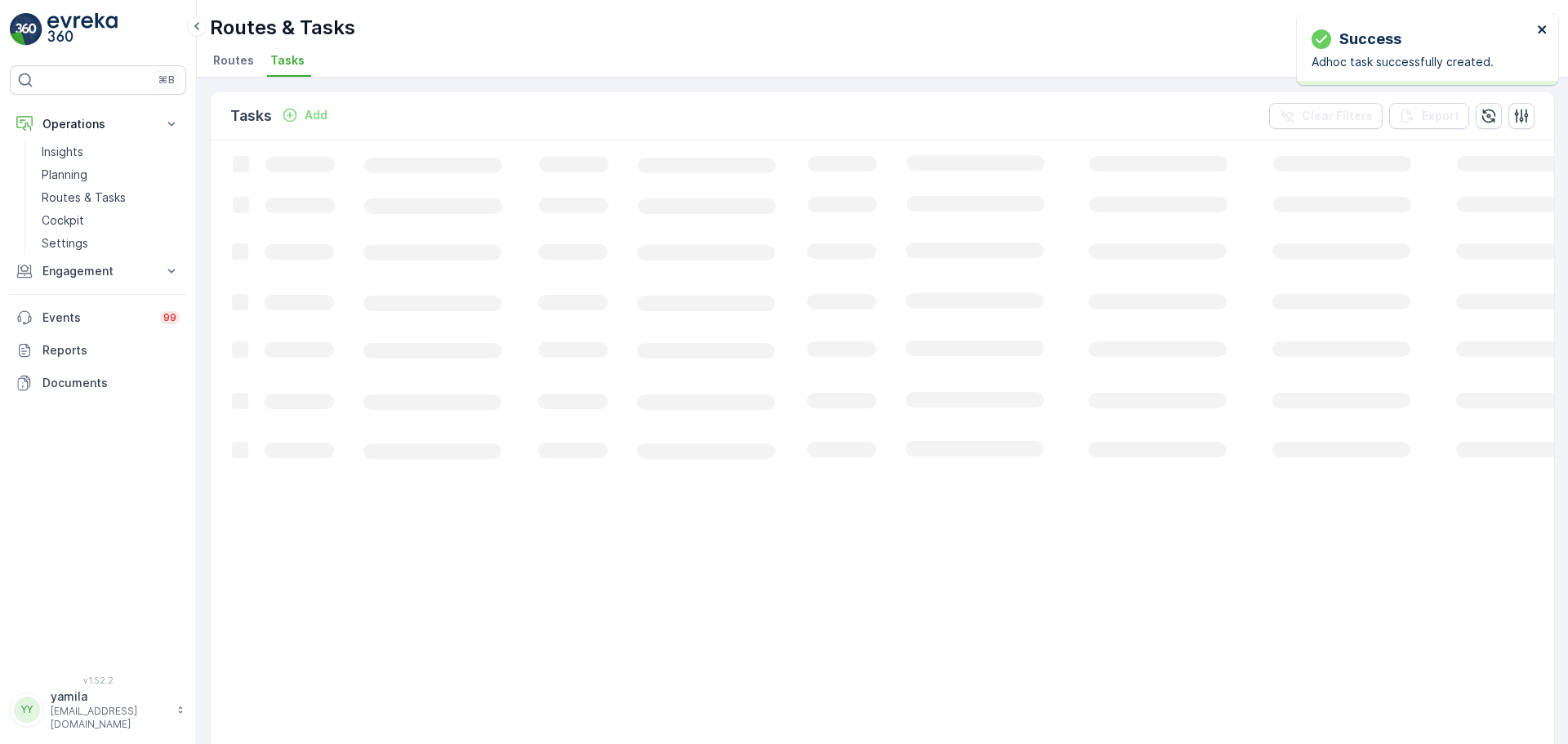
click at [1545, 25] on icon "close" at bounding box center [1543, 30] width 12 height 13
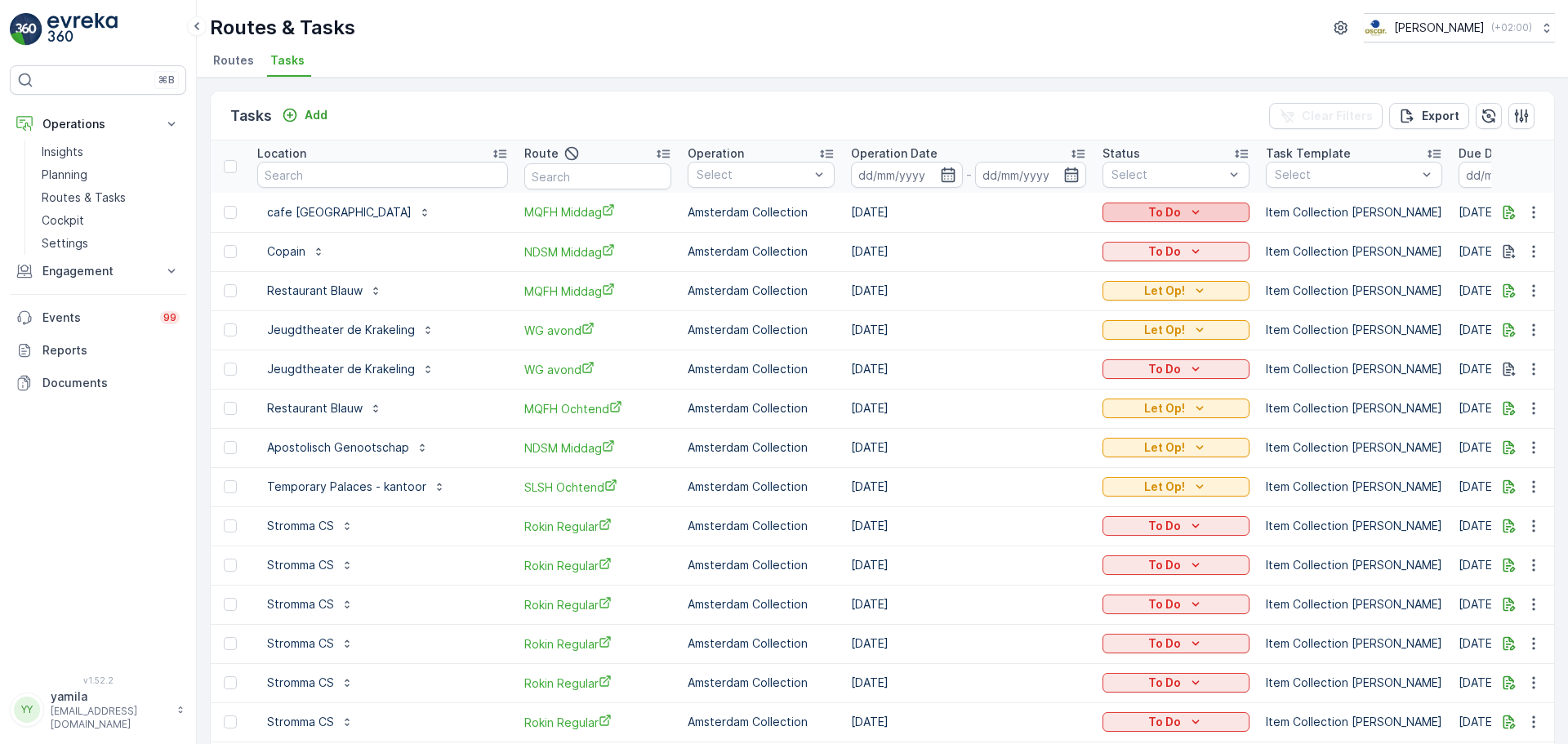
click at [1159, 221] on button "To Do" at bounding box center [1176, 212] width 147 height 20
click at [1136, 238] on span "Let Op!" at bounding box center [1128, 237] width 41 height 16
click at [353, 170] on input "text" at bounding box center [382, 175] width 251 height 26
type input "loft88"
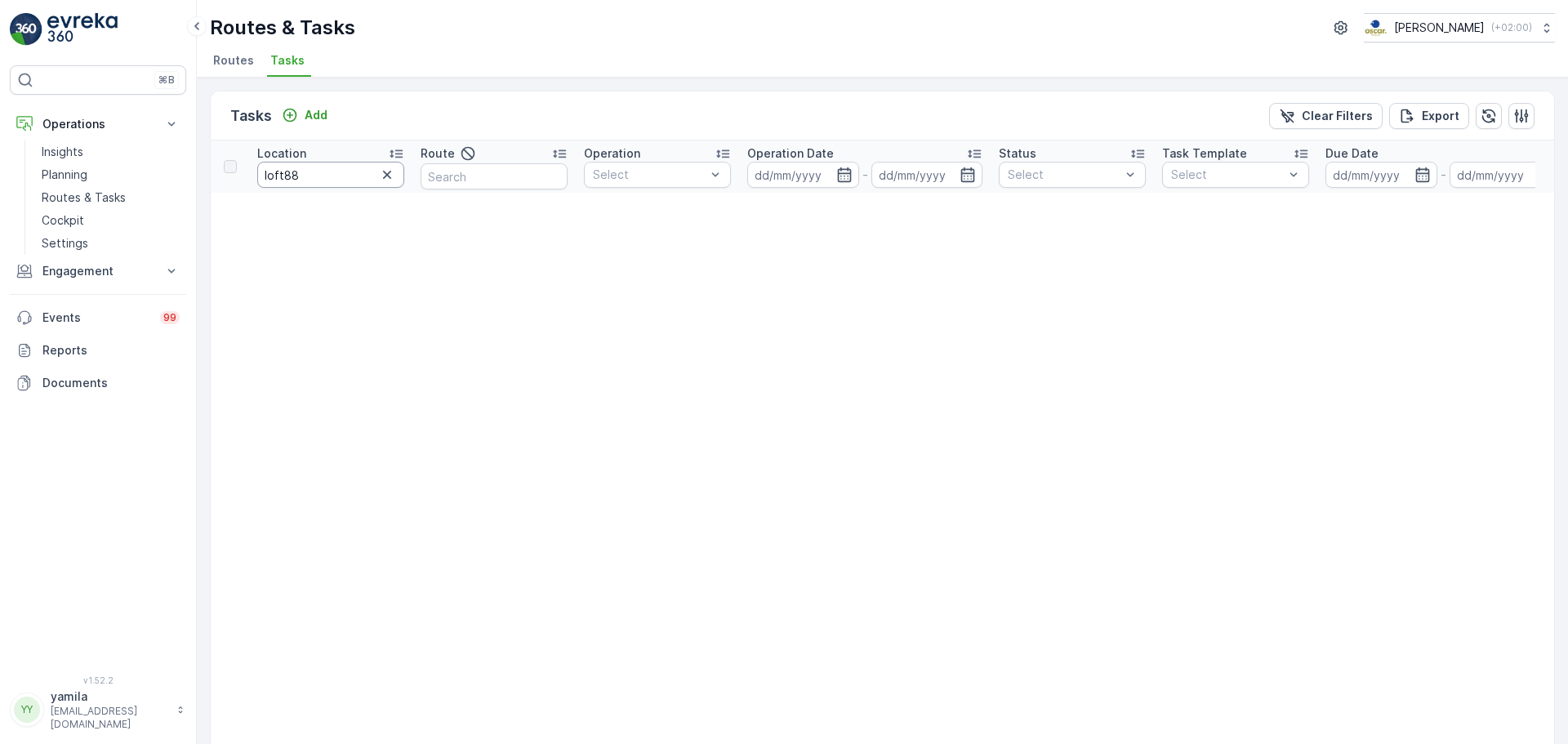
drag, startPoint x: 310, startPoint y: 178, endPoint x: 275, endPoint y: 180, distance: 35.1
click at [303, 178] on input "loft88" at bounding box center [330, 175] width 147 height 26
drag, startPoint x: 281, startPoint y: 180, endPoint x: 308, endPoint y: 178, distance: 27.1
click at [282, 180] on input "loft88" at bounding box center [330, 175] width 147 height 26
click at [311, 177] on input "loft88" at bounding box center [330, 175] width 147 height 26
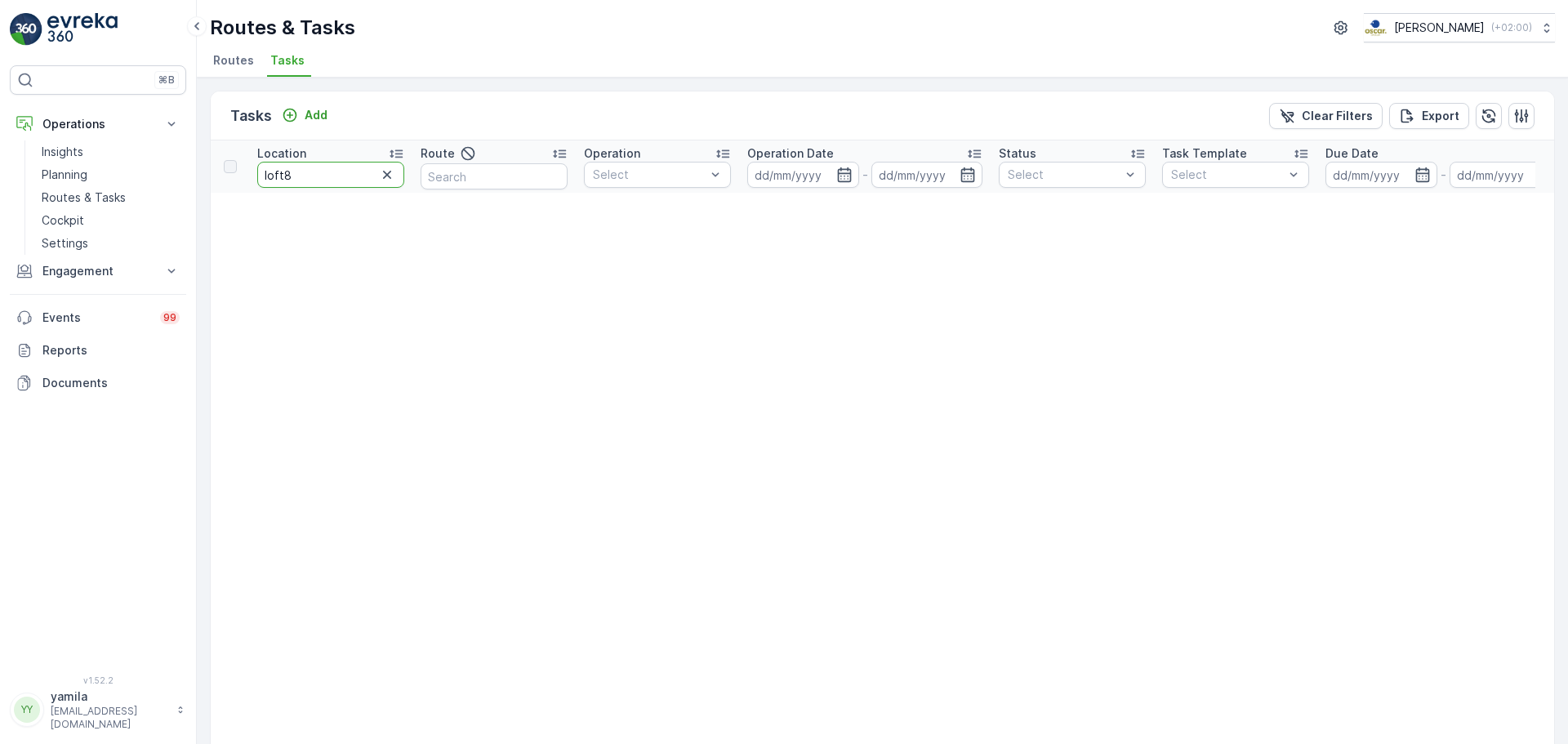
type input "loft"
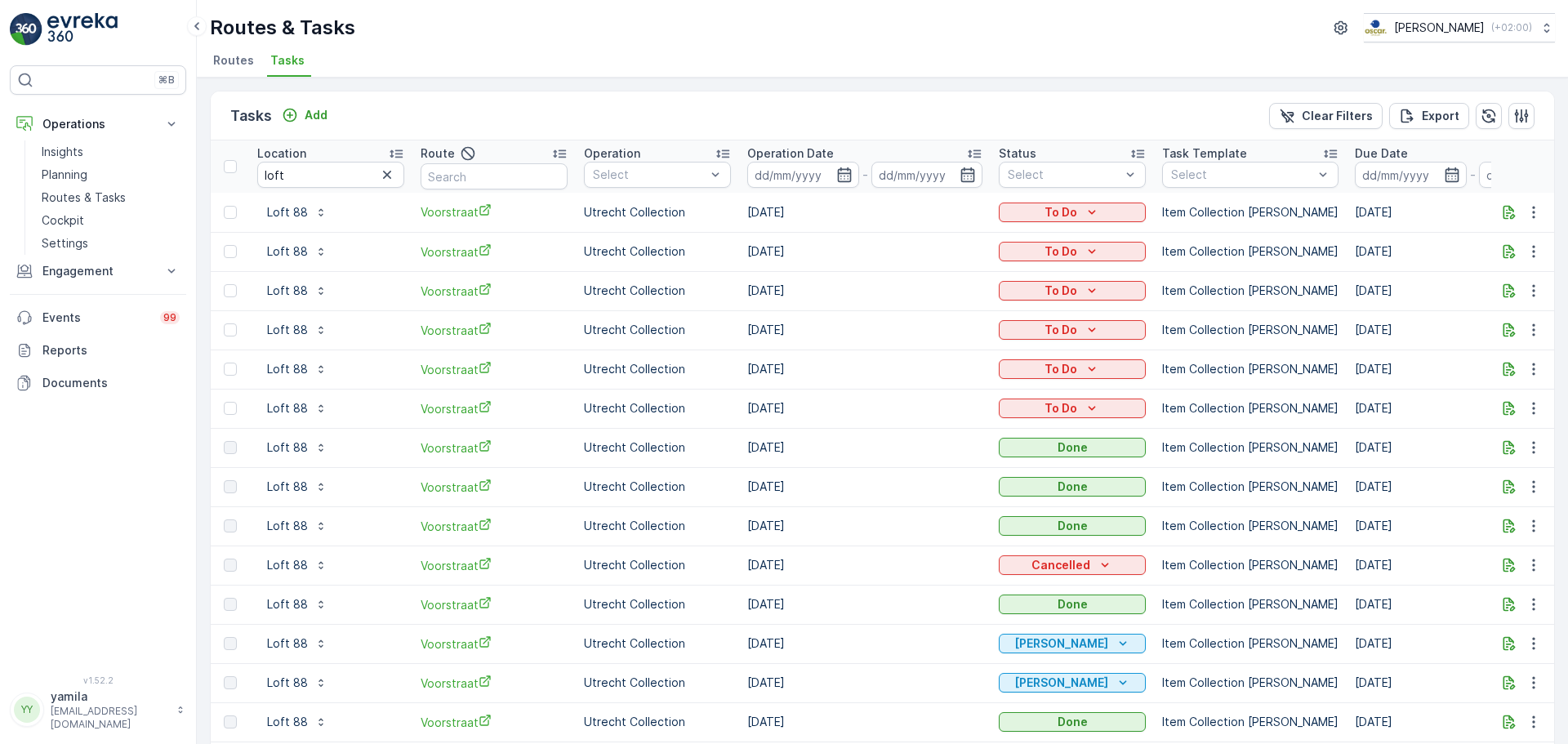
click at [321, 125] on div "Add" at bounding box center [305, 115] width 59 height 21
click at [319, 113] on p "Add" at bounding box center [316, 115] width 23 height 16
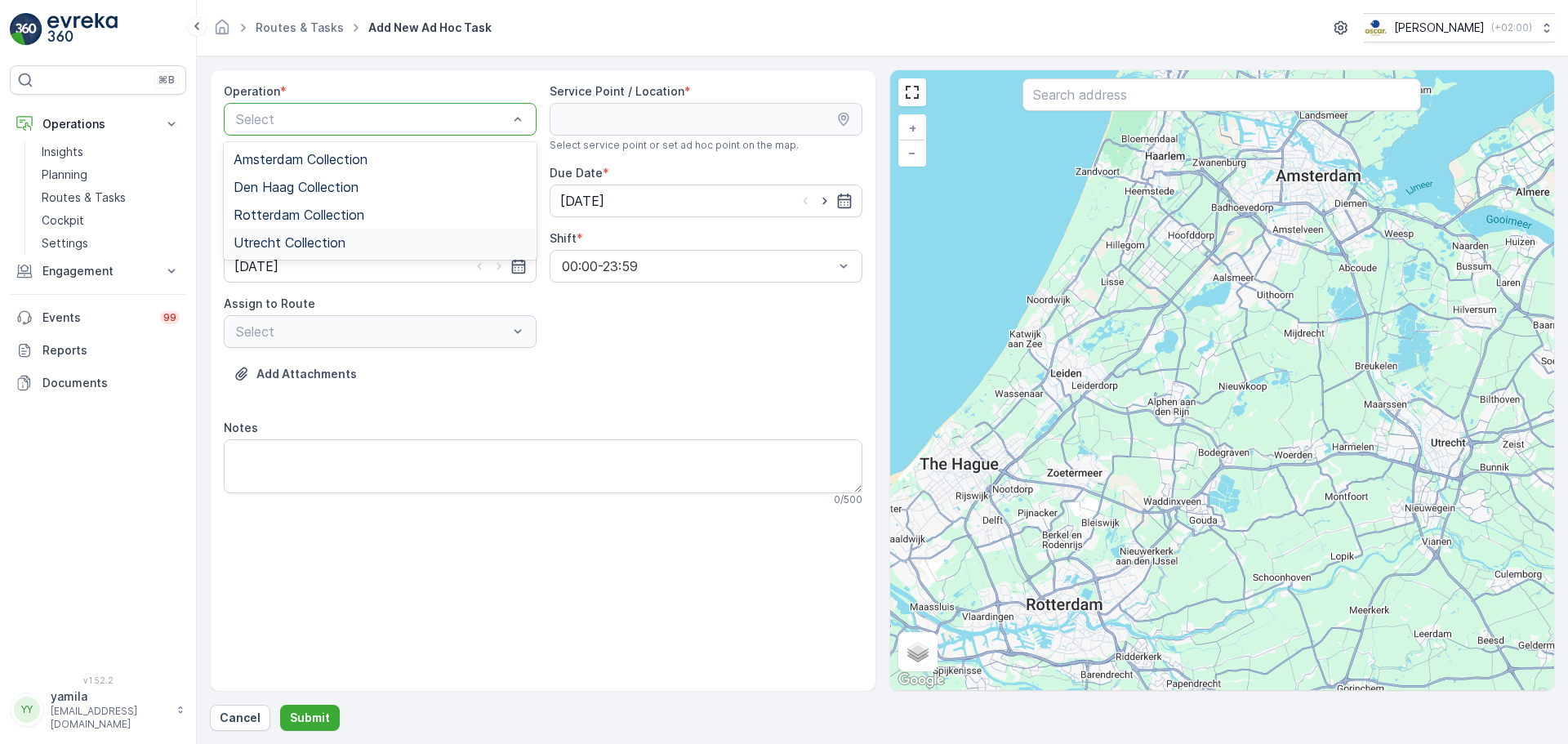
drag, startPoint x: 288, startPoint y: 159, endPoint x: 311, endPoint y: 244, distance: 88.1
click at [311, 244] on div "Amsterdam Collection Den Haag Collection Rotterdam Collection Utrecht Collection" at bounding box center [380, 201] width 313 height 118
click at [311, 244] on span "Utrecht Collection" at bounding box center [289, 243] width 112 height 15
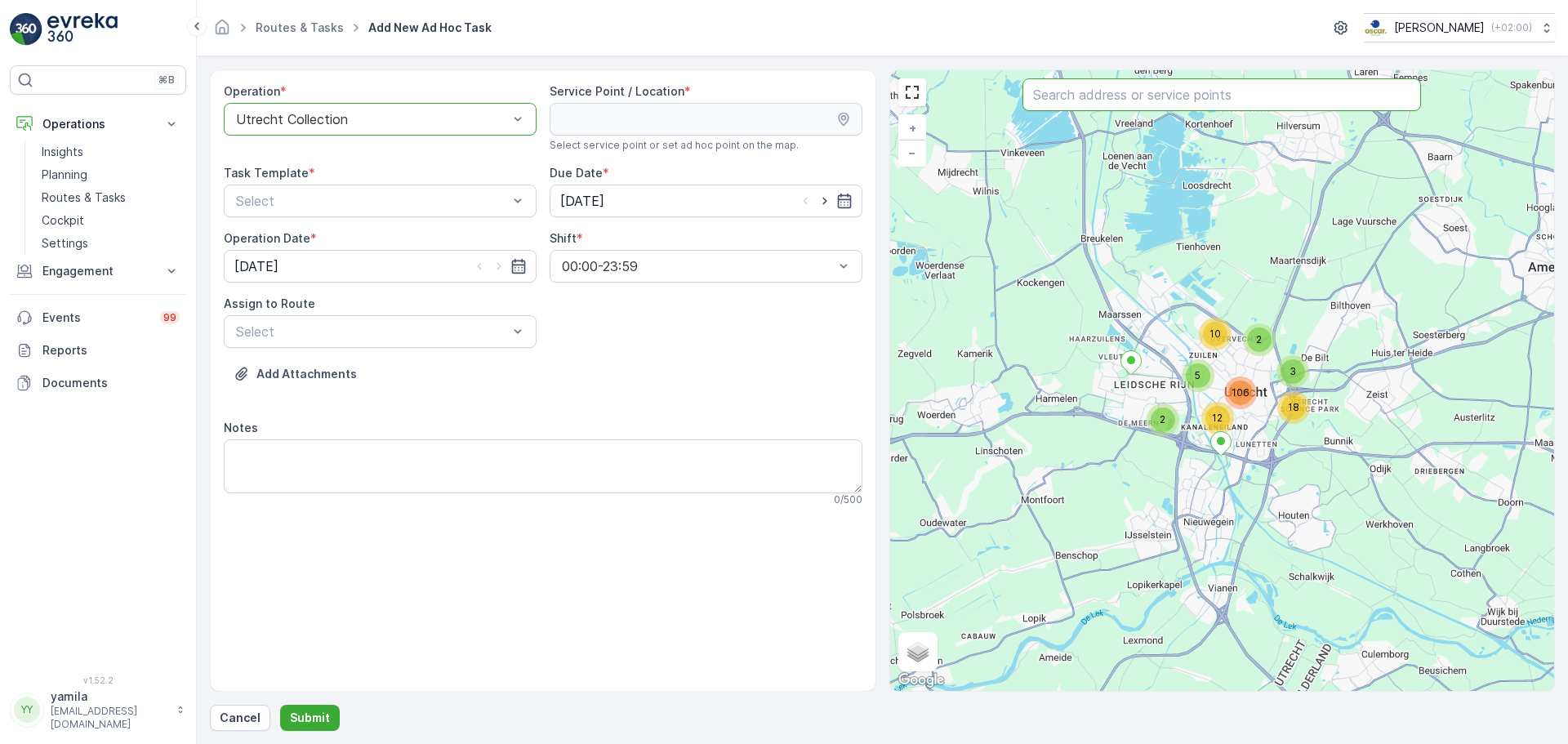
click at [1053, 106] on input "text" at bounding box center [1221, 95] width 399 height 33
type input "loft"
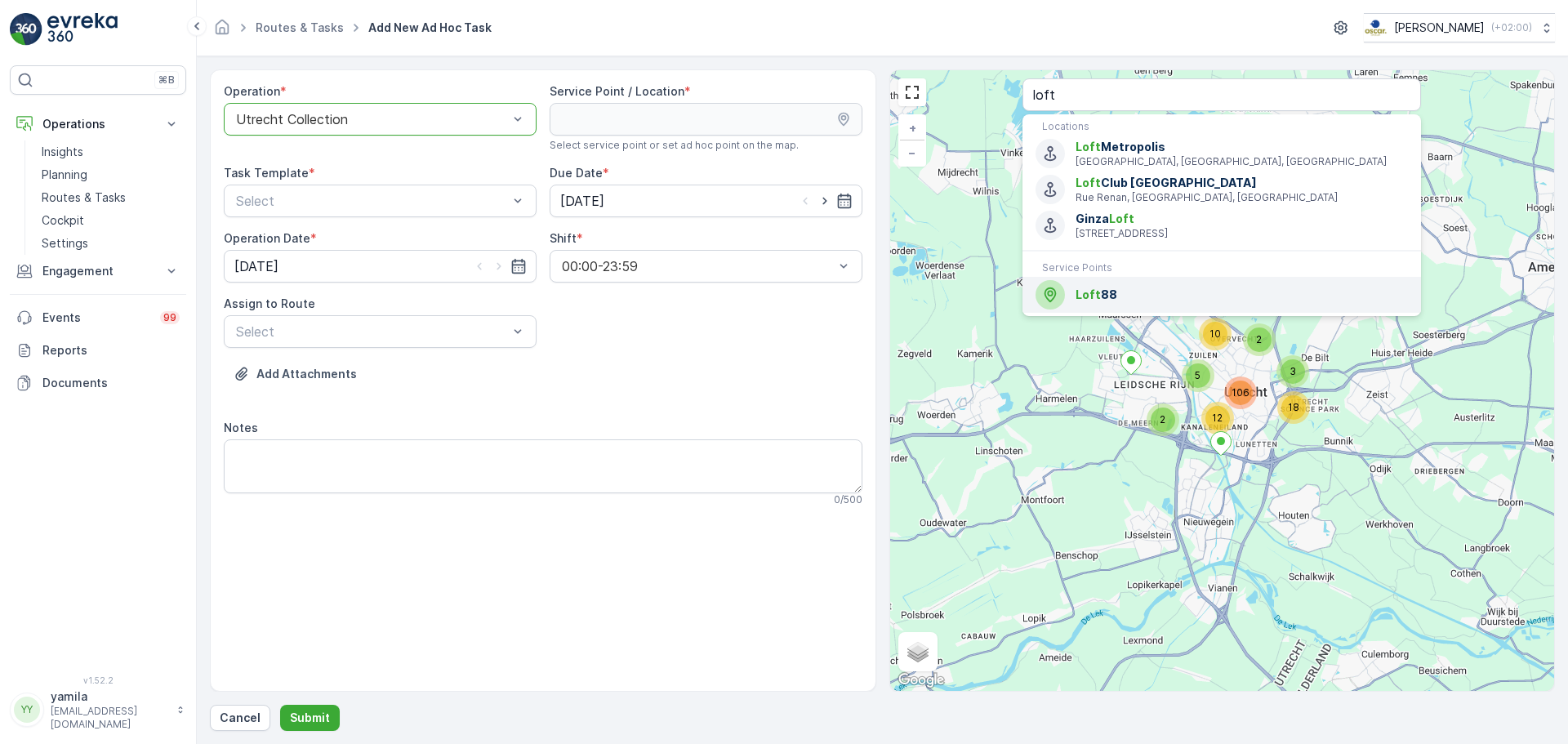
click at [1092, 290] on span "Loft" at bounding box center [1088, 294] width 25 height 14
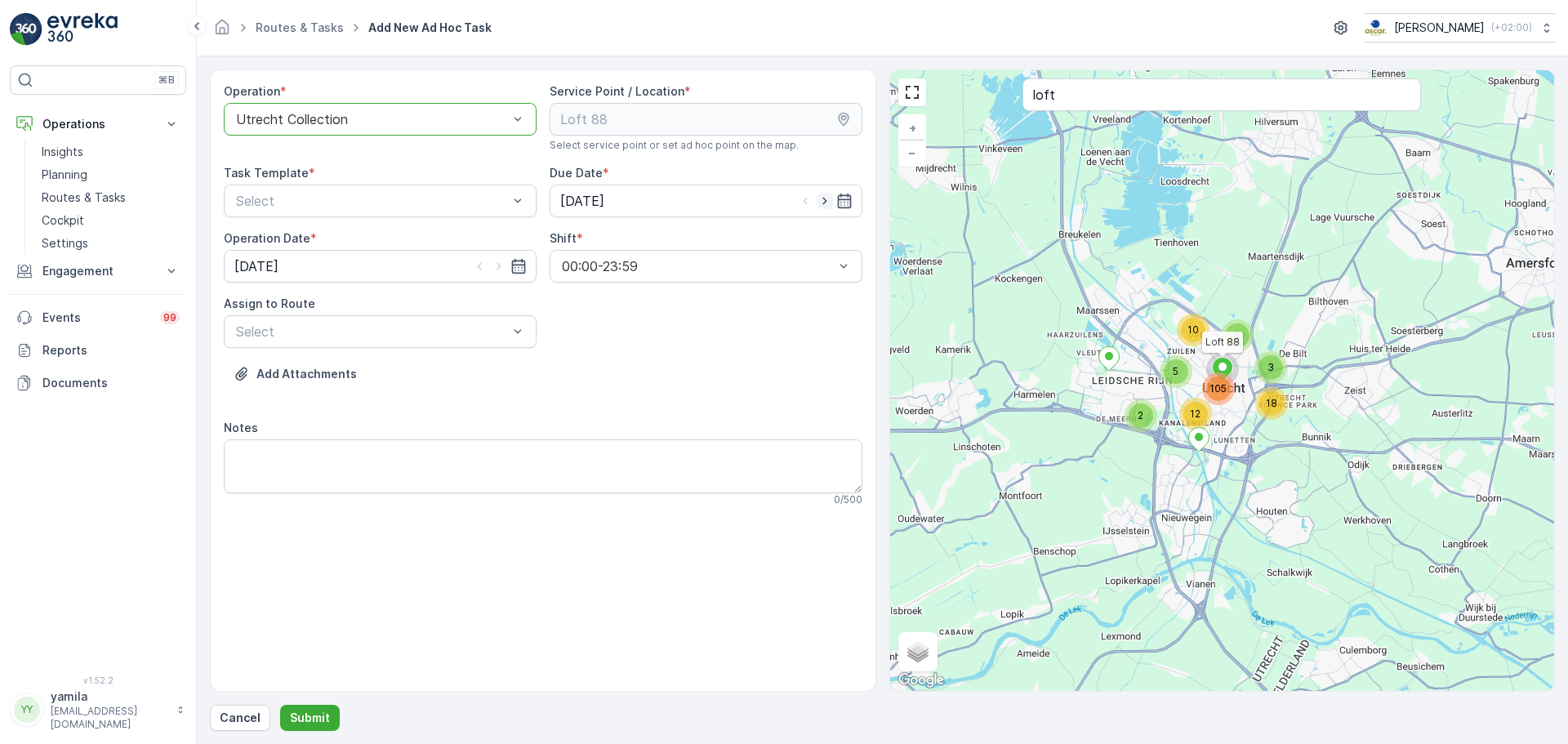
click at [828, 205] on icon "button" at bounding box center [825, 201] width 16 height 16
type input "14.10.2025"
drag, startPoint x: 497, startPoint y: 272, endPoint x: 436, endPoint y: 254, distance: 63.6
click at [496, 272] on icon "button" at bounding box center [499, 266] width 16 height 16
type input "14.10.2025"
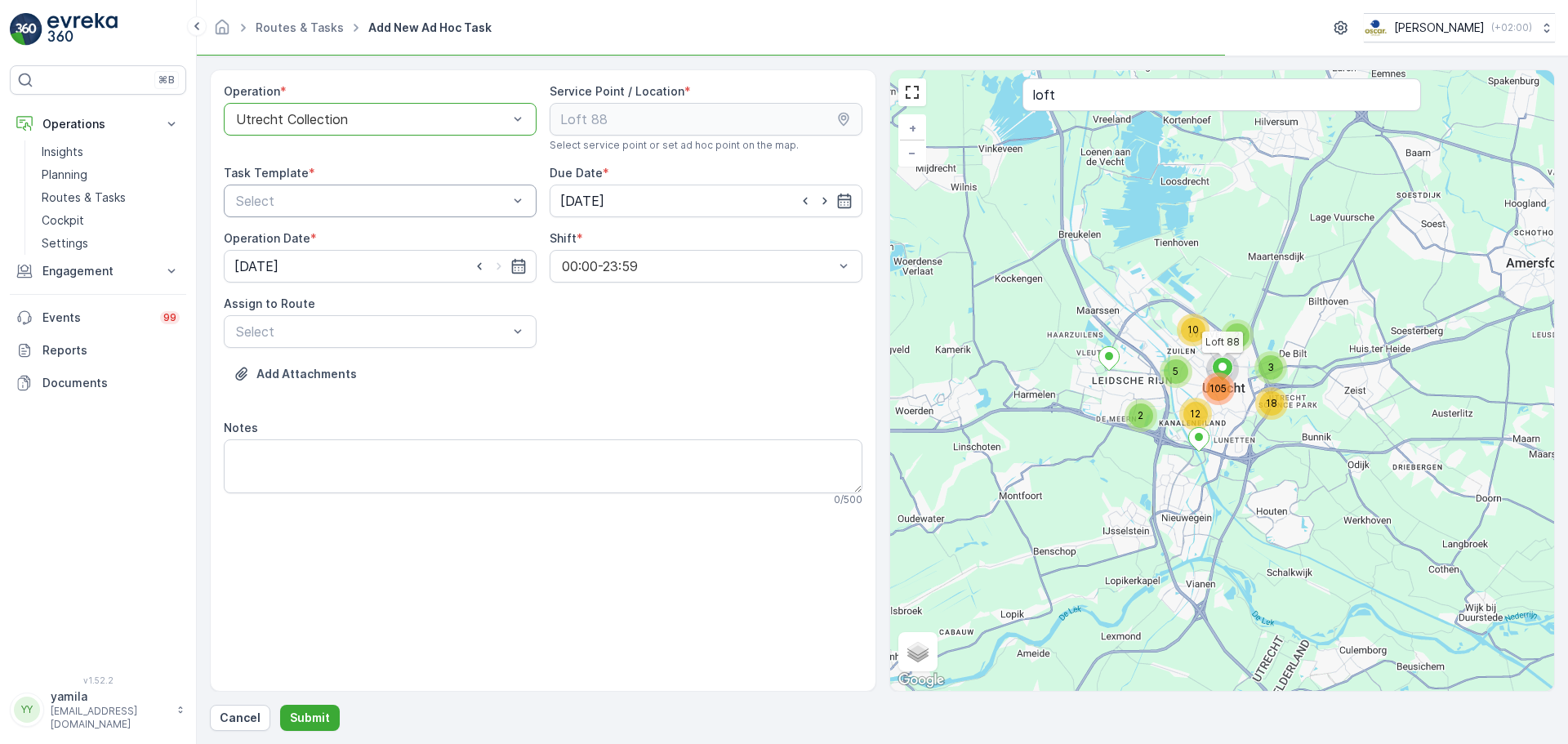
drag, startPoint x: 367, startPoint y: 226, endPoint x: 361, endPoint y: 208, distance: 19.0
click at [365, 221] on div "Operation * option Utrecht Collection, selected. Utrecht Collection Service Poi…" at bounding box center [542, 301] width 639 height 437
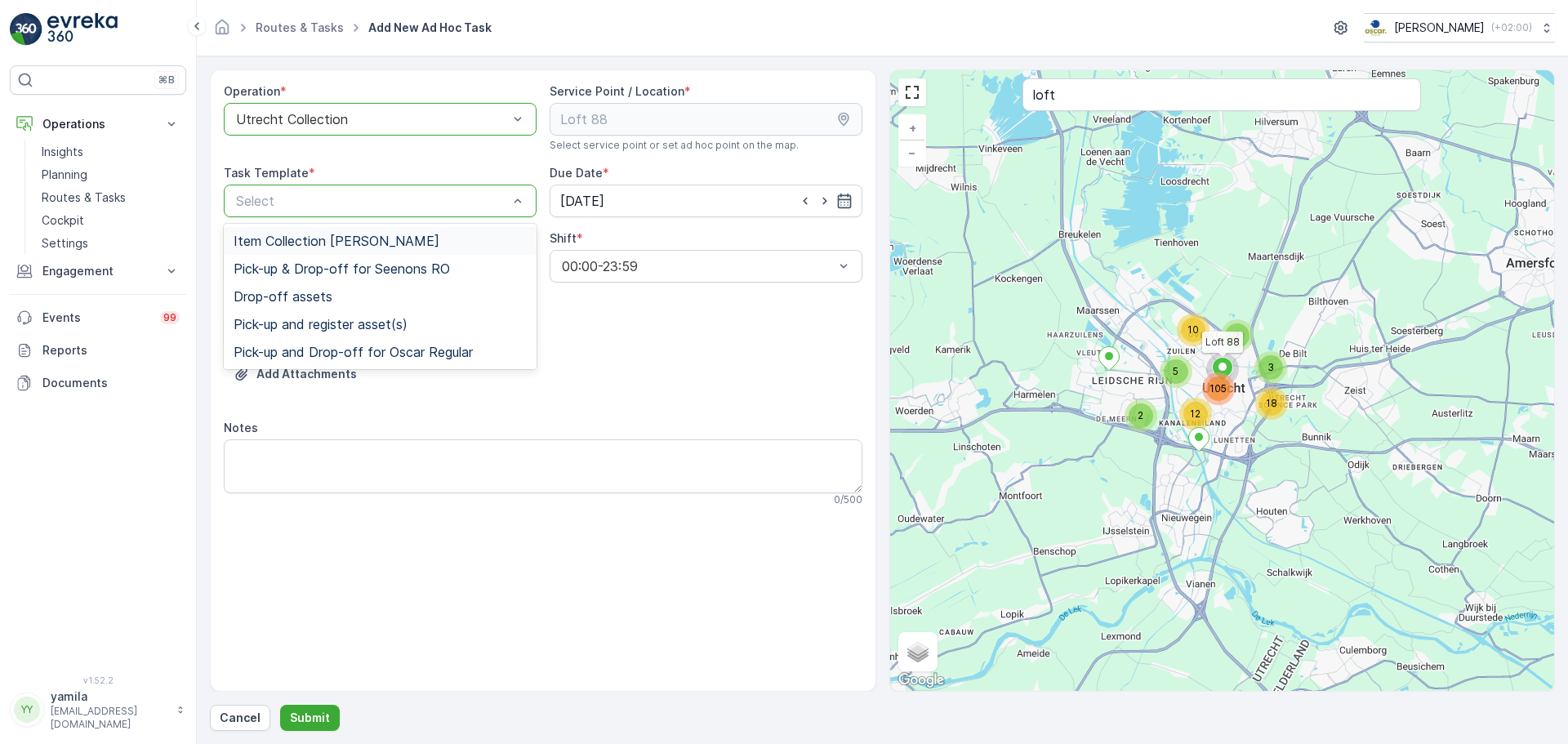
drag, startPoint x: 348, startPoint y: 225, endPoint x: 340, endPoint y: 239, distance: 16.1
click at [341, 238] on span "Item Collection Oscar Regulier" at bounding box center [336, 241] width 205 height 15
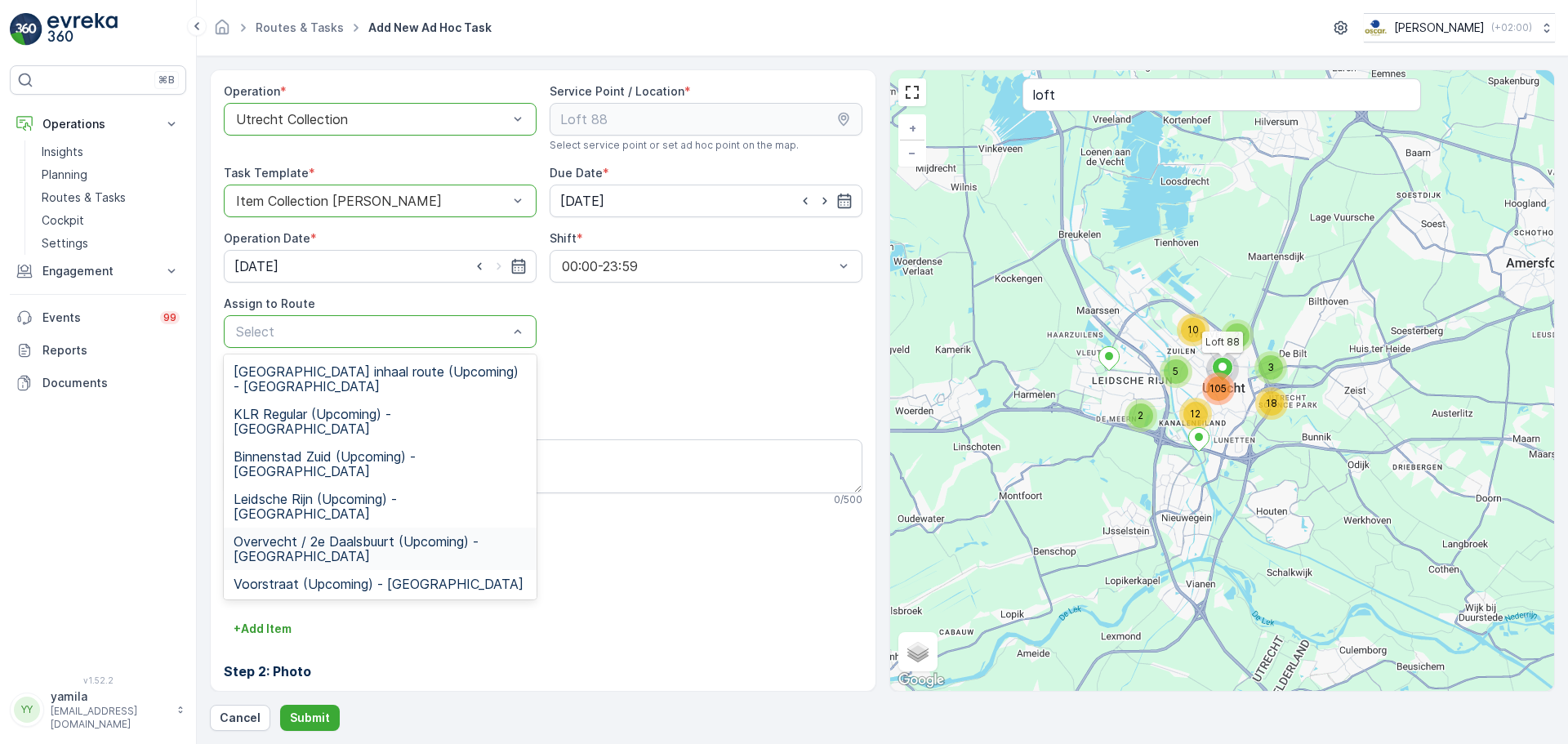
click at [294, 528] on div "Overvecht / 2e Daalsbuurt (Upcoming) - Utrecht" at bounding box center [380, 549] width 313 height 43
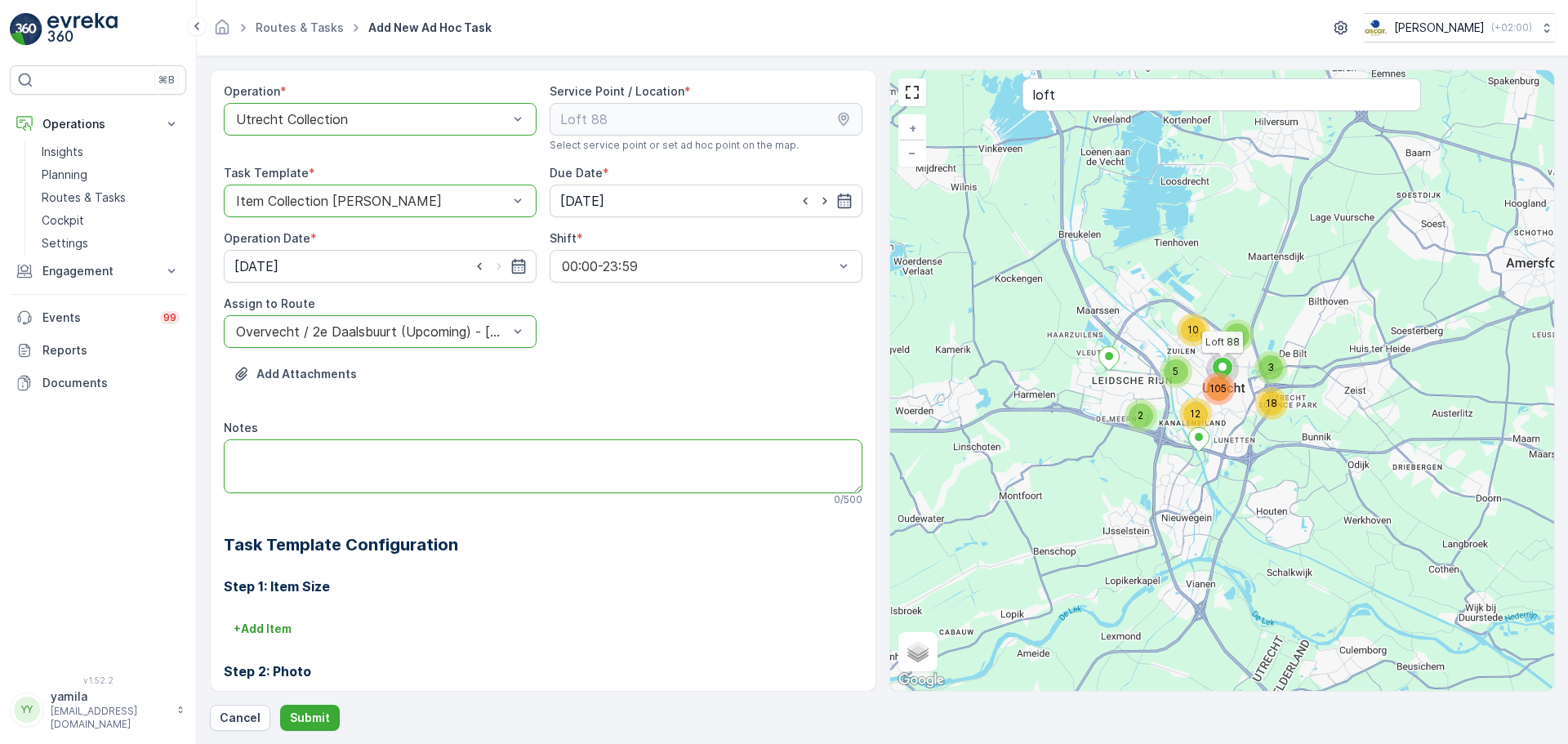
click at [307, 455] on textarea "Notes" at bounding box center [542, 467] width 639 height 54
click at [325, 312] on div "Assign to Route" at bounding box center [380, 304] width 313 height 16
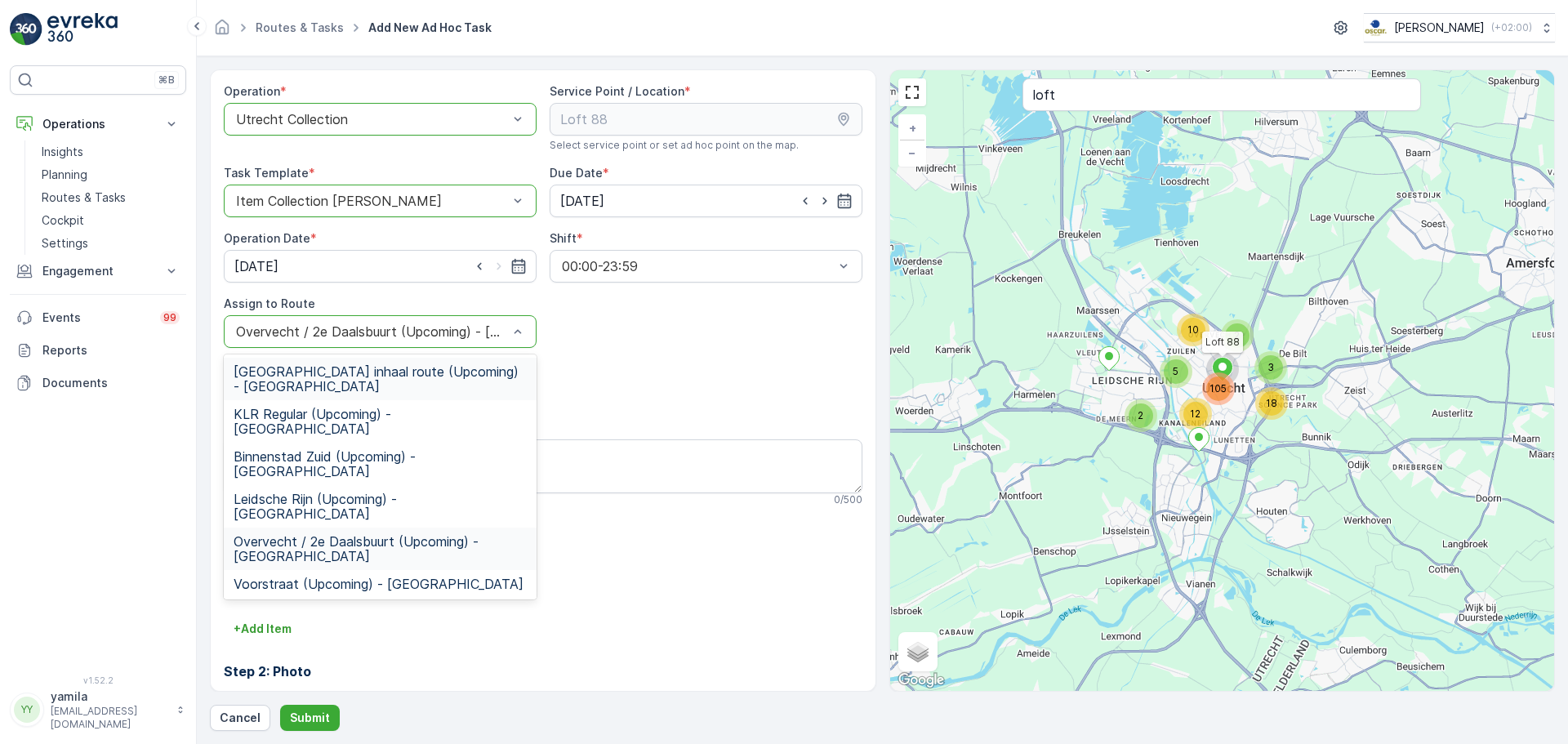
click at [319, 330] on div at bounding box center [371, 332] width 275 height 15
click at [311, 541] on div "Utrecht inhaal route (Upcoming) - Utrecht KLR Regular (Upcoming) - Utrecht Binn…" at bounding box center [380, 477] width 313 height 245
click at [301, 577] on span "Voorstraat (Upcoming) - Utrecht" at bounding box center [378, 585] width 290 height 15
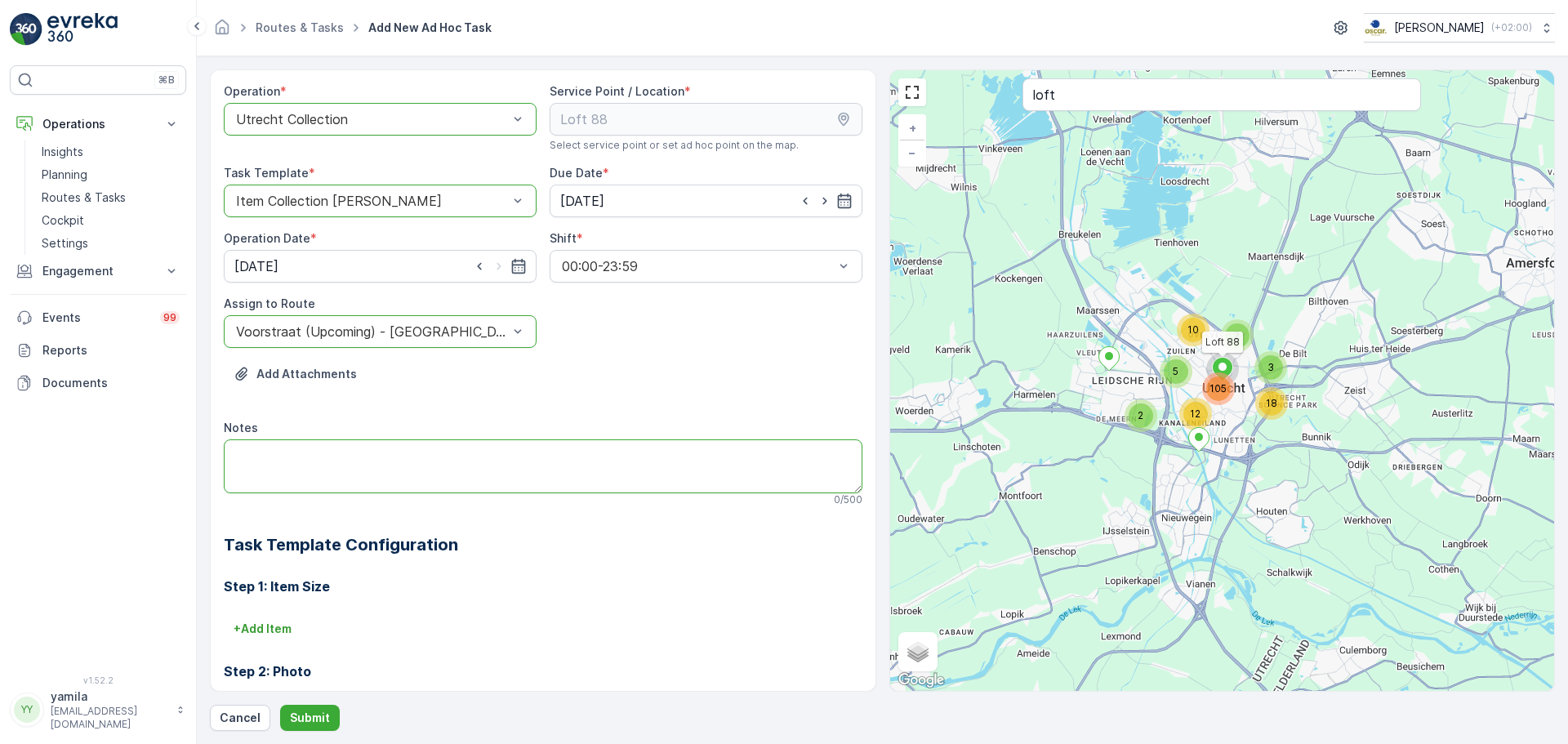
click at [315, 467] on textarea "Notes" at bounding box center [542, 467] width 639 height 54
type textarea "Graag al het afval meenemen wat er staat en weer schone bakken terug"
click at [297, 714] on p "Submit" at bounding box center [310, 719] width 40 height 16
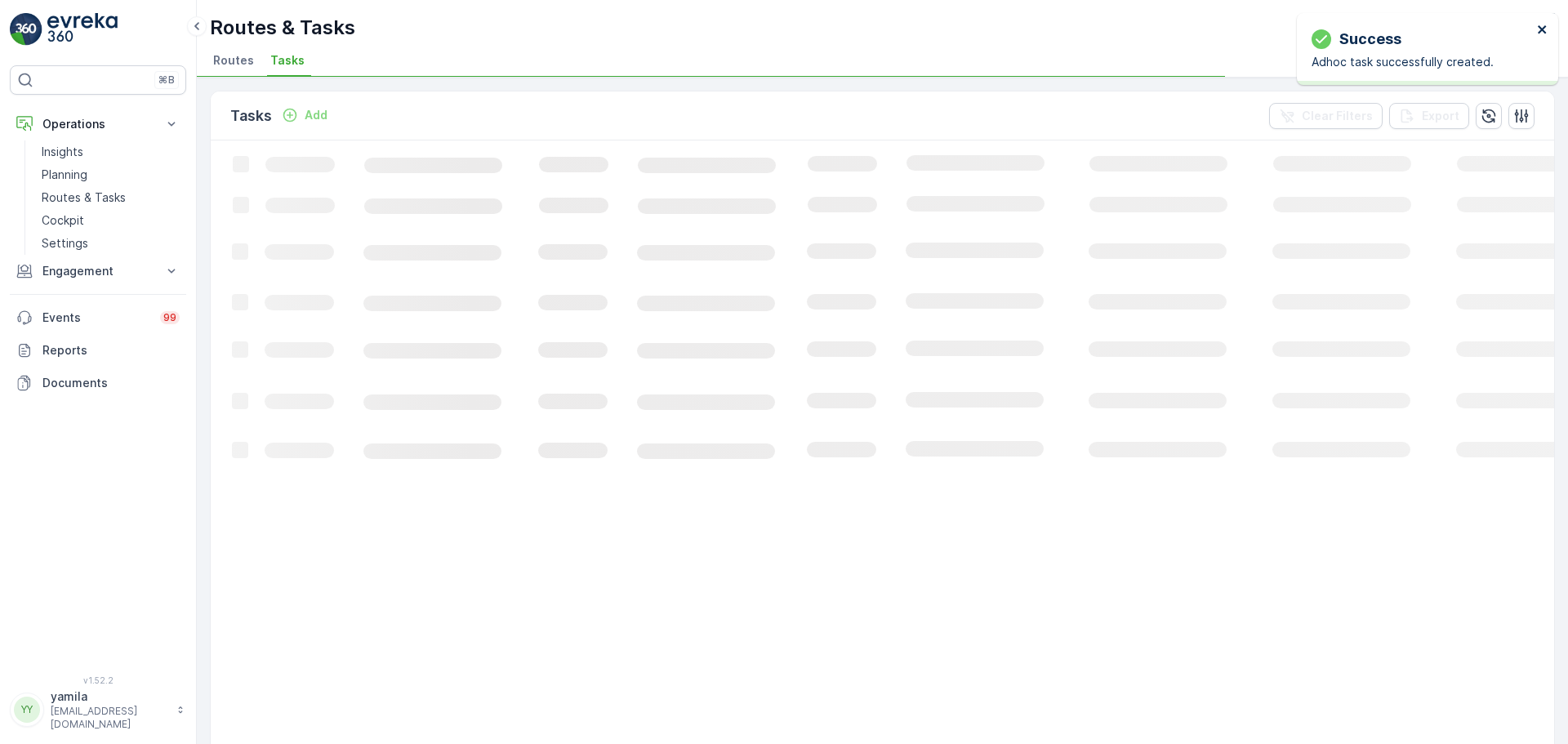
click at [1543, 28] on icon "close" at bounding box center [1542, 30] width 8 height 8
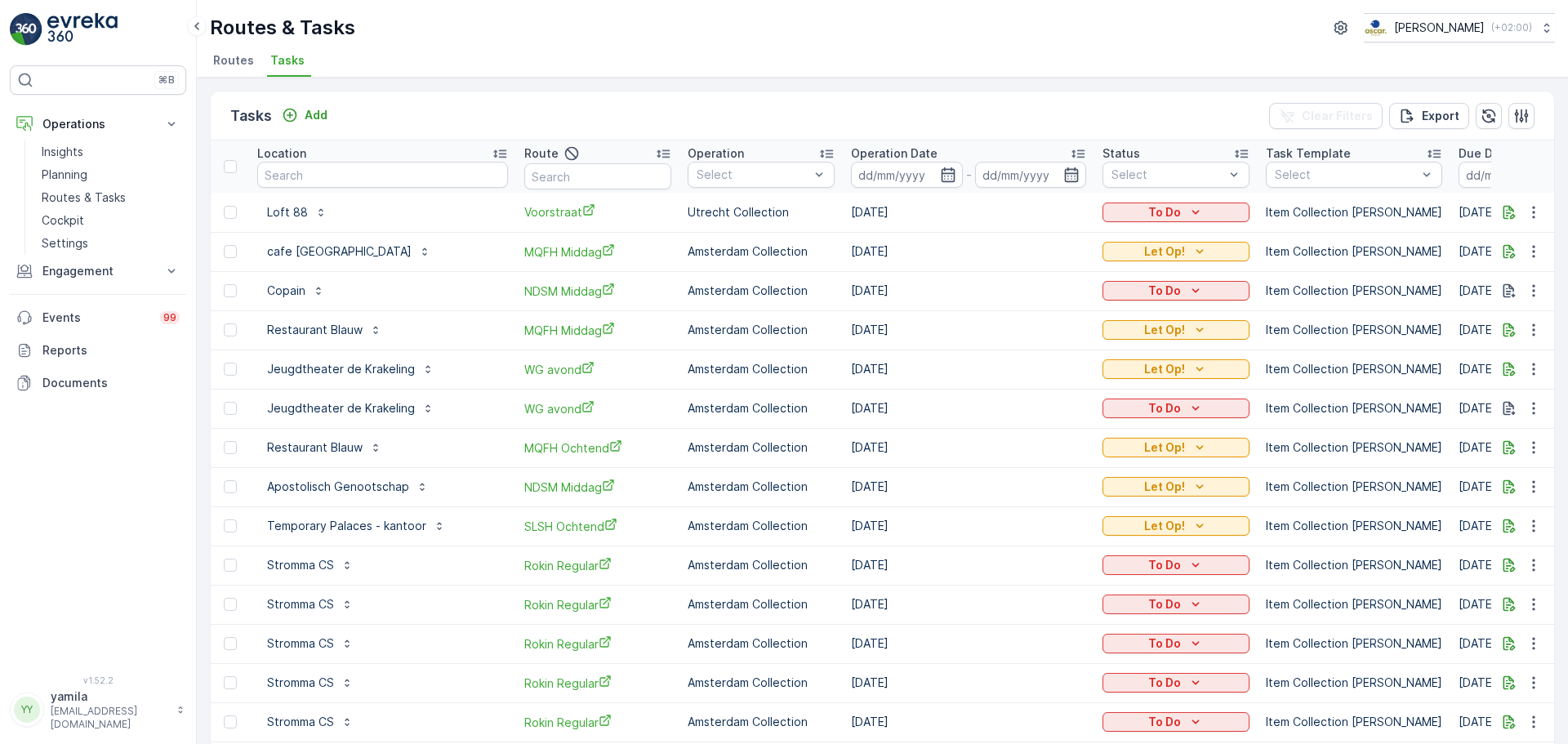
click at [1203, 212] on div "To Do" at bounding box center [1176, 212] width 134 height 16
click at [1133, 283] on span "Let Op!" at bounding box center [1128, 283] width 41 height 16
click at [239, 67] on span "Routes" at bounding box center [233, 61] width 41 height 16
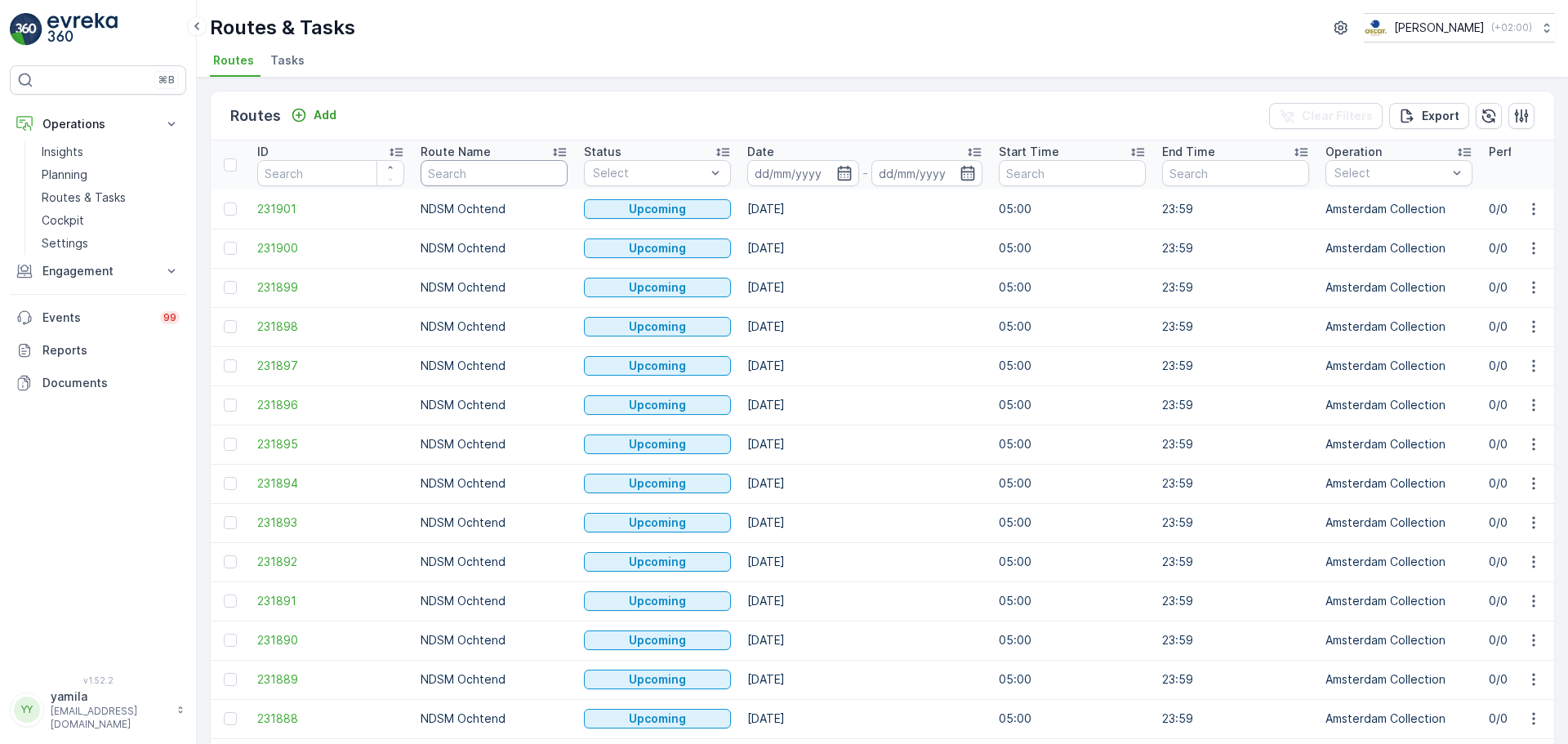
click at [496, 155] on div "Route Name" at bounding box center [494, 152] width 147 height 16
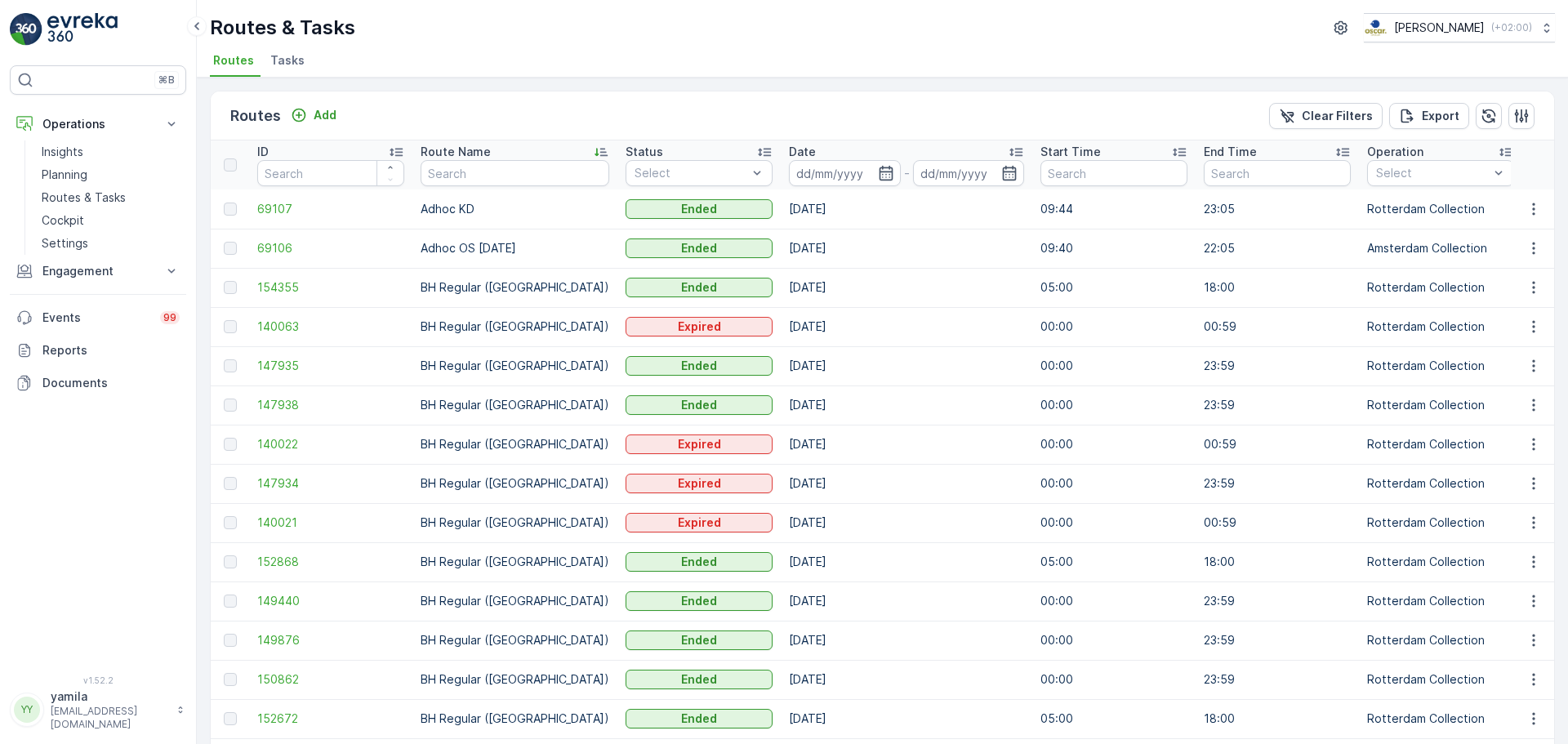
click at [454, 146] on p "Route Name" at bounding box center [455, 152] width 70 height 16
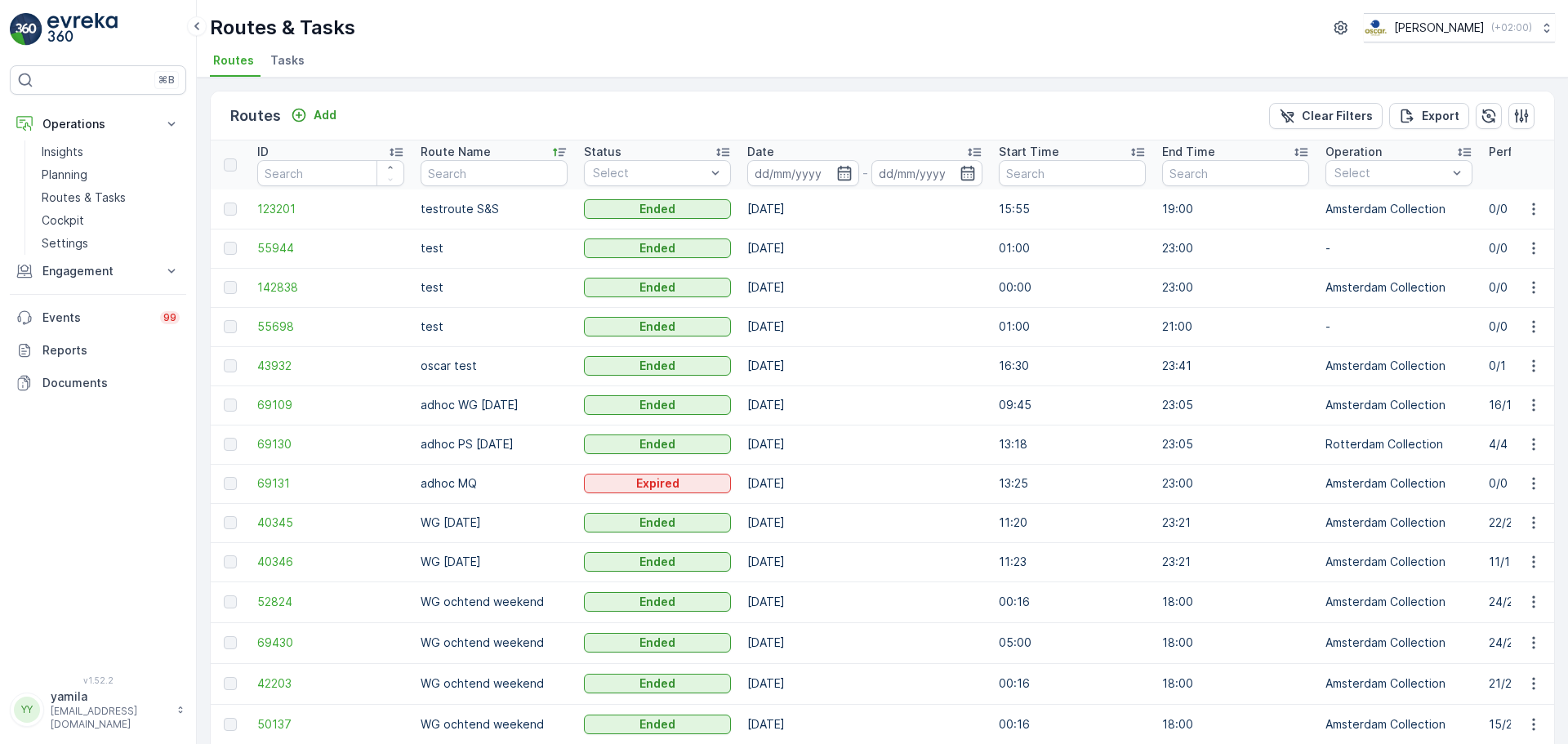
click at [452, 158] on p "Route Name" at bounding box center [455, 152] width 70 height 16
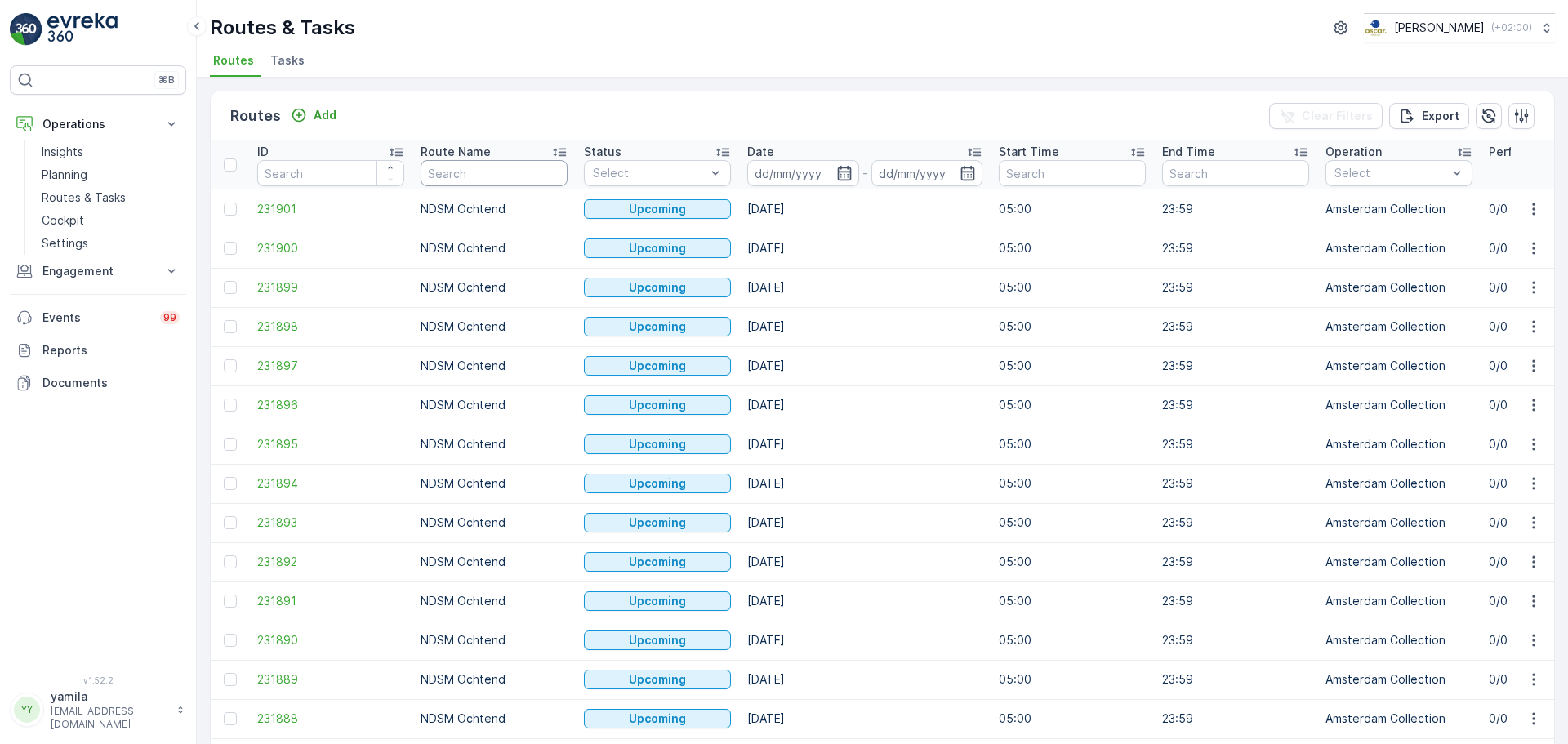
click at [462, 158] on p "Route Name" at bounding box center [455, 152] width 70 height 16
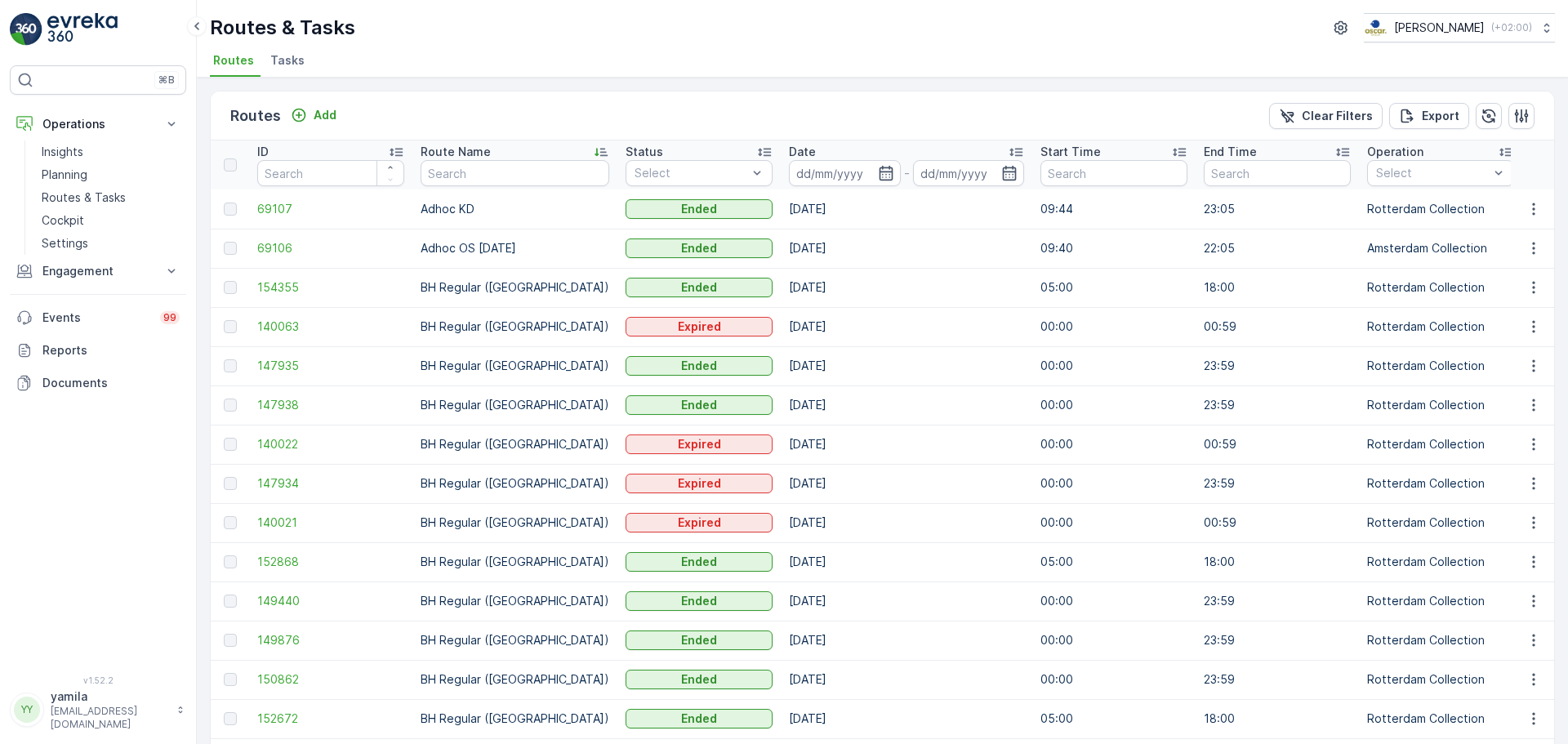
click at [463, 160] on input "text" at bounding box center [515, 173] width 189 height 26
click at [468, 156] on p "Route Name" at bounding box center [455, 152] width 70 height 16
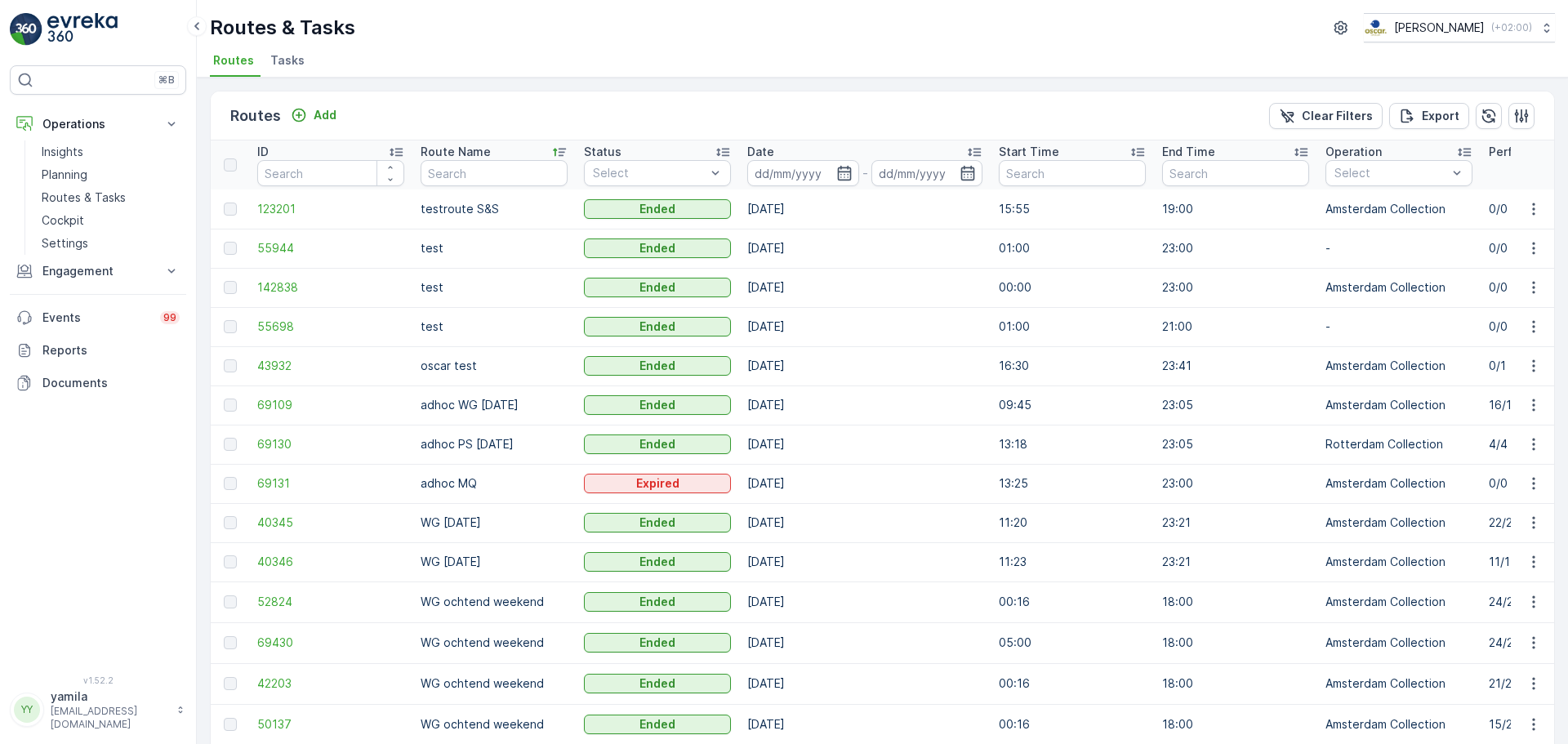
click at [468, 156] on p "Route Name" at bounding box center [455, 152] width 70 height 16
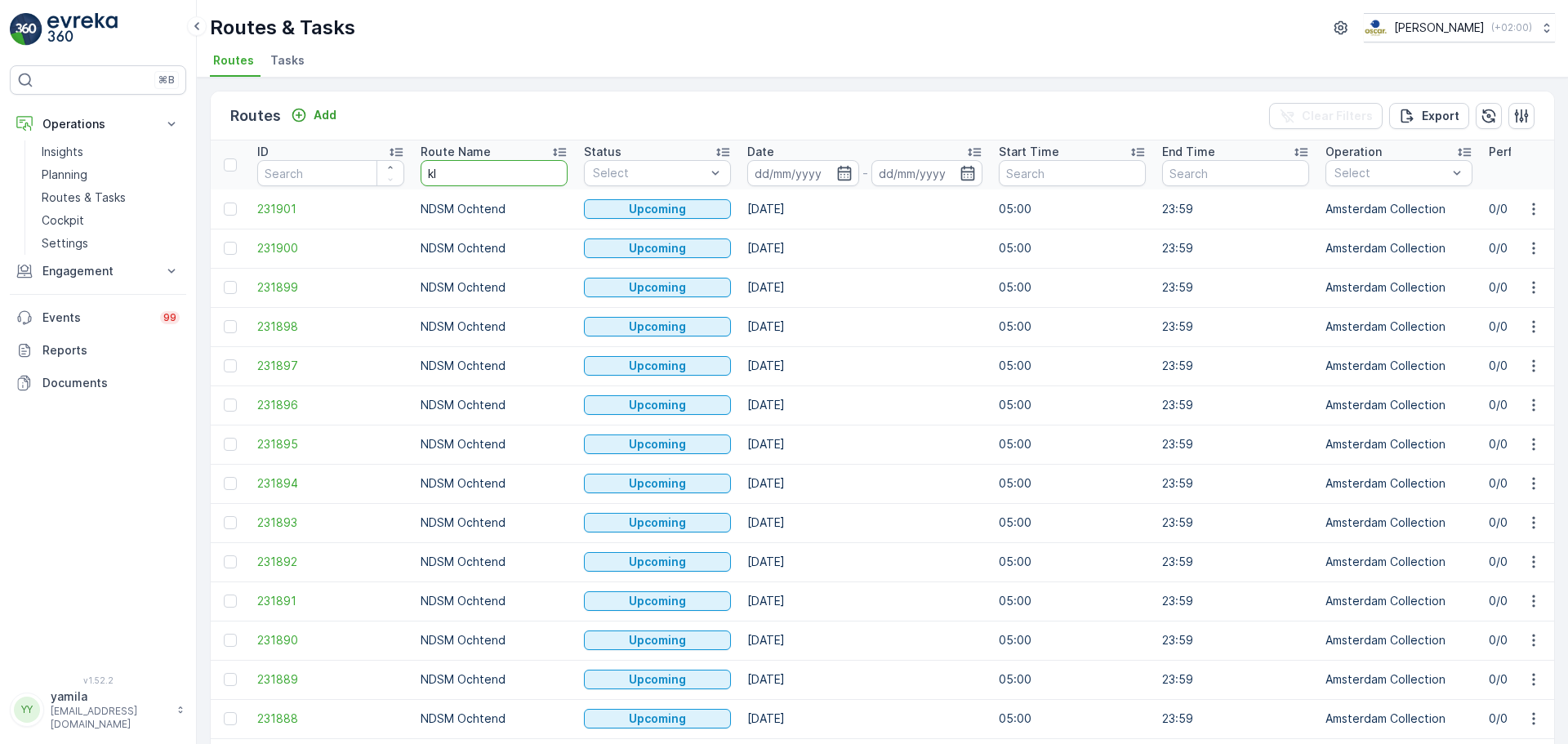
type input "klr"
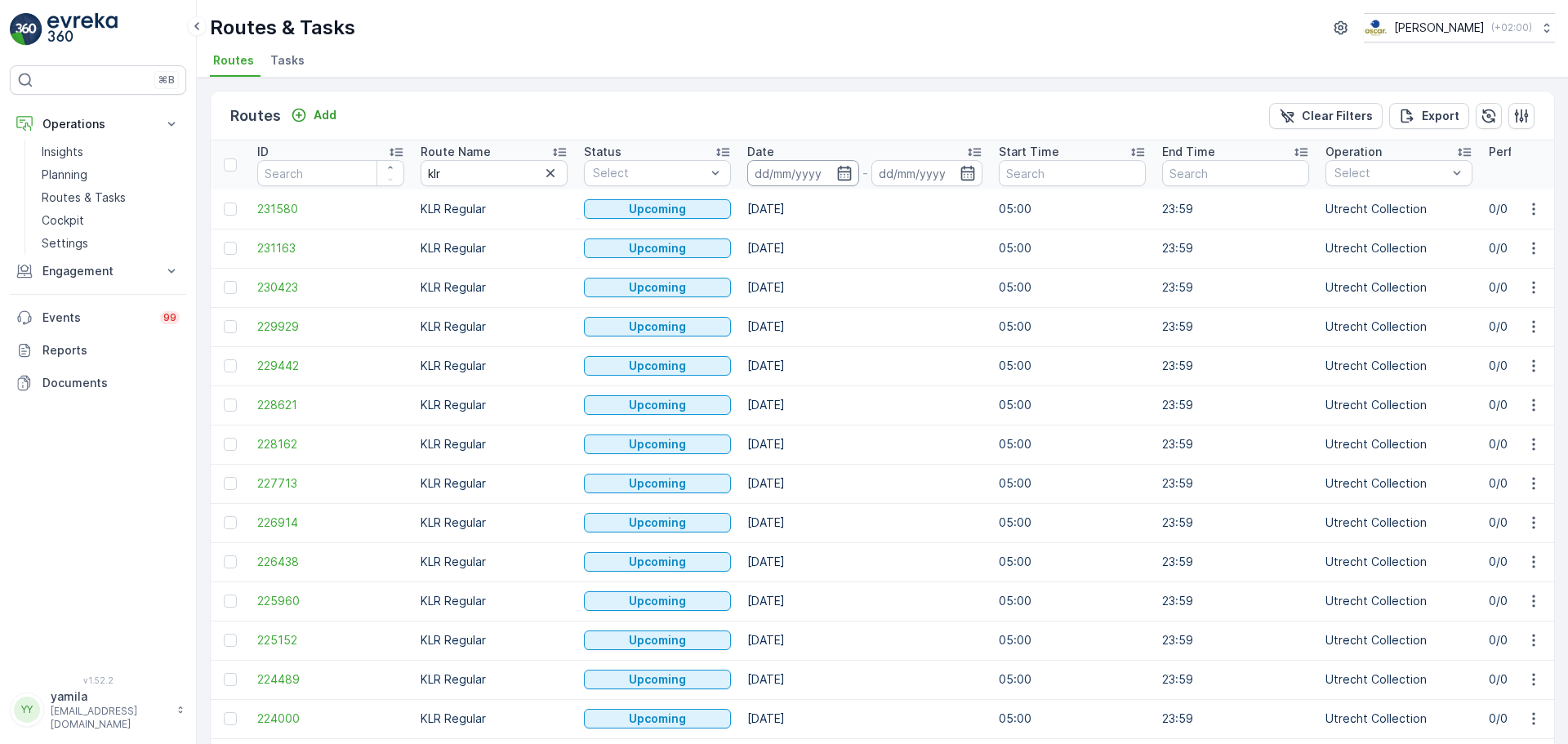
click at [798, 176] on input at bounding box center [803, 173] width 112 height 26
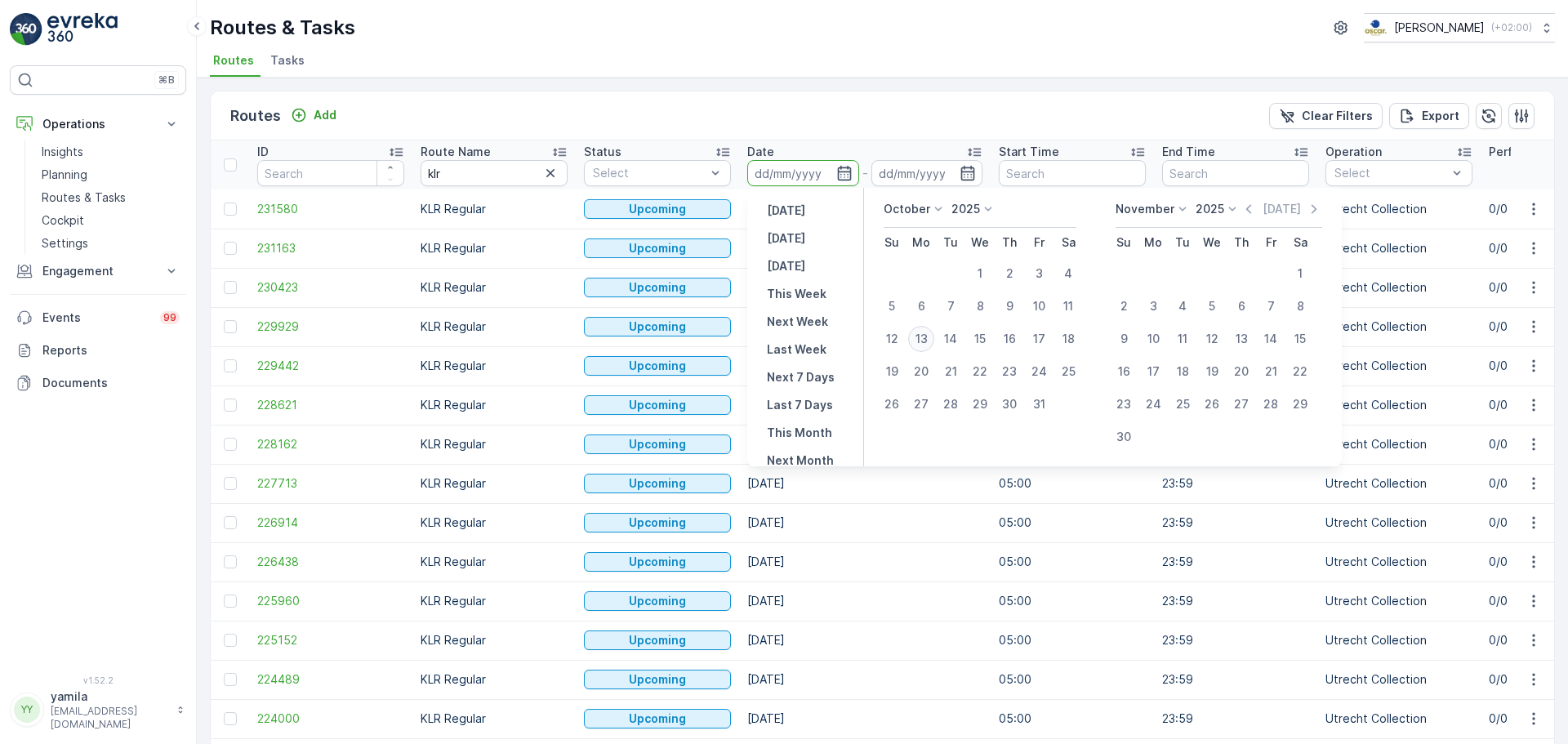
click at [918, 339] on div "13" at bounding box center [921, 340] width 26 height 26
type input "[DATE]"
click at [918, 339] on div "13" at bounding box center [921, 340] width 26 height 26
type input "[DATE]"
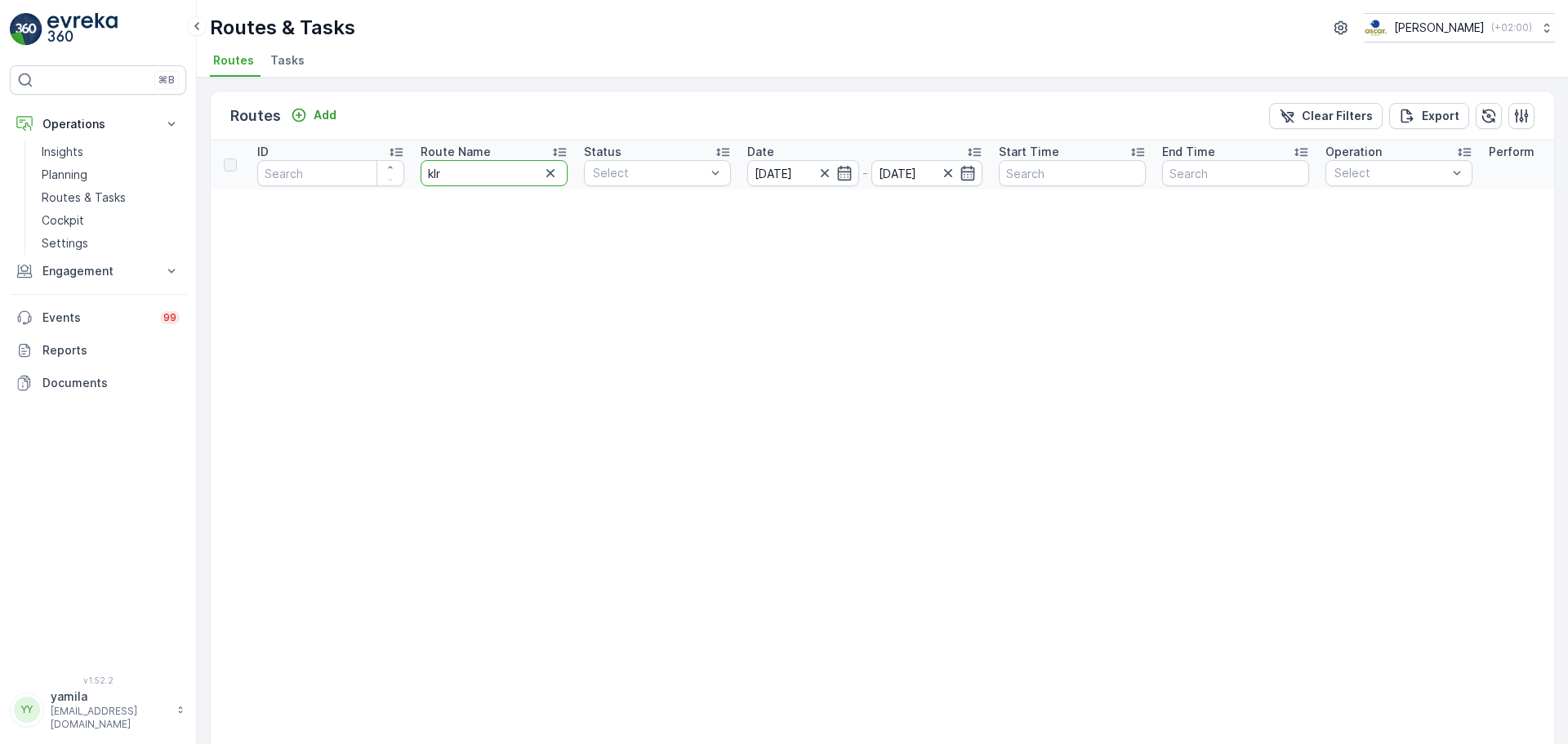
click at [483, 183] on input "klr" at bounding box center [494, 173] width 147 height 26
type input "k"
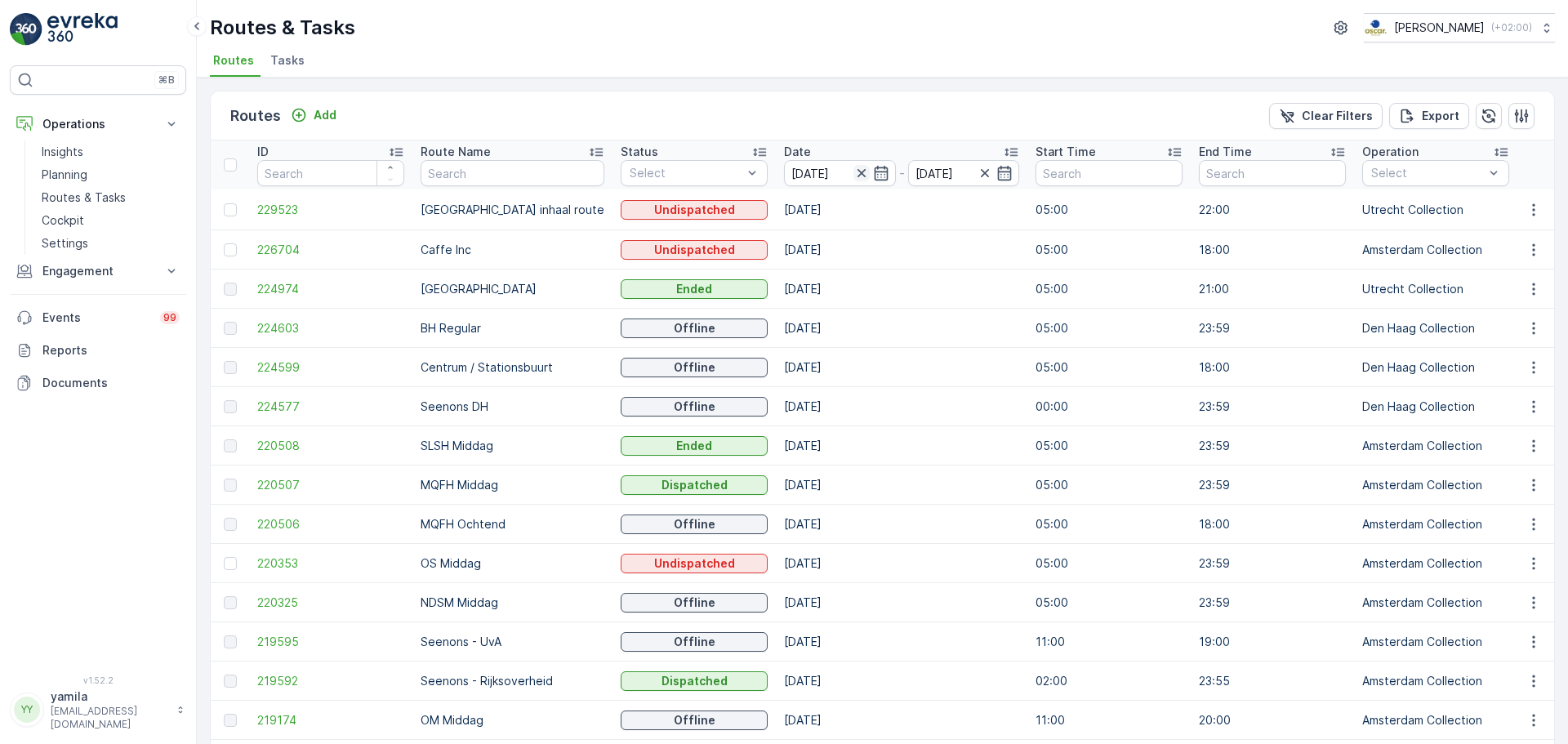
click at [854, 177] on icon "button" at bounding box center [862, 173] width 16 height 16
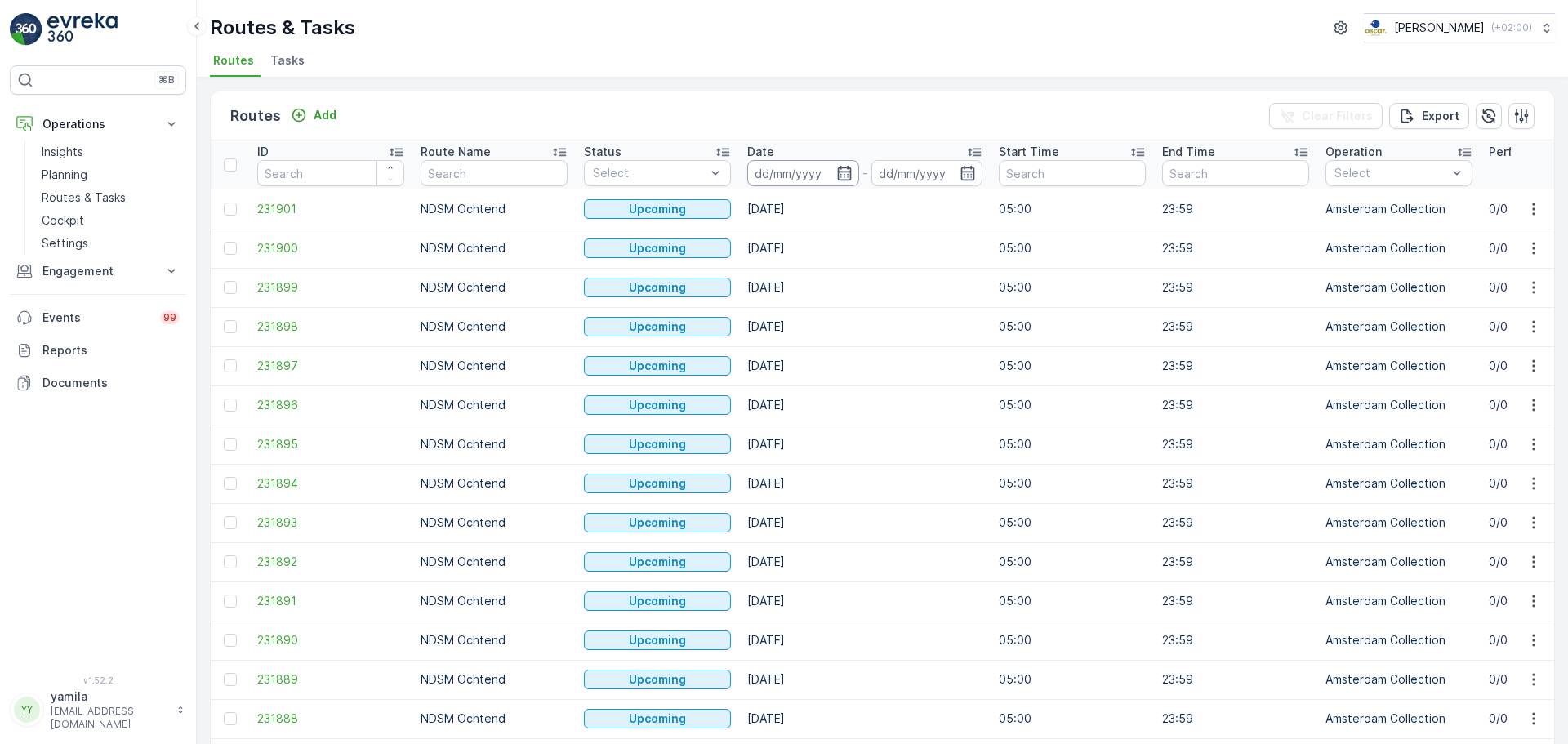
click at [787, 175] on input at bounding box center [803, 173] width 112 height 26
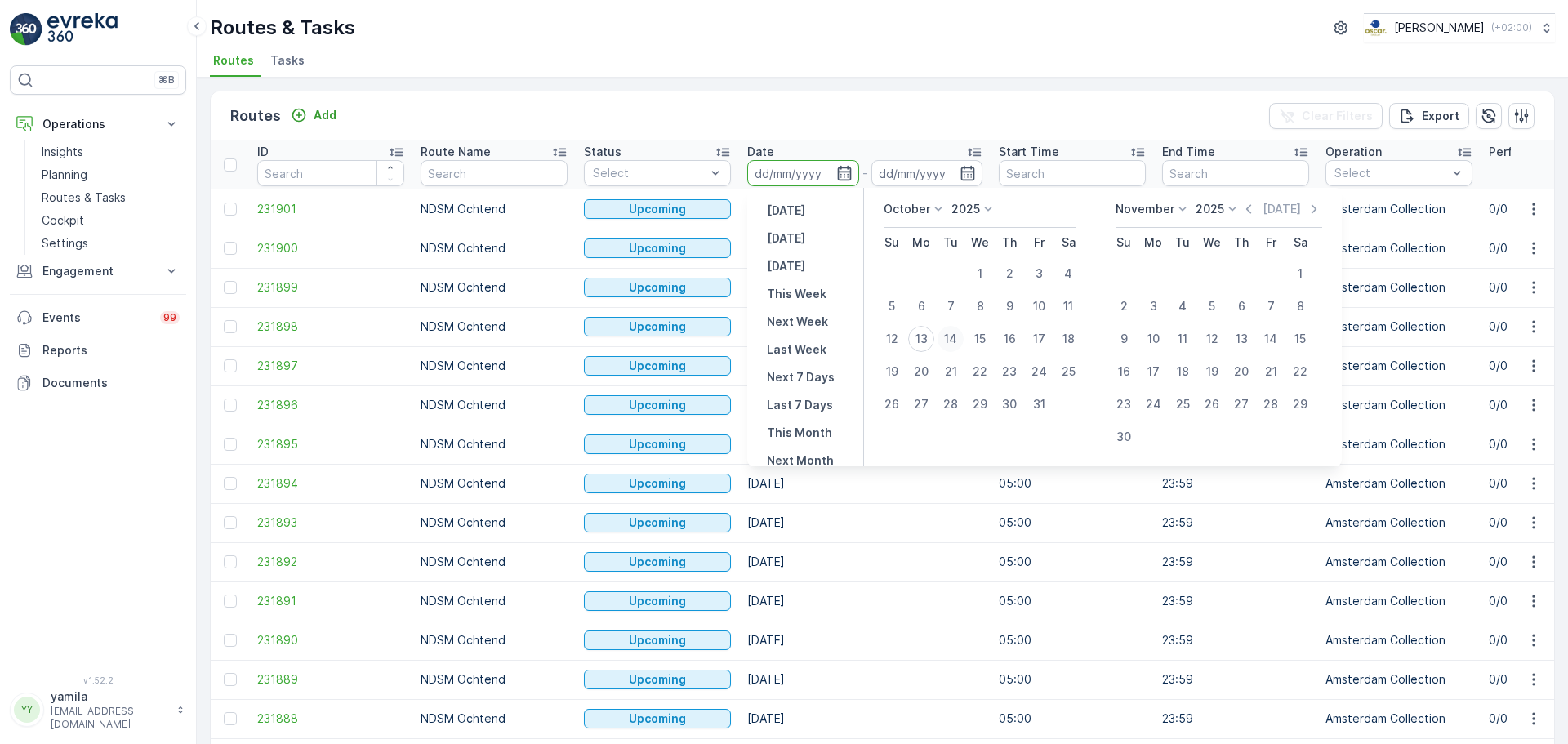
click at [951, 348] on div "14" at bounding box center [951, 340] width 26 height 26
type input "14.10.2025"
click at [954, 344] on div "14" at bounding box center [951, 340] width 26 height 26
type input "14.10.2025"
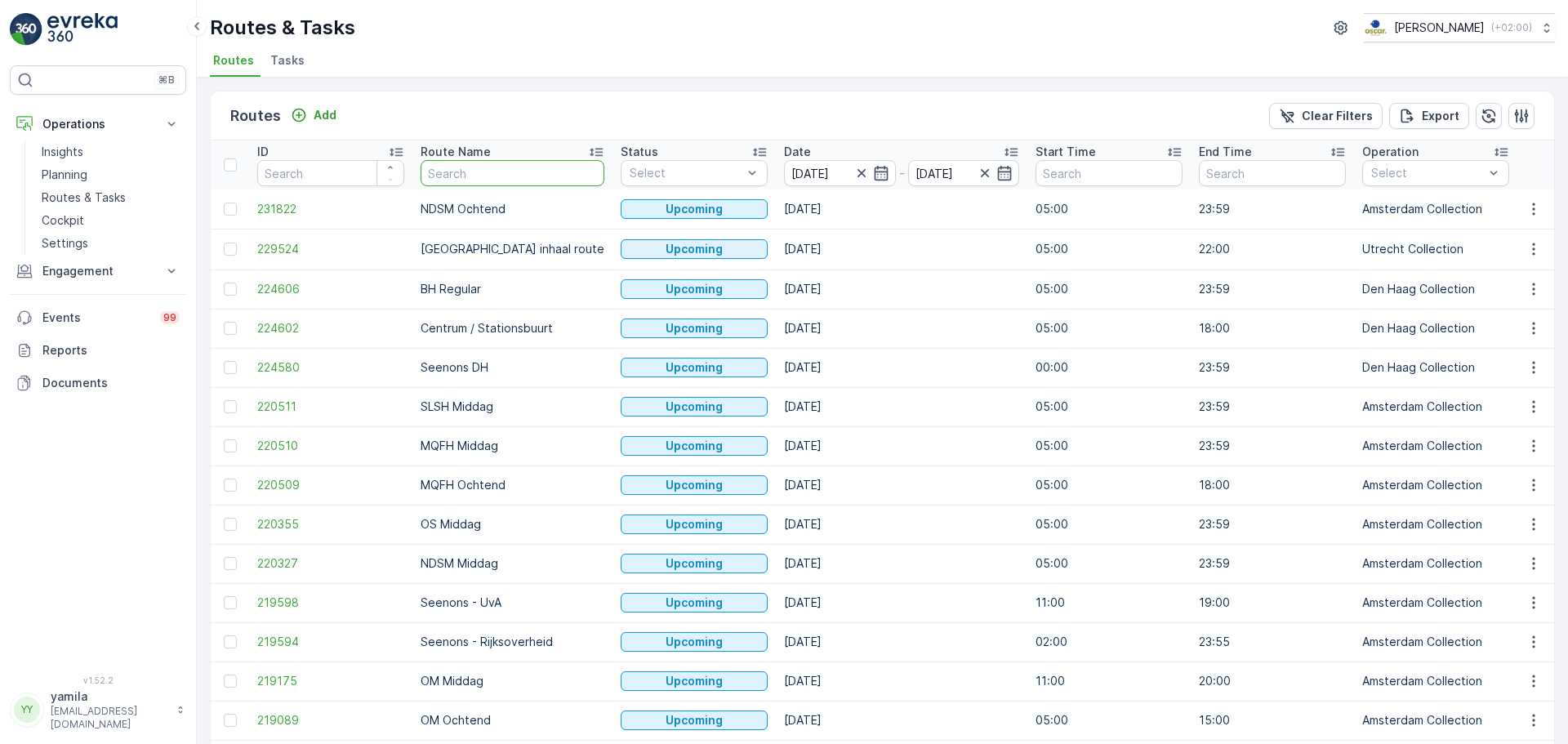
click at [451, 168] on input "text" at bounding box center [513, 173] width 184 height 26
type input "klr"
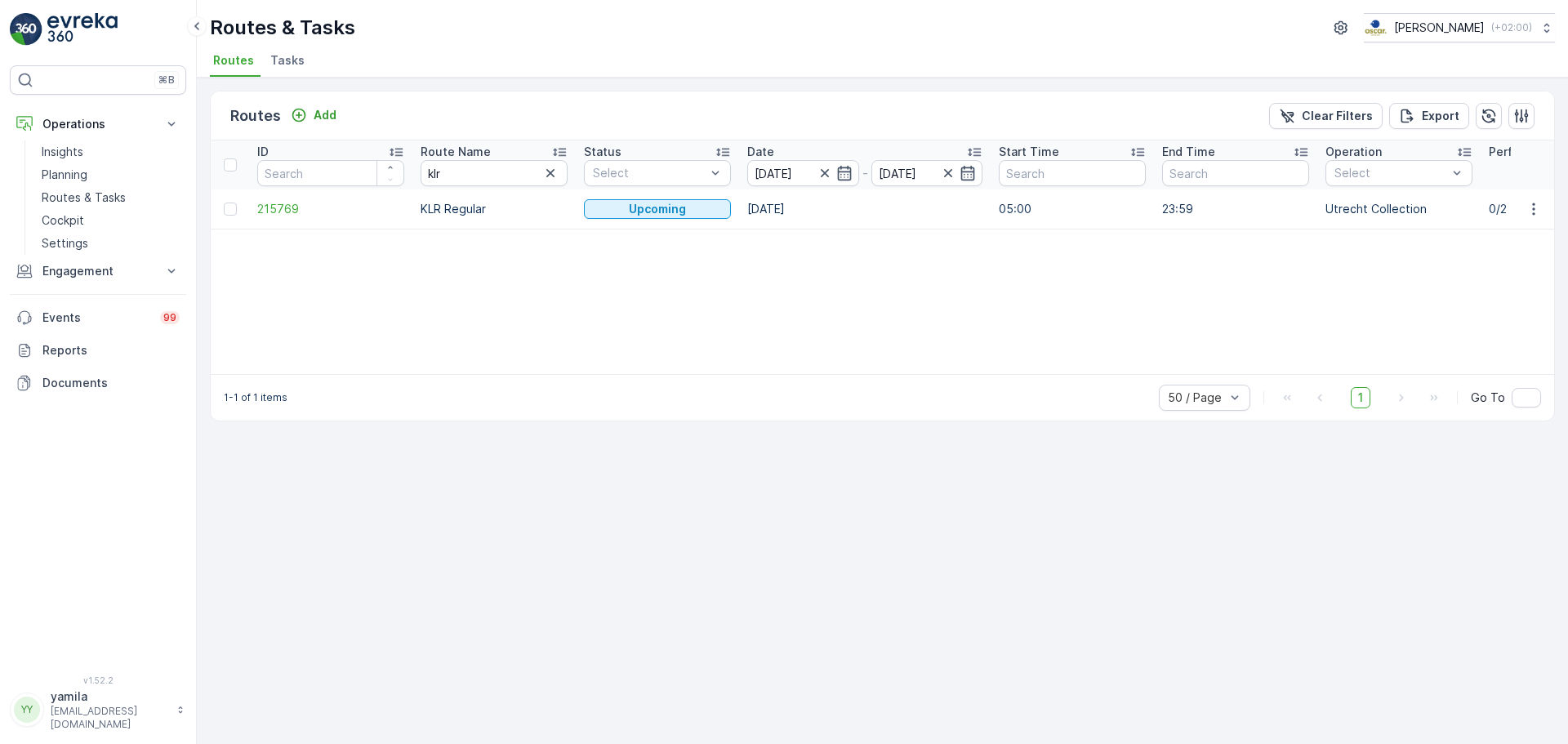
click at [1529, 220] on td at bounding box center [1533, 210] width 44 height 39
click at [1536, 221] on td at bounding box center [1533, 210] width 44 height 39
click at [1529, 220] on td at bounding box center [1533, 210] width 44 height 39
click at [1531, 216] on icon "button" at bounding box center [1534, 209] width 16 height 16
click at [1509, 234] on span "See More Details" at bounding box center [1495, 233] width 95 height 16
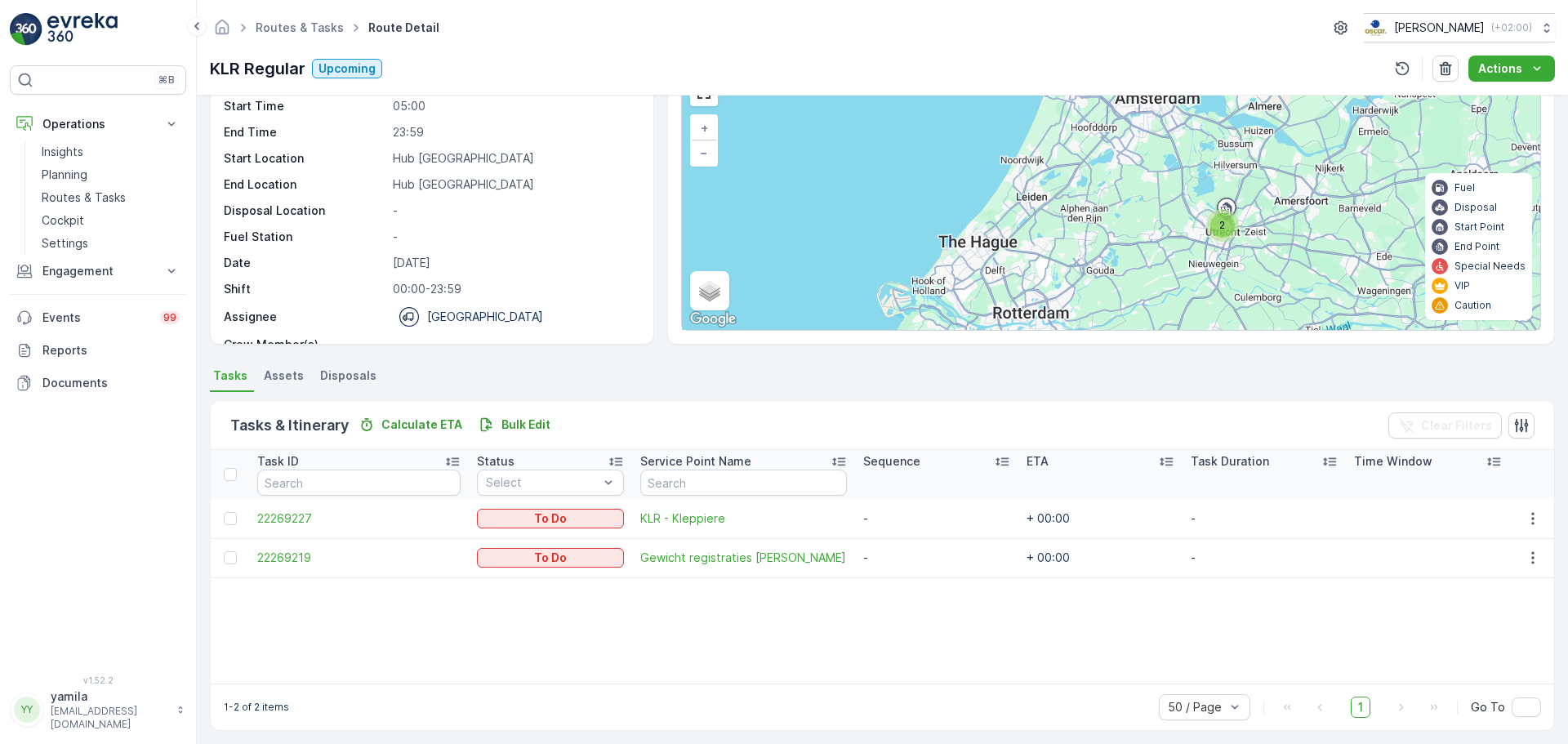
scroll to position [99, 0]
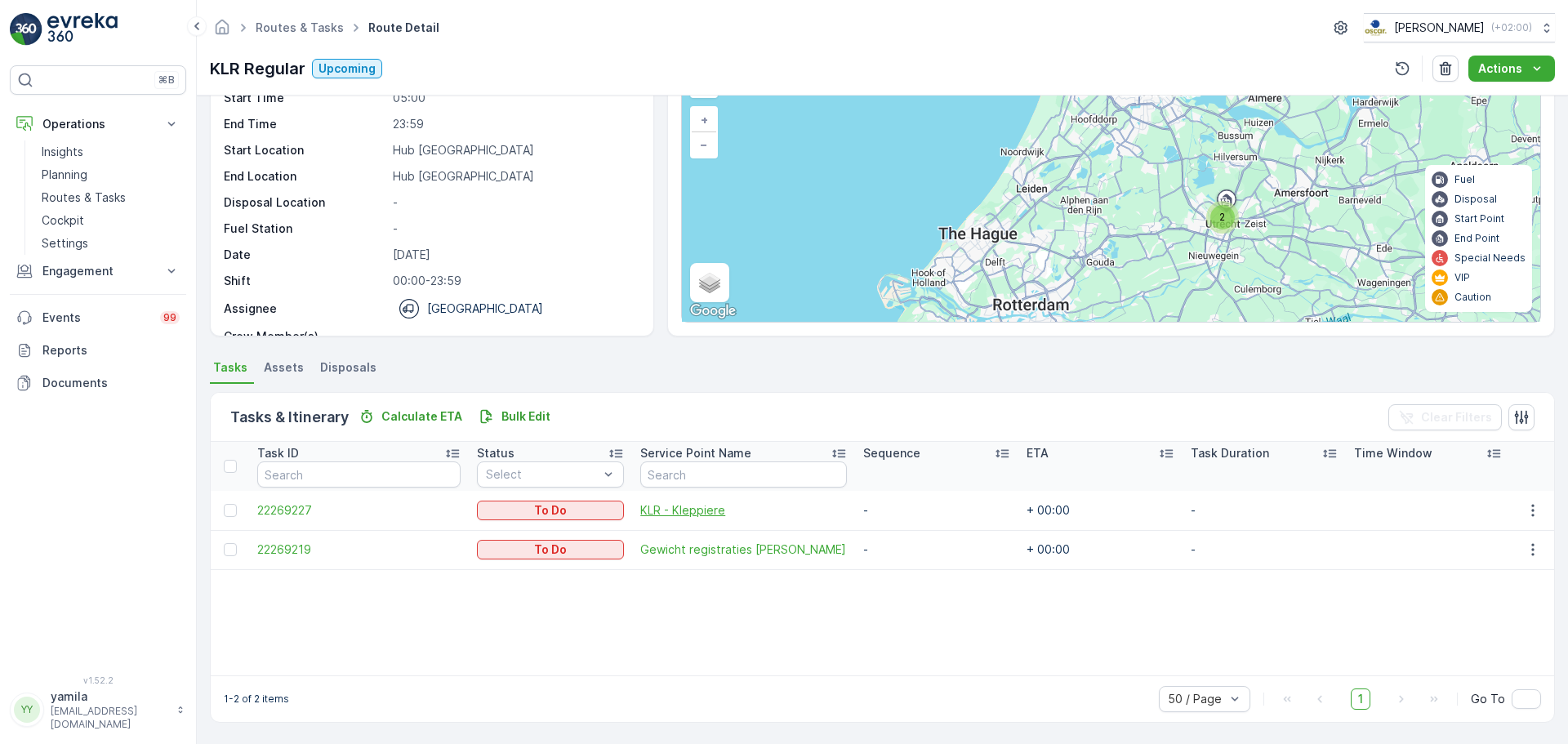
click at [666, 512] on span "KLR - Kleppiere" at bounding box center [743, 511] width 206 height 16
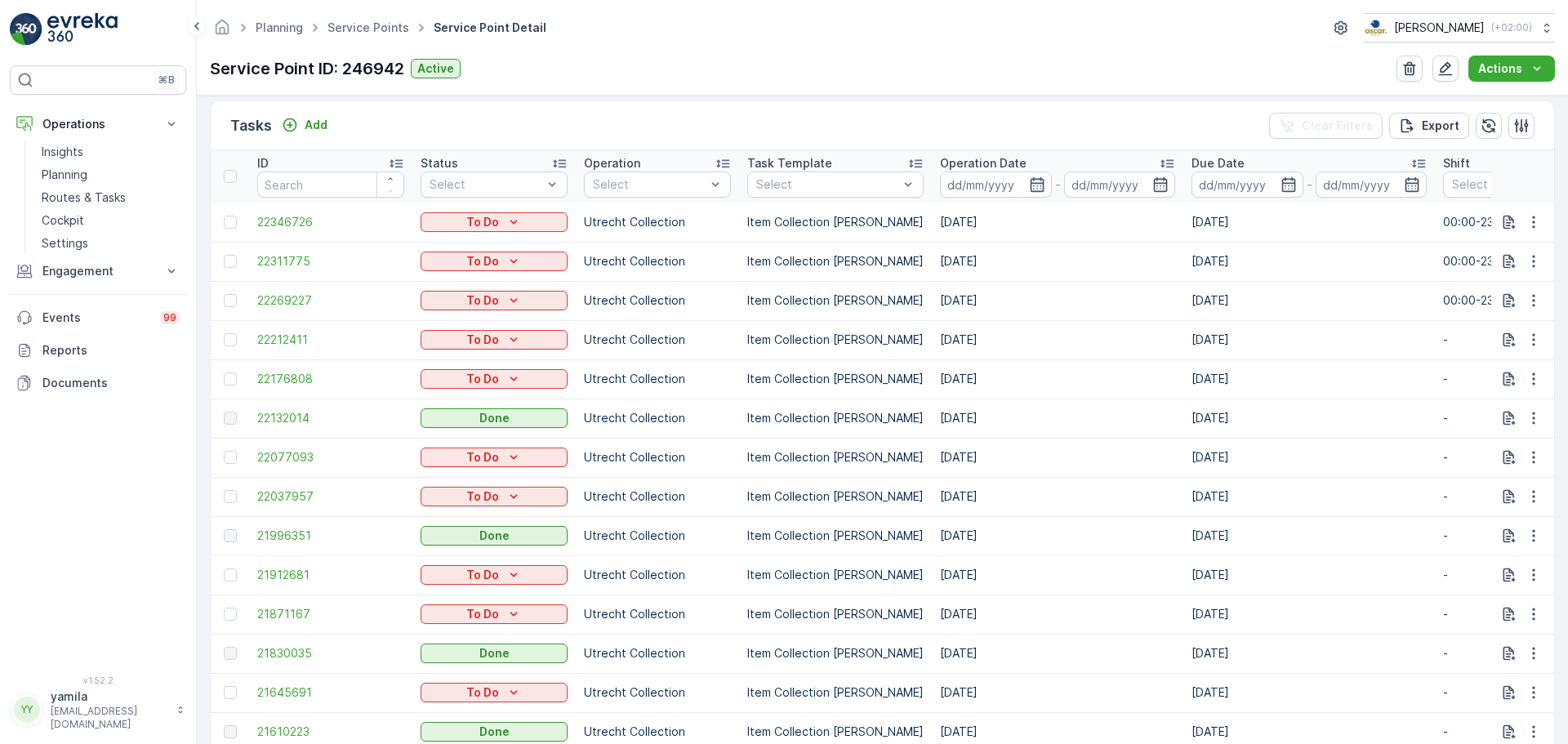
scroll to position [245, 0]
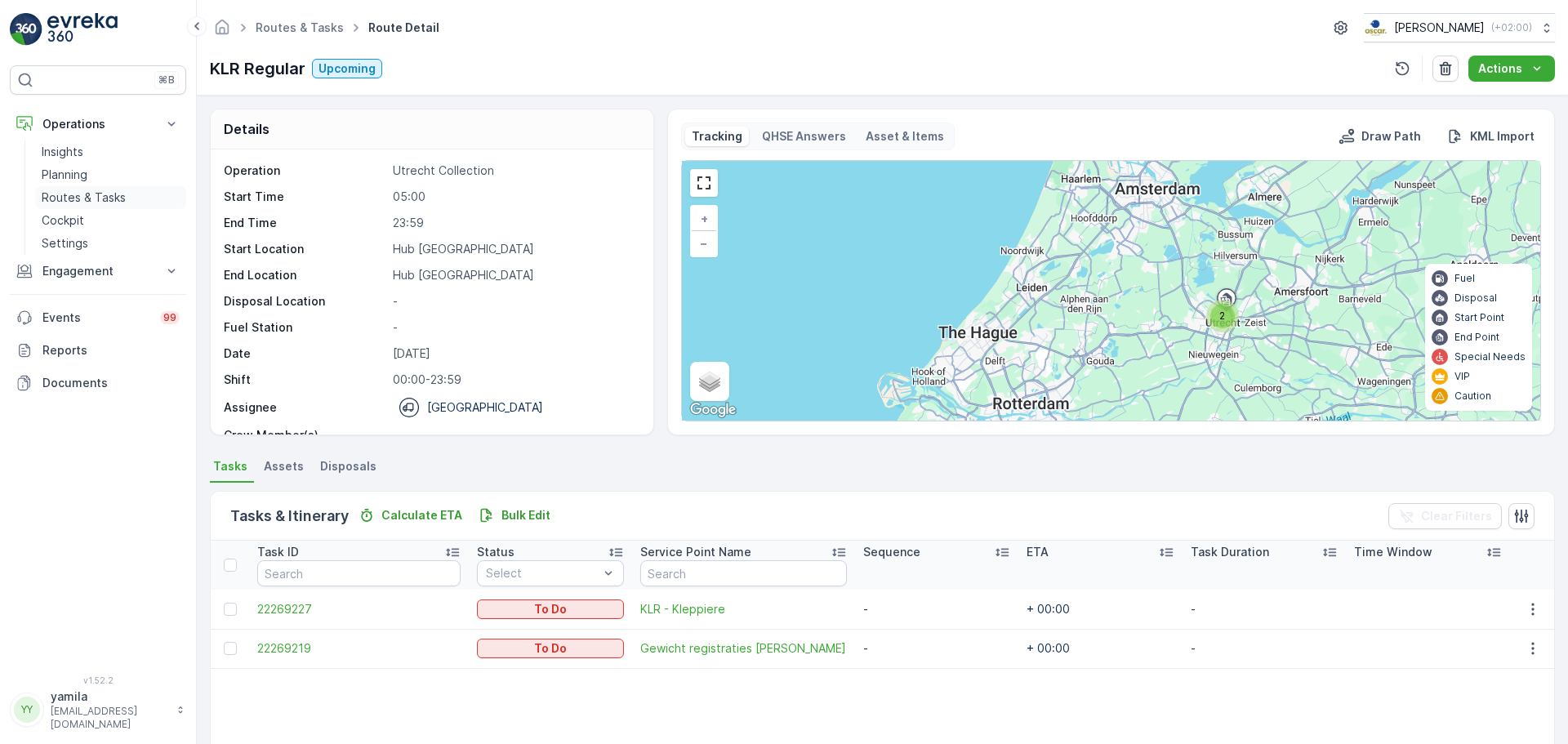
click at [83, 195] on p "Routes & Tasks" at bounding box center [84, 198] width 84 height 16
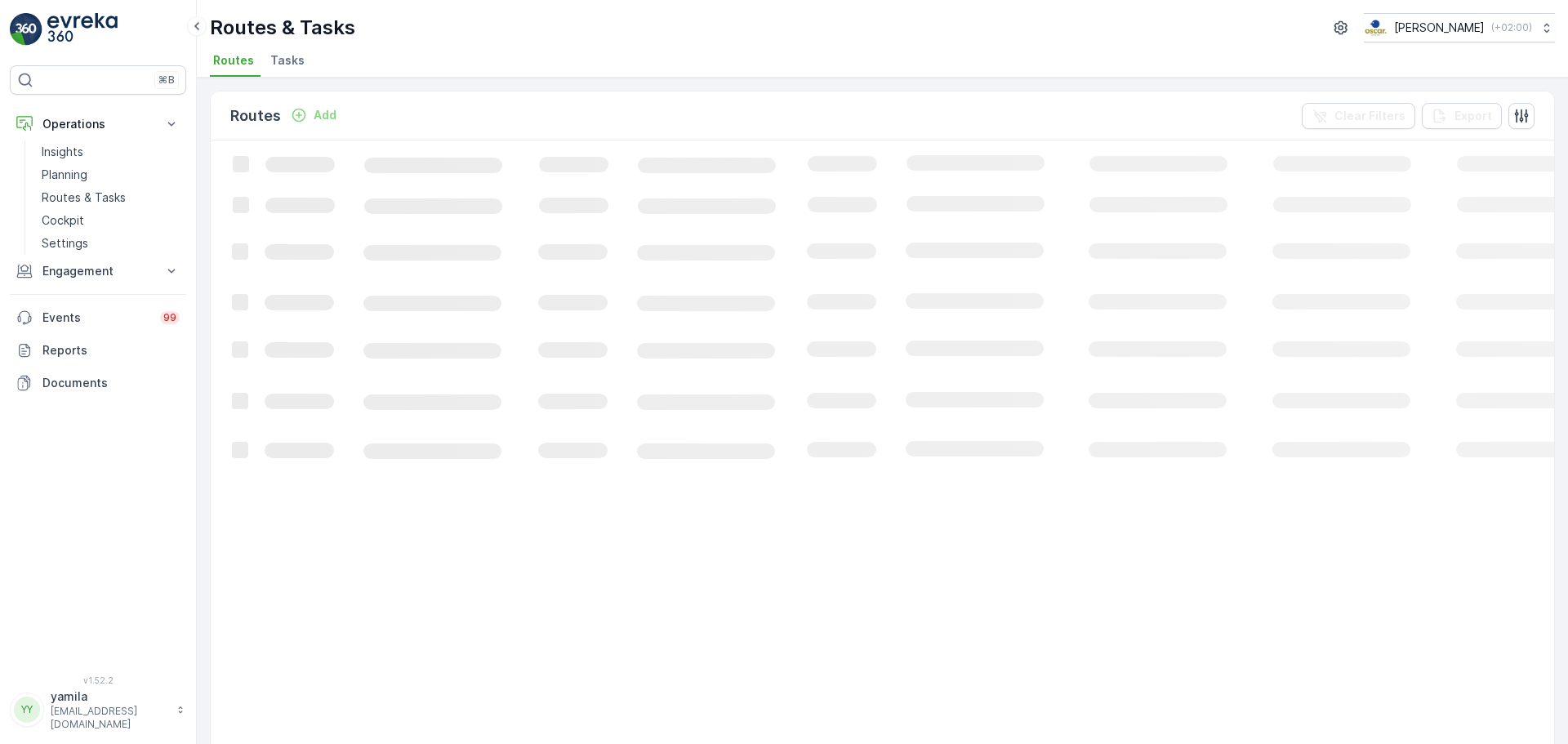
click at [279, 70] on li "Tasks" at bounding box center [289, 63] width 44 height 28
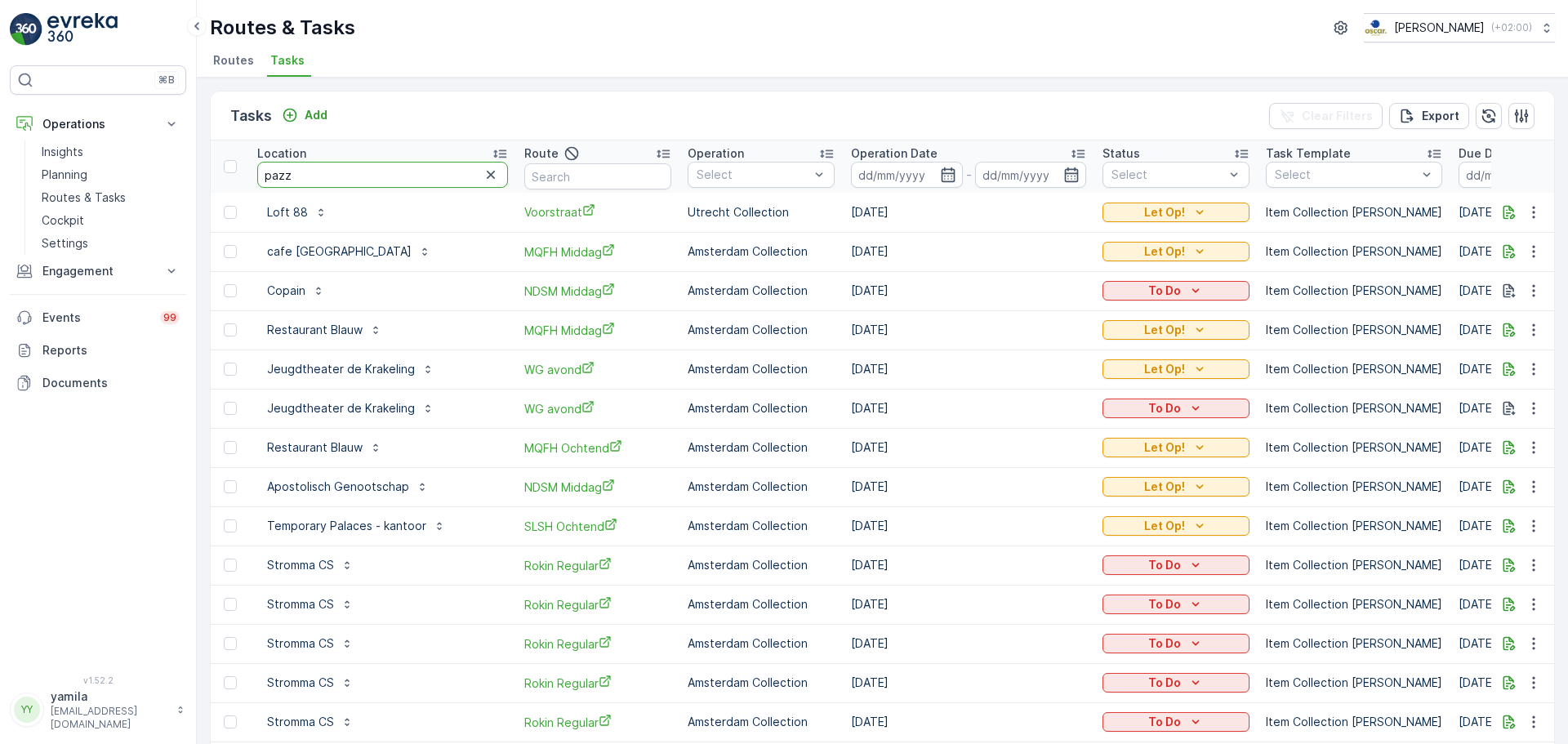
type input "pazzi"
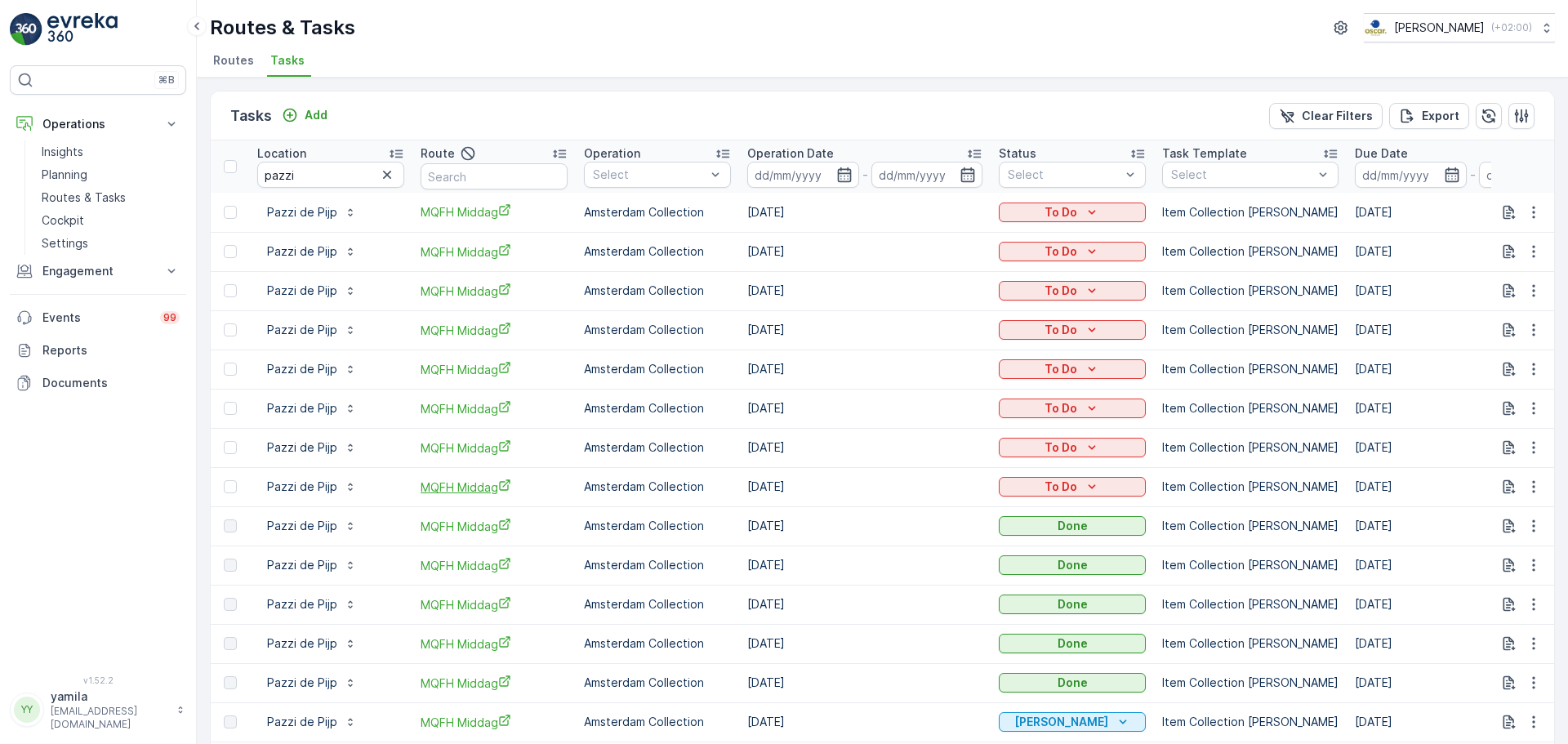
click at [451, 483] on span "MQFH Middag" at bounding box center [494, 487] width 147 height 17
click at [1078, 165] on div "Select" at bounding box center [1072, 175] width 147 height 26
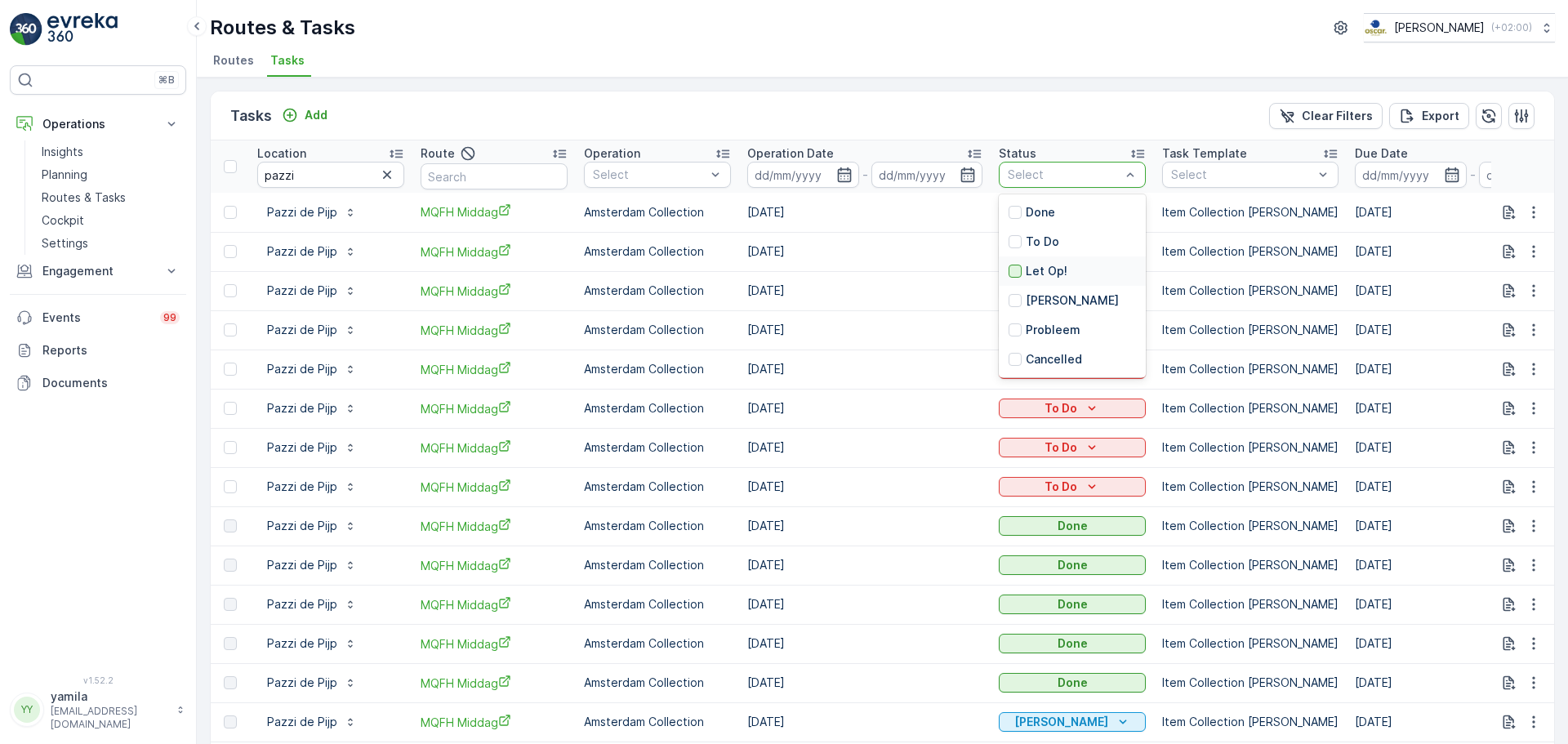
click at [1016, 271] on div at bounding box center [1015, 271] width 13 height 13
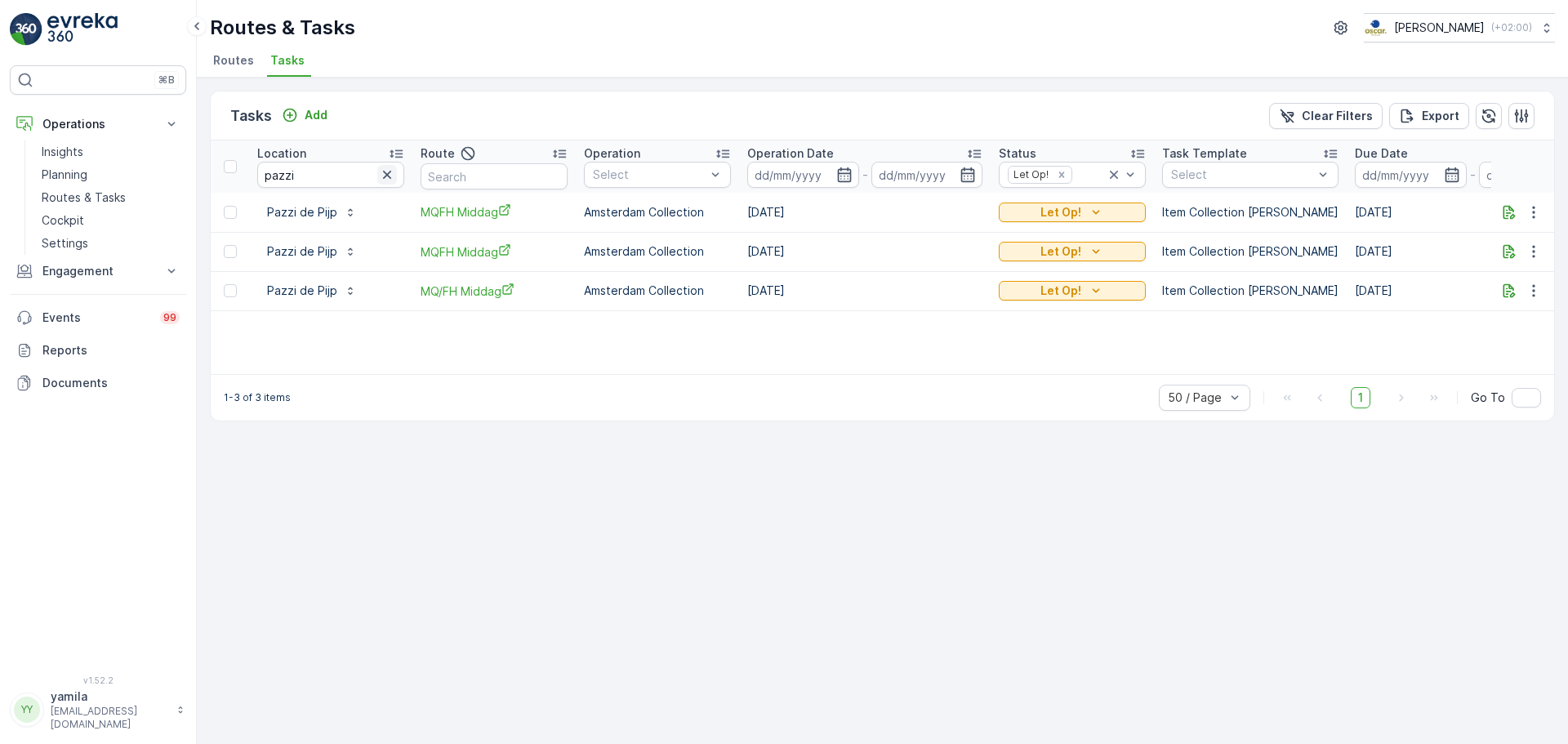
click at [379, 170] on icon "button" at bounding box center [387, 175] width 16 height 16
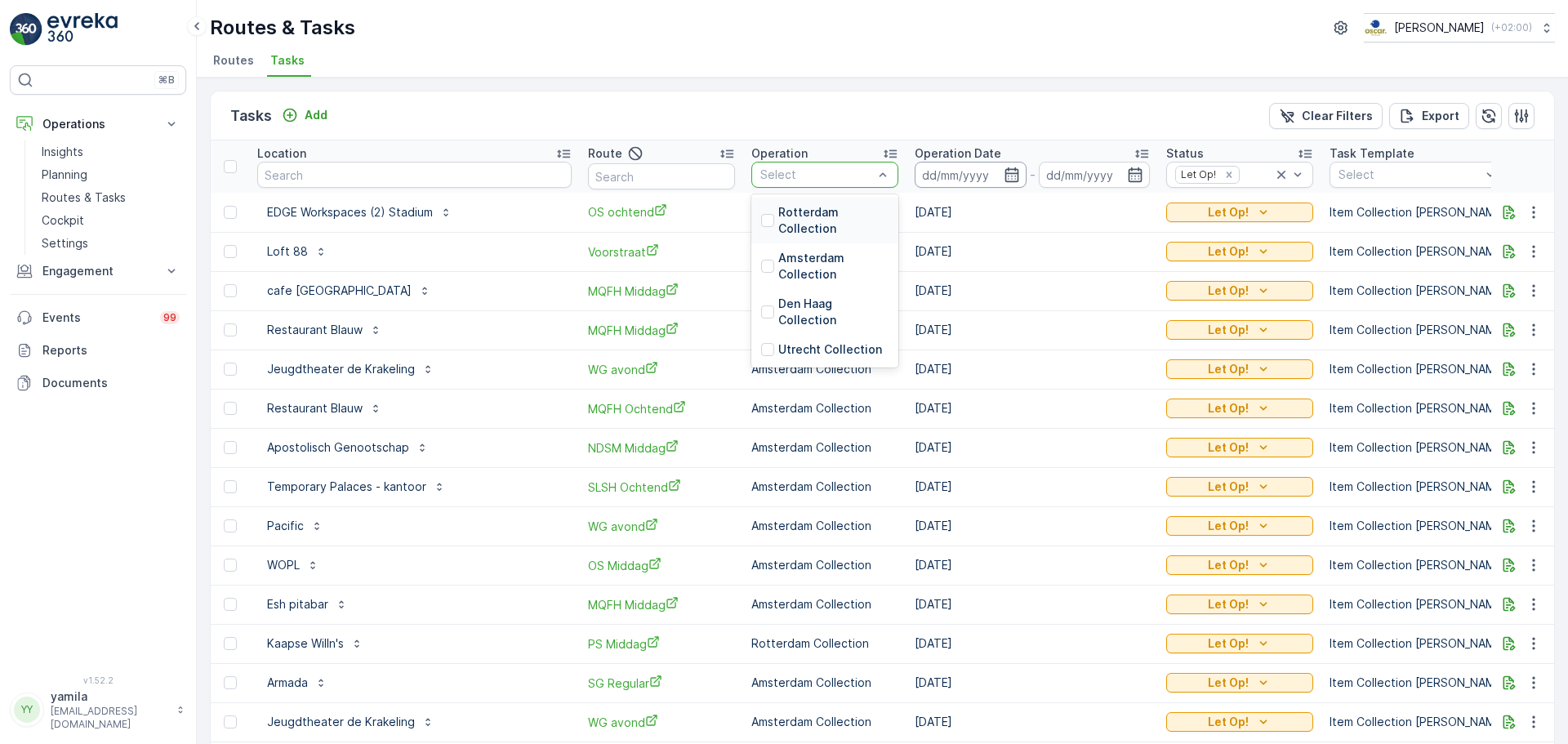
click at [944, 166] on input at bounding box center [971, 175] width 112 height 26
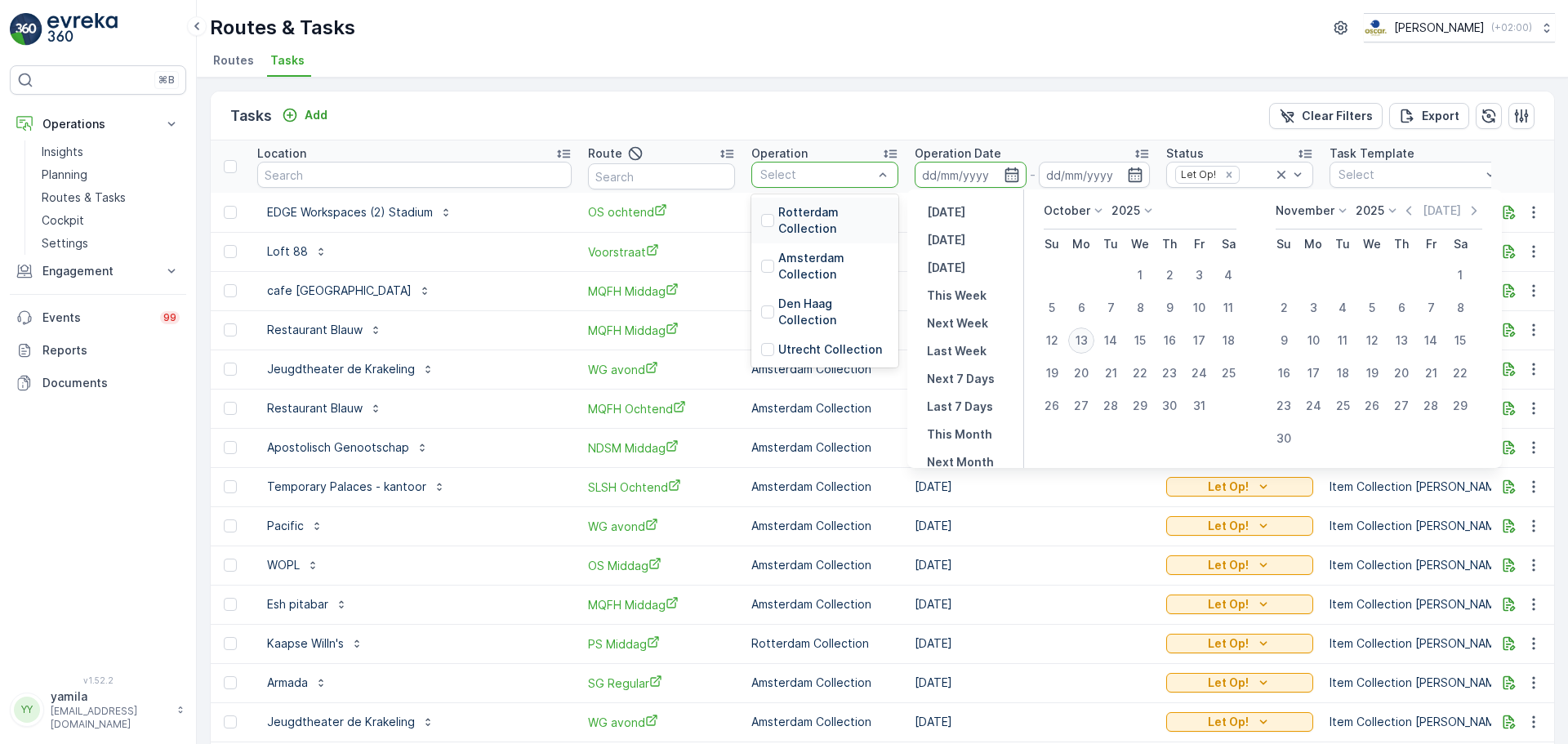
click at [1083, 342] on div "13" at bounding box center [1081, 341] width 26 height 26
type input "[DATE]"
click at [1083, 342] on div "13" at bounding box center [1081, 341] width 26 height 26
type input "[DATE]"
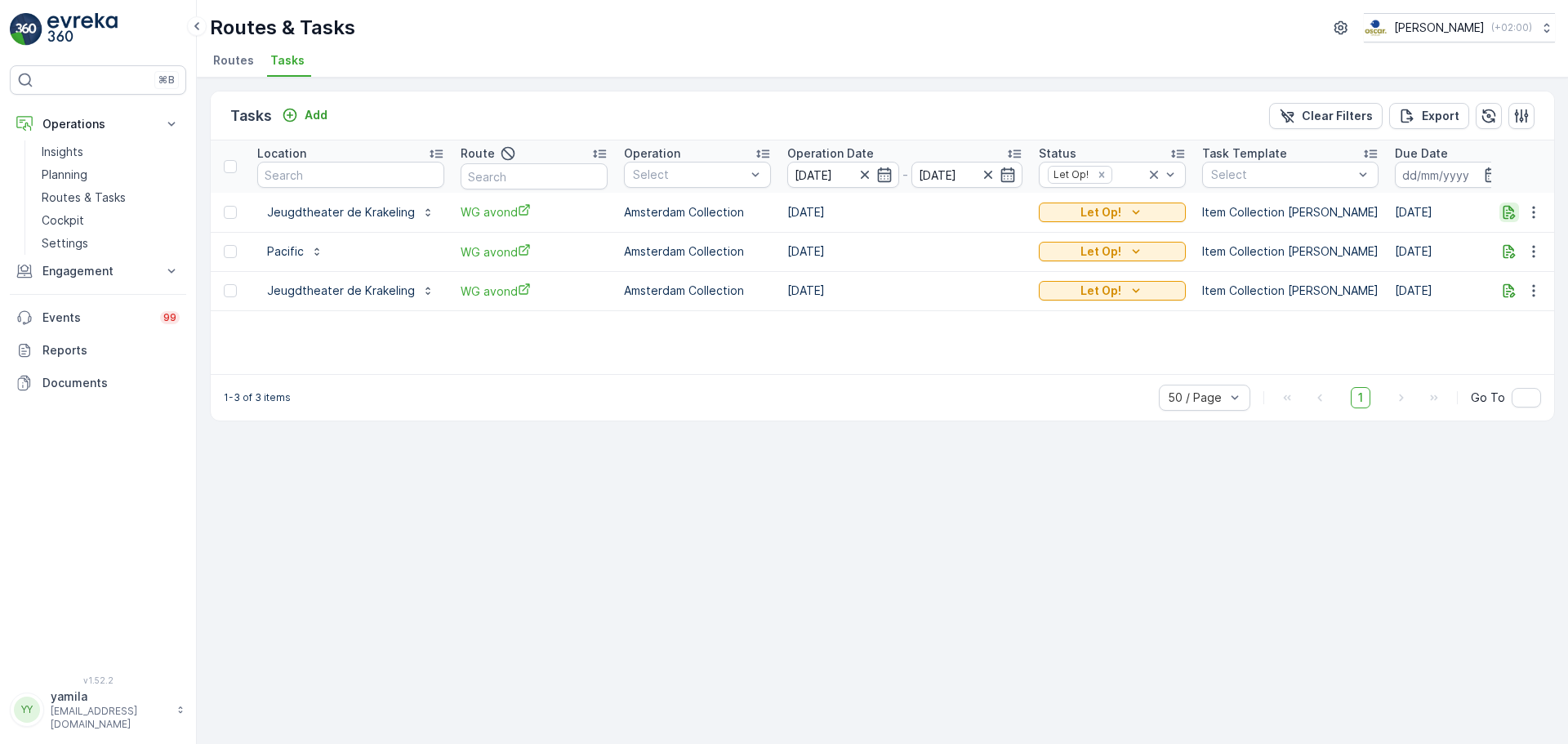
click at [1515, 213] on icon "button" at bounding box center [1510, 212] width 16 height 16
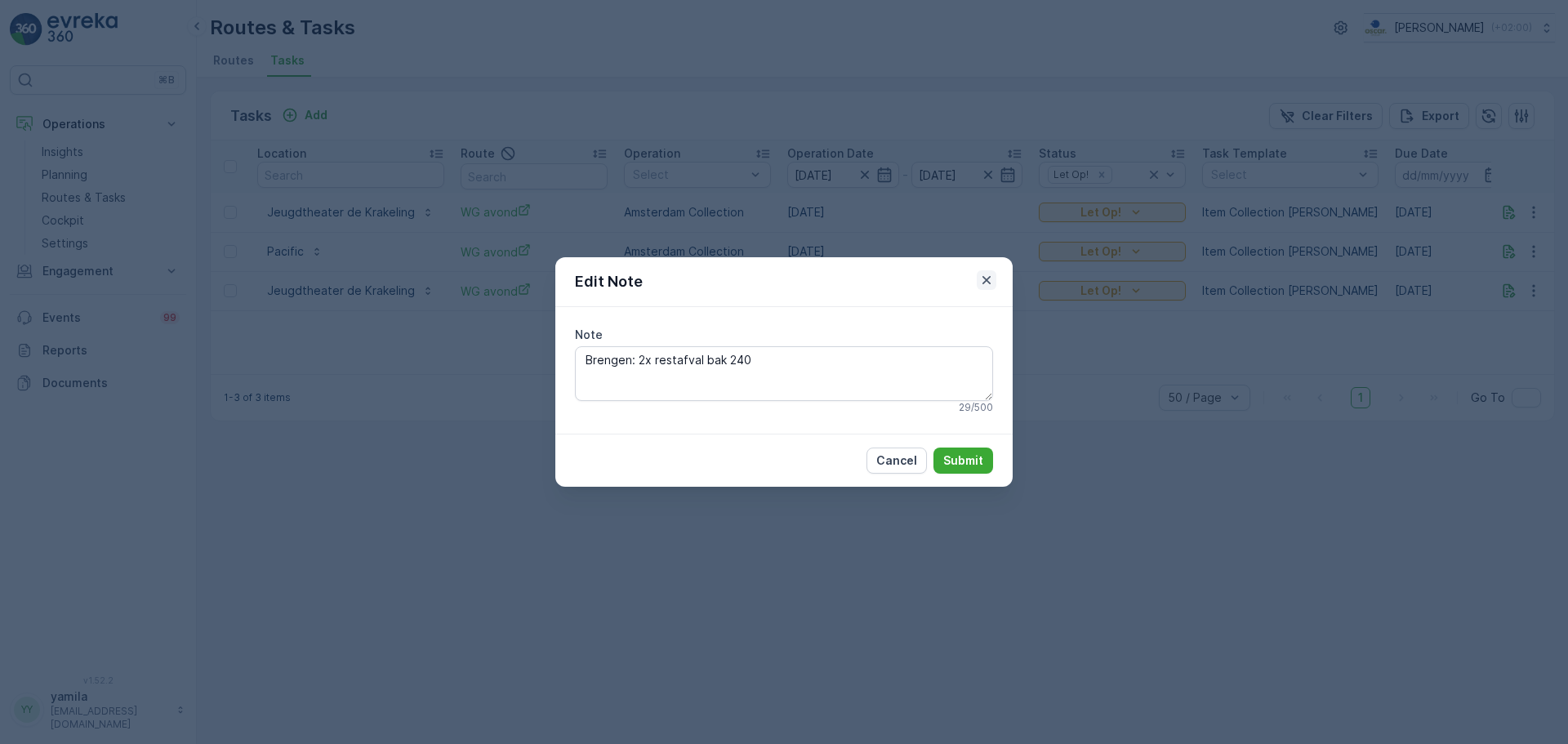
click at [988, 283] on icon "button" at bounding box center [987, 280] width 16 height 16
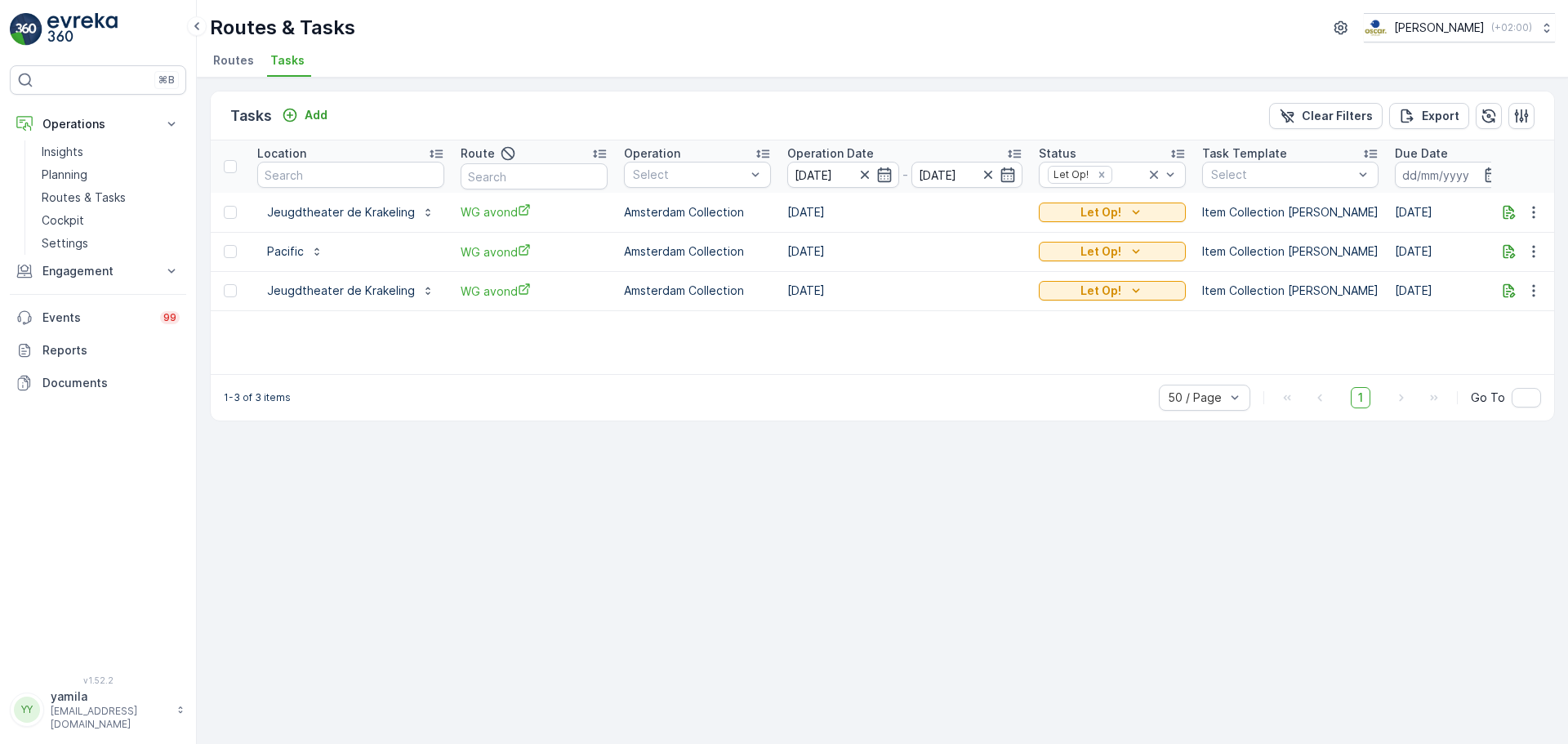
click at [246, 55] on span "Routes" at bounding box center [233, 61] width 41 height 16
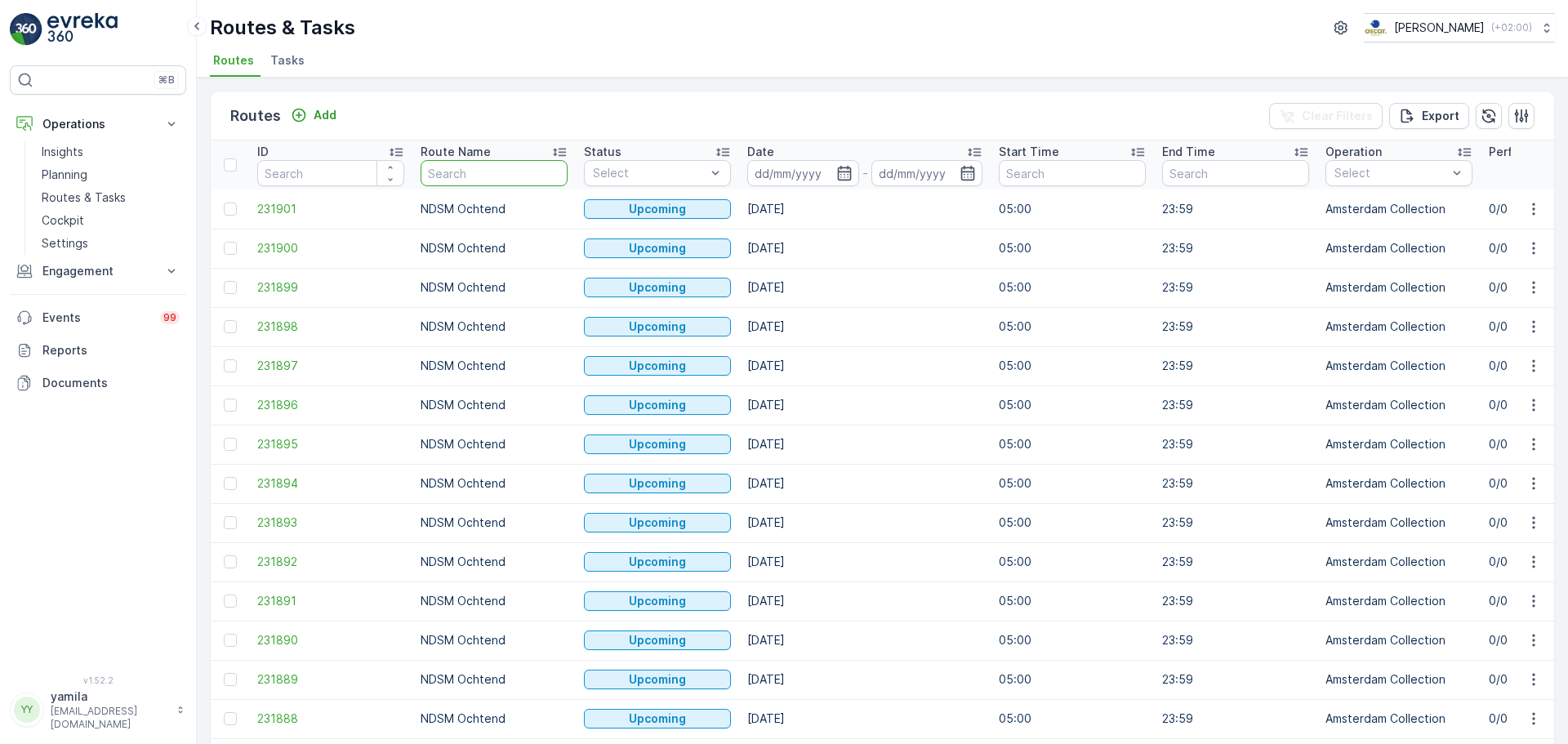
click at [477, 178] on input "text" at bounding box center [494, 173] width 147 height 26
type input "overvecht"
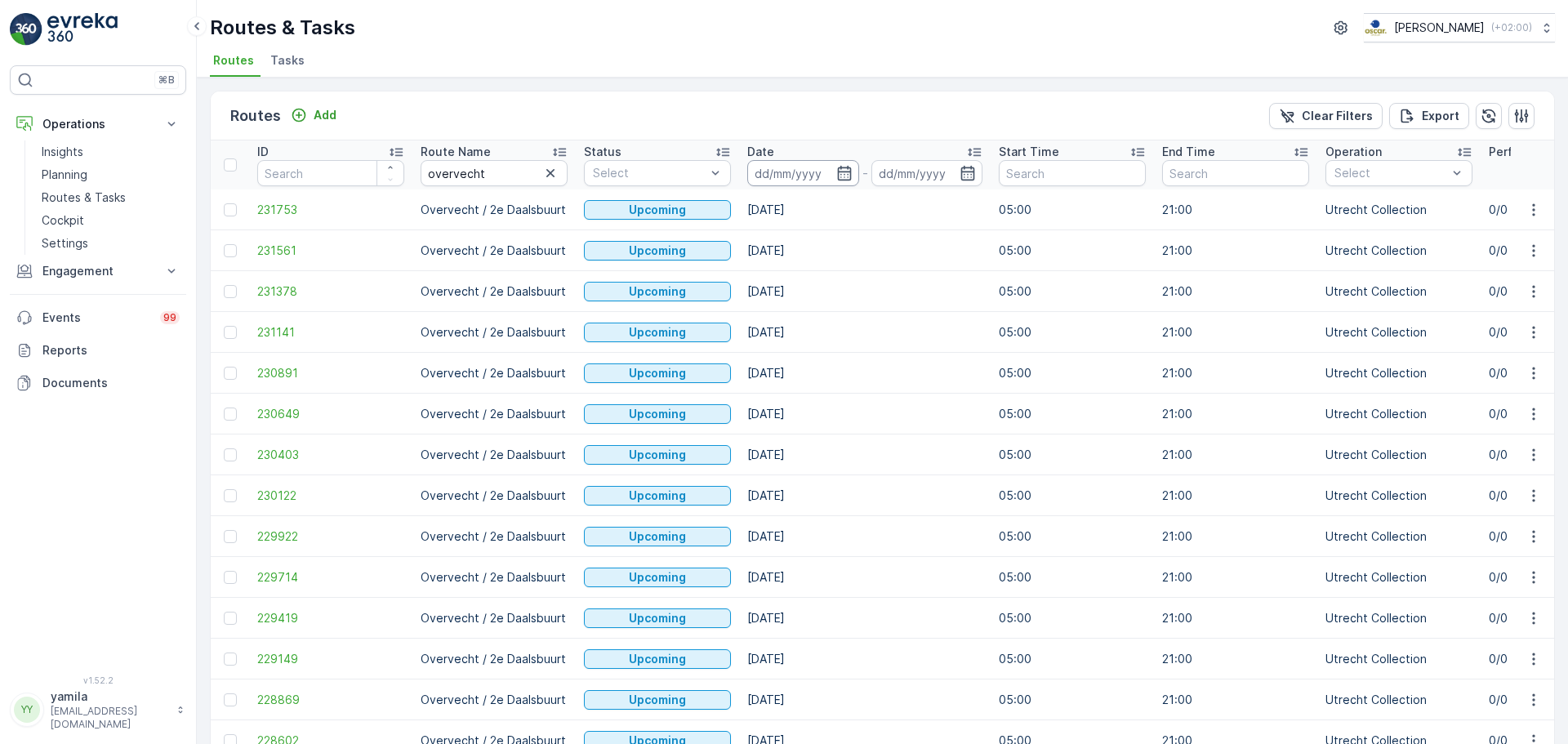
click at [790, 173] on input at bounding box center [803, 173] width 112 height 26
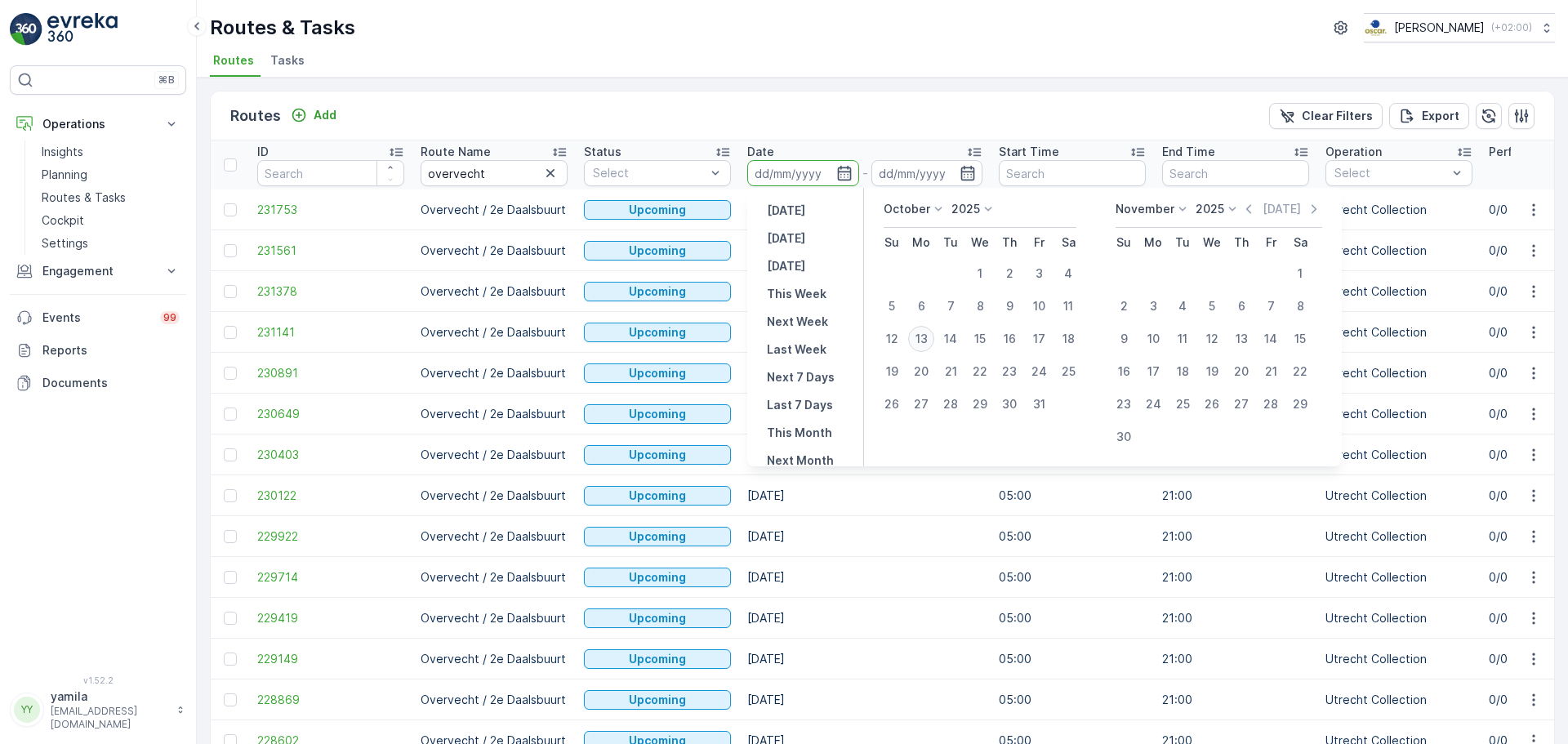
click at [917, 339] on div "13" at bounding box center [921, 340] width 26 height 26
type input "[DATE]"
click at [917, 339] on div "13" at bounding box center [921, 340] width 26 height 26
type input "[DATE]"
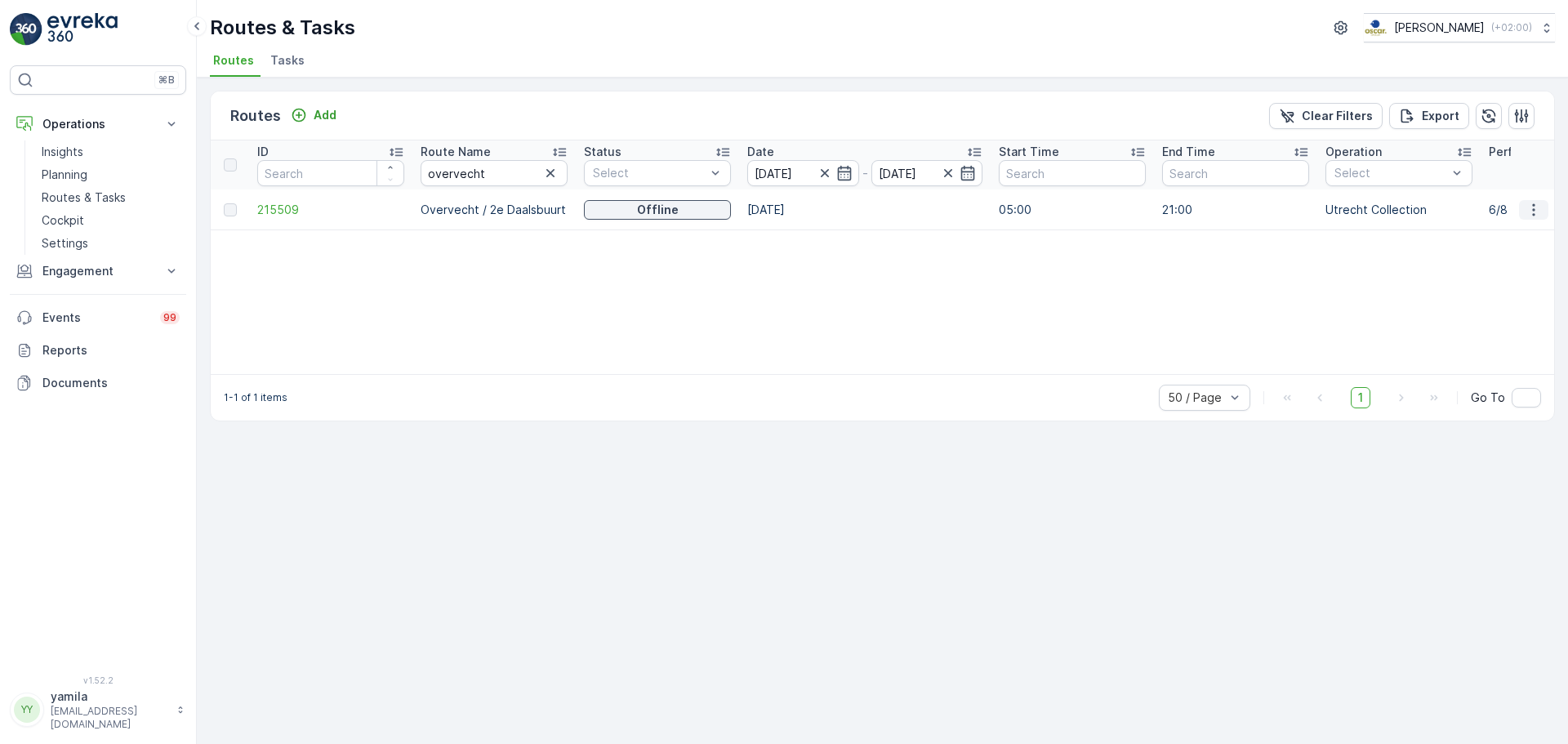
click at [1535, 214] on icon "button" at bounding box center [1534, 210] width 16 height 16
click at [1512, 233] on span "See More Details" at bounding box center [1495, 234] width 95 height 16
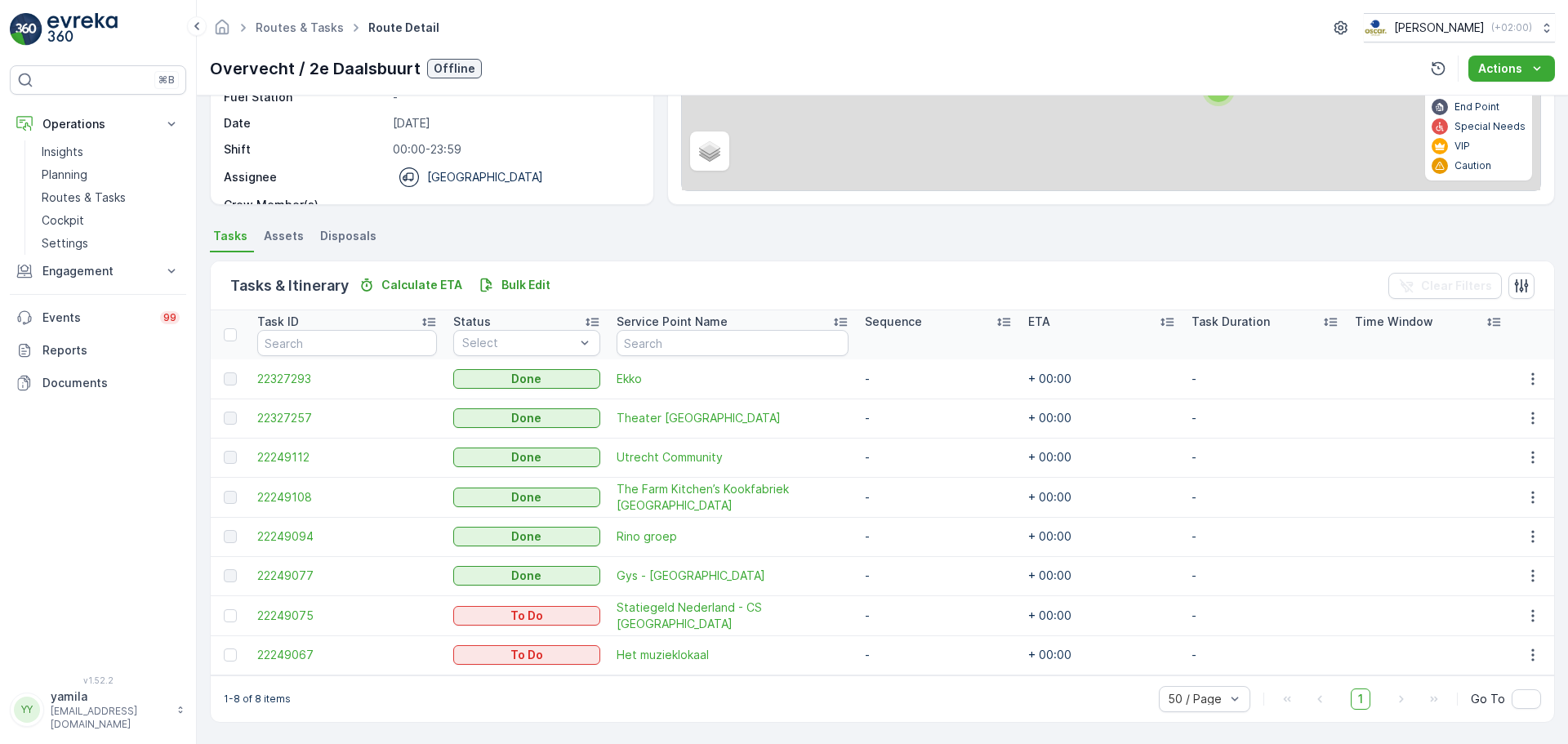
scroll to position [229, 0]
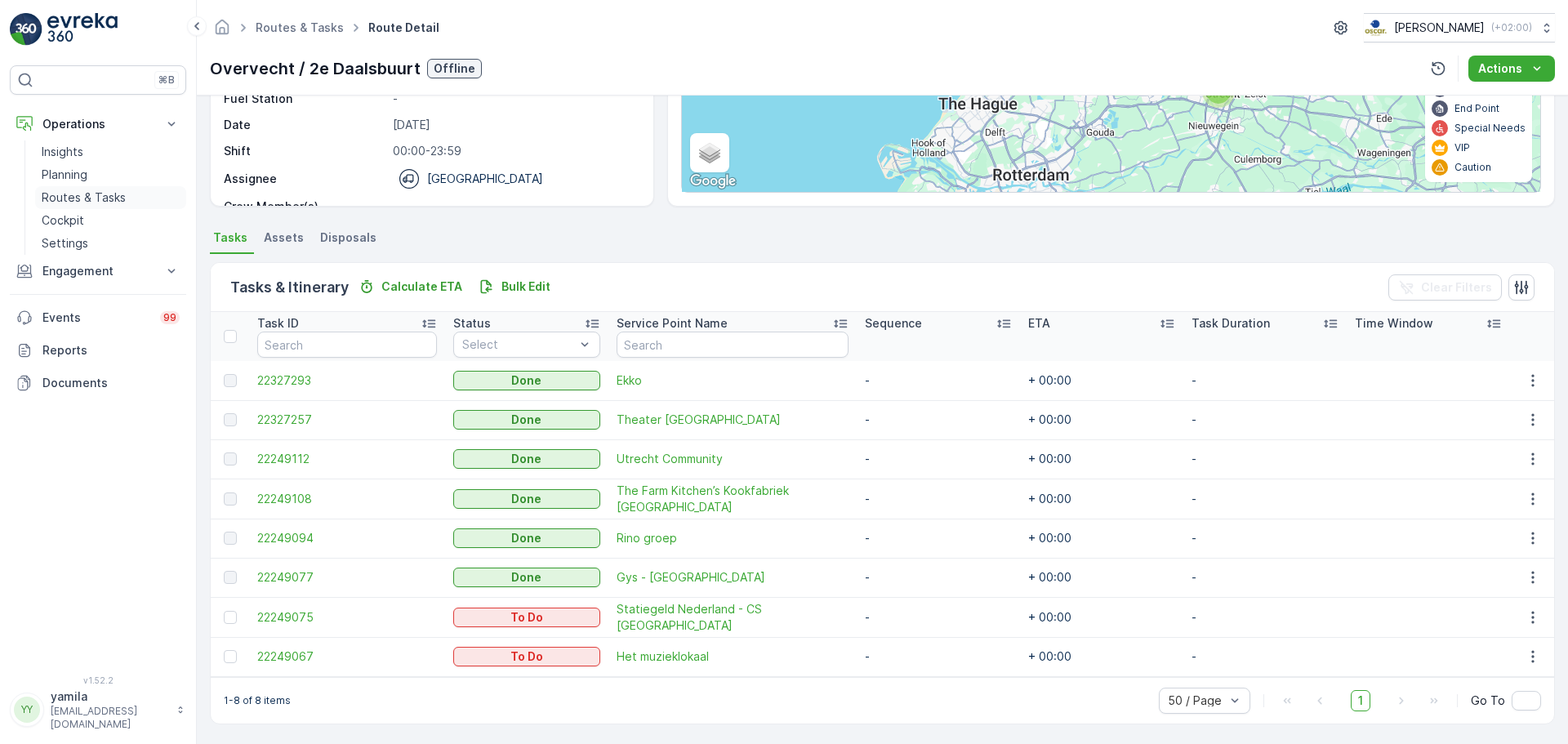
click at [89, 196] on p "Routes & Tasks" at bounding box center [84, 198] width 84 height 16
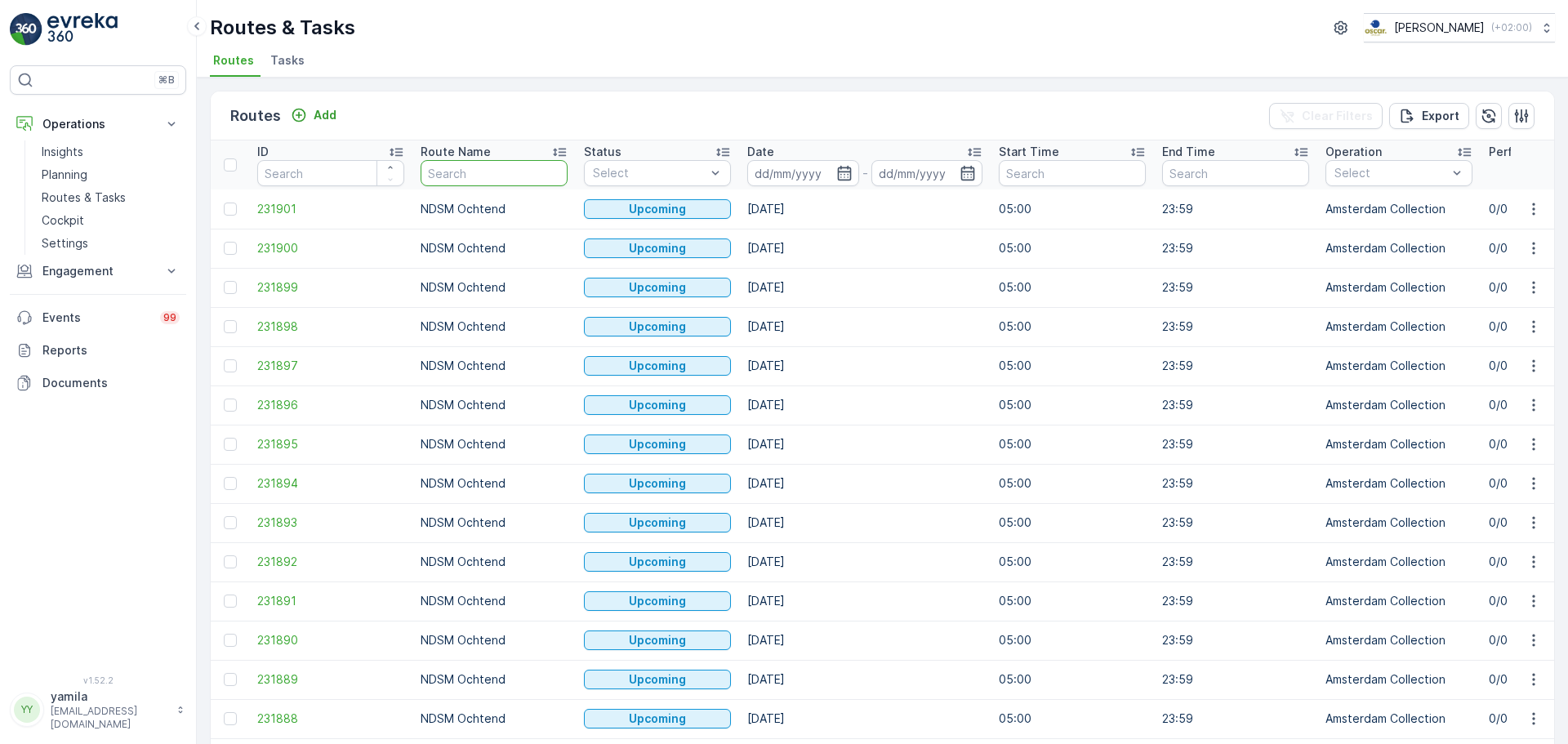
click at [460, 166] on input "text" at bounding box center [494, 173] width 147 height 26
type input "centrum"
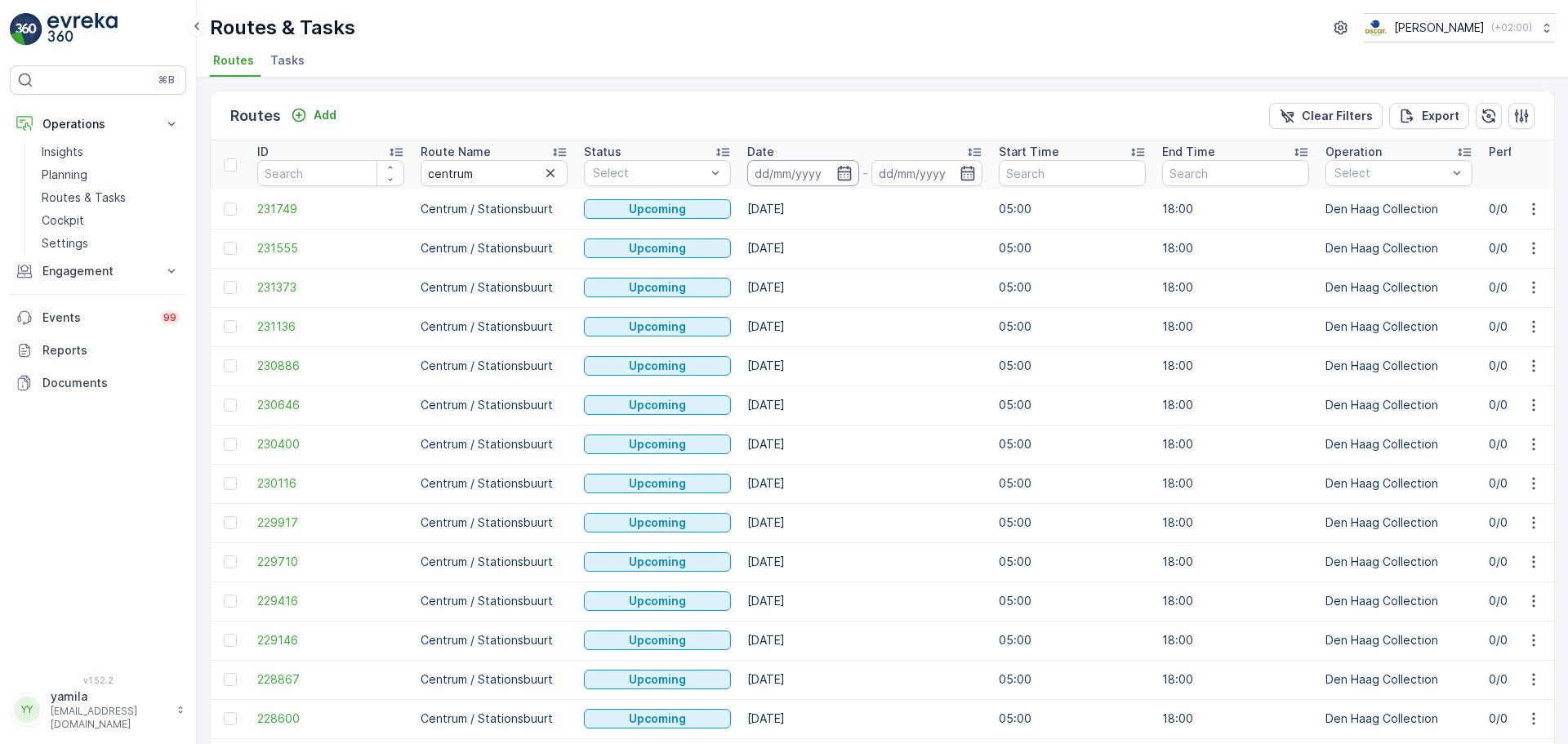
click at [816, 169] on input at bounding box center [803, 173] width 112 height 26
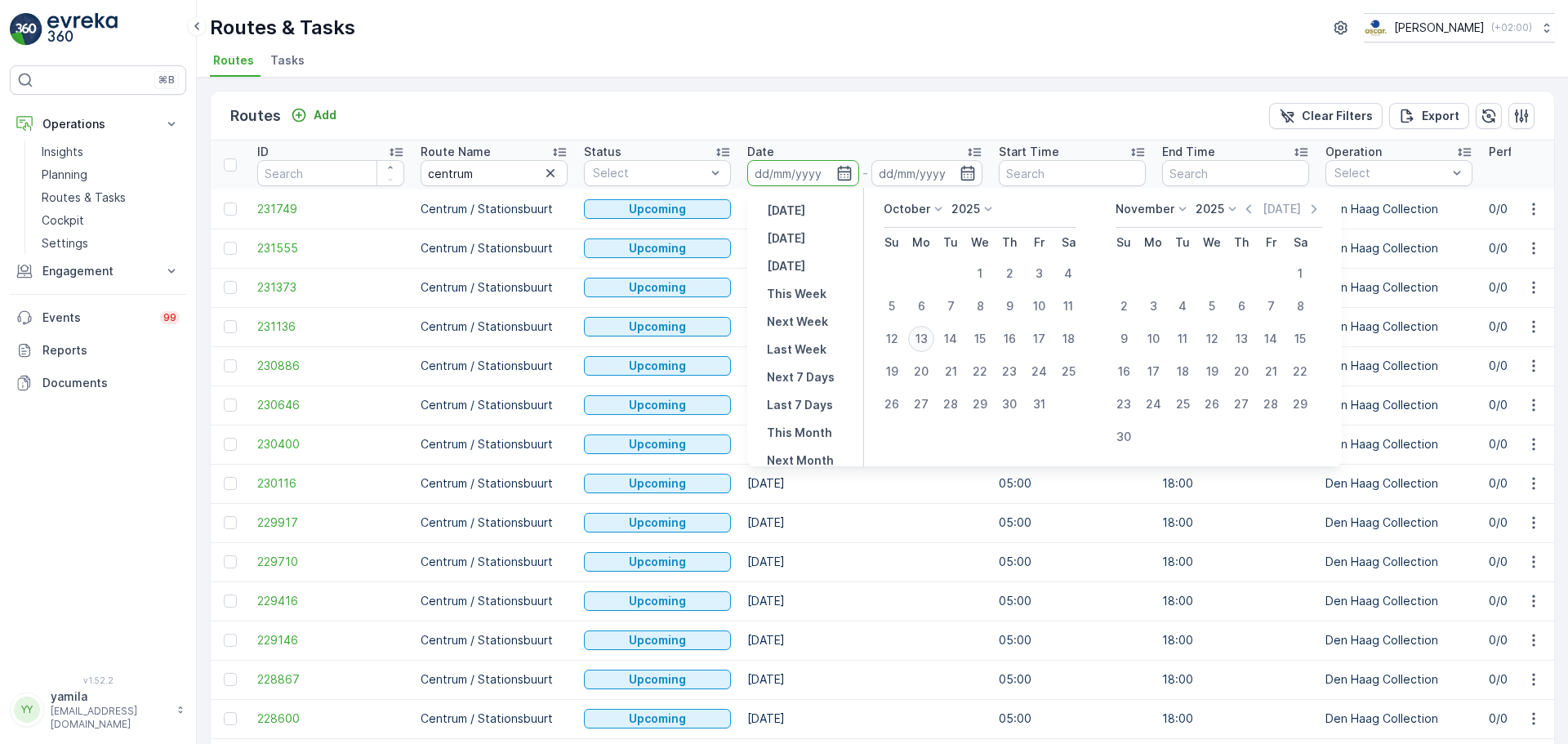
click at [930, 332] on div "13" at bounding box center [921, 340] width 26 height 26
type input "[DATE]"
click at [930, 332] on div "13" at bounding box center [921, 340] width 26 height 26
type input "[DATE]"
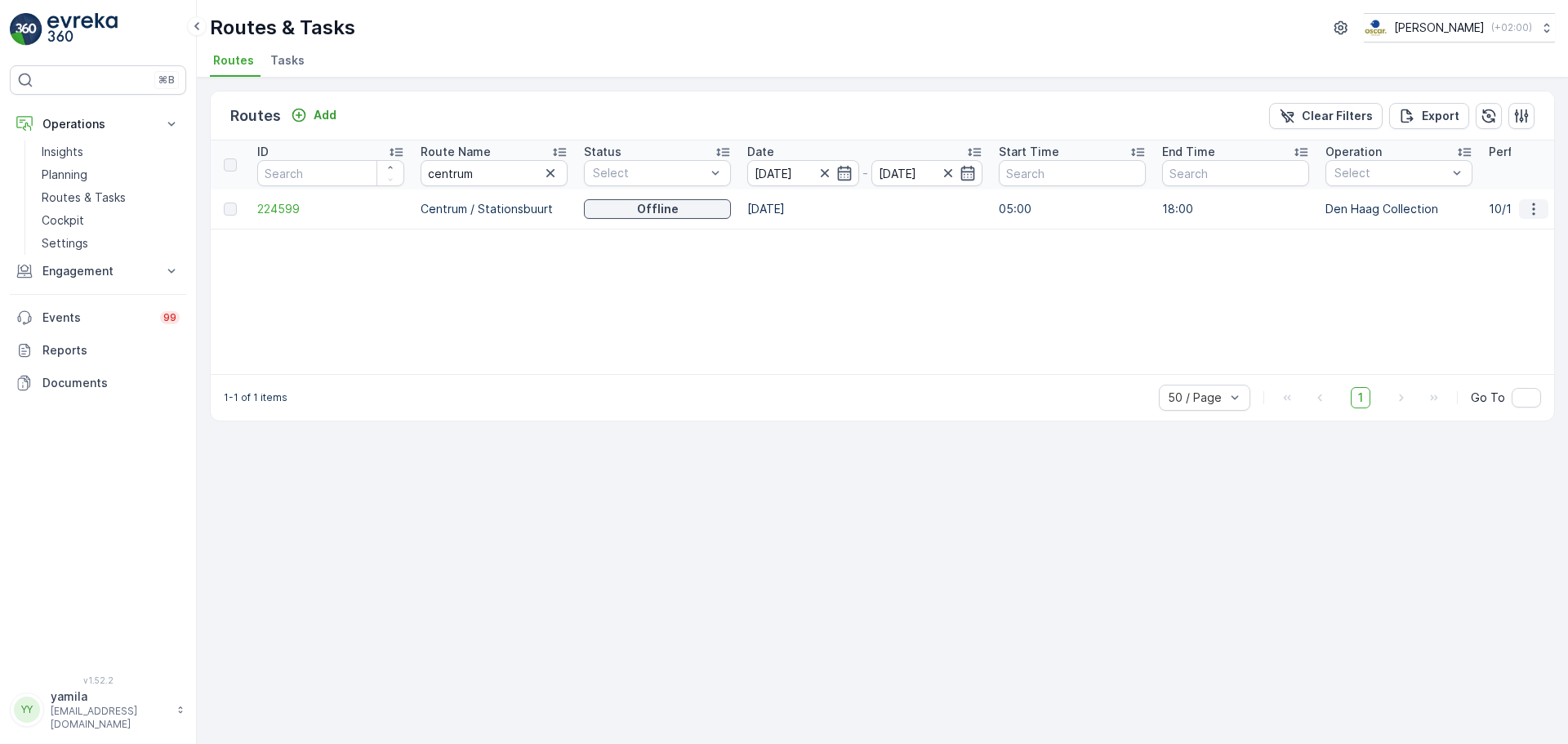
click at [1543, 209] on button "button" at bounding box center [1534, 210] width 30 height 20
click at [1525, 225] on span "See More Details" at bounding box center [1495, 233] width 95 height 16
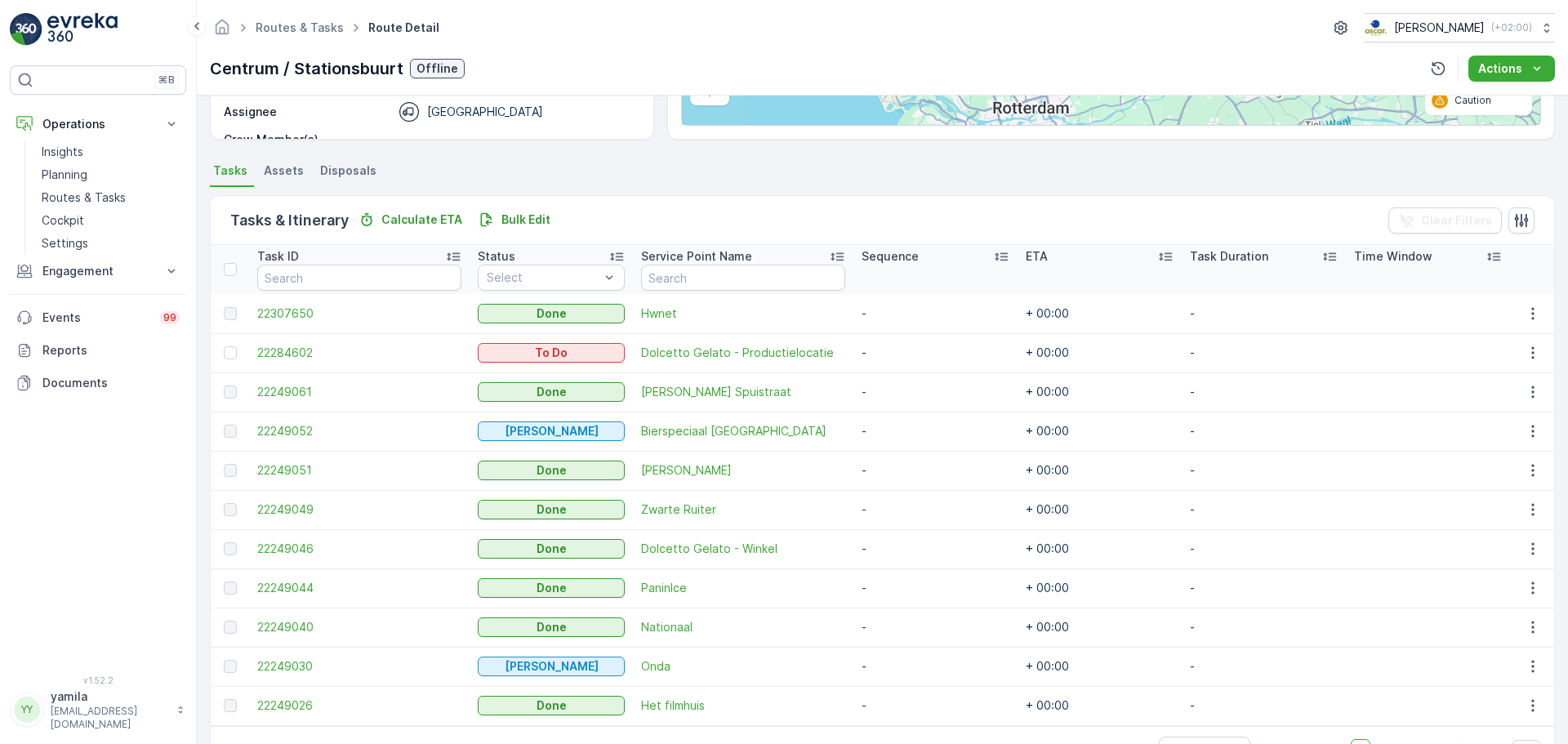
scroll to position [346, 0]
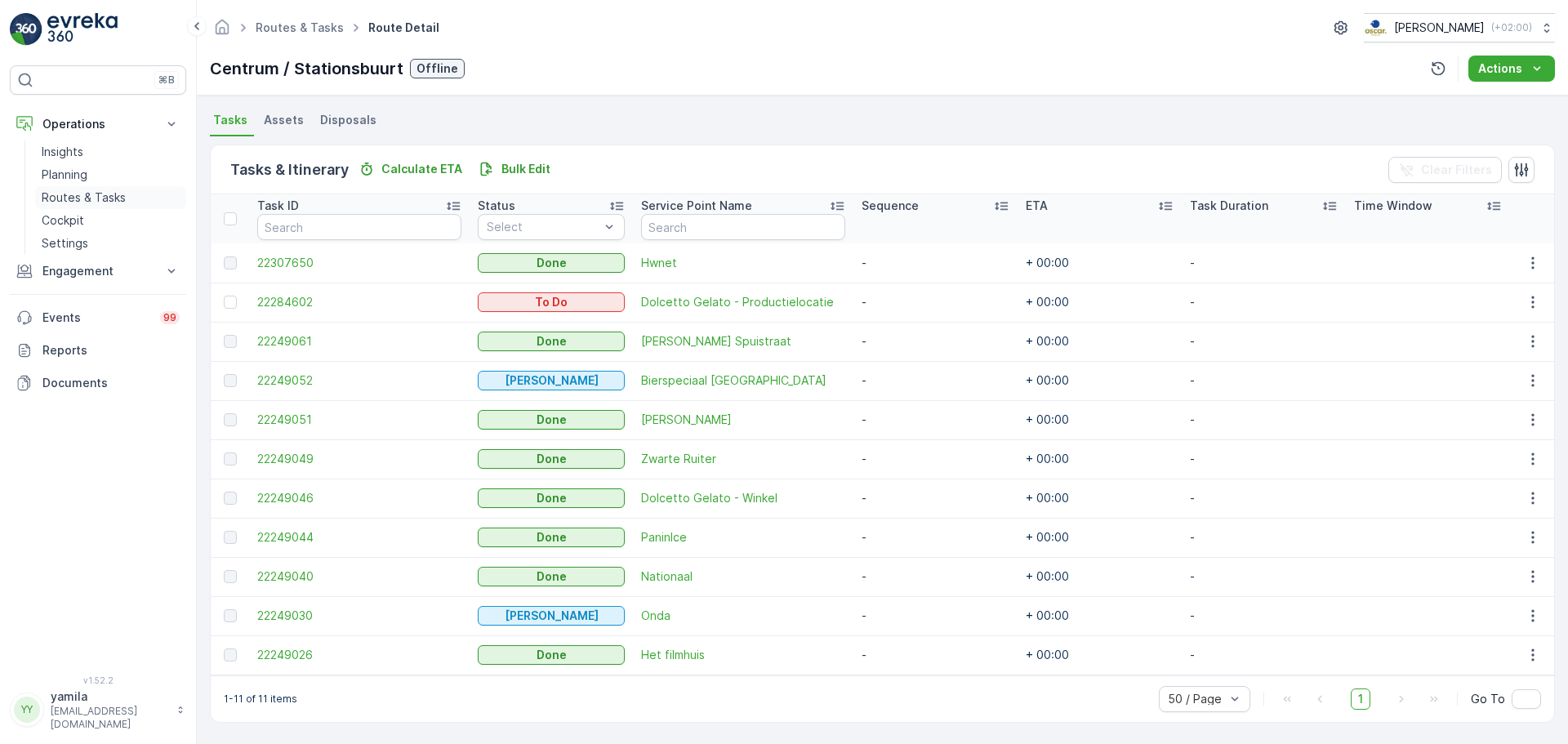
click at [106, 192] on p "Routes & Tasks" at bounding box center [84, 198] width 84 height 16
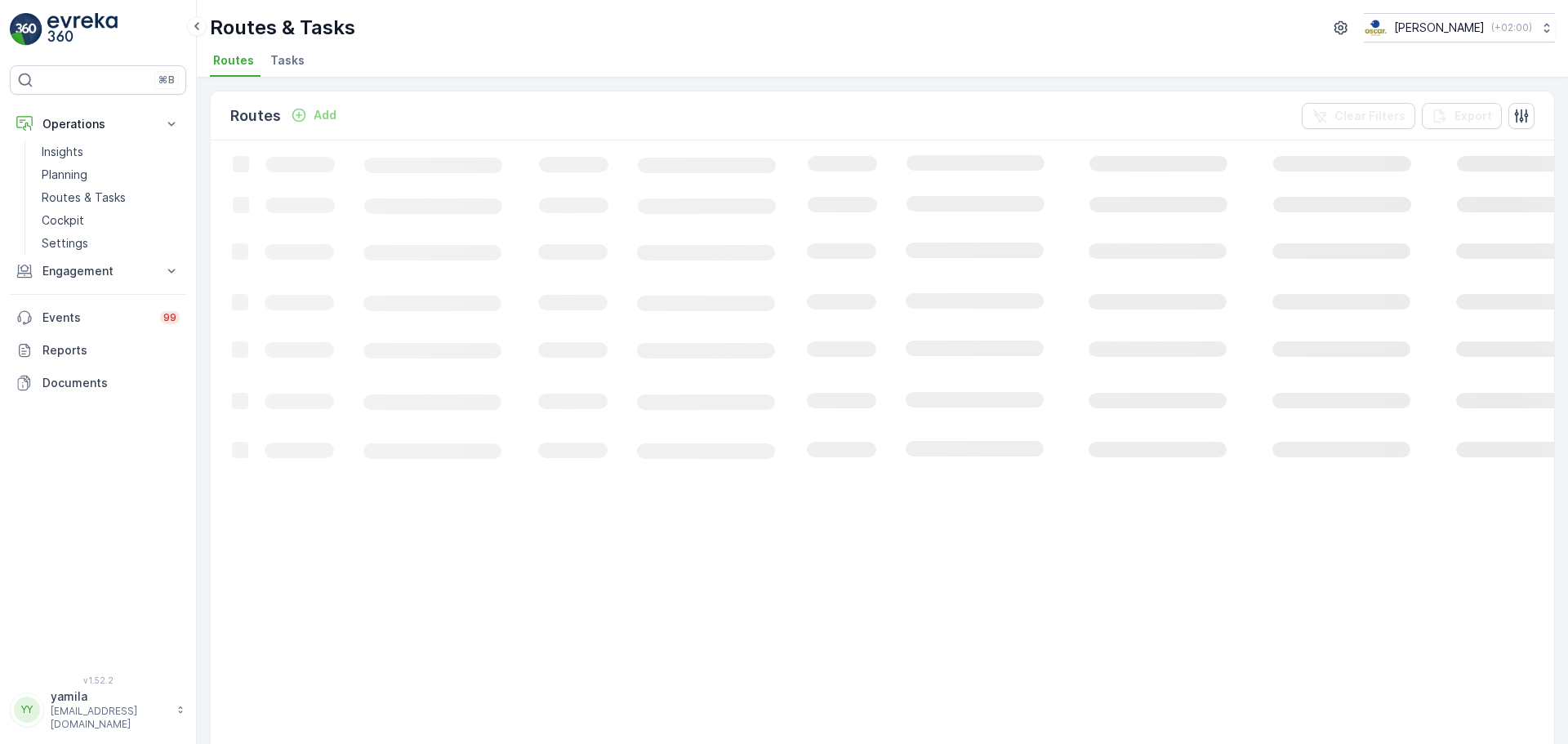
click at [310, 66] on ul "Routes Tasks" at bounding box center [875, 63] width 1332 height 28
click at [302, 66] on li "Tasks" at bounding box center [289, 63] width 44 height 28
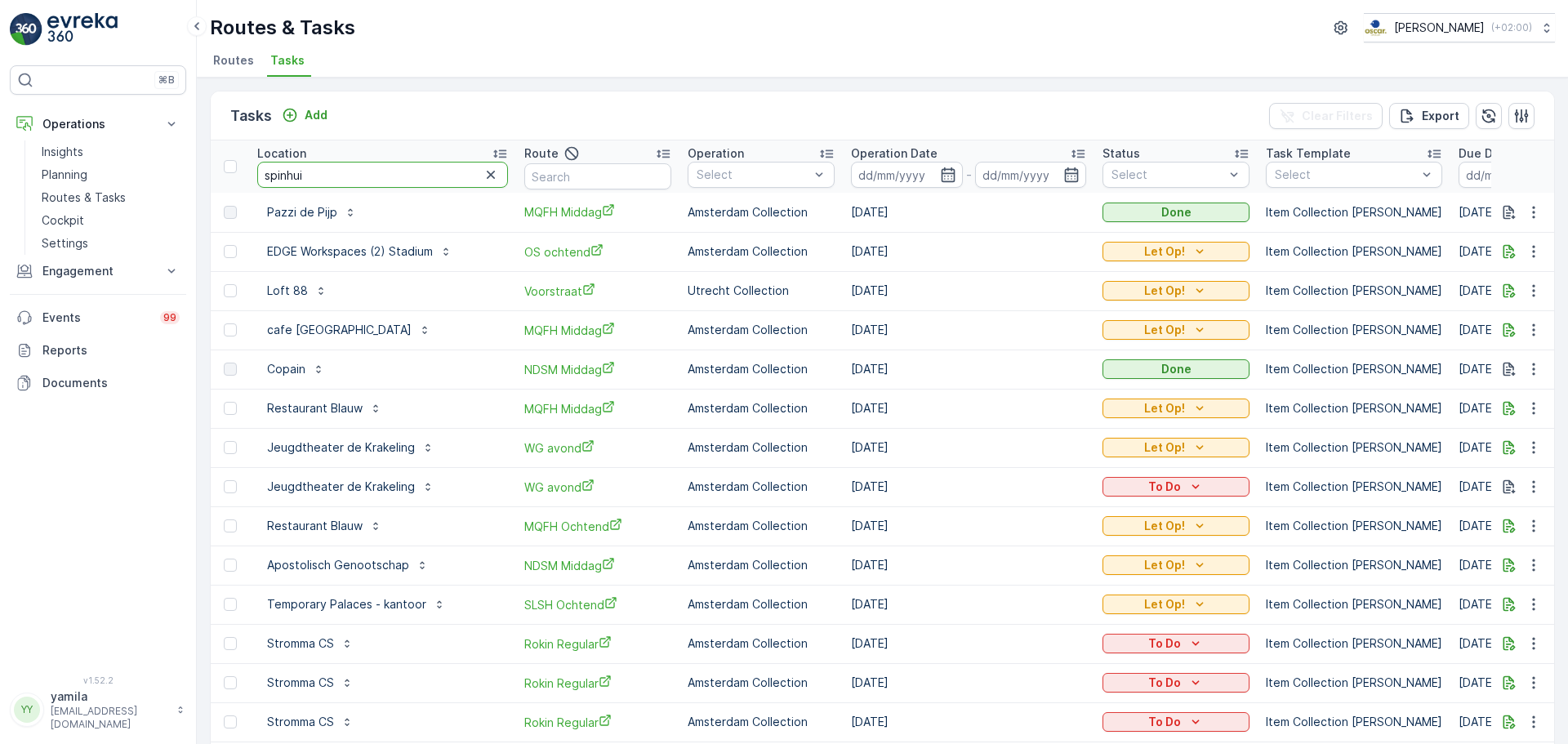
type input "spinhuis"
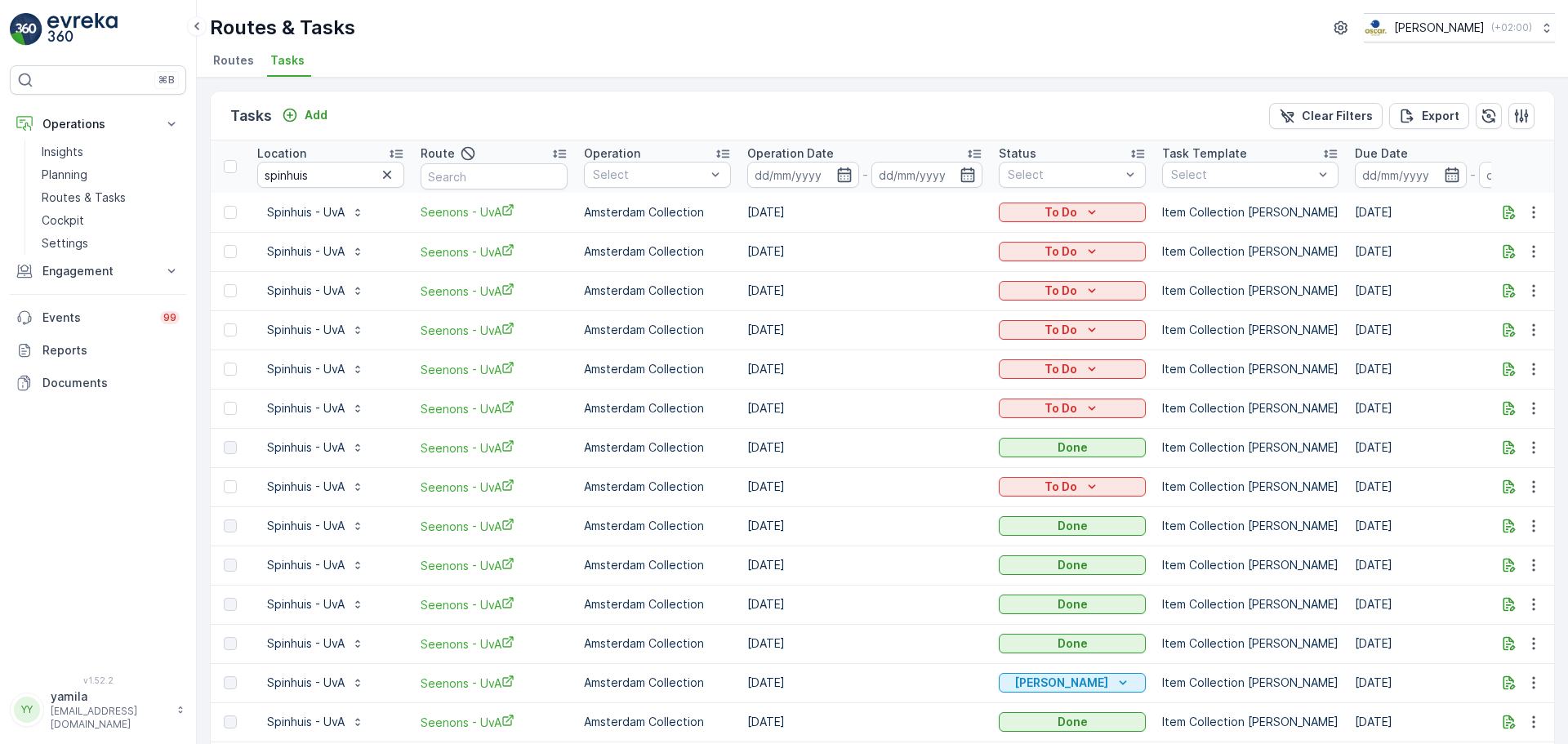
click at [328, 173] on input "spinhuis" at bounding box center [330, 175] width 147 height 26
click at [328, 173] on input "spinhuis" at bounding box center [330, 175] width 147 height 26
click at [493, 409] on span "Seenons - UvA" at bounding box center [494, 409] width 147 height 17
click at [323, 173] on input "spinhuis" at bounding box center [330, 175] width 147 height 26
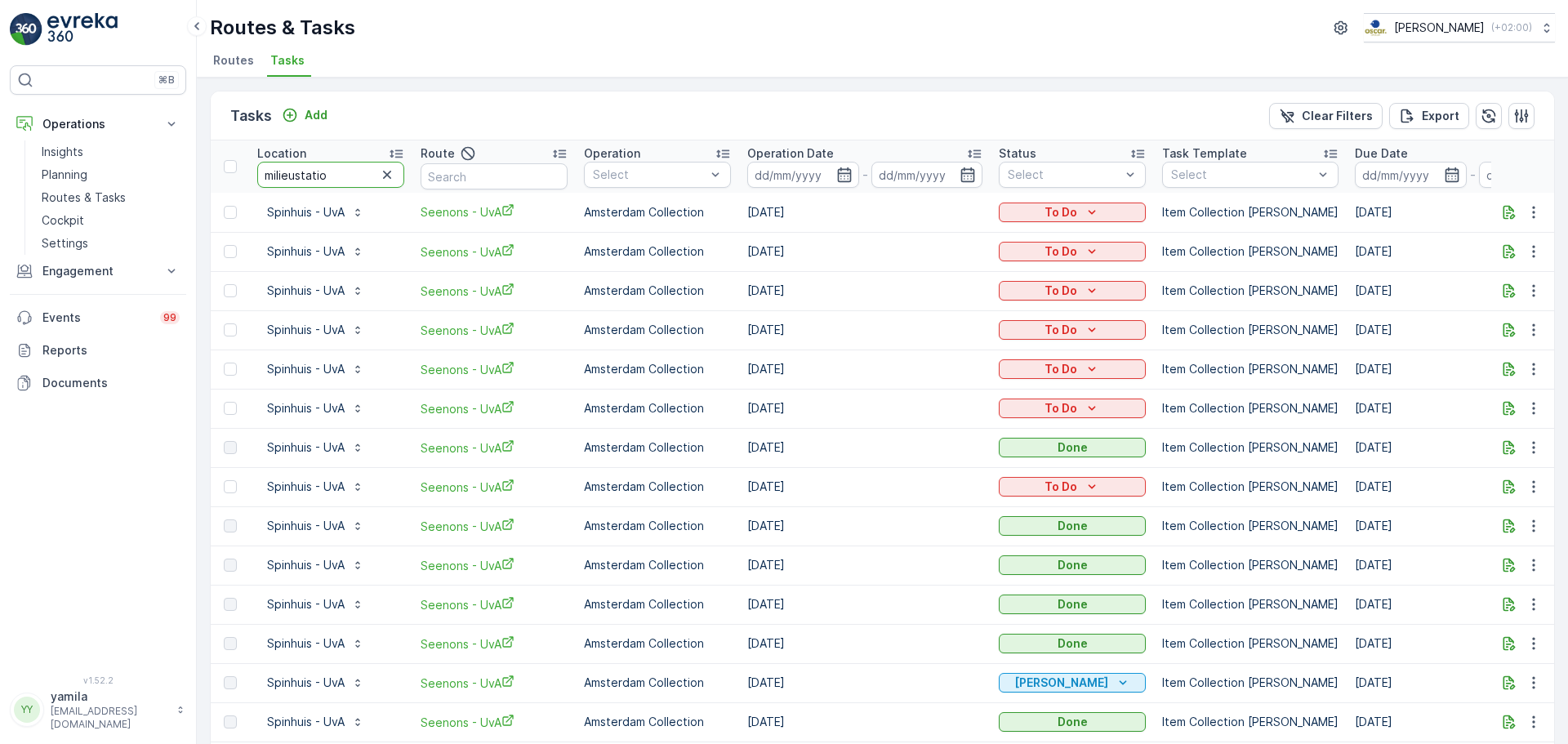
type input "milieustation"
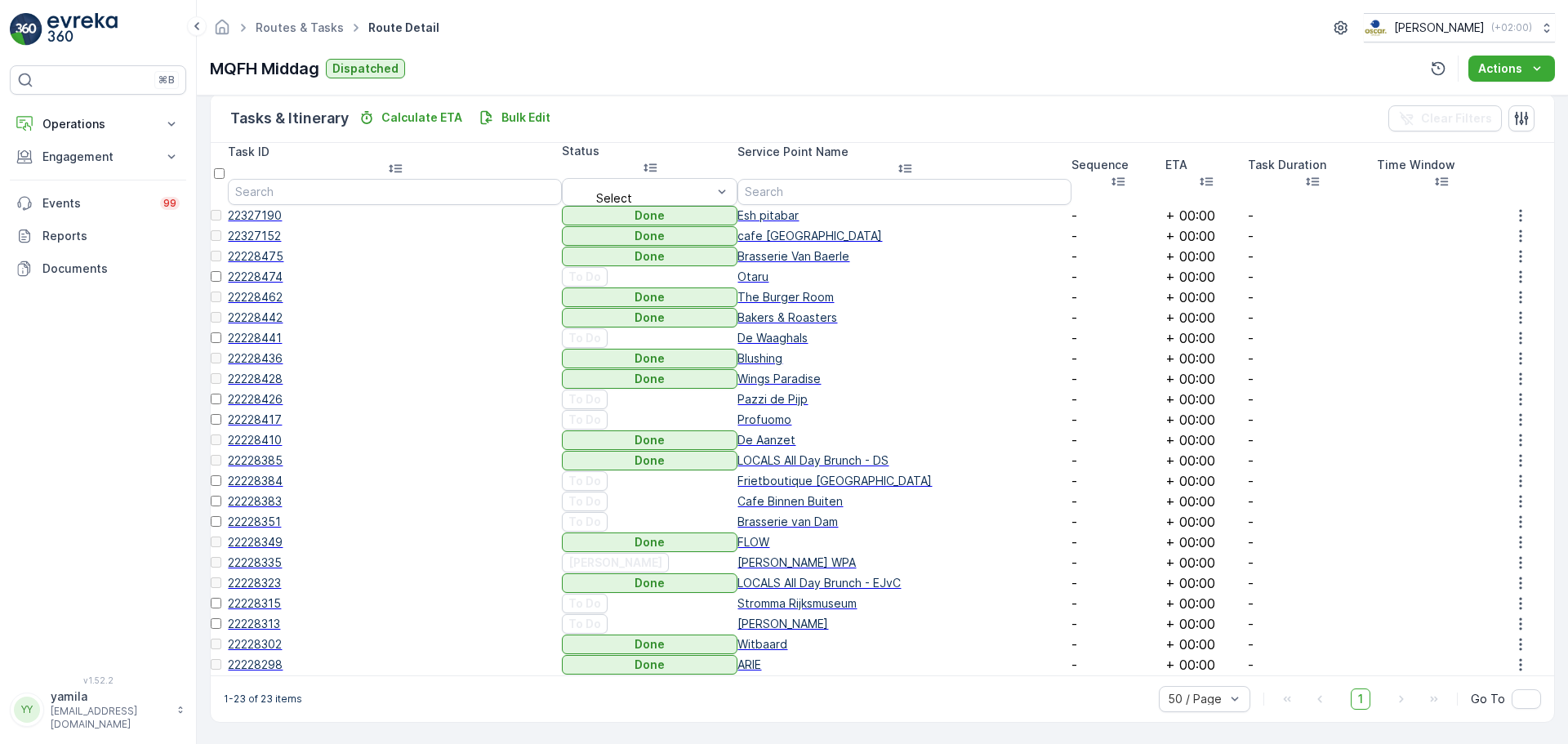
scroll to position [654, 0]
click at [87, 136] on button "Operations" at bounding box center [98, 124] width 177 height 33
click at [90, 195] on p "Routes & Tasks" at bounding box center [84, 198] width 84 height 16
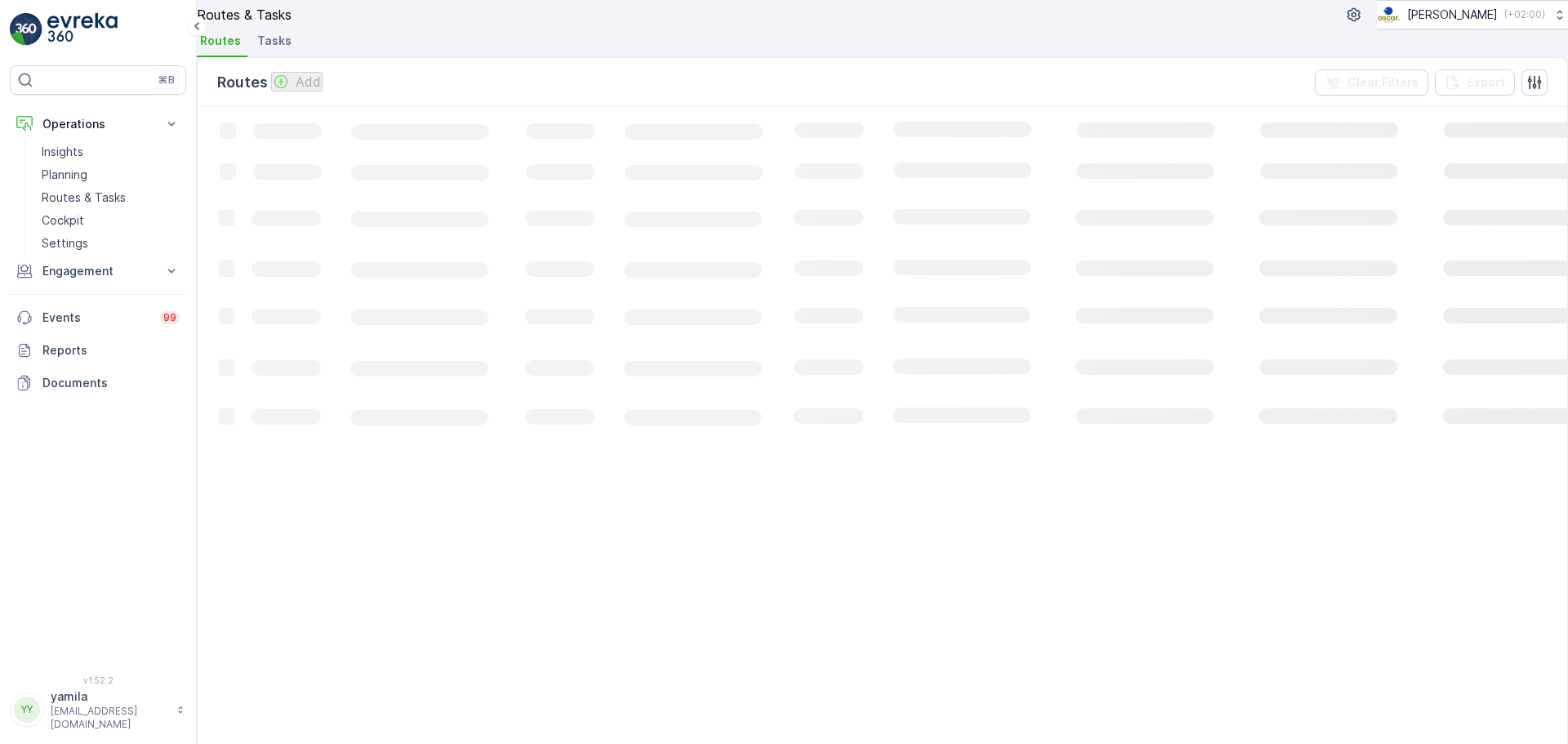
click at [298, 58] on li "Tasks" at bounding box center [276, 44] width 44 height 28
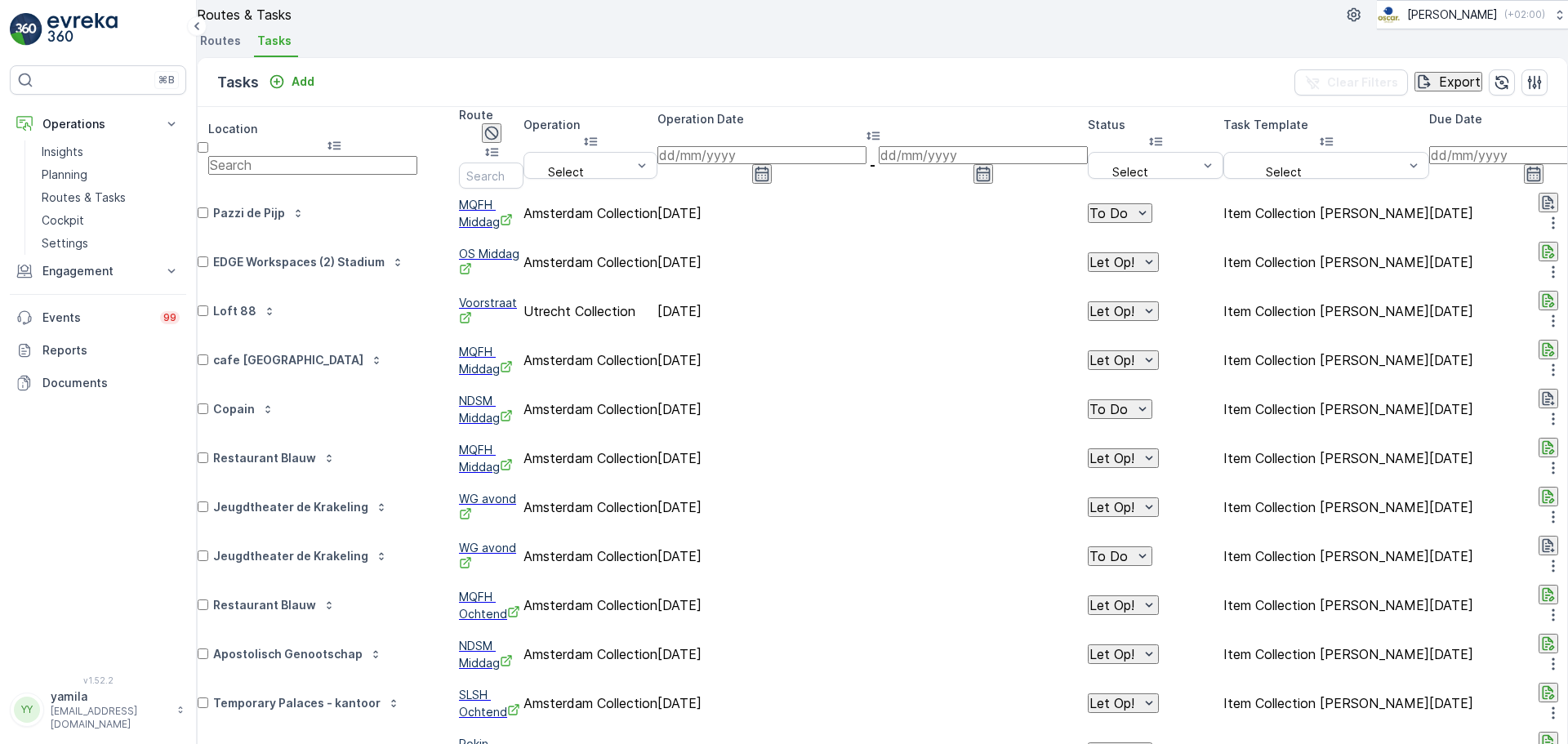
click at [411, 174] on input "text" at bounding box center [312, 165] width 209 height 18
type input "goesting"
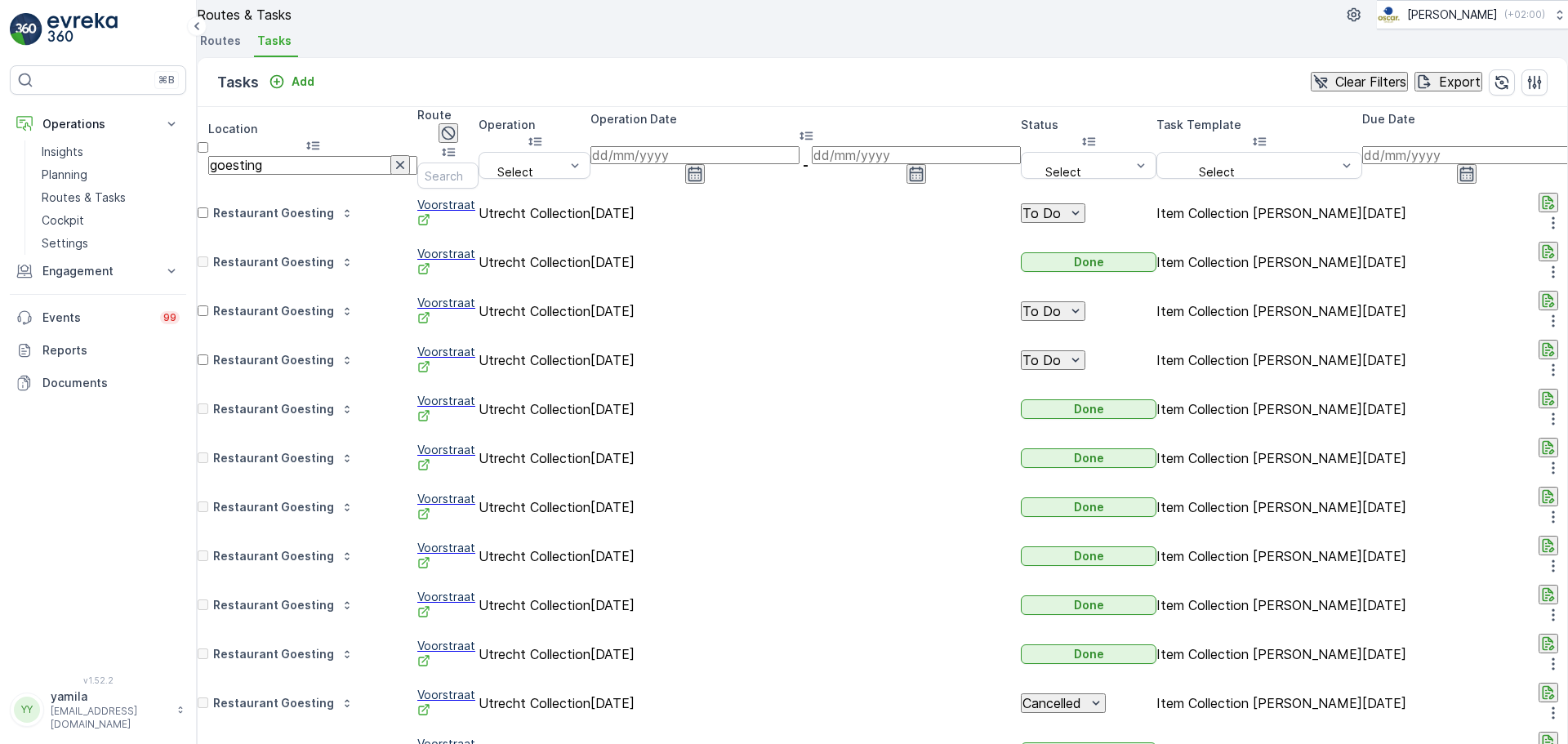
click at [442, 256] on span "Voorstraat" at bounding box center [448, 262] width 62 height 34
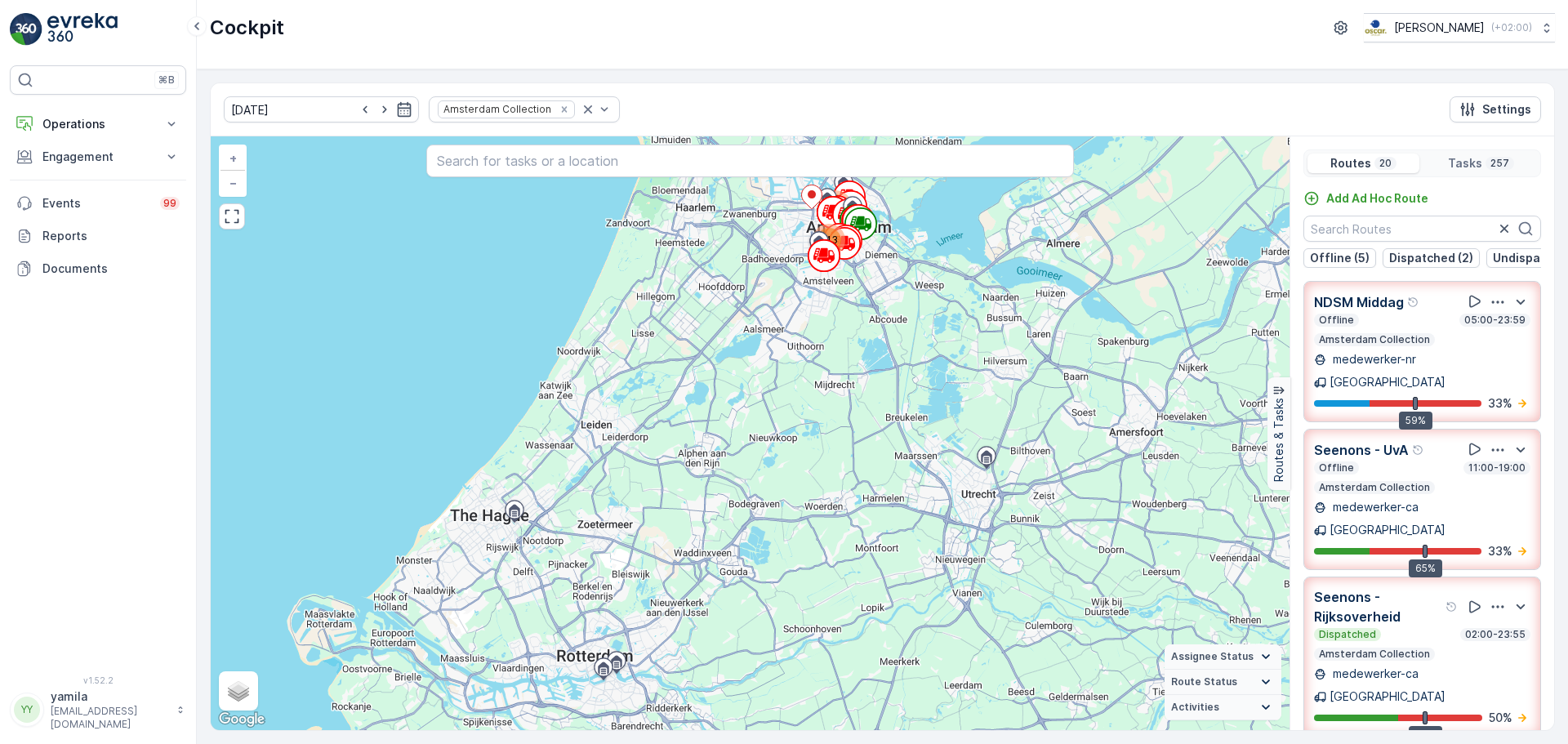
scroll to position [90, 0]
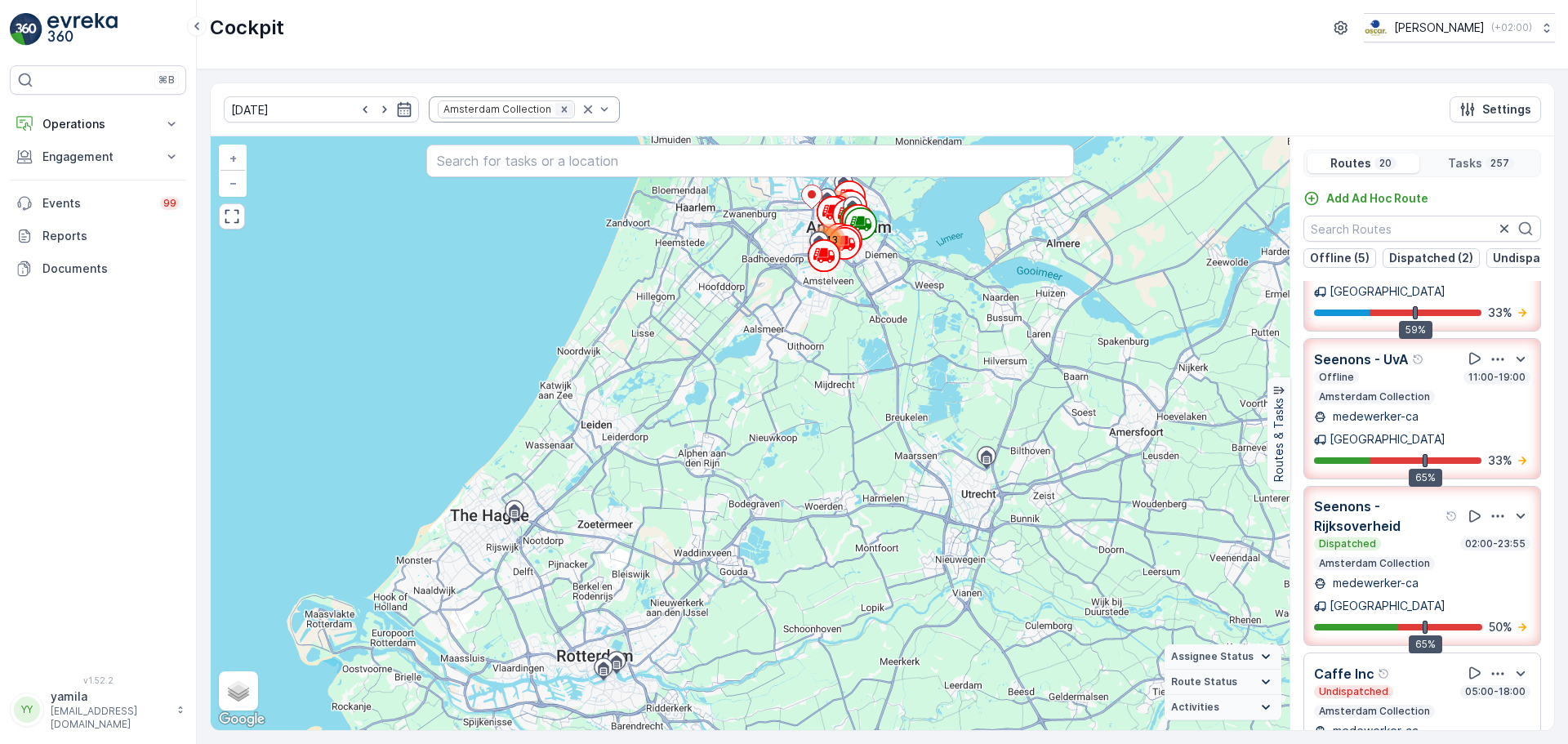
click at [559, 105] on icon "Remove Amsterdam Collection" at bounding box center [565, 109] width 12 height 12
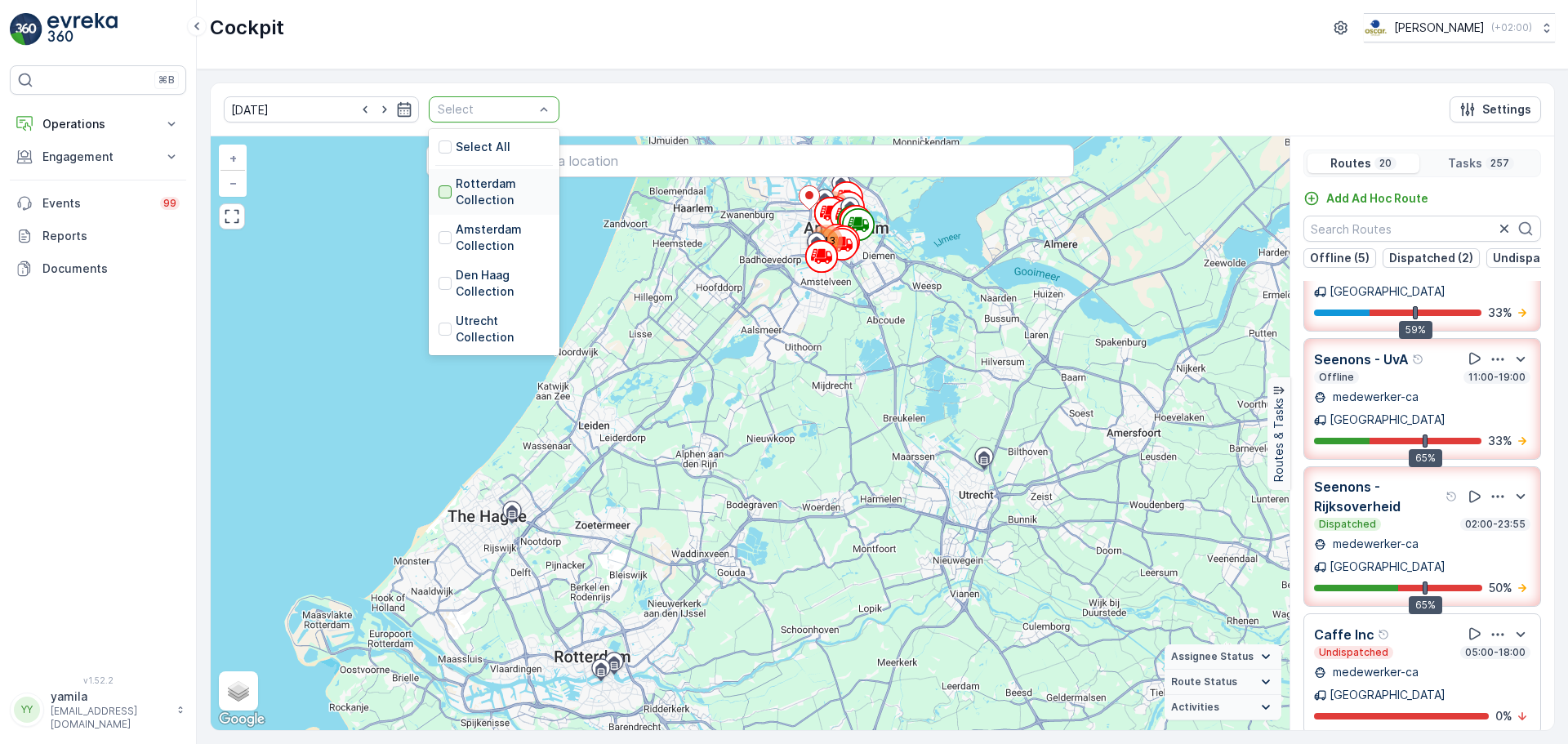
click at [439, 187] on div at bounding box center [445, 192] width 13 height 13
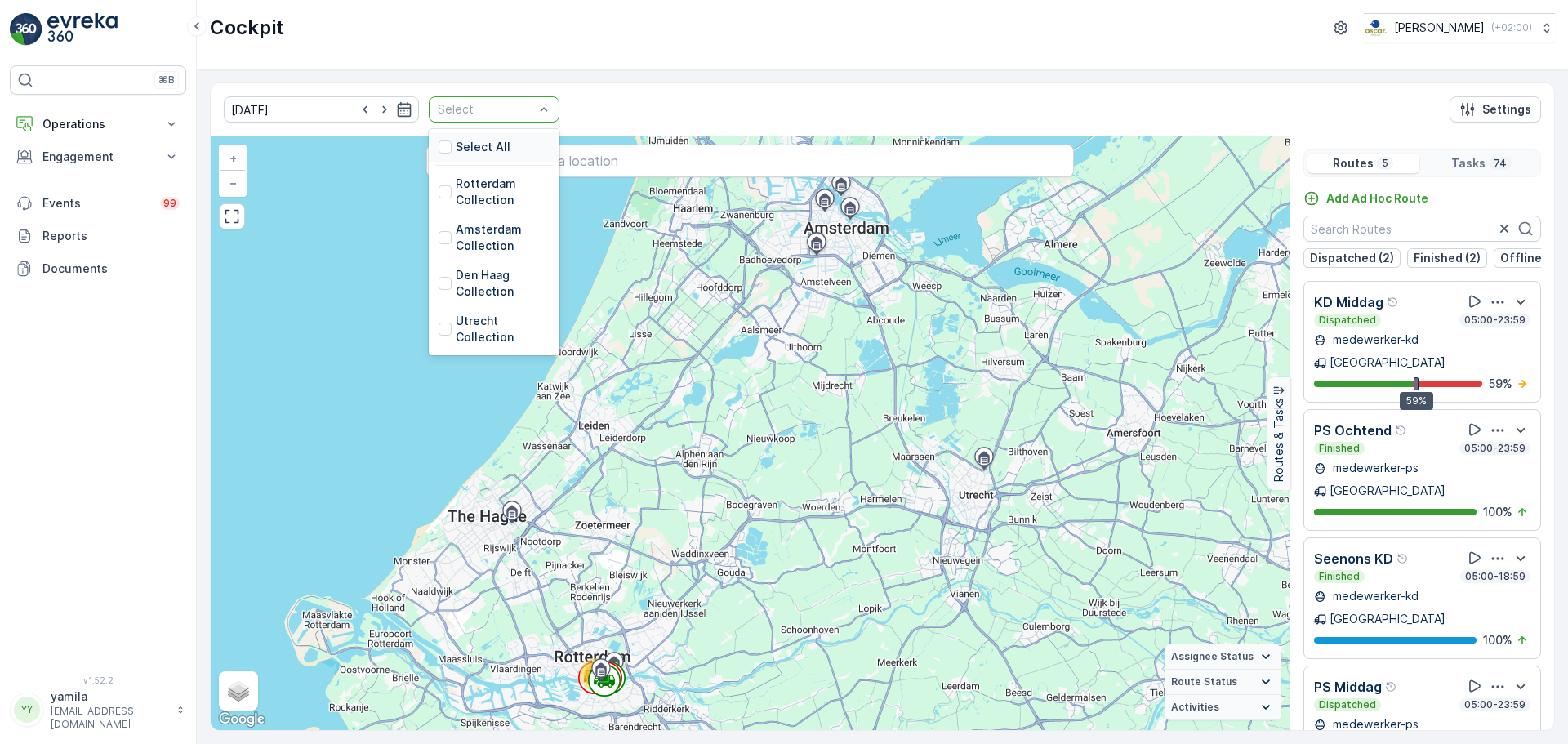
click at [513, 114] on div at bounding box center [486, 109] width 99 height 13
click at [439, 280] on div at bounding box center [445, 284] width 13 height 13
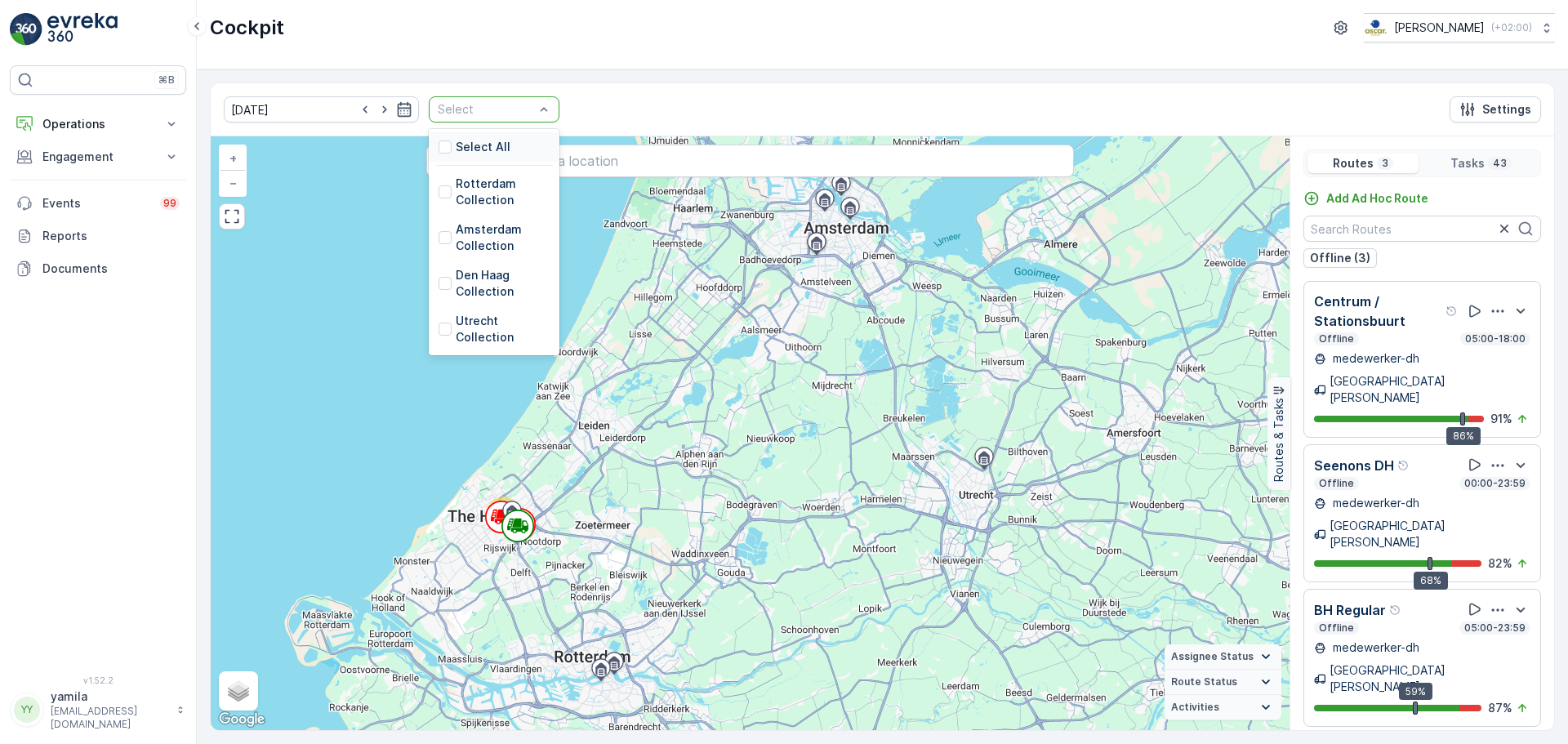
click at [514, 109] on div at bounding box center [486, 109] width 99 height 13
click at [439, 329] on div at bounding box center [445, 330] width 13 height 13
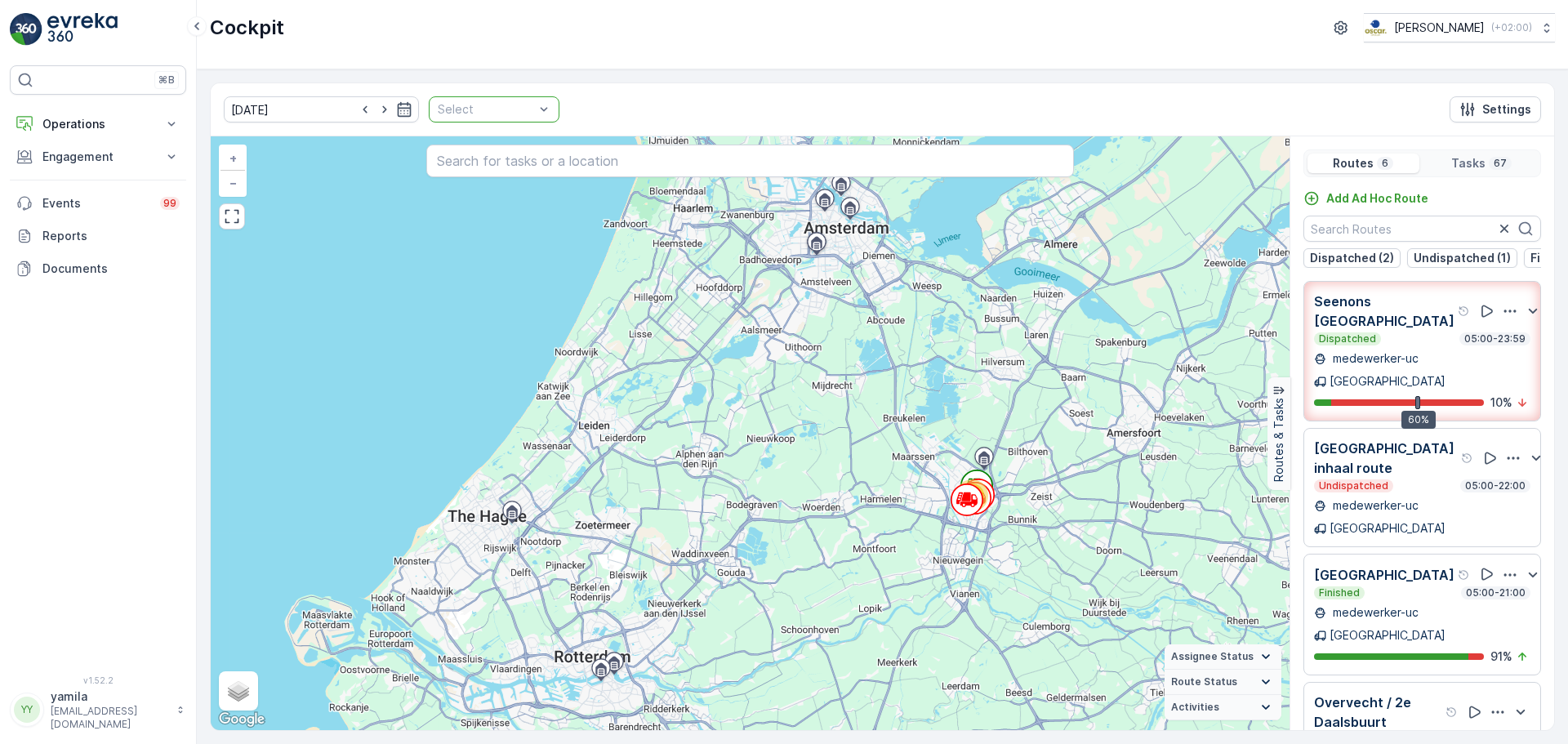
click at [515, 109] on div at bounding box center [486, 109] width 99 height 13
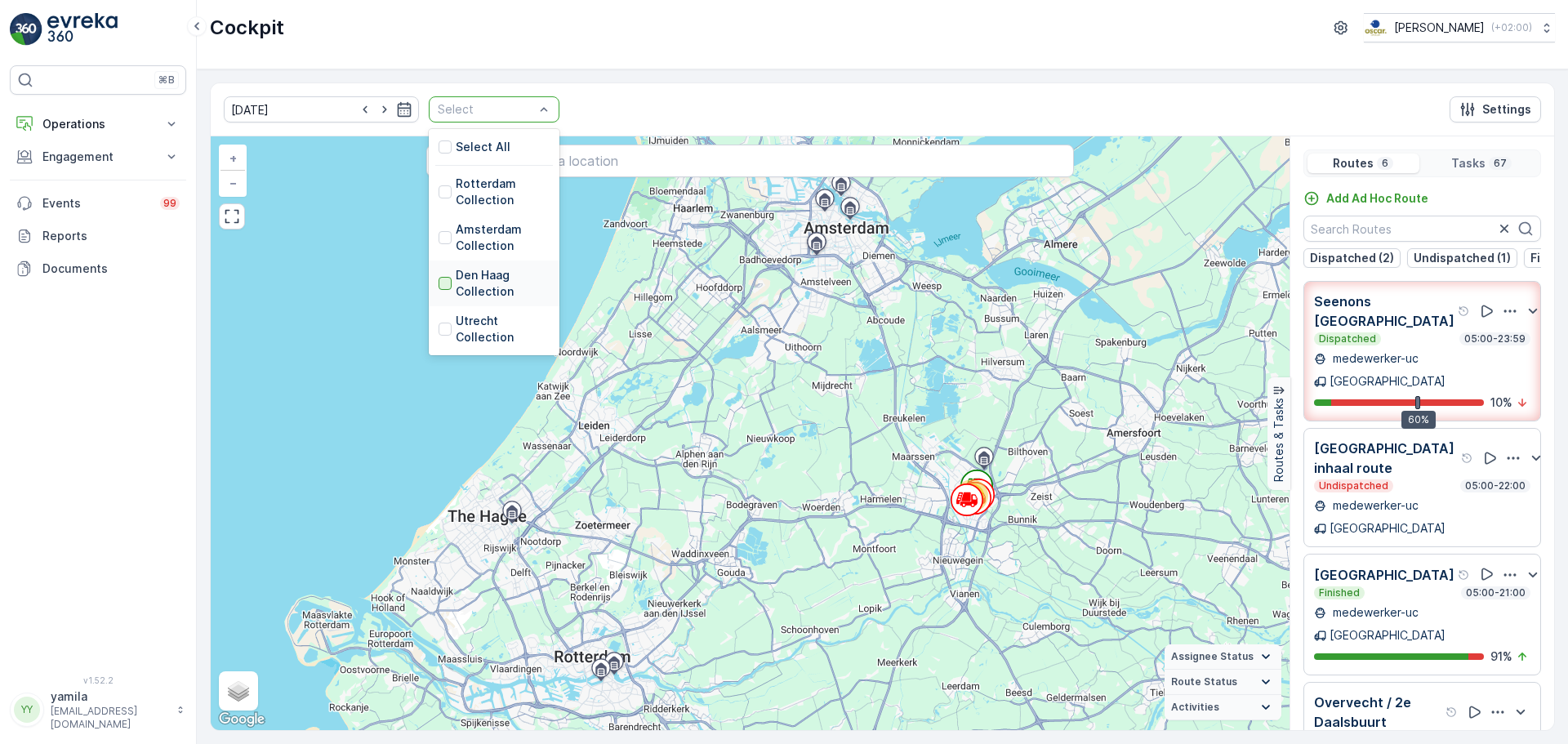
click at [439, 281] on div at bounding box center [445, 284] width 13 height 13
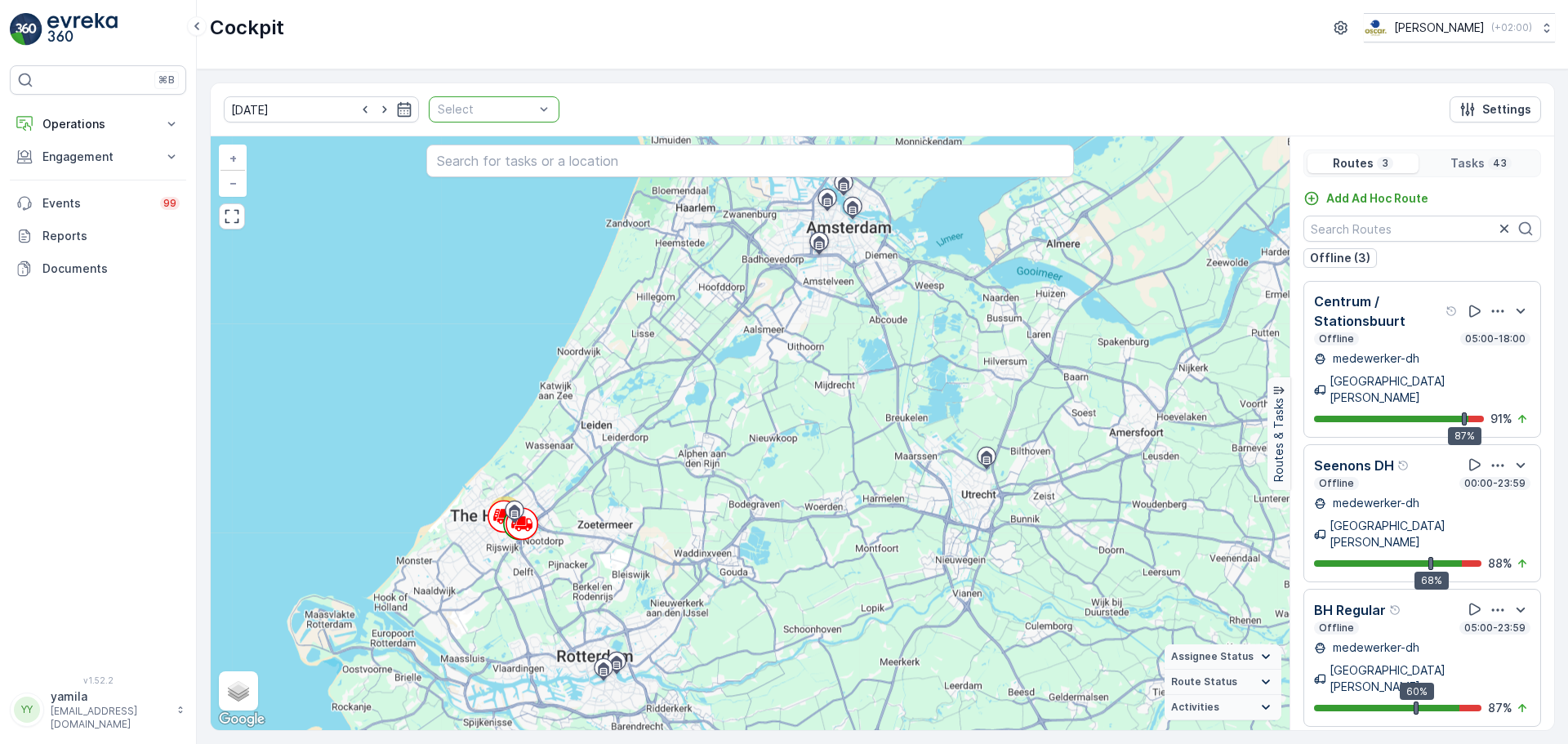
click at [539, 106] on div "Select" at bounding box center [494, 109] width 131 height 26
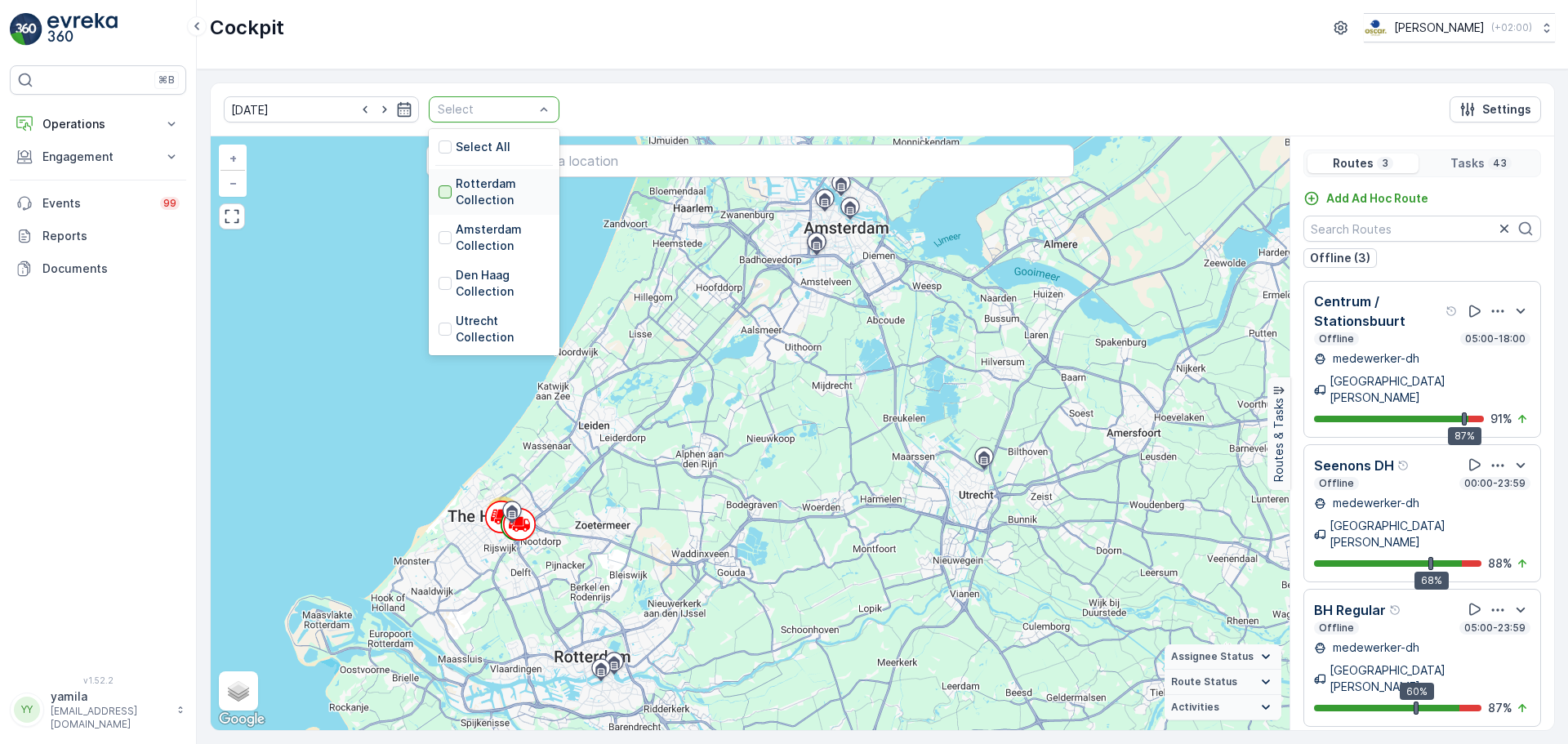
click at [439, 192] on div at bounding box center [445, 192] width 13 height 13
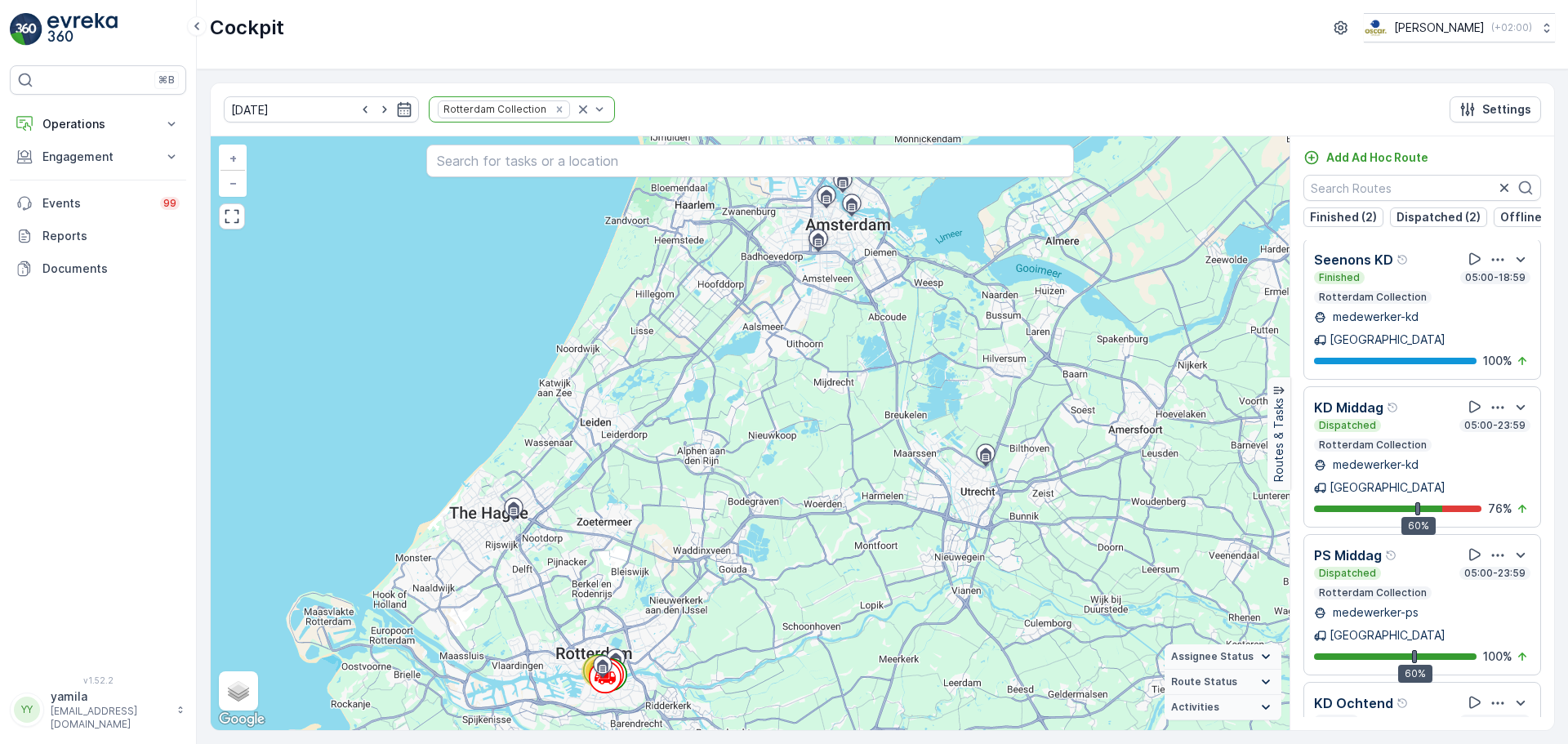
scroll to position [25, 0]
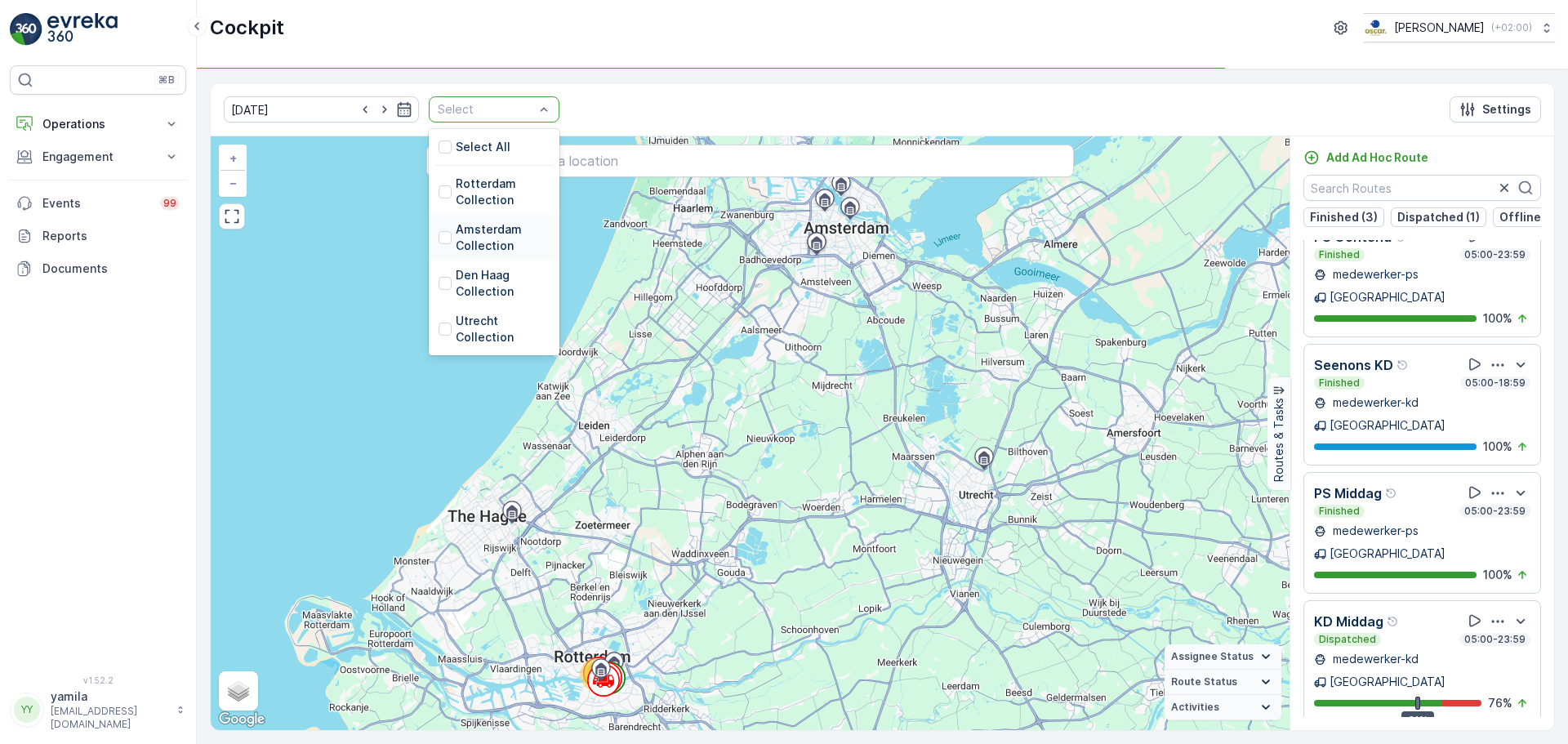
drag, startPoint x: 530, startPoint y: 105, endPoint x: 427, endPoint y: 233, distance: 164.3
click at [439, 238] on div at bounding box center [445, 238] width 13 height 13
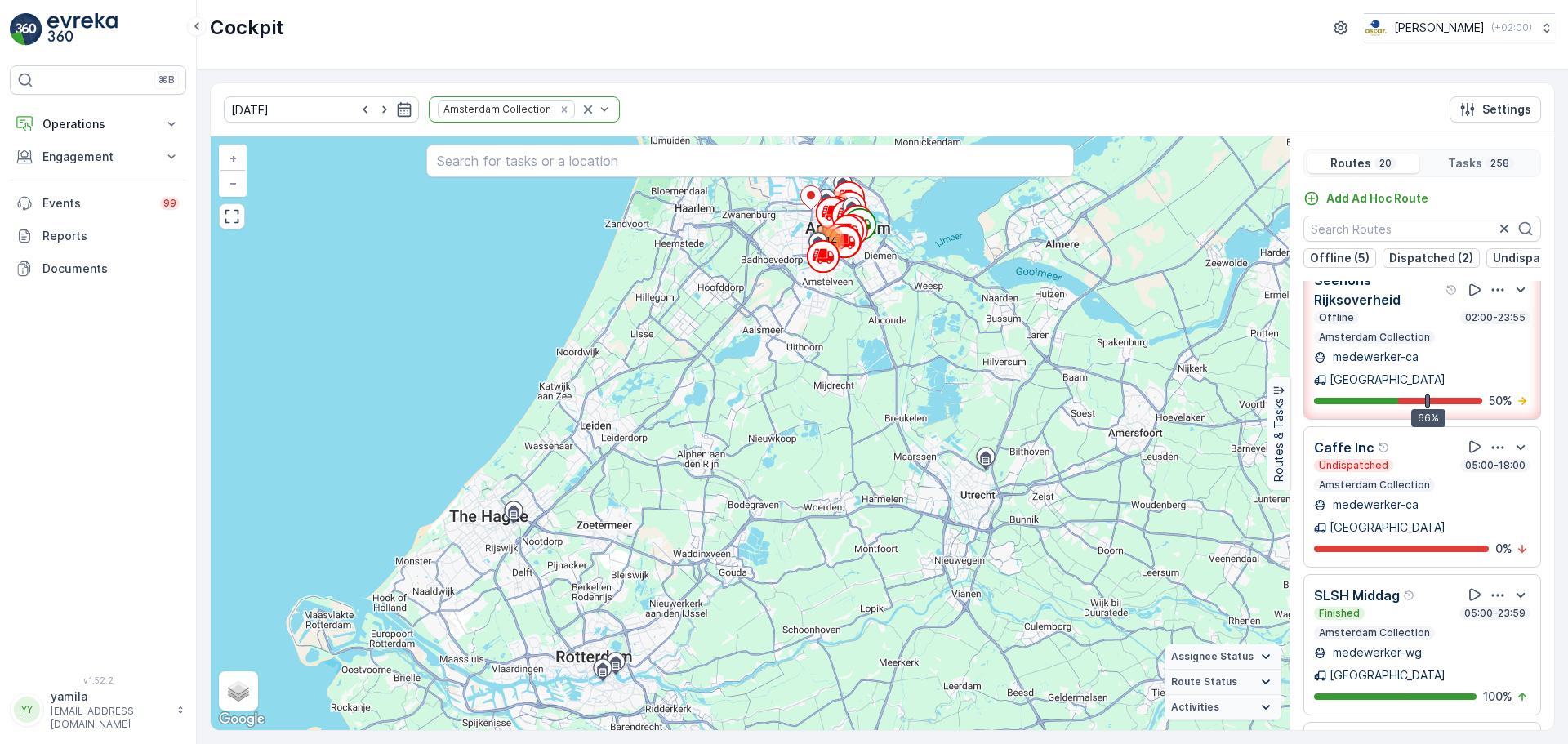
scroll to position [327, 0]
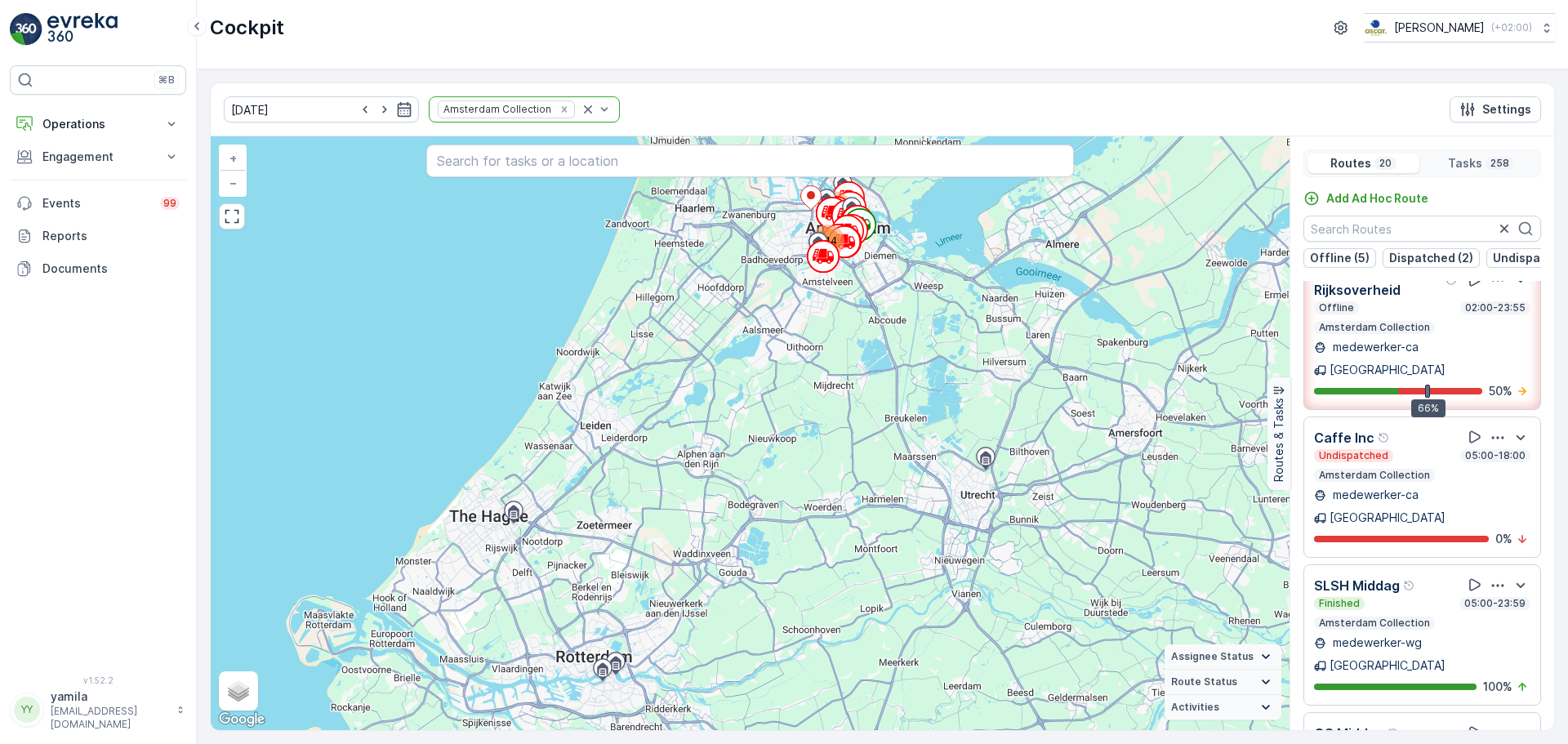
scroll to position [288, 0]
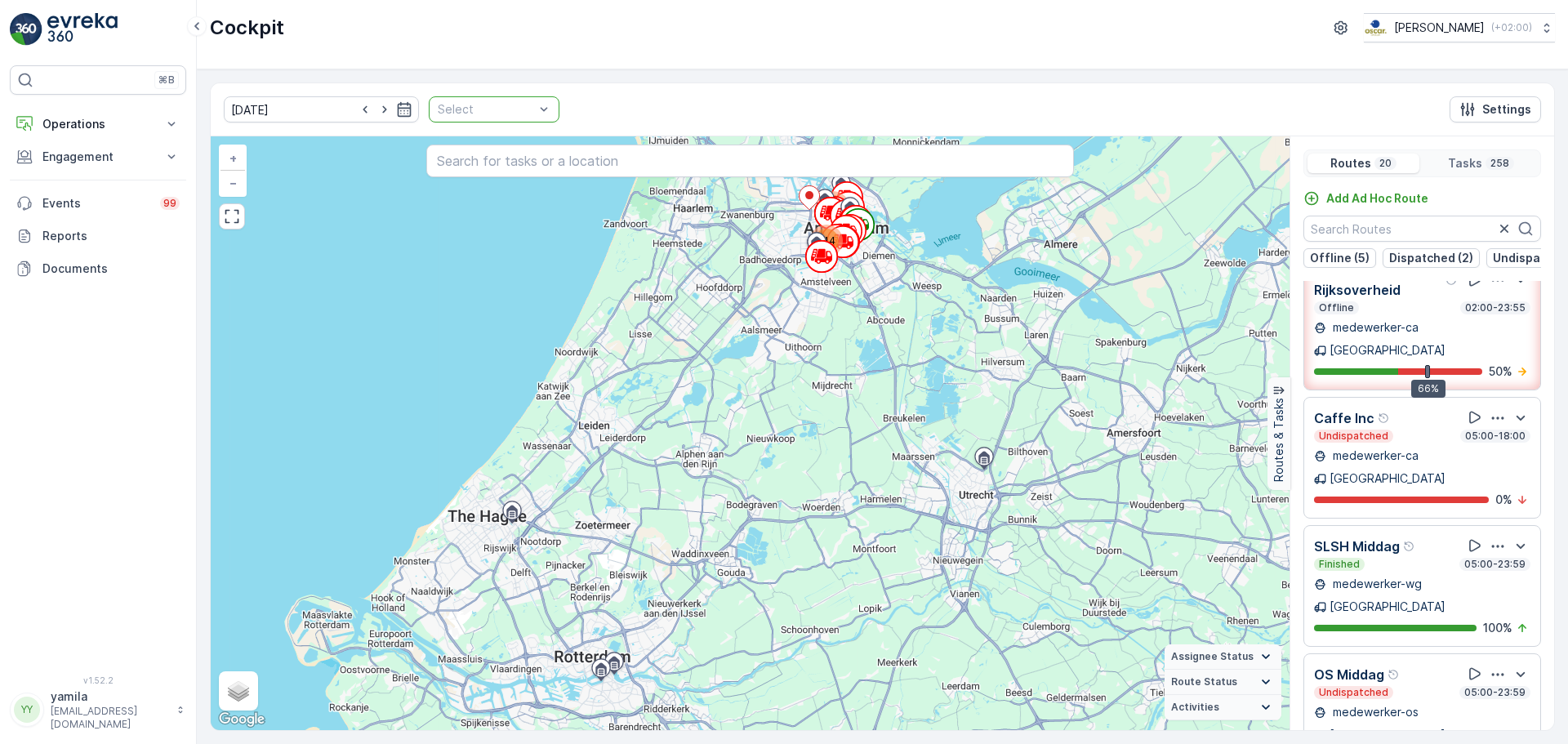
click at [542, 110] on div "[DATE] Select Settings" at bounding box center [882, 109] width 1344 height 53
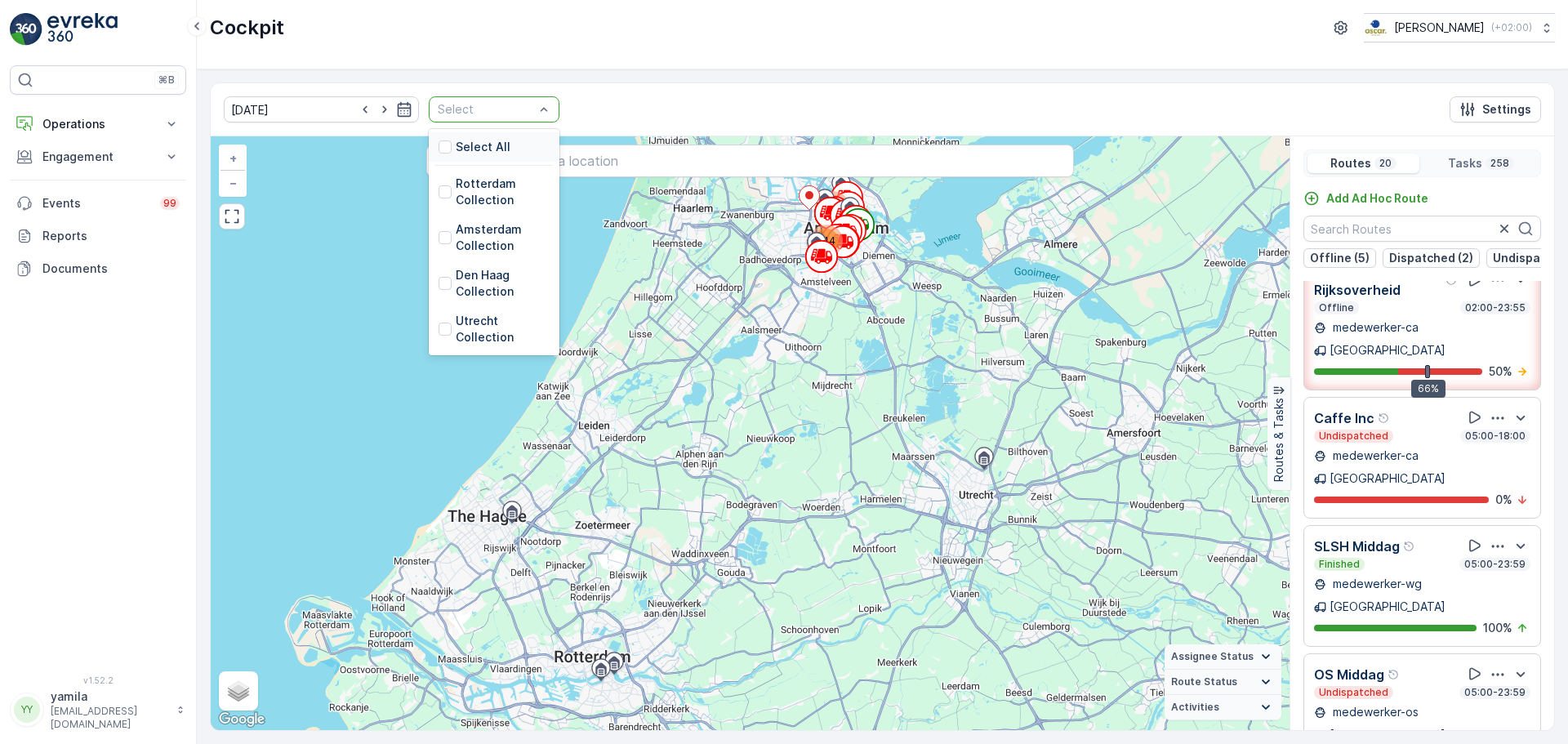
click at [534, 110] on div "Select" at bounding box center [494, 109] width 131 height 26
click at [439, 327] on div at bounding box center [445, 330] width 13 height 13
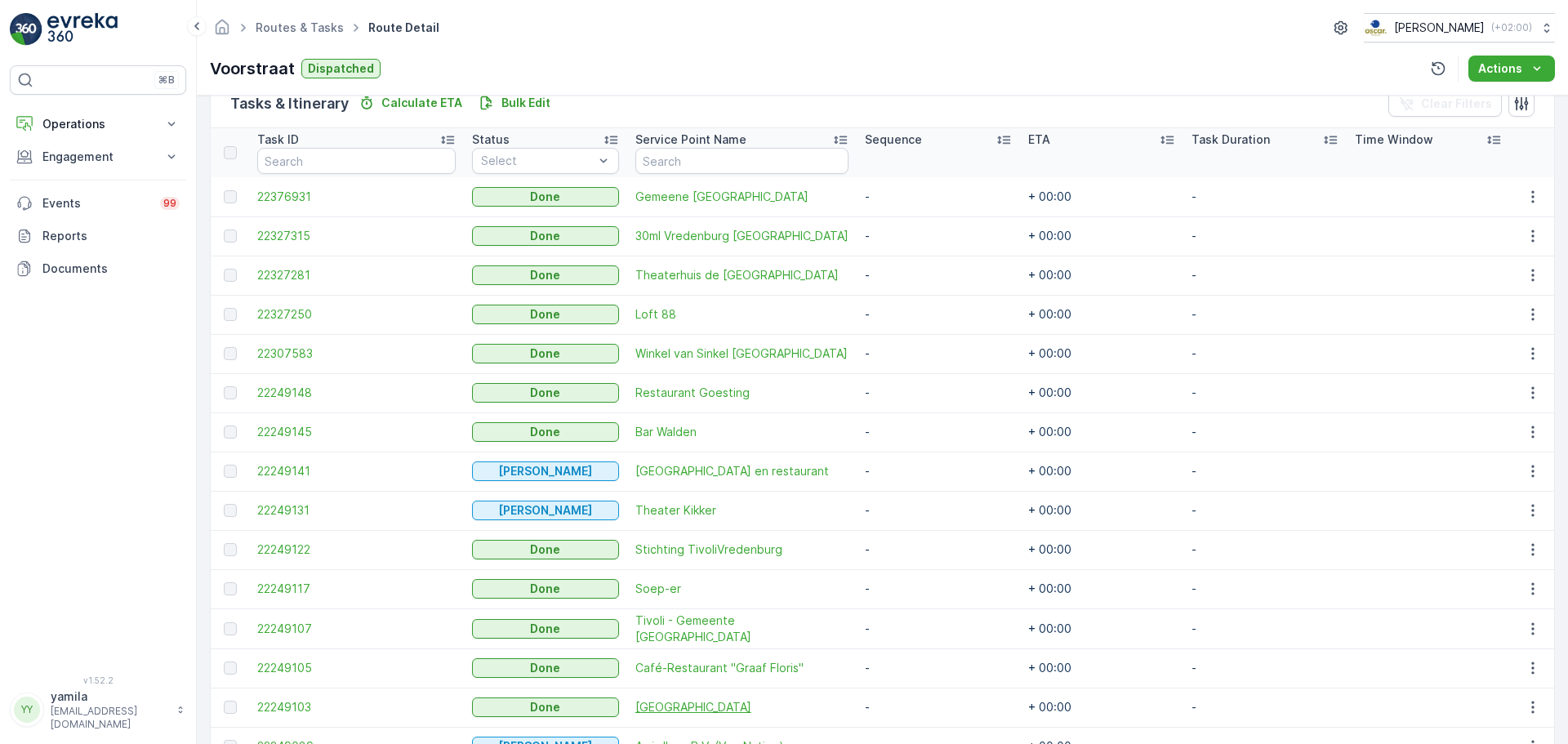
scroll to position [582, 0]
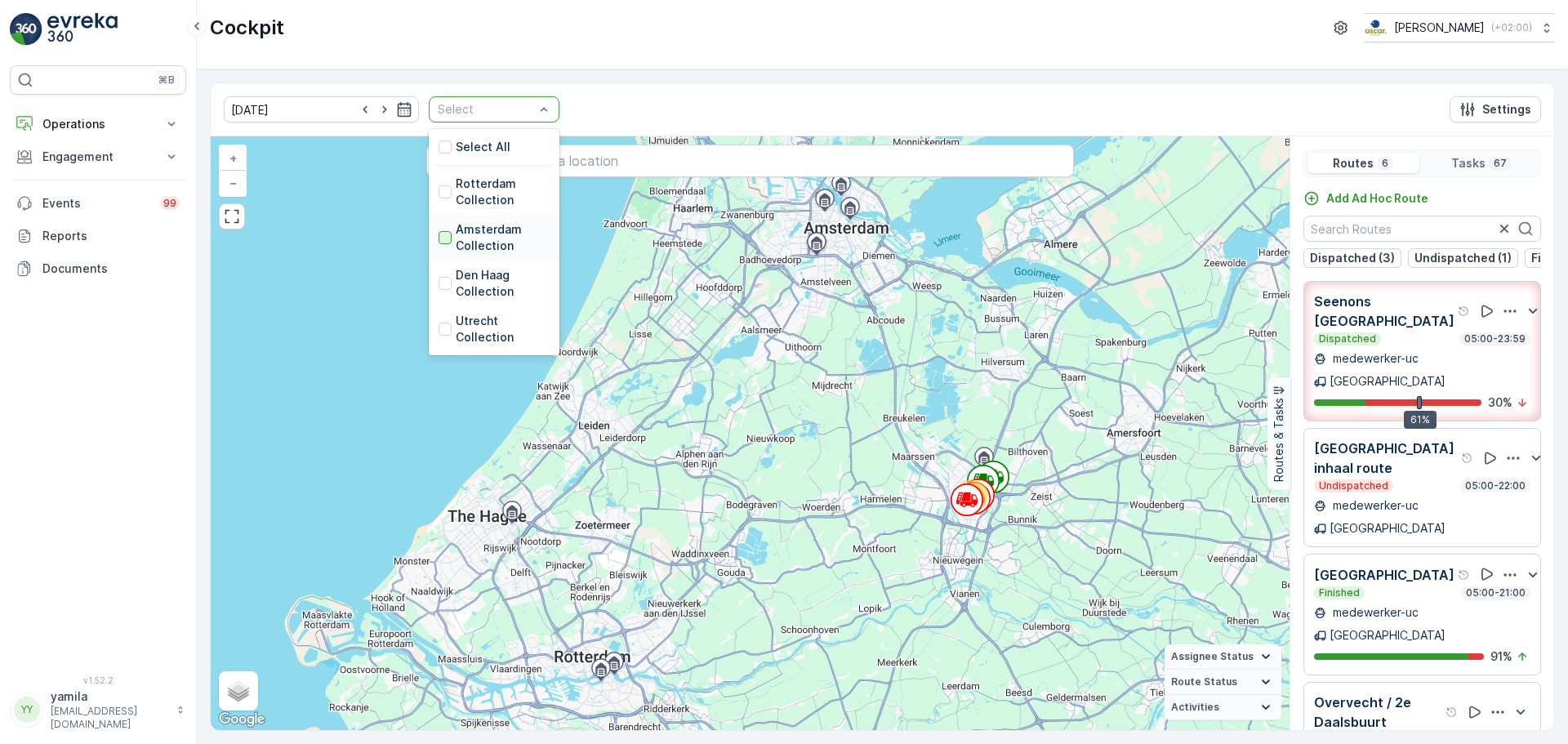
click at [439, 238] on div at bounding box center [445, 238] width 13 height 13
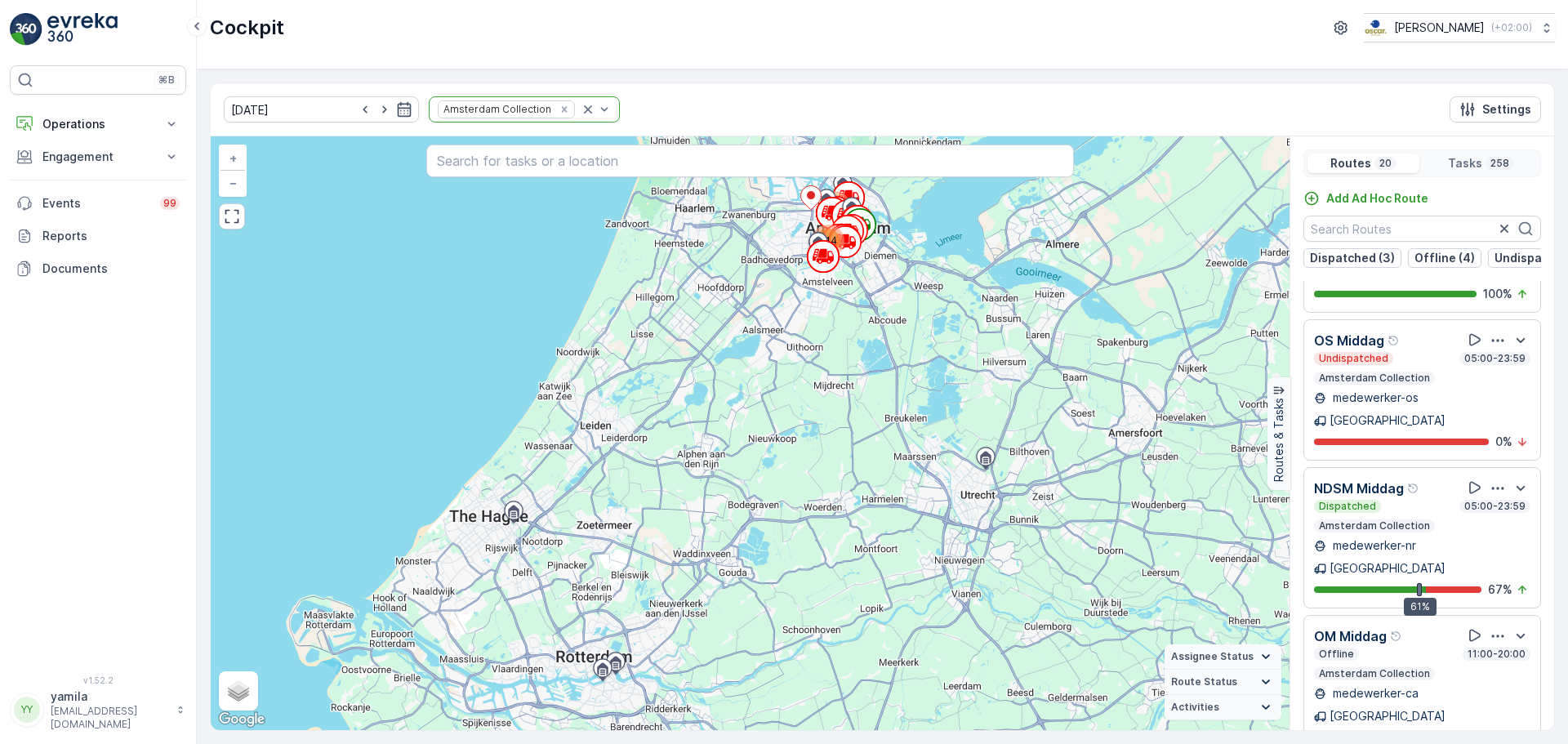
scroll to position [735, 0]
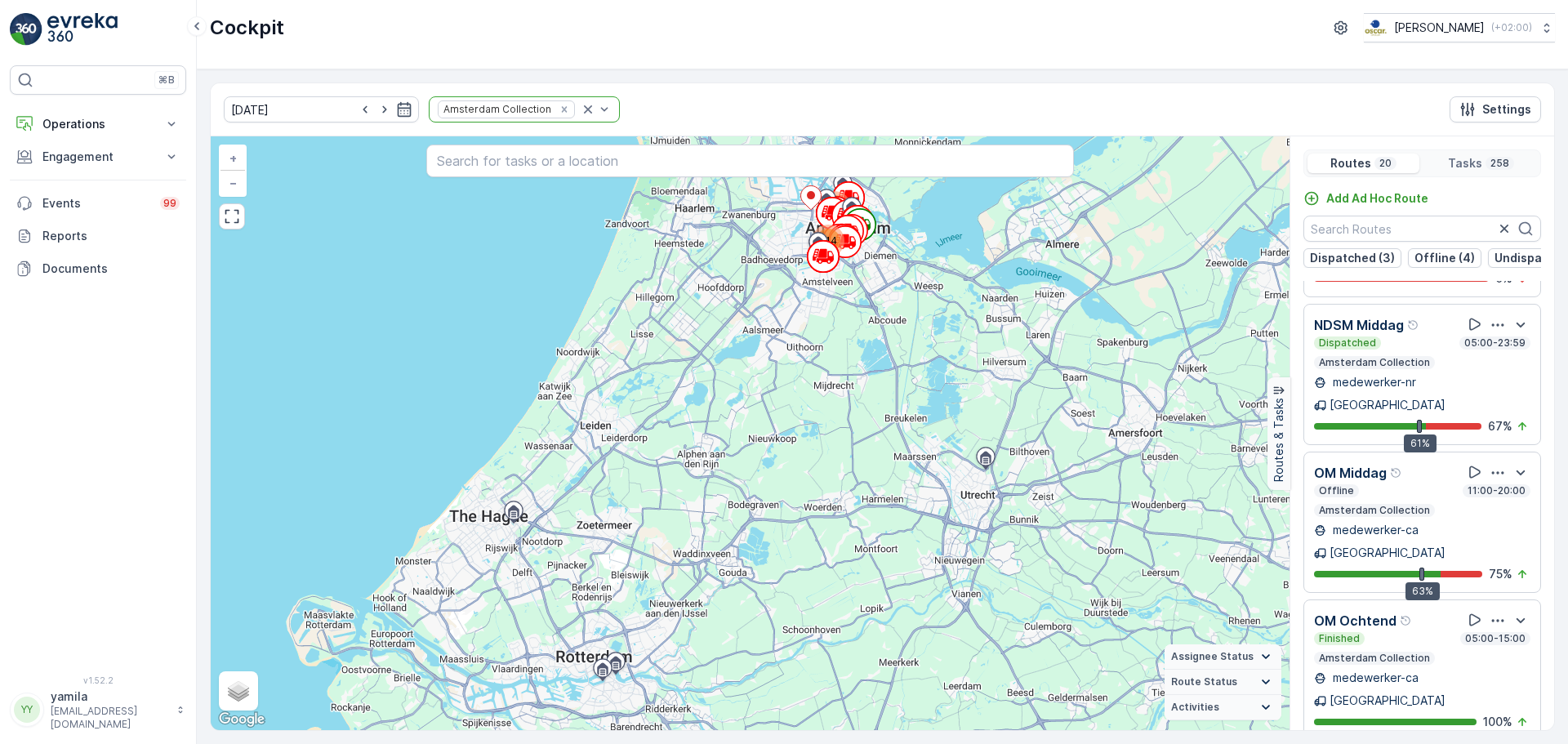
scroll to position [617, 0]
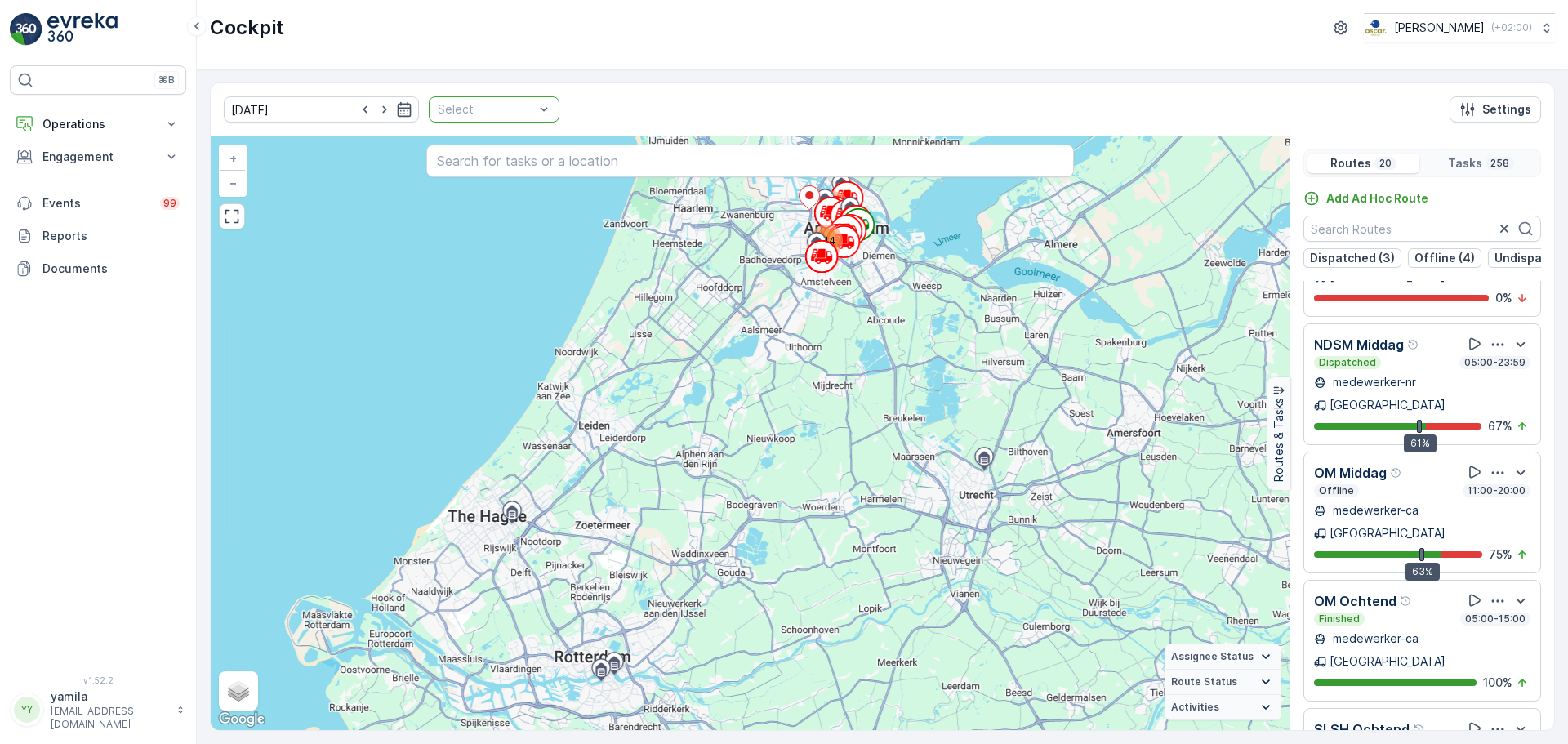
click at [543, 106] on div "[DATE] Select Settings" at bounding box center [882, 109] width 1344 height 53
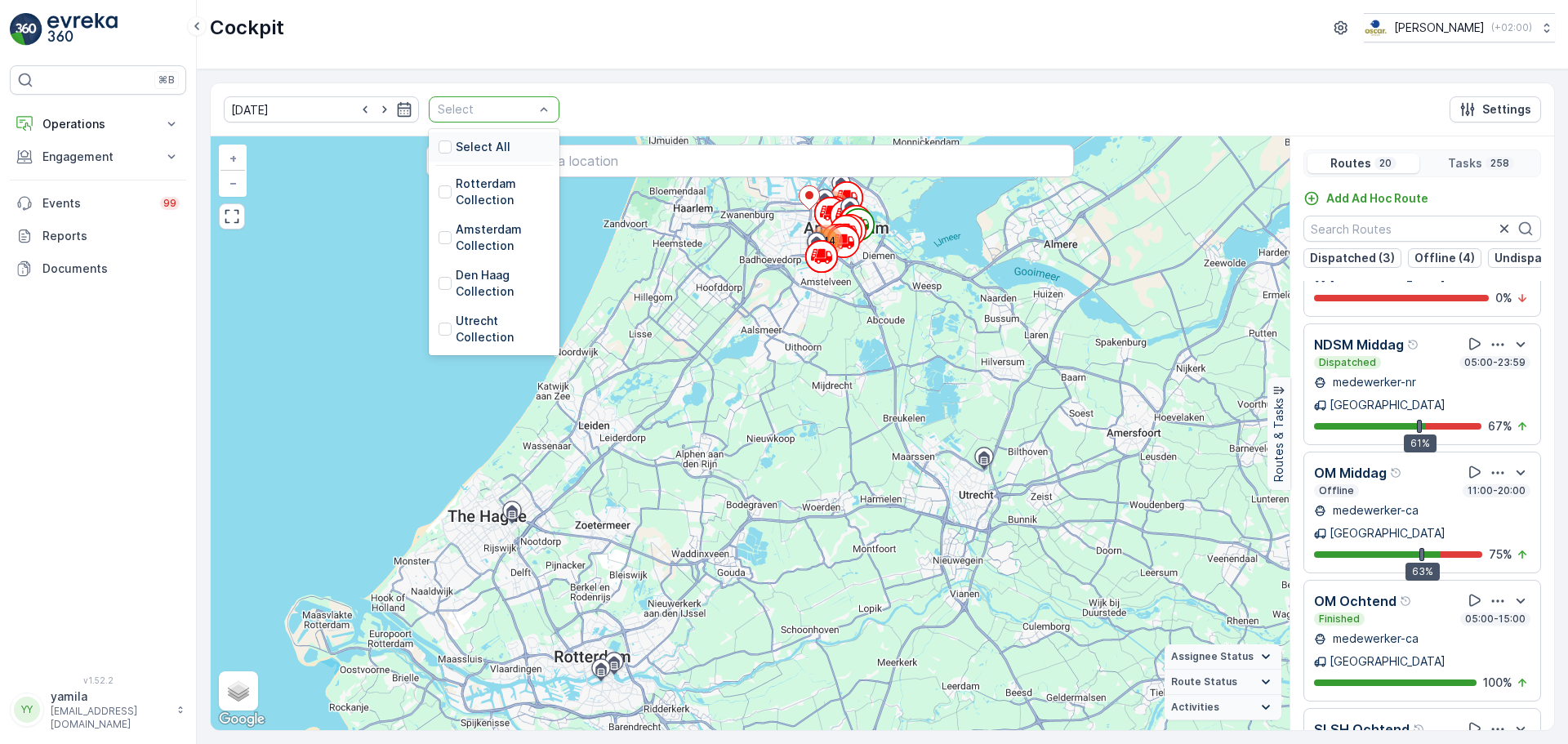
click at [537, 107] on div "Select" at bounding box center [494, 109] width 131 height 26
click at [439, 330] on div at bounding box center [445, 330] width 13 height 13
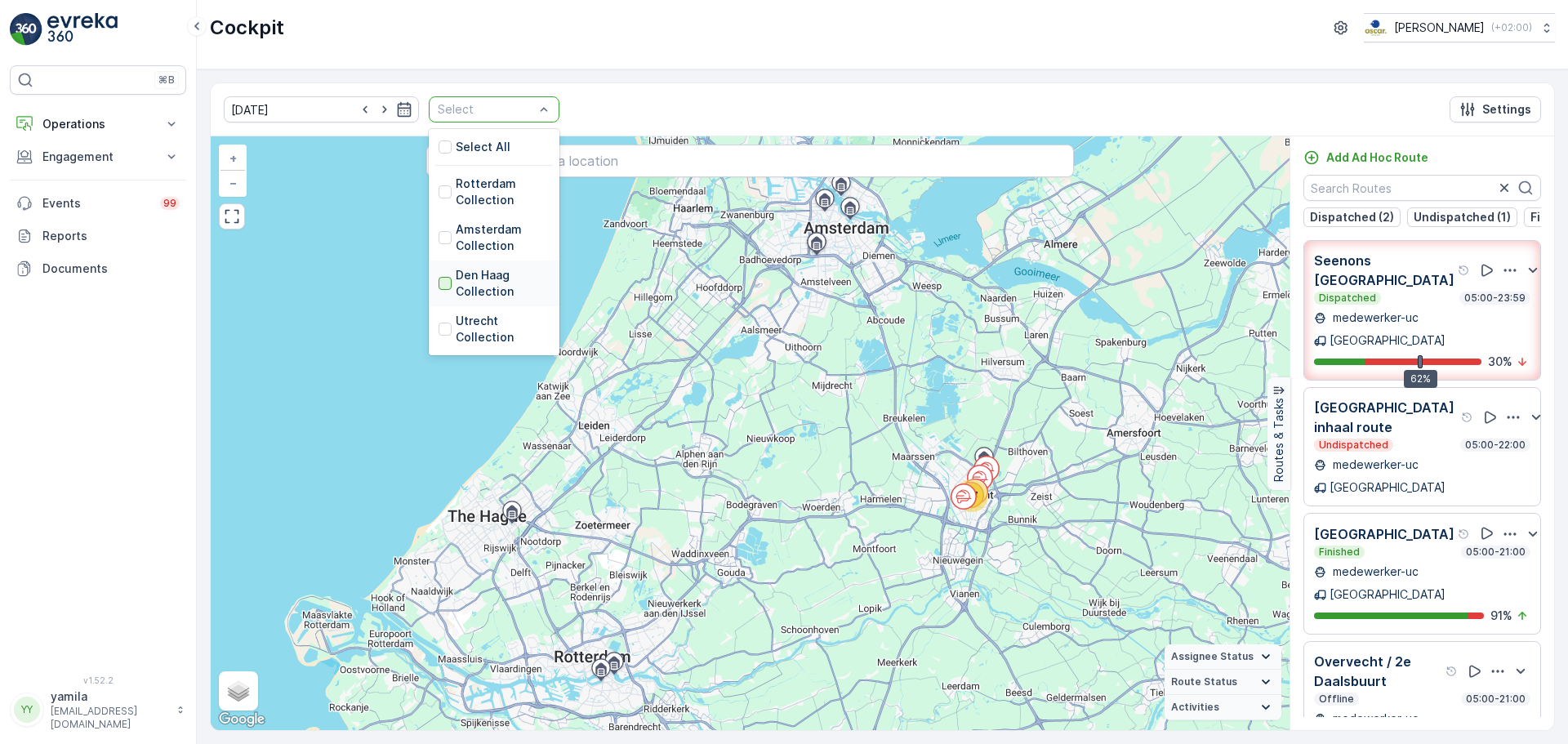
click at [439, 285] on div at bounding box center [445, 284] width 13 height 13
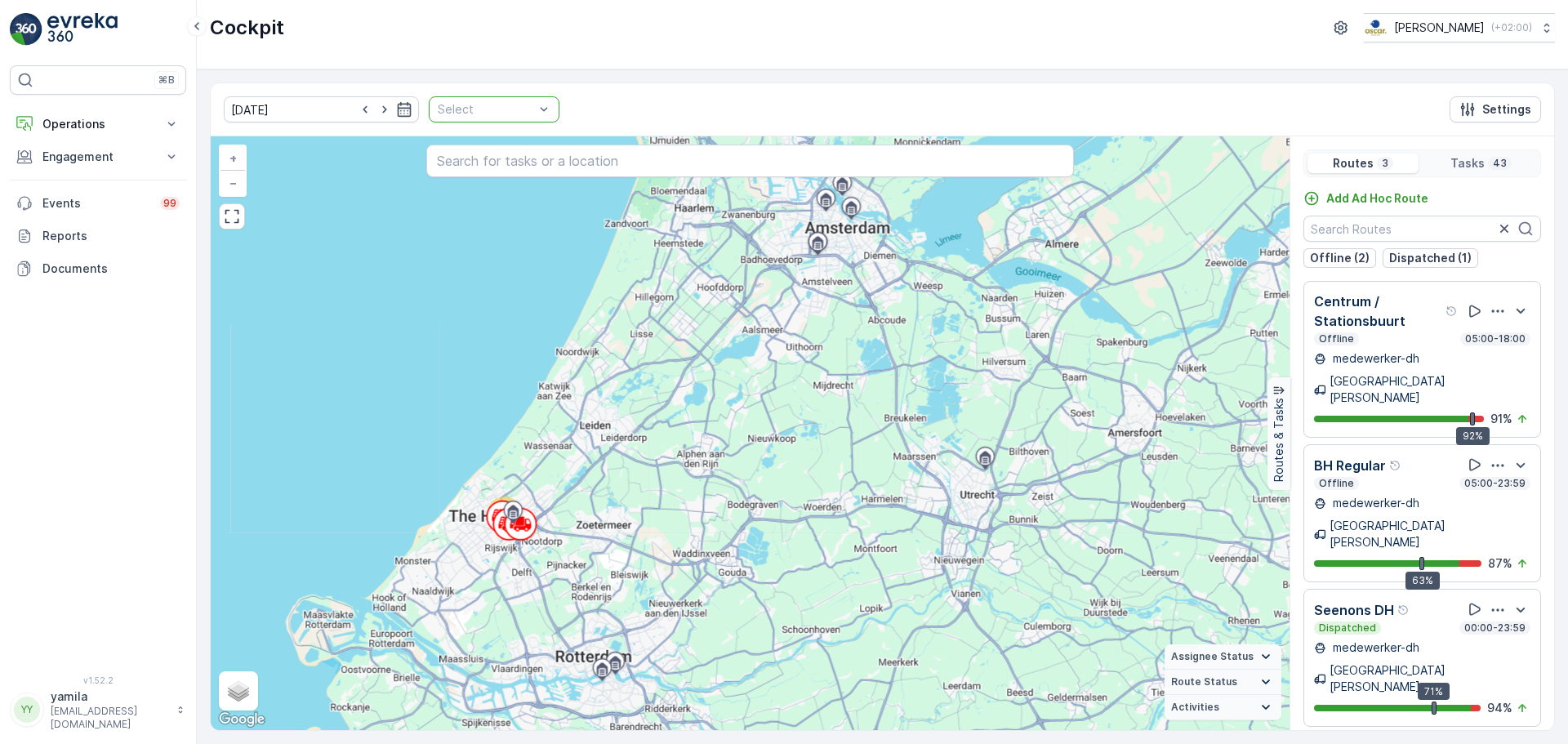
click at [516, 118] on div "Select" at bounding box center [494, 109] width 131 height 26
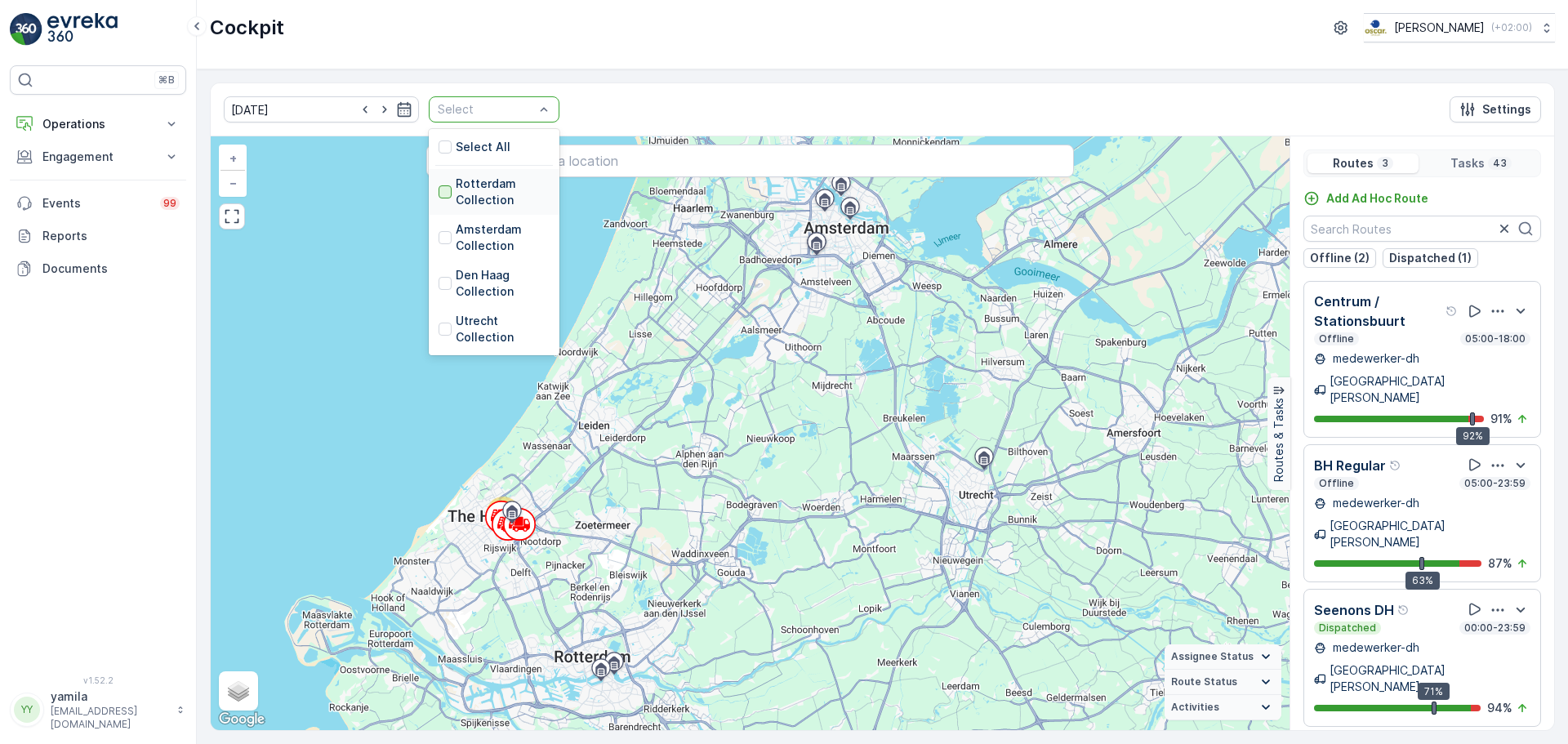
click at [439, 194] on div at bounding box center [445, 192] width 13 height 13
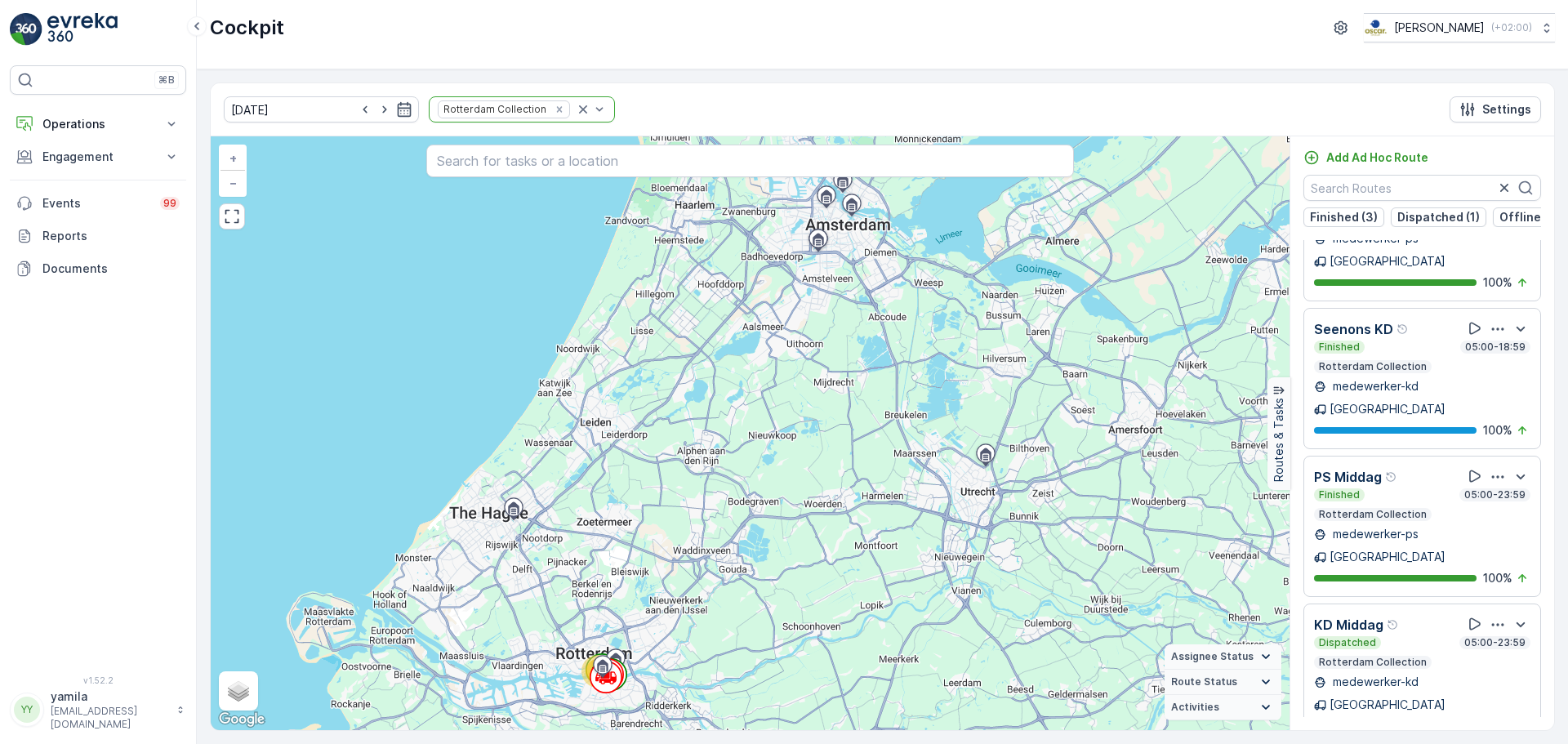
scroll to position [150, 0]
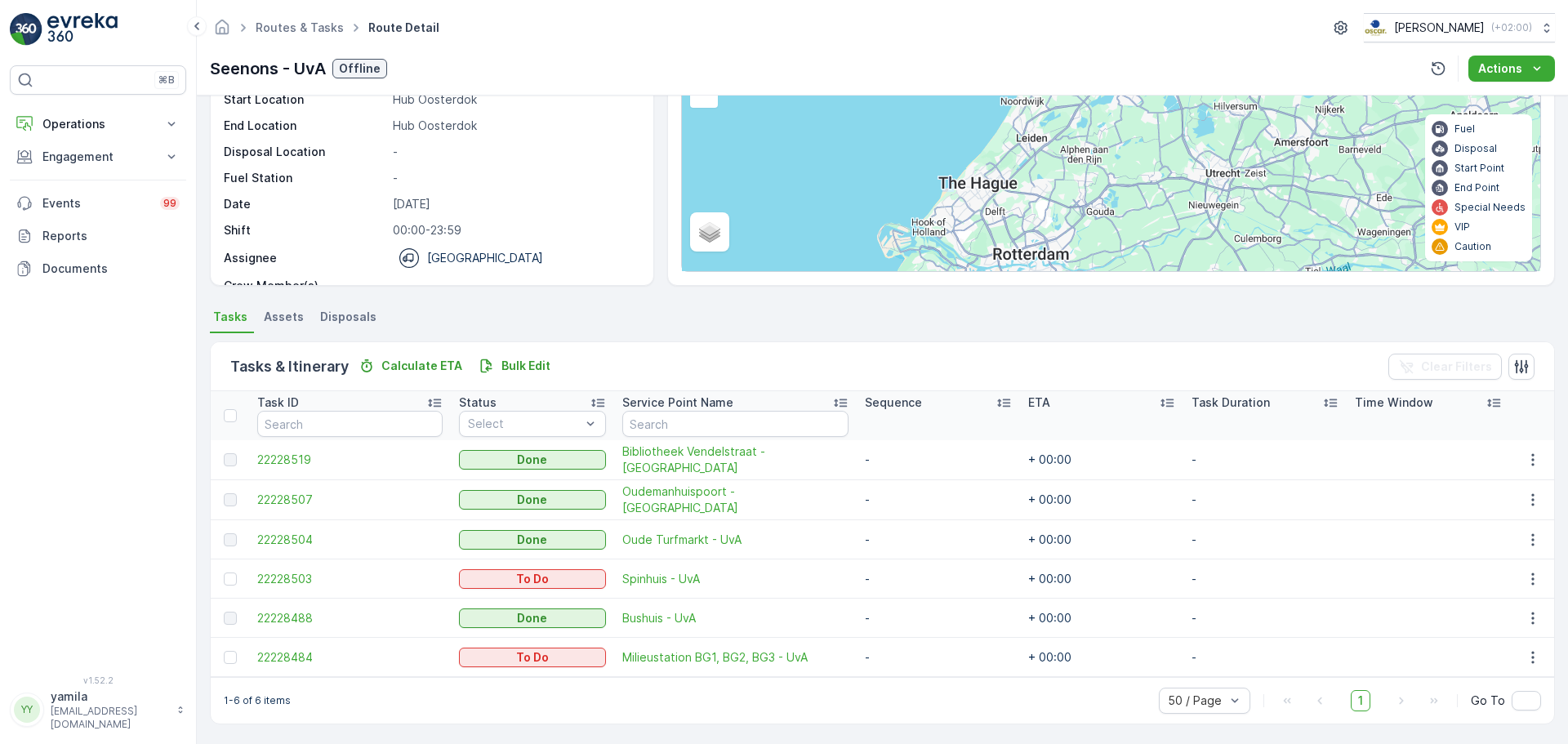
scroll to position [150, 0]
